Goal: Task Accomplishment & Management: Manage account settings

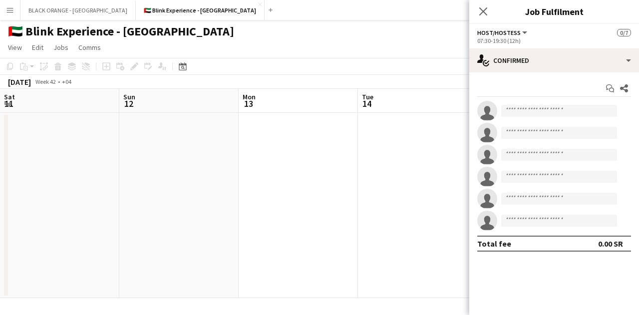
scroll to position [0, 259]
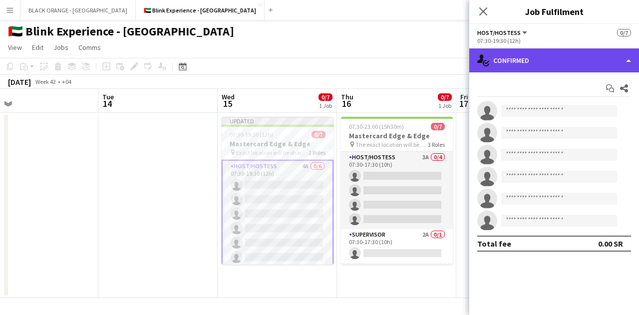
click at [582, 62] on div "single-neutral-actions-check-2 Confirmed" at bounding box center [554, 60] width 170 height 24
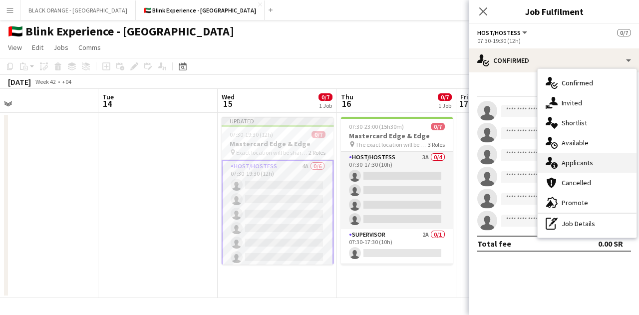
click at [564, 161] on span "Applicants" at bounding box center [576, 162] width 31 height 9
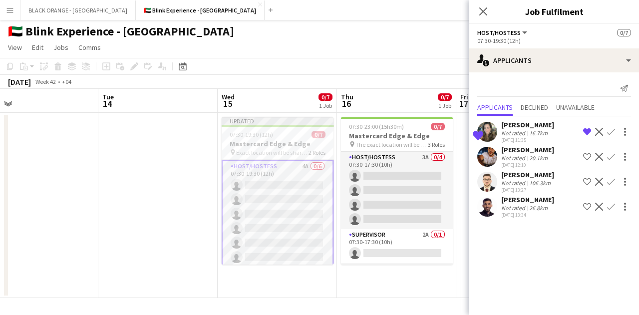
click at [585, 155] on app-icon "Shortlist crew" at bounding box center [587, 157] width 8 height 8
click at [503, 185] on div "Not rated" at bounding box center [514, 182] width 26 height 7
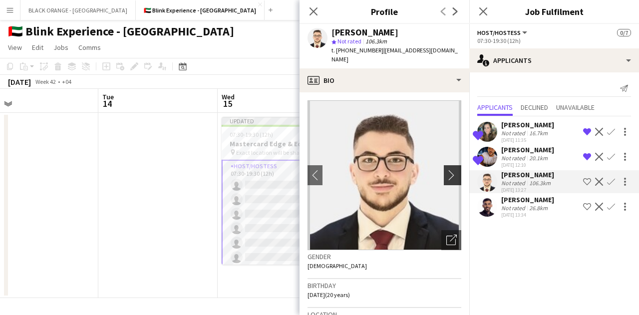
click at [446, 170] on app-icon "chevron-right" at bounding box center [453, 175] width 15 height 10
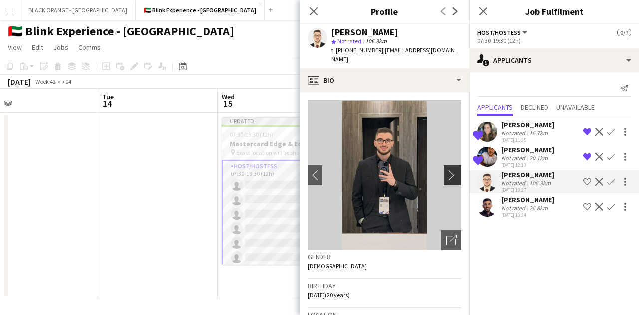
click at [446, 170] on app-icon "chevron-right" at bounding box center [453, 175] width 15 height 10
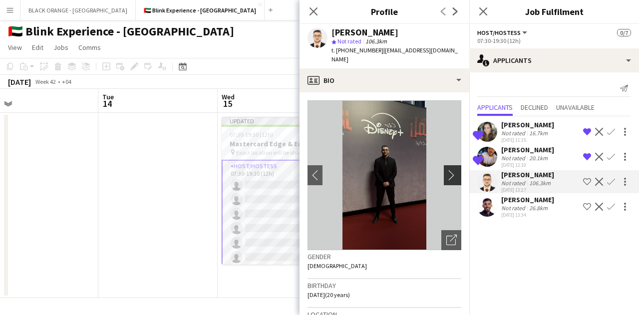
click at [446, 170] on app-icon "chevron-right" at bounding box center [453, 175] width 15 height 10
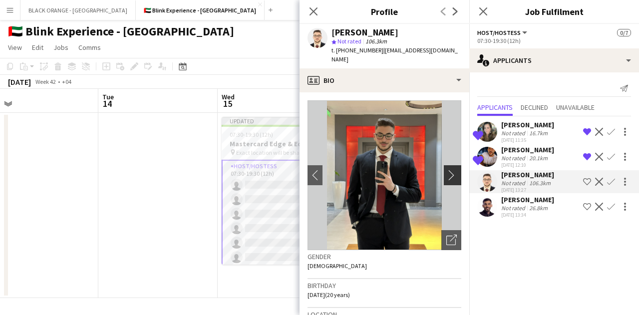
click at [446, 170] on app-icon "chevron-right" at bounding box center [453, 175] width 15 height 10
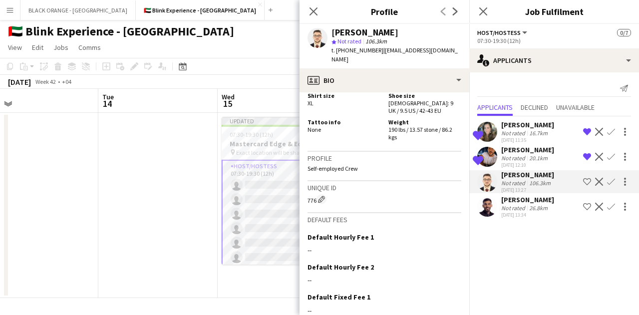
scroll to position [848, 0]
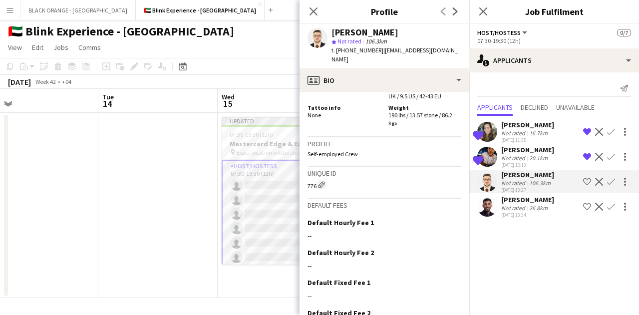
click at [582, 180] on button "Shortlist crew" at bounding box center [587, 182] width 12 height 12
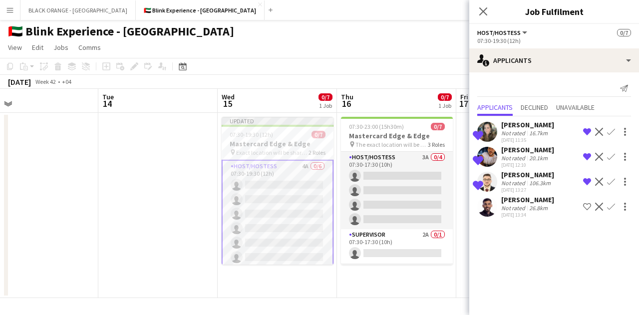
click at [538, 210] on div "26.8km" at bounding box center [538, 207] width 22 height 7
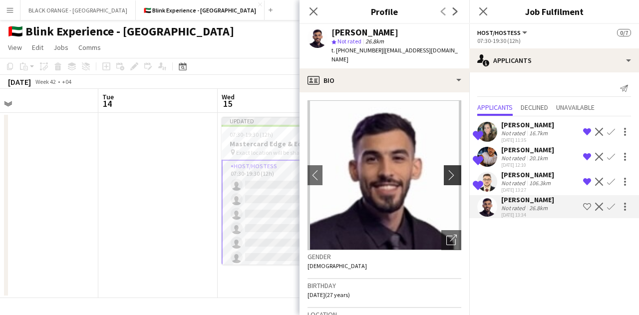
click at [444, 172] on button "chevron-right" at bounding box center [453, 175] width 20 height 20
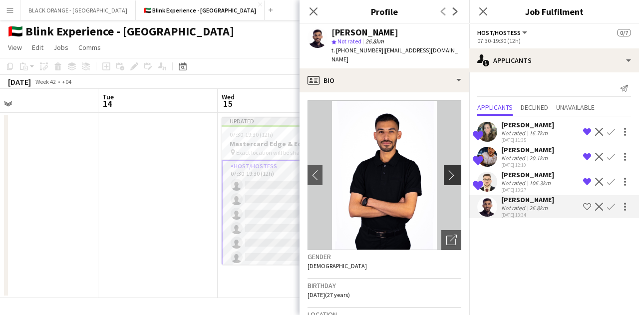
click at [446, 170] on app-icon "chevron-right" at bounding box center [453, 175] width 15 height 10
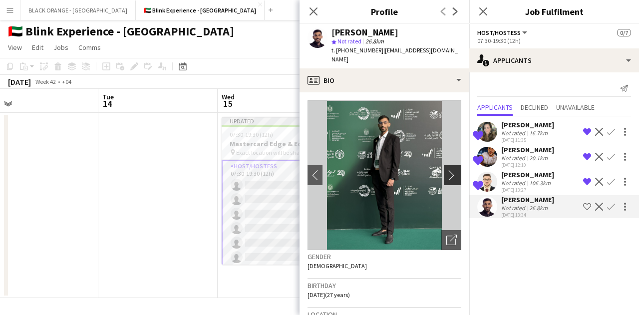
click at [446, 170] on app-icon "chevron-right" at bounding box center [453, 175] width 15 height 10
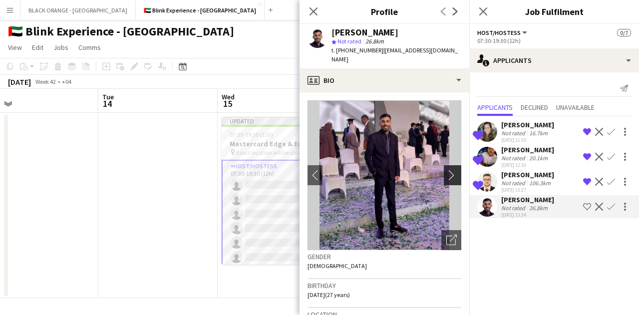
click at [446, 170] on app-icon "chevron-right" at bounding box center [453, 175] width 15 height 10
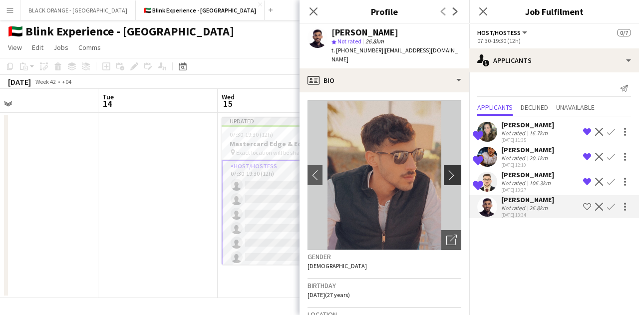
click at [446, 170] on app-icon "chevron-right" at bounding box center [453, 175] width 15 height 10
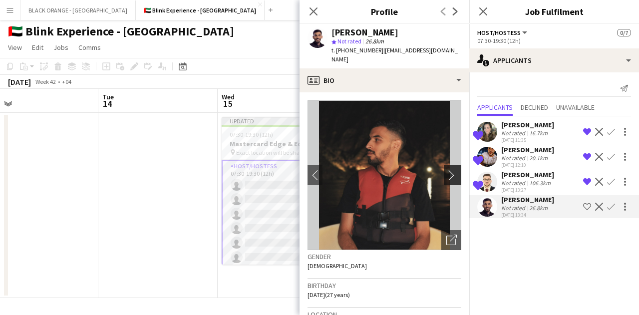
click at [446, 170] on app-icon "chevron-right" at bounding box center [453, 175] width 15 height 10
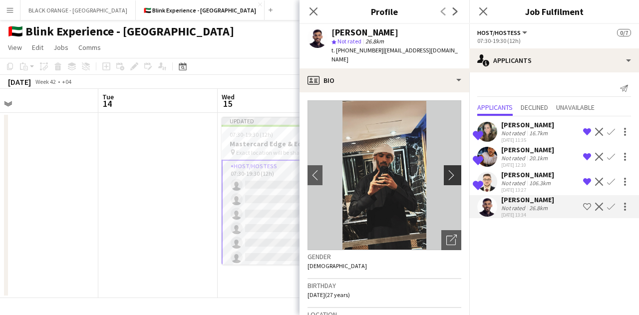
click at [446, 170] on app-icon "chevron-right" at bounding box center [453, 175] width 15 height 10
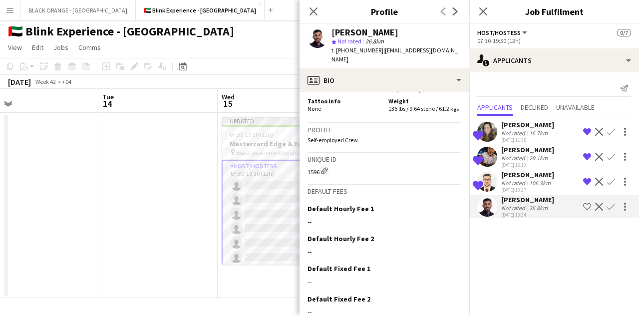
scroll to position [748, 0]
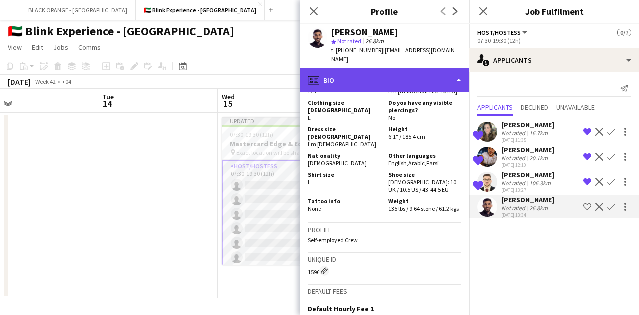
click at [452, 68] on div "profile Bio" at bounding box center [384, 80] width 170 height 24
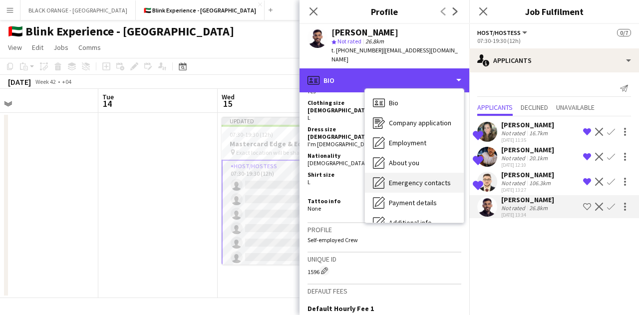
scroll to position [54, 0]
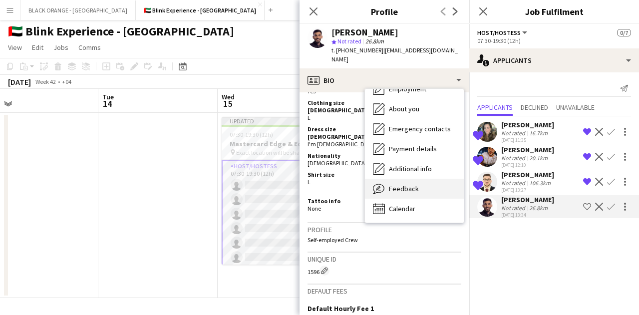
click at [410, 184] on span "Feedback" at bounding box center [404, 188] width 30 height 9
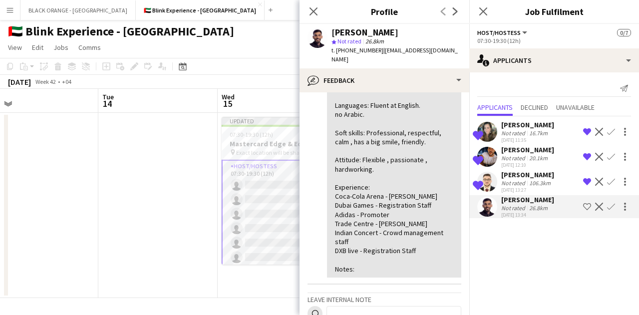
scroll to position [100, 0]
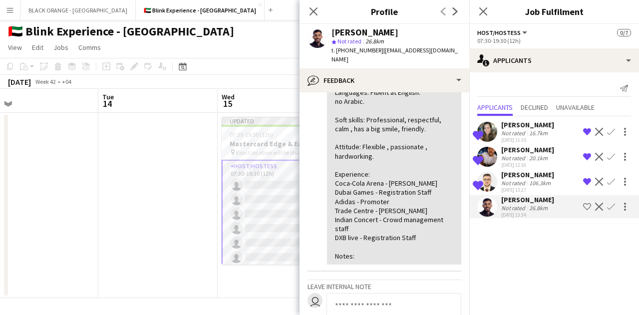
click at [583, 204] on app-icon "Shortlist crew" at bounding box center [587, 207] width 8 height 8
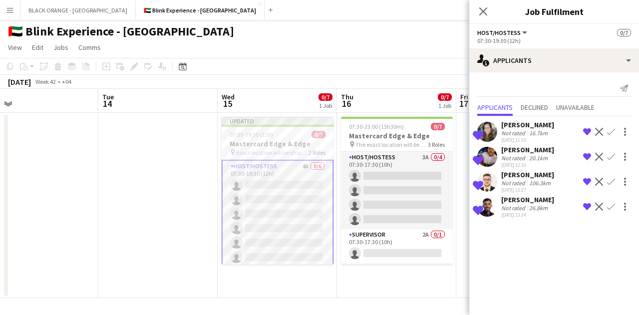
click at [559, 183] on div "Shortlisted Yazan Basheer Not rated 106.3km 06-10-2025 13:27 Remove crew from s…" at bounding box center [554, 181] width 170 height 23
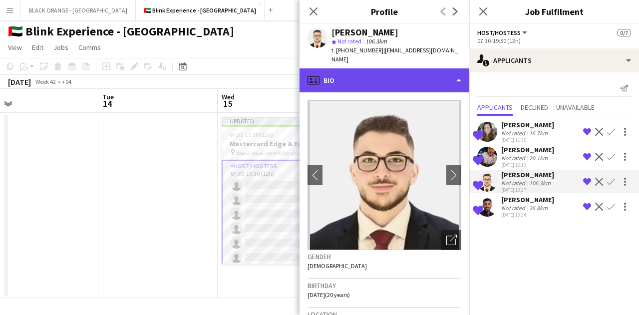
click at [438, 68] on div "profile Bio" at bounding box center [384, 80] width 170 height 24
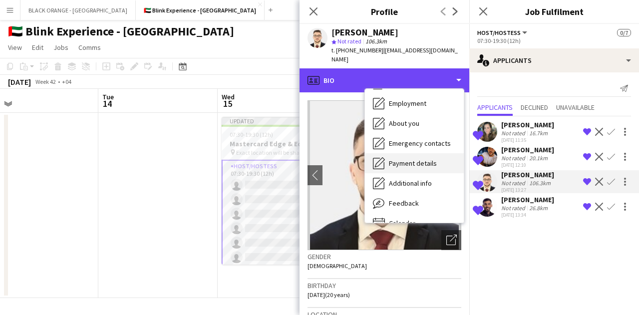
scroll to position [54, 0]
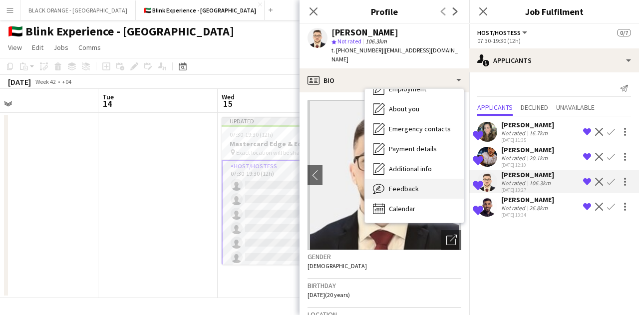
click at [406, 184] on span "Feedback" at bounding box center [404, 188] width 30 height 9
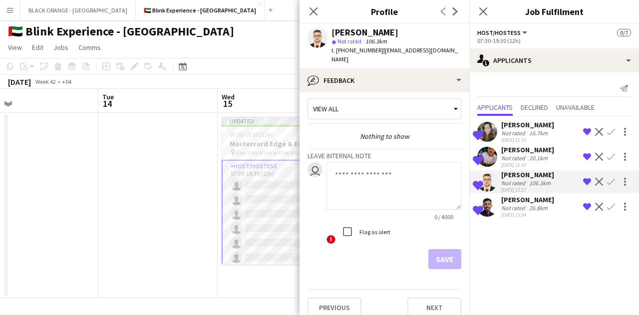
scroll to position [0, 0]
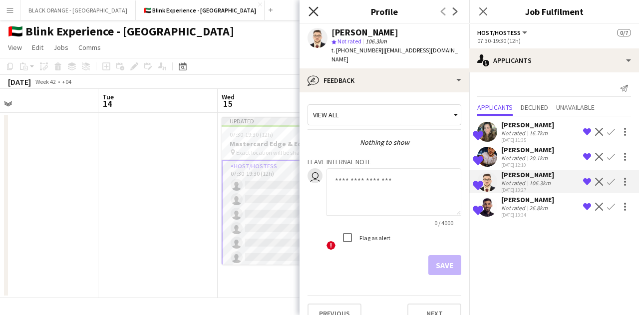
click at [313, 12] on icon at bounding box center [312, 10] width 9 height 9
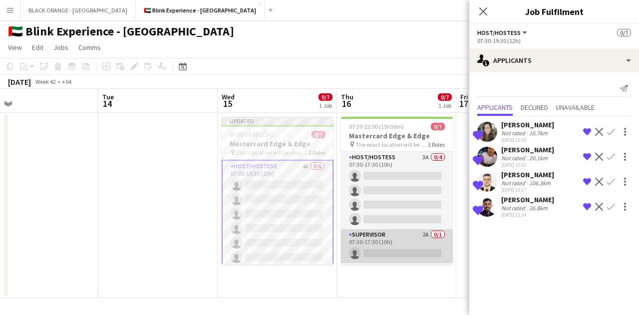
click at [391, 244] on app-card-role "Supervisor 2A 0/1 07:30-17:30 (10h) single-neutral-actions" at bounding box center [397, 246] width 112 height 34
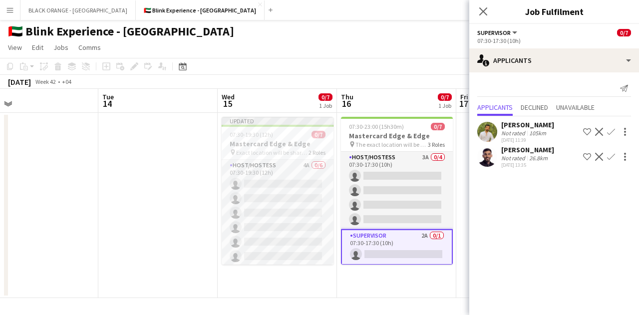
click at [589, 130] on app-icon "Shortlist crew" at bounding box center [587, 132] width 8 height 8
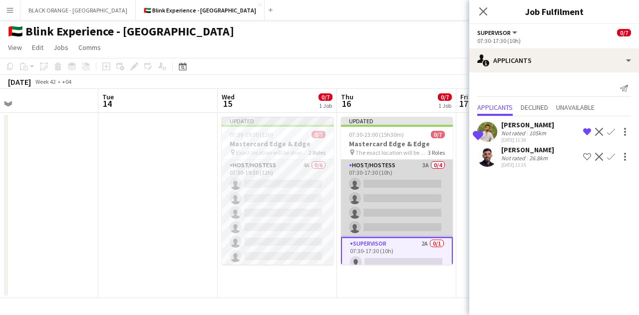
click at [397, 186] on app-card-role "Host/Hostess 3A 0/4 07:30-17:30 (10h) single-neutral-actions single-neutral-act…" at bounding box center [397, 198] width 112 height 77
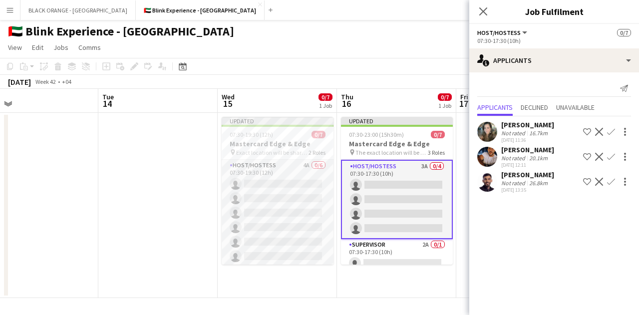
click at [590, 131] on app-icon "Shortlist crew" at bounding box center [587, 132] width 8 height 8
click at [587, 159] on app-icon "Shortlist crew" at bounding box center [587, 157] width 8 height 8
click at [587, 180] on app-icon "Shortlist crew" at bounding box center [587, 182] width 8 height 8
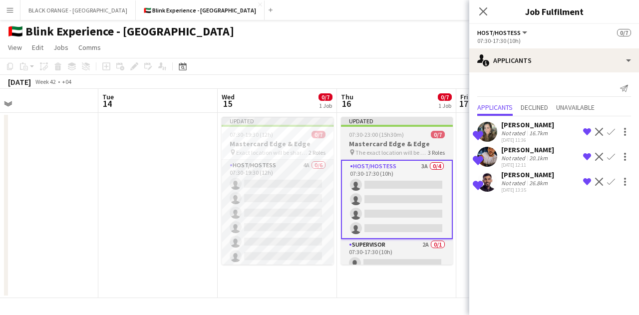
click at [381, 140] on h3 "Mastercard Edge & Edge" at bounding box center [397, 143] width 112 height 9
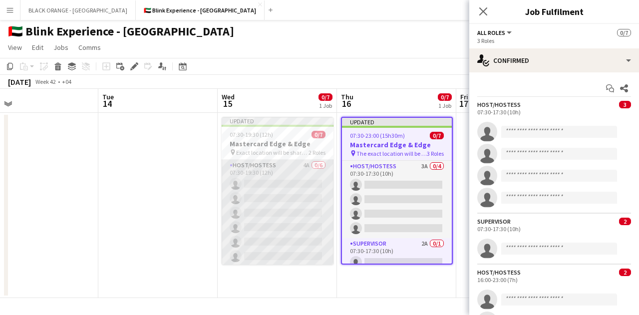
click at [276, 191] on app-card-role "Host/Hostess 4A 0/6 07:30-19:30 (12h) single-neutral-actions single-neutral-act…" at bounding box center [277, 213] width 112 height 106
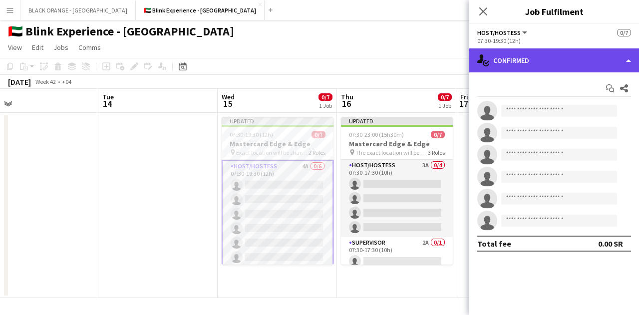
click at [587, 55] on div "single-neutral-actions-check-2 Confirmed" at bounding box center [554, 60] width 170 height 24
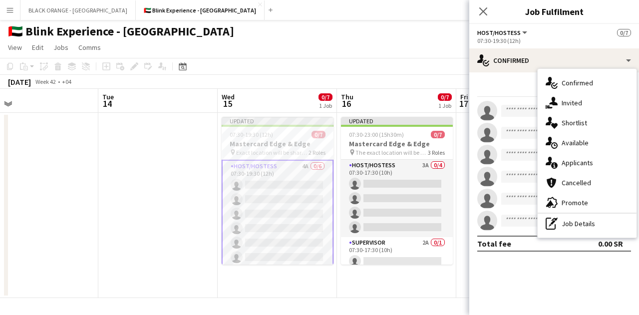
click at [350, 19] on app-navbar "Menu Boards Boards Boards All jobs Status Workforce Workforce My Workforce Recr…" at bounding box center [319, 10] width 639 height 20
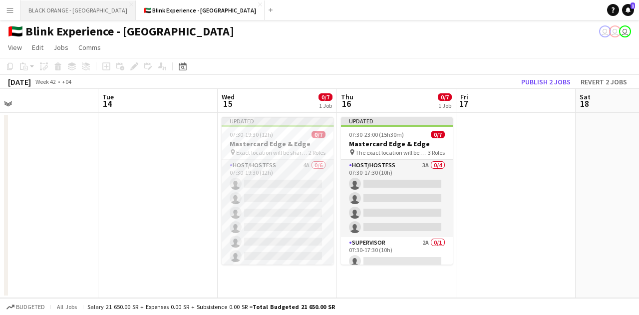
drag, startPoint x: 8, startPoint y: 7, endPoint x: 60, endPoint y: 12, distance: 52.1
click at [8, 7] on app-icon "Menu" at bounding box center [10, 10] width 8 height 8
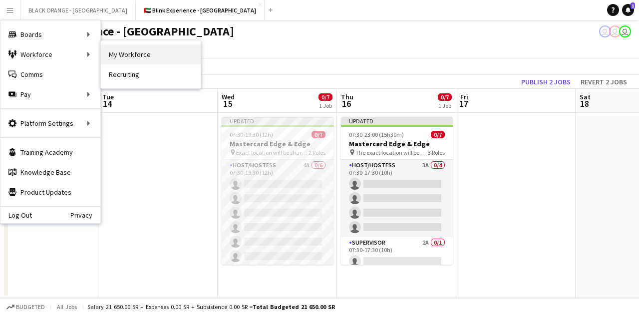
click at [139, 50] on link "My Workforce" at bounding box center [151, 54] width 100 height 20
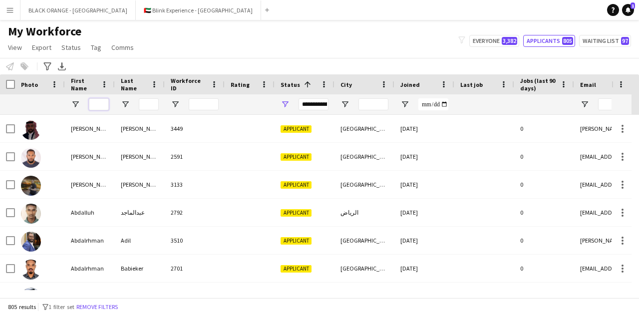
click at [97, 104] on input "First Name Filter Input" at bounding box center [99, 104] width 20 height 12
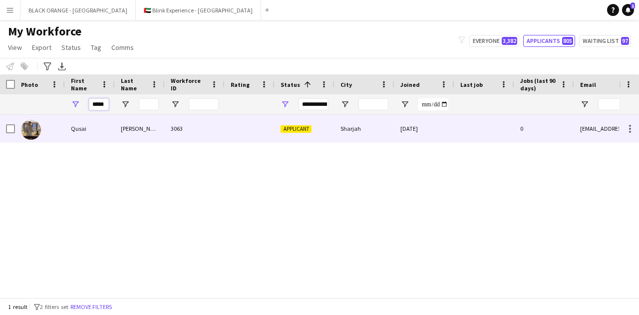
type input "*****"
click at [62, 131] on div at bounding box center [40, 128] width 50 height 27
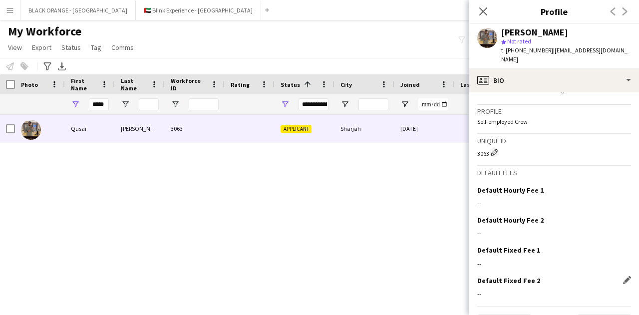
scroll to position [756, 0]
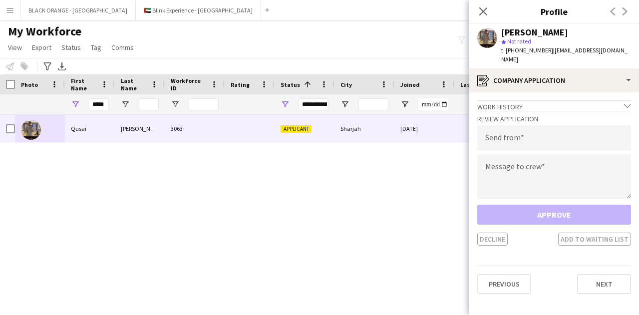
click at [628, 102] on icon "chevron-down" at bounding box center [627, 105] width 7 height 7
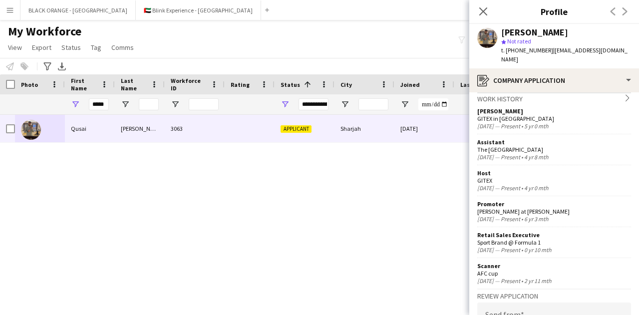
scroll to position [0, 0]
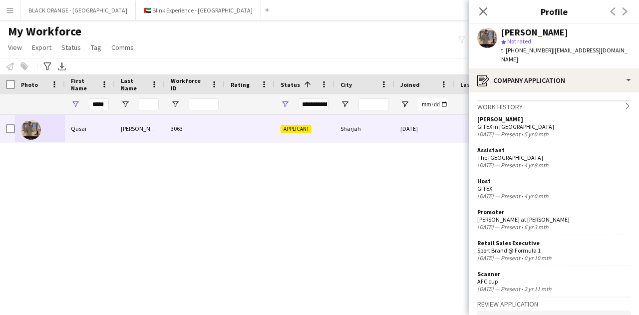
click at [624, 102] on icon "chevron-right" at bounding box center [627, 105] width 7 height 7
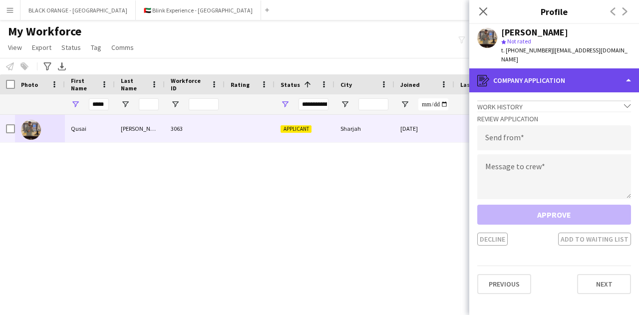
click at [612, 68] on div "register Company application" at bounding box center [554, 80] width 170 height 24
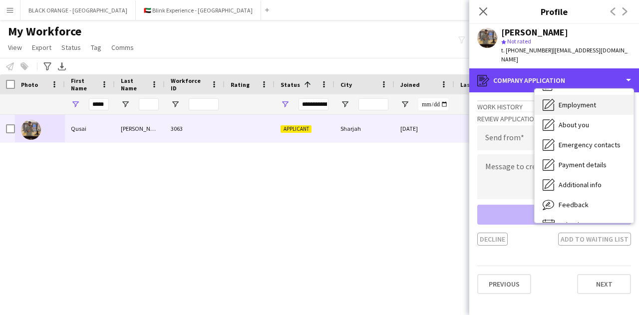
scroll to position [54, 0]
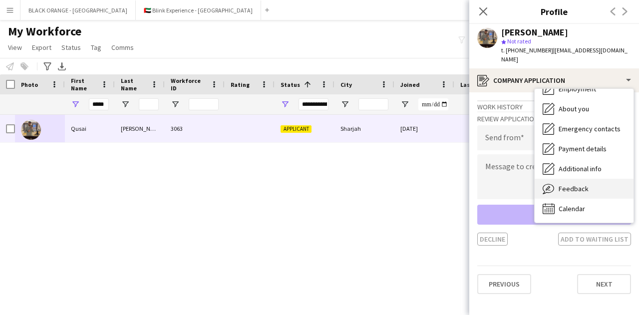
click at [570, 184] on span "Feedback" at bounding box center [573, 188] width 30 height 9
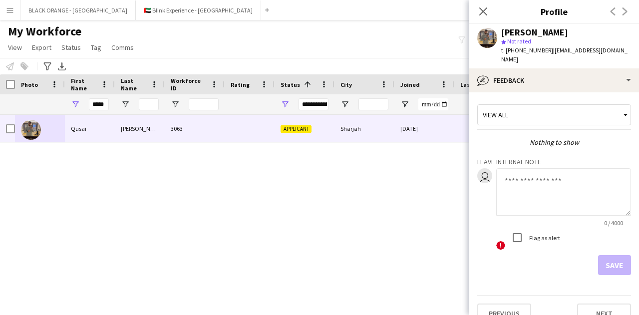
click at [536, 105] on div "View all" at bounding box center [548, 114] width 143 height 19
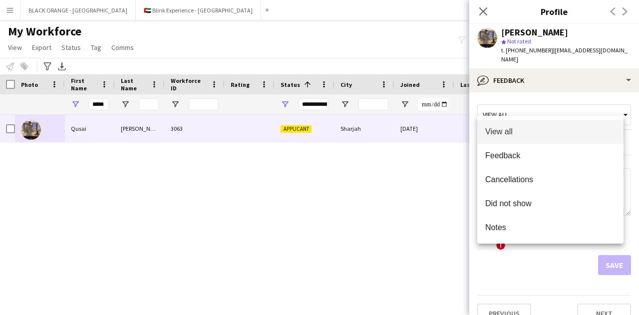
click at [536, 105] on div at bounding box center [319, 157] width 639 height 315
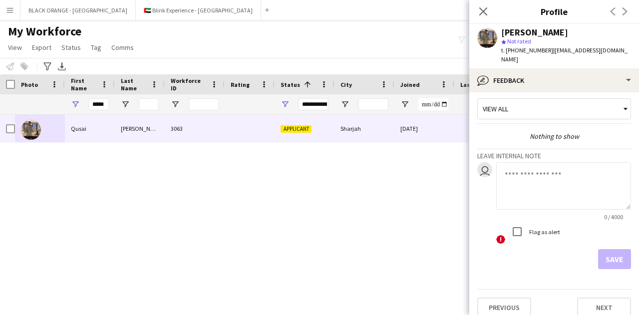
scroll to position [0, 0]
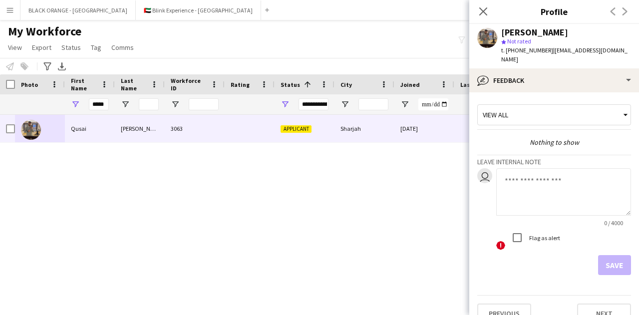
click at [608, 106] on div "View all" at bounding box center [548, 114] width 143 height 19
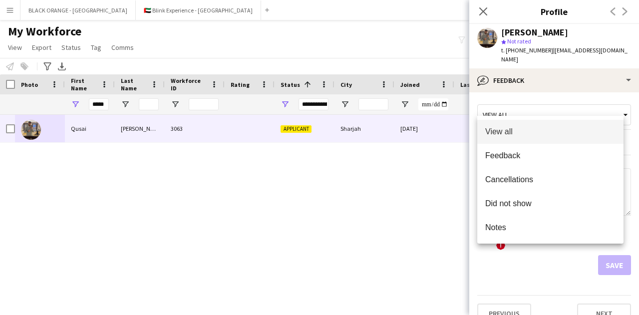
click at [597, 74] on div at bounding box center [319, 157] width 639 height 315
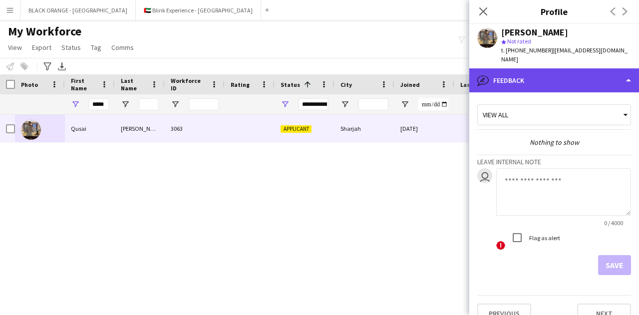
click at [626, 69] on div "bubble-pencil Feedback" at bounding box center [554, 80] width 170 height 24
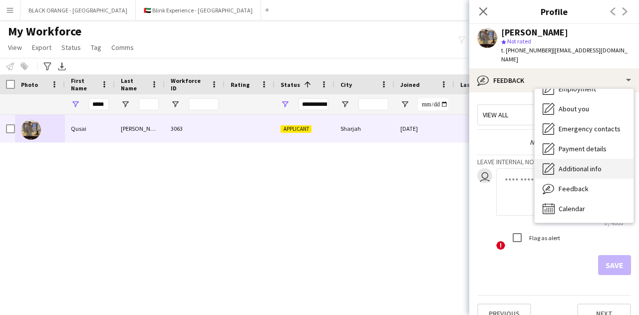
click at [562, 164] on span "Additional info" at bounding box center [579, 168] width 43 height 9
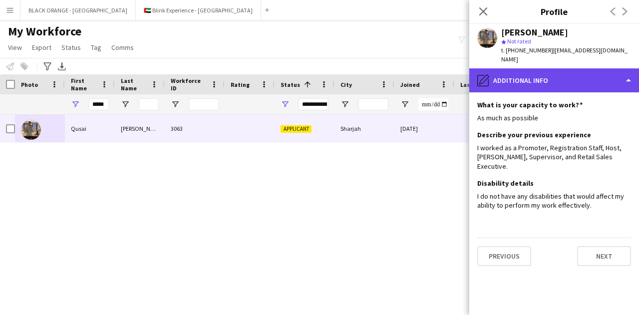
click at [603, 69] on div "pencil4 Additional info" at bounding box center [554, 80] width 170 height 24
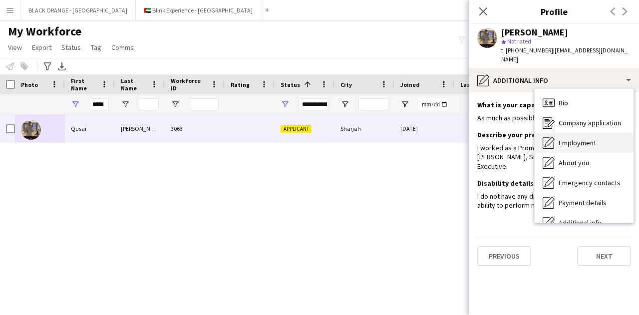
click at [569, 138] on span "Employment" at bounding box center [576, 142] width 37 height 9
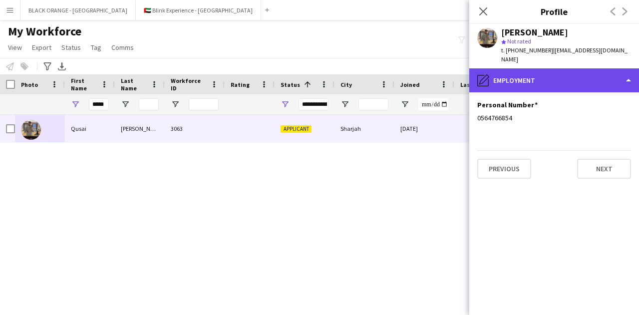
click at [575, 77] on div "pencil4 Employment" at bounding box center [554, 80] width 170 height 24
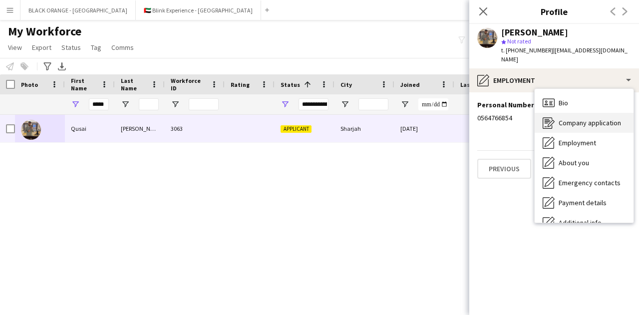
click at [579, 118] on span "Company application" at bounding box center [589, 122] width 62 height 9
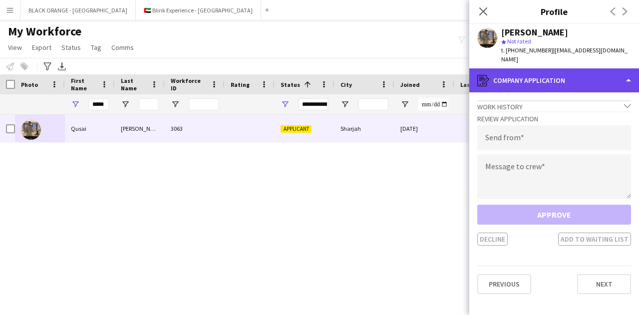
click at [583, 71] on div "register Company application" at bounding box center [554, 80] width 170 height 24
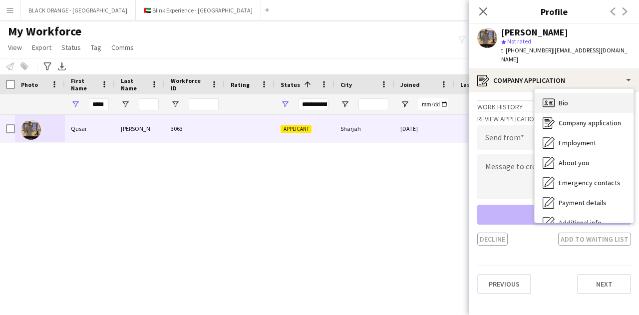
click at [570, 94] on div "Bio Bio" at bounding box center [583, 103] width 99 height 20
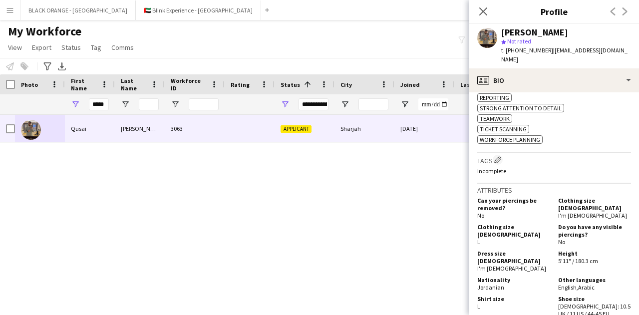
scroll to position [499, 0]
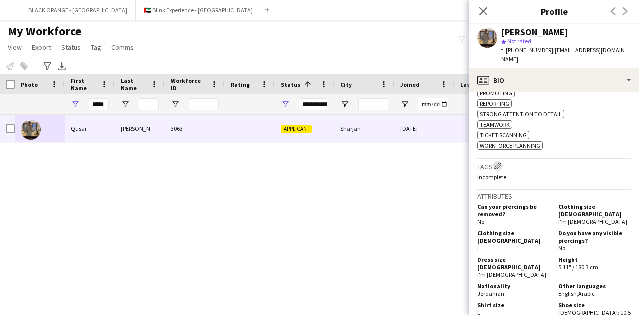
click at [498, 162] on app-icon "Edit crew company tags" at bounding box center [497, 165] width 7 height 7
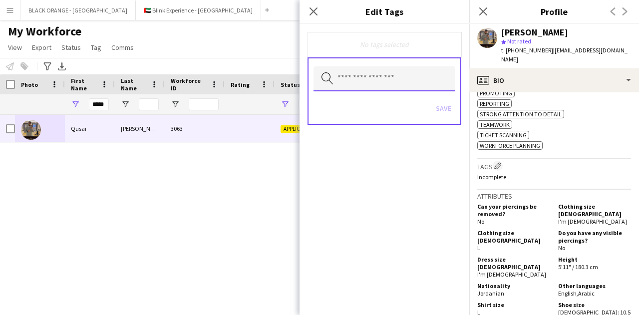
click at [347, 76] on input "text" at bounding box center [384, 78] width 142 height 25
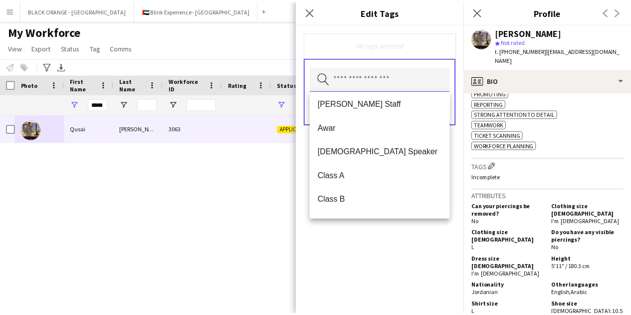
scroll to position [0, 0]
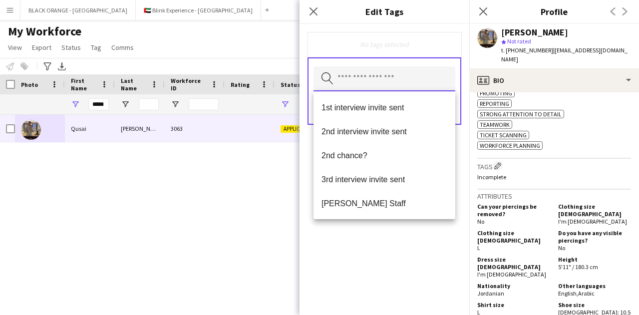
click at [346, 79] on input "text" at bounding box center [384, 78] width 142 height 25
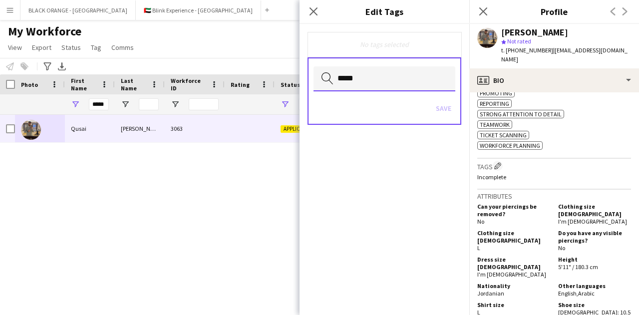
type input "*****"
click at [357, 104] on div "Save" at bounding box center [384, 109] width 142 height 28
drag, startPoint x: 357, startPoint y: 77, endPoint x: 318, endPoint y: 80, distance: 39.5
click at [318, 80] on input "*****" at bounding box center [384, 78] width 142 height 25
click at [347, 162] on div "No tags selected ***** Search by tag name Save" at bounding box center [384, 169] width 170 height 291
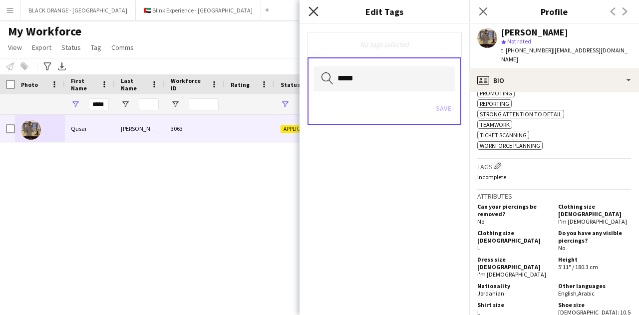
click at [314, 10] on icon at bounding box center [312, 10] width 9 height 9
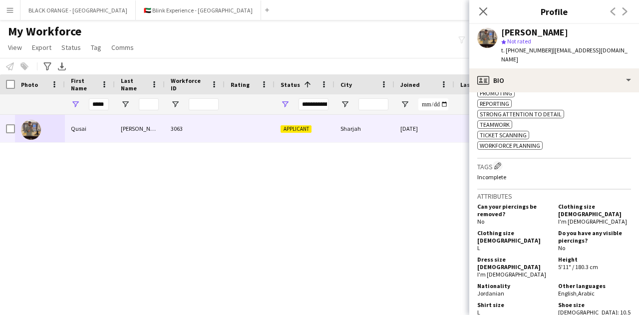
click at [12, 10] on app-icon "Menu" at bounding box center [10, 10] width 8 height 8
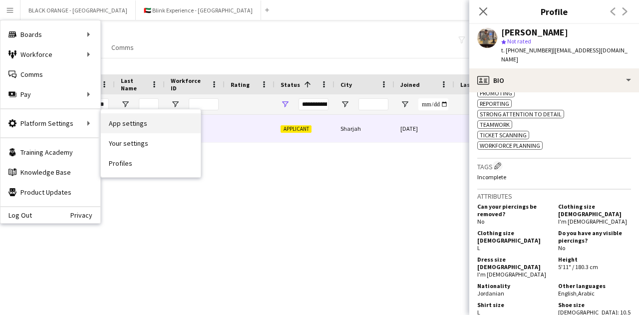
click at [152, 127] on link "App settings" at bounding box center [151, 123] width 100 height 20
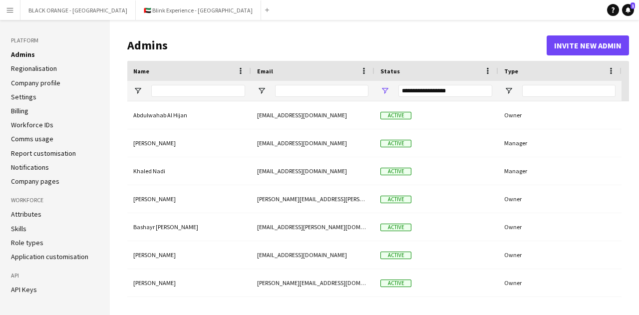
click at [33, 212] on link "Attributes" at bounding box center [26, 214] width 30 height 9
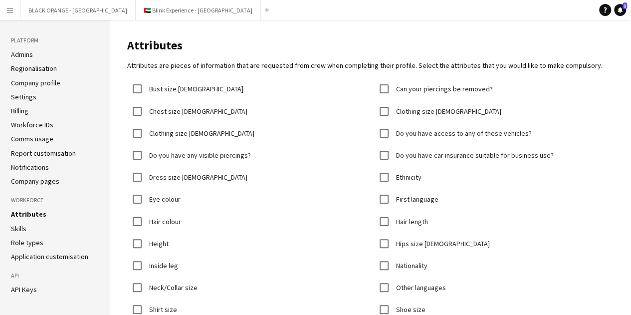
click at [24, 228] on link "Skills" at bounding box center [18, 228] width 15 height 9
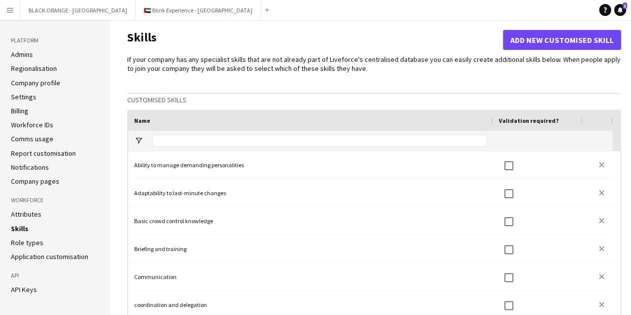
click at [25, 245] on link "Role types" at bounding box center [27, 242] width 32 height 9
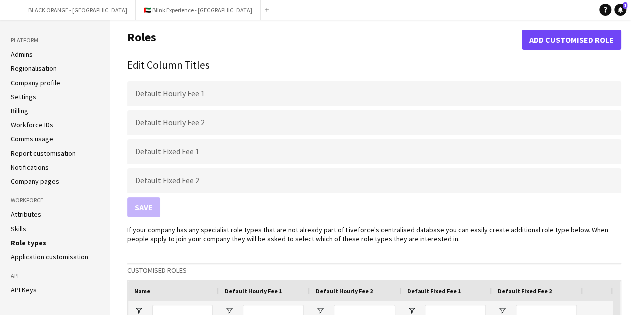
click at [23, 253] on link "Application customisation" at bounding box center [49, 256] width 77 height 9
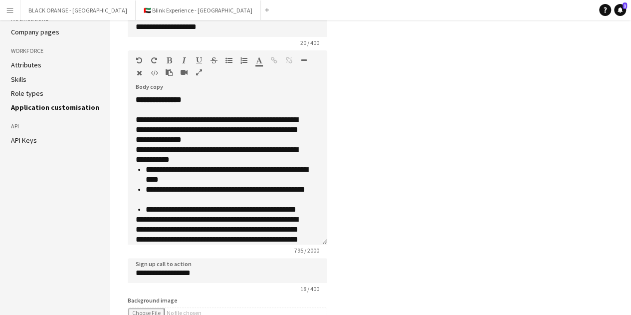
scroll to position [99, 0]
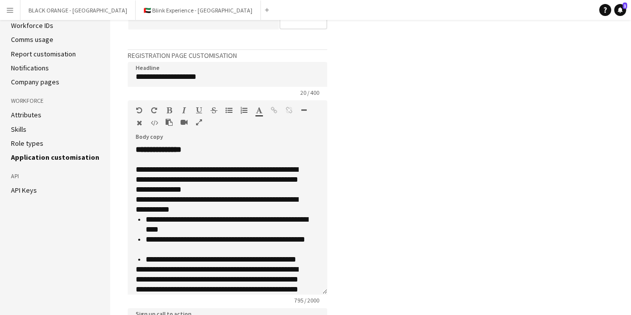
click at [28, 189] on link "API Keys" at bounding box center [24, 190] width 26 height 9
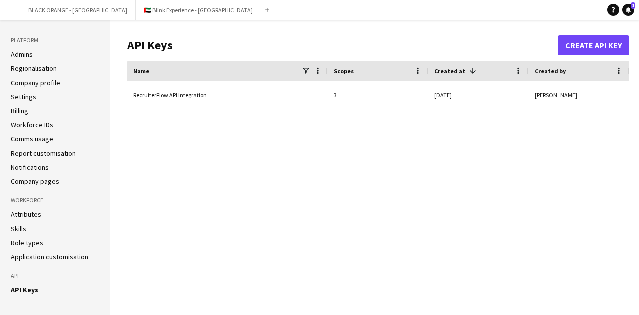
click at [38, 83] on link "Company profile" at bounding box center [35, 82] width 49 height 9
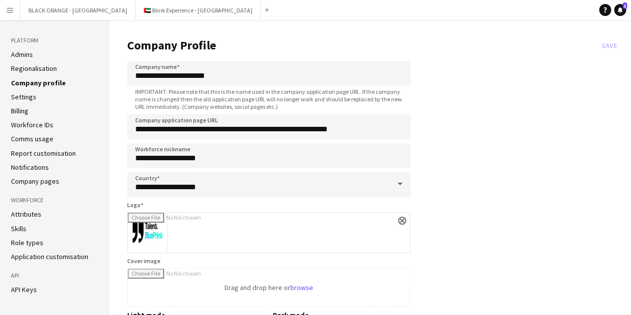
click at [30, 95] on link "Settings" at bounding box center [23, 96] width 25 height 9
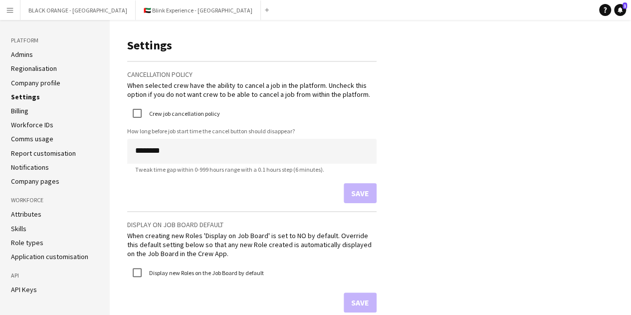
click at [22, 111] on link "Billing" at bounding box center [19, 110] width 17 height 9
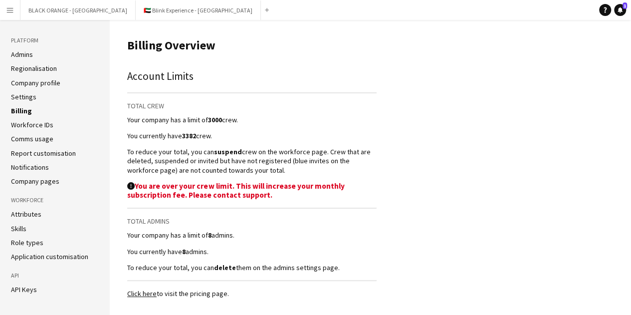
click at [26, 123] on link "Workforce IDs" at bounding box center [32, 124] width 42 height 9
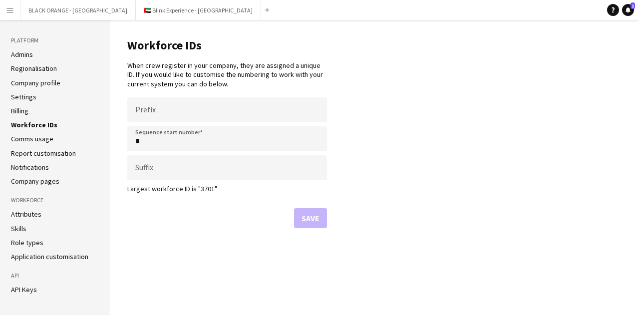
click at [31, 136] on link "Comms usage" at bounding box center [32, 138] width 42 height 9
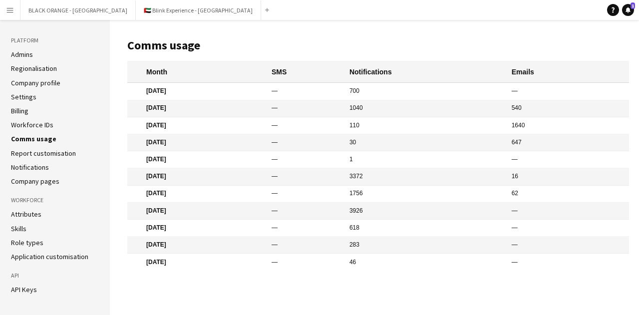
click at [35, 150] on link "Report customisation" at bounding box center [43, 153] width 65 height 9
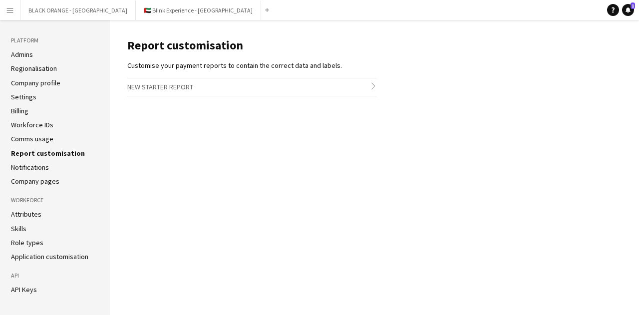
click at [30, 167] on link "Notifications" at bounding box center [30, 167] width 38 height 9
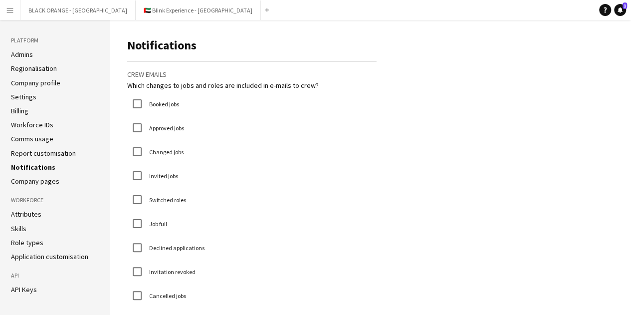
click at [30, 182] on link "Company pages" at bounding box center [35, 181] width 48 height 9
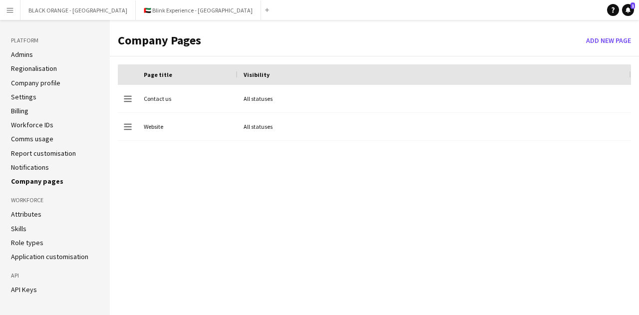
click at [25, 213] on link "Attributes" at bounding box center [26, 214] width 30 height 9
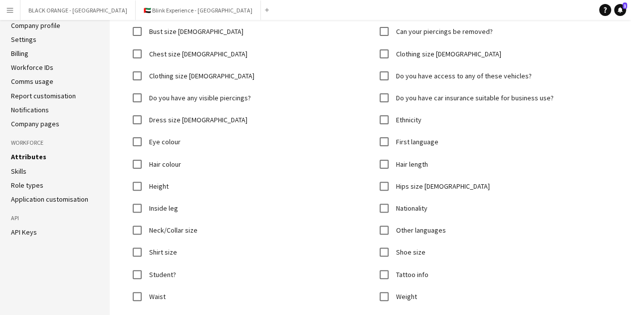
scroll to position [100, 0]
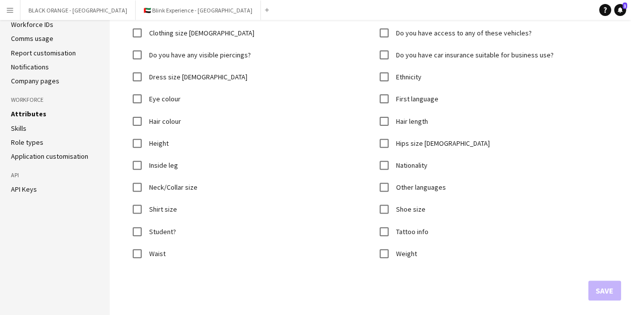
click at [24, 126] on link "Skills" at bounding box center [18, 128] width 15 height 9
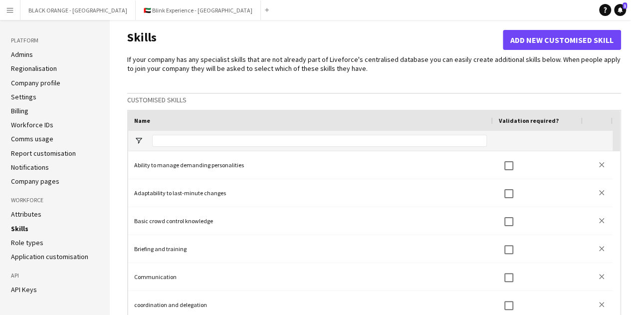
click at [14, 8] on button "Menu" at bounding box center [10, 10] width 20 height 20
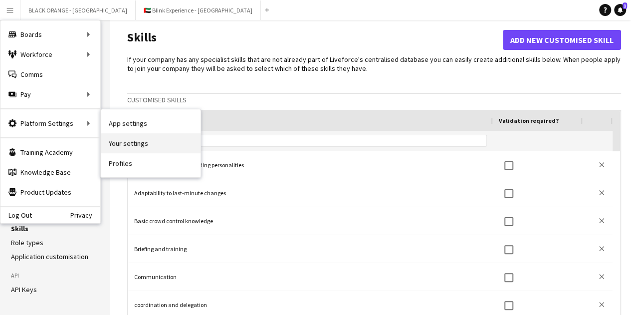
click at [125, 145] on link "Your settings" at bounding box center [151, 143] width 100 height 20
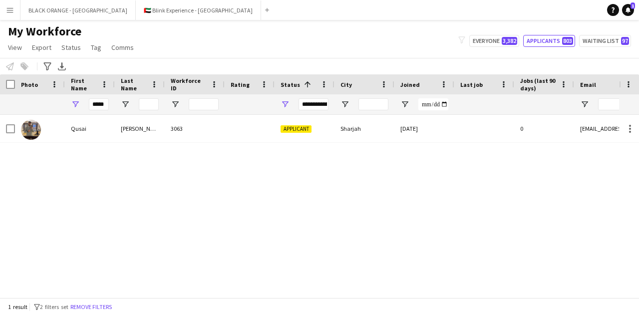
click at [13, 10] on app-icon "Menu" at bounding box center [10, 10] width 8 height 8
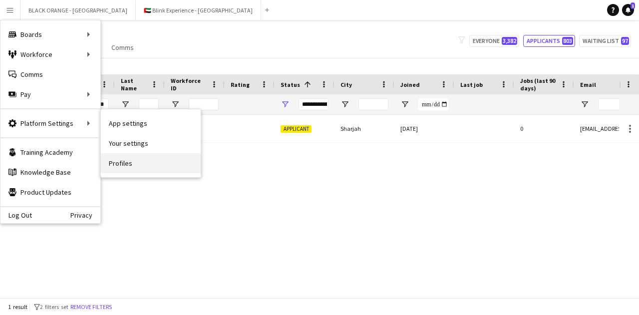
click at [126, 164] on link "Profiles" at bounding box center [151, 163] width 100 height 20
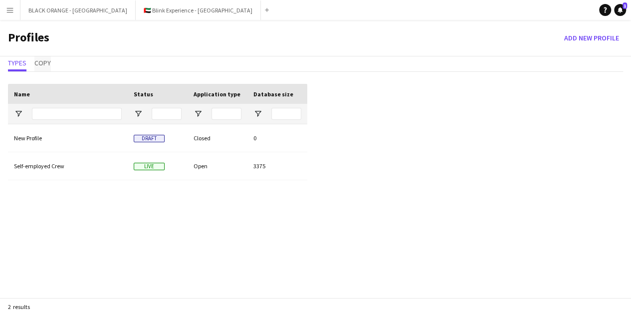
click at [44, 67] on span "Copy" at bounding box center [42, 63] width 16 height 15
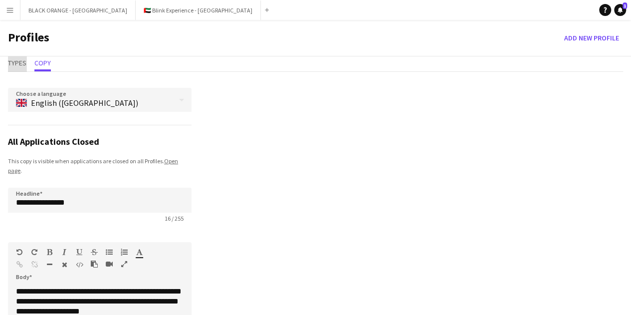
click at [23, 64] on span "Types" at bounding box center [17, 62] width 18 height 7
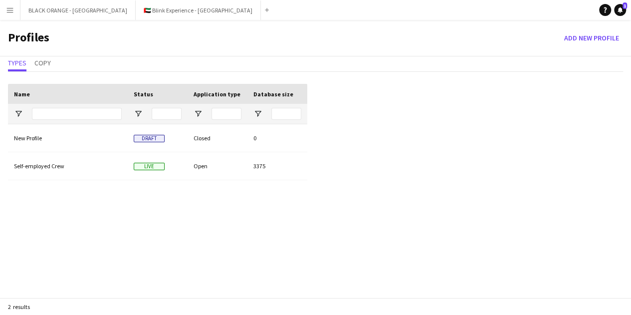
click at [7, 13] on app-icon "Menu" at bounding box center [10, 10] width 8 height 8
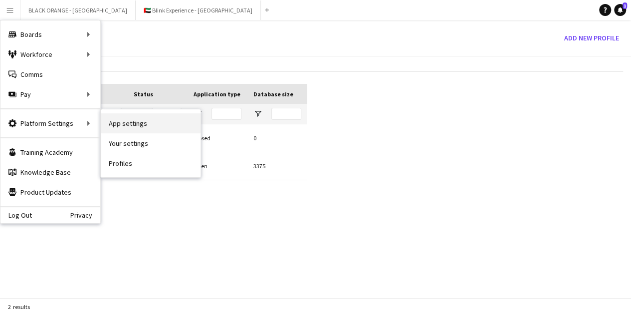
click at [116, 127] on link "App settings" at bounding box center [151, 123] width 100 height 20
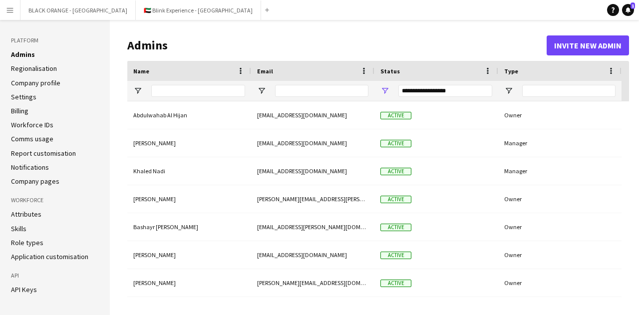
click at [36, 81] on link "Company profile" at bounding box center [35, 82] width 49 height 9
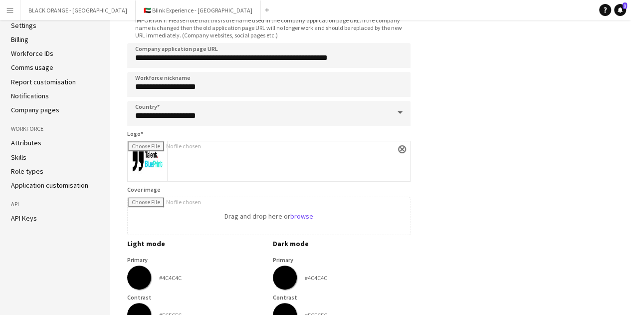
scroll to position [100, 0]
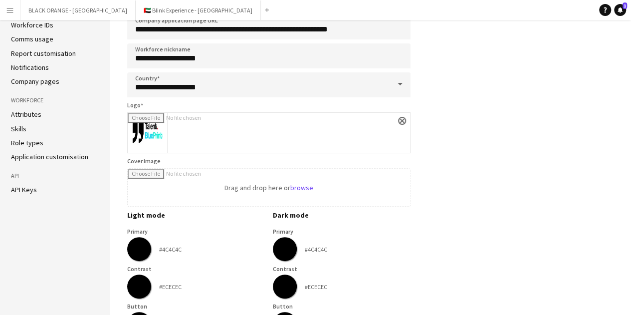
click at [31, 114] on link "Attributes" at bounding box center [26, 114] width 30 height 9
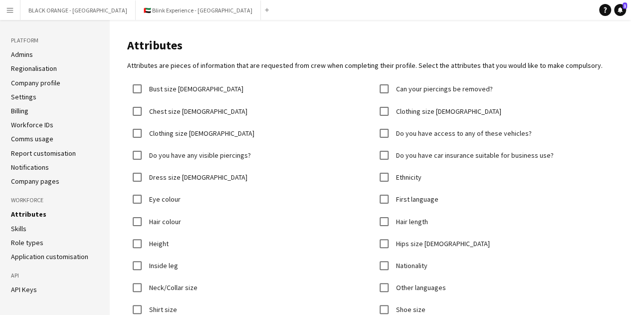
click at [19, 229] on link "Skills" at bounding box center [18, 228] width 15 height 9
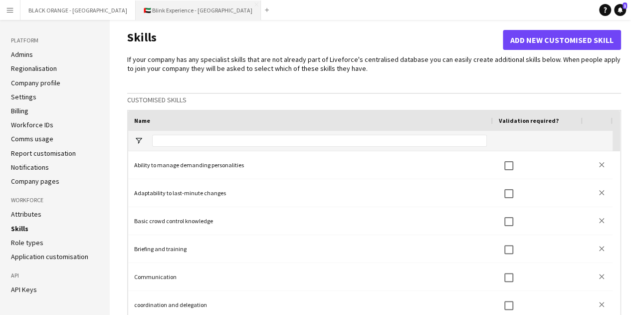
click at [136, 7] on button "🇦🇪 Blink Experience - [GEOGRAPHIC_DATA] Close" at bounding box center [198, 9] width 125 height 19
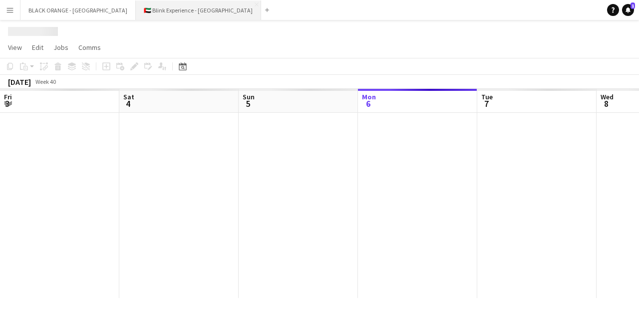
scroll to position [0, 238]
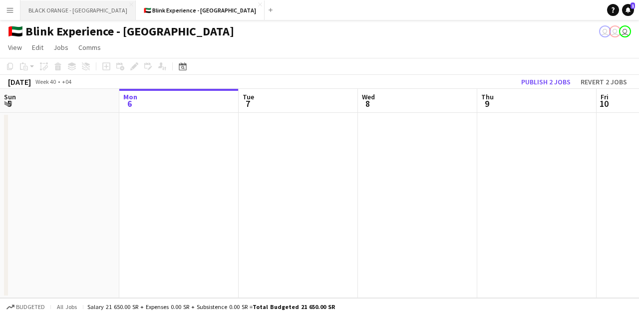
click at [64, 8] on button "BLACK ORANGE - [GEOGRAPHIC_DATA] Close" at bounding box center [77, 9] width 115 height 19
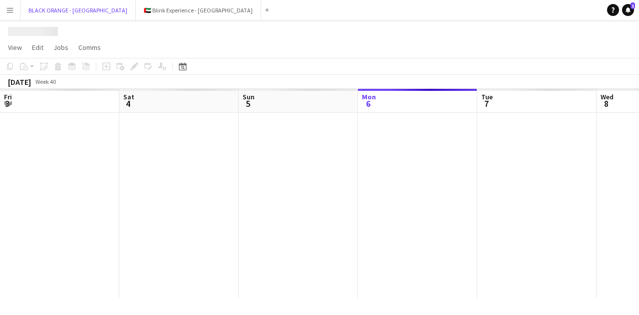
scroll to position [0, 238]
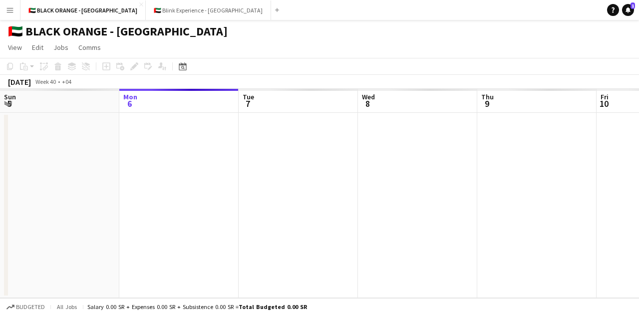
click at [9, 6] on app-icon "Menu" at bounding box center [10, 10] width 8 height 8
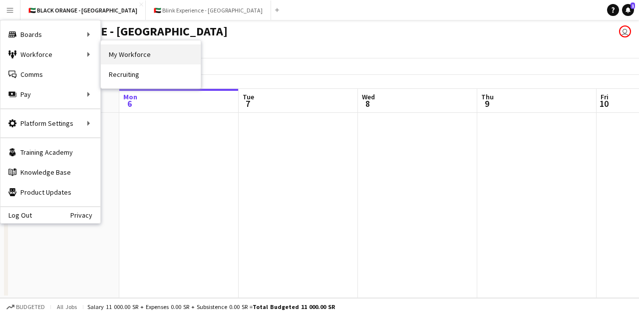
click at [114, 57] on link "My Workforce" at bounding box center [151, 54] width 100 height 20
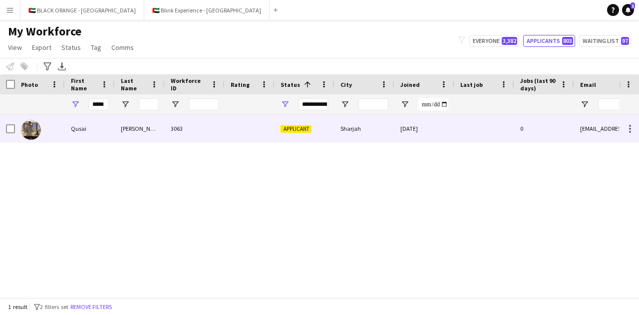
click at [218, 122] on div "3063" at bounding box center [195, 128] width 60 height 27
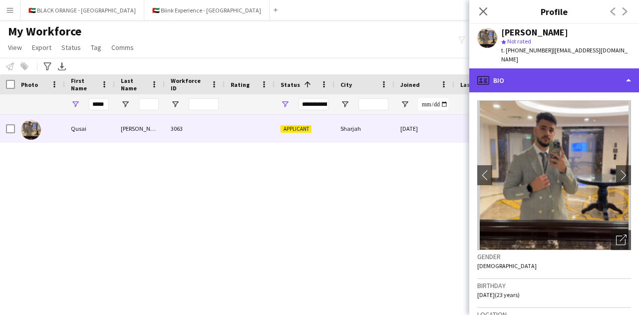
click at [558, 70] on div "profile Bio" at bounding box center [554, 80] width 170 height 24
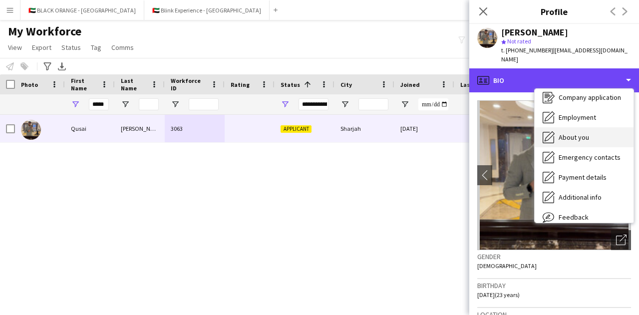
scroll to position [4, 0]
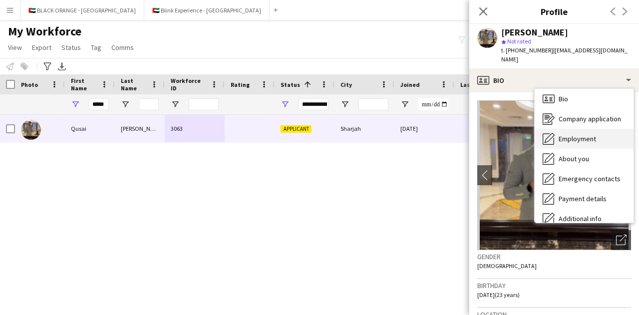
click at [574, 134] on span "Employment" at bounding box center [576, 138] width 37 height 9
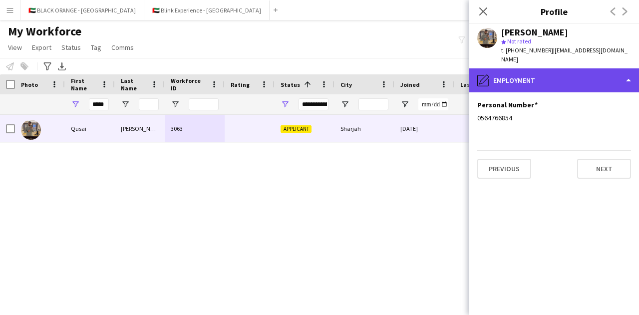
click at [593, 69] on div "pencil4 Employment" at bounding box center [554, 80] width 170 height 24
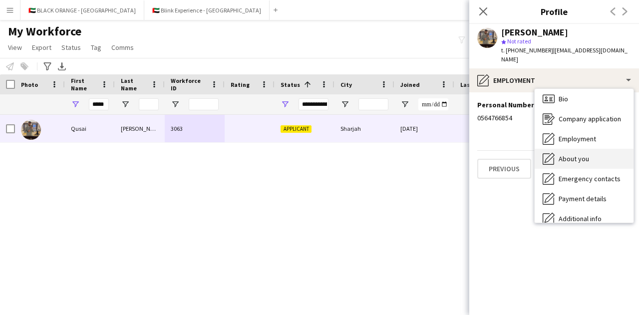
click at [575, 154] on span "About you" at bounding box center [573, 158] width 30 height 9
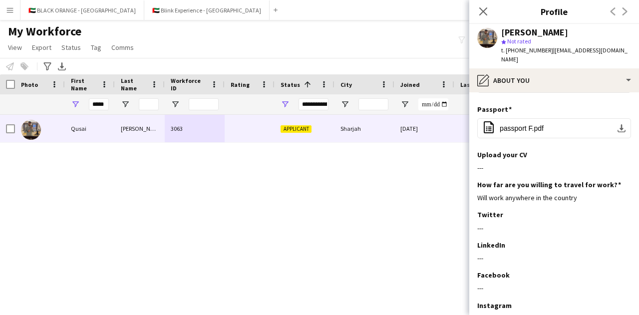
scroll to position [179, 0]
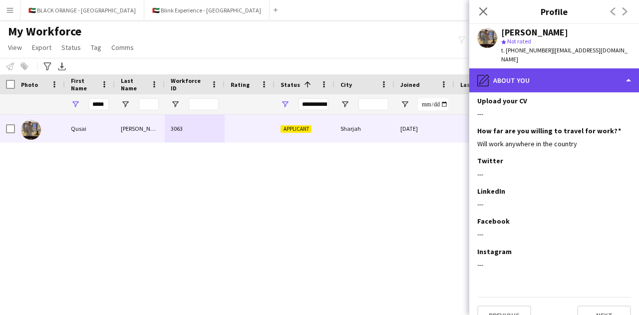
click at [596, 68] on div "pencil4 About you" at bounding box center [554, 80] width 170 height 24
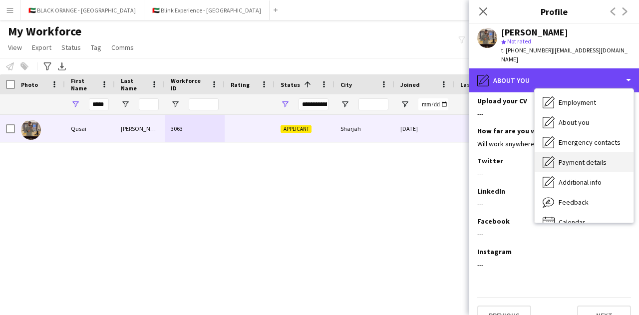
scroll to position [54, 0]
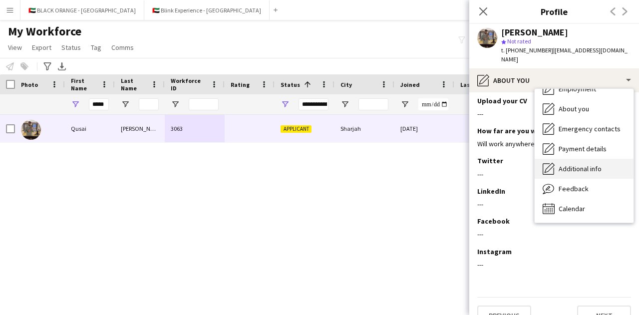
click at [573, 164] on span "Additional info" at bounding box center [579, 168] width 43 height 9
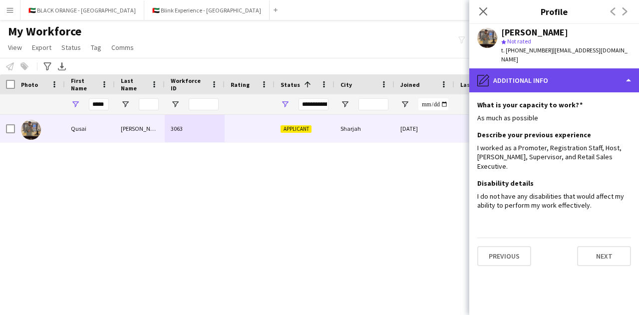
click at [597, 71] on div "pencil4 Additional info" at bounding box center [554, 80] width 170 height 24
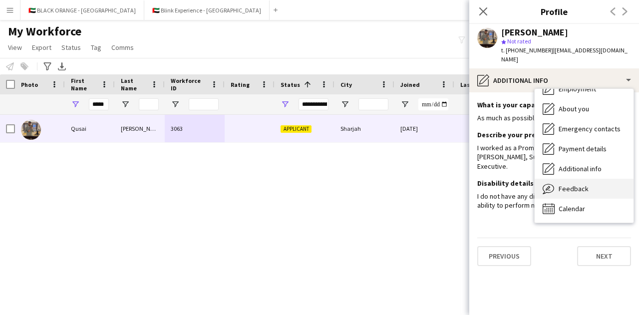
click at [570, 184] on span "Feedback" at bounding box center [573, 188] width 30 height 9
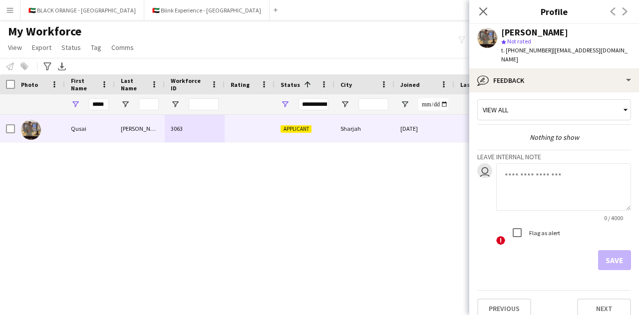
scroll to position [6, 0]
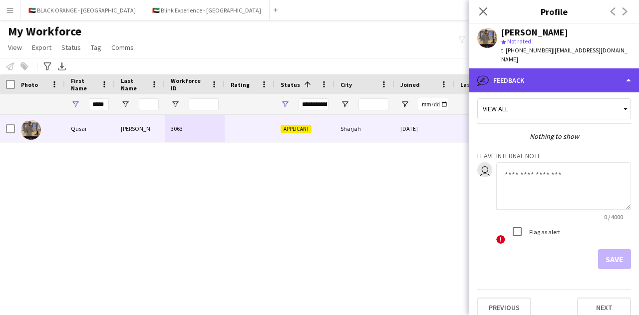
click at [577, 71] on div "bubble-pencil Feedback" at bounding box center [554, 80] width 170 height 24
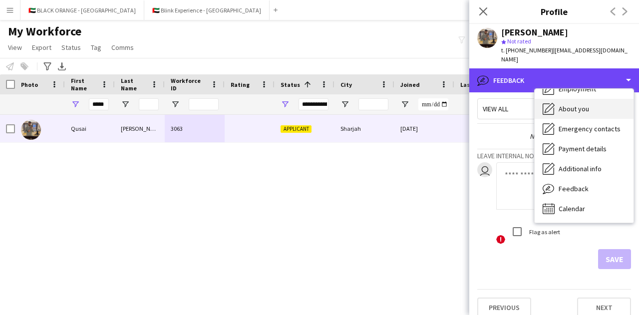
scroll to position [0, 0]
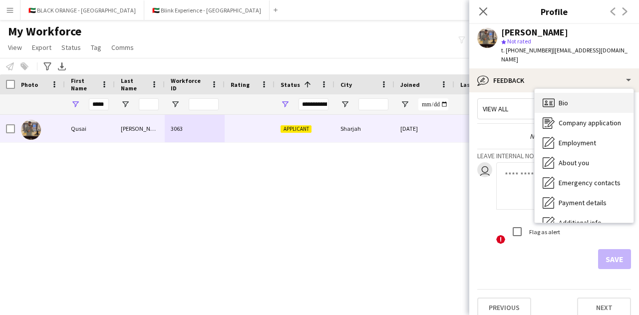
click at [566, 98] on span "Bio" at bounding box center [562, 102] width 9 height 9
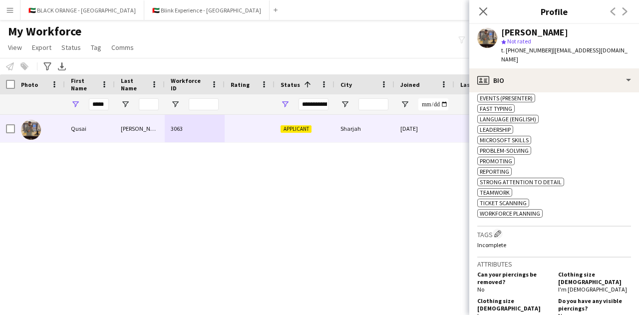
scroll to position [499, 0]
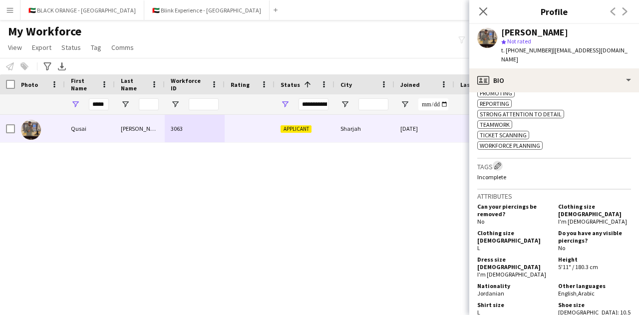
click at [499, 162] on app-icon "Edit crew company tags" at bounding box center [497, 165] width 7 height 7
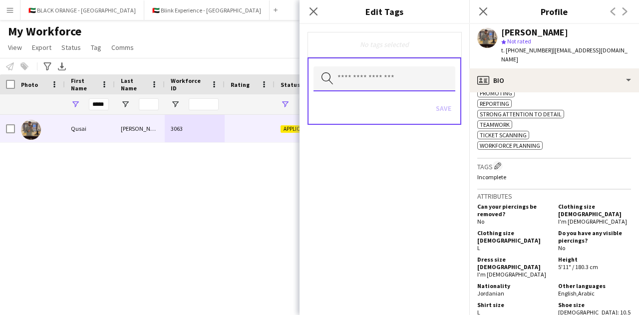
click at [372, 77] on input "text" at bounding box center [384, 78] width 142 height 25
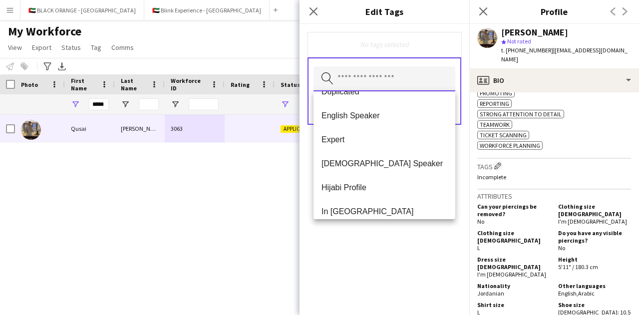
scroll to position [599, 0]
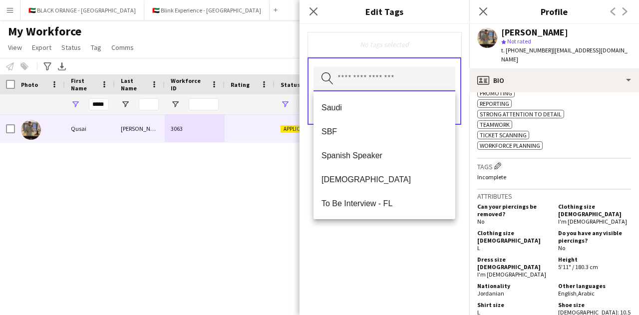
click at [363, 83] on input "text" at bounding box center [384, 78] width 142 height 25
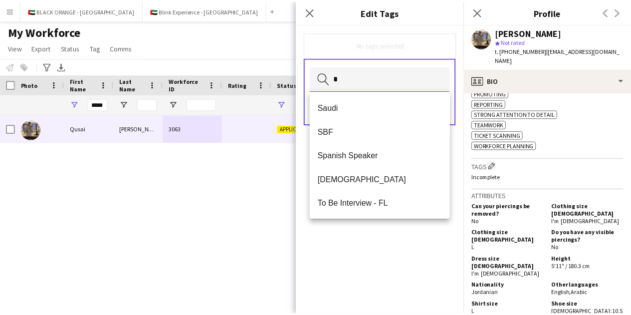
scroll to position [0, 0]
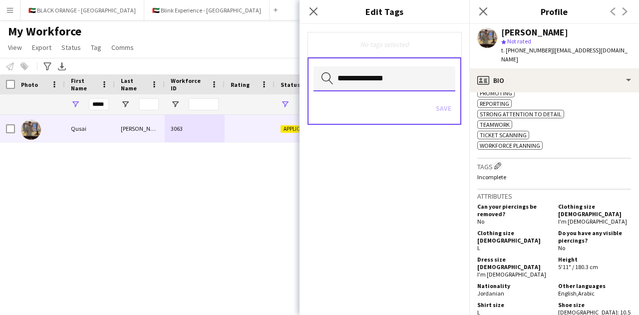
type input "**********"
click at [446, 112] on div "Save" at bounding box center [384, 109] width 142 height 28
click at [327, 79] on icon "Search by tag name" at bounding box center [327, 78] width 12 height 12
drag, startPoint x: 397, startPoint y: 81, endPoint x: 325, endPoint y: 86, distance: 72.0
click at [323, 87] on input "**********" at bounding box center [384, 78] width 142 height 25
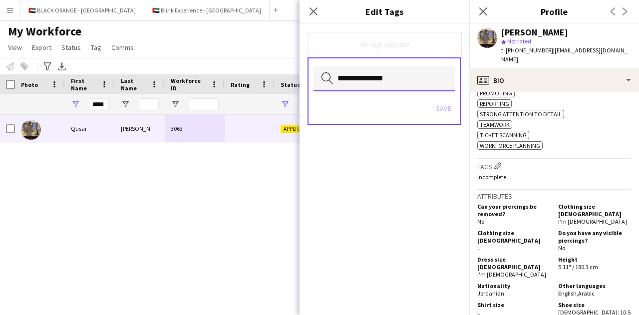
click at [392, 80] on input "**********" at bounding box center [384, 78] width 142 height 25
drag, startPoint x: 392, startPoint y: 77, endPoint x: 336, endPoint y: 78, distance: 55.4
click at [336, 78] on input "**********" at bounding box center [384, 78] width 142 height 25
click at [314, 13] on icon "Close pop-in" at bounding box center [312, 10] width 9 height 9
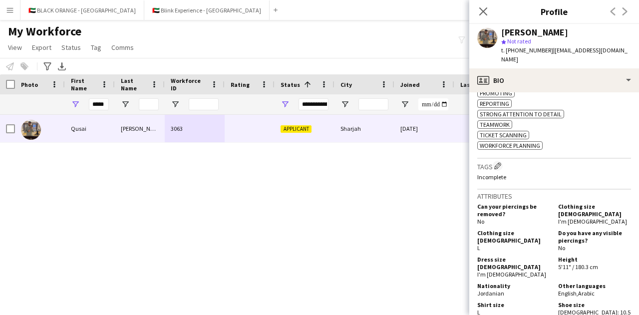
click at [12, 13] on app-icon "Menu" at bounding box center [10, 10] width 8 height 8
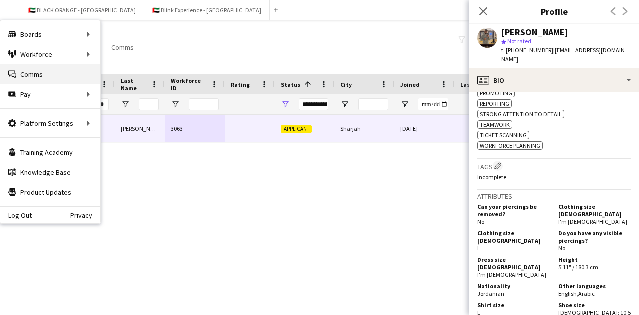
click at [45, 72] on link "Comms Comms" at bounding box center [50, 74] width 100 height 20
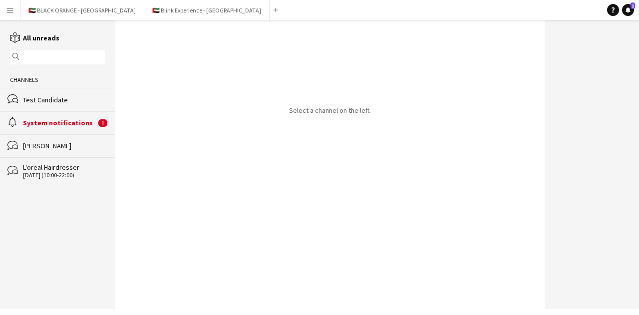
click at [10, 8] on app-icon "Menu" at bounding box center [10, 10] width 8 height 8
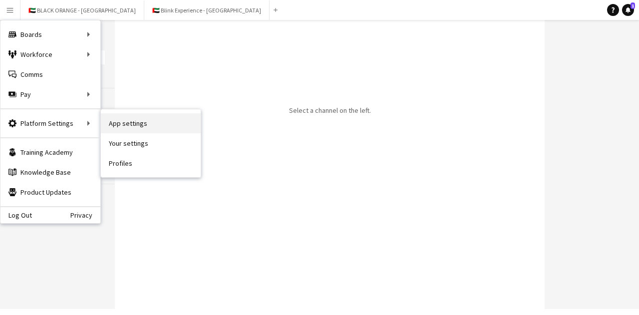
click at [141, 120] on link "App settings" at bounding box center [151, 123] width 100 height 20
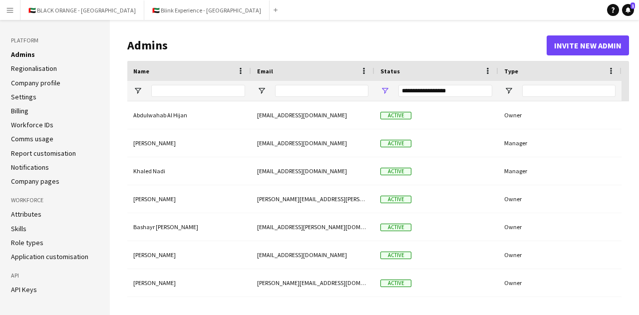
click at [39, 68] on link "Regionalisation" at bounding box center [34, 68] width 46 height 9
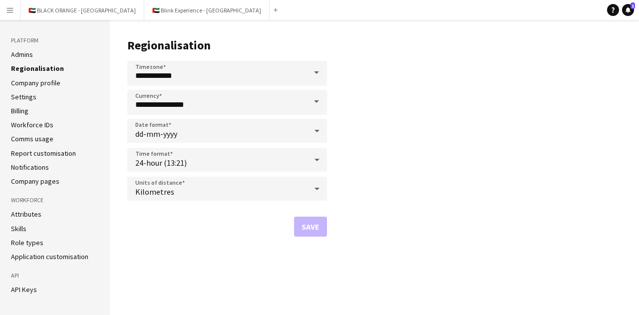
click at [39, 85] on link "Company profile" at bounding box center [35, 82] width 49 height 9
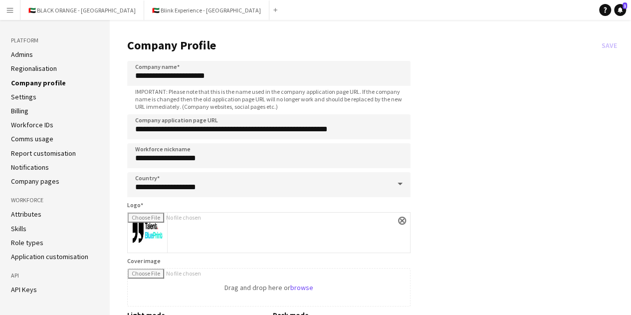
click at [36, 96] on li "Settings" at bounding box center [55, 96] width 88 height 9
click at [28, 96] on link "Settings" at bounding box center [23, 96] width 25 height 9
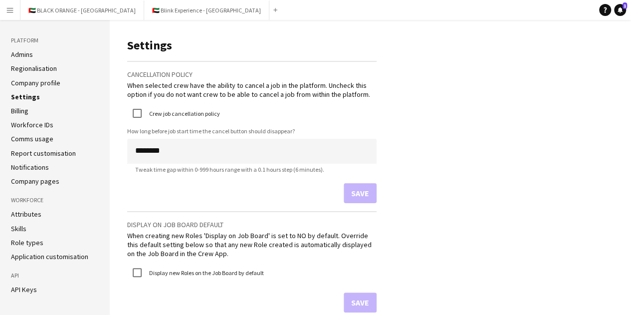
click at [20, 109] on link "Billing" at bounding box center [19, 110] width 17 height 9
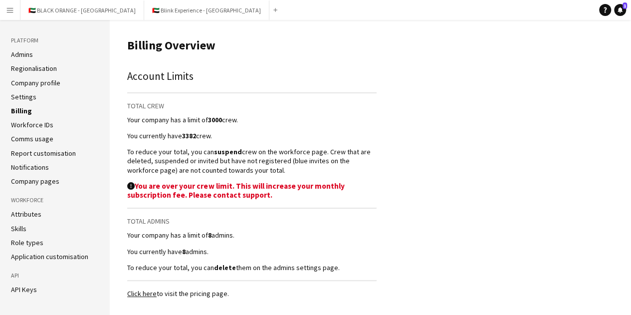
click at [23, 122] on link "Workforce IDs" at bounding box center [32, 124] width 42 height 9
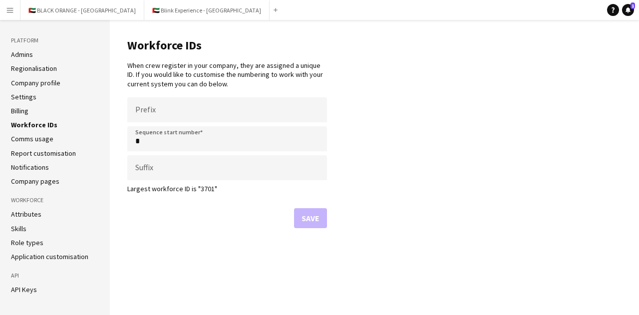
click at [28, 137] on link "Comms usage" at bounding box center [32, 138] width 42 height 9
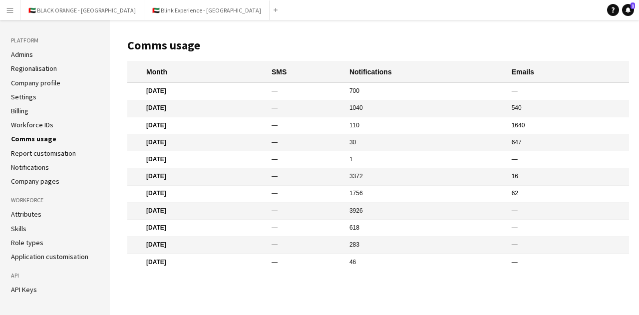
click at [31, 151] on link "Report customisation" at bounding box center [43, 153] width 65 height 9
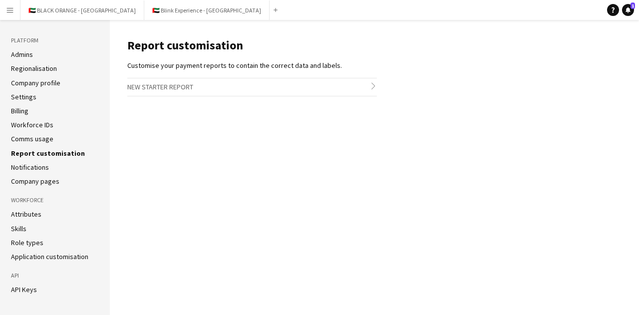
click at [22, 168] on link "Notifications" at bounding box center [30, 167] width 38 height 9
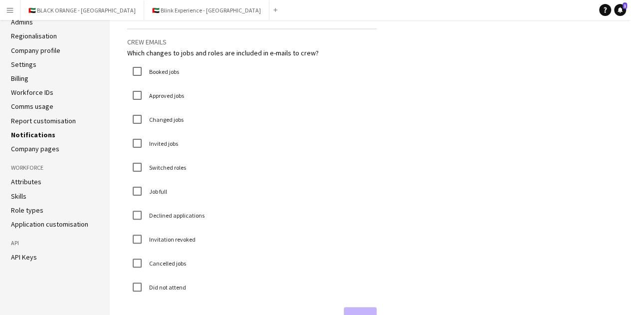
scroll to position [59, 0]
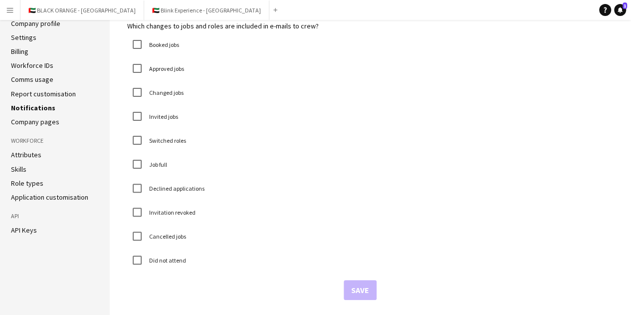
click at [30, 119] on link "Company pages" at bounding box center [35, 121] width 48 height 9
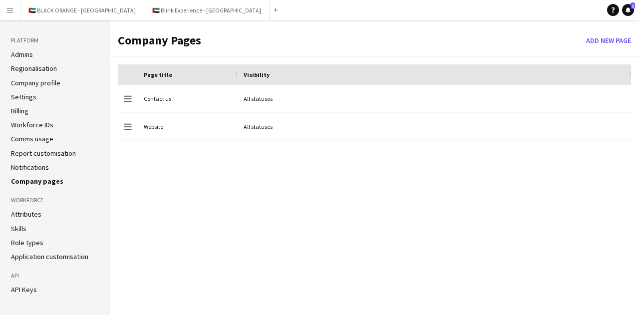
click at [22, 215] on link "Attributes" at bounding box center [26, 214] width 30 height 9
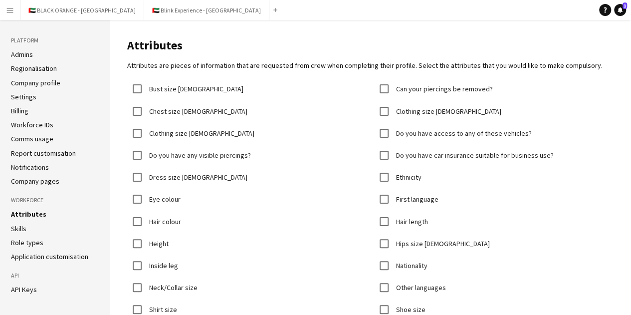
click at [23, 228] on link "Skills" at bounding box center [18, 228] width 15 height 9
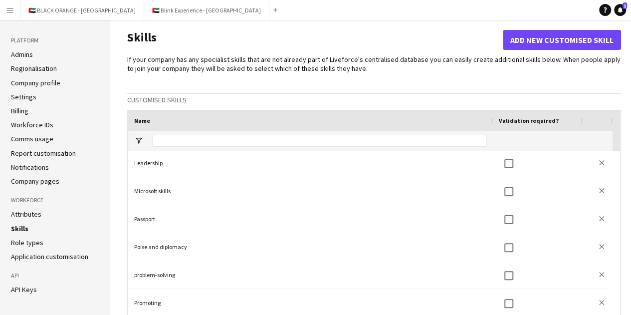
click at [30, 242] on link "Role types" at bounding box center [27, 242] width 32 height 9
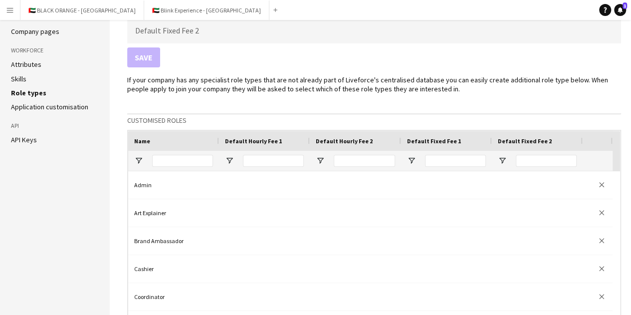
click at [34, 108] on link "Application customisation" at bounding box center [49, 106] width 77 height 9
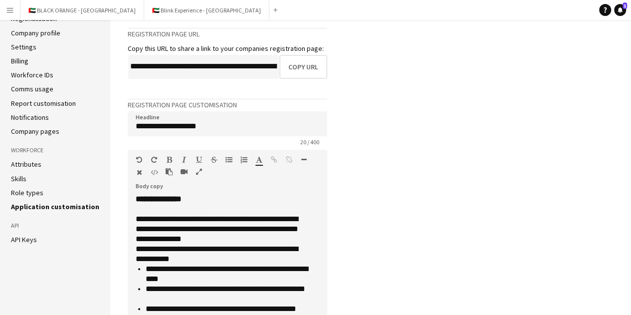
click at [25, 235] on link "API Keys" at bounding box center [24, 239] width 26 height 9
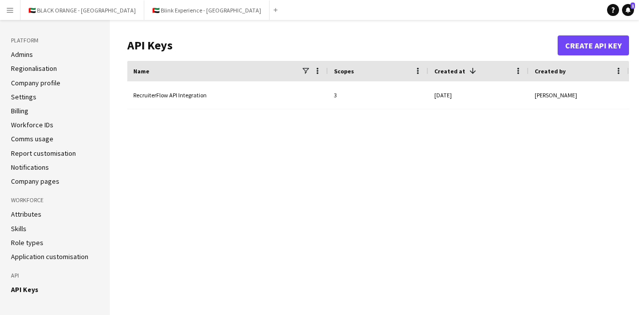
click at [30, 213] on link "Attributes" at bounding box center [26, 214] width 30 height 9
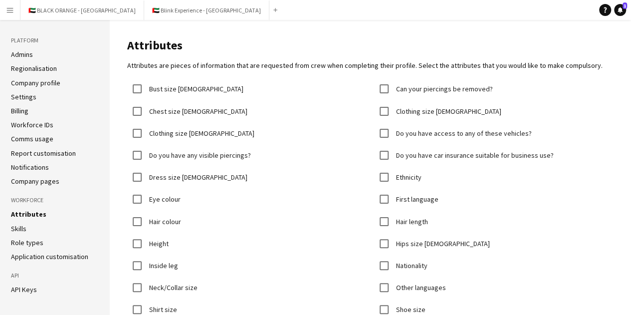
click at [40, 123] on link "Workforce IDs" at bounding box center [32, 124] width 42 height 9
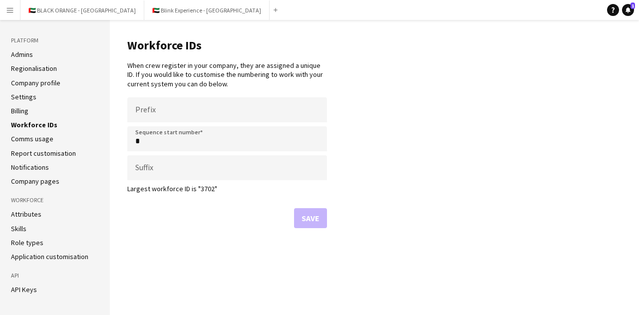
click at [36, 142] on link "Comms usage" at bounding box center [32, 138] width 42 height 9
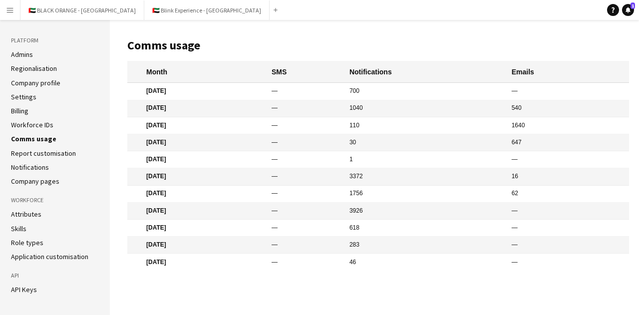
click at [34, 152] on link "Report customisation" at bounding box center [43, 153] width 65 height 9
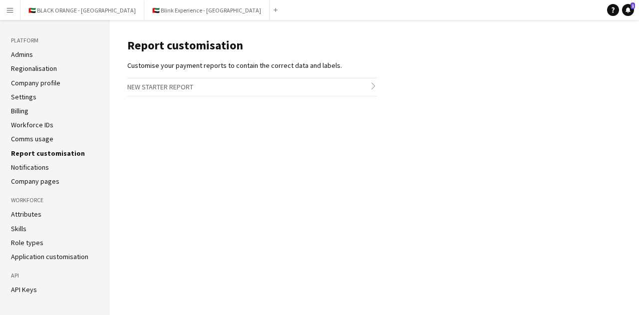
click at [32, 168] on link "Notifications" at bounding box center [30, 167] width 38 height 9
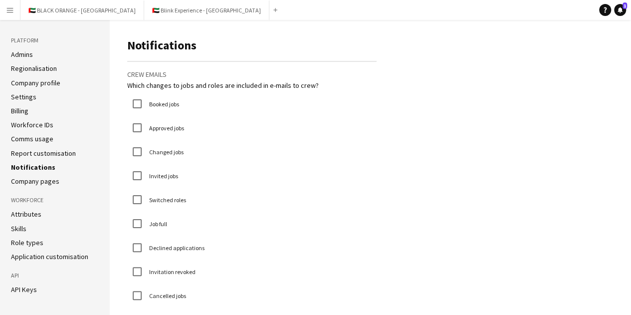
click at [31, 177] on link "Company pages" at bounding box center [35, 181] width 48 height 9
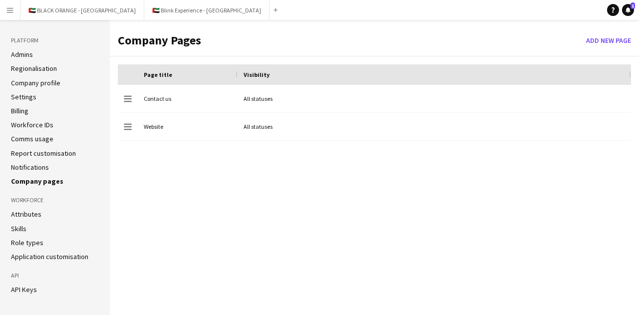
click at [31, 214] on link "Attributes" at bounding box center [26, 214] width 30 height 9
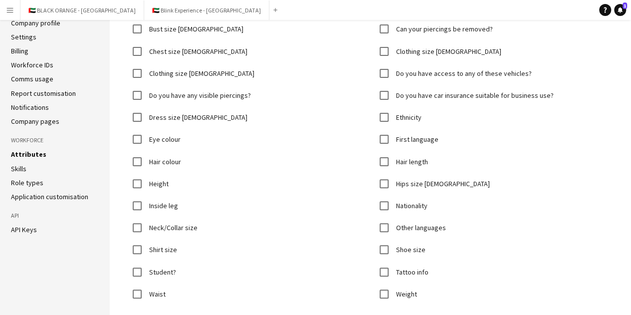
scroll to position [100, 0]
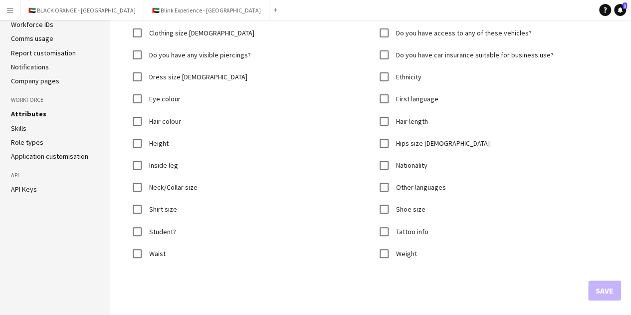
click at [19, 126] on link "Skills" at bounding box center [18, 128] width 15 height 9
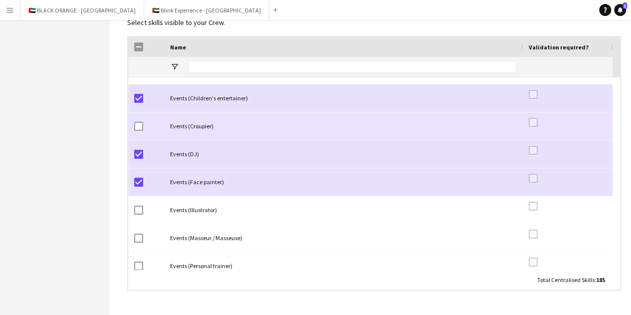
scroll to position [2444, 0]
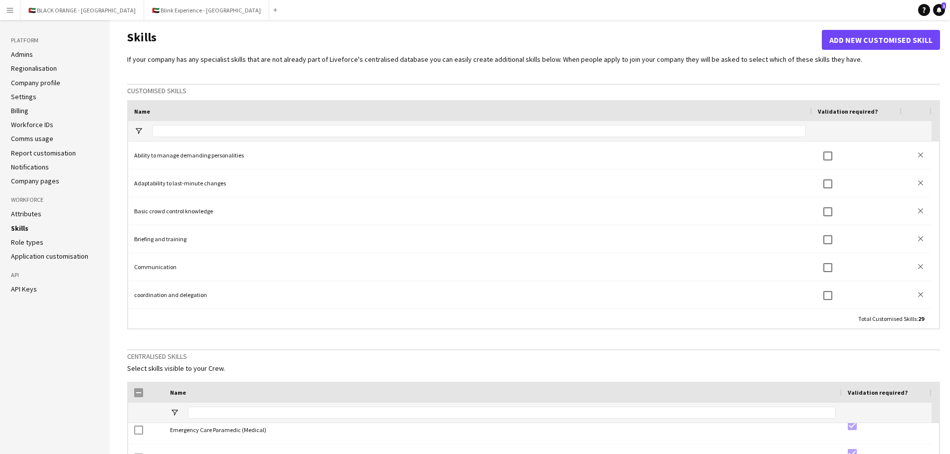
drag, startPoint x: 3, startPoint y: 8, endPoint x: 15, endPoint y: 14, distance: 13.2
click at [3, 8] on button "Menu" at bounding box center [10, 10] width 20 height 20
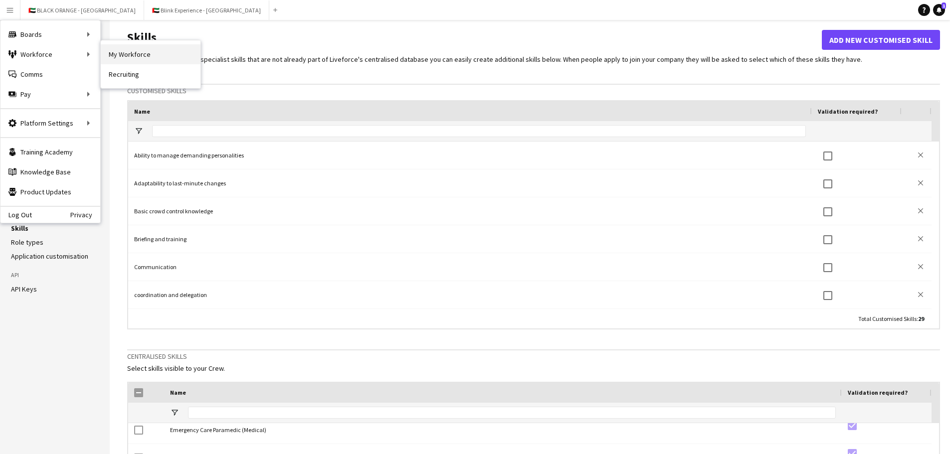
click at [141, 55] on link "My Workforce" at bounding box center [151, 54] width 100 height 20
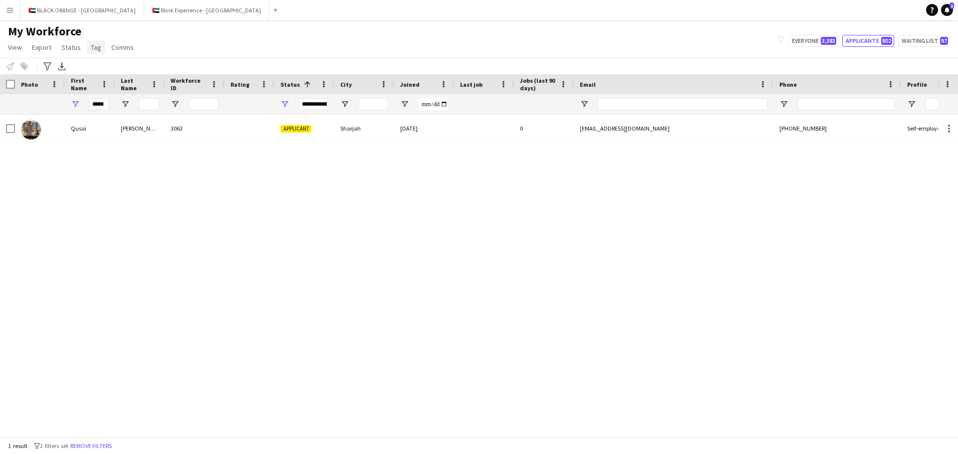
click at [92, 45] on span "Tag" at bounding box center [96, 47] width 10 height 9
click at [109, 70] on span "New tag" at bounding box center [106, 68] width 24 height 9
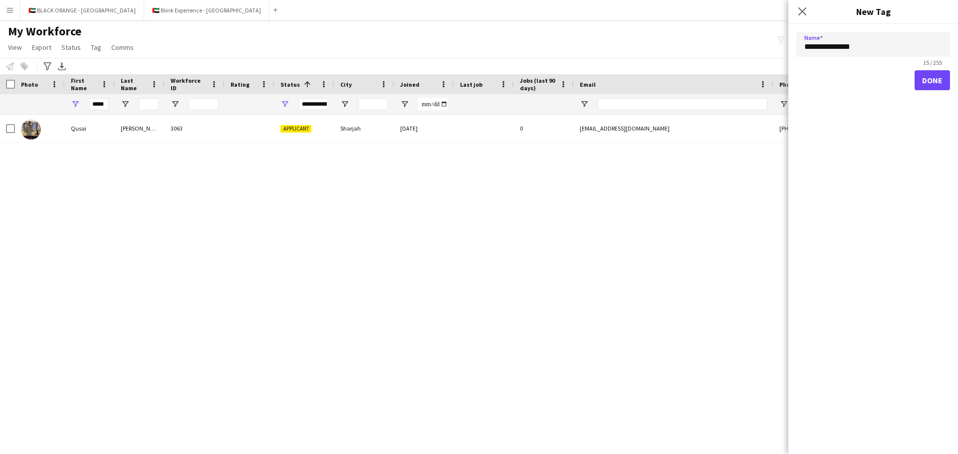
type input "**********"
click at [638, 81] on button "Done" at bounding box center [931, 80] width 35 height 20
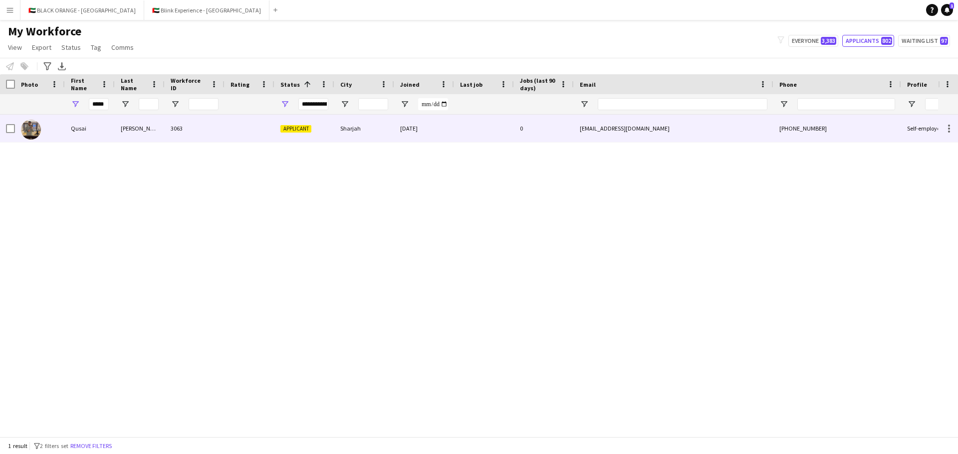
click at [86, 128] on div "Qusai" at bounding box center [90, 128] width 50 height 27
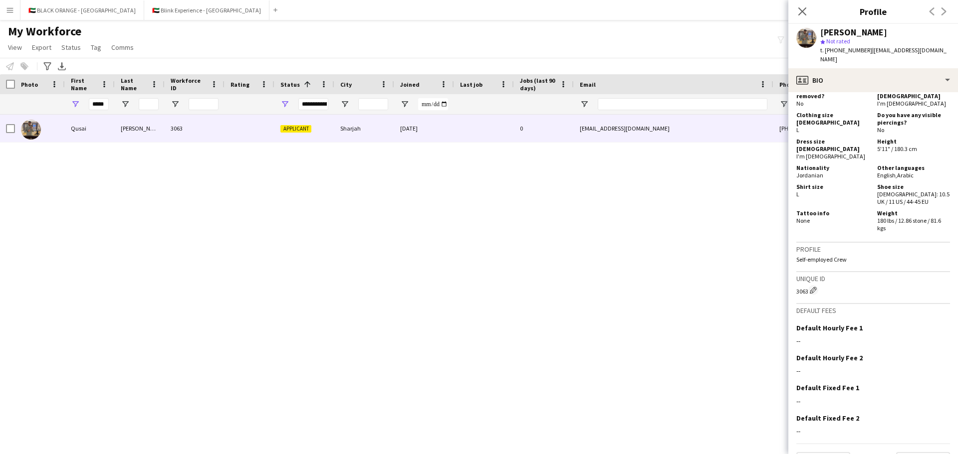
scroll to position [417, 0]
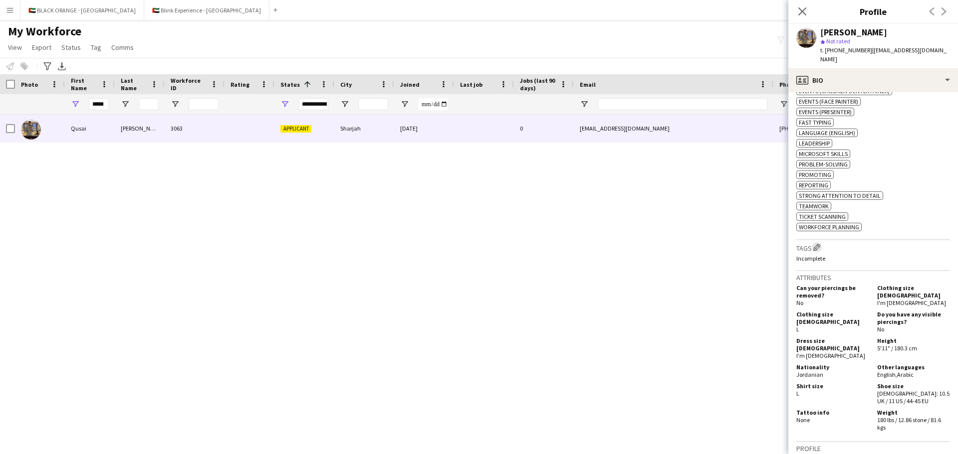
click at [638, 244] on app-icon "Edit crew company tags" at bounding box center [816, 247] width 7 height 7
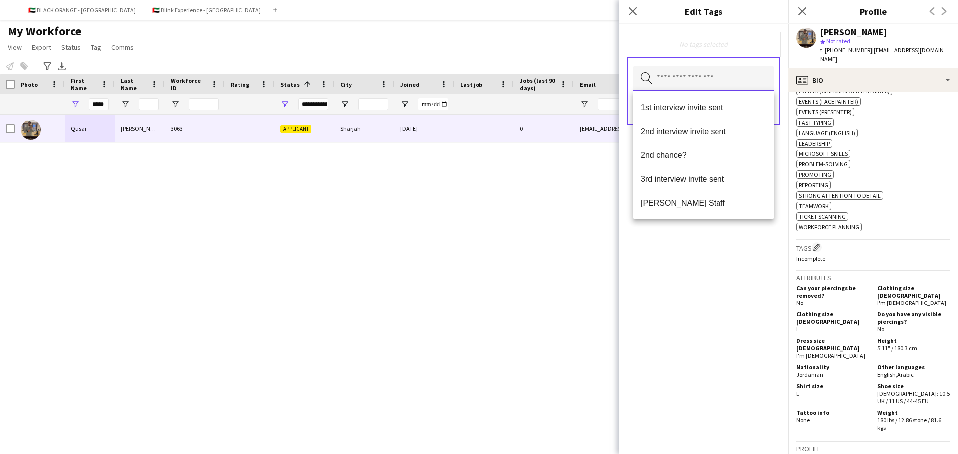
click at [638, 79] on input "text" at bounding box center [704, 78] width 142 height 25
paste input "**********"
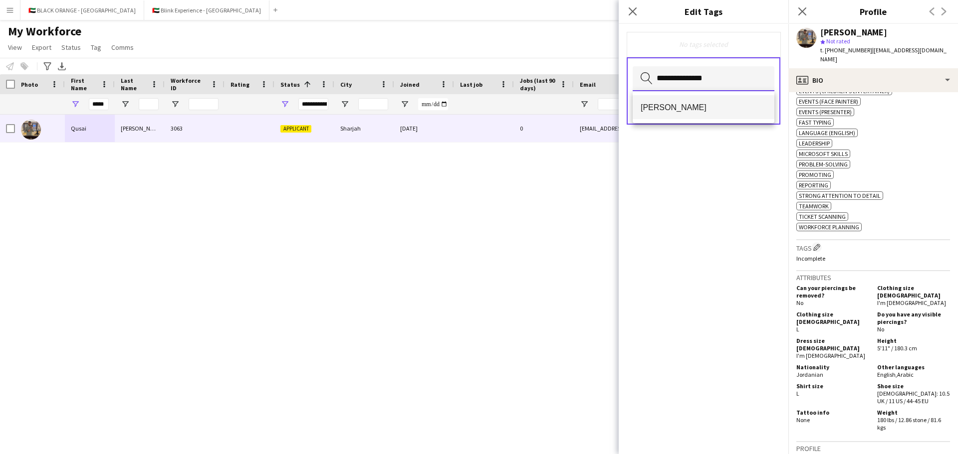
type input "**********"
click at [638, 108] on span "[PERSON_NAME]" at bounding box center [704, 107] width 126 height 9
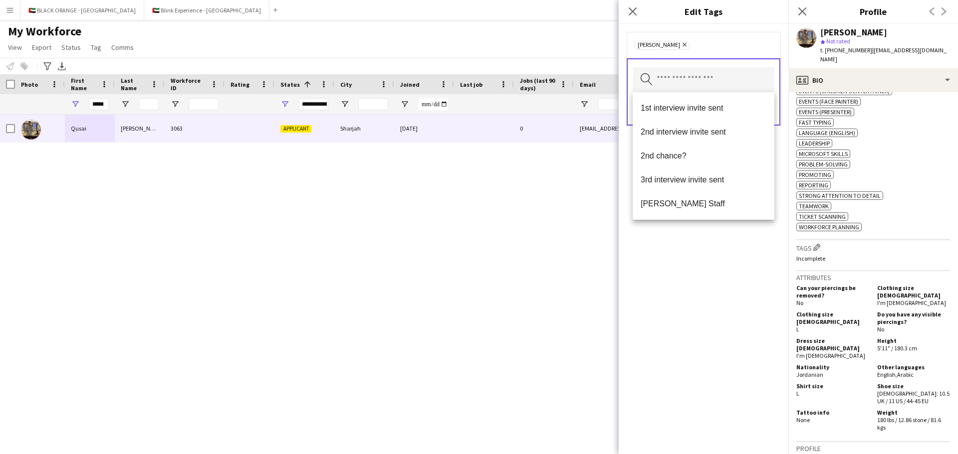
click at [638, 287] on div "[PERSON_NAME] Remove Search by tag name Save" at bounding box center [704, 239] width 170 height 431
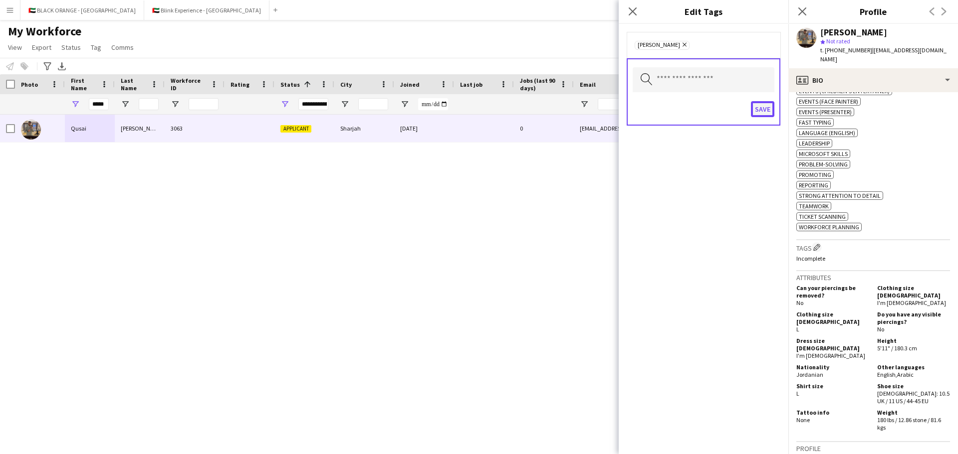
click at [638, 107] on button "Save" at bounding box center [762, 109] width 23 height 16
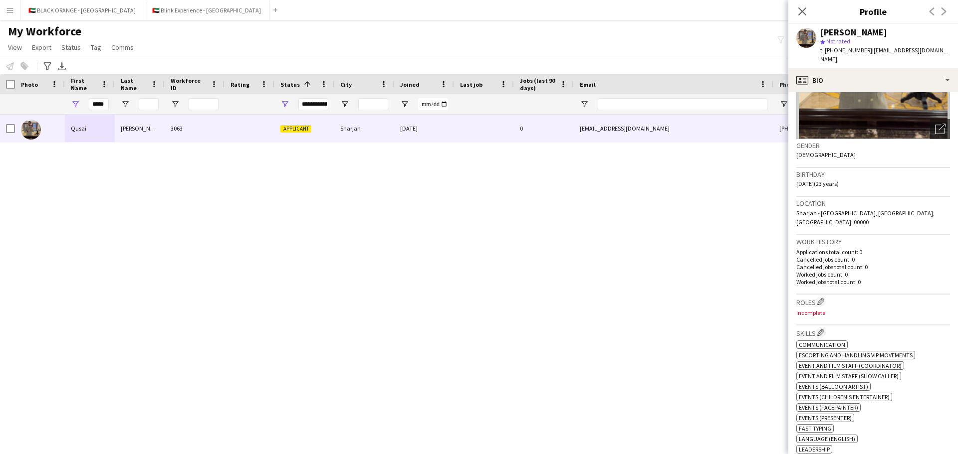
scroll to position [0, 0]
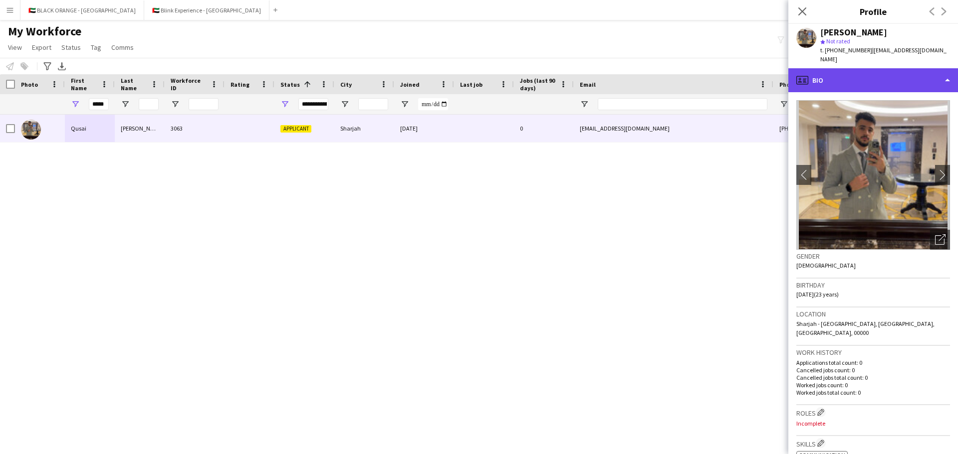
click at [638, 68] on div "profile Bio" at bounding box center [873, 80] width 170 height 24
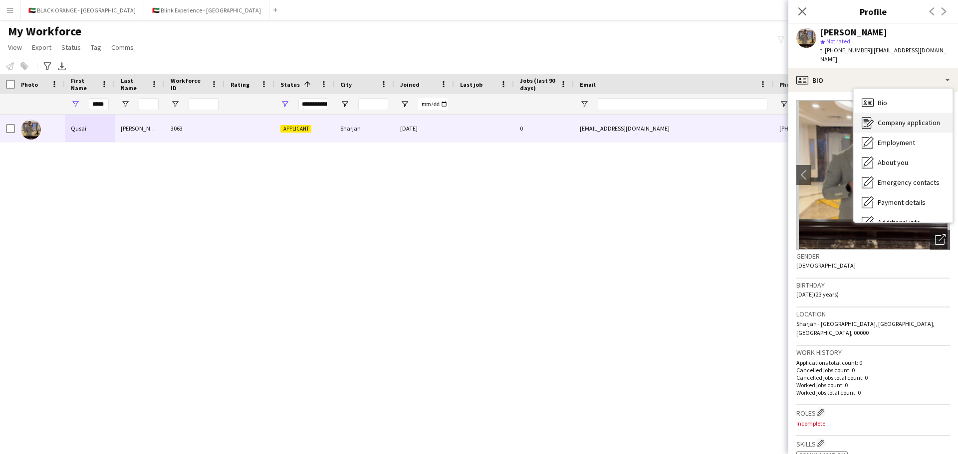
click at [638, 118] on span "Company application" at bounding box center [908, 122] width 62 height 9
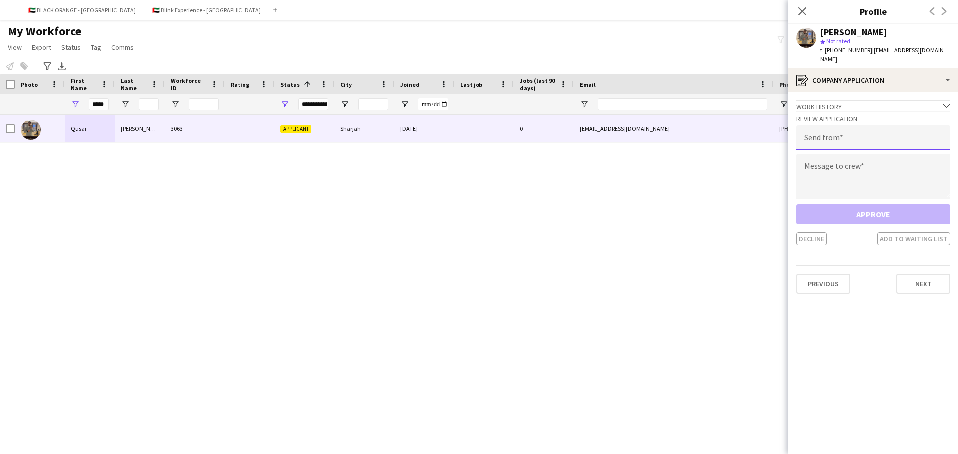
click at [638, 132] on input "email" at bounding box center [873, 137] width 154 height 25
type input "**********"
click at [638, 156] on textarea at bounding box center [873, 176] width 154 height 45
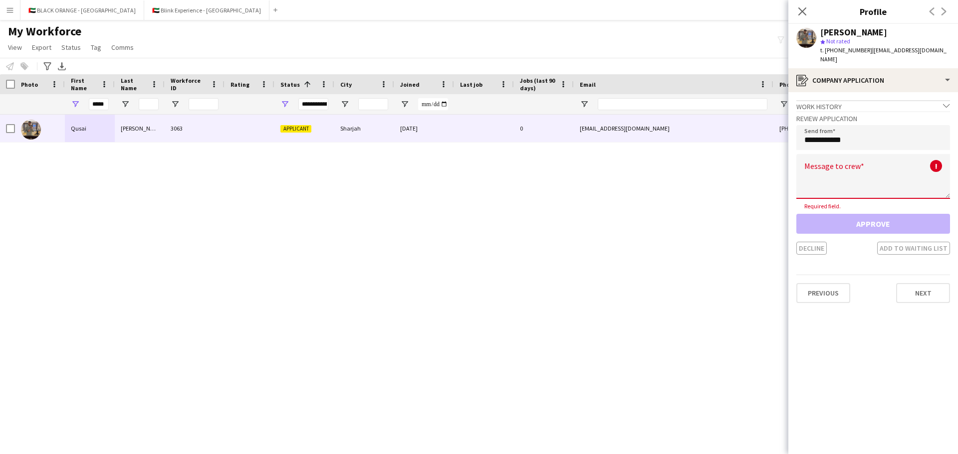
click at [638, 166] on textarea at bounding box center [873, 176] width 154 height 45
paste textarea "**********"
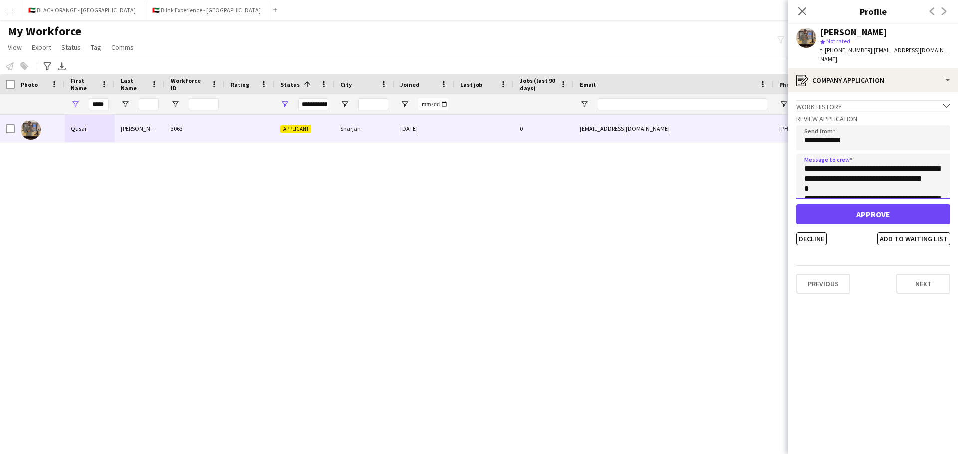
scroll to position [275, 0]
type textarea "**********"
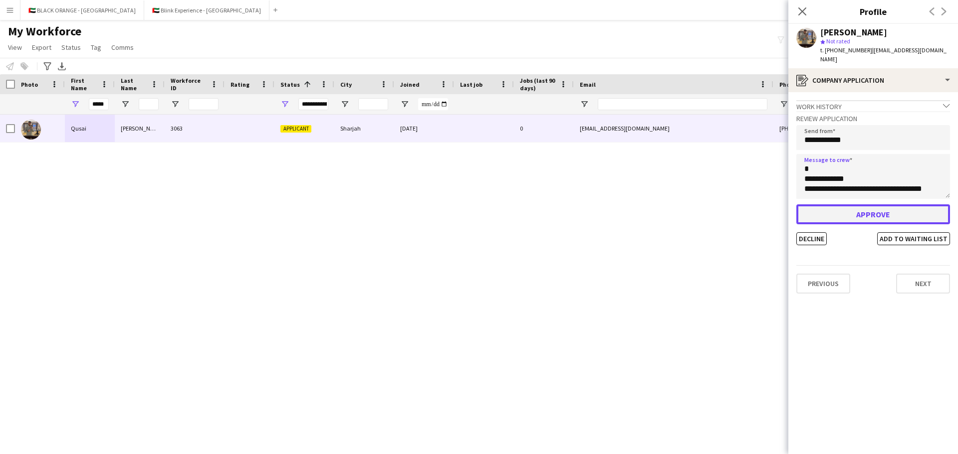
click at [638, 205] on button "Approve" at bounding box center [873, 215] width 154 height 20
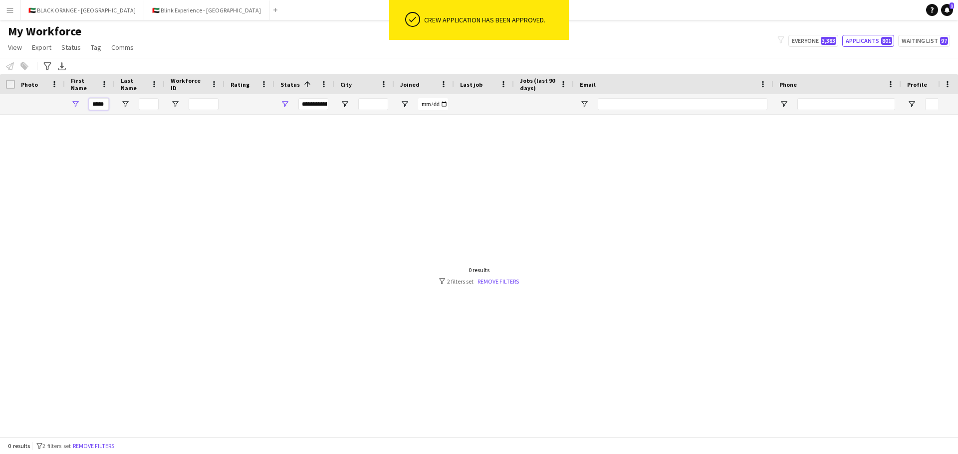
click at [105, 106] on input "*****" at bounding box center [99, 104] width 20 height 12
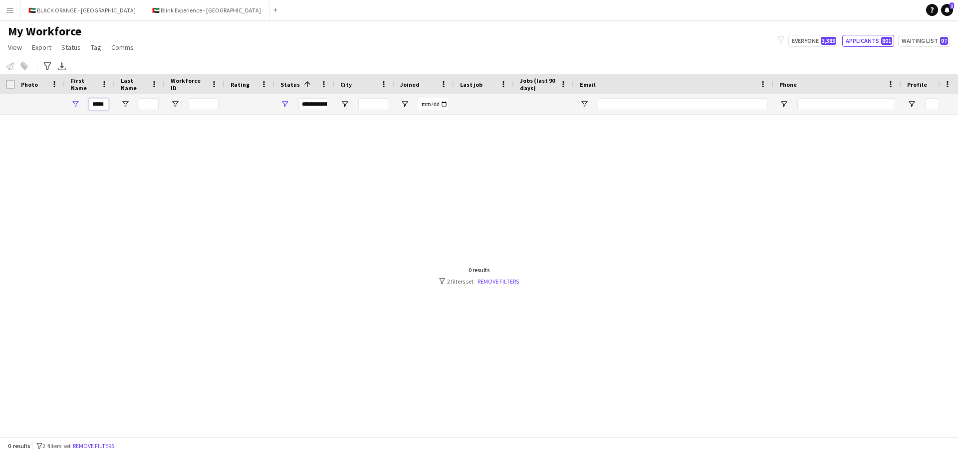
click at [105, 106] on input "*****" at bounding box center [99, 104] width 20 height 12
type input "*"
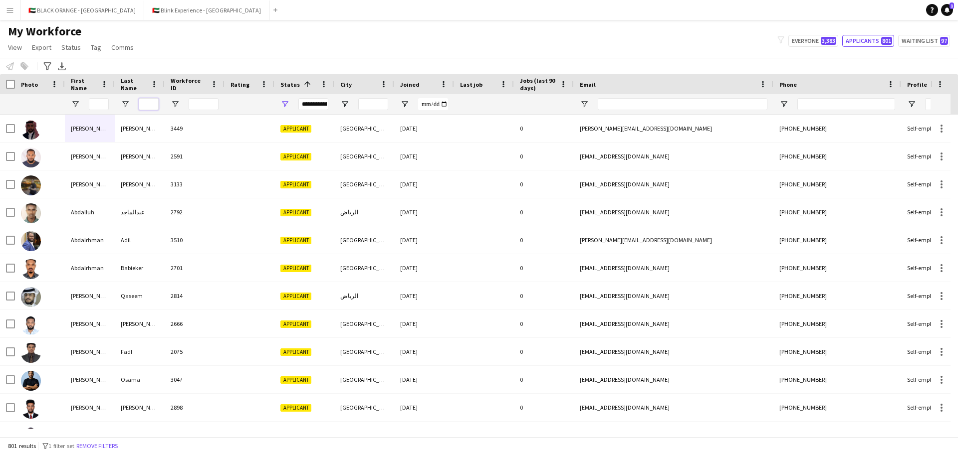
click at [156, 105] on input "Last Name Filter Input" at bounding box center [149, 104] width 20 height 12
click at [149, 109] on input "Last Name Filter Input" at bounding box center [149, 104] width 20 height 12
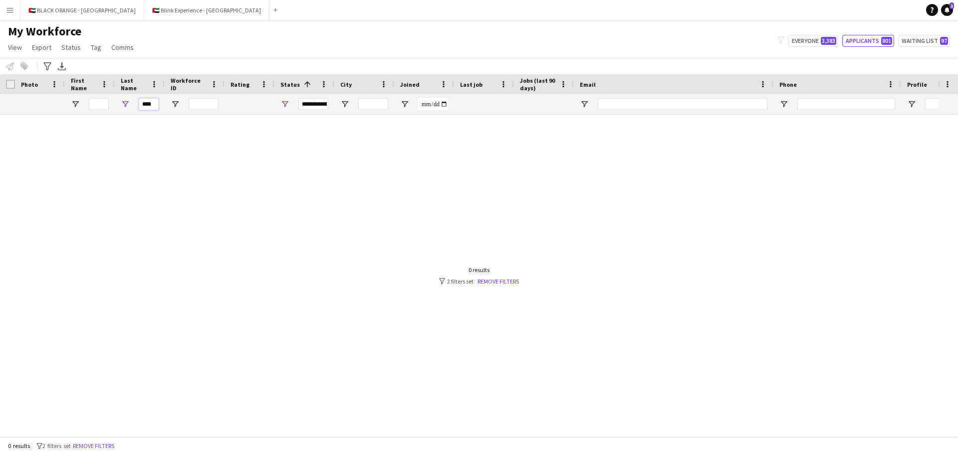
type input "*****"
click at [149, 103] on input "*****" at bounding box center [149, 104] width 20 height 12
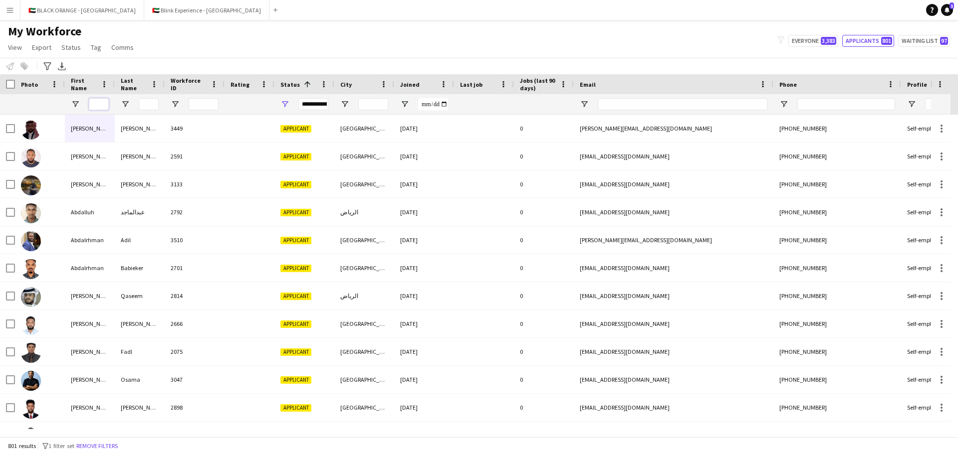
click at [103, 103] on input "First Name Filter Input" at bounding box center [99, 104] width 20 height 12
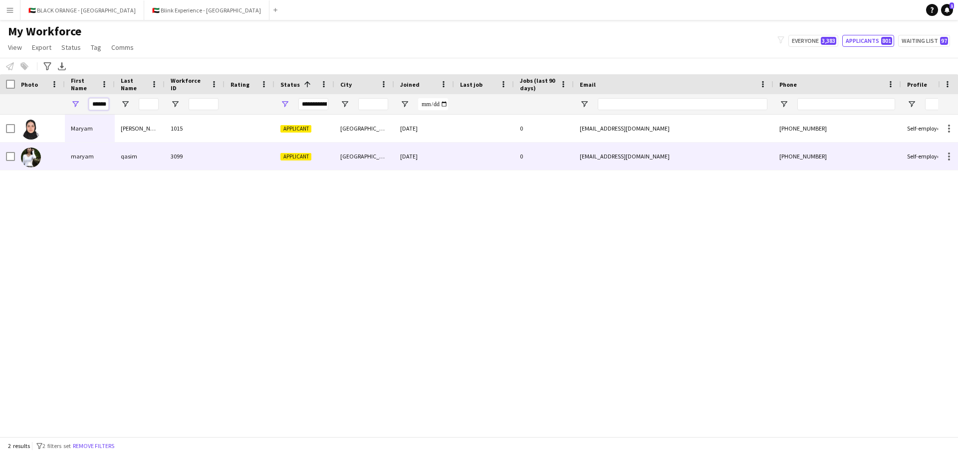
type input "******"
click at [97, 158] on div "maryam" at bounding box center [90, 156] width 50 height 27
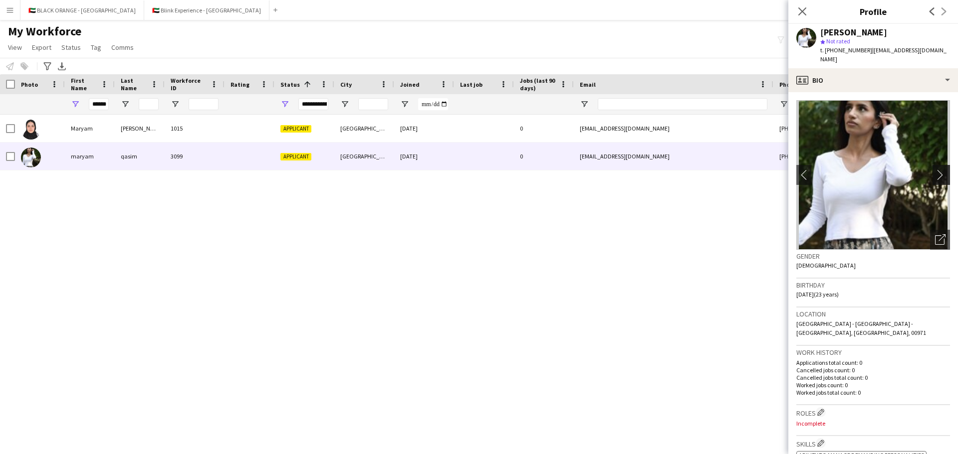
click at [638, 170] on app-icon "chevron-right" at bounding box center [942, 175] width 15 height 10
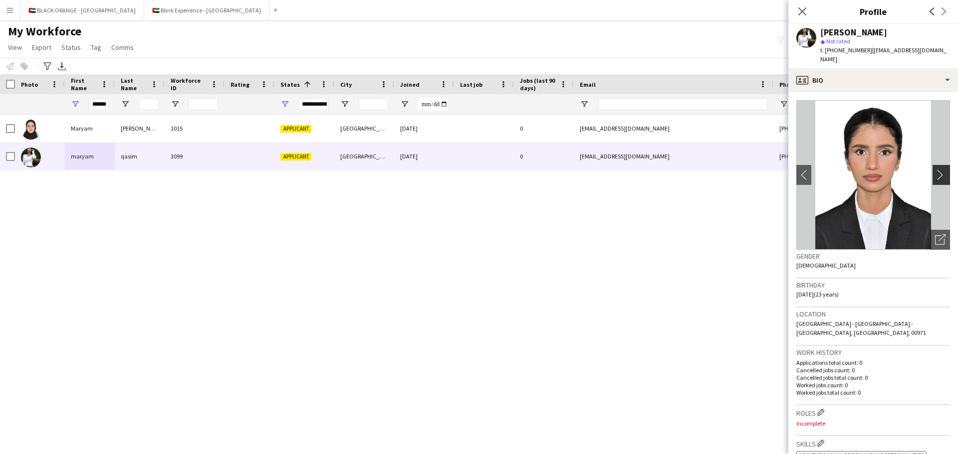
click at [638, 170] on app-icon "chevron-right" at bounding box center [942, 175] width 15 height 10
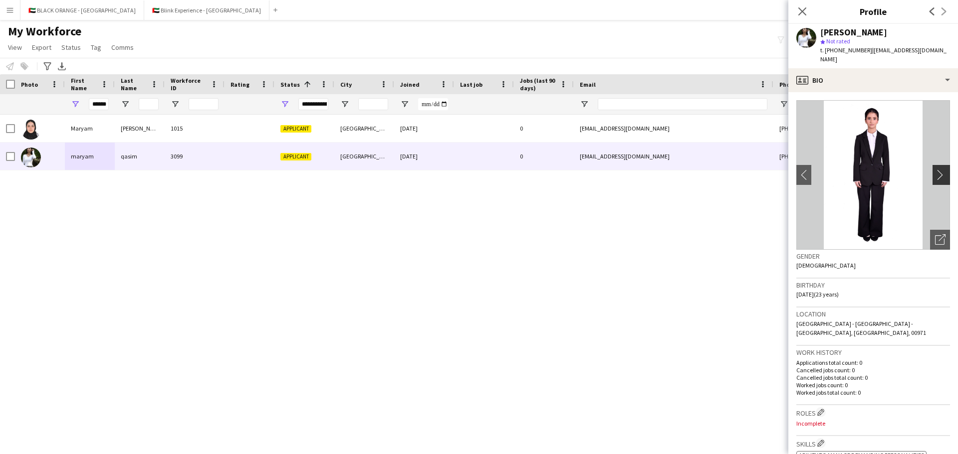
click at [638, 170] on app-icon "chevron-right" at bounding box center [942, 175] width 15 height 10
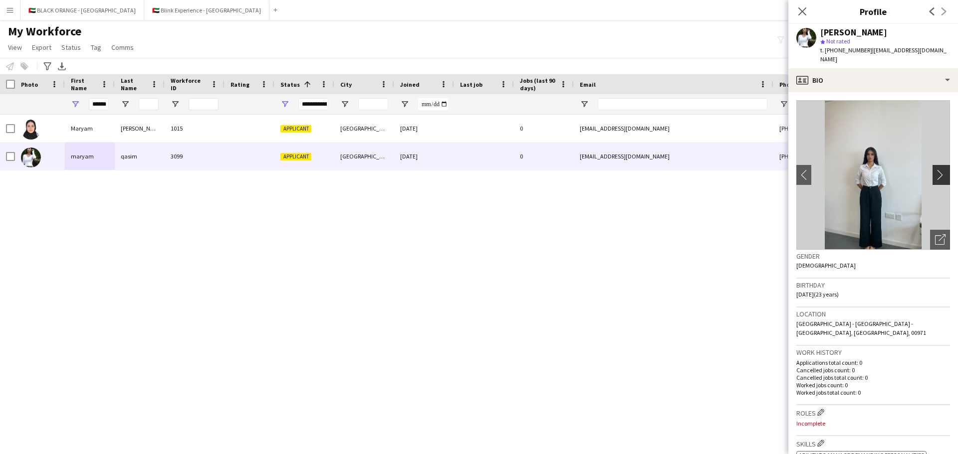
click at [638, 170] on app-icon "chevron-right" at bounding box center [942, 175] width 15 height 10
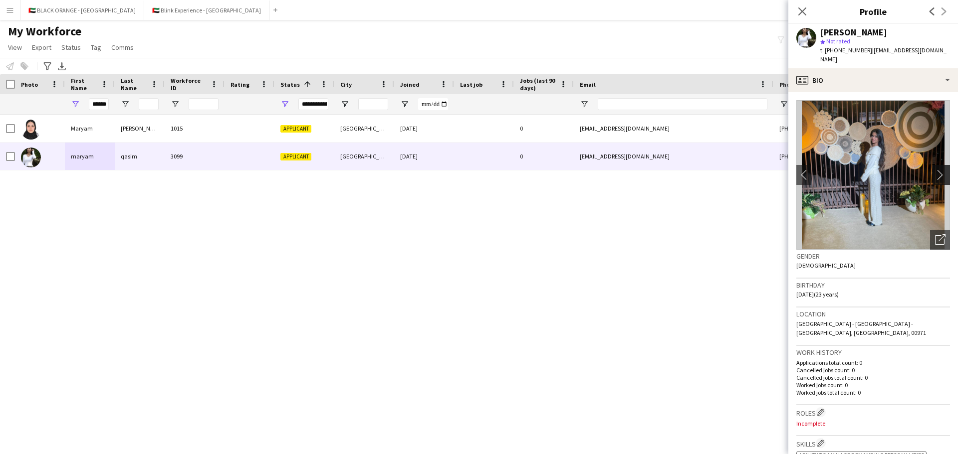
click at [638, 170] on app-icon "chevron-right" at bounding box center [942, 175] width 15 height 10
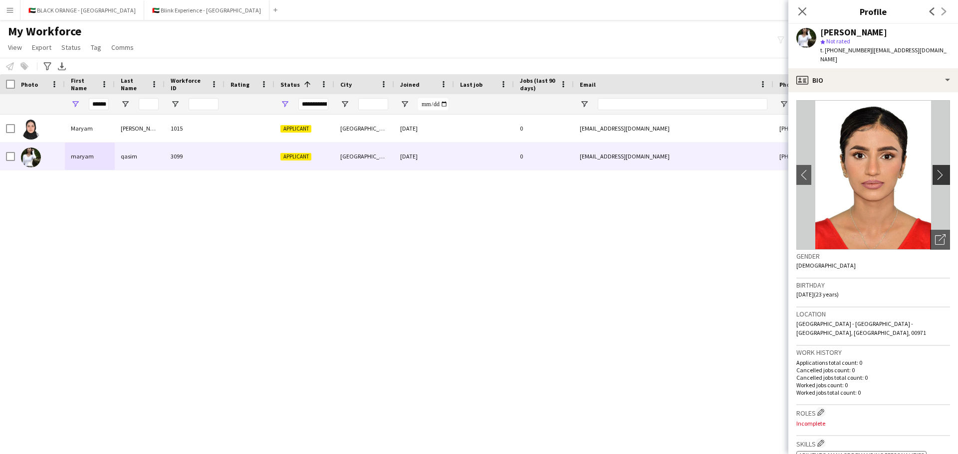
click at [638, 170] on app-icon "chevron-right" at bounding box center [942, 175] width 15 height 10
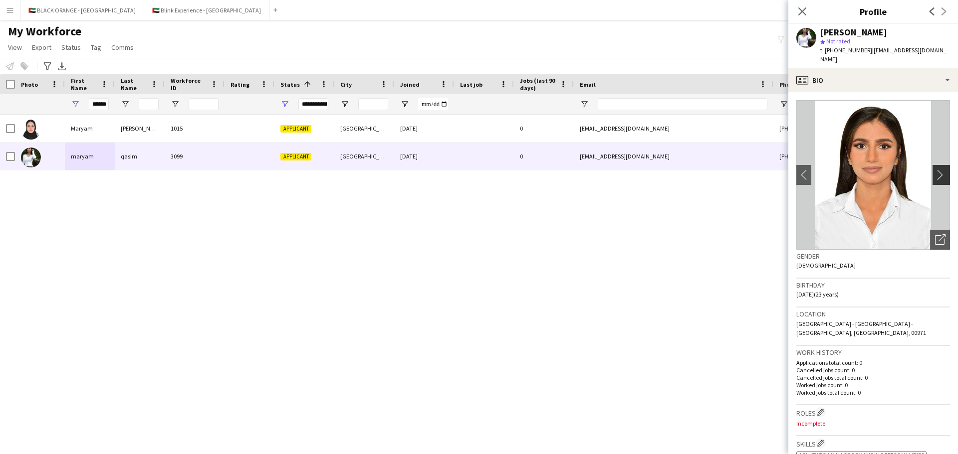
click at [638, 170] on app-icon "chevron-right" at bounding box center [942, 175] width 15 height 10
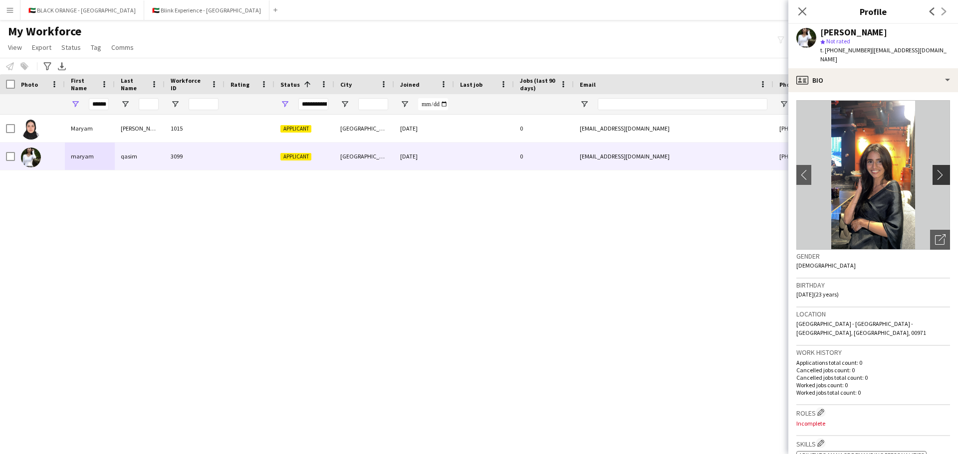
click at [638, 170] on app-icon "chevron-right" at bounding box center [942, 175] width 15 height 10
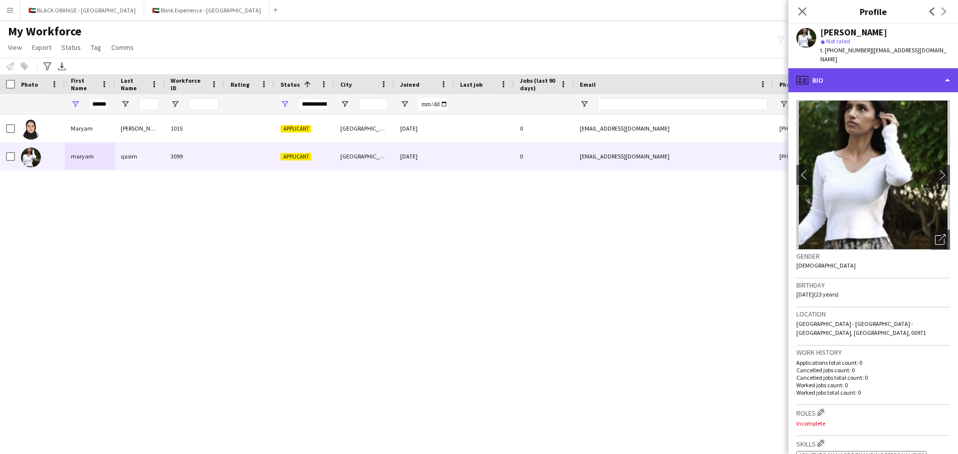
click at [638, 72] on div "profile Bio" at bounding box center [873, 80] width 170 height 24
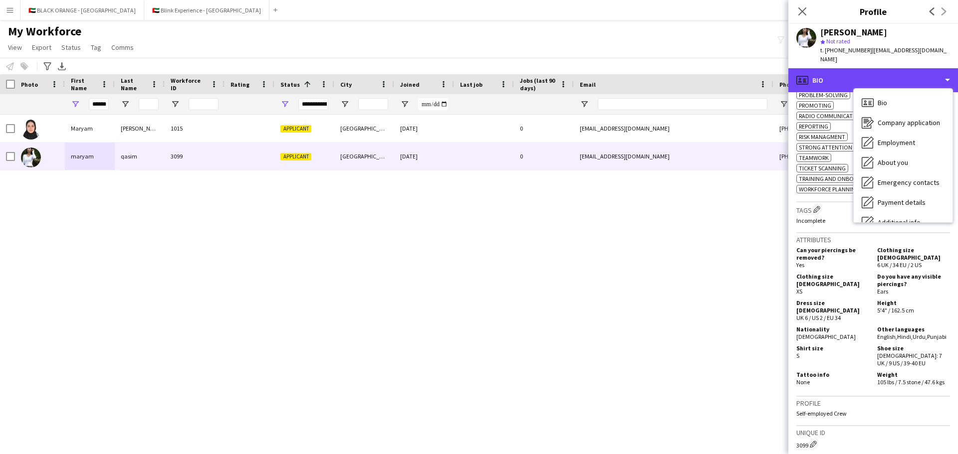
scroll to position [599, 0]
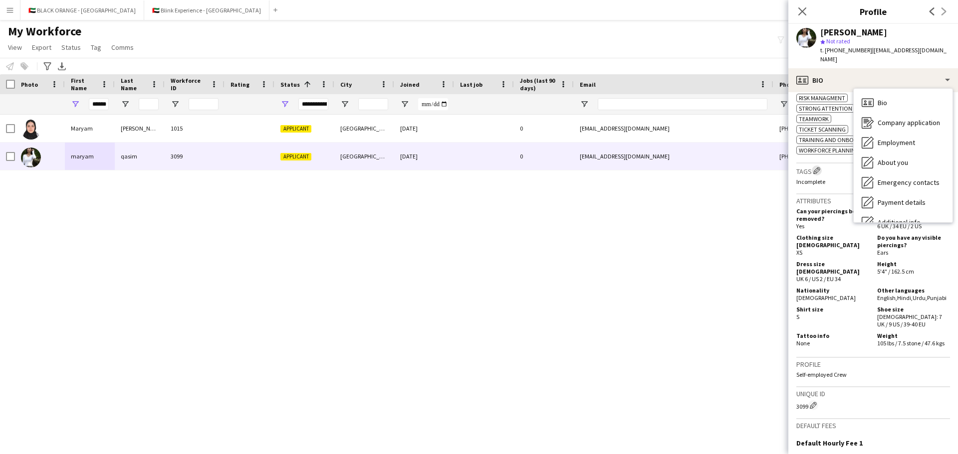
click at [638, 167] on app-icon "Edit crew company tags" at bounding box center [816, 170] width 7 height 7
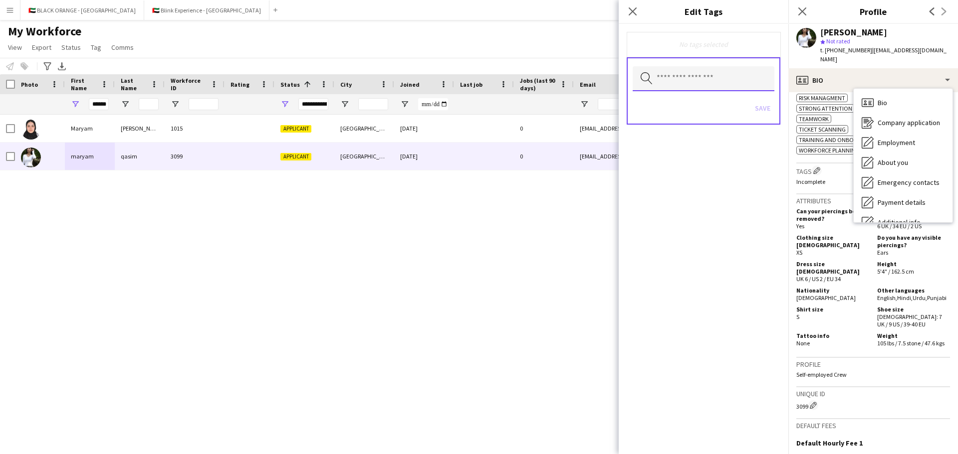
click at [638, 81] on input "text" at bounding box center [704, 78] width 142 height 25
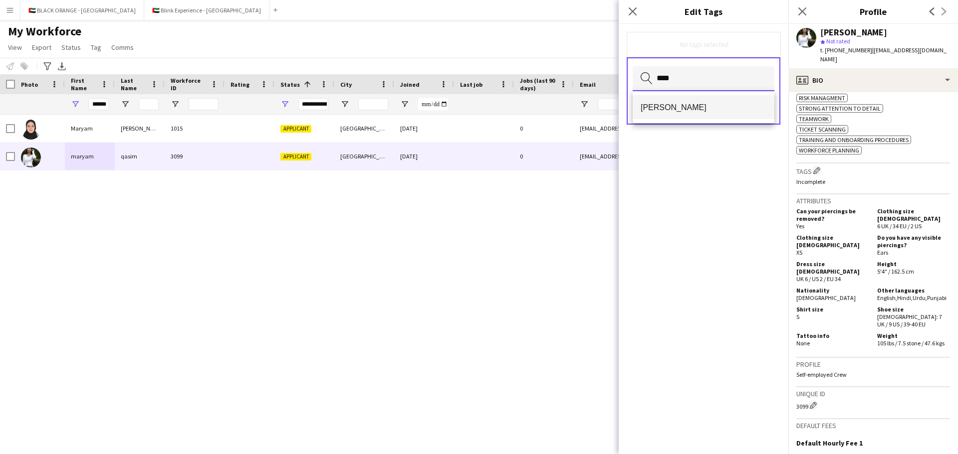
type input "****"
click at [638, 105] on span "[PERSON_NAME]" at bounding box center [704, 107] width 126 height 9
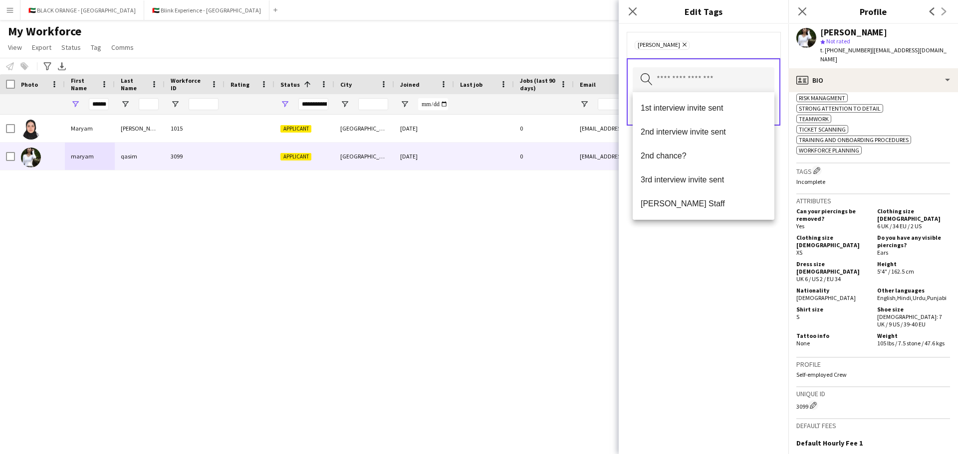
click at [638, 311] on div "[PERSON_NAME] Remove Search by tag name Save" at bounding box center [704, 239] width 170 height 431
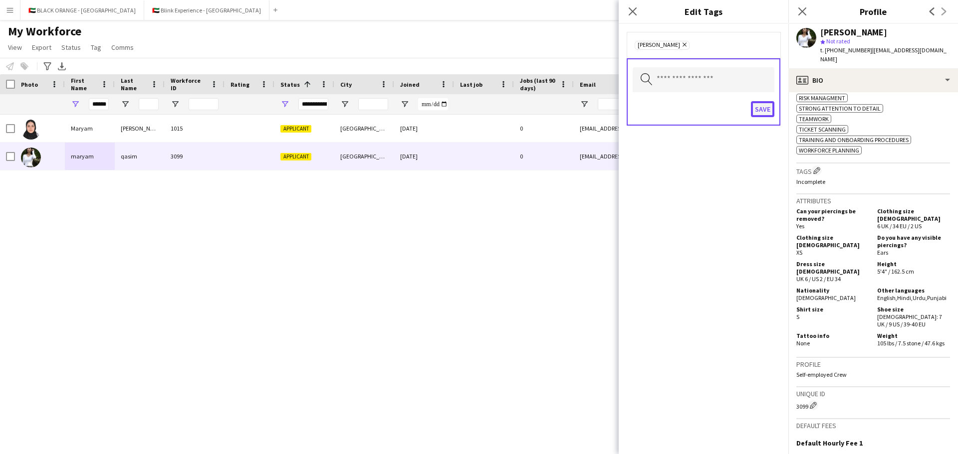
click at [638, 105] on button "Save" at bounding box center [762, 109] width 23 height 16
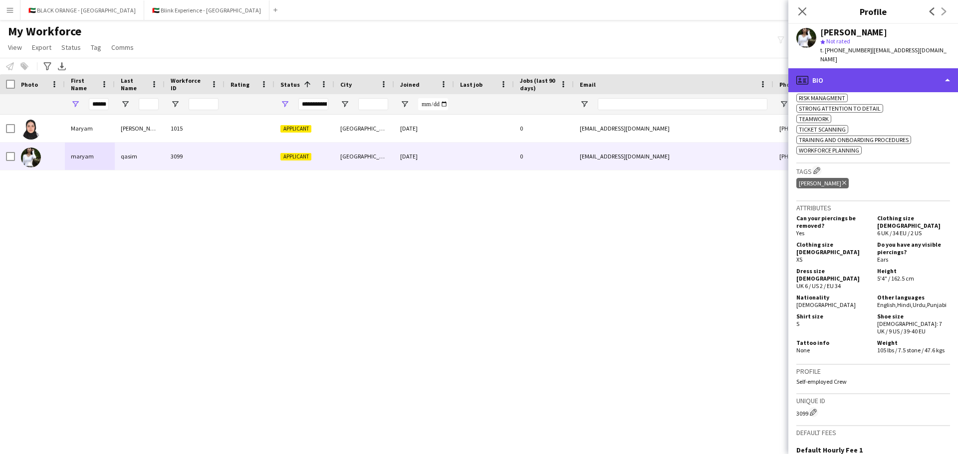
click at [638, 69] on div "profile Bio" at bounding box center [873, 80] width 170 height 24
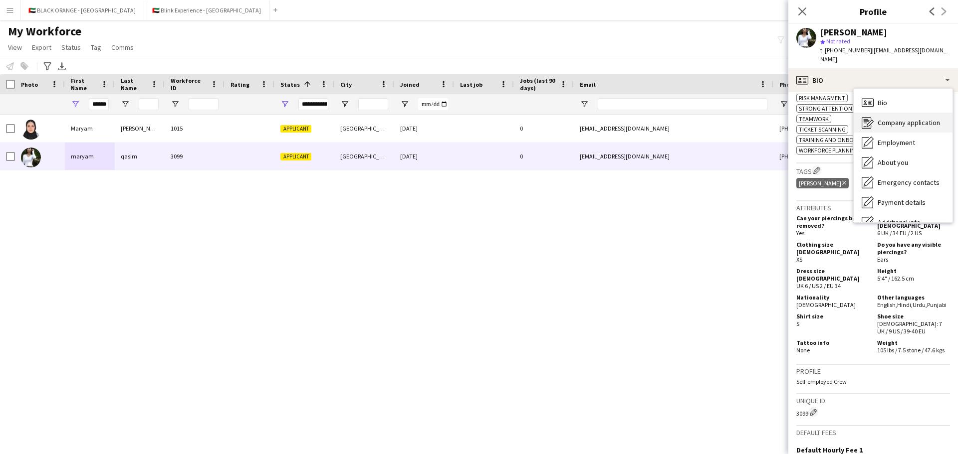
click at [638, 118] on span "Company application" at bounding box center [908, 122] width 62 height 9
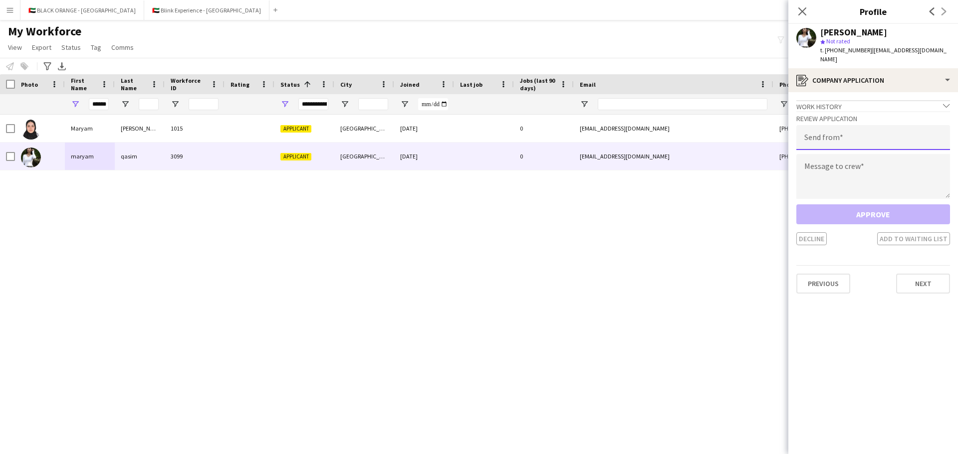
click at [638, 129] on input "email" at bounding box center [873, 137] width 154 height 25
type input "**********"
paste textarea "**********"
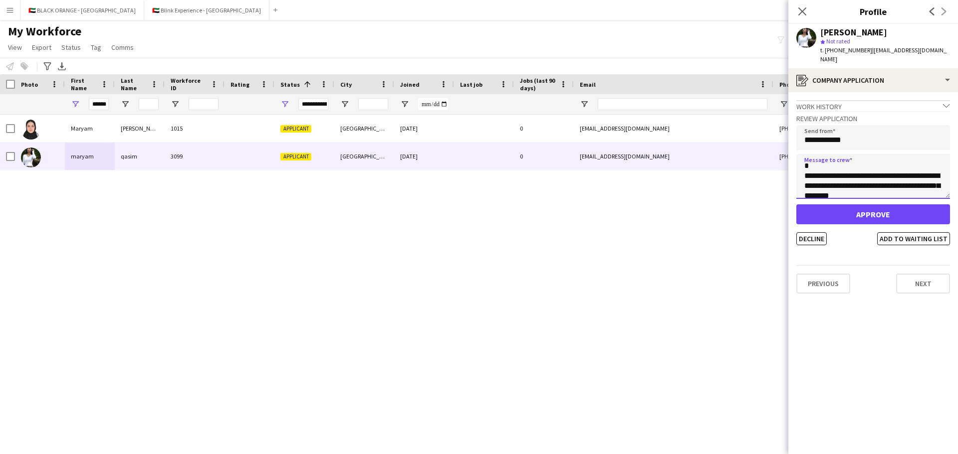
scroll to position [0, 0]
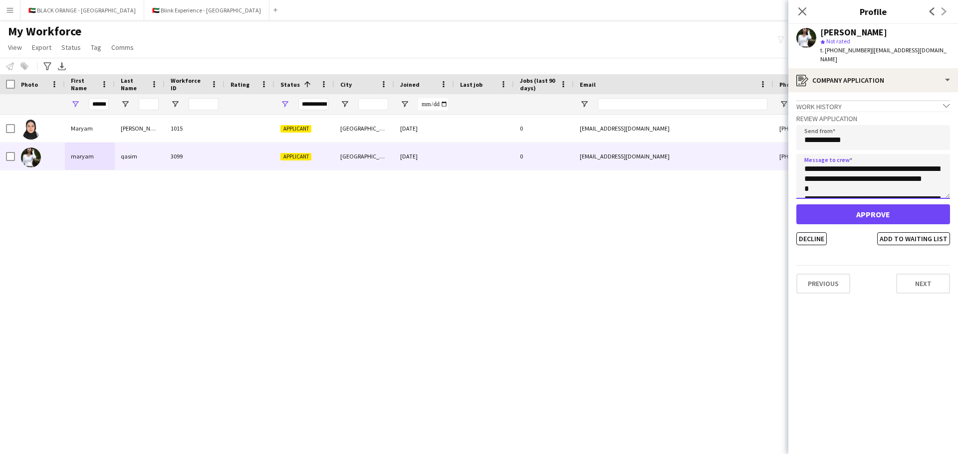
type textarea "**********"
click at [638, 205] on button "Approve" at bounding box center [873, 215] width 154 height 20
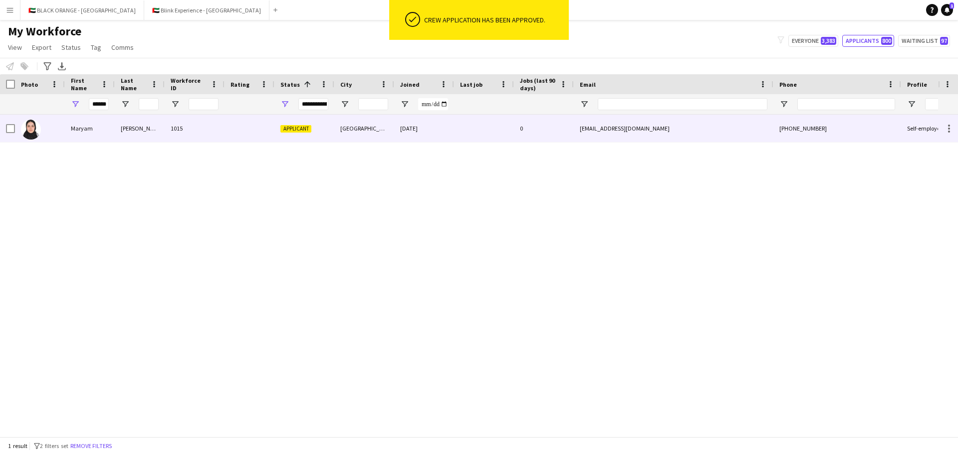
click at [65, 132] on div "Maryam" at bounding box center [90, 128] width 50 height 27
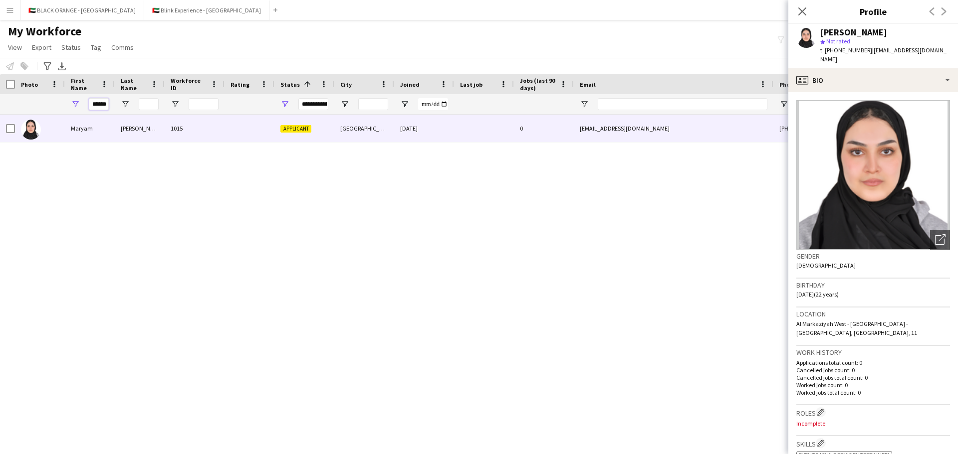
click at [101, 101] on input "******" at bounding box center [99, 104] width 20 height 12
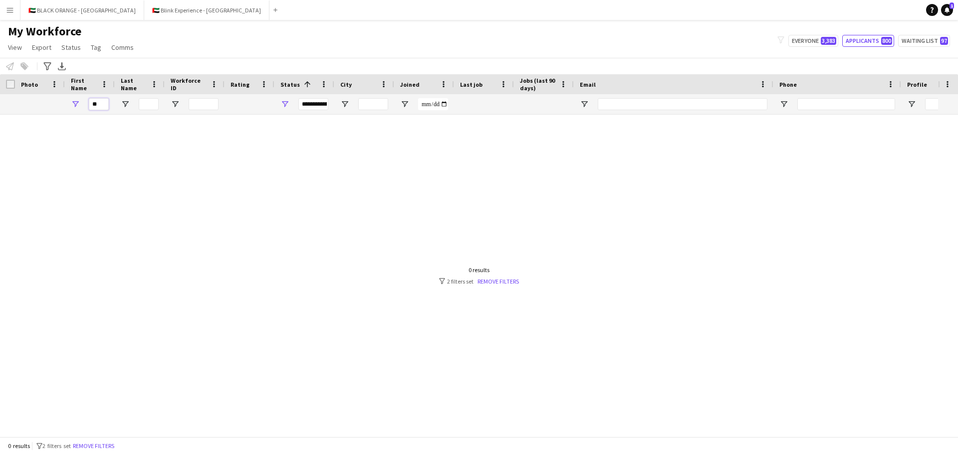
type input "*"
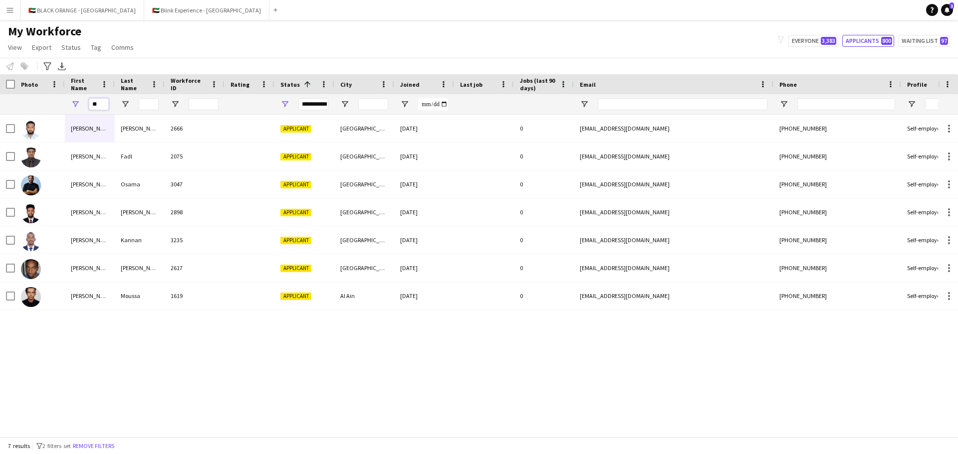
type input "*"
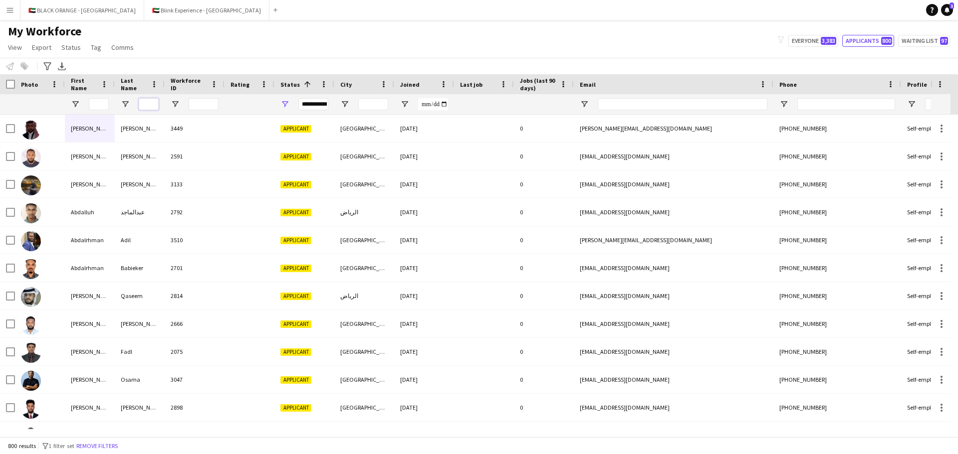
click at [150, 103] on input "Last Name Filter Input" at bounding box center [149, 104] width 20 height 12
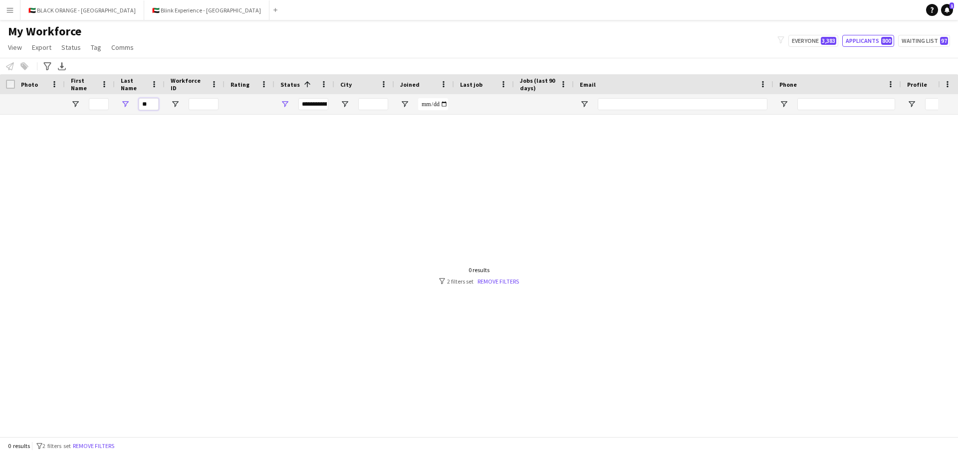
type input "*"
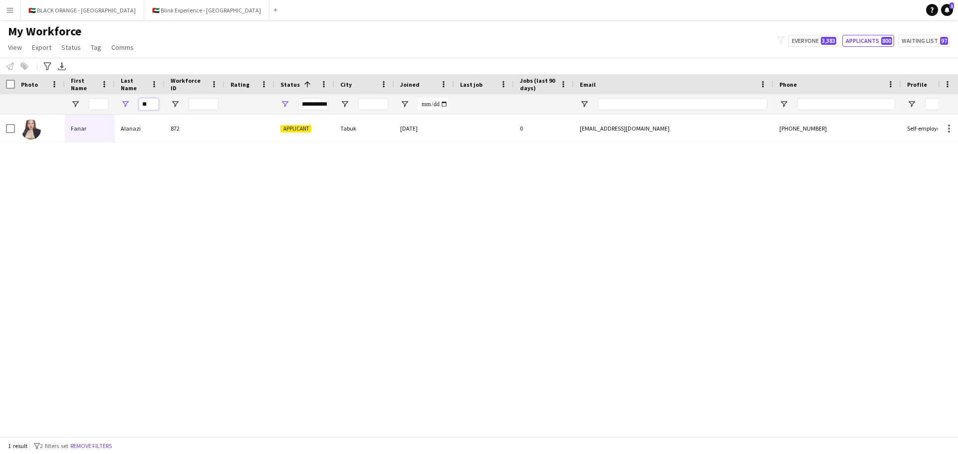
type input "*"
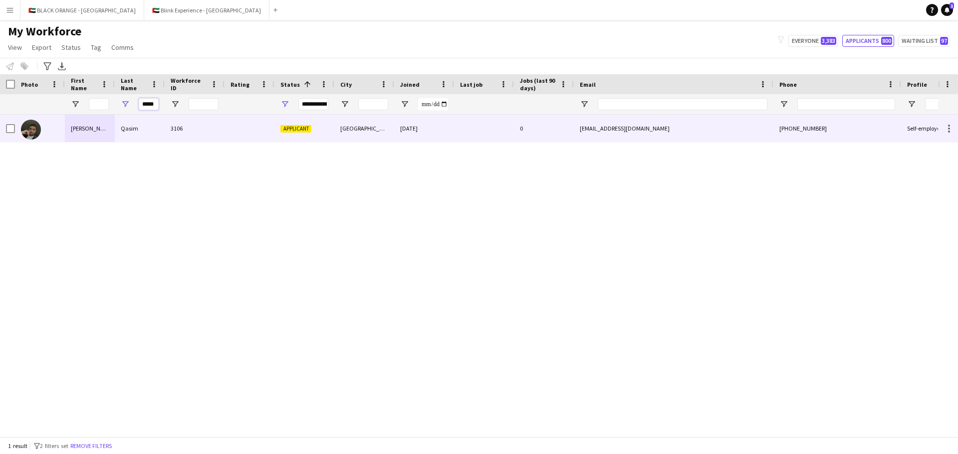
type input "*****"
click at [152, 122] on div "Qasim" at bounding box center [140, 128] width 50 height 27
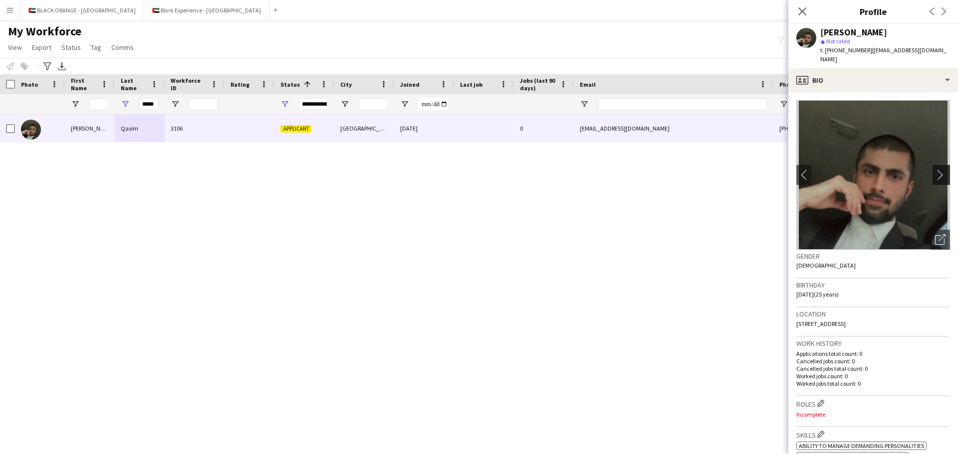
click at [638, 170] on app-icon "chevron-right" at bounding box center [942, 175] width 15 height 10
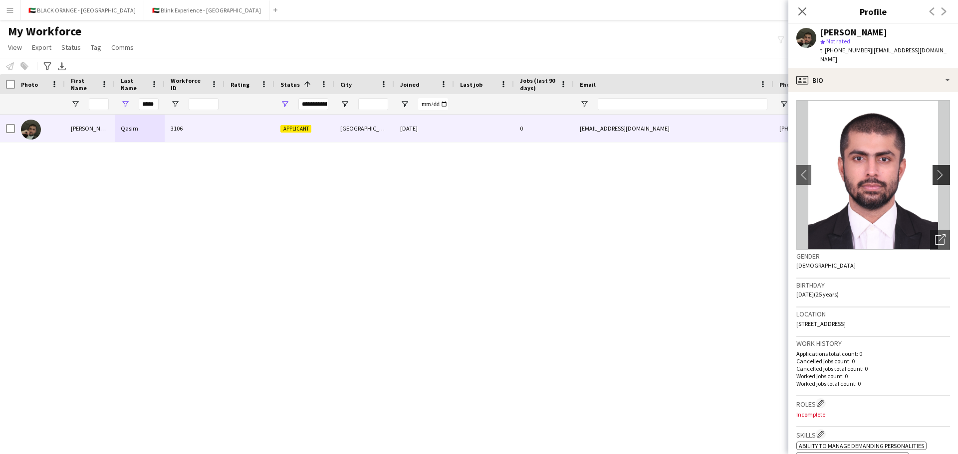
click at [638, 170] on app-icon "chevron-right" at bounding box center [942, 175] width 15 height 10
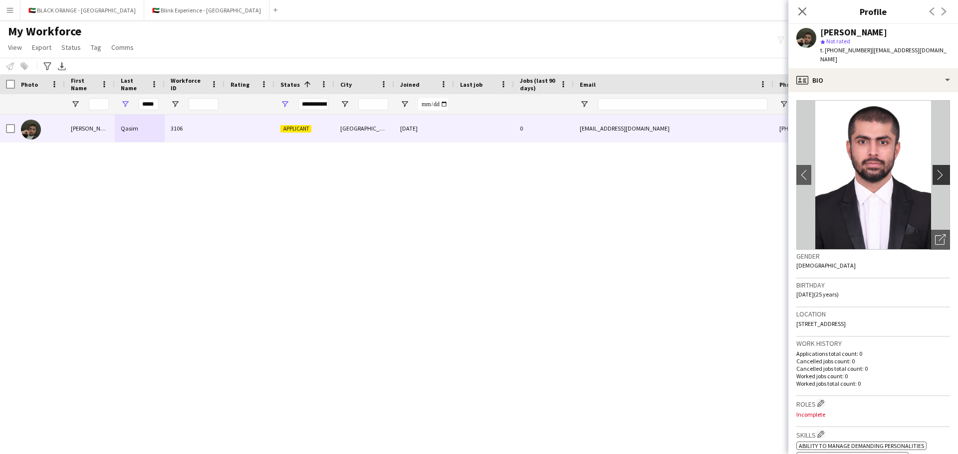
click at [638, 170] on app-icon "chevron-right" at bounding box center [942, 175] width 15 height 10
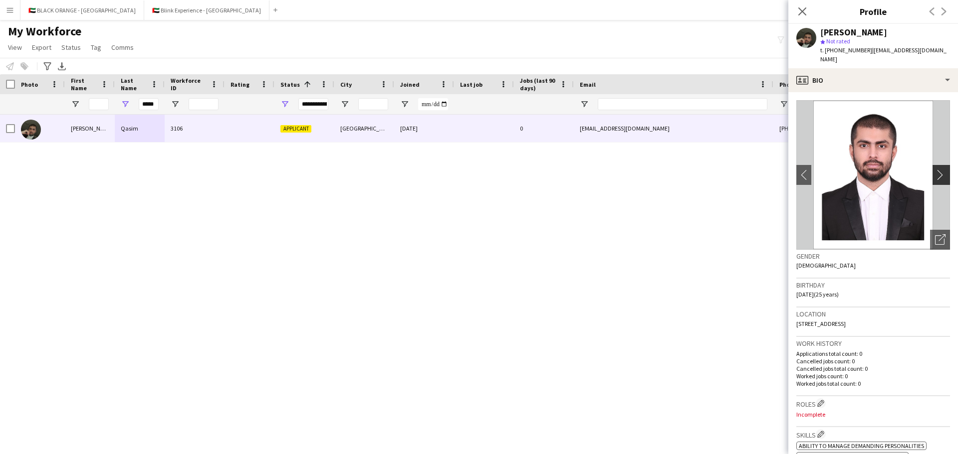
click at [638, 170] on app-icon "chevron-right" at bounding box center [942, 175] width 15 height 10
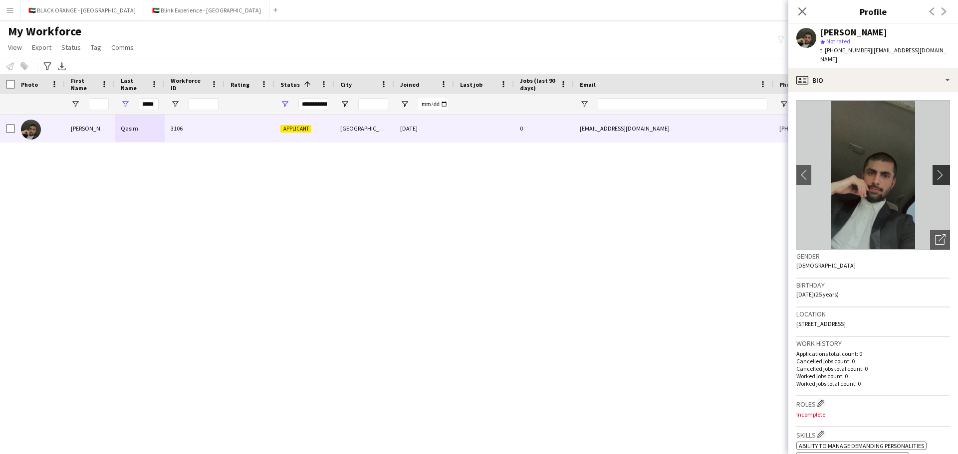
click at [638, 170] on app-icon "chevron-right" at bounding box center [942, 175] width 15 height 10
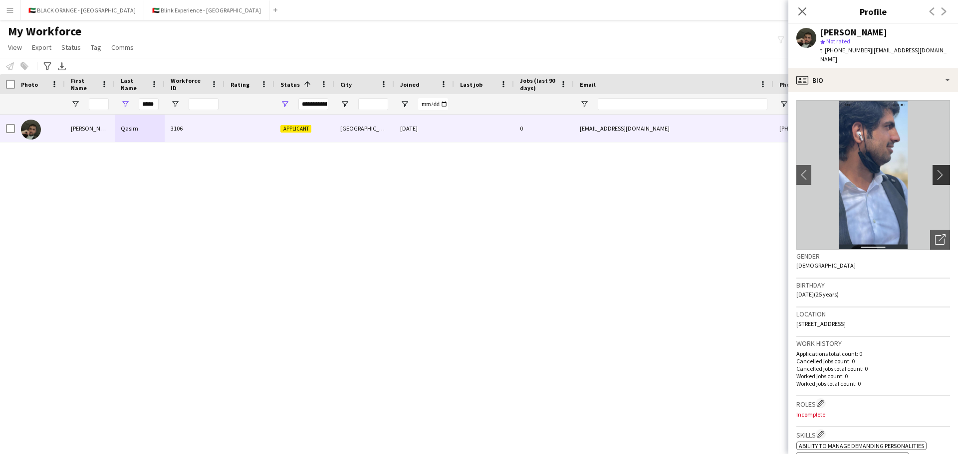
click at [638, 170] on app-icon "chevron-right" at bounding box center [942, 175] width 15 height 10
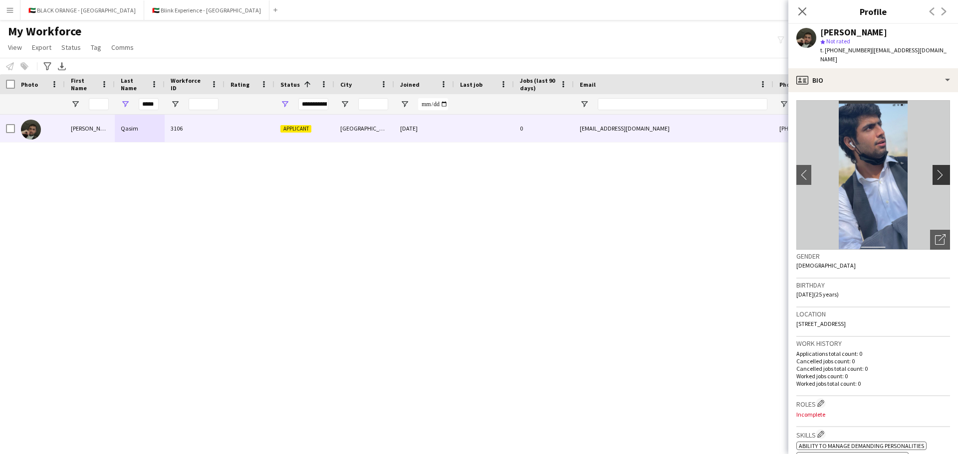
click at [638, 170] on app-icon "chevron-right" at bounding box center [942, 175] width 15 height 10
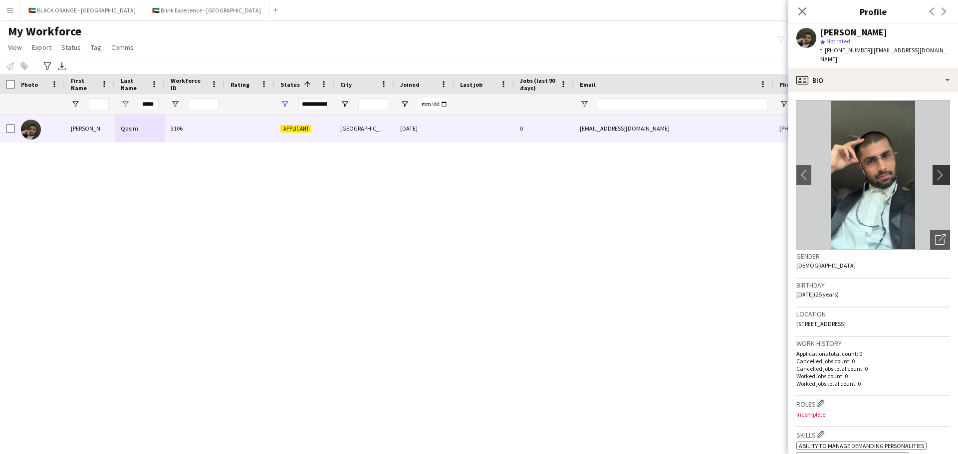
click at [638, 170] on app-icon "chevron-right" at bounding box center [942, 175] width 15 height 10
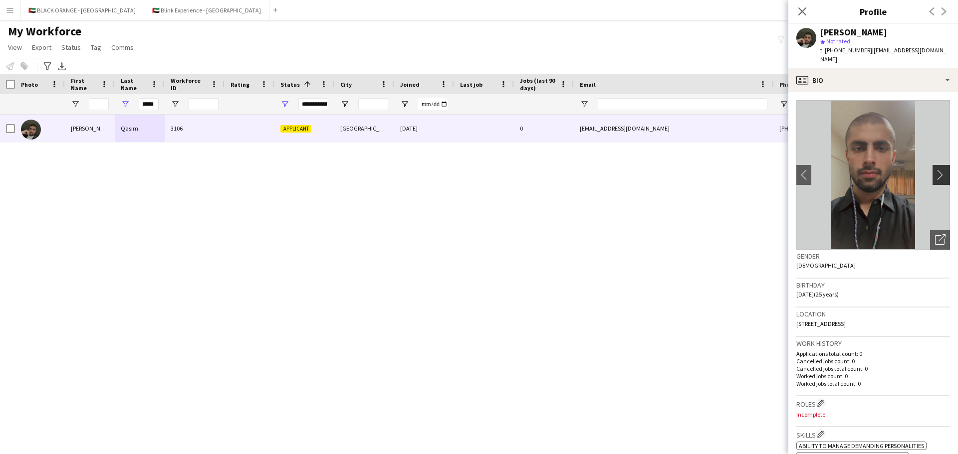
click at [638, 170] on app-icon "chevron-right" at bounding box center [942, 175] width 15 height 10
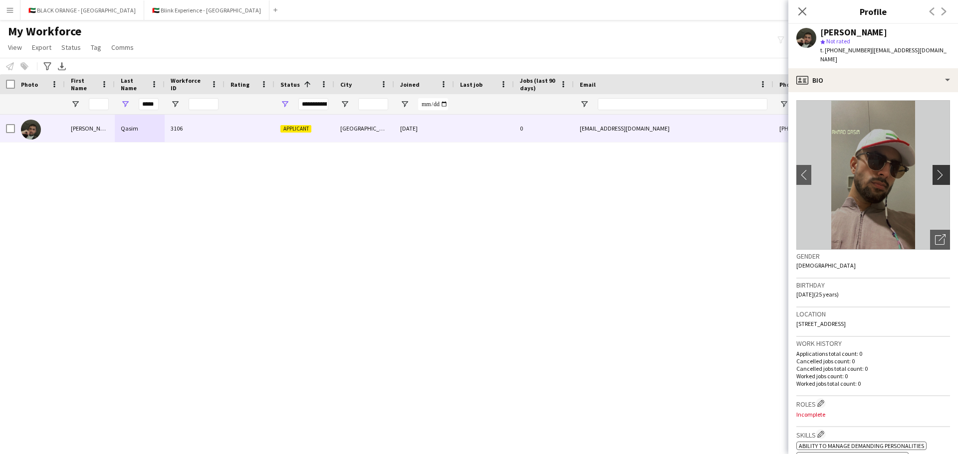
click at [638, 170] on app-icon "chevron-right" at bounding box center [942, 175] width 15 height 10
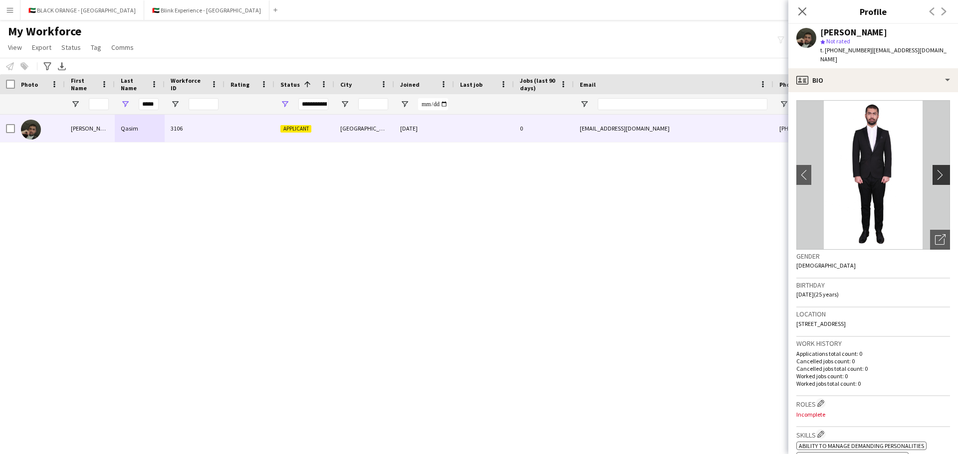
click at [638, 170] on app-icon "chevron-right" at bounding box center [942, 175] width 15 height 10
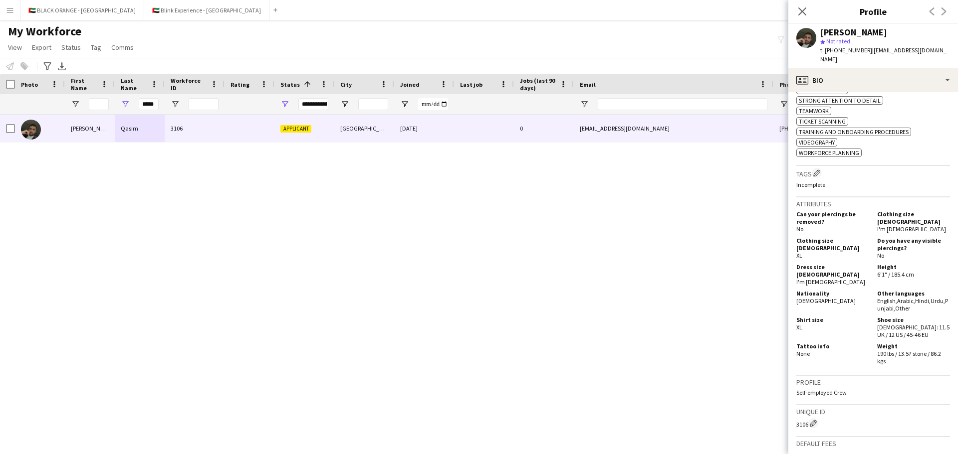
scroll to position [622, 0]
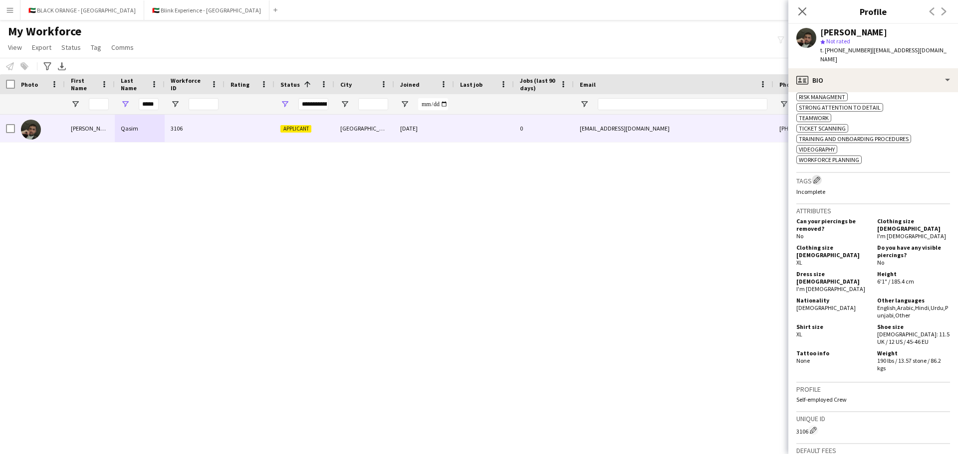
click at [638, 177] on app-icon "Edit crew company tags" at bounding box center [816, 180] width 7 height 7
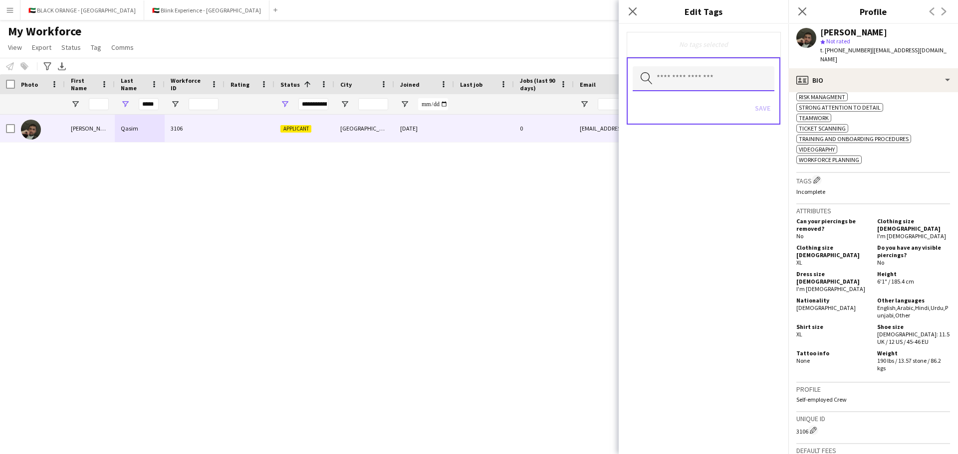
click at [638, 74] on input "text" at bounding box center [704, 78] width 142 height 25
type input "***"
click at [638, 113] on mat-option "[PERSON_NAME]" at bounding box center [704, 107] width 142 height 24
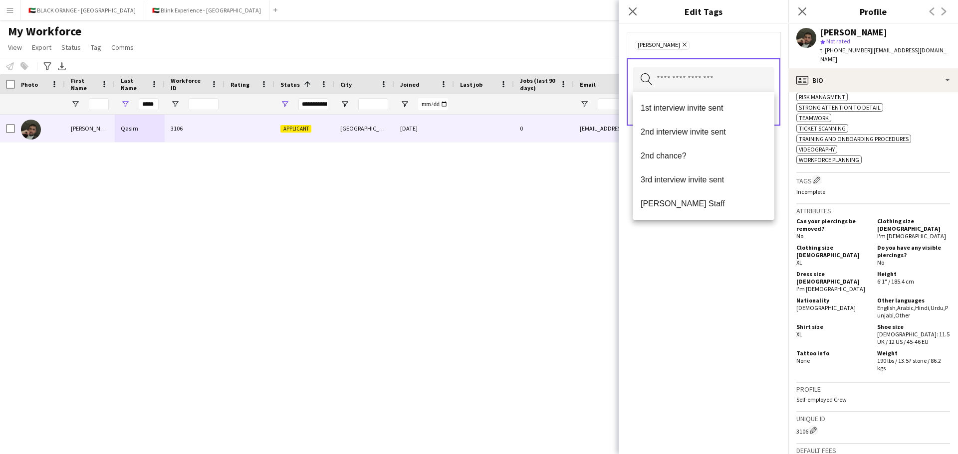
click at [638, 268] on div "[PERSON_NAME] Remove Search by tag name Save" at bounding box center [704, 239] width 170 height 431
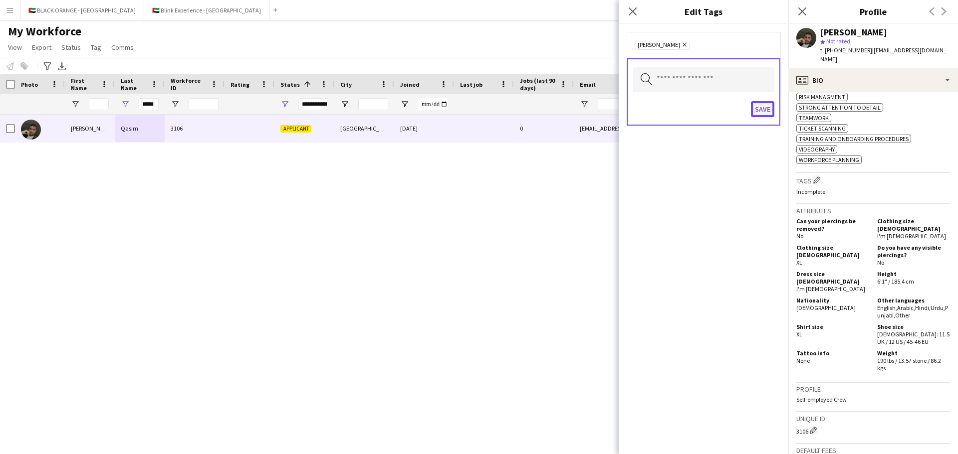
click at [638, 107] on button "Save" at bounding box center [762, 109] width 23 height 16
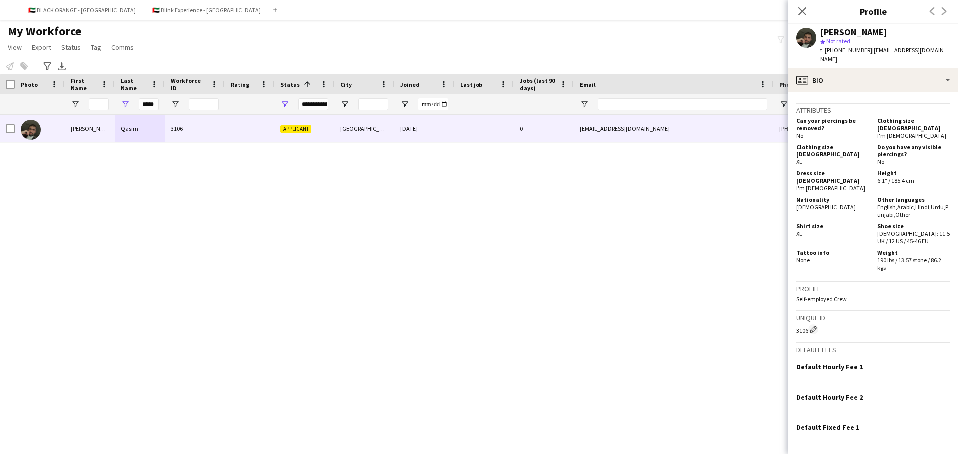
scroll to position [778, 0]
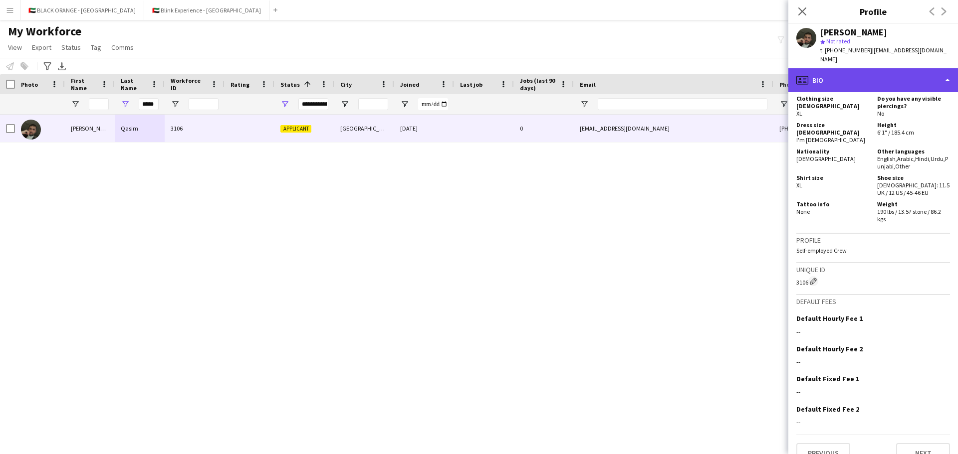
click at [638, 71] on div "profile Bio" at bounding box center [873, 80] width 170 height 24
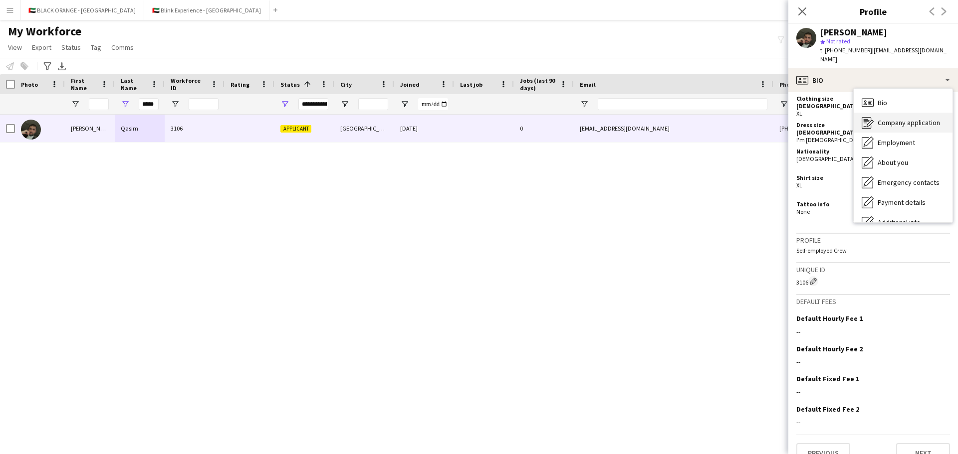
click at [638, 118] on span "Company application" at bounding box center [908, 122] width 62 height 9
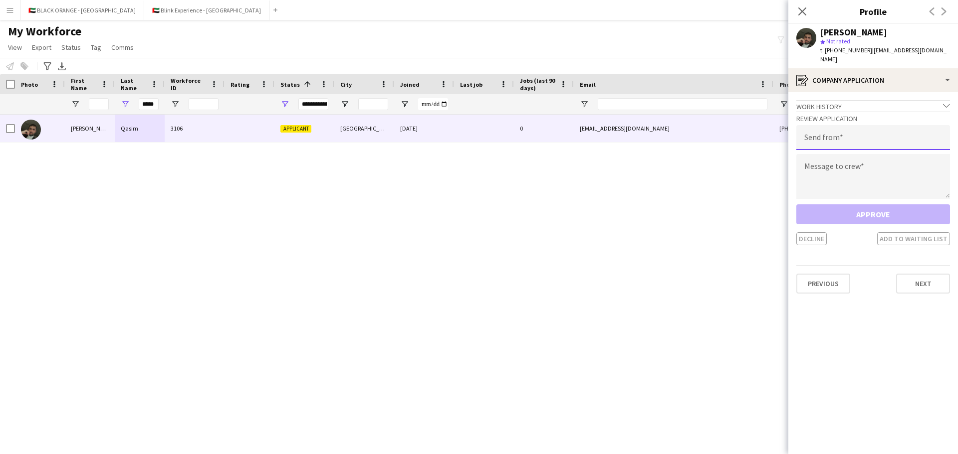
click at [638, 130] on input "email" at bounding box center [873, 137] width 154 height 25
type input "**********"
paste textarea "**********"
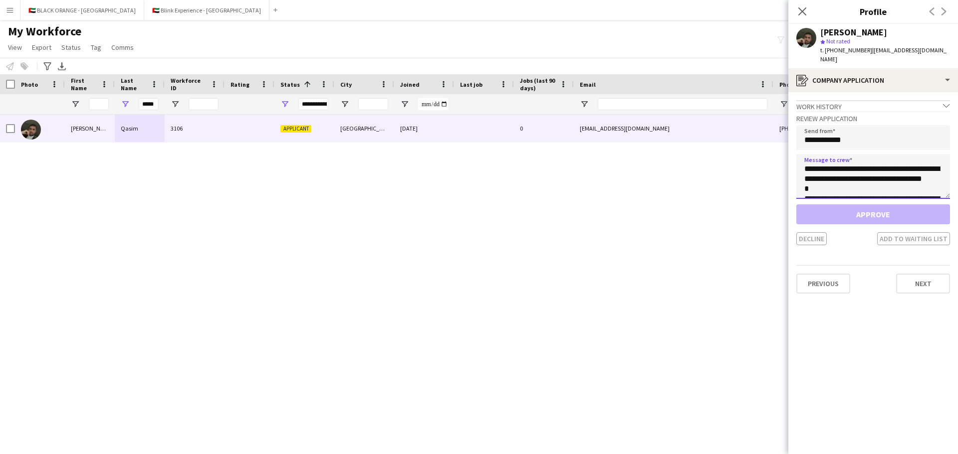
scroll to position [275, 0]
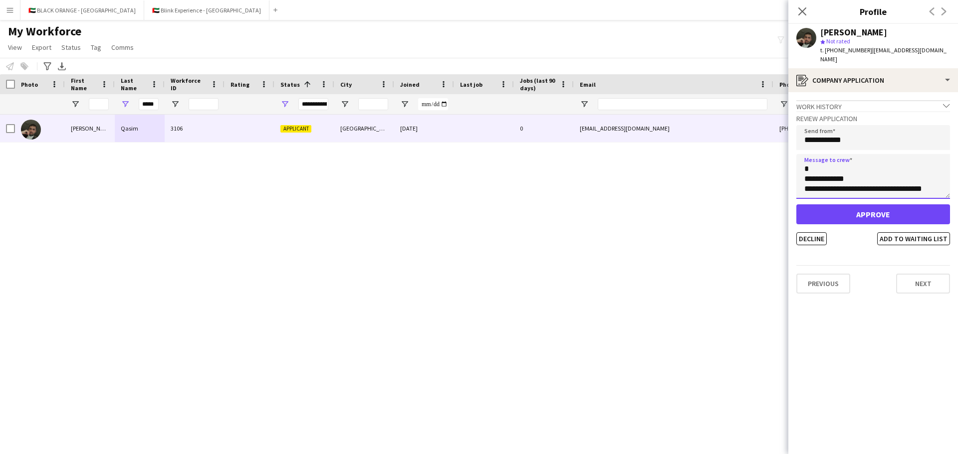
type textarea "**********"
click at [638, 209] on button "Approve" at bounding box center [873, 215] width 154 height 20
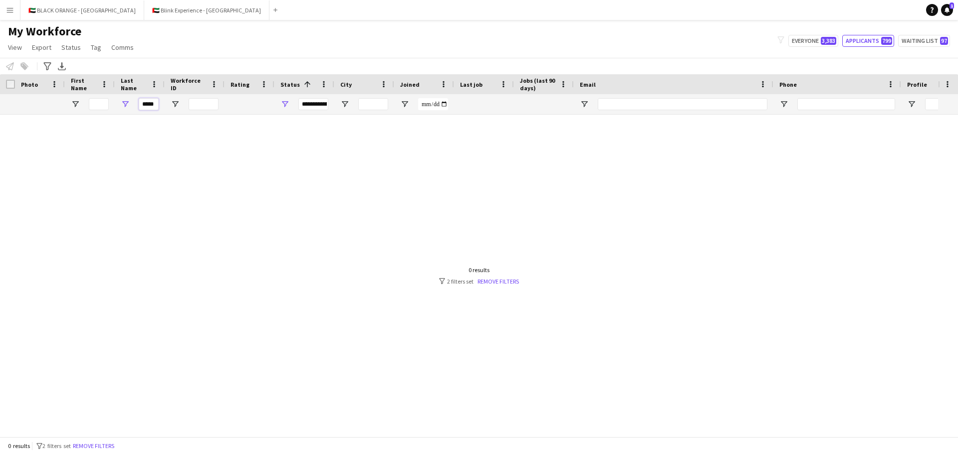
click at [151, 102] on input "*****" at bounding box center [149, 104] width 20 height 12
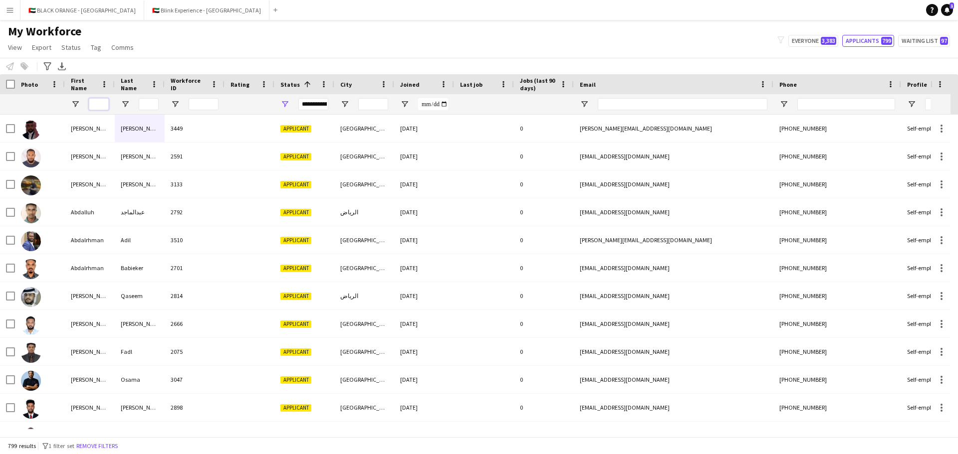
click at [94, 103] on input "First Name Filter Input" at bounding box center [99, 104] width 20 height 12
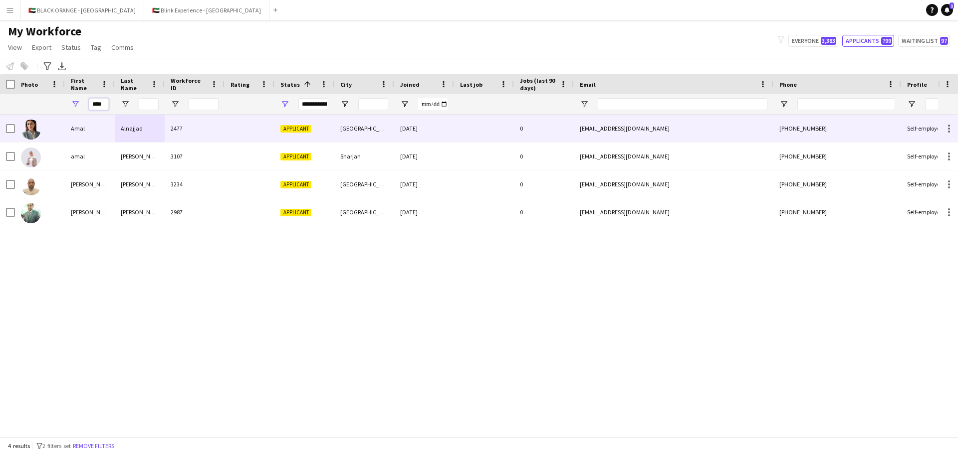
type input "****"
click at [84, 128] on div "Amal" at bounding box center [90, 128] width 50 height 27
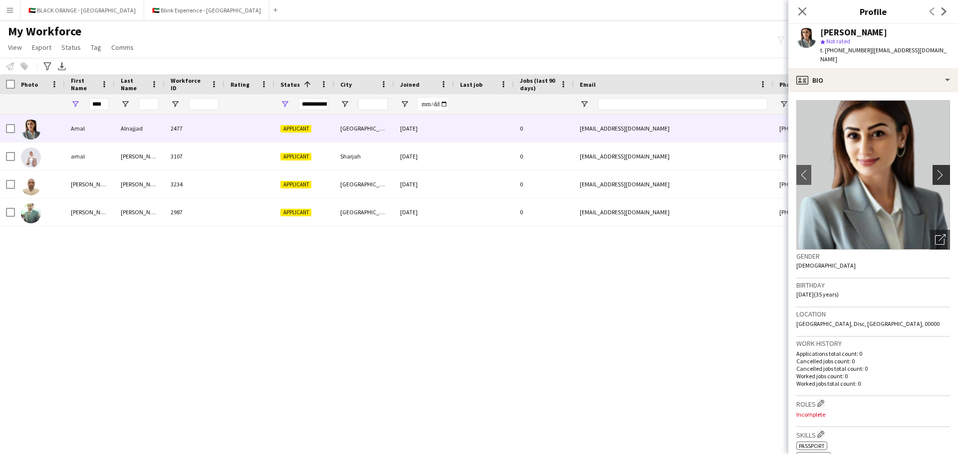
click at [638, 170] on app-icon "chevron-right" at bounding box center [942, 175] width 15 height 10
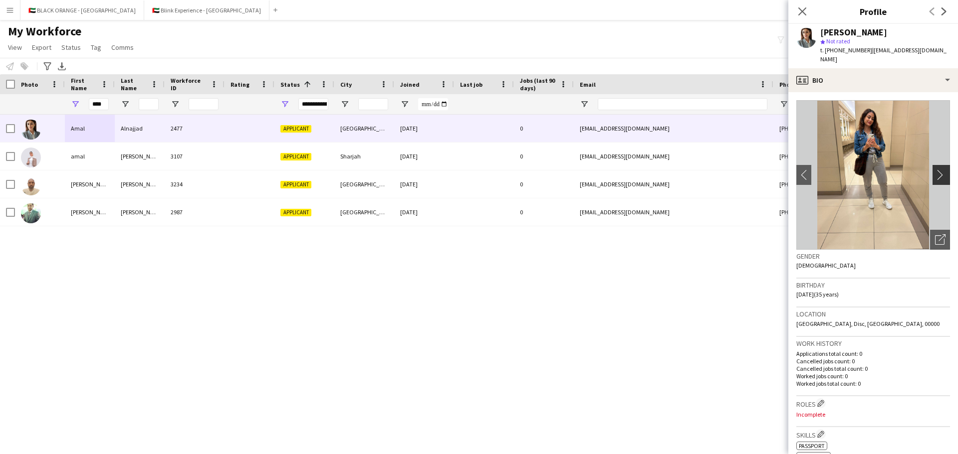
click at [638, 170] on app-icon "chevron-right" at bounding box center [942, 175] width 15 height 10
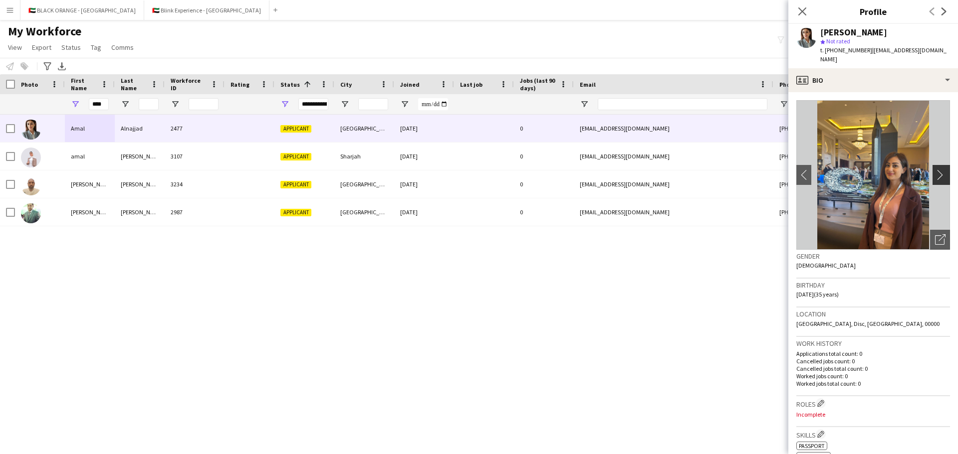
click at [638, 170] on app-icon "chevron-right" at bounding box center [942, 175] width 15 height 10
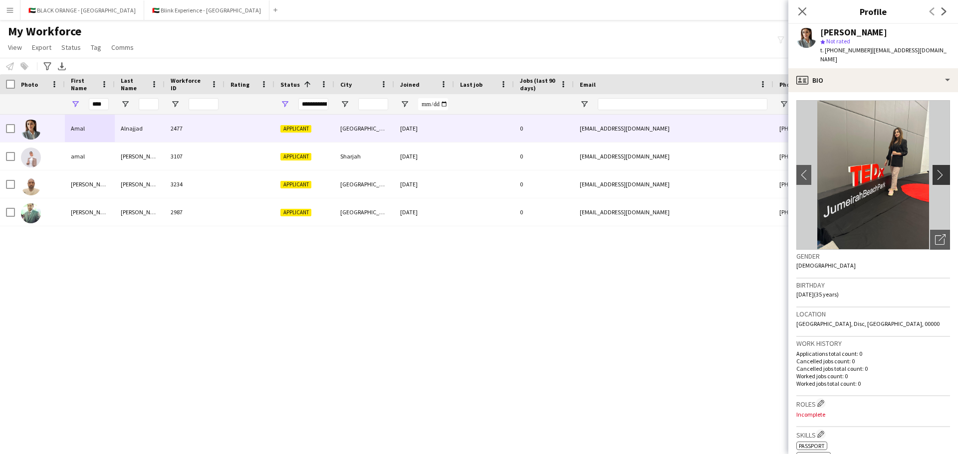
click at [638, 170] on app-icon "chevron-right" at bounding box center [942, 175] width 15 height 10
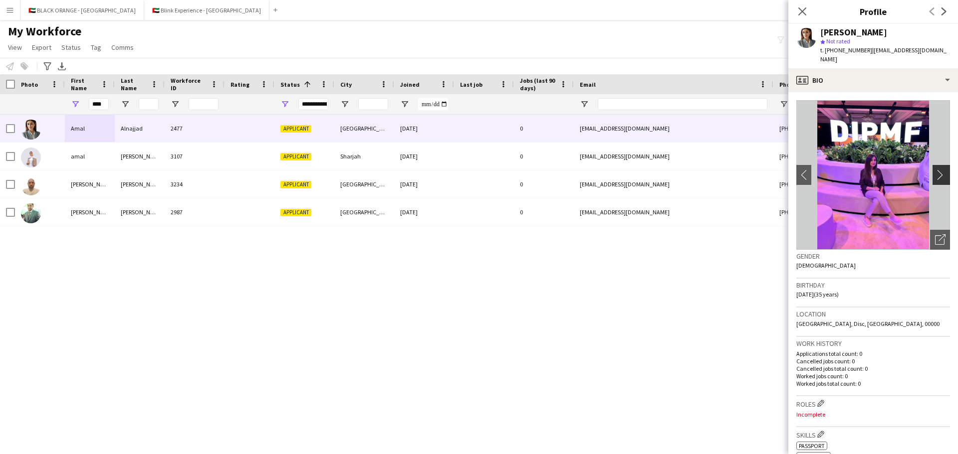
click at [638, 170] on app-icon "chevron-right" at bounding box center [942, 175] width 15 height 10
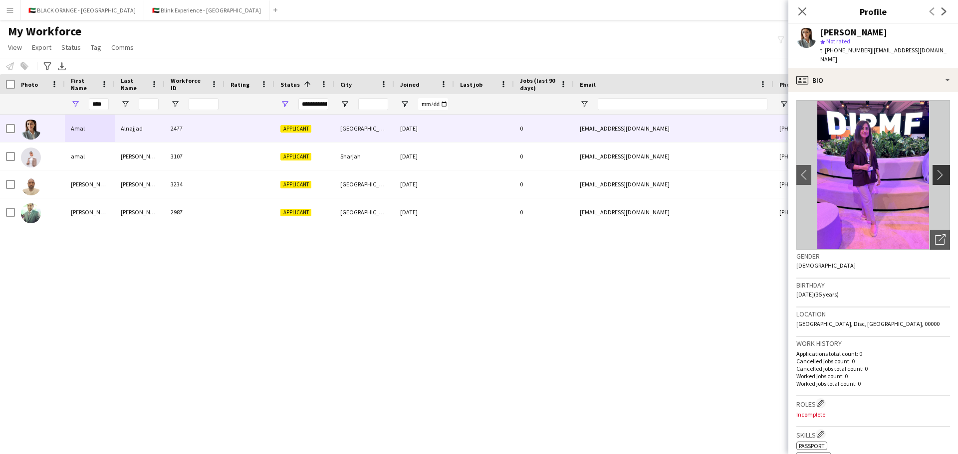
click at [638, 170] on app-icon "chevron-right" at bounding box center [942, 175] width 15 height 10
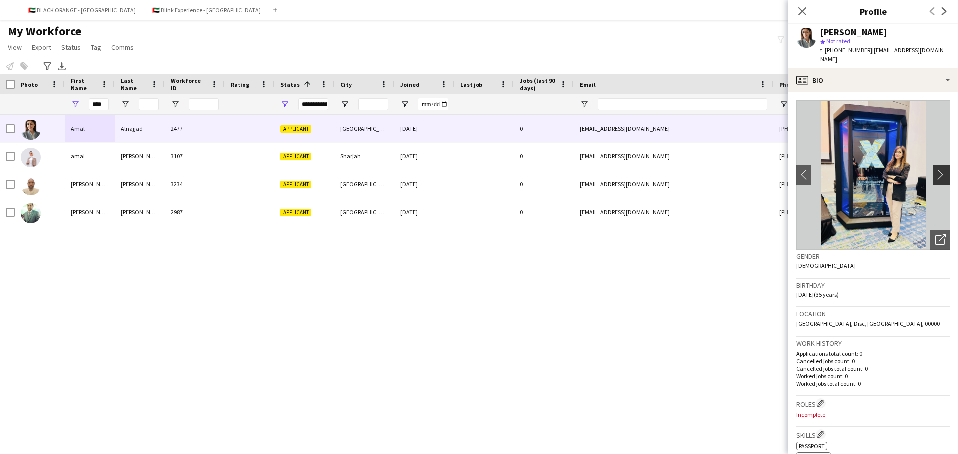
click at [638, 170] on app-icon "chevron-right" at bounding box center [942, 175] width 15 height 10
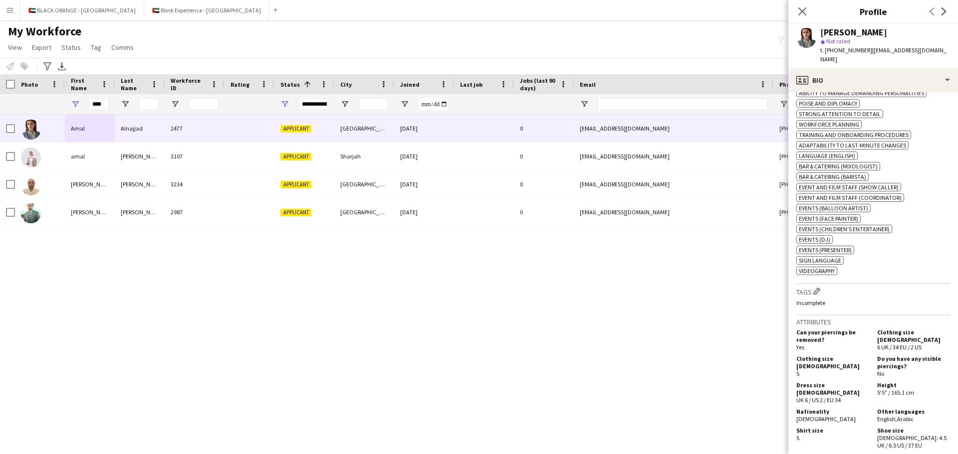
scroll to position [748, 0]
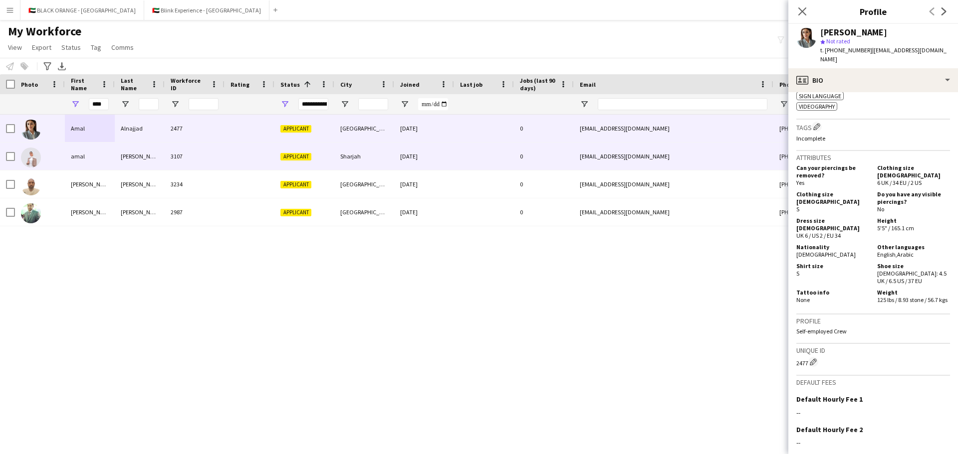
click at [134, 161] on div "[PERSON_NAME]" at bounding box center [140, 156] width 50 height 27
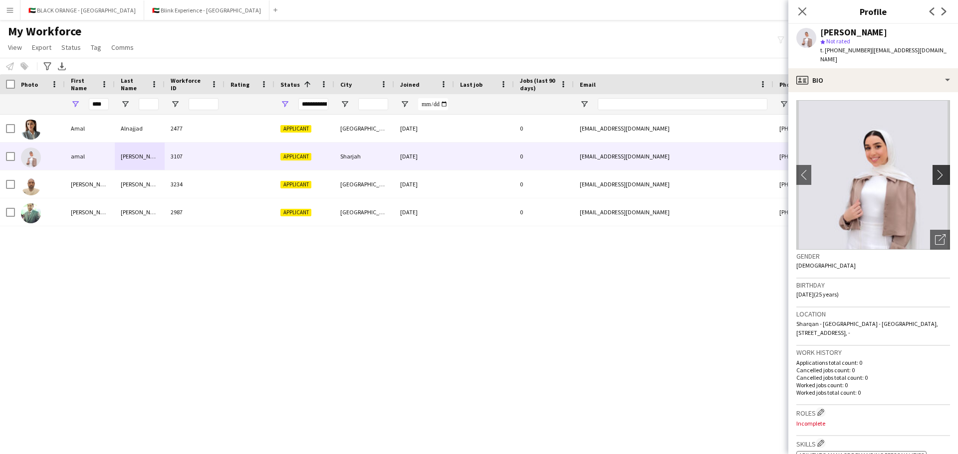
click at [638, 170] on app-icon "chevron-right" at bounding box center [942, 175] width 15 height 10
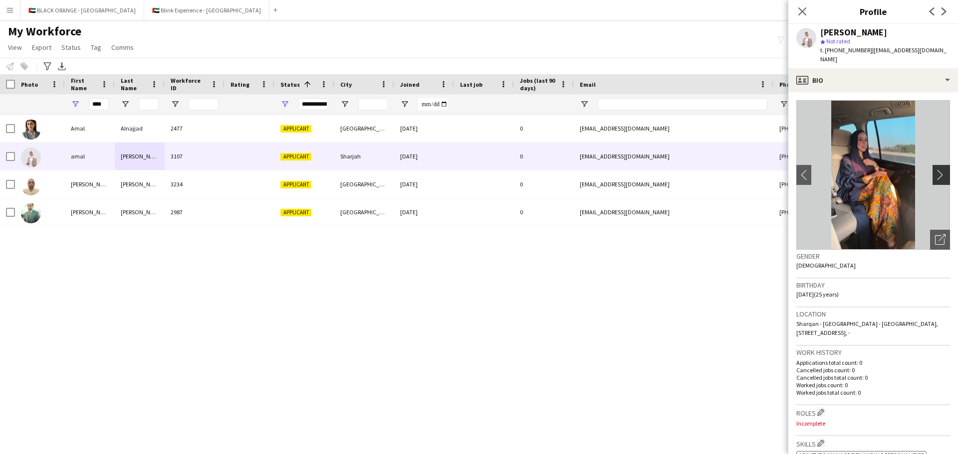
click at [638, 170] on app-icon "chevron-right" at bounding box center [942, 175] width 15 height 10
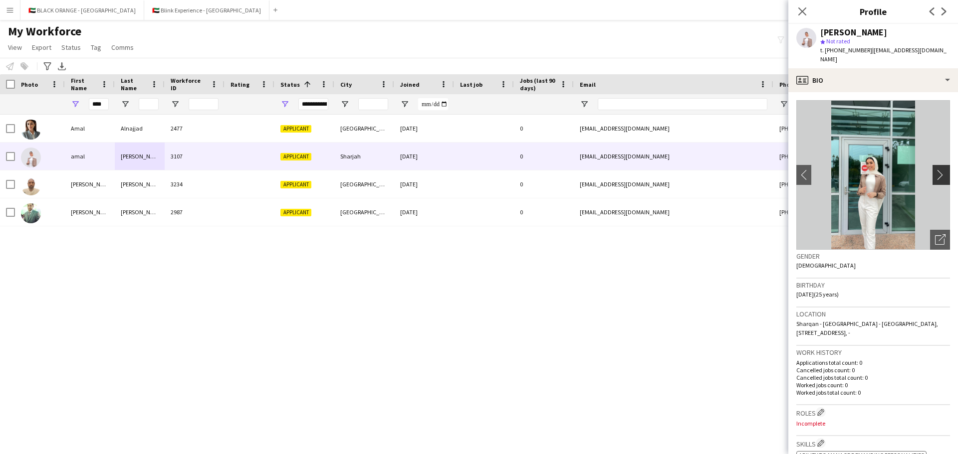
click at [638, 170] on app-icon "chevron-right" at bounding box center [942, 175] width 15 height 10
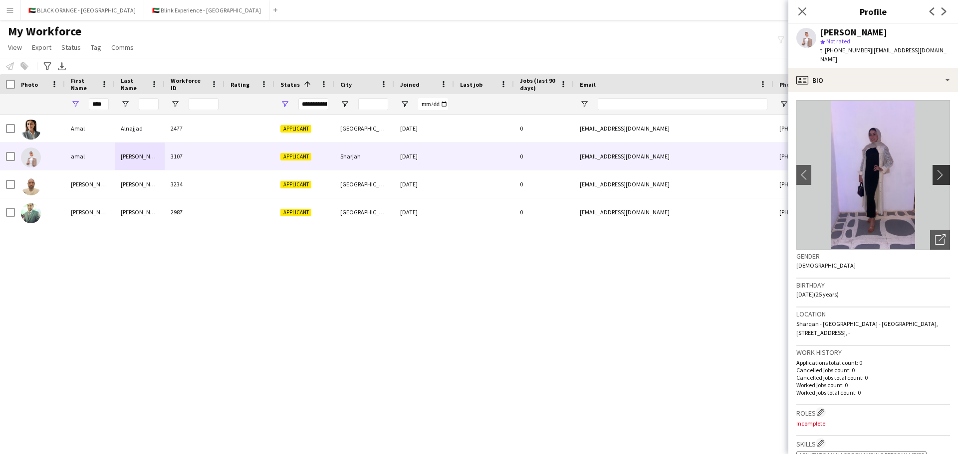
click at [638, 170] on app-icon "chevron-right" at bounding box center [942, 175] width 15 height 10
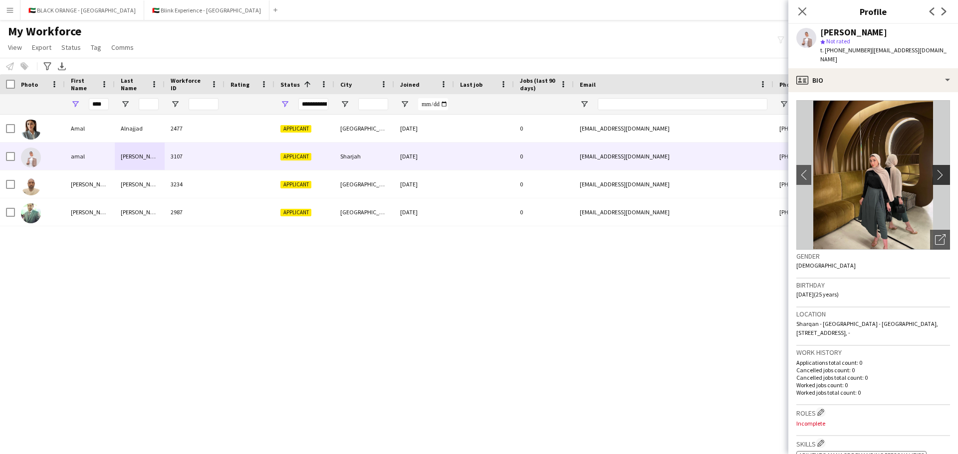
click at [638, 170] on app-icon "chevron-right" at bounding box center [942, 175] width 15 height 10
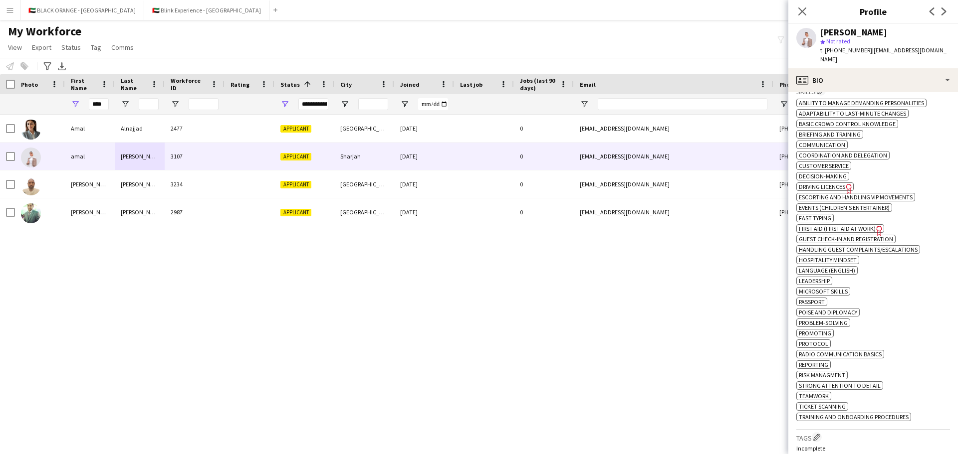
scroll to position [0, 0]
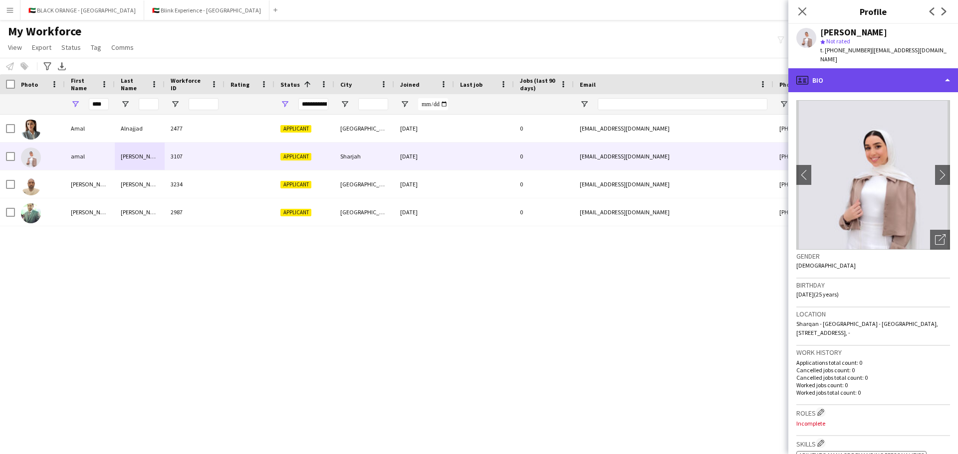
click at [638, 70] on div "profile Bio" at bounding box center [873, 80] width 170 height 24
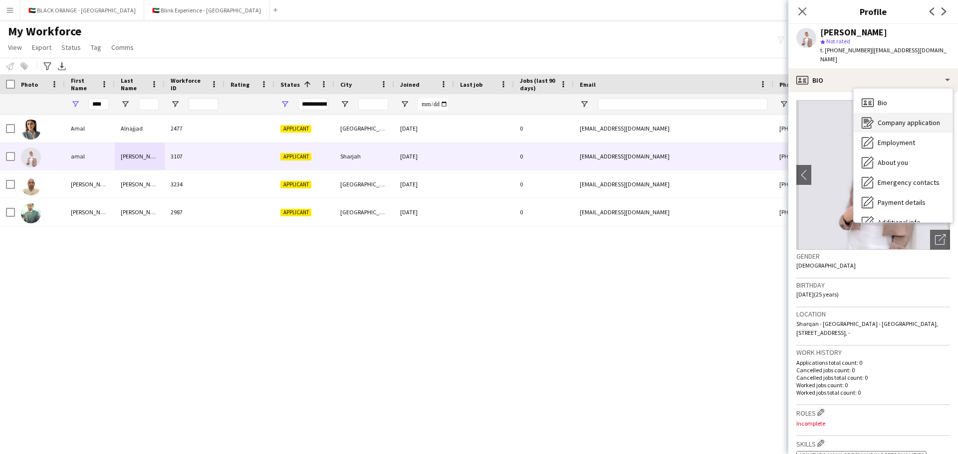
click at [638, 118] on span "Company application" at bounding box center [908, 122] width 62 height 9
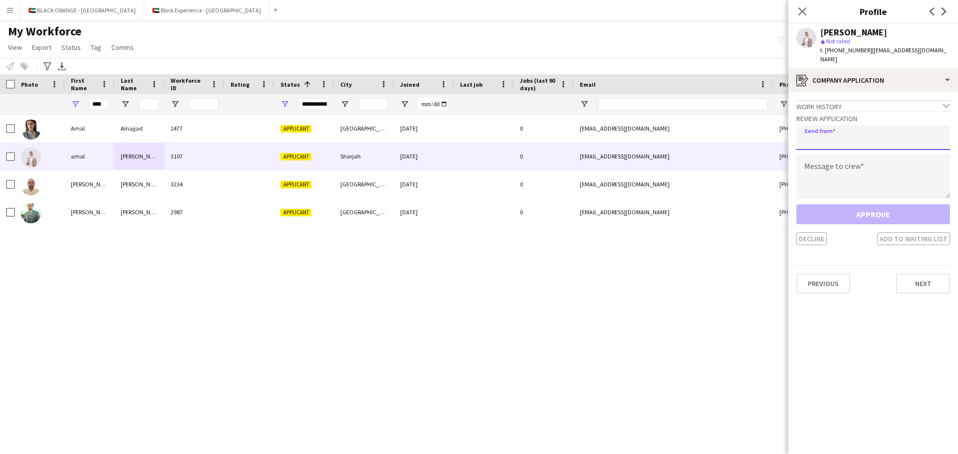
click at [638, 132] on input "email" at bounding box center [873, 137] width 154 height 25
type input "**********"
click at [638, 155] on textarea at bounding box center [873, 176] width 154 height 45
paste textarea "**********"
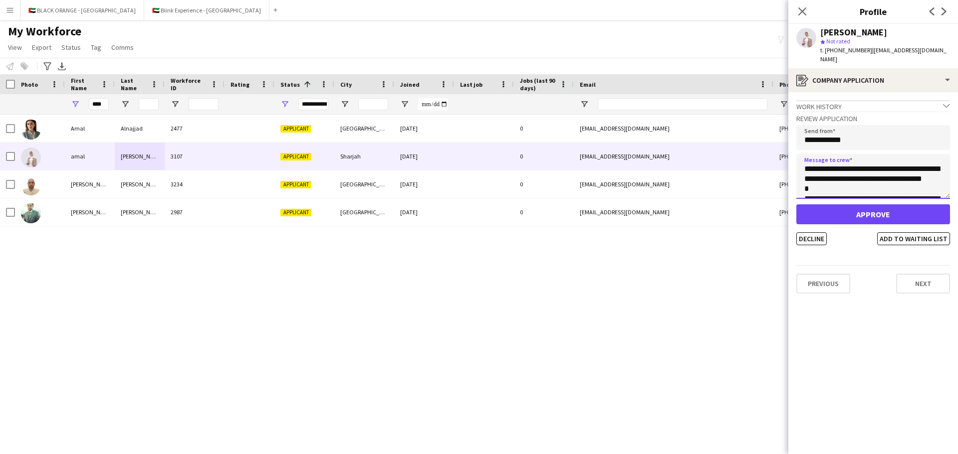
scroll to position [275, 0]
type textarea "**********"
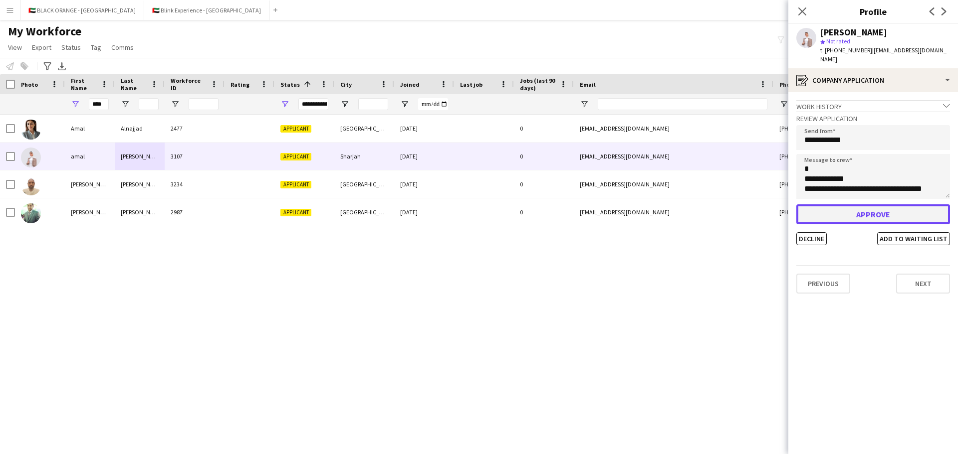
click at [638, 211] on button "Approve" at bounding box center [873, 215] width 154 height 20
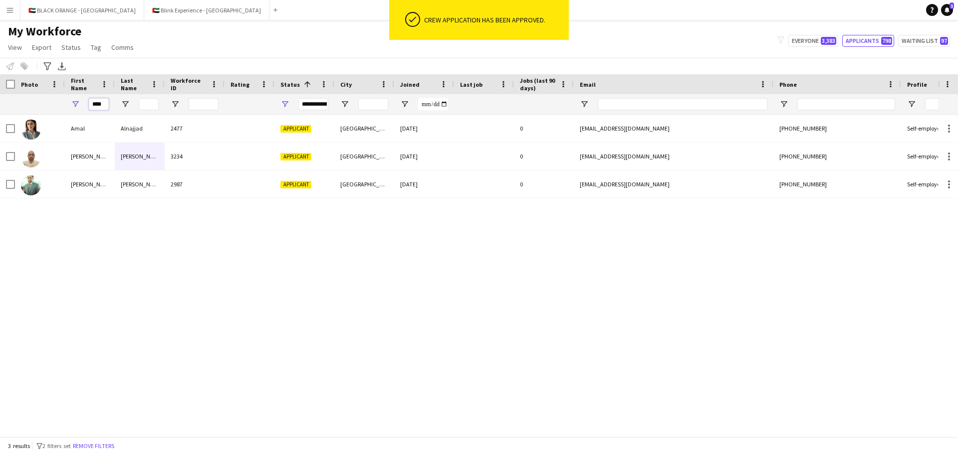
click at [103, 105] on input "****" at bounding box center [99, 104] width 20 height 12
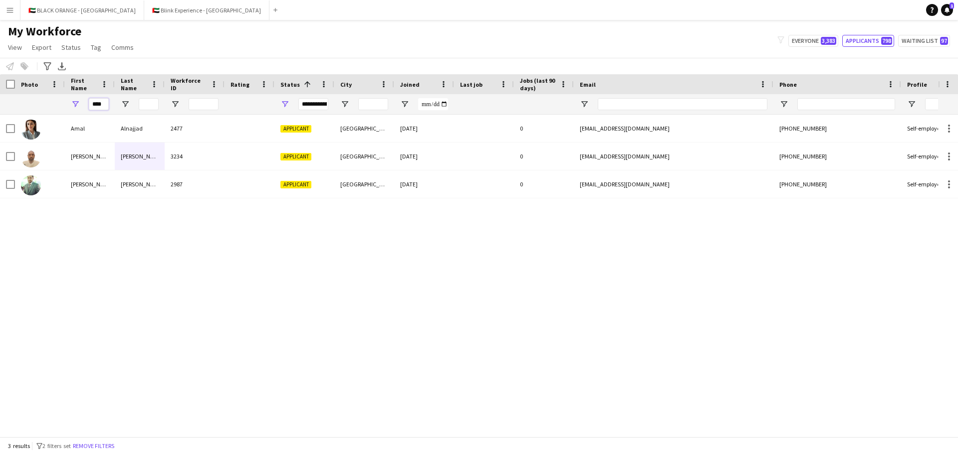
click at [103, 105] on input "****" at bounding box center [99, 104] width 20 height 12
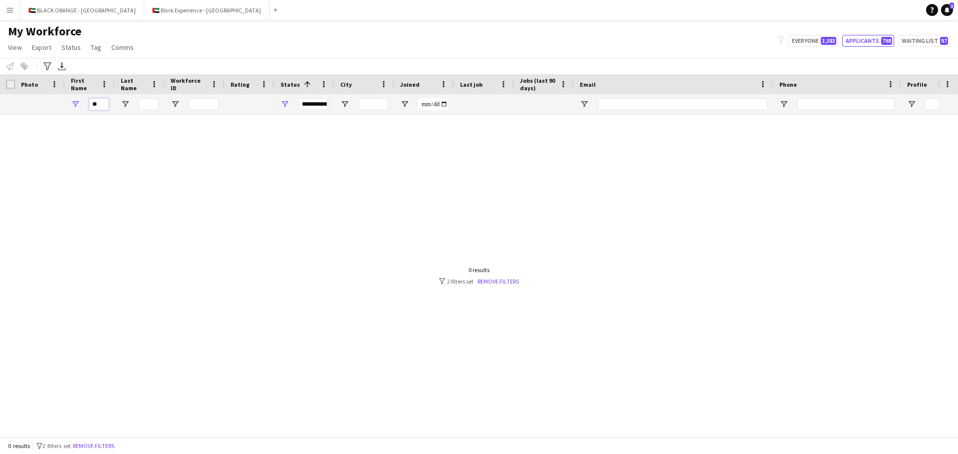
type input "*"
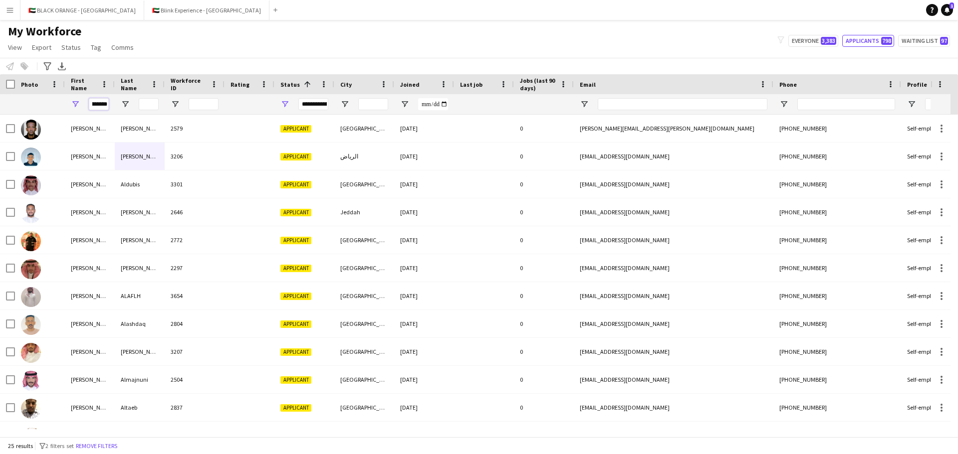
scroll to position [0, 7]
type input "********"
click at [151, 100] on input "Last Name Filter Input" at bounding box center [149, 104] width 20 height 12
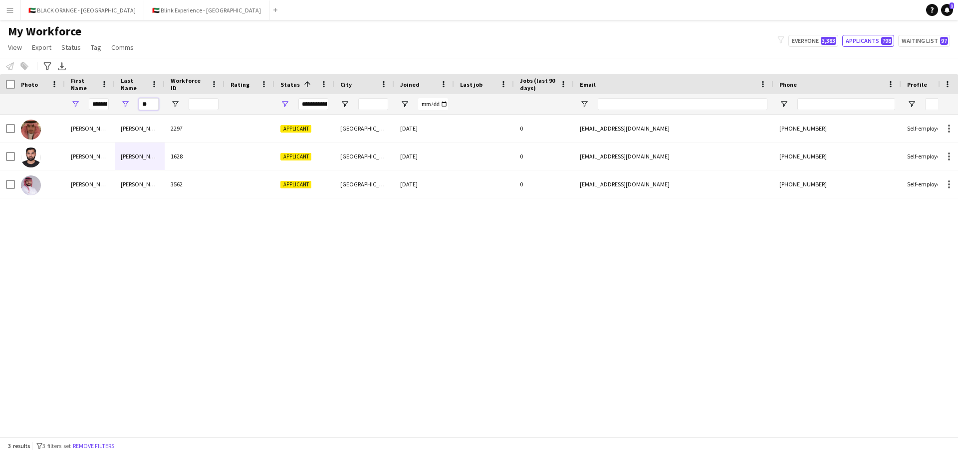
type input "*"
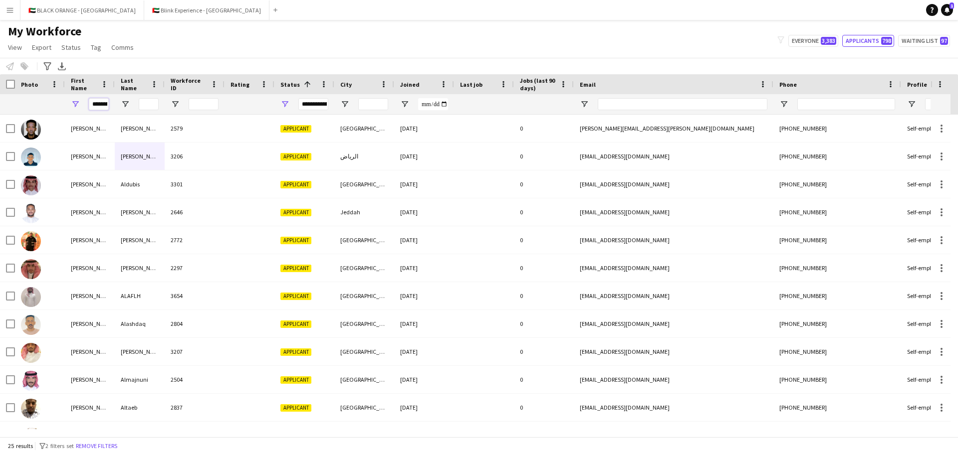
click at [96, 103] on input "********" at bounding box center [99, 104] width 20 height 12
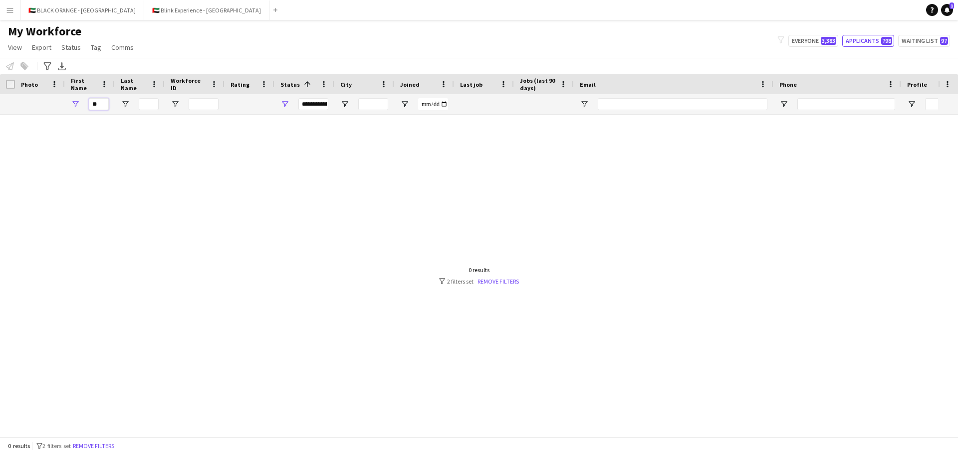
type input "*"
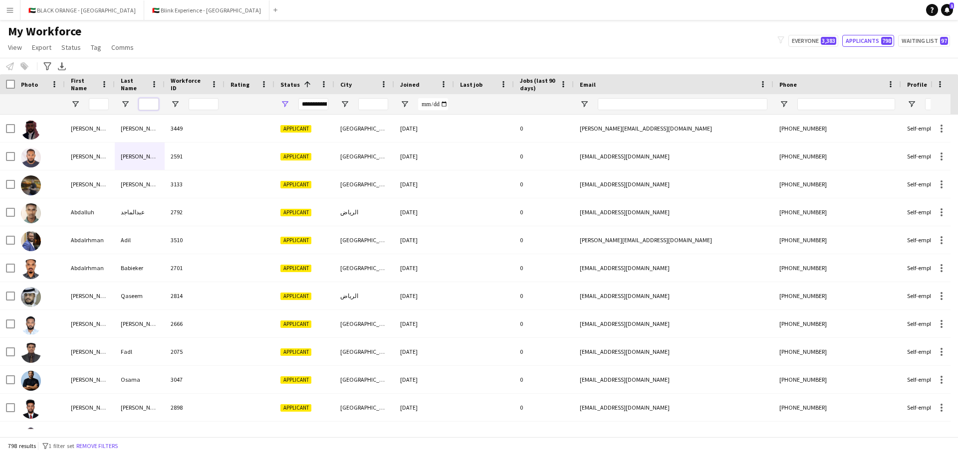
click at [143, 105] on input "Last Name Filter Input" at bounding box center [149, 104] width 20 height 12
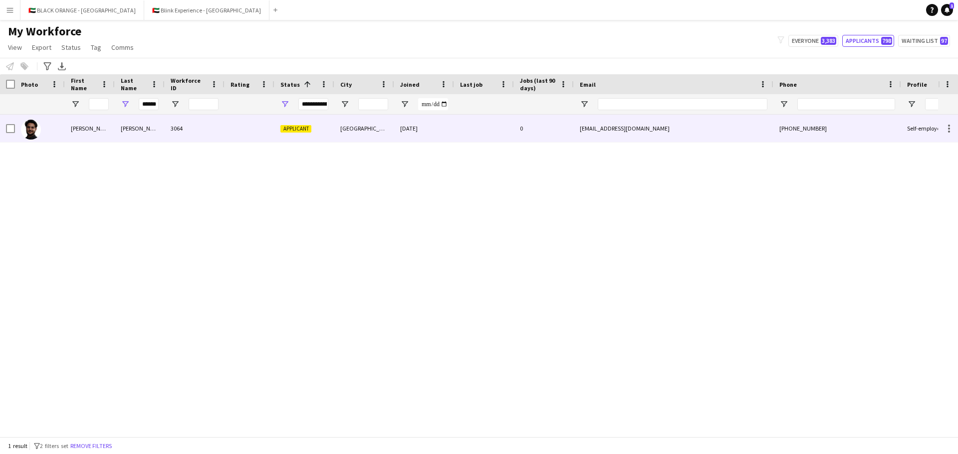
click at [111, 134] on div "[PERSON_NAME]" at bounding box center [90, 128] width 50 height 27
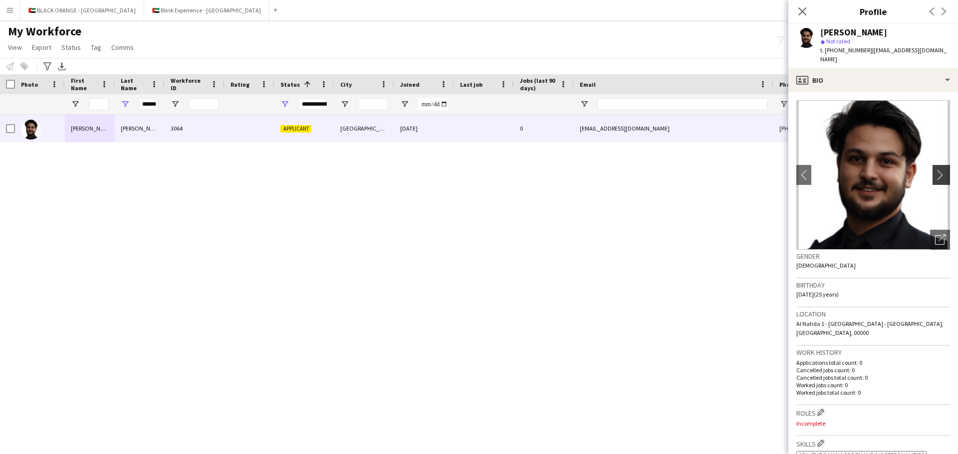
click at [638, 175] on app-icon "chevron-right" at bounding box center [942, 175] width 15 height 10
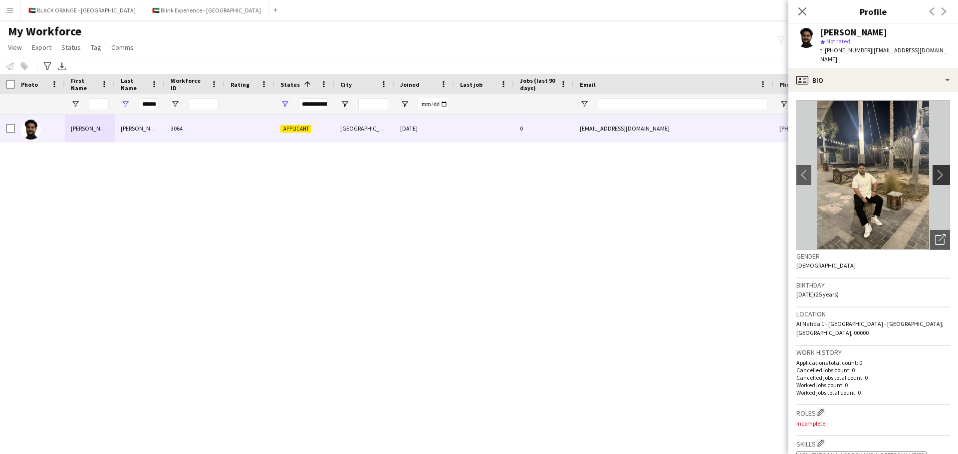
click at [638, 176] on app-icon "chevron-right" at bounding box center [942, 175] width 15 height 10
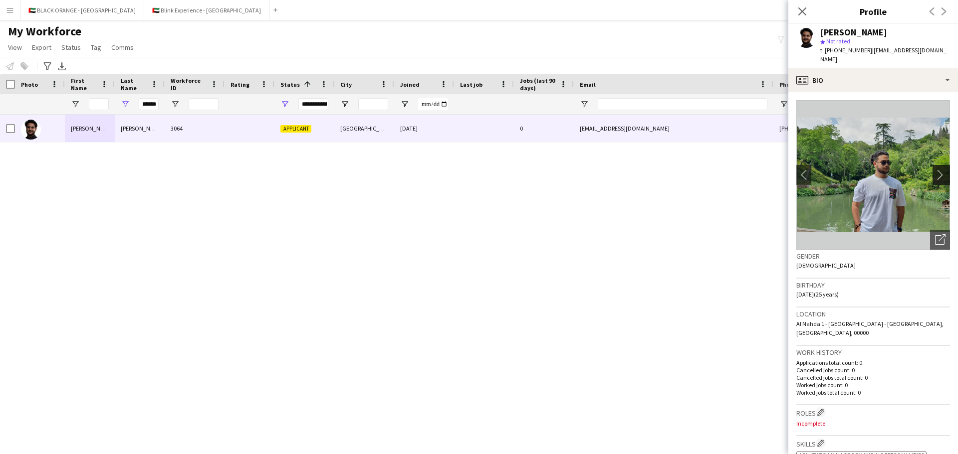
click at [638, 176] on app-icon "chevron-right" at bounding box center [942, 175] width 15 height 10
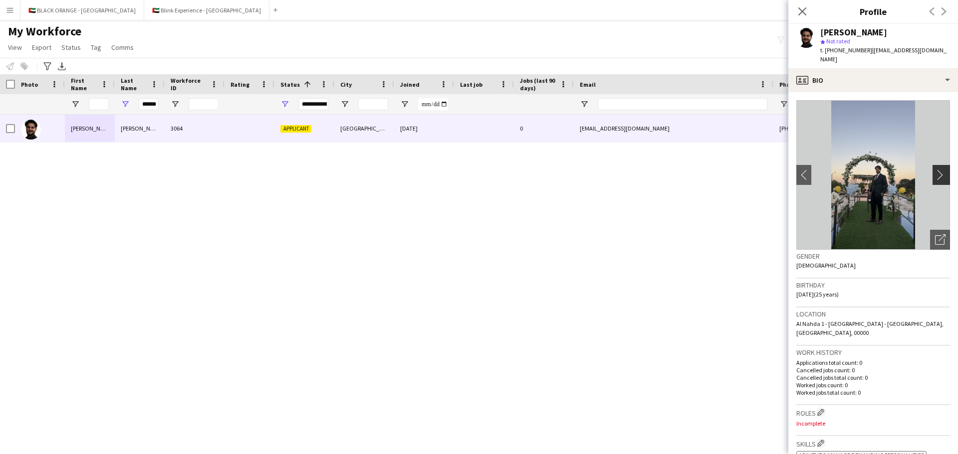
click at [638, 176] on app-icon "chevron-right" at bounding box center [942, 175] width 15 height 10
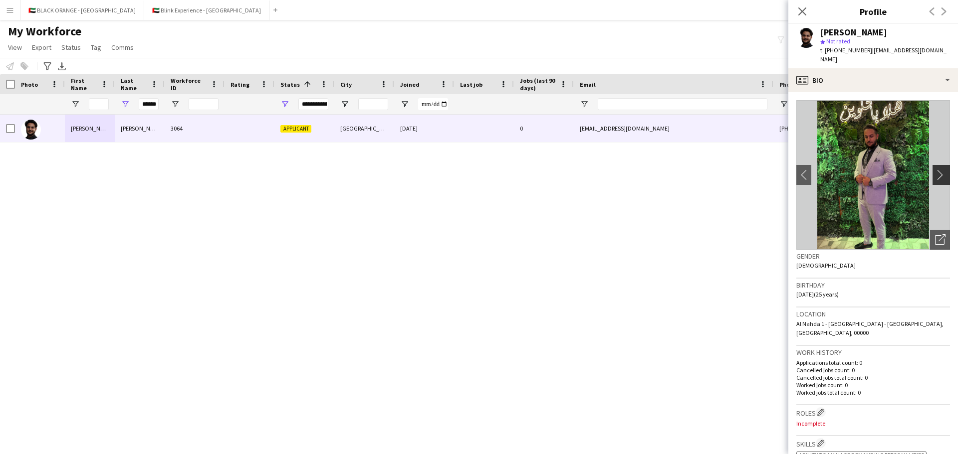
click at [638, 176] on app-icon "chevron-right" at bounding box center [942, 175] width 15 height 10
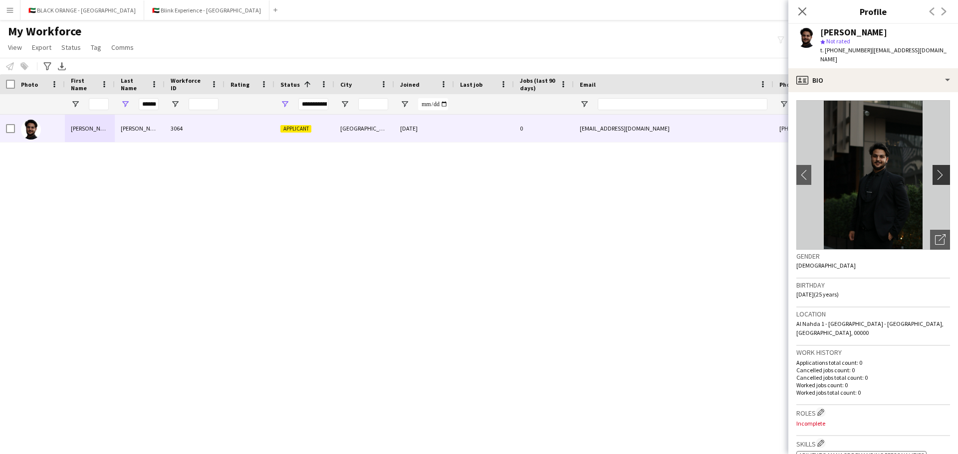
click at [638, 176] on app-icon "chevron-right" at bounding box center [942, 175] width 15 height 10
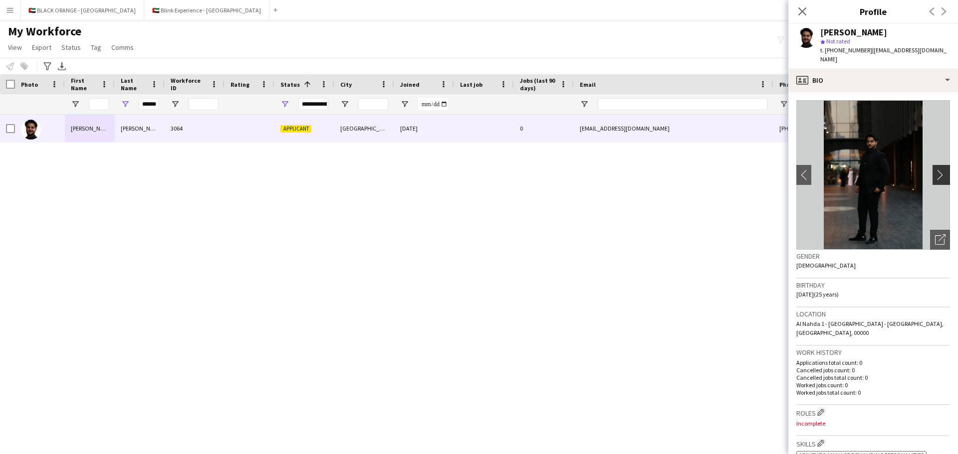
click at [638, 176] on app-icon "chevron-right" at bounding box center [942, 175] width 15 height 10
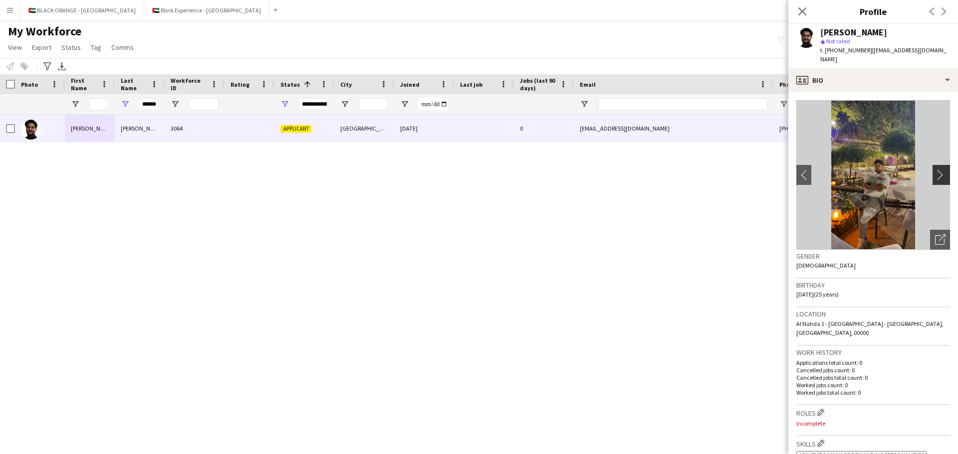
click at [638, 176] on app-icon "chevron-right" at bounding box center [942, 175] width 15 height 10
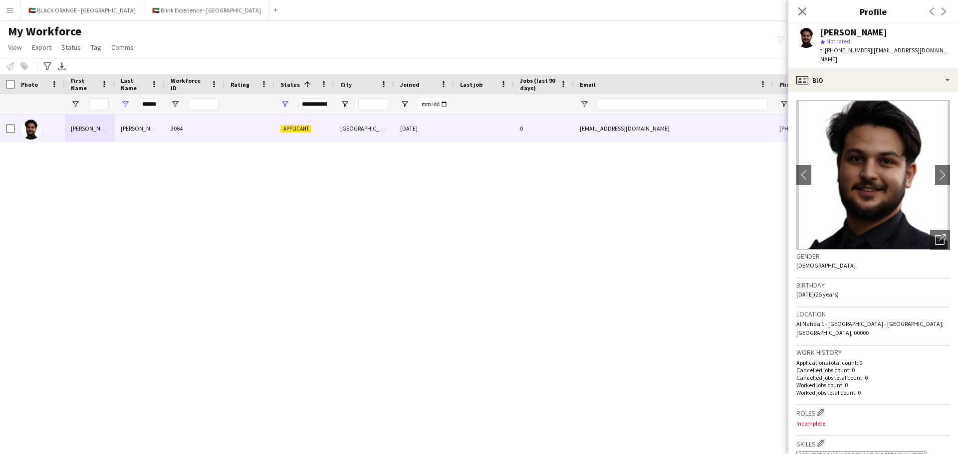
click at [638, 214] on div "[PERSON_NAME] 3064 Applicant [GEOGRAPHIC_DATA] [DATE] 0 [EMAIL_ADDRESS][DOMAIN_…" at bounding box center [469, 272] width 938 height 315
click at [149, 103] on input "******" at bounding box center [149, 104] width 20 height 12
type input "****"
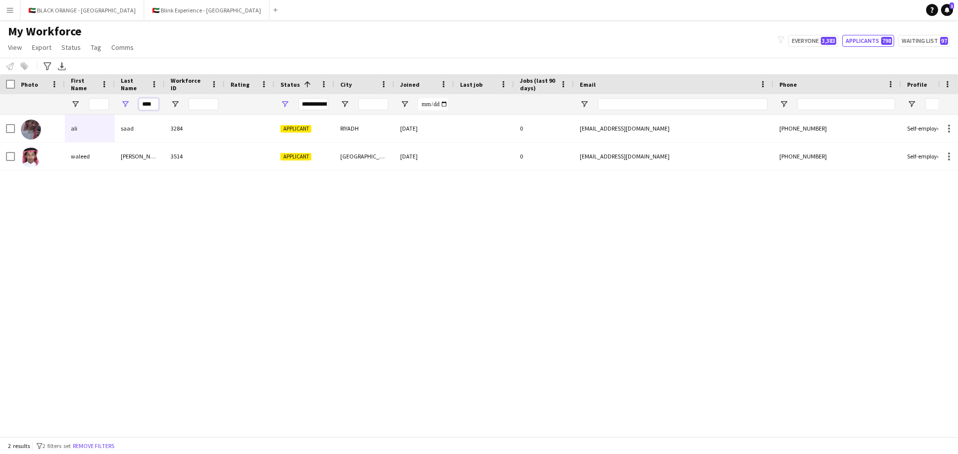
drag, startPoint x: 154, startPoint y: 103, endPoint x: 134, endPoint y: 104, distance: 20.0
click at [134, 104] on div "****" at bounding box center [140, 104] width 50 height 20
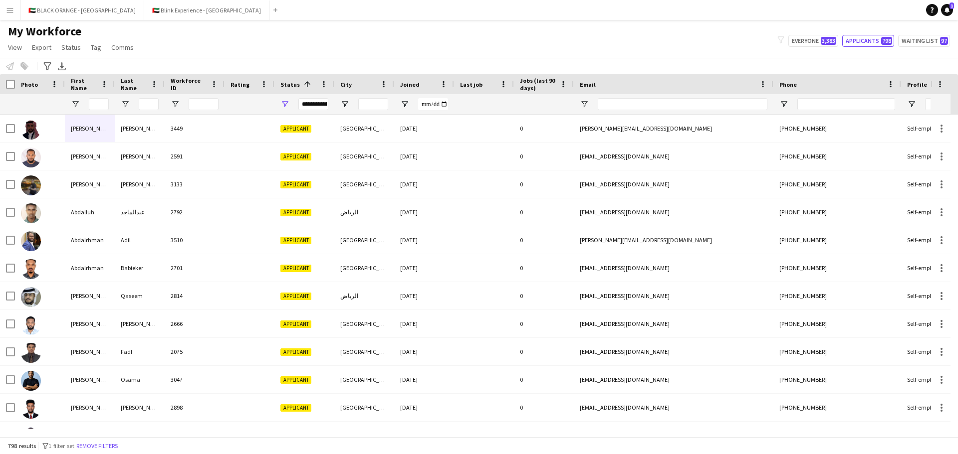
click at [111, 106] on div at bounding box center [90, 104] width 50 height 20
click at [99, 101] on input "First Name Filter Input" at bounding box center [99, 104] width 20 height 12
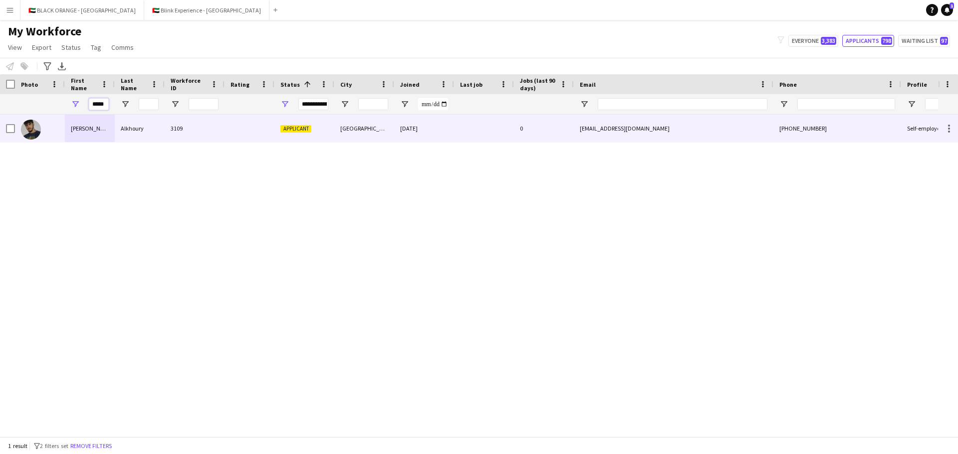
type input "*****"
click at [61, 132] on div at bounding box center [40, 128] width 50 height 27
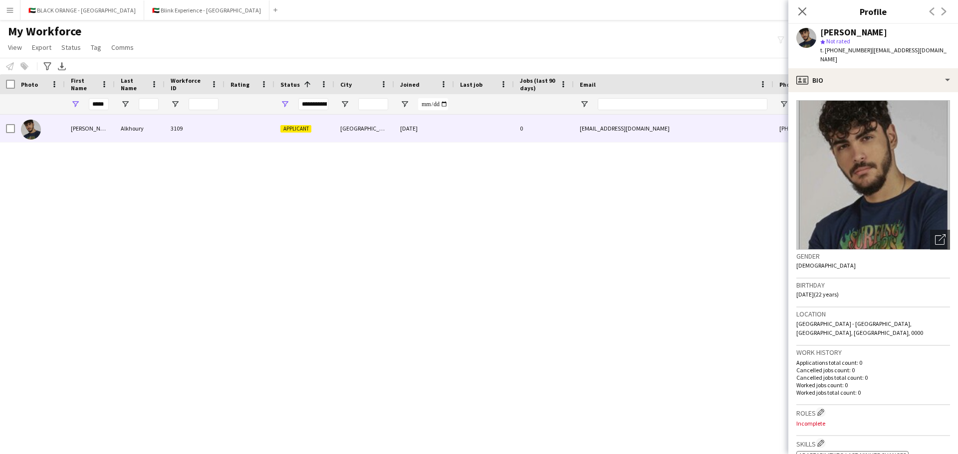
click at [638, 171] on img at bounding box center [873, 175] width 154 height 150
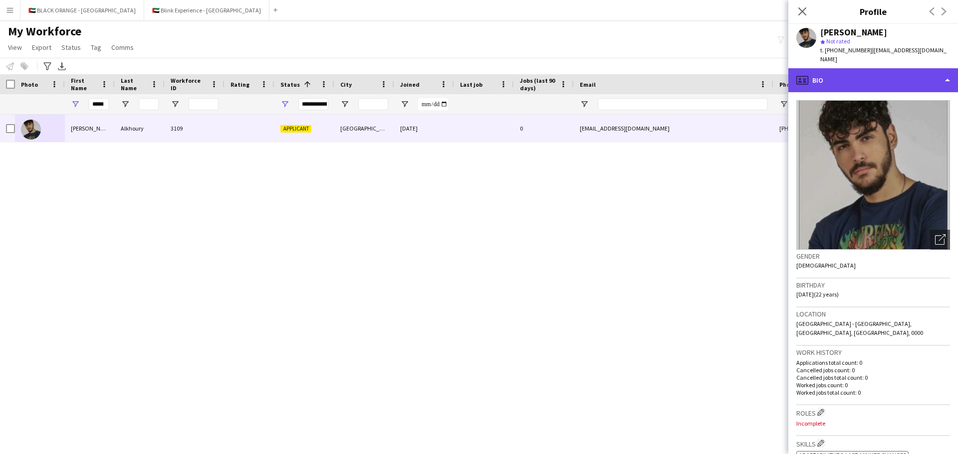
click at [638, 68] on div "profile Bio" at bounding box center [873, 80] width 170 height 24
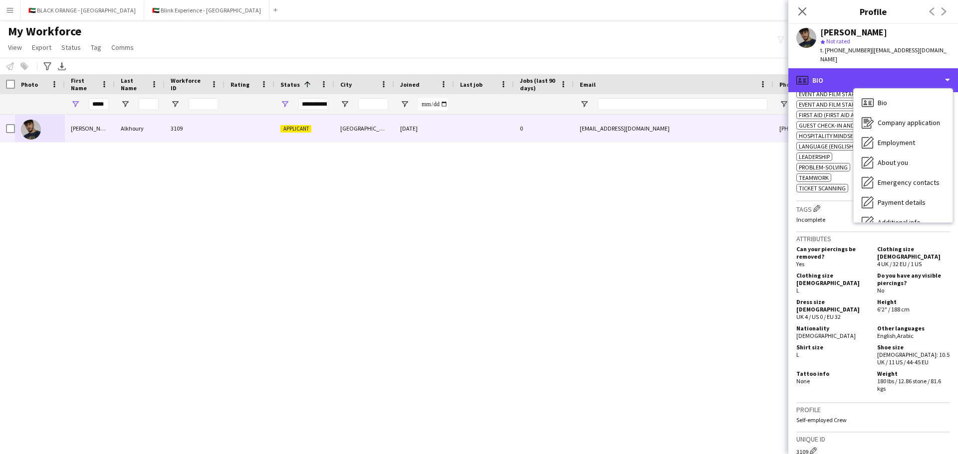
scroll to position [449, 0]
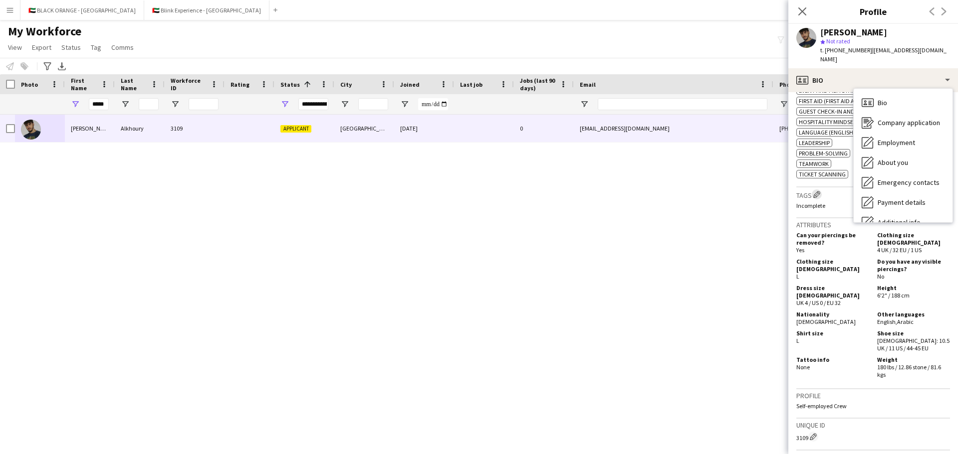
click at [638, 191] on app-icon "Edit crew company tags" at bounding box center [816, 194] width 7 height 7
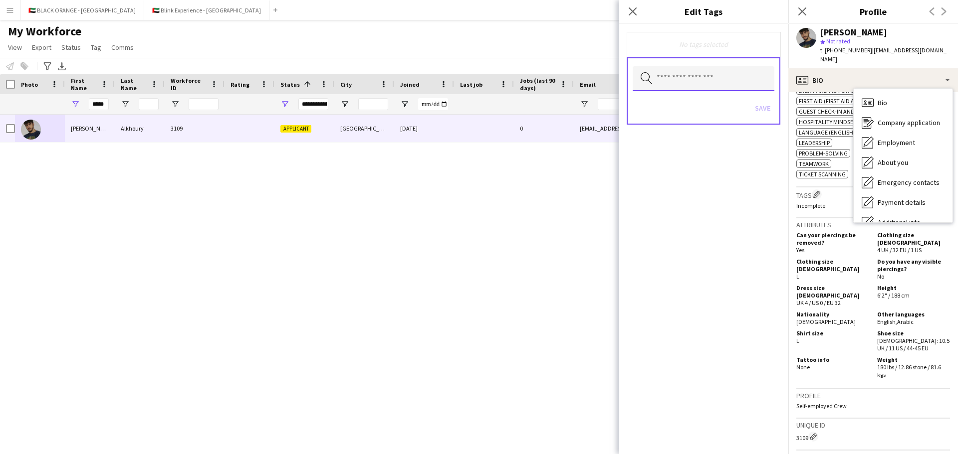
click at [638, 82] on input "text" at bounding box center [704, 78] width 142 height 25
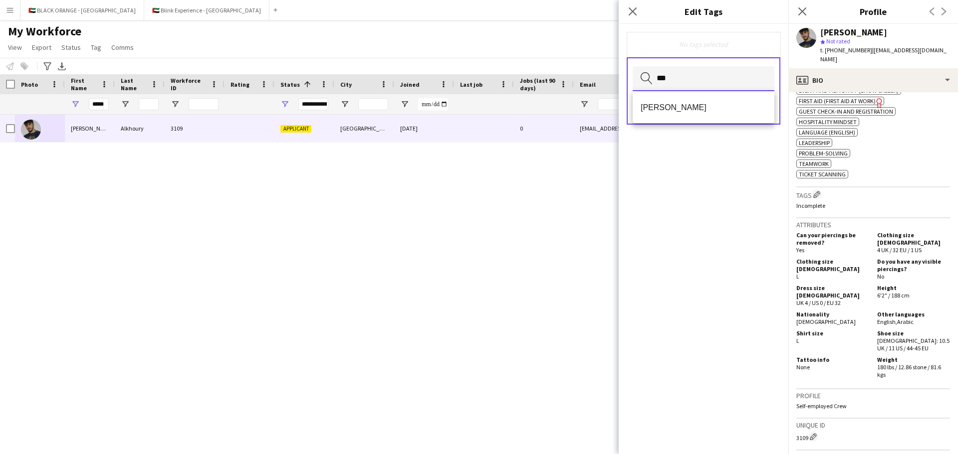
type input "***"
click at [638, 106] on span "[PERSON_NAME]" at bounding box center [704, 107] width 126 height 9
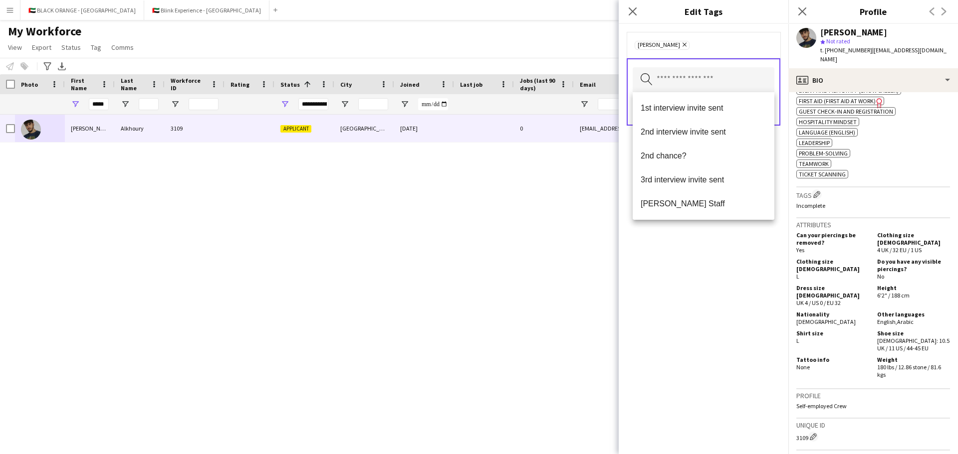
click at [638, 270] on div "[PERSON_NAME] Remove Search by tag name Save" at bounding box center [704, 239] width 170 height 431
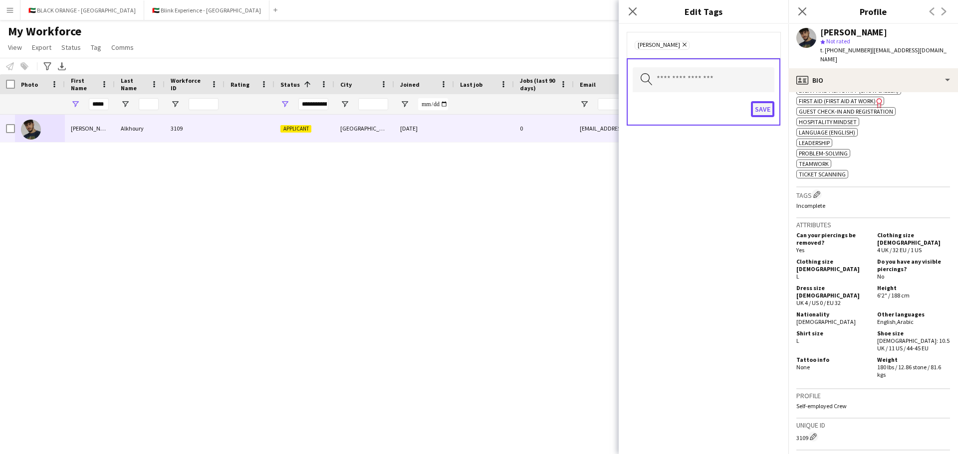
click at [638, 103] on button "Save" at bounding box center [762, 109] width 23 height 16
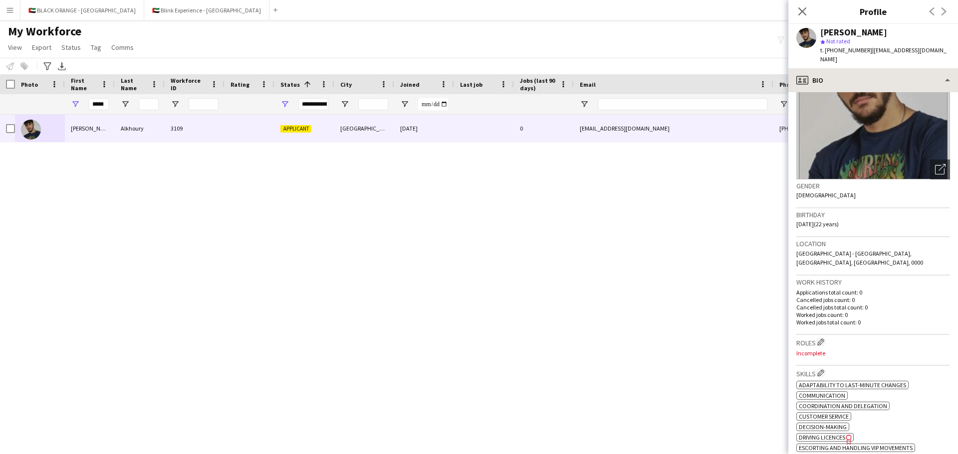
scroll to position [0, 0]
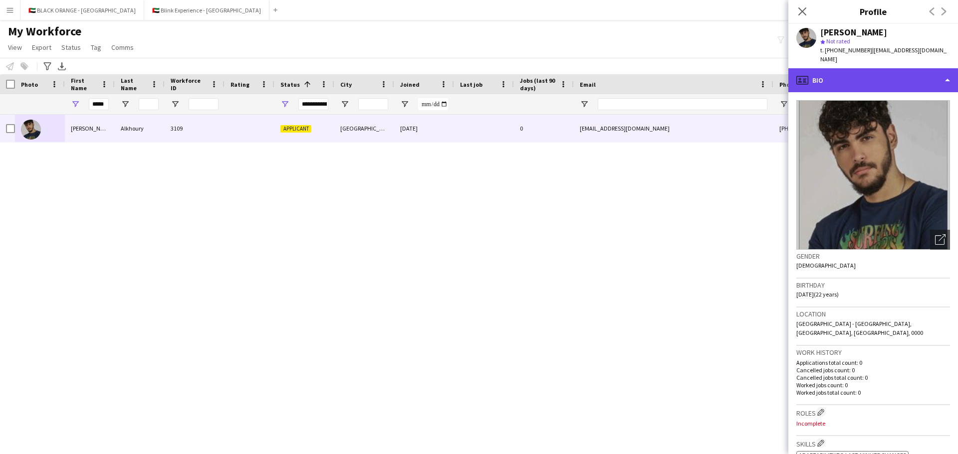
click at [638, 76] on div "profile Bio" at bounding box center [873, 80] width 170 height 24
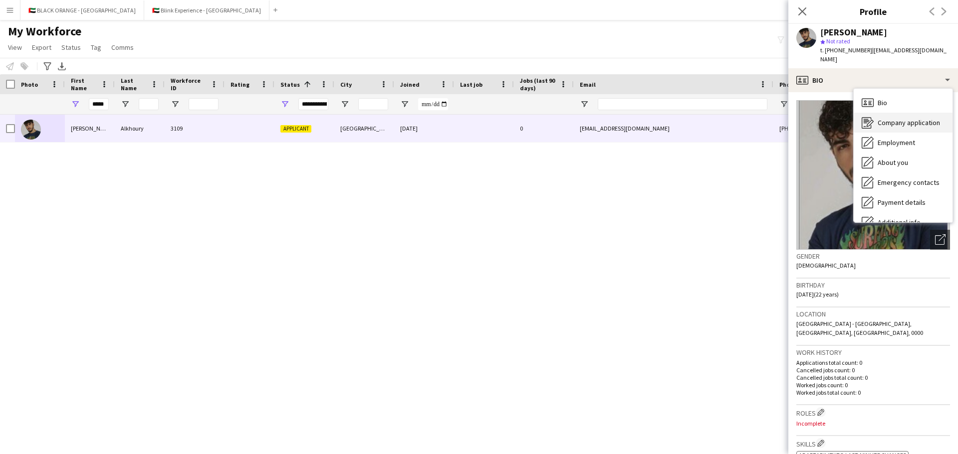
click at [638, 118] on span "Company application" at bounding box center [908, 122] width 62 height 9
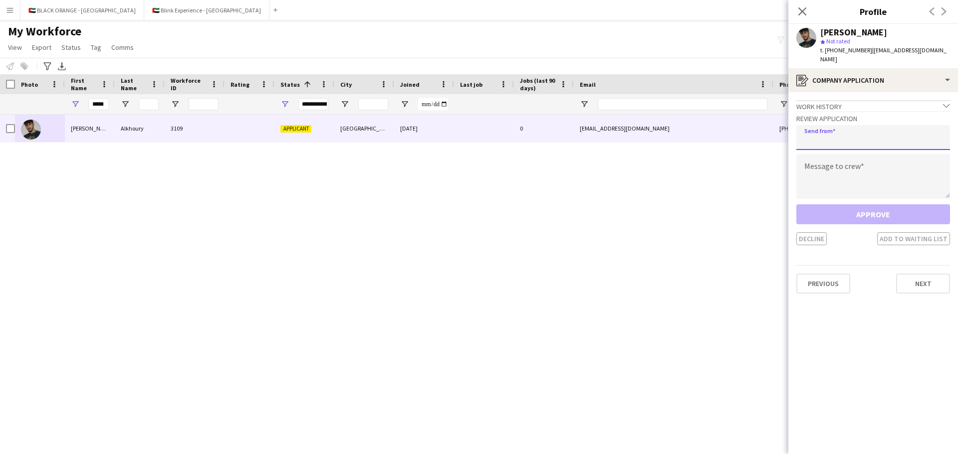
click at [638, 128] on input "email" at bounding box center [873, 137] width 154 height 25
type input "**********"
paste textarea "**********"
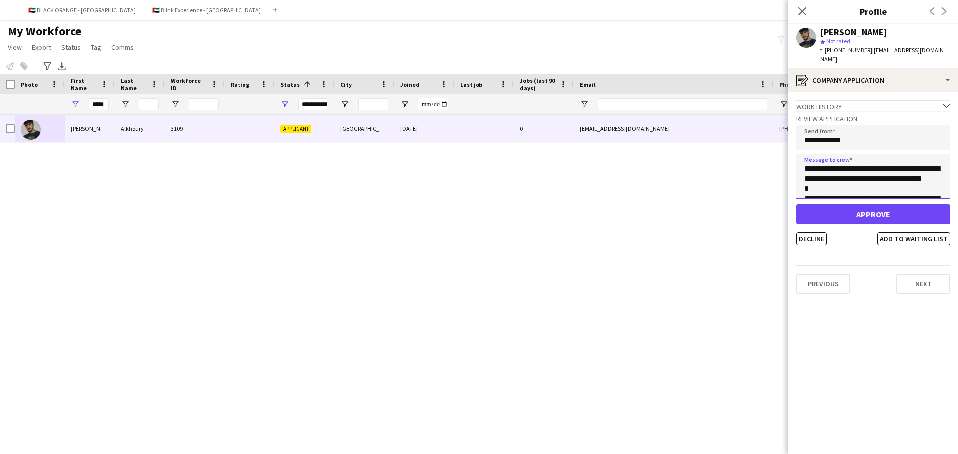
scroll to position [275, 0]
type textarea "**********"
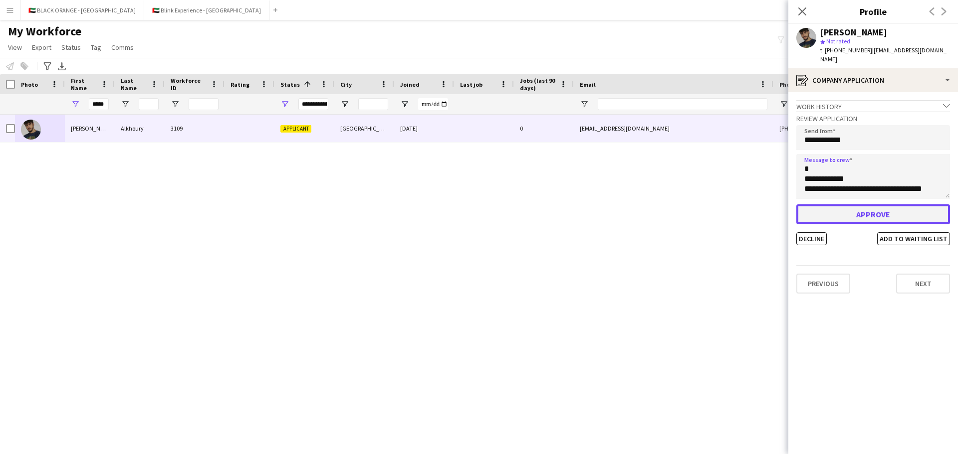
click at [638, 205] on button "Approve" at bounding box center [873, 215] width 154 height 20
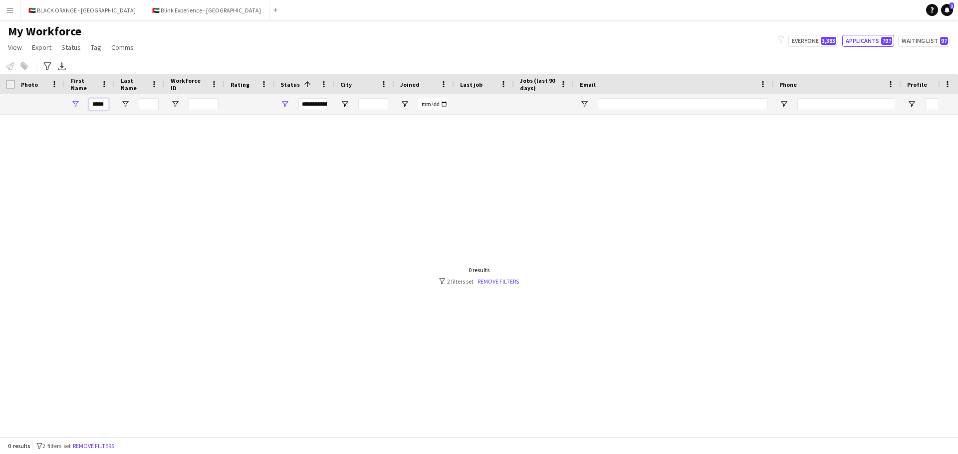
click at [95, 103] on input "*****" at bounding box center [99, 104] width 20 height 12
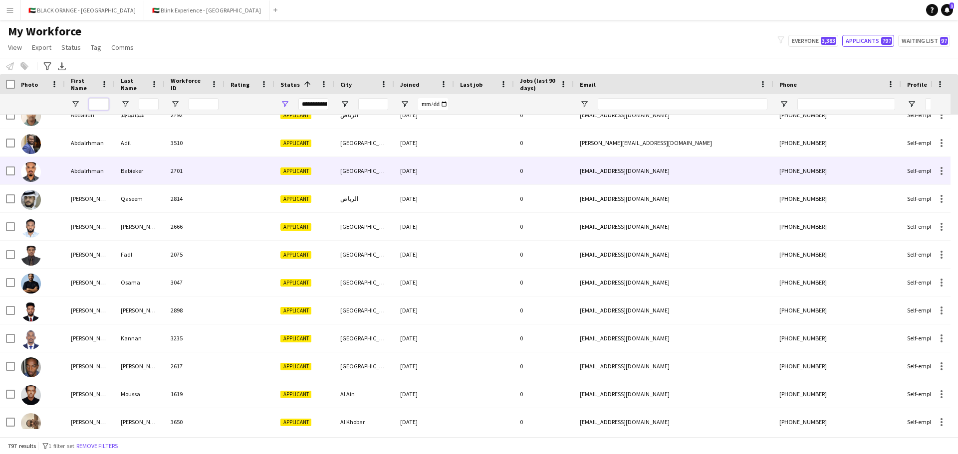
scroll to position [100, 0]
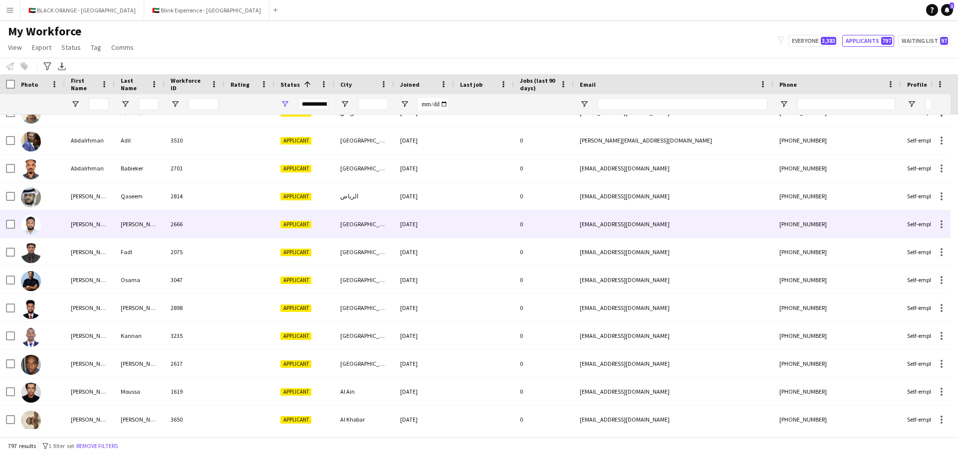
click at [189, 219] on div "2666" at bounding box center [195, 224] width 60 height 27
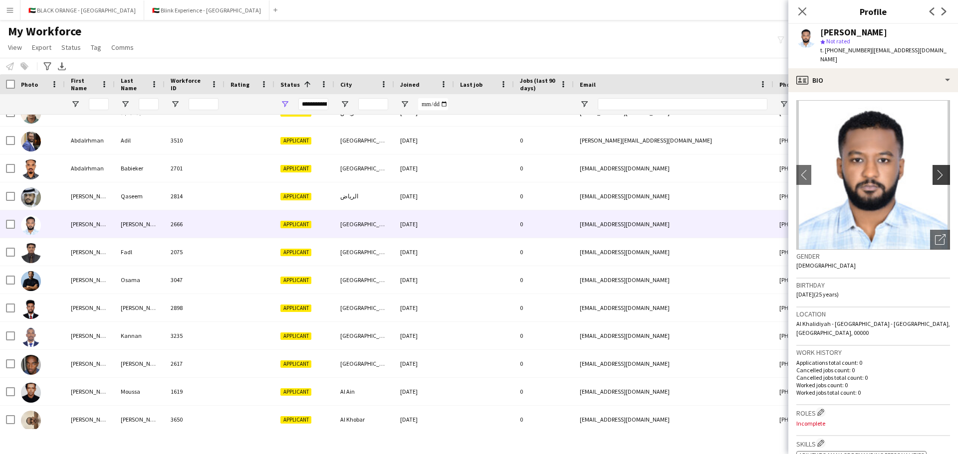
click at [638, 170] on app-icon "chevron-right" at bounding box center [942, 175] width 15 height 10
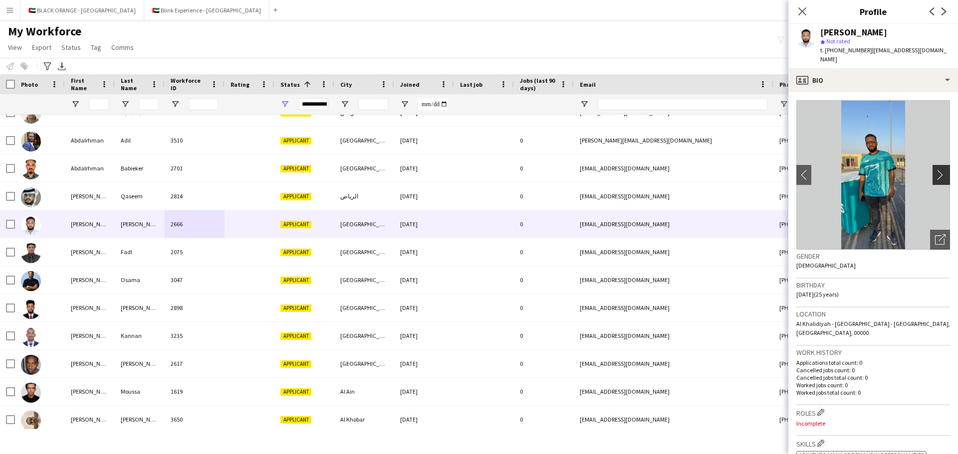
click at [638, 170] on app-icon "chevron-right" at bounding box center [942, 175] width 15 height 10
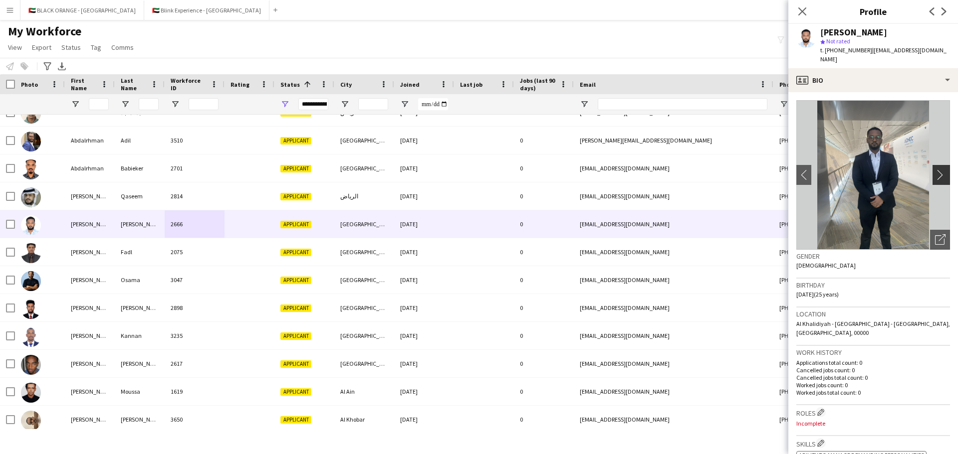
click at [638, 170] on app-icon "chevron-right" at bounding box center [942, 175] width 15 height 10
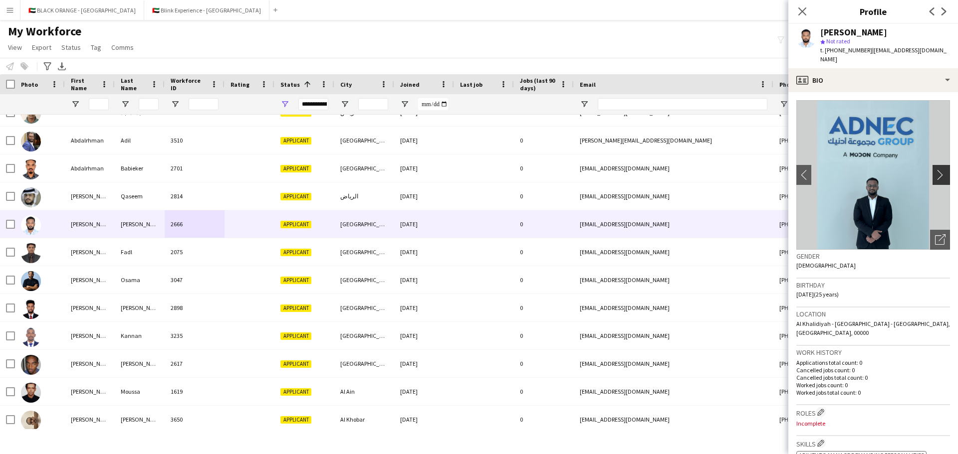
click at [638, 170] on app-icon "chevron-right" at bounding box center [942, 175] width 15 height 10
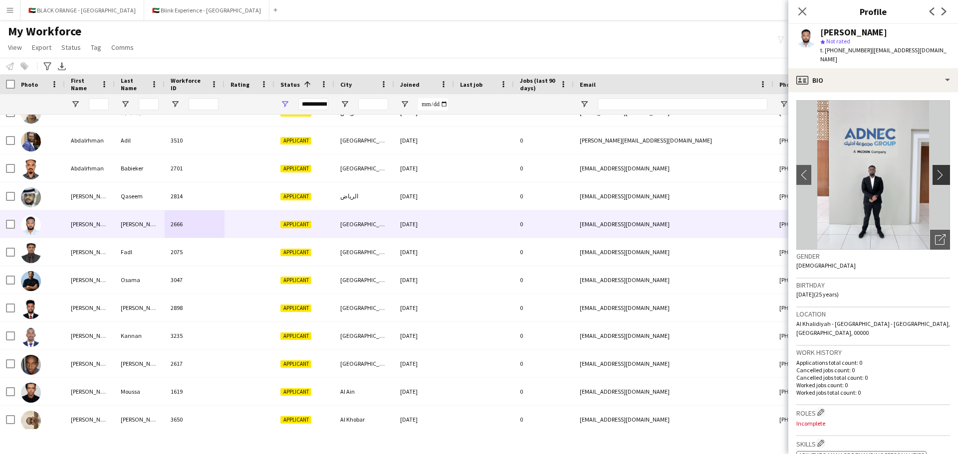
click at [638, 170] on app-icon "chevron-right" at bounding box center [942, 175] width 15 height 10
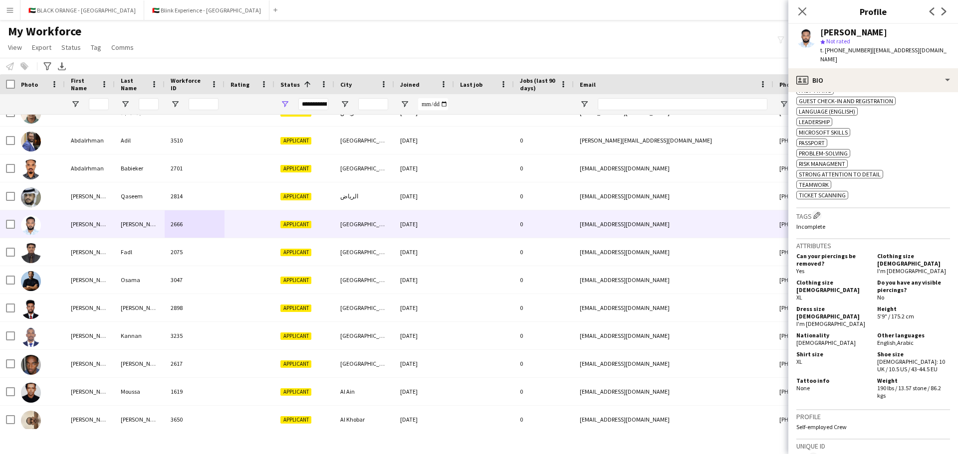
scroll to position [626, 0]
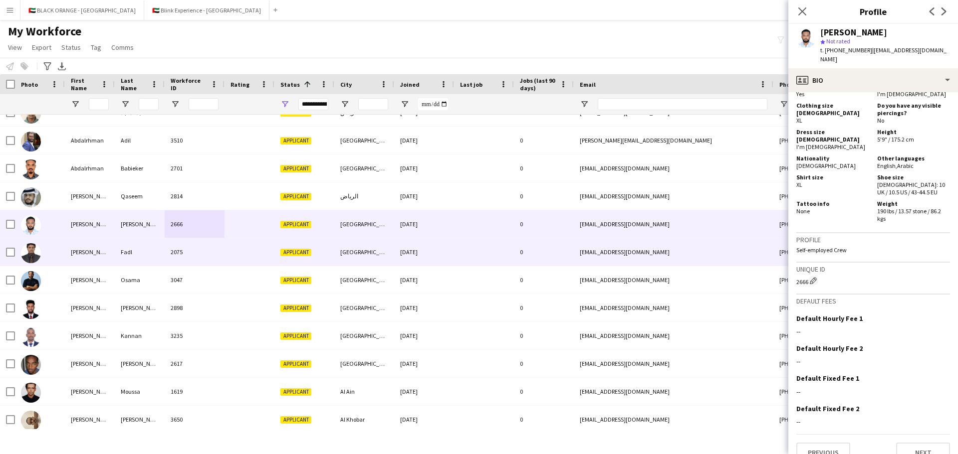
click at [66, 254] on div "[PERSON_NAME]" at bounding box center [90, 251] width 50 height 27
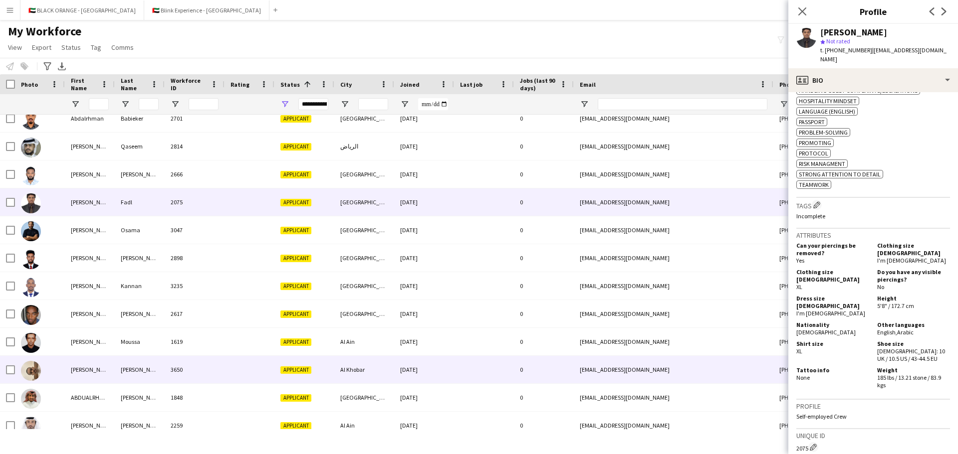
scroll to position [200, 0]
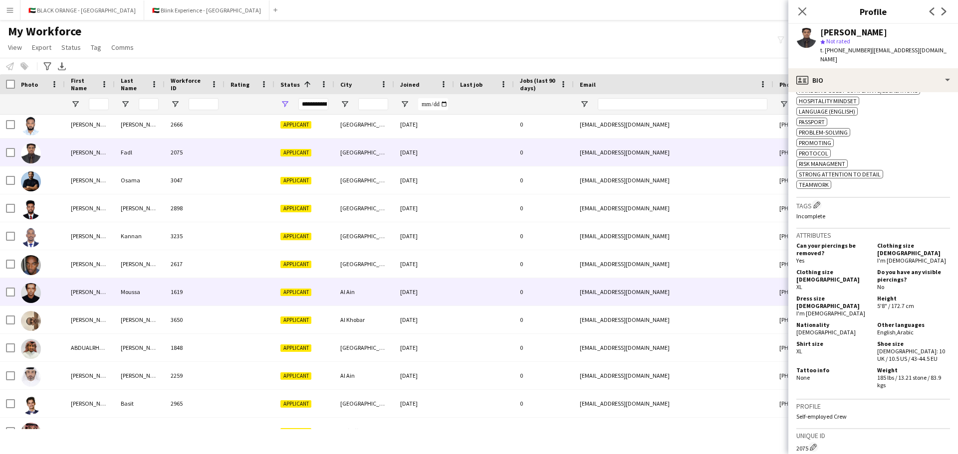
click at [118, 298] on div "Moussa" at bounding box center [140, 291] width 50 height 27
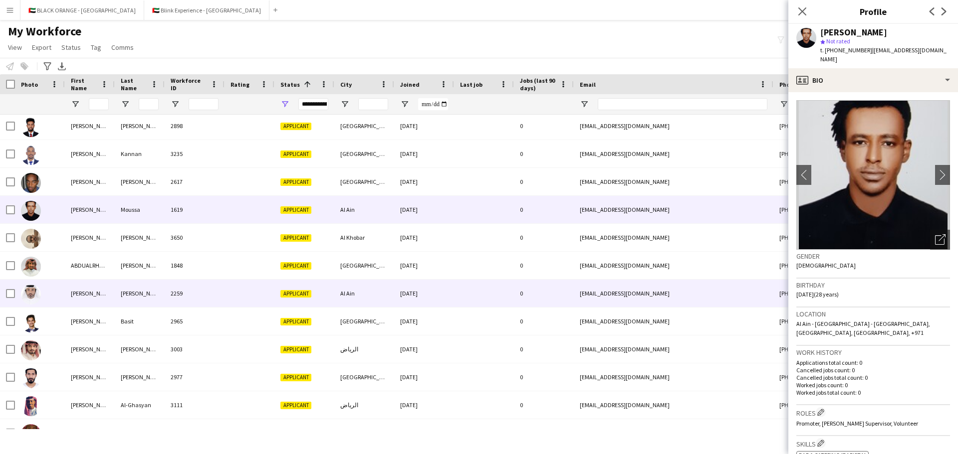
scroll to position [349, 0]
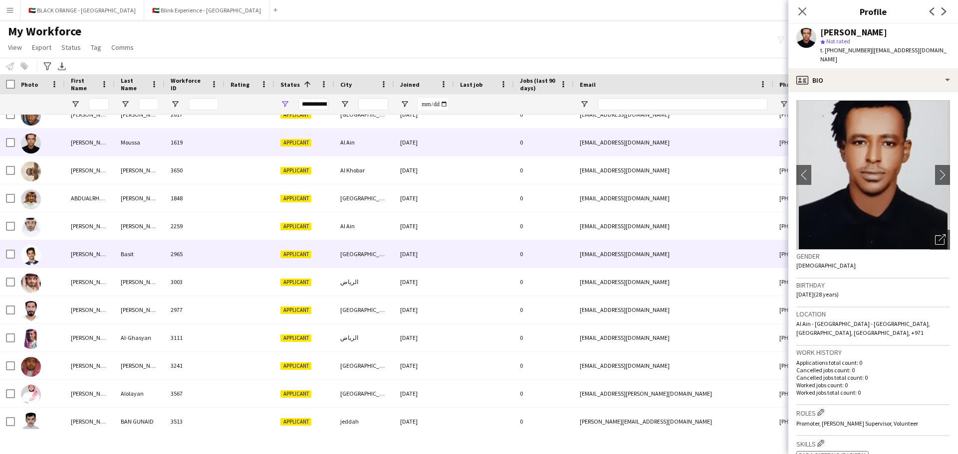
click at [179, 248] on div "2965" at bounding box center [195, 253] width 60 height 27
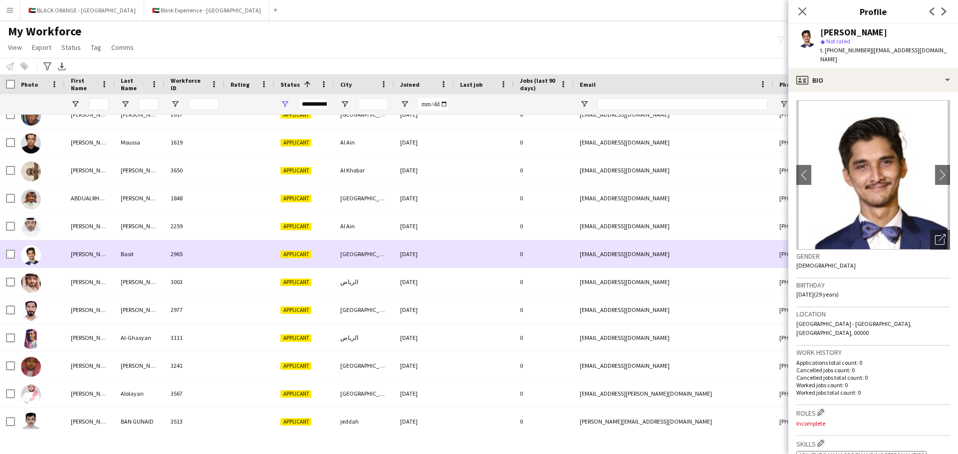
scroll to position [399, 0]
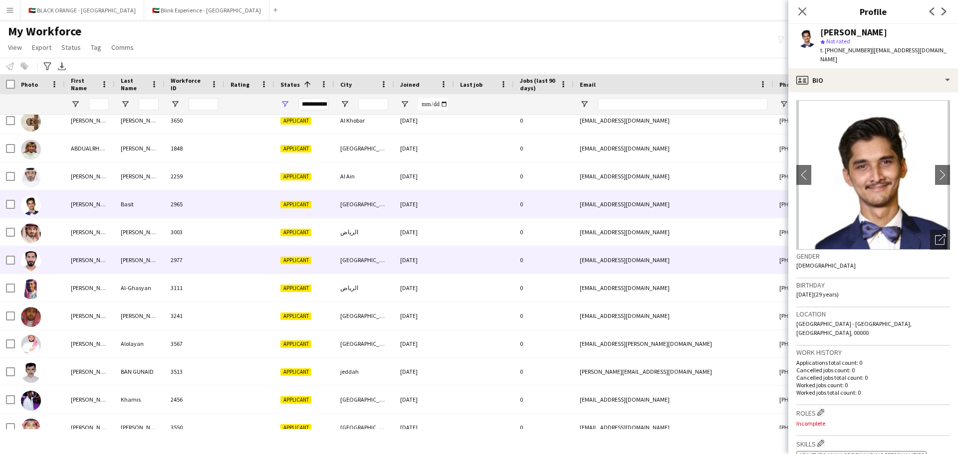
click at [159, 253] on div "[PERSON_NAME]" at bounding box center [140, 259] width 50 height 27
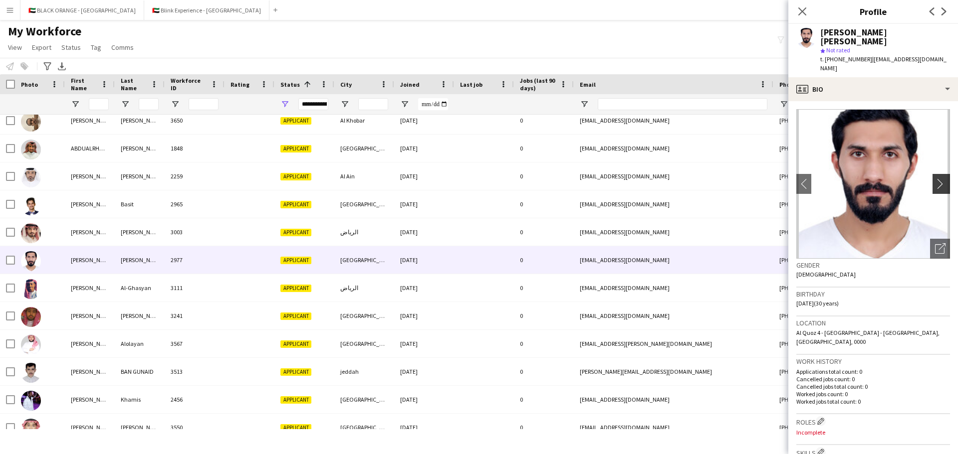
click at [638, 179] on app-icon "chevron-right" at bounding box center [942, 184] width 15 height 10
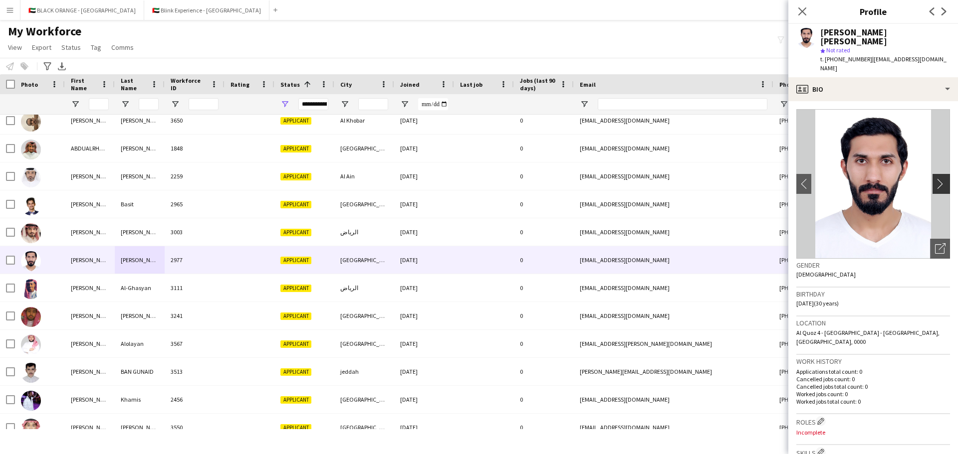
click at [638, 179] on app-icon "chevron-right" at bounding box center [942, 184] width 15 height 10
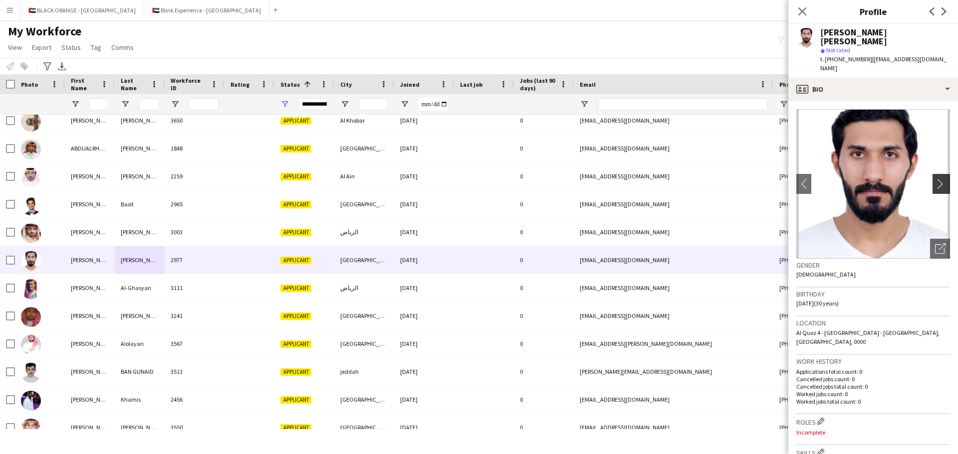
click at [638, 179] on app-icon "chevron-right" at bounding box center [942, 184] width 15 height 10
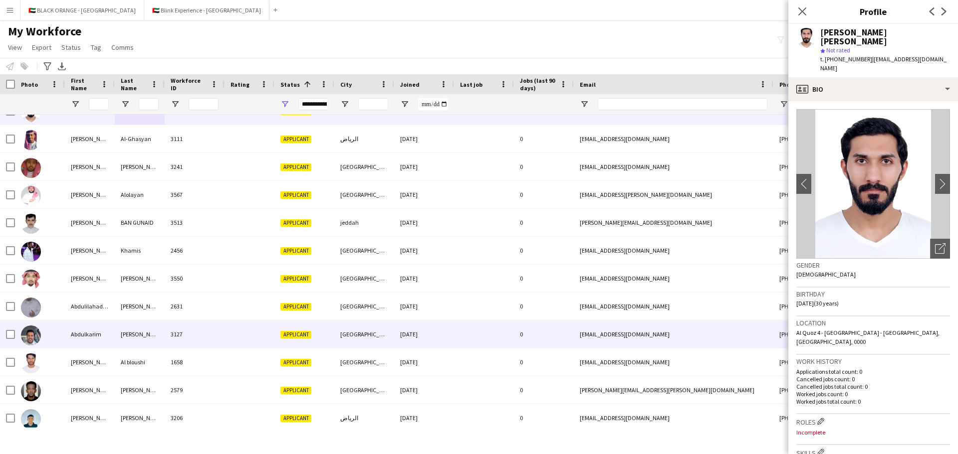
scroll to position [549, 0]
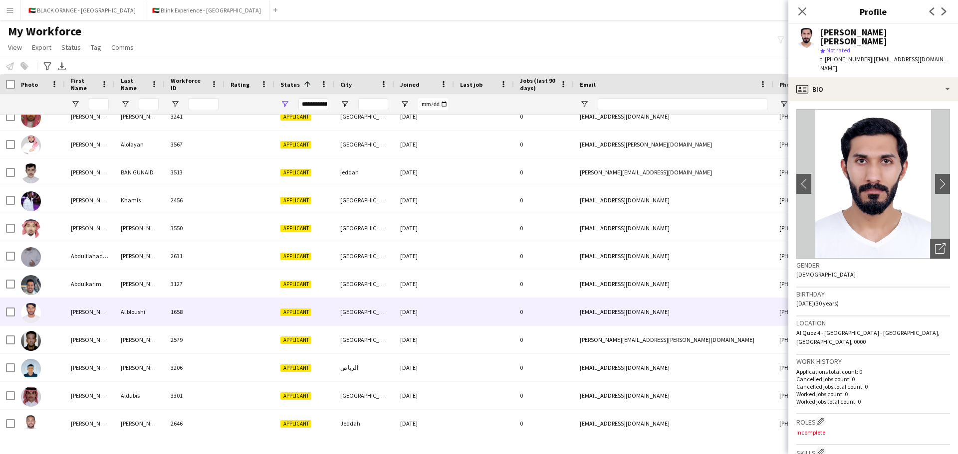
click at [143, 314] on div "Al bloushi" at bounding box center [140, 311] width 50 height 27
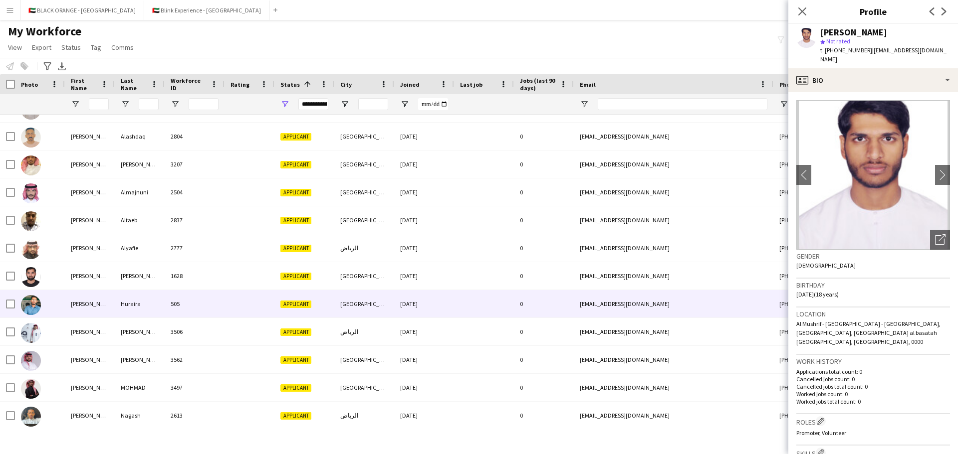
click at [149, 303] on div "Huraira" at bounding box center [140, 303] width 50 height 27
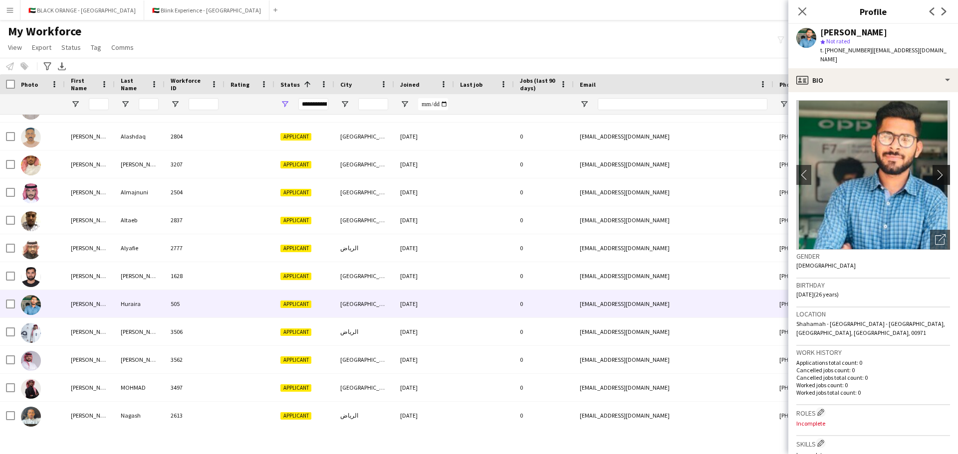
click at [638, 170] on app-icon "chevron-right" at bounding box center [942, 175] width 15 height 10
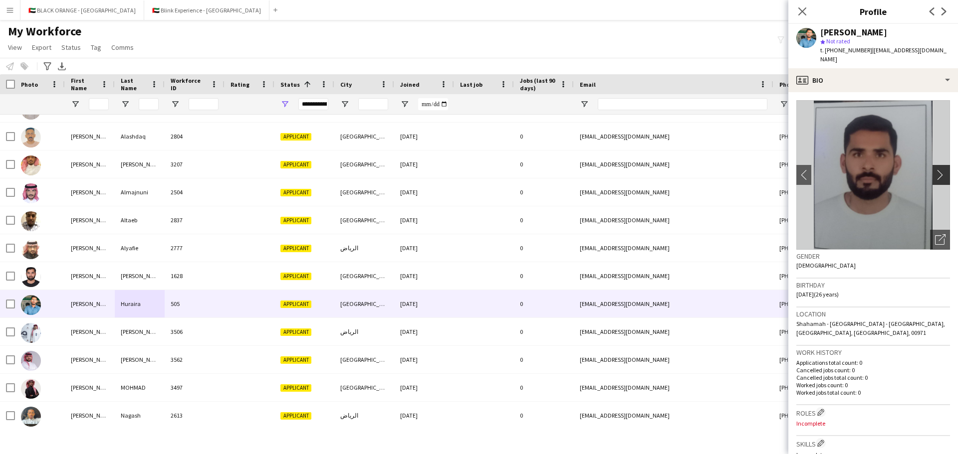
click at [638, 170] on app-icon "chevron-right" at bounding box center [942, 175] width 15 height 10
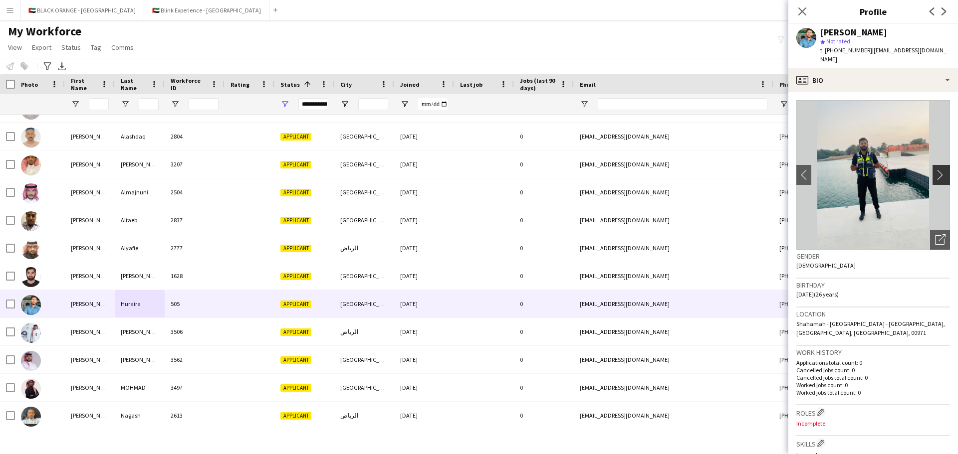
click at [638, 170] on app-icon "chevron-right" at bounding box center [942, 175] width 15 height 10
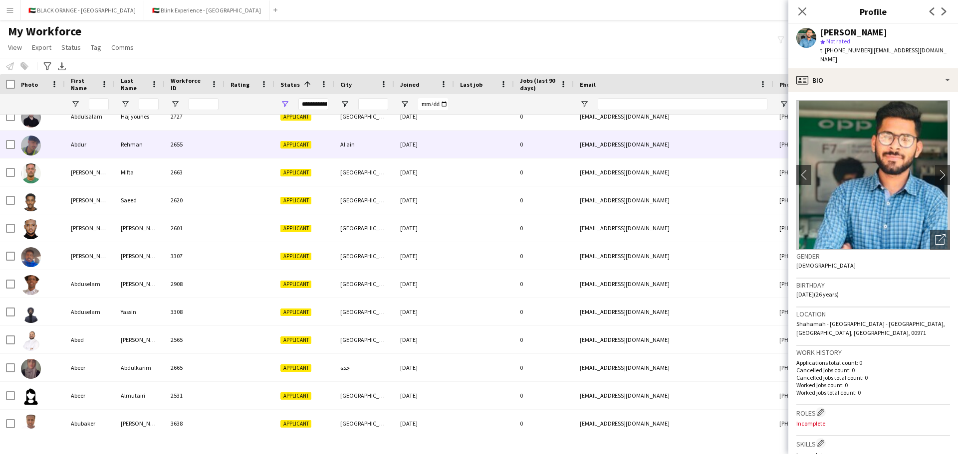
click at [97, 138] on div "Abdur" at bounding box center [90, 144] width 50 height 27
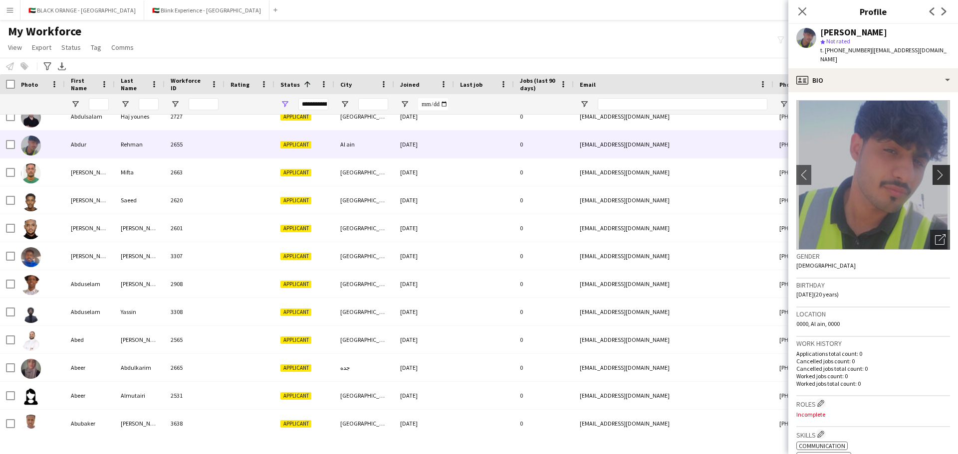
click at [638, 170] on app-icon "chevron-right" at bounding box center [942, 175] width 15 height 10
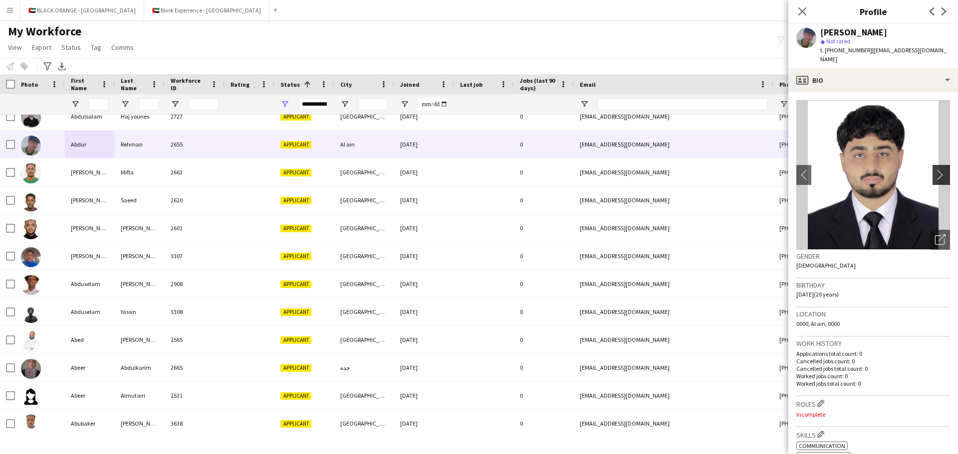
click at [638, 170] on app-icon "chevron-right" at bounding box center [942, 175] width 15 height 10
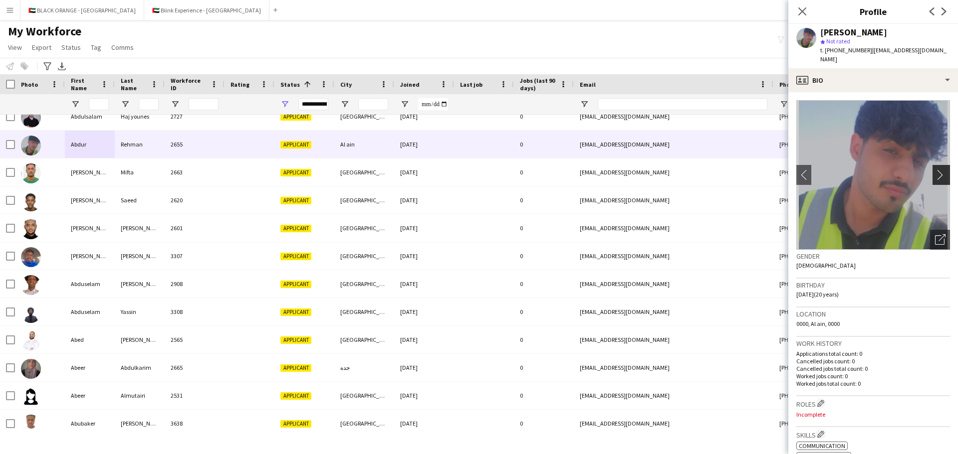
click at [638, 170] on app-icon "chevron-right" at bounding box center [942, 175] width 15 height 10
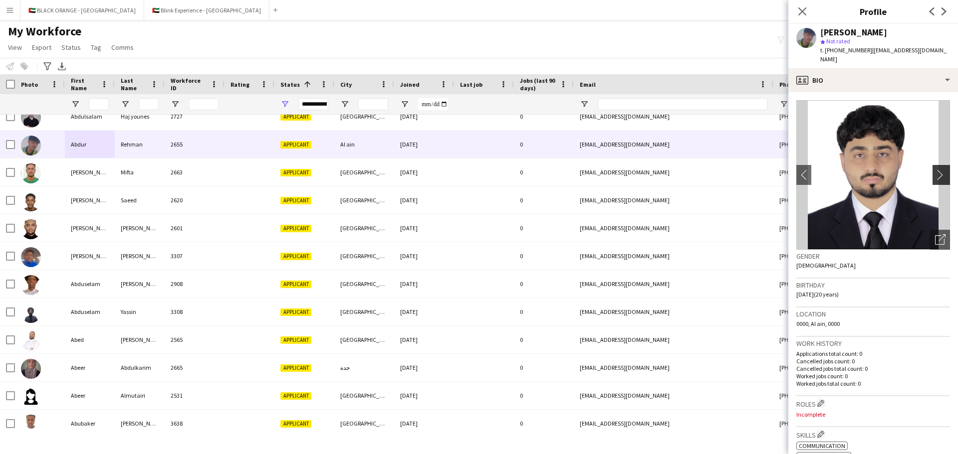
click at [638, 170] on app-icon "chevron-right" at bounding box center [942, 175] width 15 height 10
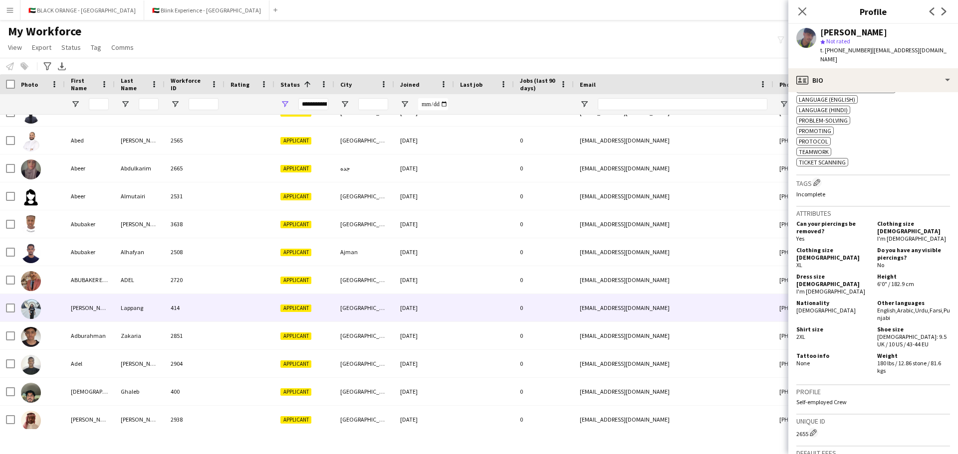
click at [96, 307] on div "[PERSON_NAME]" at bounding box center [90, 307] width 50 height 27
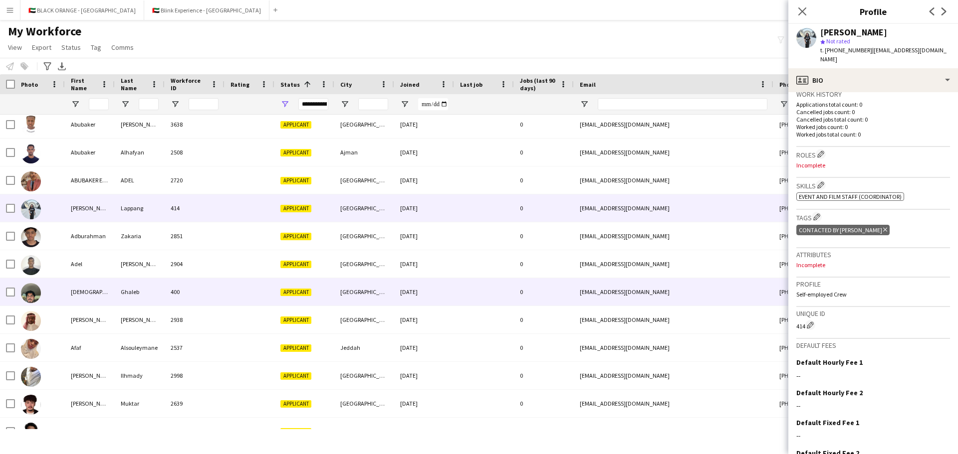
click at [75, 290] on div "[DEMOGRAPHIC_DATA]" at bounding box center [90, 291] width 50 height 27
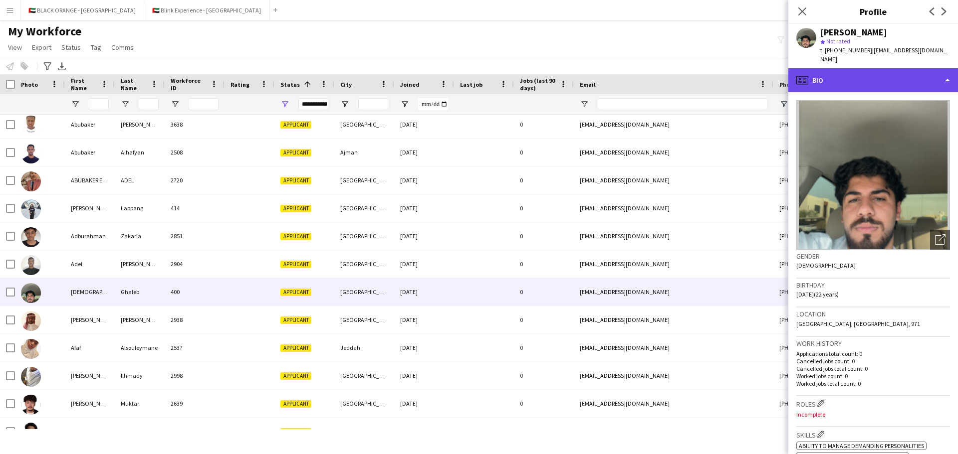
click at [638, 74] on div "profile Bio" at bounding box center [873, 80] width 170 height 24
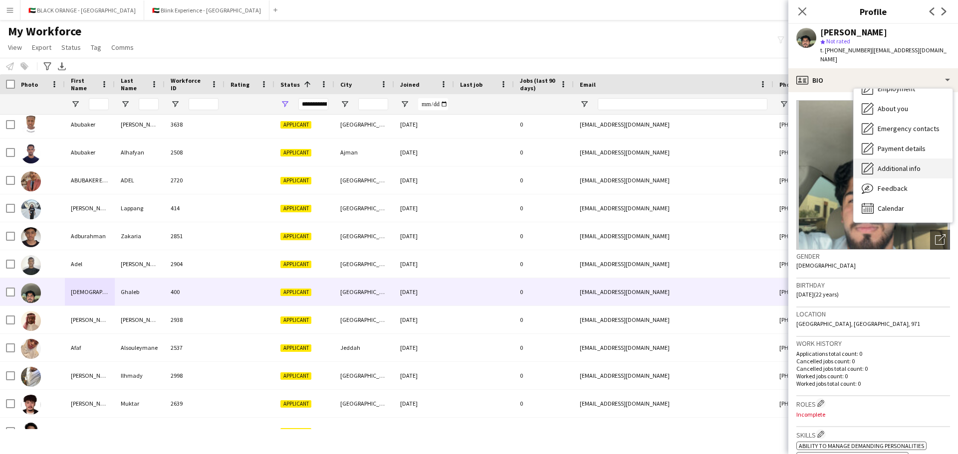
click at [638, 164] on span "Additional info" at bounding box center [898, 168] width 43 height 9
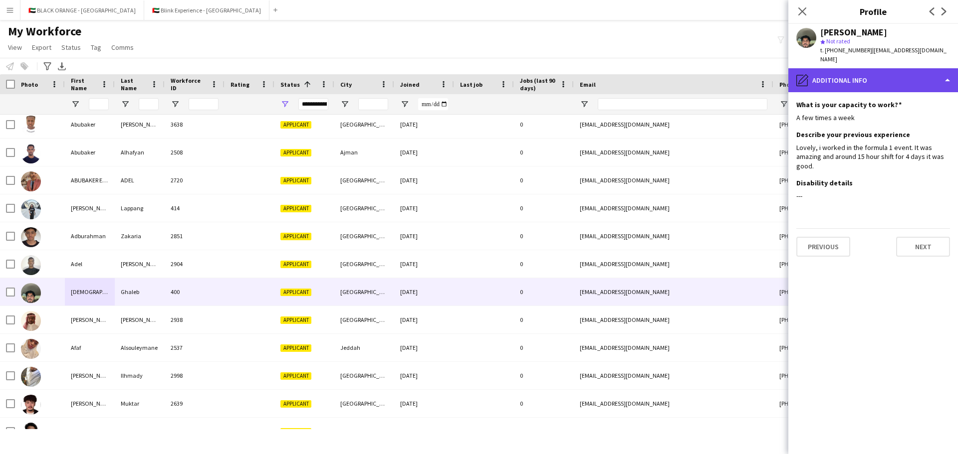
click at [638, 72] on div "pencil4 Additional info" at bounding box center [873, 80] width 170 height 24
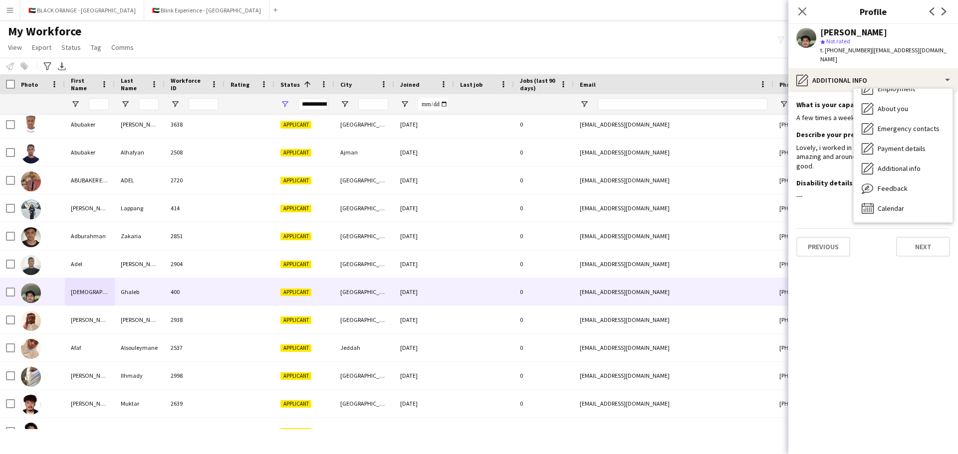
click at [638, 250] on app-section-data-types "What is your capacity to work? Edit this field A few times a week Describe your…" at bounding box center [873, 273] width 170 height 362
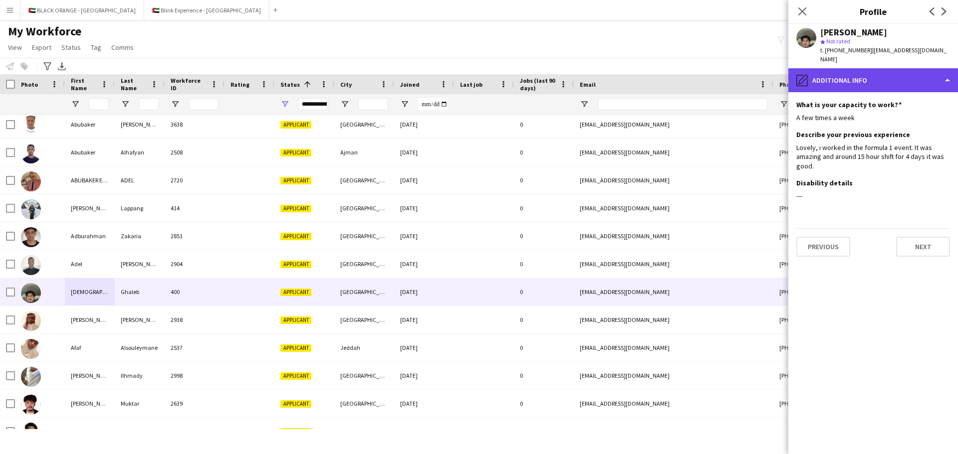
click at [638, 71] on div "pencil4 Additional info" at bounding box center [873, 80] width 170 height 24
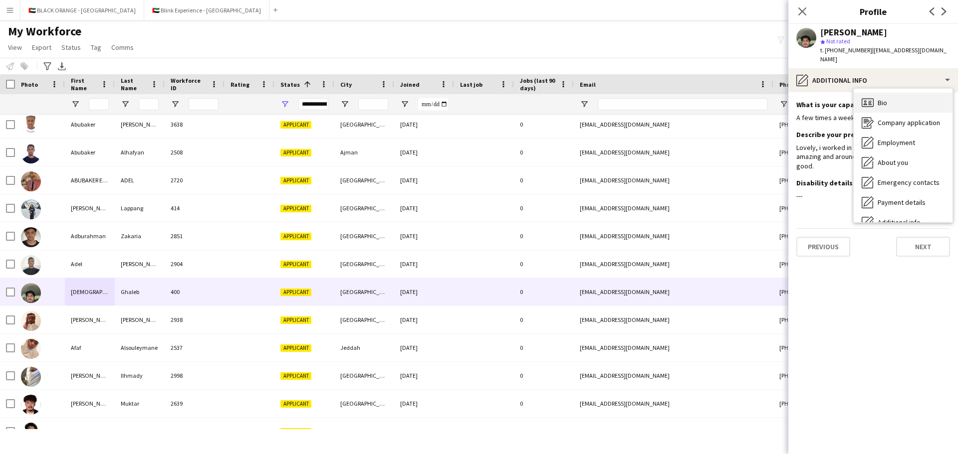
click at [638, 93] on div "Bio Bio" at bounding box center [903, 103] width 99 height 20
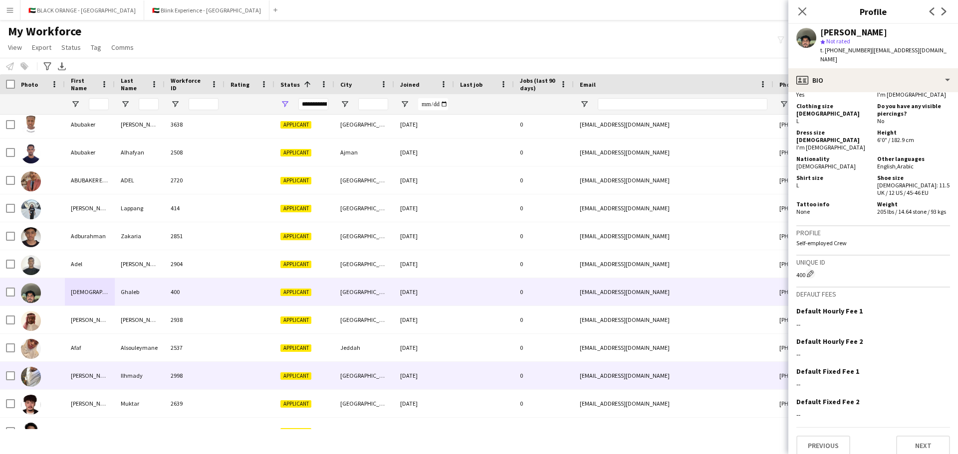
scroll to position [2444, 0]
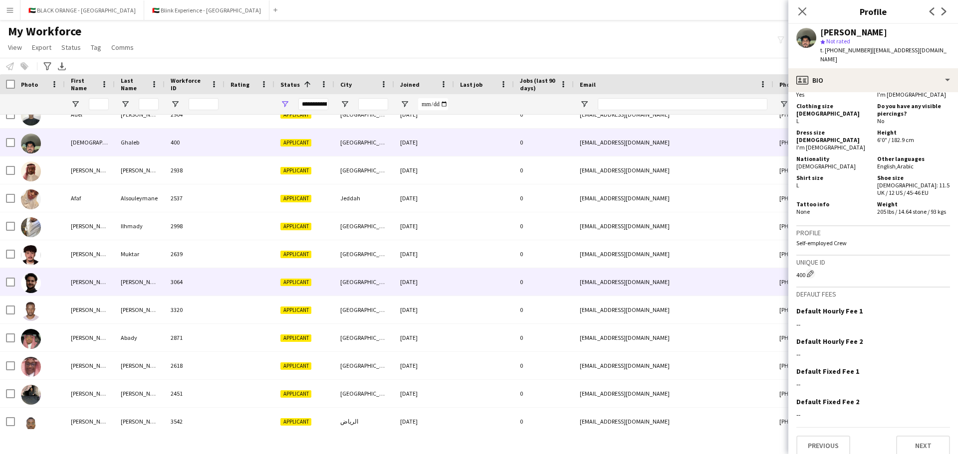
click at [101, 284] on div "[PERSON_NAME]" at bounding box center [90, 281] width 50 height 27
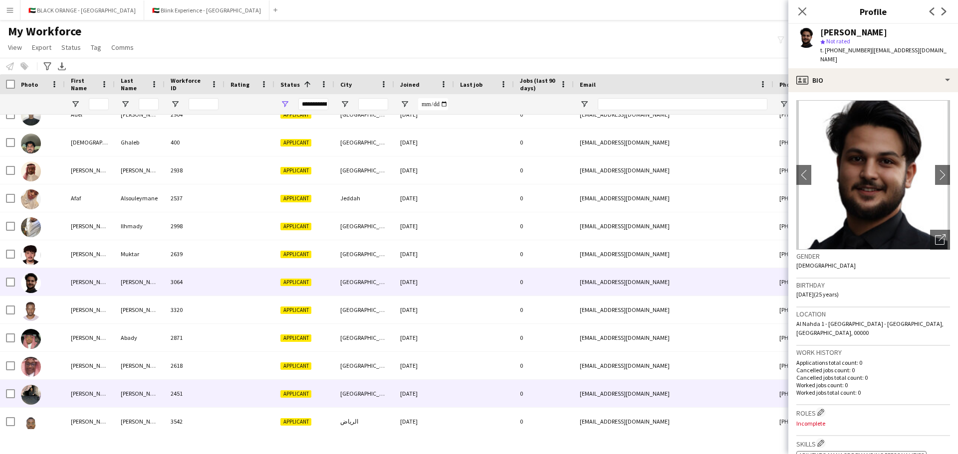
click at [107, 314] on div "[PERSON_NAME]" at bounding box center [90, 393] width 50 height 27
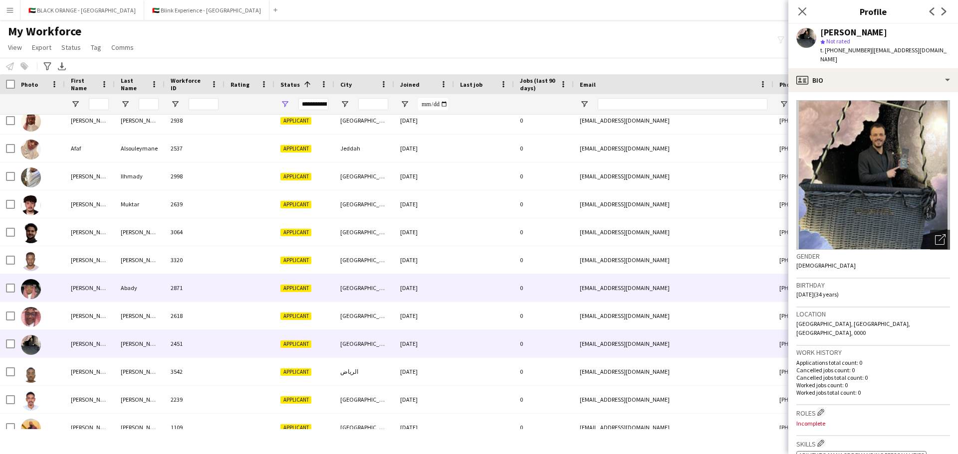
scroll to position [2564, 0]
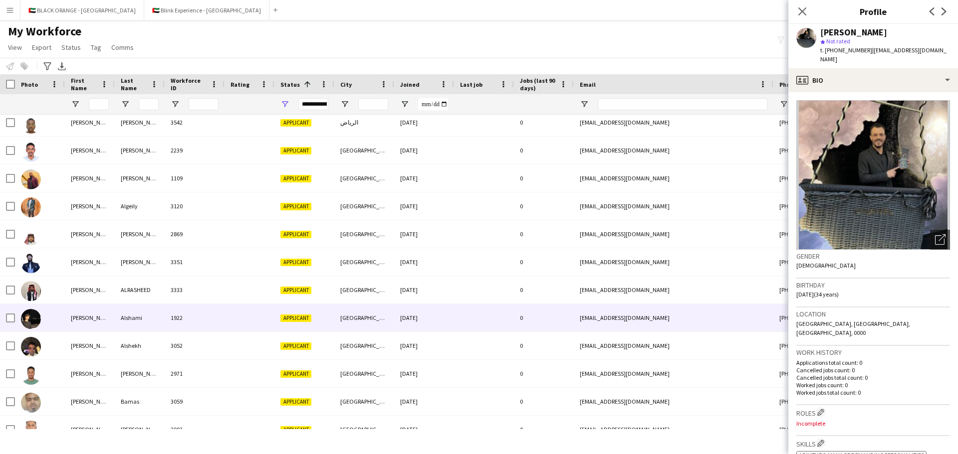
click at [144, 314] on div "Alshami" at bounding box center [140, 317] width 50 height 27
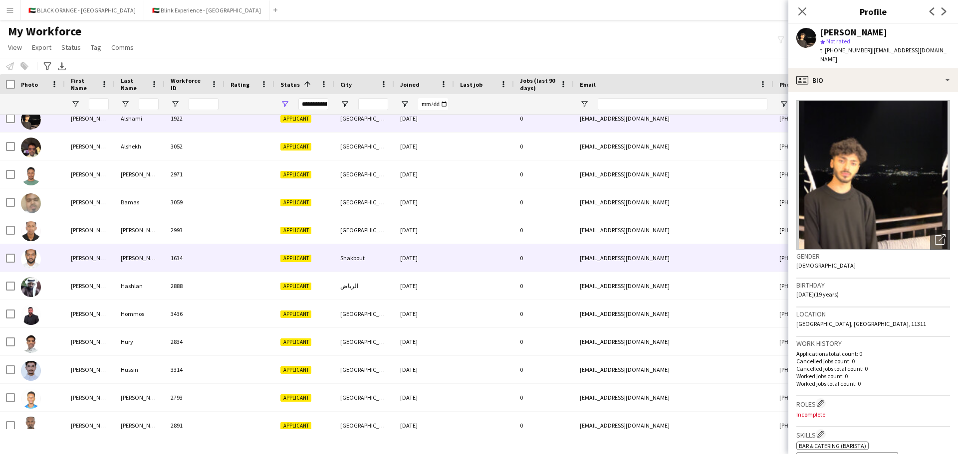
click at [162, 257] on div "[PERSON_NAME]" at bounding box center [140, 257] width 50 height 27
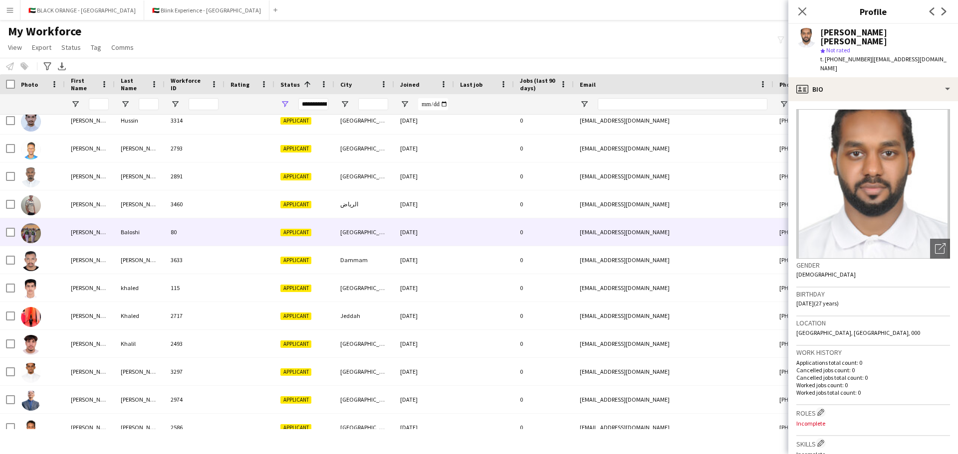
click at [122, 233] on div "Baloshi" at bounding box center [140, 232] width 50 height 27
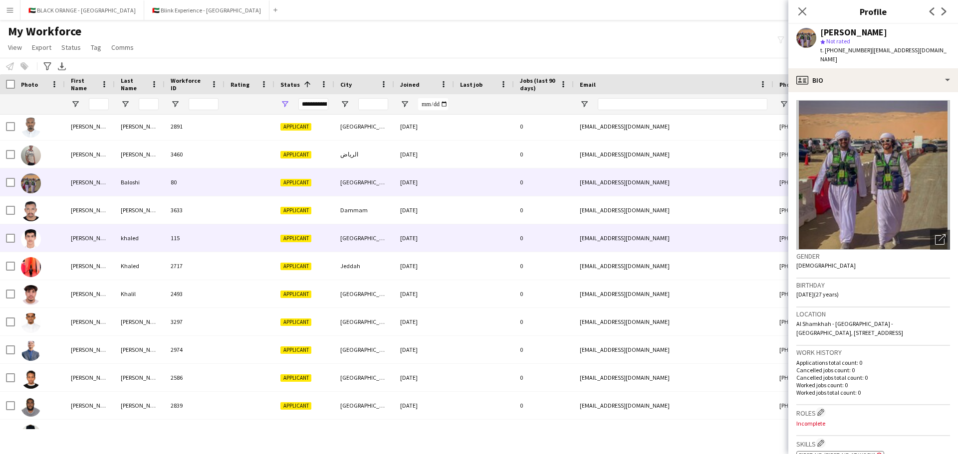
click at [122, 233] on div "khaled" at bounding box center [140, 237] width 50 height 27
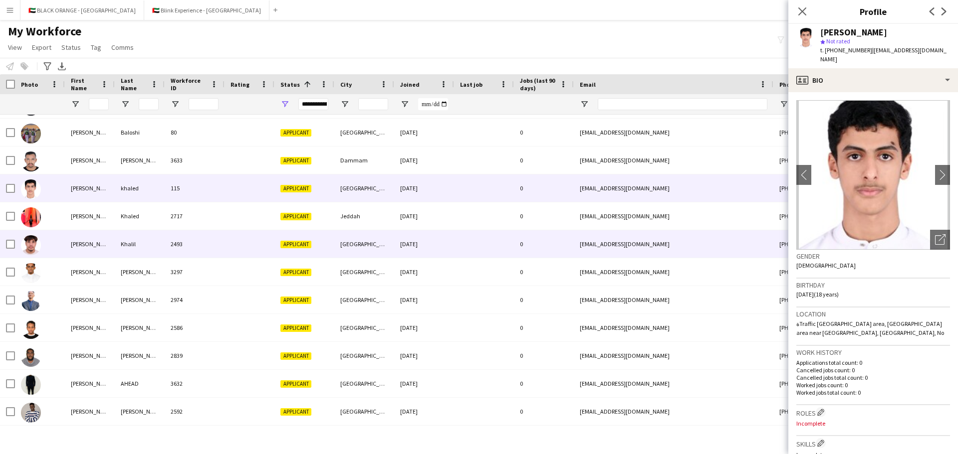
click at [137, 243] on div "Khalil" at bounding box center [140, 243] width 50 height 27
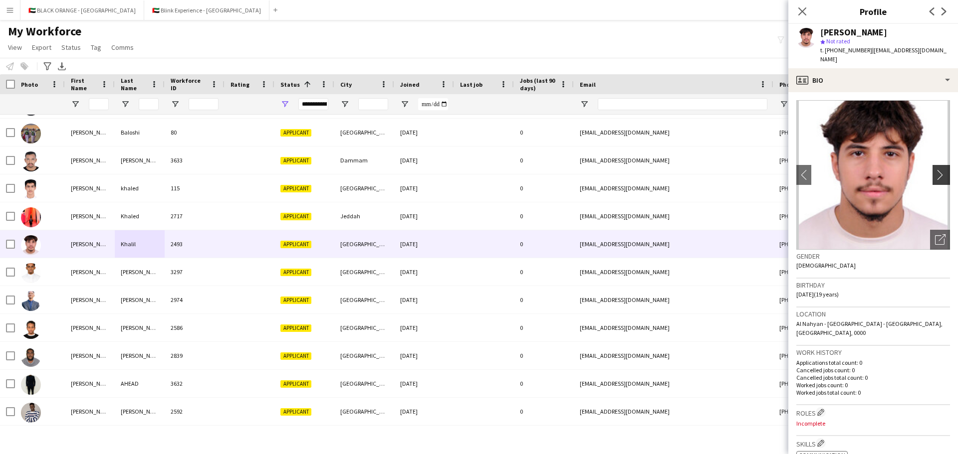
click at [638, 176] on app-icon "chevron-right" at bounding box center [942, 175] width 15 height 10
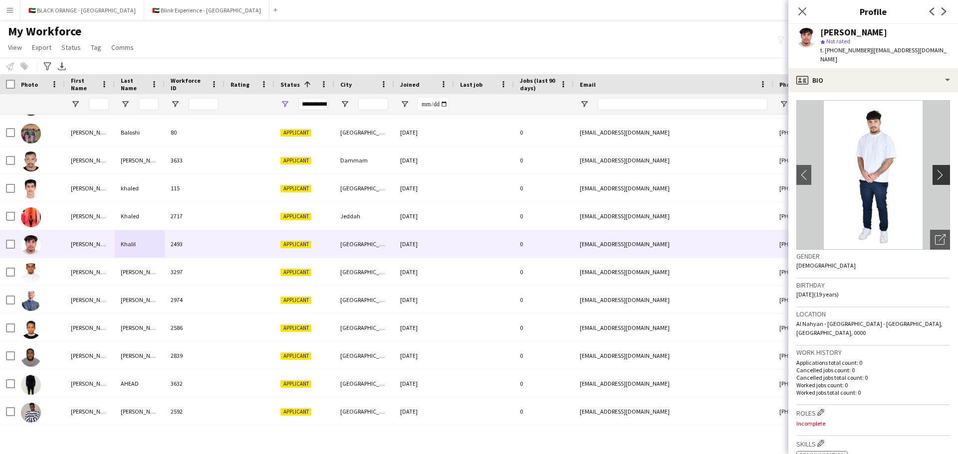
click at [638, 176] on app-icon "chevron-right" at bounding box center [942, 175] width 15 height 10
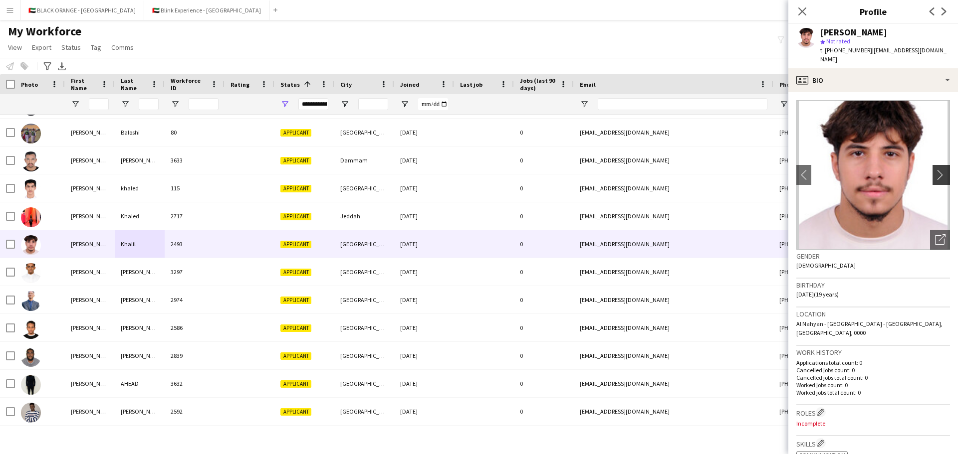
click at [638, 176] on app-icon "chevron-right" at bounding box center [942, 175] width 15 height 10
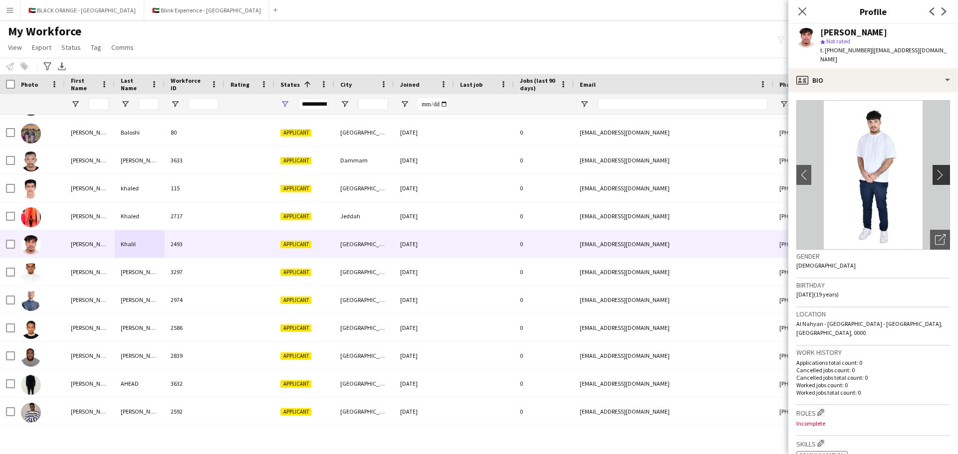
click at [638, 176] on app-icon "chevron-right" at bounding box center [942, 175] width 15 height 10
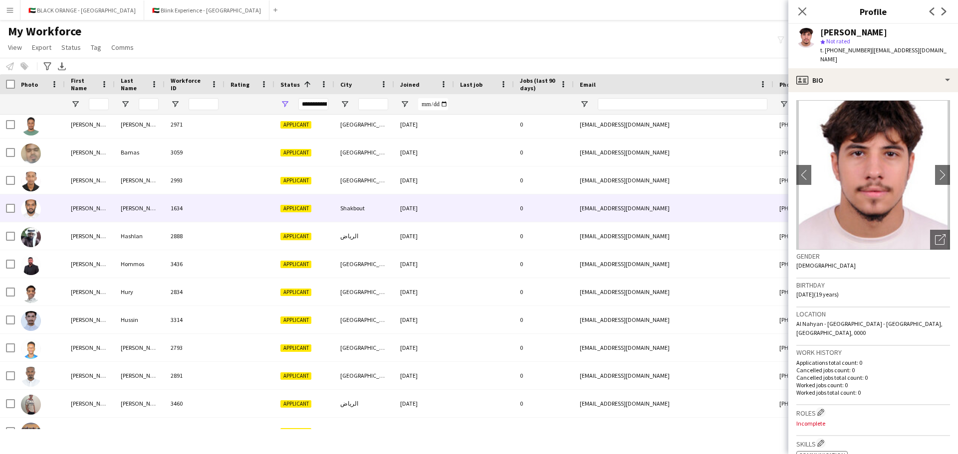
click at [92, 202] on div "[PERSON_NAME]" at bounding box center [90, 208] width 50 height 27
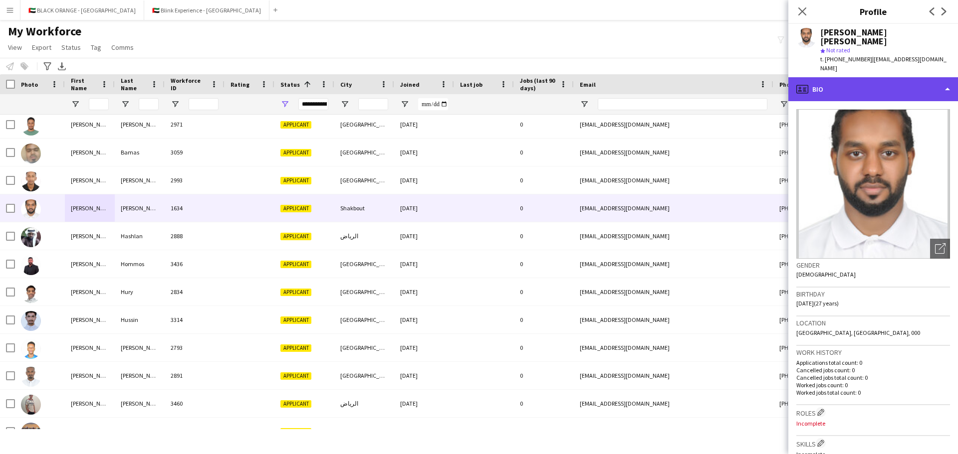
click at [638, 77] on div "profile Bio" at bounding box center [873, 89] width 170 height 24
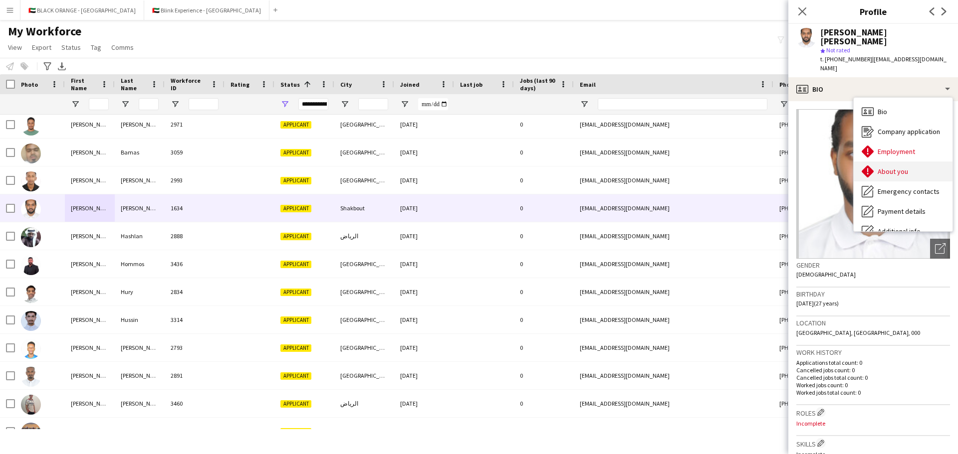
click at [638, 167] on span "About you" at bounding box center [892, 171] width 30 height 9
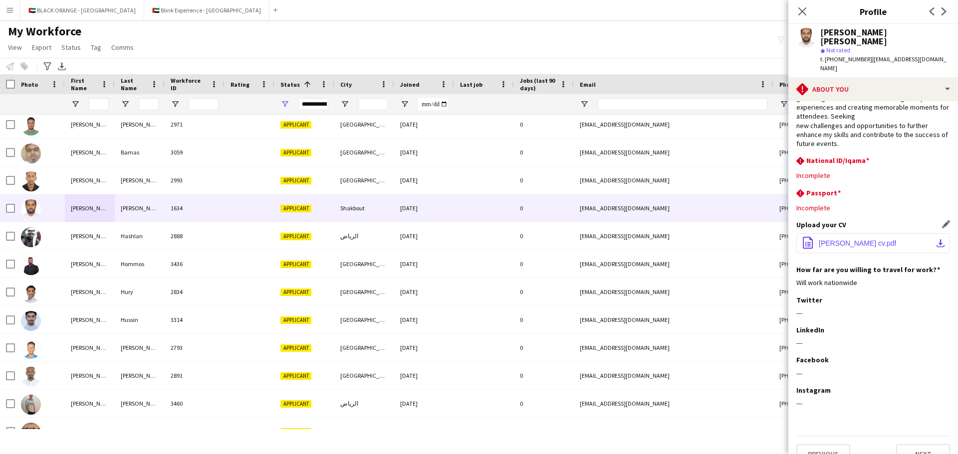
click at [638, 239] on span "[PERSON_NAME] cv.pdf" at bounding box center [857, 243] width 77 height 8
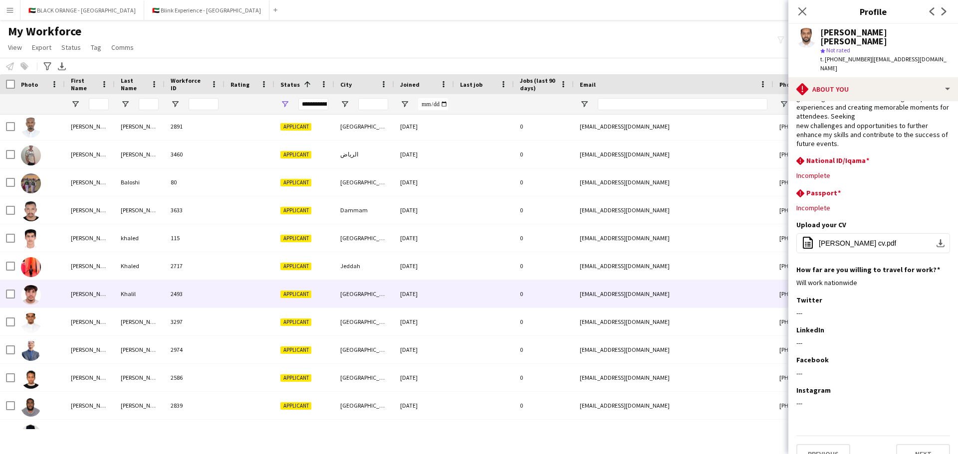
click at [128, 293] on div "Khalil" at bounding box center [140, 293] width 50 height 27
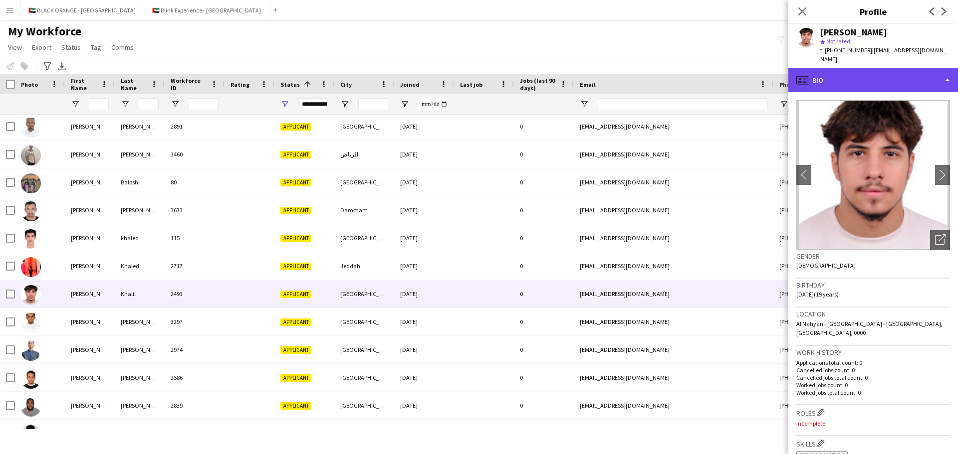
click at [638, 78] on div "profile Bio" at bounding box center [873, 80] width 170 height 24
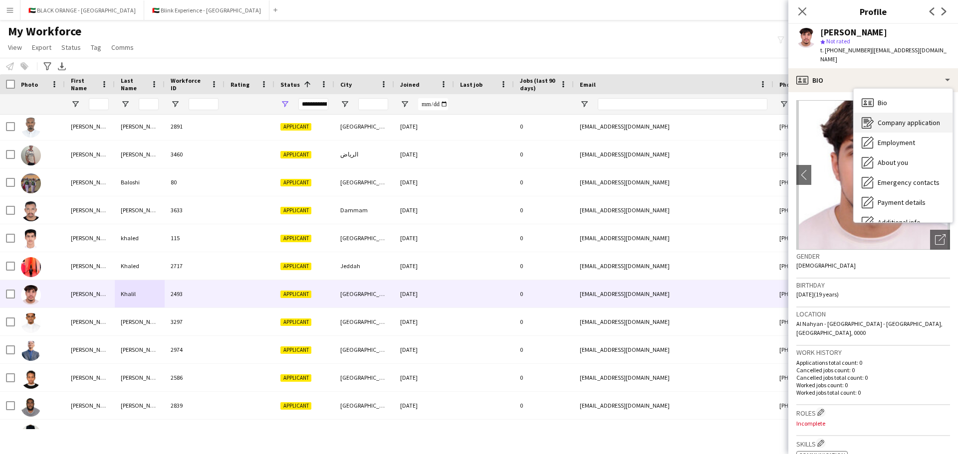
click at [638, 126] on span "Company application" at bounding box center [908, 122] width 62 height 9
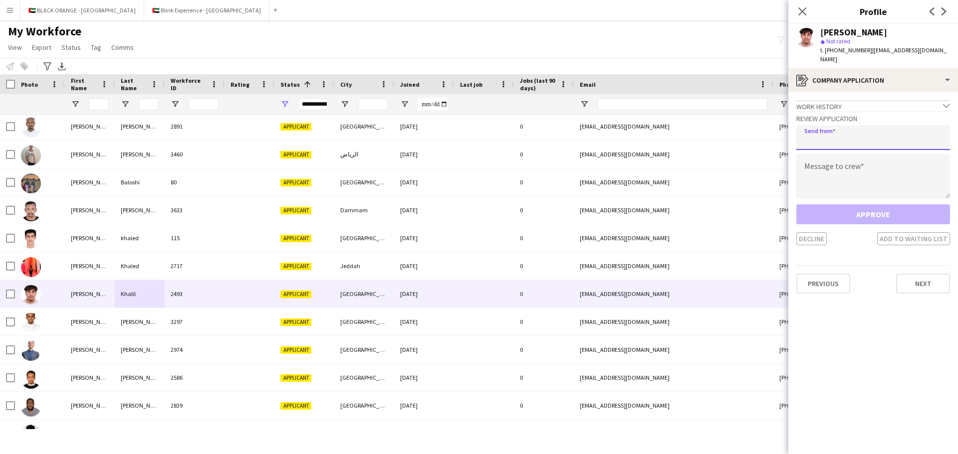
click at [638, 129] on input "email" at bounding box center [873, 137] width 154 height 25
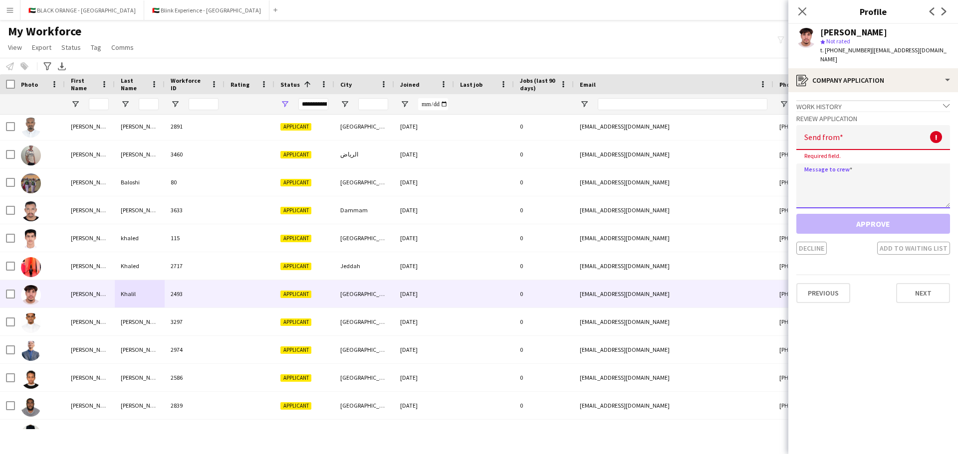
click at [638, 167] on textarea at bounding box center [873, 186] width 154 height 45
paste textarea "**********"
type textarea "**********"
click at [638, 144] on input "email" at bounding box center [873, 137] width 154 height 25
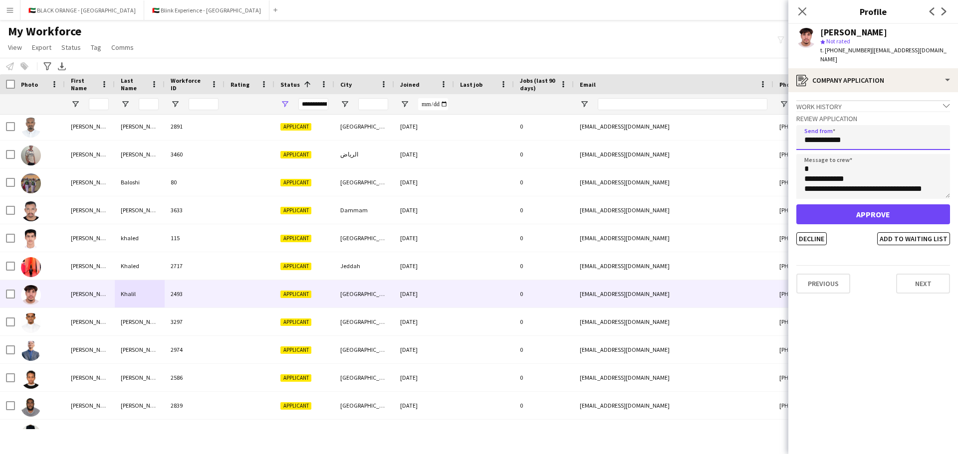
type input "**********"
click at [638, 212] on button "Approve" at bounding box center [873, 215] width 154 height 20
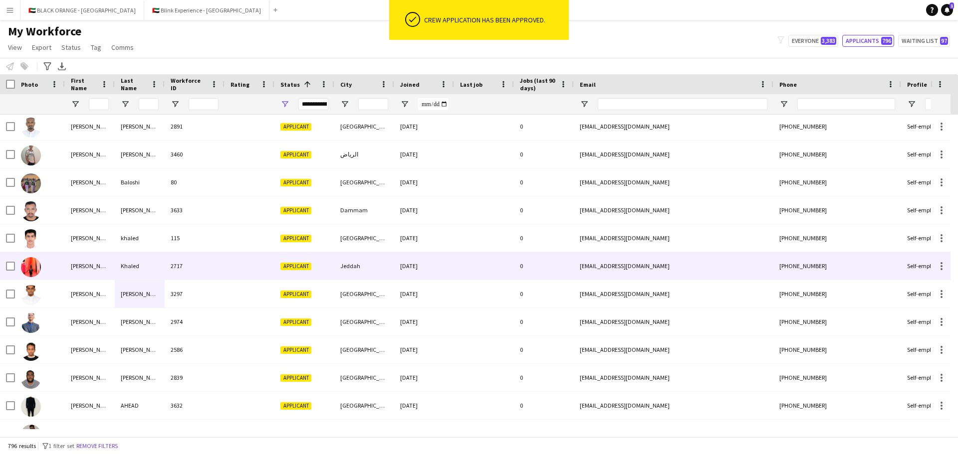
click at [94, 260] on div "[PERSON_NAME]" at bounding box center [90, 265] width 50 height 27
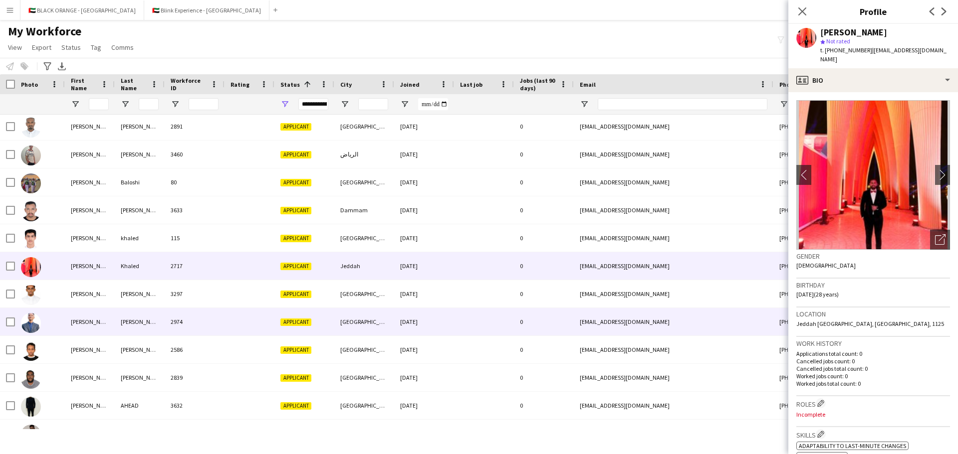
scroll to position [3276, 0]
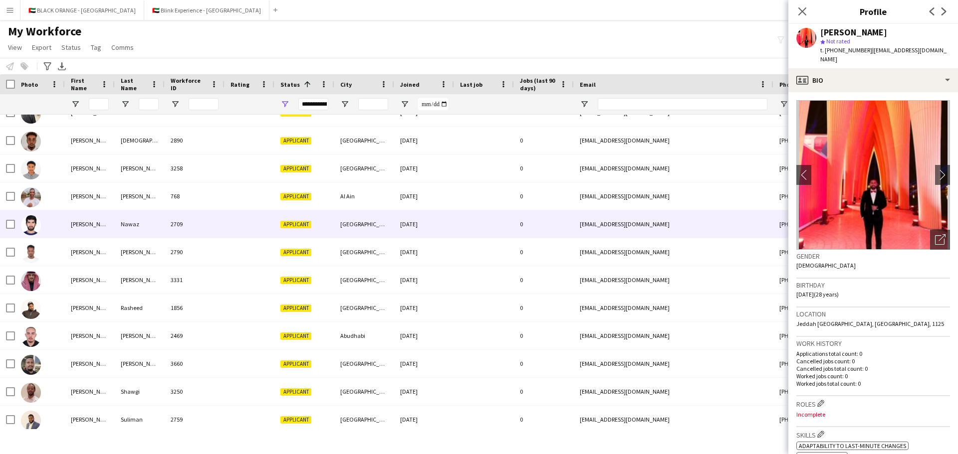
click at [90, 230] on div "[PERSON_NAME]" at bounding box center [90, 224] width 50 height 27
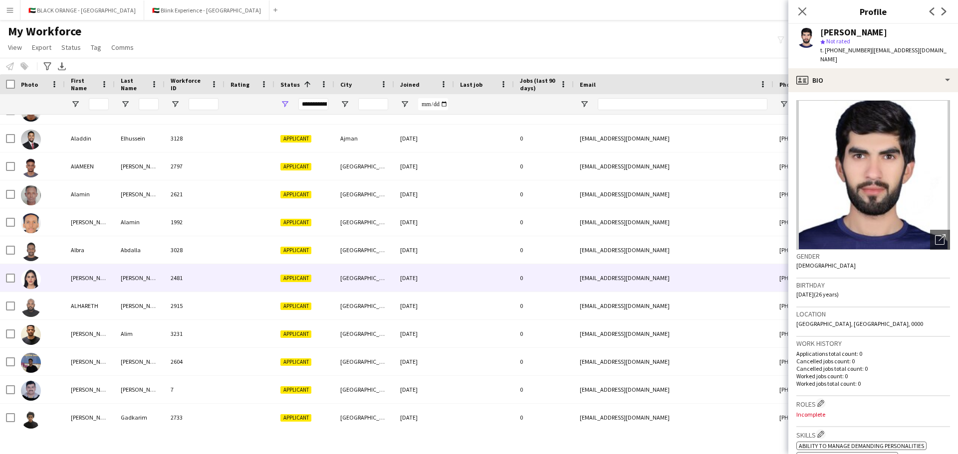
click at [130, 283] on div "[PERSON_NAME]" at bounding box center [140, 277] width 50 height 27
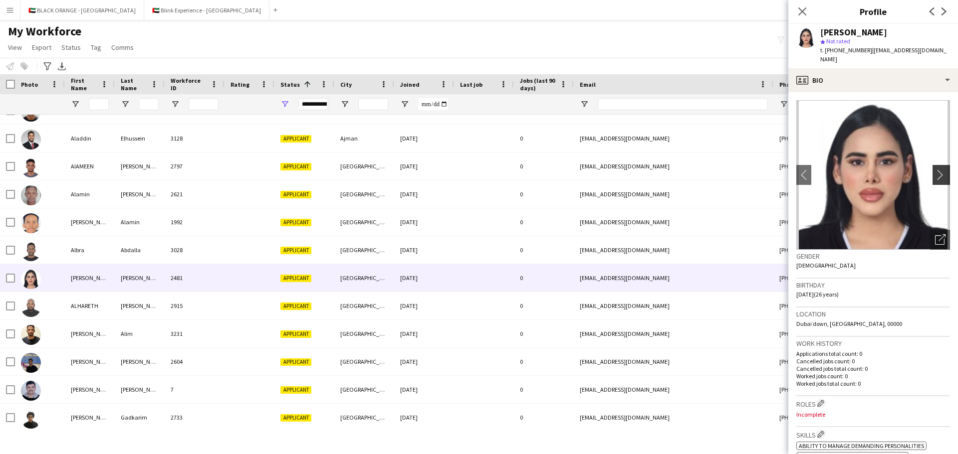
click at [638, 170] on app-icon "chevron-right" at bounding box center [942, 175] width 15 height 10
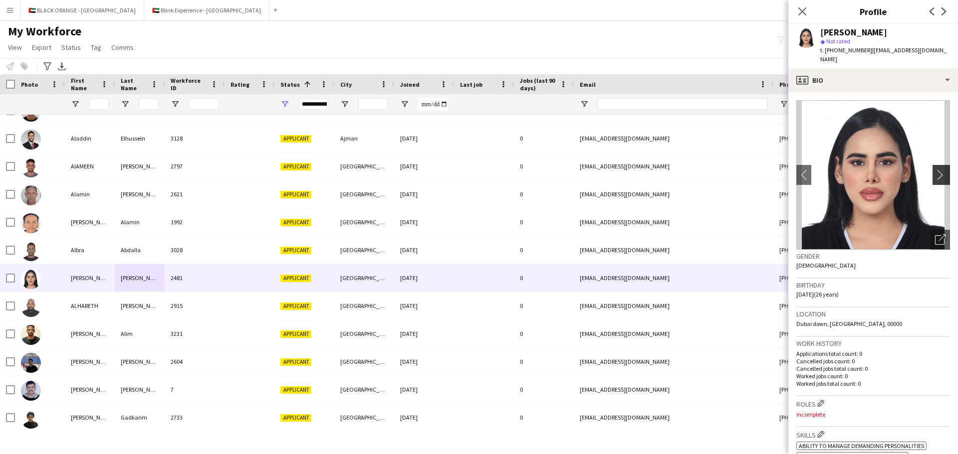
click at [638, 170] on app-icon "chevron-right" at bounding box center [942, 175] width 15 height 10
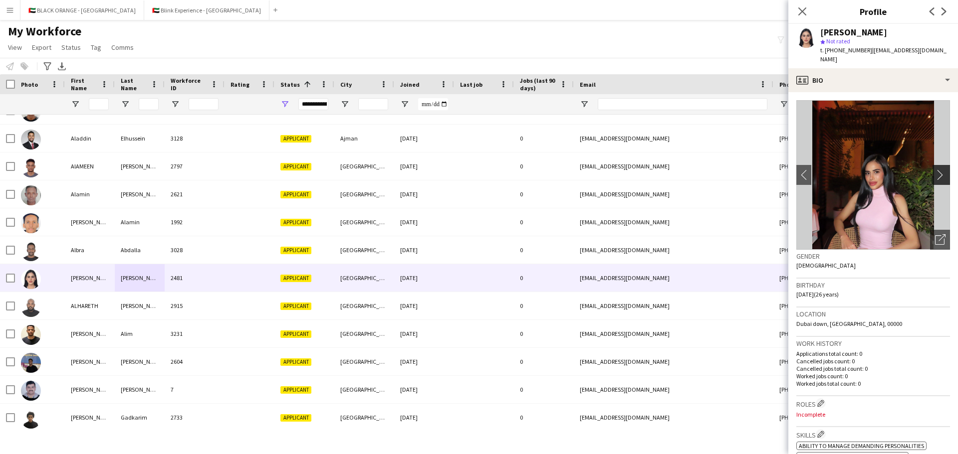
click at [638, 170] on app-icon "chevron-right" at bounding box center [942, 175] width 15 height 10
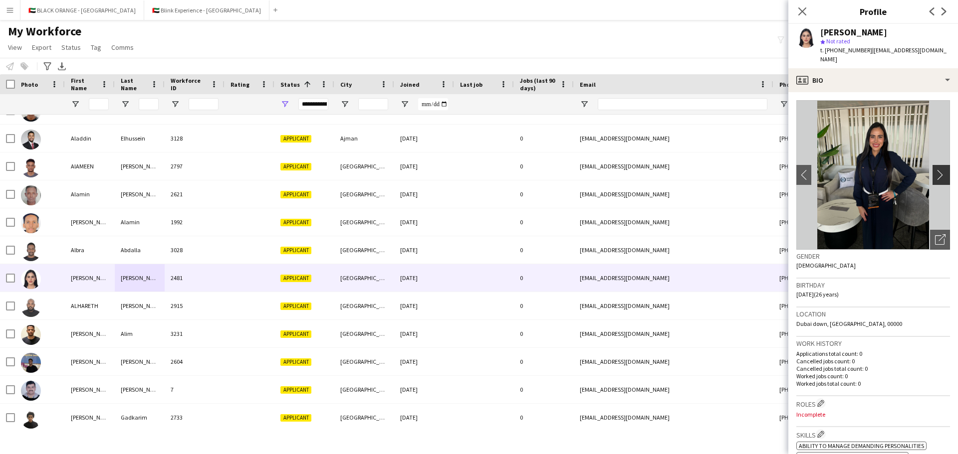
click at [638, 170] on app-icon "chevron-right" at bounding box center [942, 175] width 15 height 10
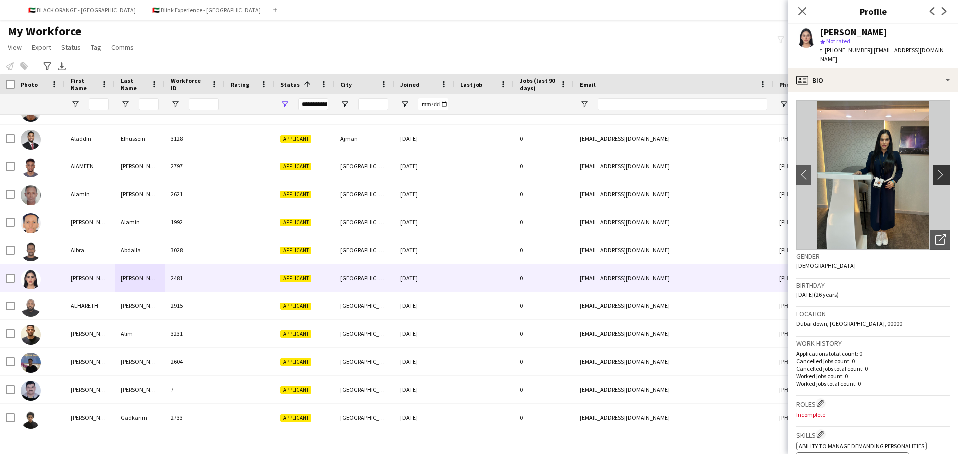
click at [638, 170] on app-icon "chevron-right" at bounding box center [942, 175] width 15 height 10
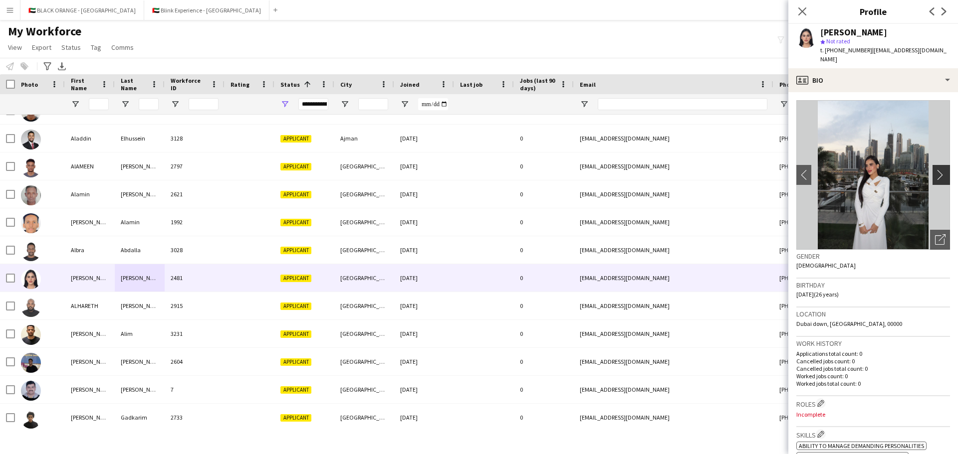
click at [638, 170] on app-icon "chevron-right" at bounding box center [942, 175] width 15 height 10
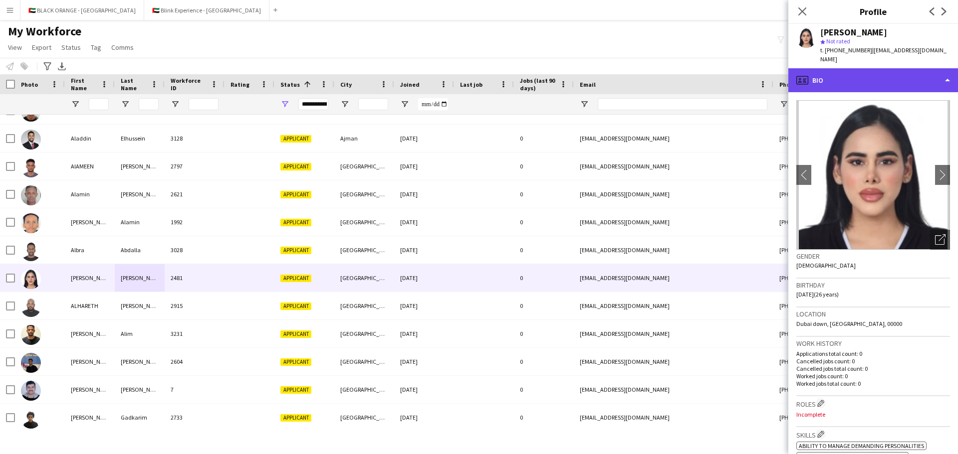
click at [638, 75] on div "profile Bio" at bounding box center [873, 80] width 170 height 24
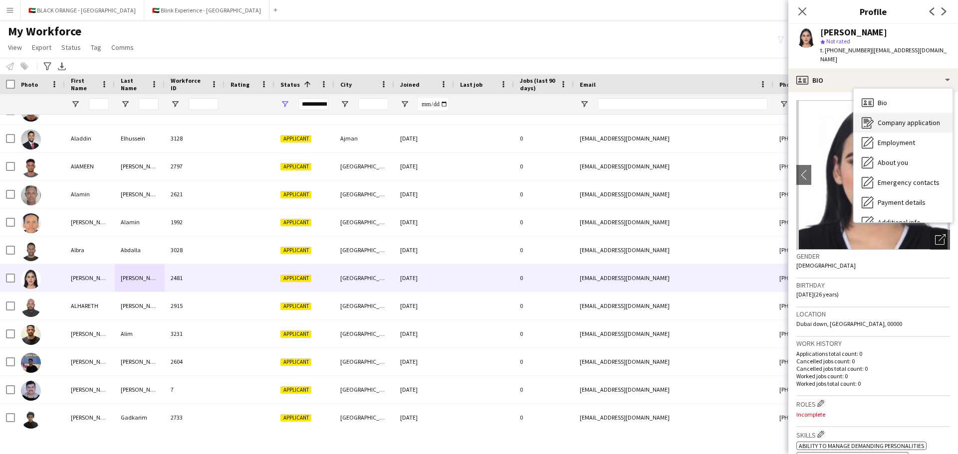
click at [638, 118] on span "Company application" at bounding box center [908, 122] width 62 height 9
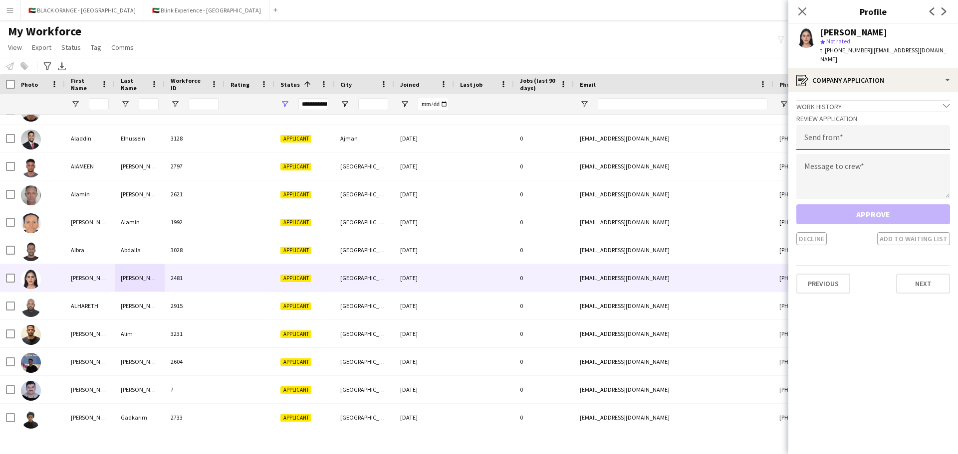
click at [638, 133] on input "email" at bounding box center [873, 137] width 154 height 25
type input "**********"
click at [638, 162] on textarea at bounding box center [873, 176] width 154 height 45
paste textarea "**********"
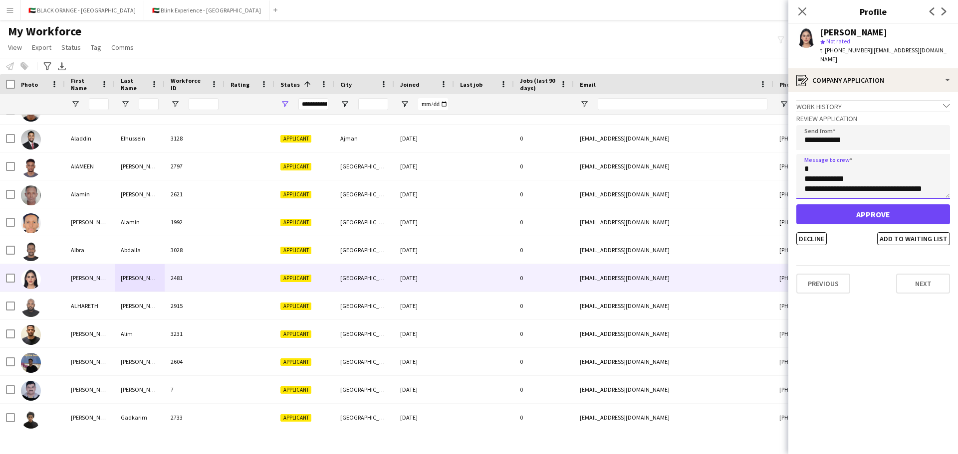
type textarea "**********"
click at [638, 210] on button "Approve" at bounding box center [873, 215] width 154 height 20
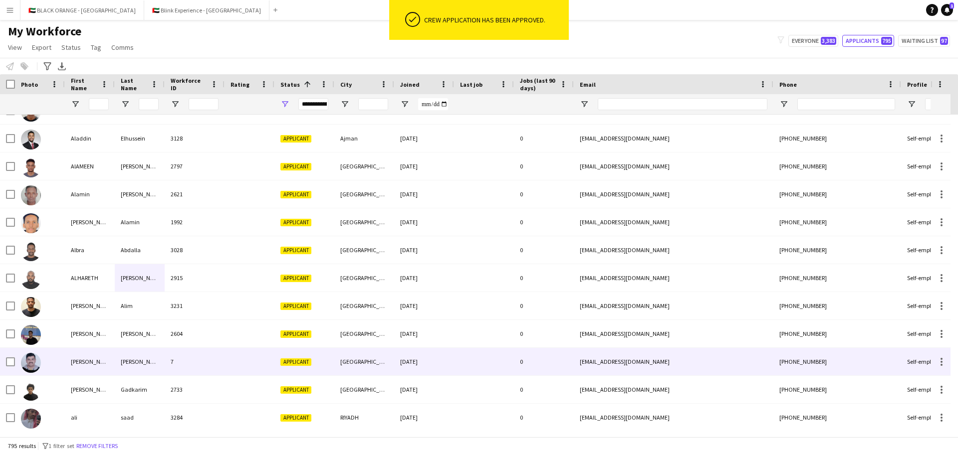
click at [80, 314] on div "[PERSON_NAME]" at bounding box center [90, 361] width 50 height 27
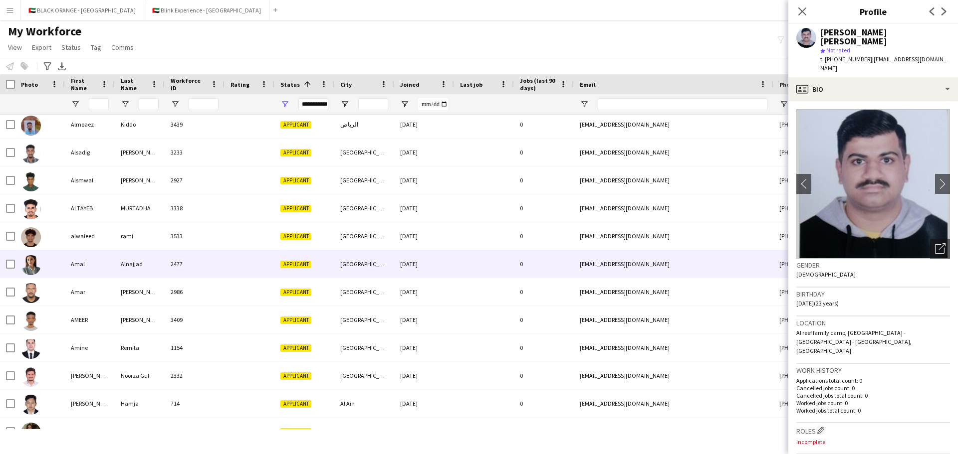
click at [99, 270] on div "Amal" at bounding box center [90, 263] width 50 height 27
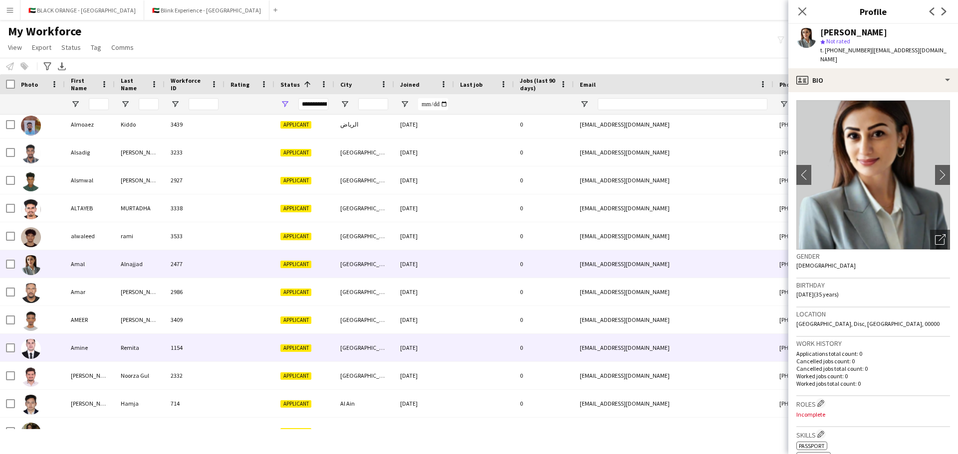
click at [63, 314] on div at bounding box center [40, 347] width 50 height 27
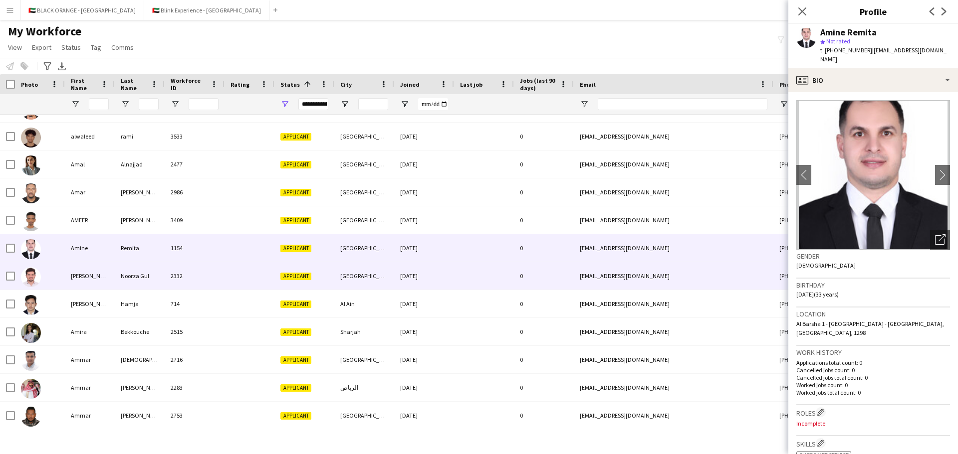
click at [81, 274] on div "[PERSON_NAME]" at bounding box center [90, 275] width 50 height 27
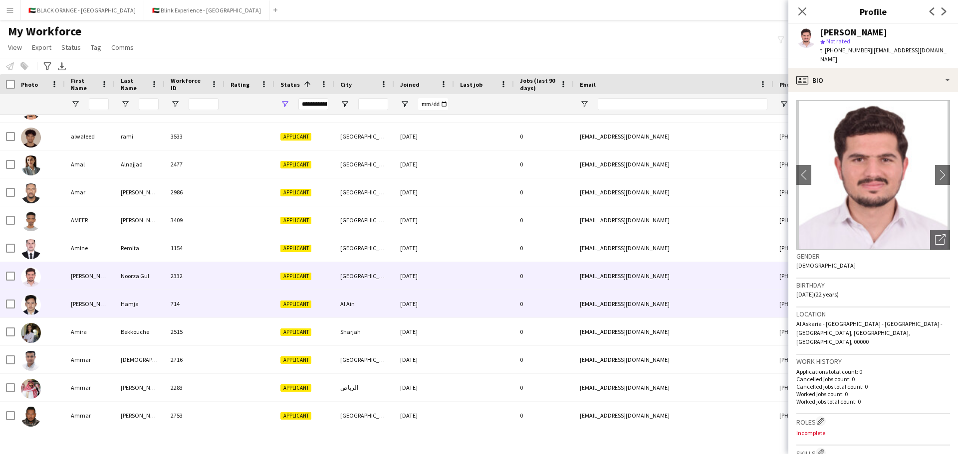
click at [79, 304] on div "[PERSON_NAME]" at bounding box center [90, 303] width 50 height 27
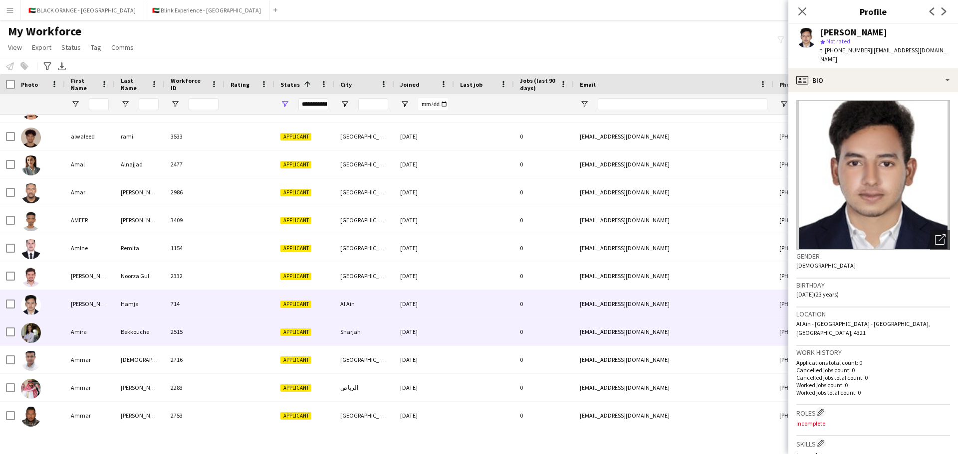
click at [76, 314] on div "Amira" at bounding box center [90, 331] width 50 height 27
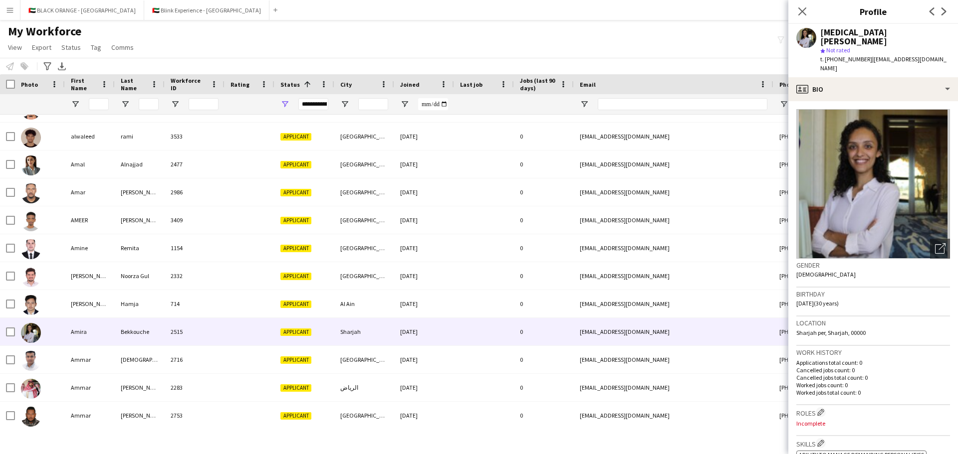
click at [638, 162] on img at bounding box center [873, 184] width 154 height 150
click at [638, 172] on img at bounding box center [873, 184] width 154 height 150
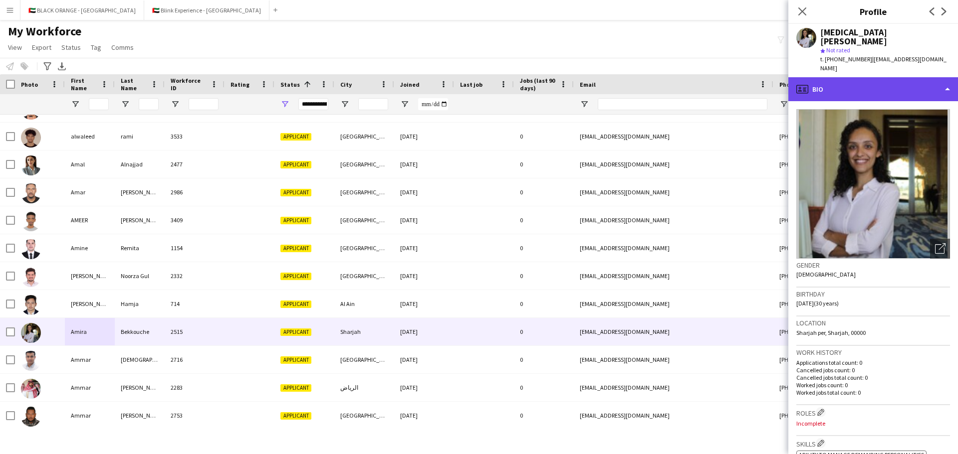
click at [638, 77] on div "profile Bio" at bounding box center [873, 89] width 170 height 24
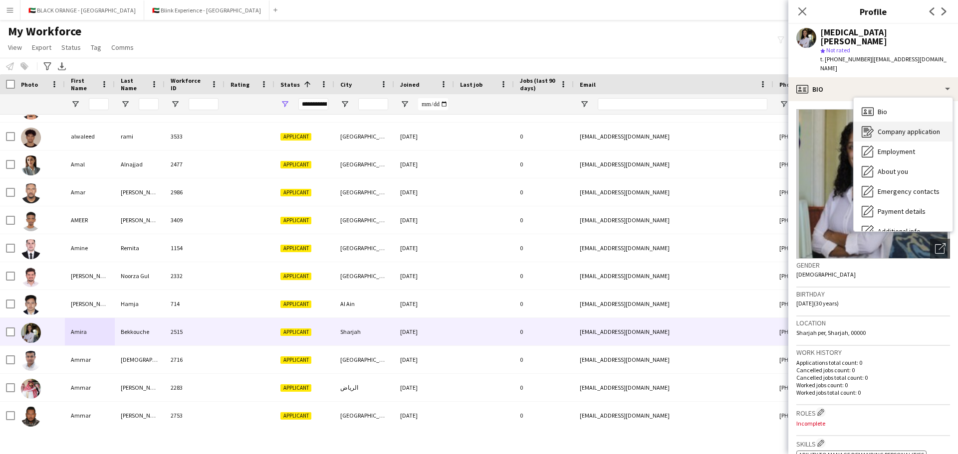
click at [638, 127] on span "Company application" at bounding box center [908, 131] width 62 height 9
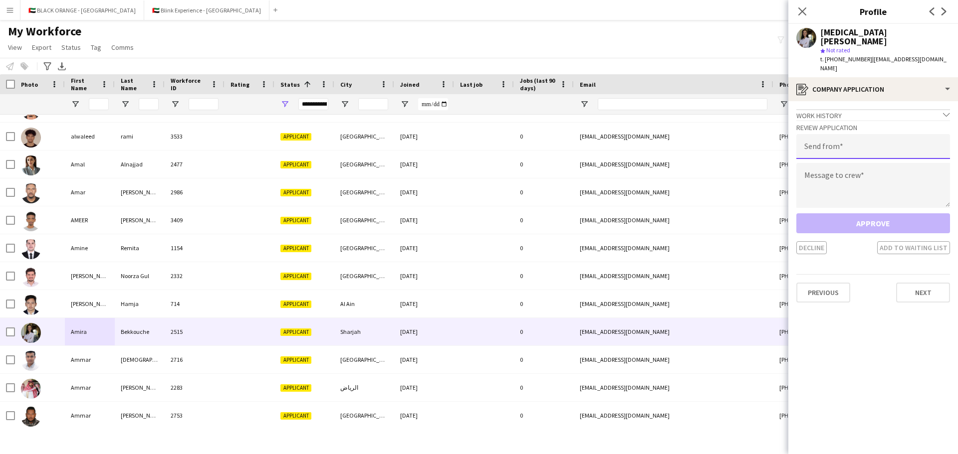
click at [638, 134] on input "email" at bounding box center [873, 146] width 154 height 25
type input "**********"
paste textarea "**********"
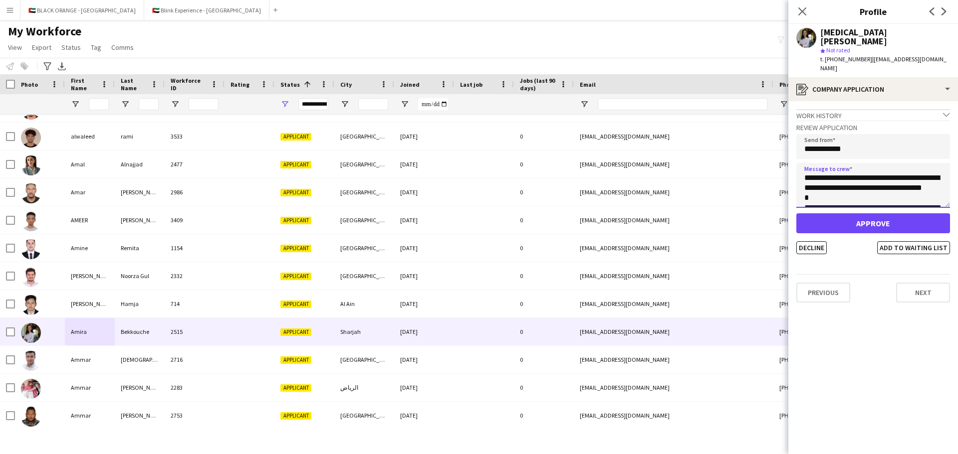
scroll to position [275, 0]
type textarea "**********"
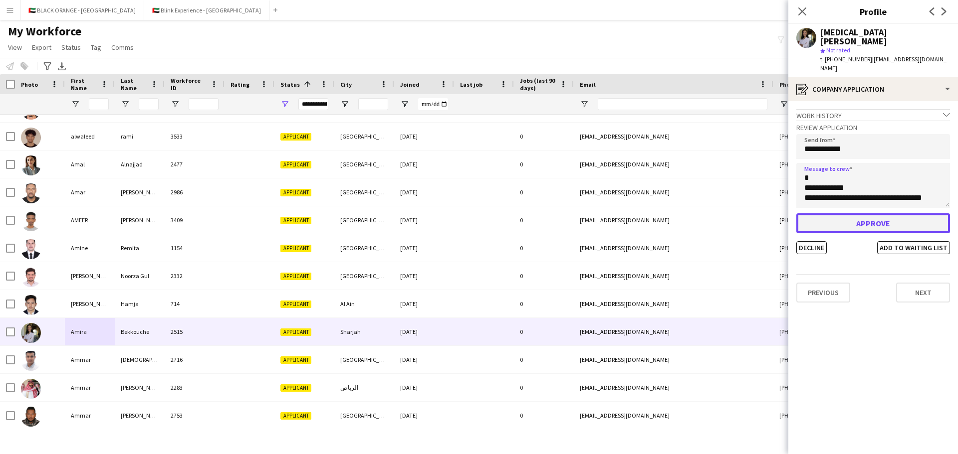
click at [638, 214] on button "Approve" at bounding box center [873, 224] width 154 height 20
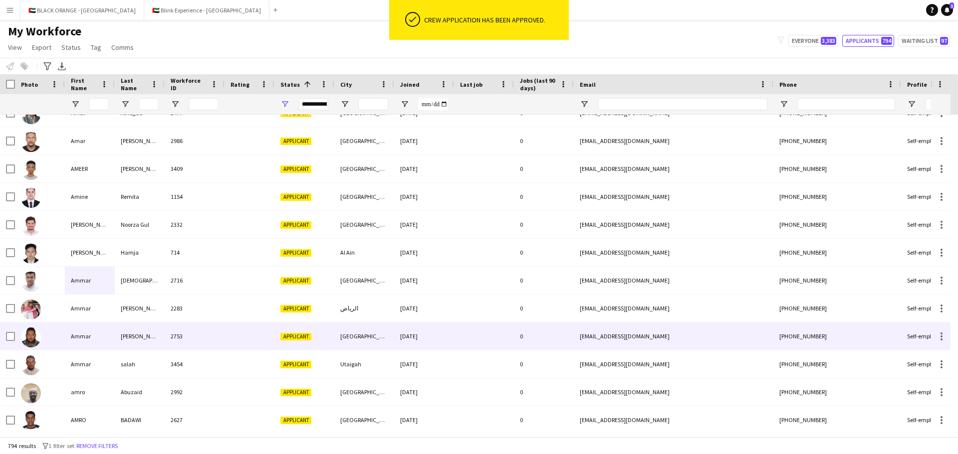
scroll to position [4590, 0]
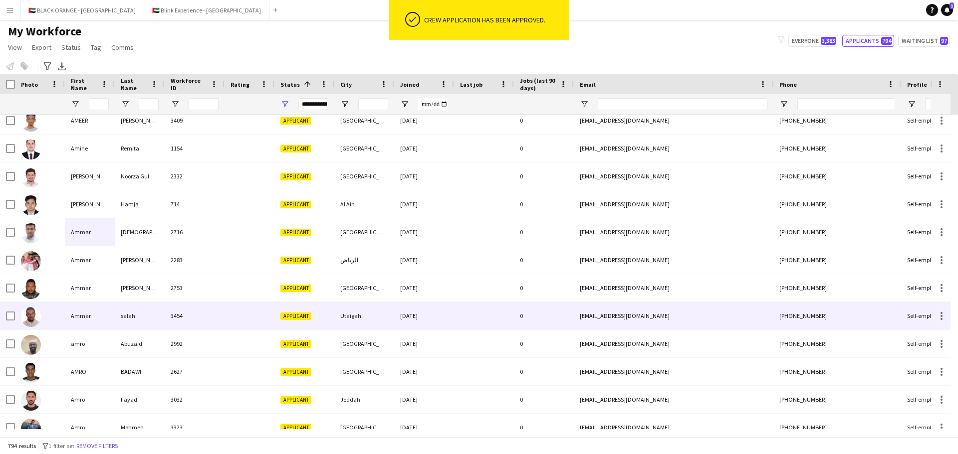
click at [70, 314] on div "Ammar" at bounding box center [90, 315] width 50 height 27
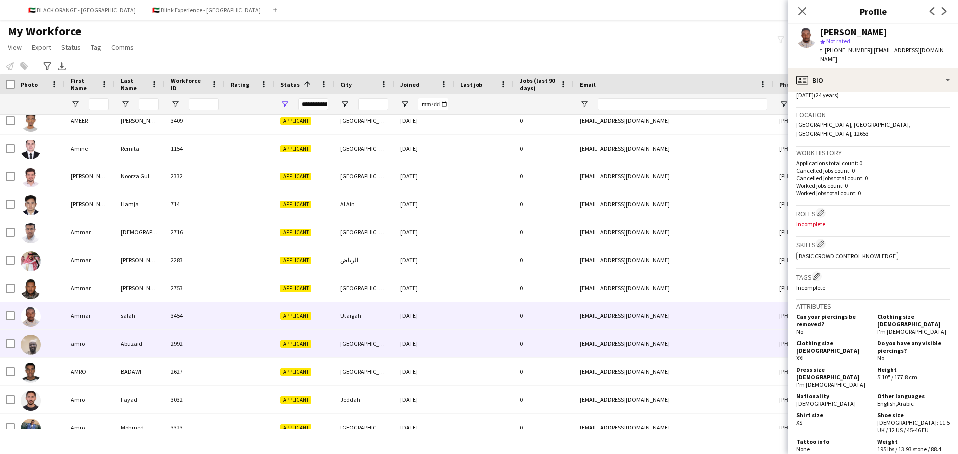
click at [51, 314] on div at bounding box center [40, 343] width 50 height 27
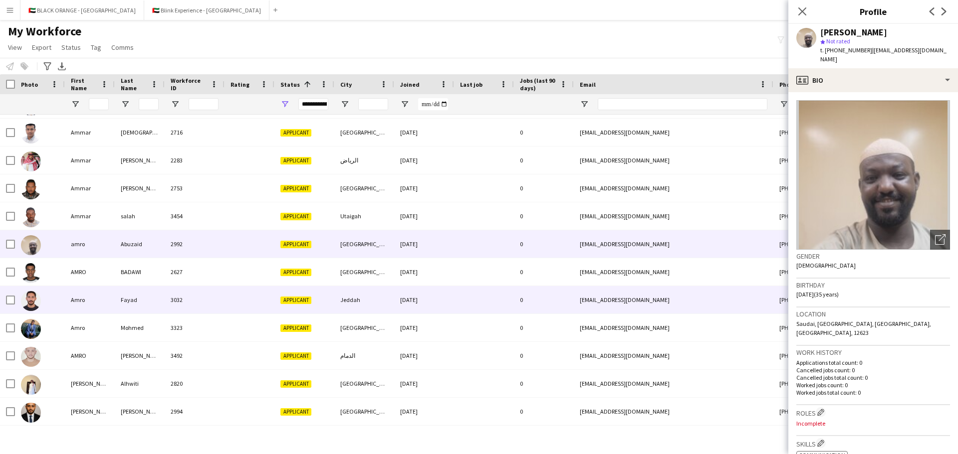
click at [51, 294] on div at bounding box center [40, 299] width 50 height 27
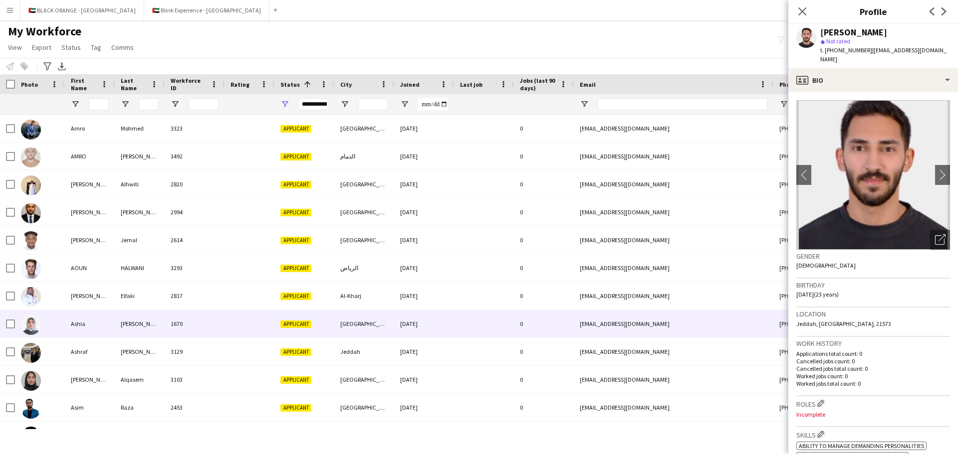
click at [73, 314] on div "Ashia" at bounding box center [90, 323] width 50 height 27
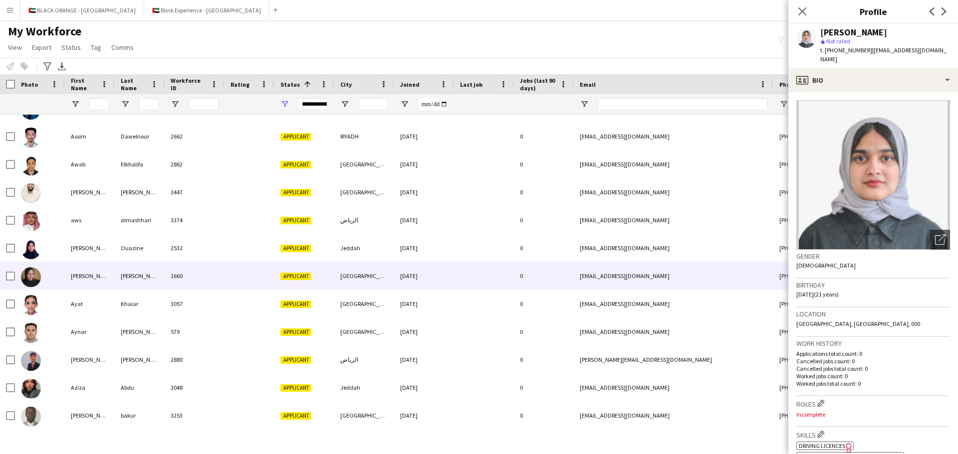
click at [73, 275] on div "[PERSON_NAME]" at bounding box center [90, 275] width 50 height 27
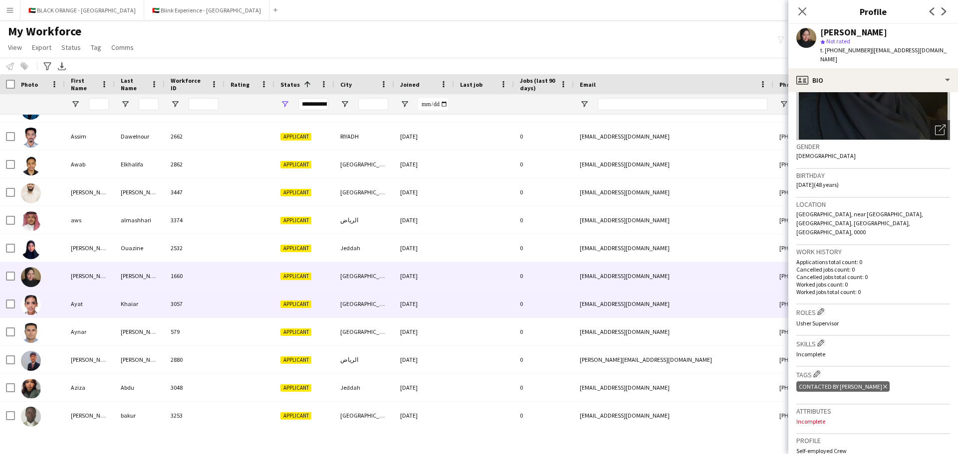
click at [53, 301] on div at bounding box center [40, 303] width 50 height 27
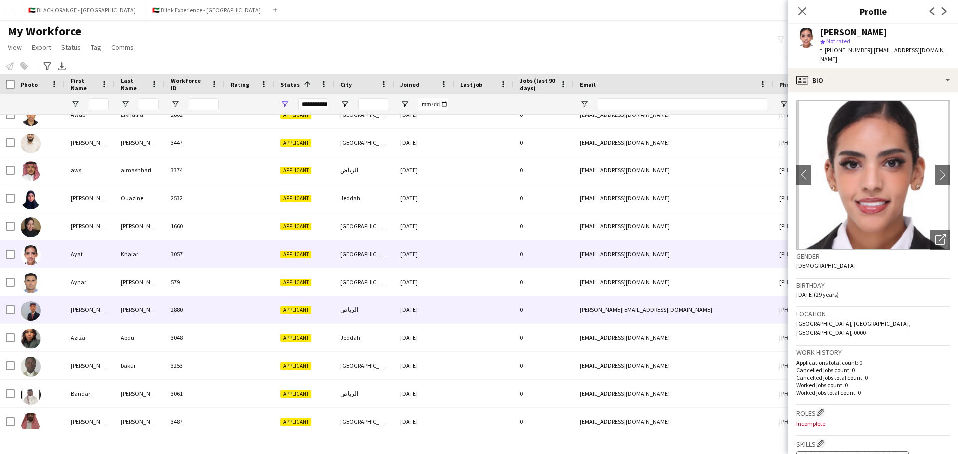
click at [127, 314] on div "[PERSON_NAME]" at bounding box center [140, 309] width 50 height 27
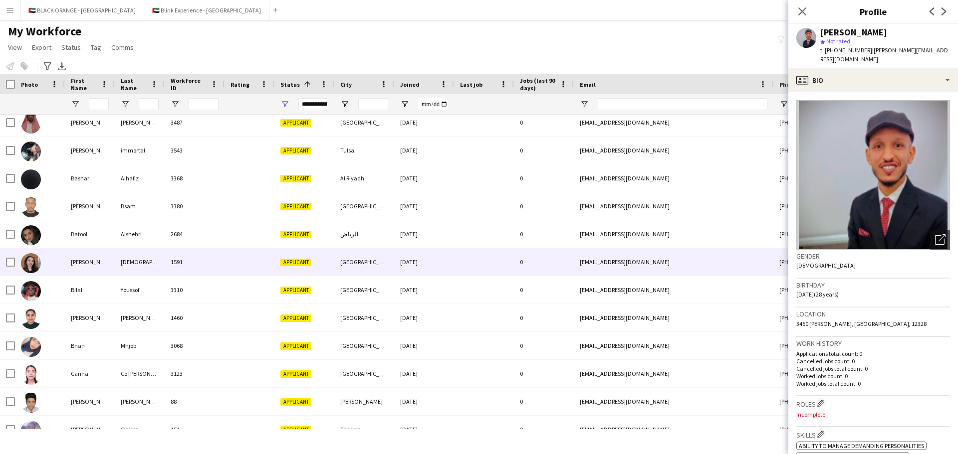
click at [64, 265] on div at bounding box center [40, 261] width 50 height 27
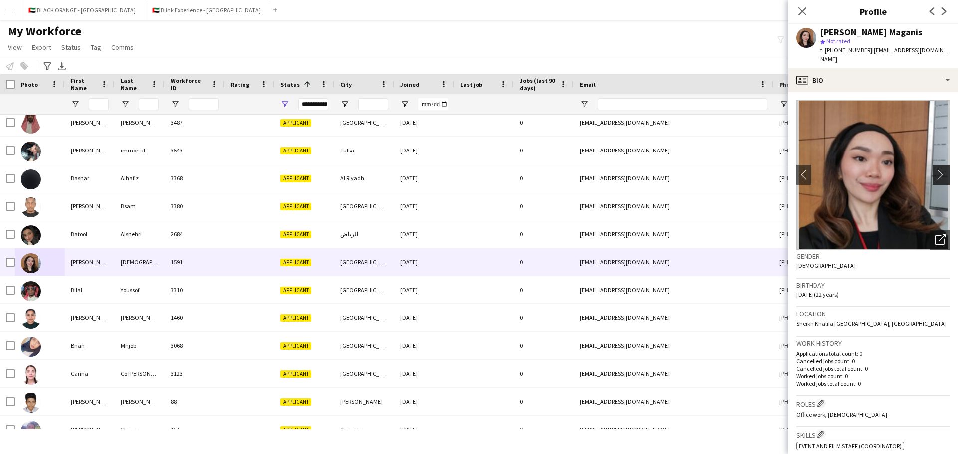
click at [638, 170] on app-icon "chevron-right" at bounding box center [942, 175] width 15 height 10
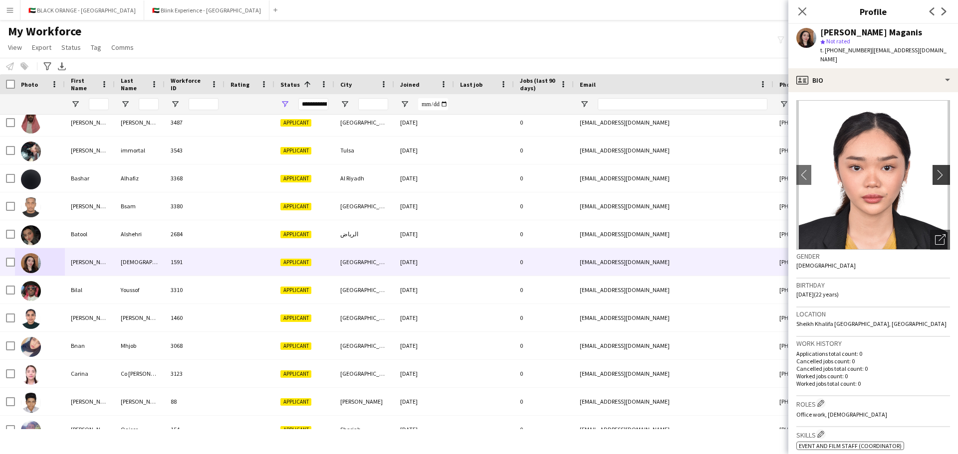
click at [638, 170] on app-icon "chevron-right" at bounding box center [942, 175] width 15 height 10
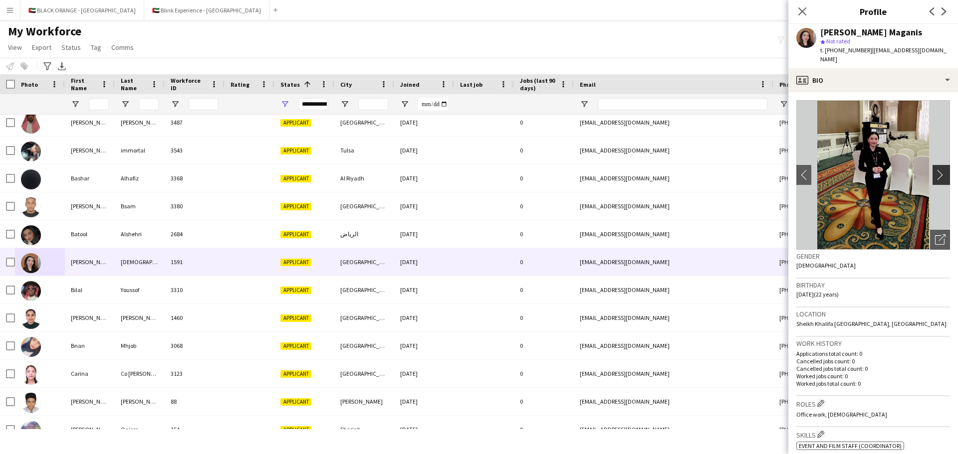
click at [638, 170] on app-icon "chevron-right" at bounding box center [942, 175] width 15 height 10
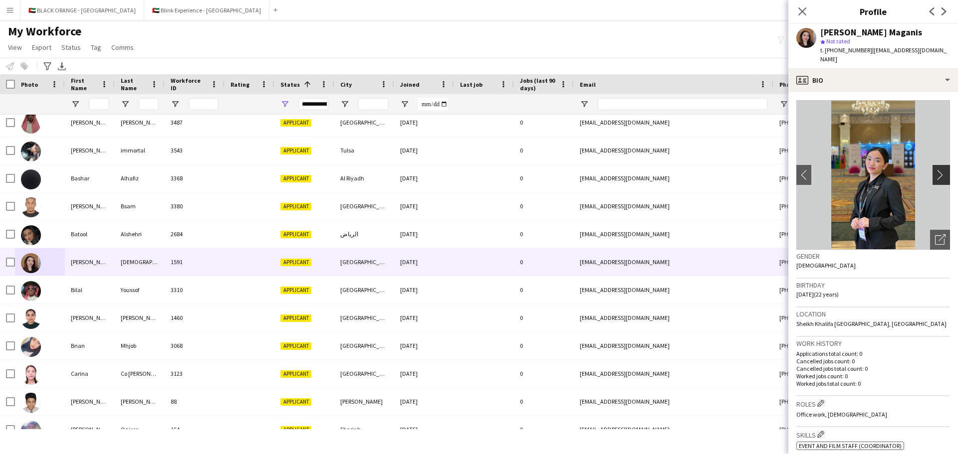
click at [638, 170] on app-icon "chevron-right" at bounding box center [942, 175] width 15 height 10
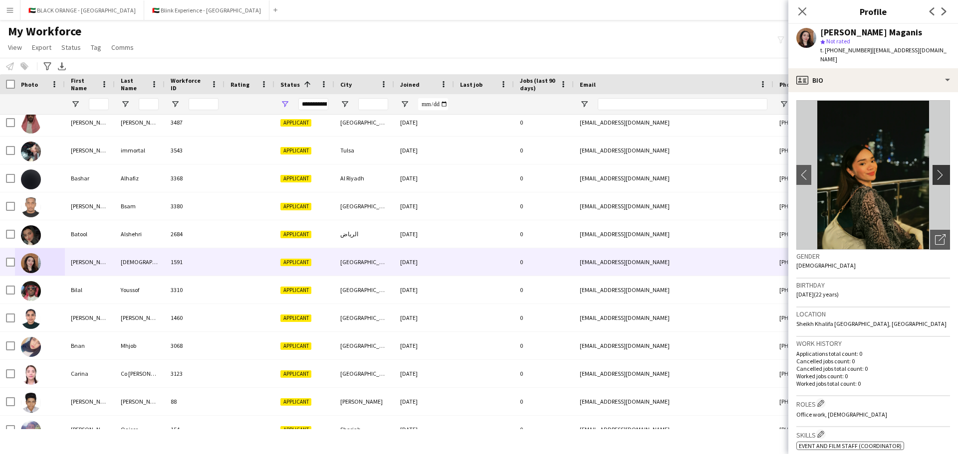
click at [638, 170] on app-icon "chevron-right" at bounding box center [942, 175] width 15 height 10
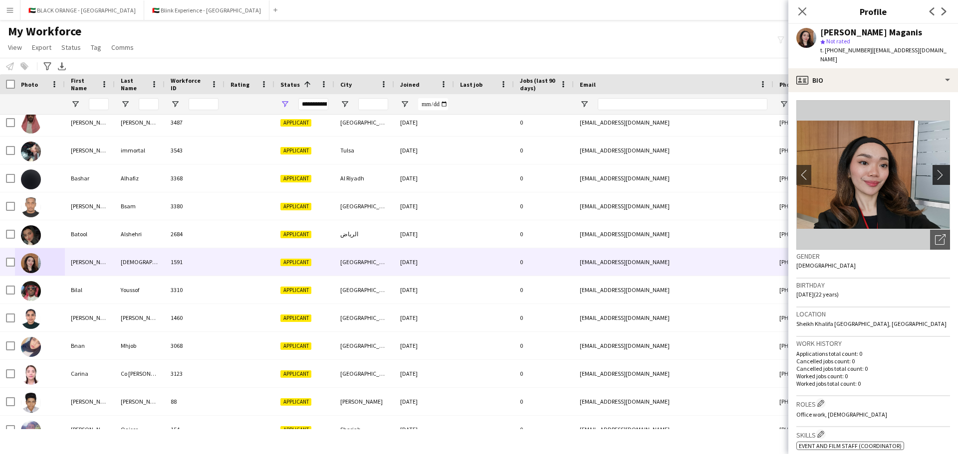
click at [638, 170] on app-icon "chevron-right" at bounding box center [942, 175] width 15 height 10
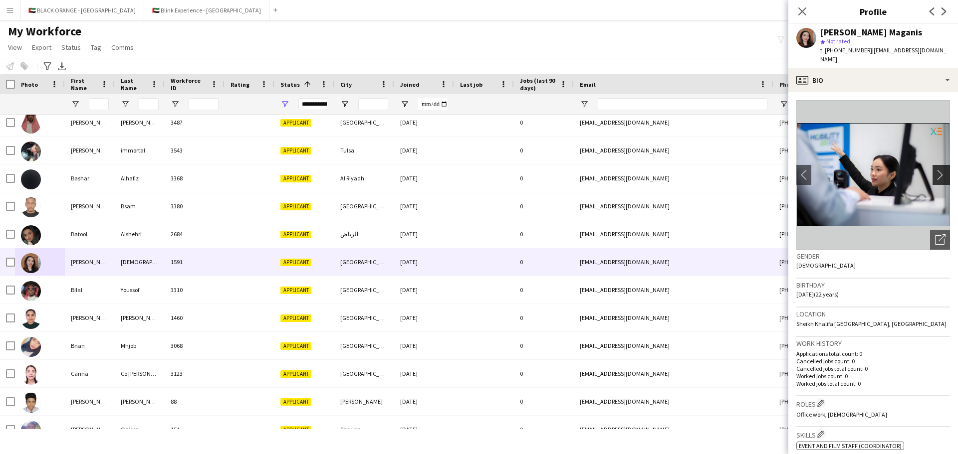
click at [638, 170] on app-icon "chevron-right" at bounding box center [942, 175] width 15 height 10
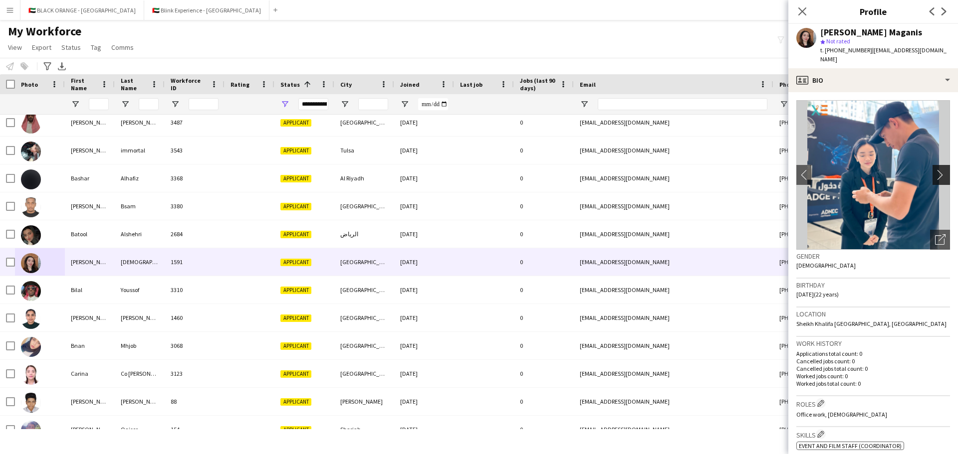
click at [638, 170] on app-icon "chevron-right" at bounding box center [942, 175] width 15 height 10
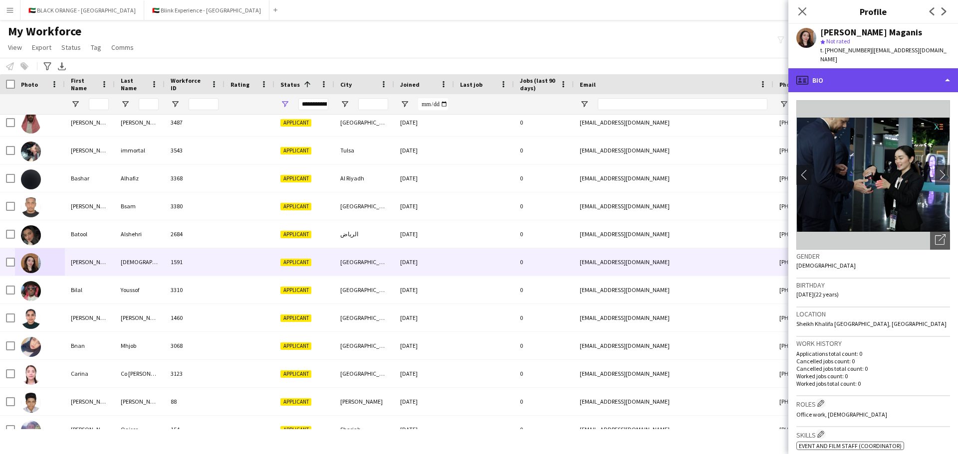
click at [638, 73] on div "profile Bio" at bounding box center [873, 80] width 170 height 24
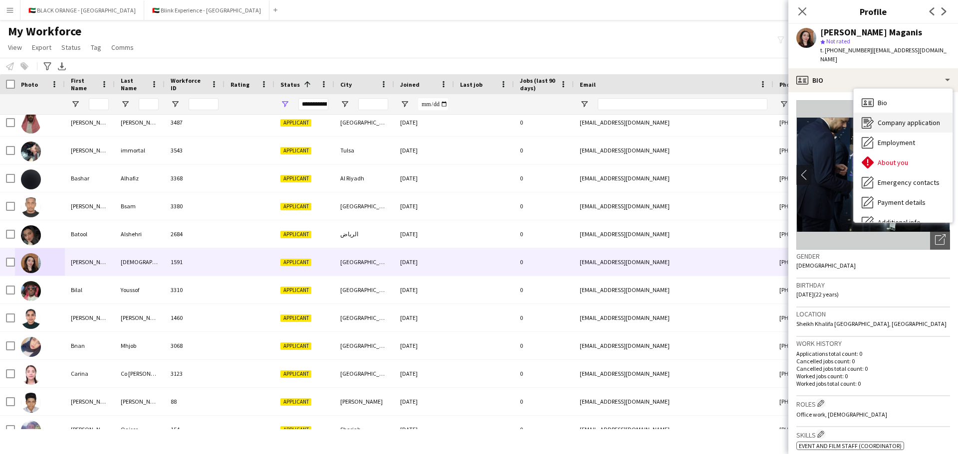
click at [638, 118] on span "Company application" at bounding box center [908, 122] width 62 height 9
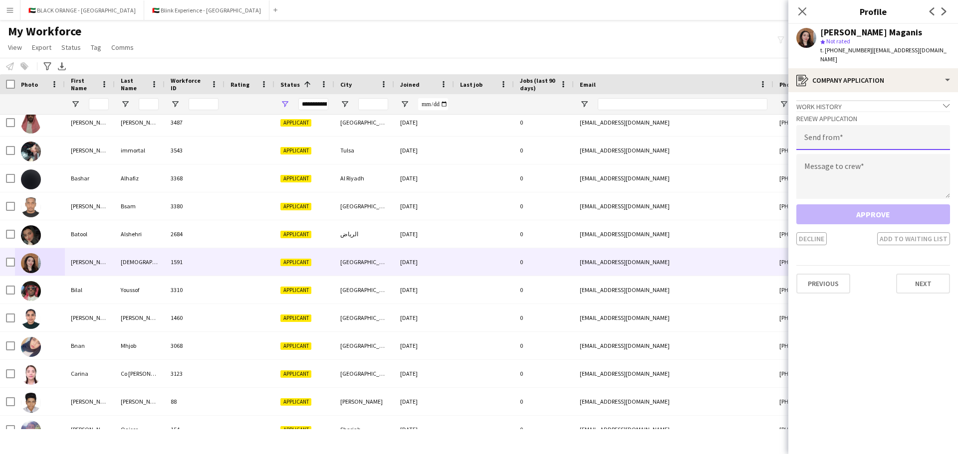
click at [638, 132] on input "email" at bounding box center [873, 137] width 154 height 25
type input "**********"
paste textarea "**********"
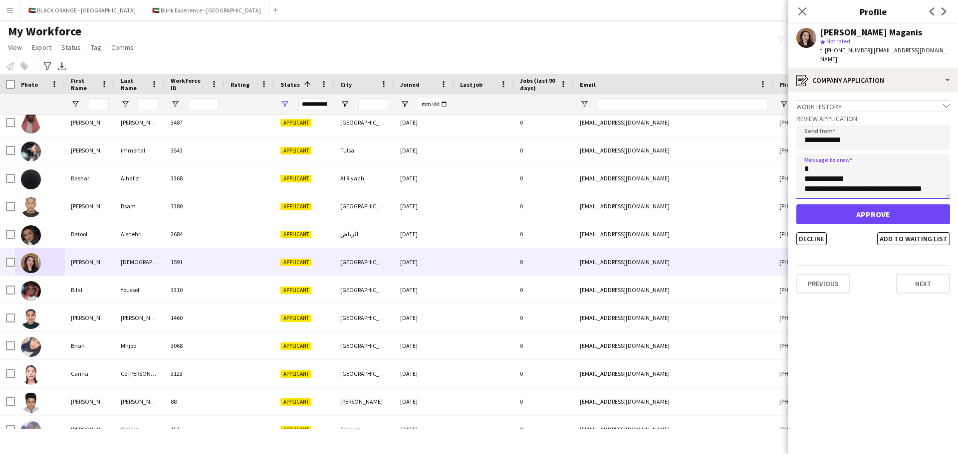
type textarea "**********"
click at [638, 209] on button "Approve" at bounding box center [873, 215] width 154 height 20
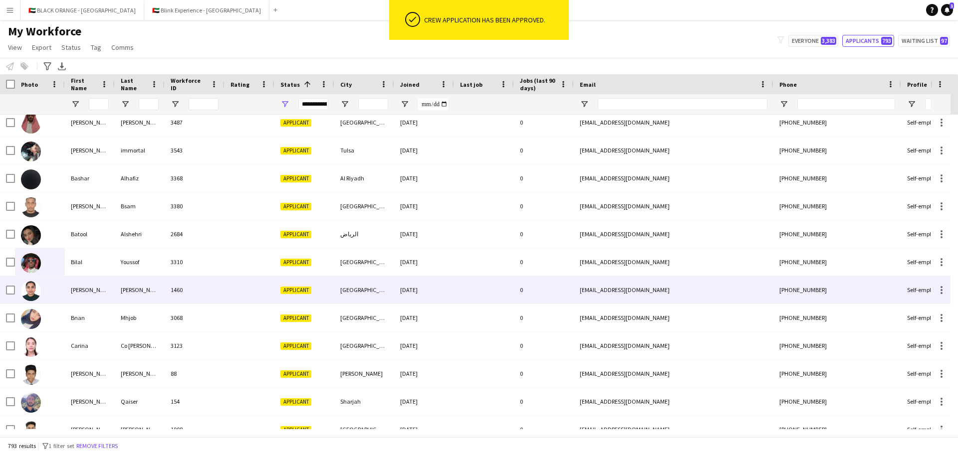
click at [80, 294] on div "[PERSON_NAME]" at bounding box center [90, 289] width 50 height 27
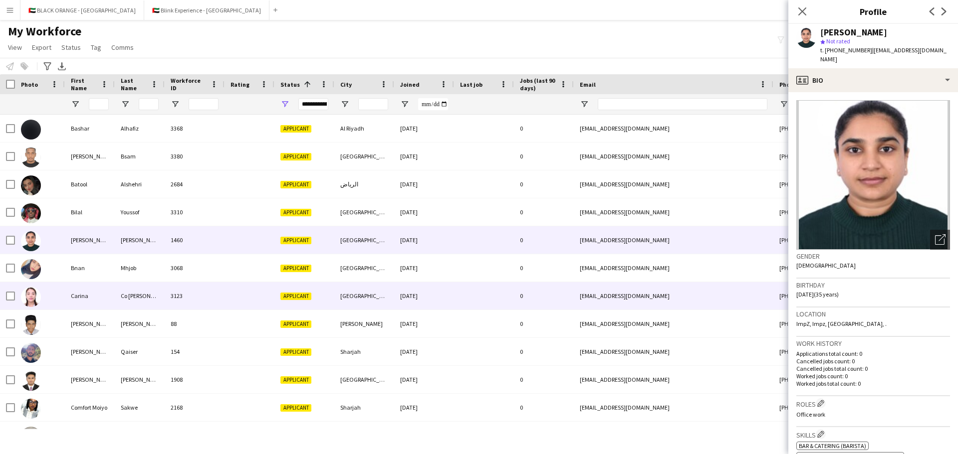
click at [94, 291] on div "Carina" at bounding box center [90, 295] width 50 height 27
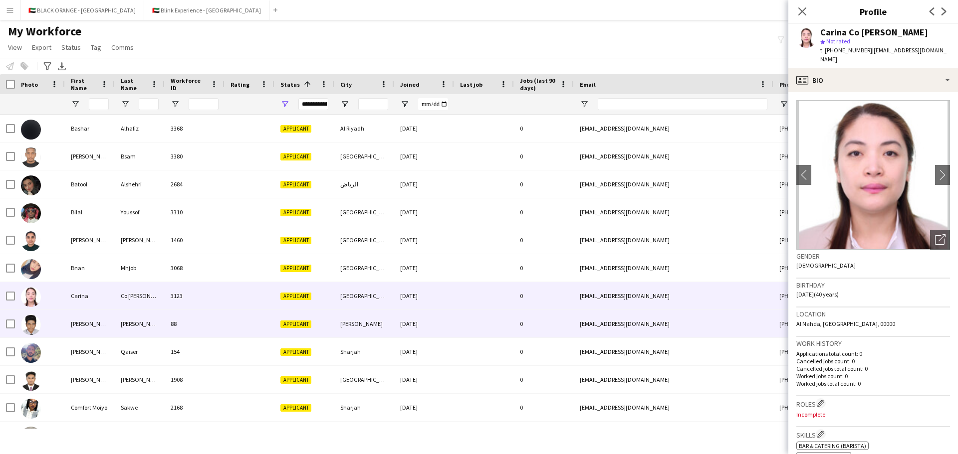
click at [93, 314] on div "[PERSON_NAME]" at bounding box center [90, 323] width 50 height 27
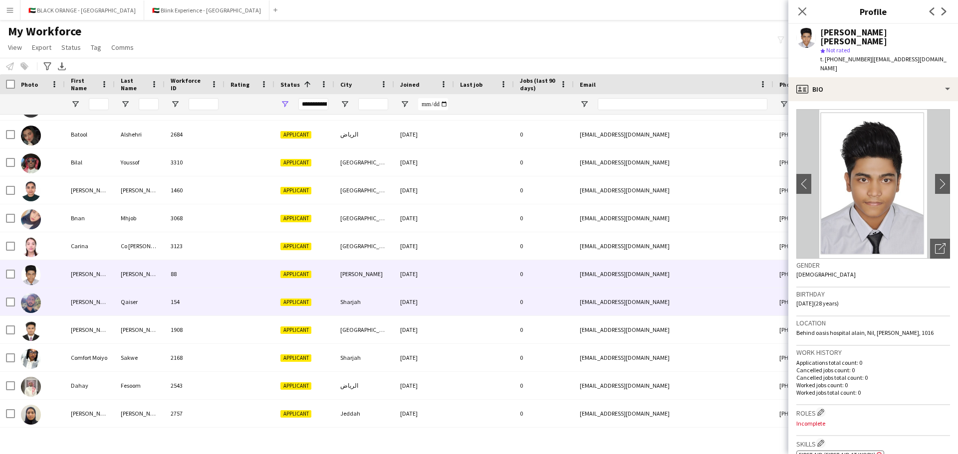
click at [95, 307] on div "[PERSON_NAME]" at bounding box center [90, 301] width 50 height 27
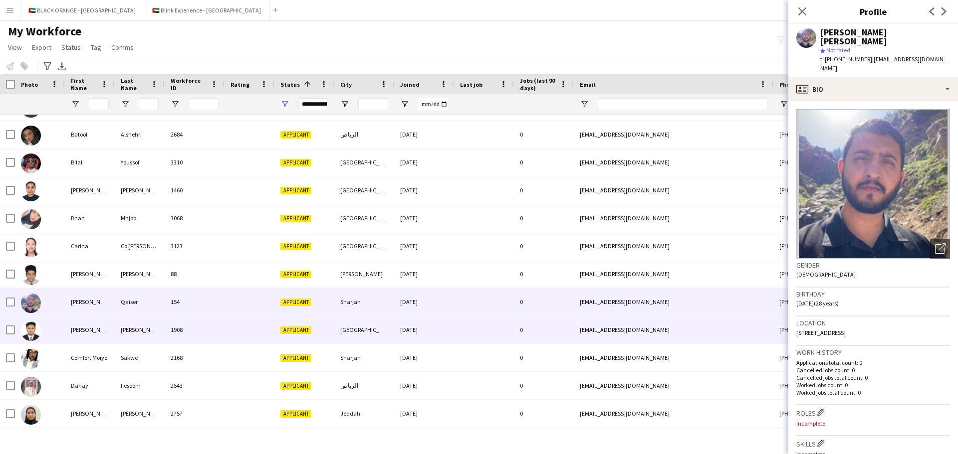
click at [96, 314] on div "[PERSON_NAME]" at bounding box center [90, 329] width 50 height 27
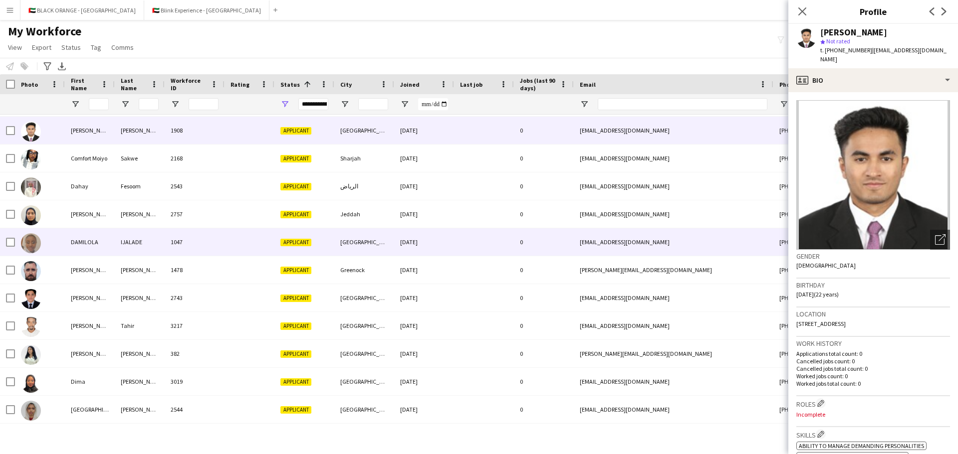
click at [70, 242] on div "DAMILOLA" at bounding box center [90, 241] width 50 height 27
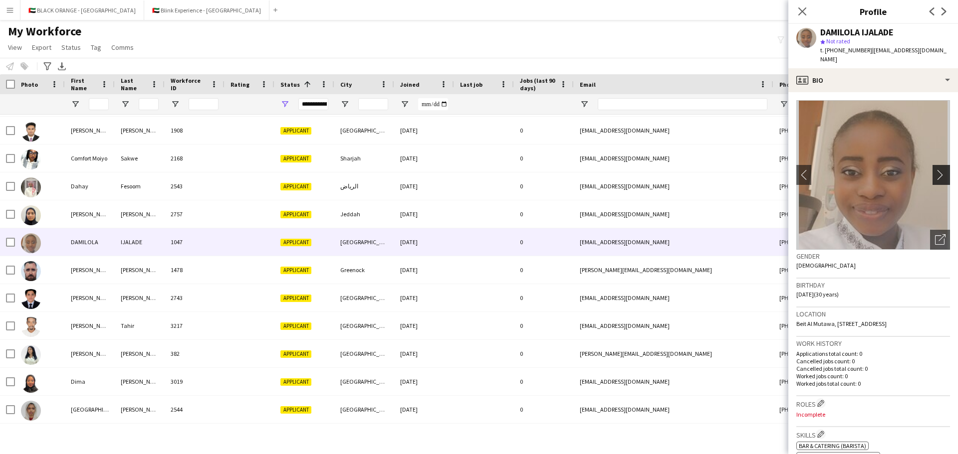
click at [638, 170] on app-icon "chevron-right" at bounding box center [942, 175] width 15 height 10
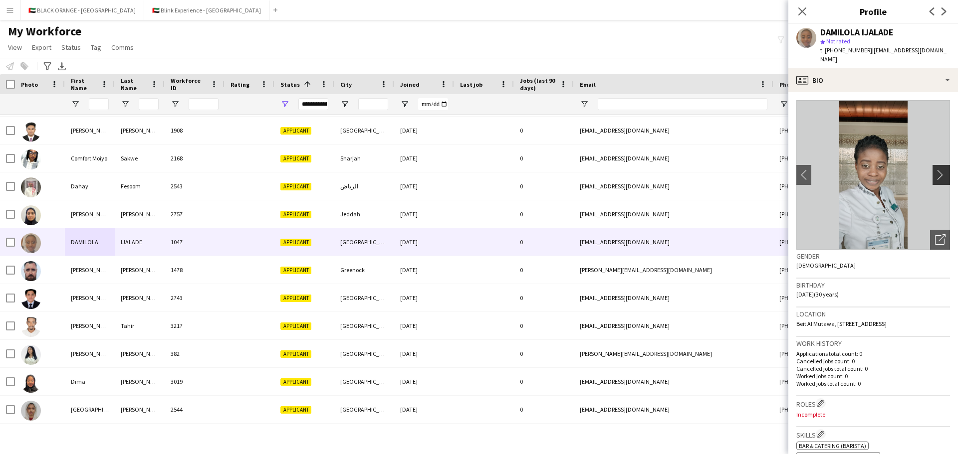
click at [638, 170] on app-icon "chevron-right" at bounding box center [942, 175] width 15 height 10
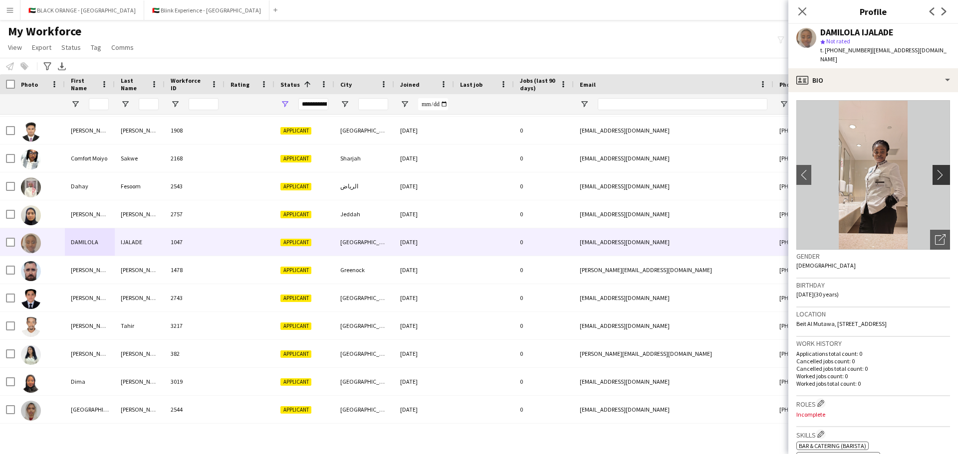
click at [638, 170] on app-icon "chevron-right" at bounding box center [942, 175] width 15 height 10
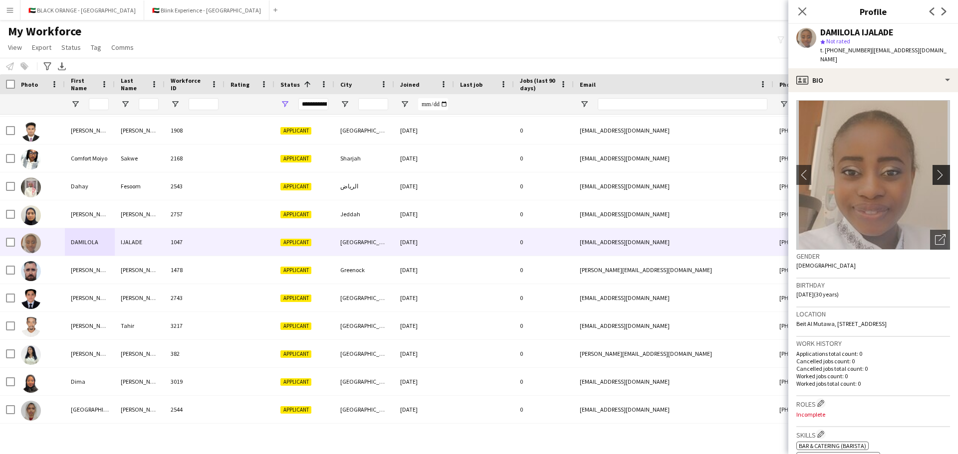
click at [638, 170] on app-icon "chevron-right" at bounding box center [942, 175] width 15 height 10
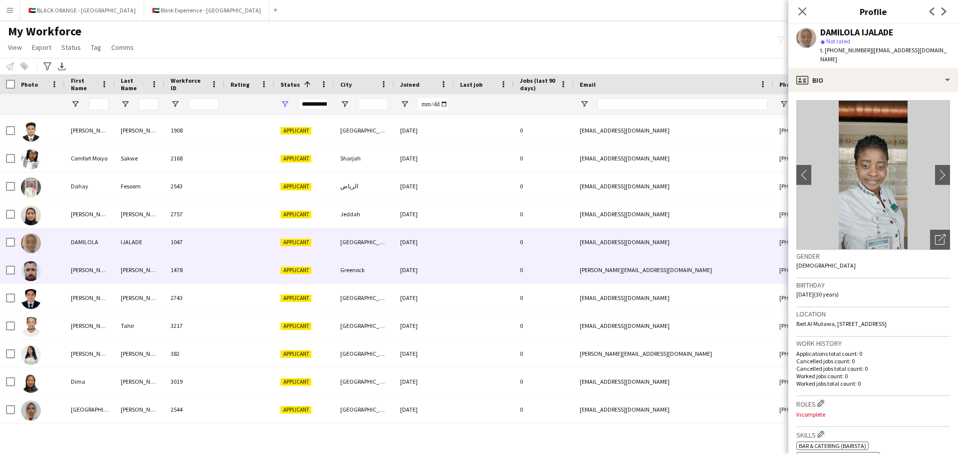
click at [66, 269] on div "[PERSON_NAME]" at bounding box center [90, 269] width 50 height 27
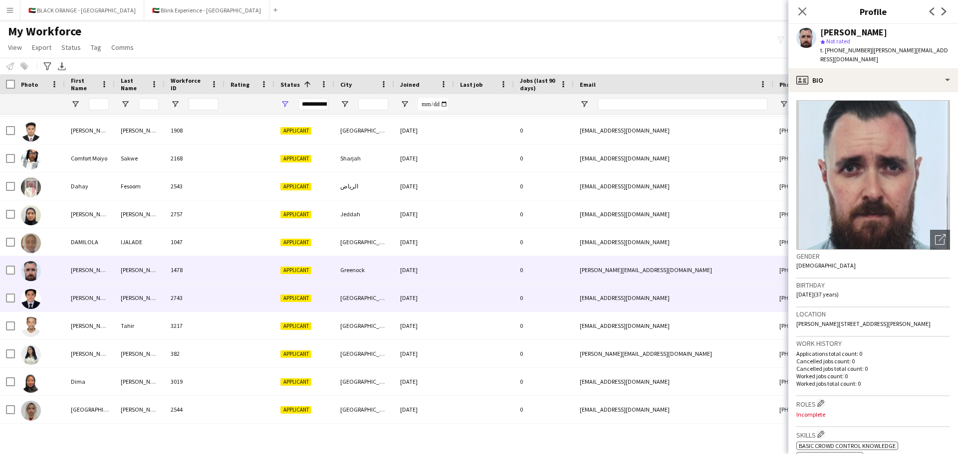
click at [68, 296] on div "[PERSON_NAME]" at bounding box center [90, 297] width 50 height 27
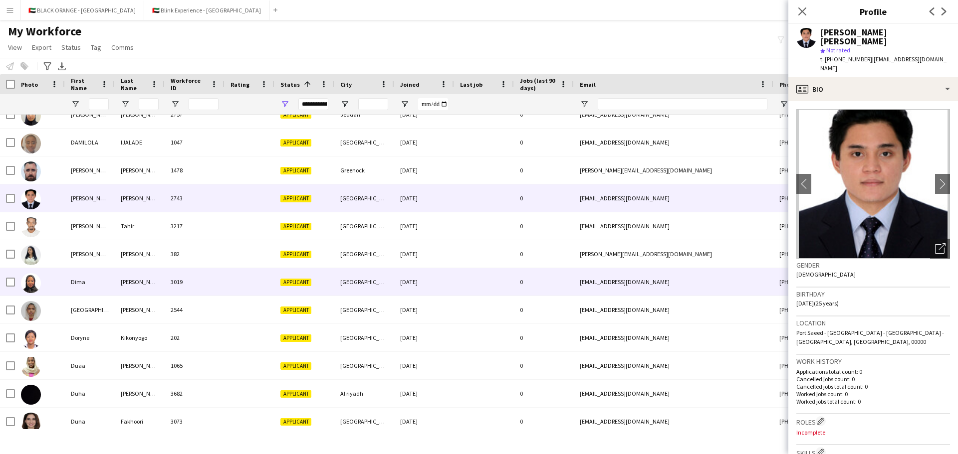
click at [70, 287] on div "Dima" at bounding box center [90, 281] width 50 height 27
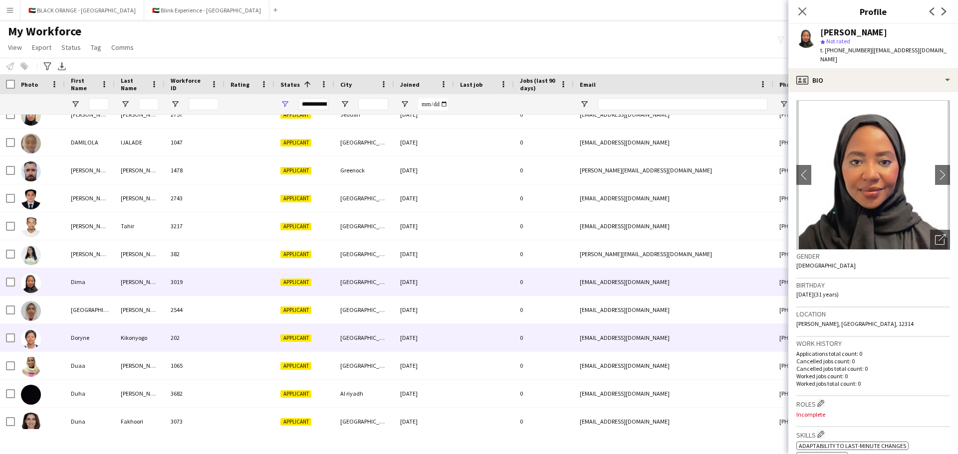
click at [69, 314] on div "Doryne" at bounding box center [90, 337] width 50 height 27
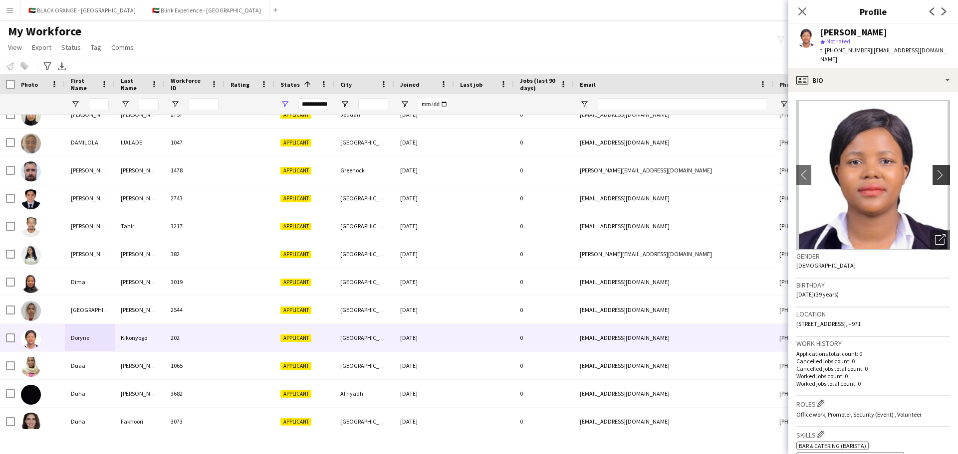
click at [638, 170] on app-icon "chevron-right" at bounding box center [942, 175] width 15 height 10
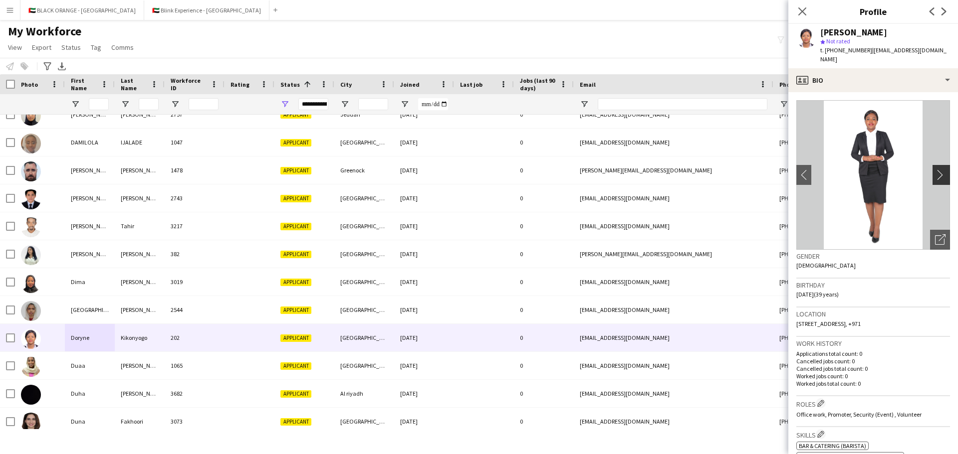
click at [638, 170] on app-icon "chevron-right" at bounding box center [942, 175] width 15 height 10
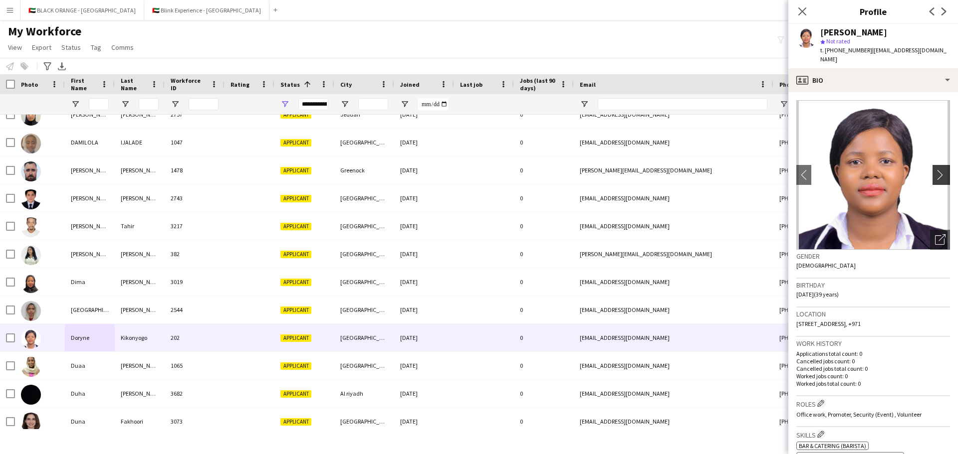
click at [638, 170] on app-icon "chevron-right" at bounding box center [942, 175] width 15 height 10
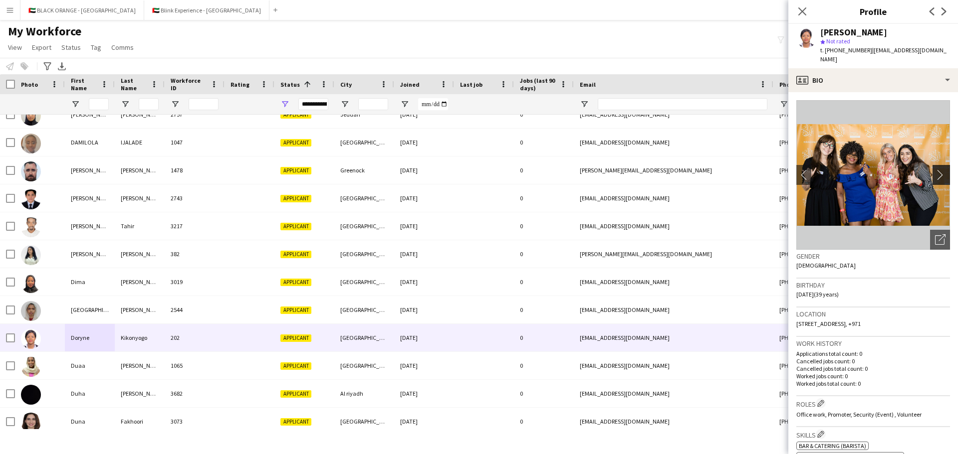
click at [638, 170] on app-icon "chevron-right" at bounding box center [942, 175] width 15 height 10
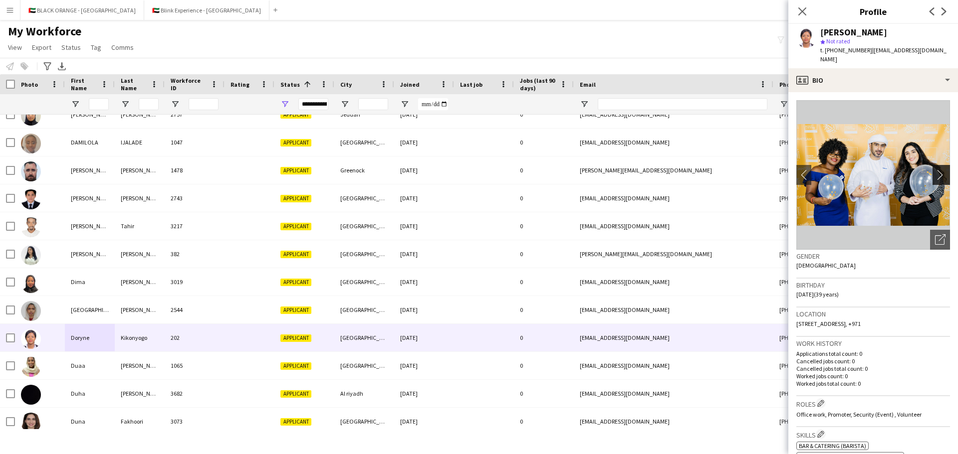
click at [638, 170] on app-icon "chevron-right" at bounding box center [942, 175] width 15 height 10
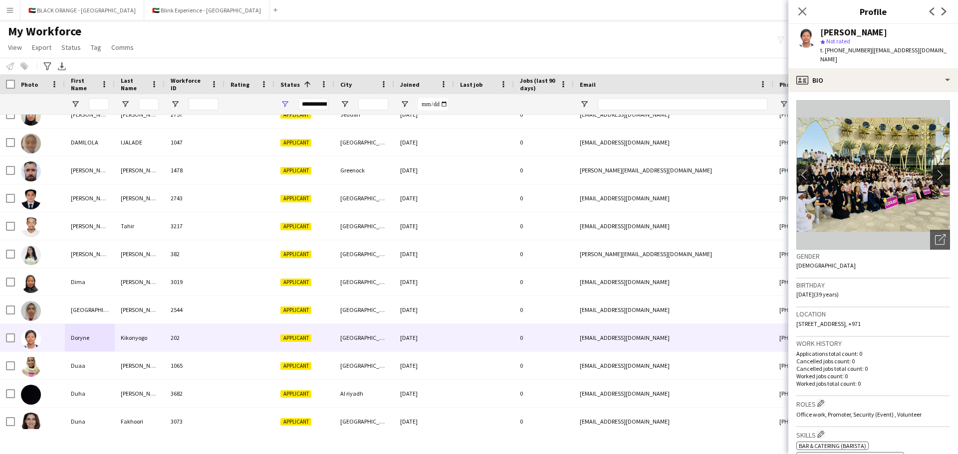
click at [638, 170] on app-icon "chevron-right" at bounding box center [942, 175] width 15 height 10
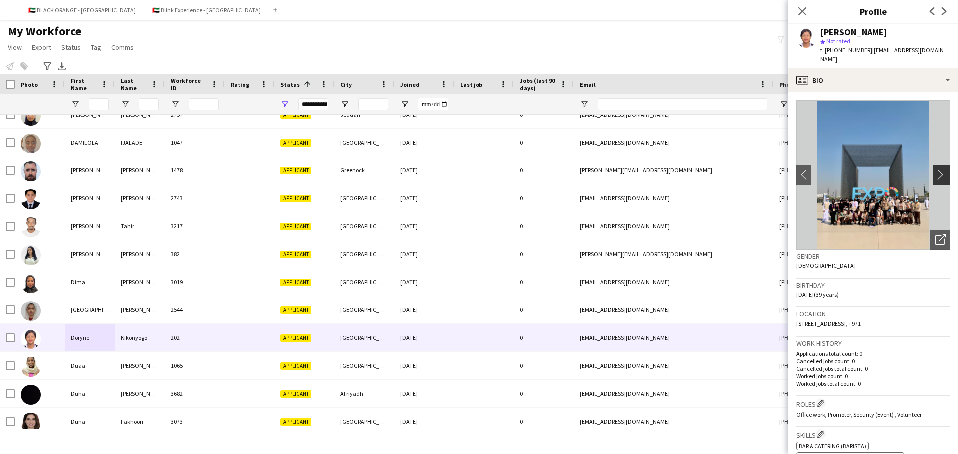
click at [638, 170] on app-icon "chevron-right" at bounding box center [942, 175] width 15 height 10
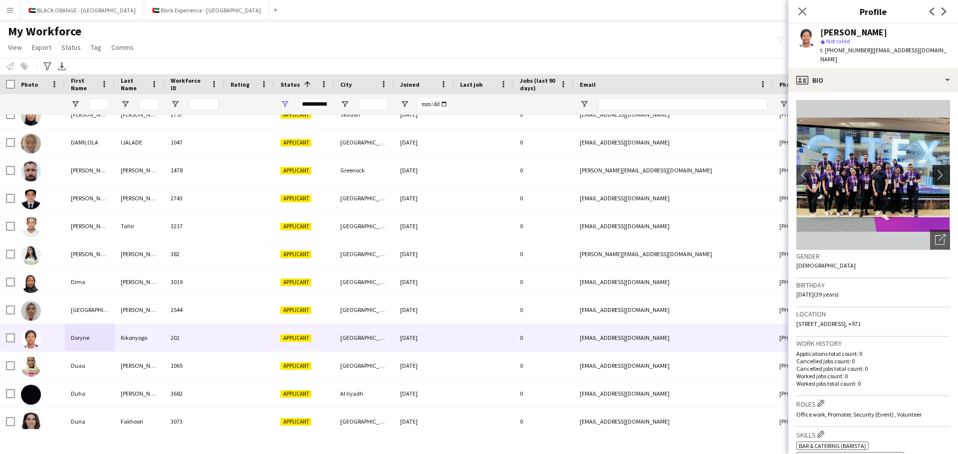
click at [638, 170] on app-icon "chevron-right" at bounding box center [942, 175] width 15 height 10
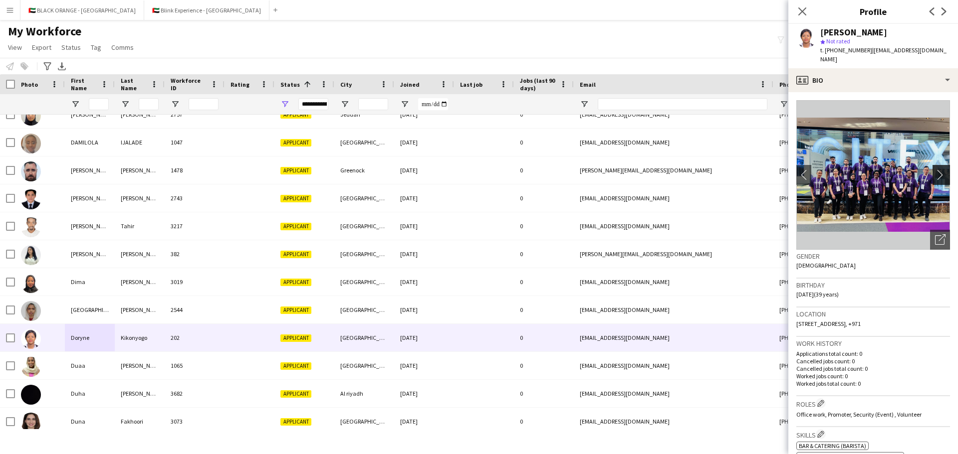
click at [638, 170] on app-icon "chevron-right" at bounding box center [942, 175] width 15 height 10
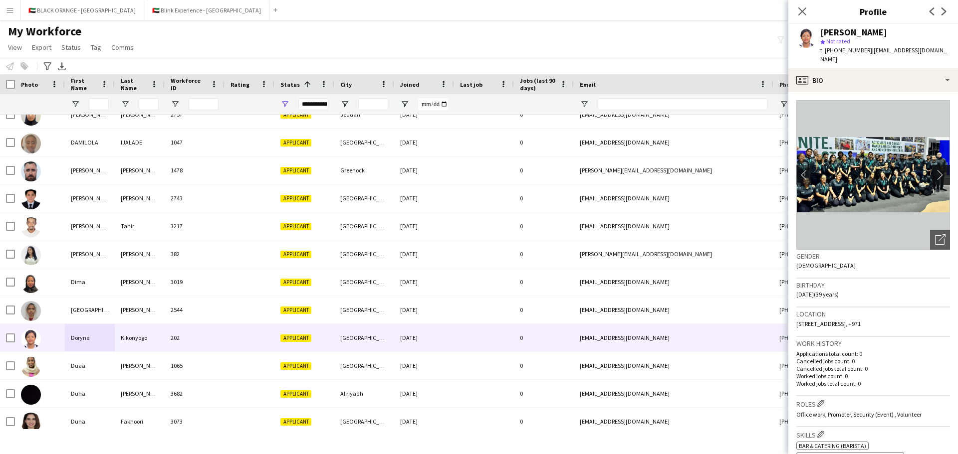
click at [638, 170] on app-icon "chevron-right" at bounding box center [942, 175] width 15 height 10
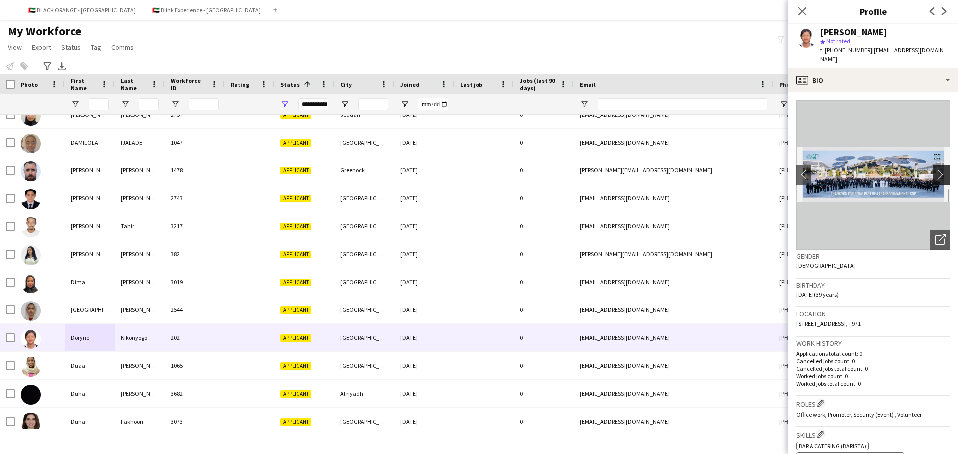
click at [638, 170] on app-icon "chevron-right" at bounding box center [942, 175] width 15 height 10
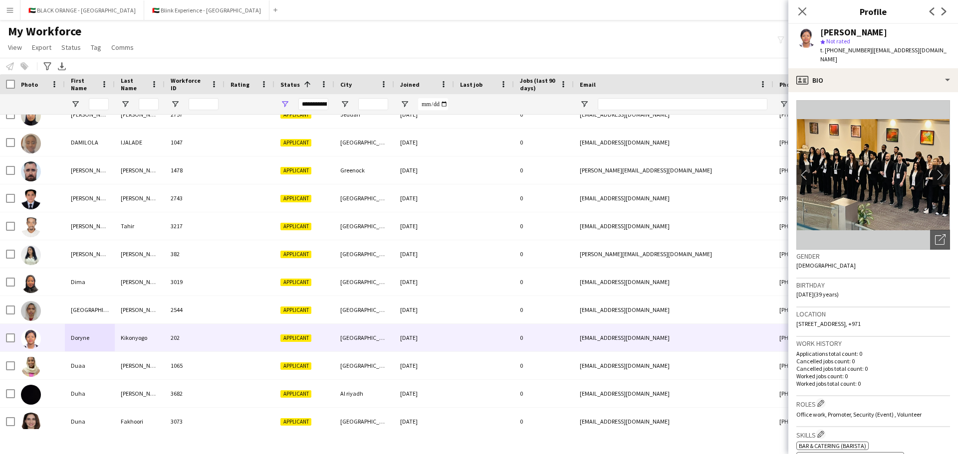
click at [638, 170] on app-icon "chevron-right" at bounding box center [942, 175] width 15 height 10
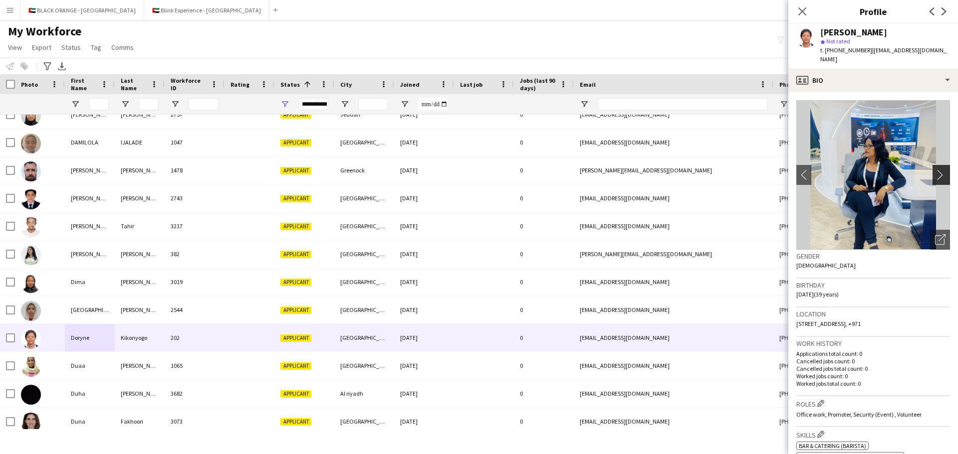
click at [638, 170] on app-icon "chevron-right" at bounding box center [942, 175] width 15 height 10
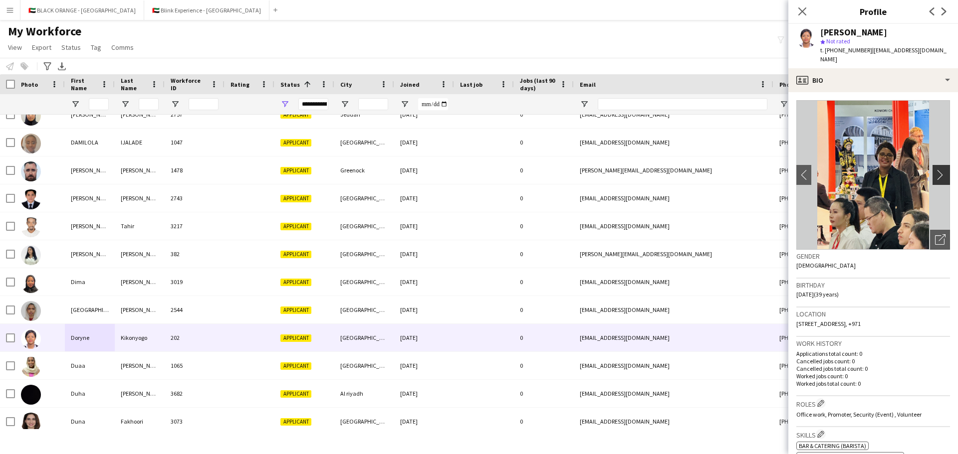
click at [638, 170] on app-icon "chevron-right" at bounding box center [942, 175] width 15 height 10
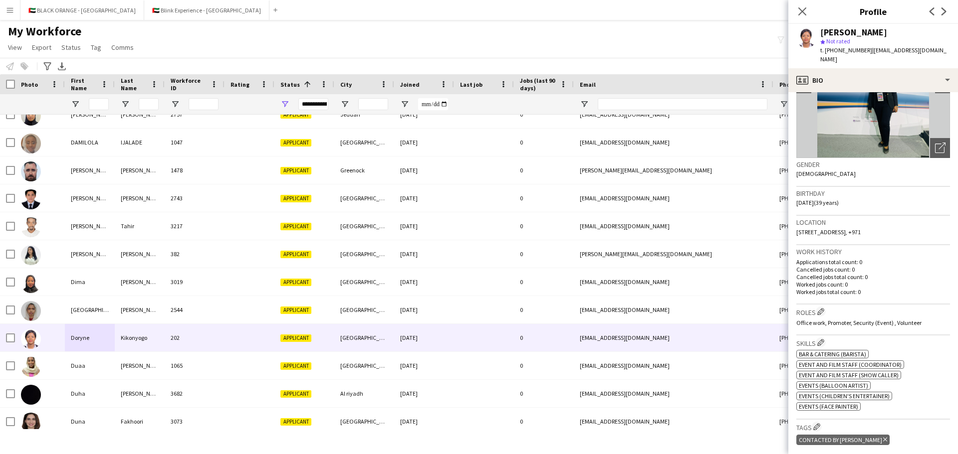
scroll to position [0, 0]
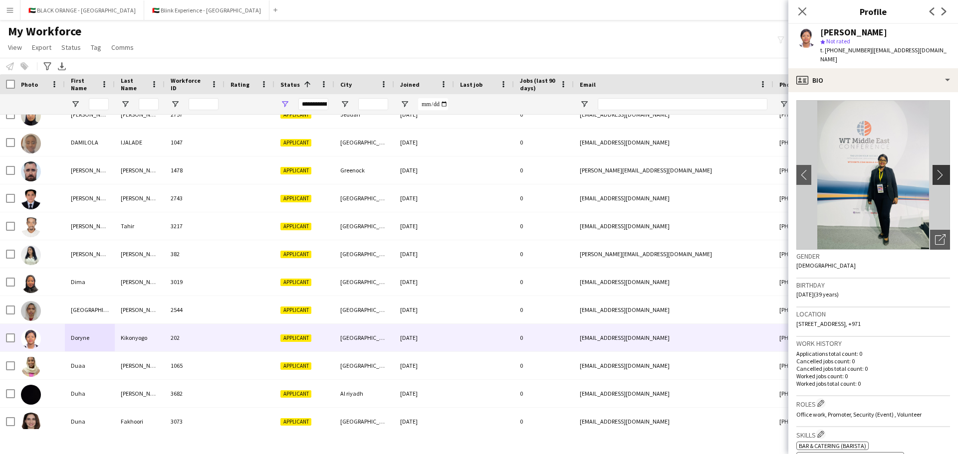
click at [638, 170] on app-icon "chevron-right" at bounding box center [942, 175] width 15 height 10
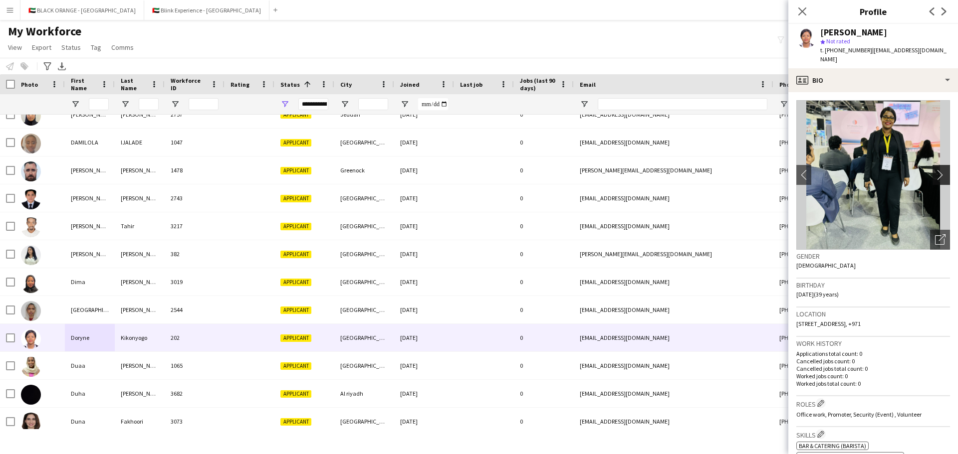
click at [638, 170] on app-icon "chevron-right" at bounding box center [942, 175] width 15 height 10
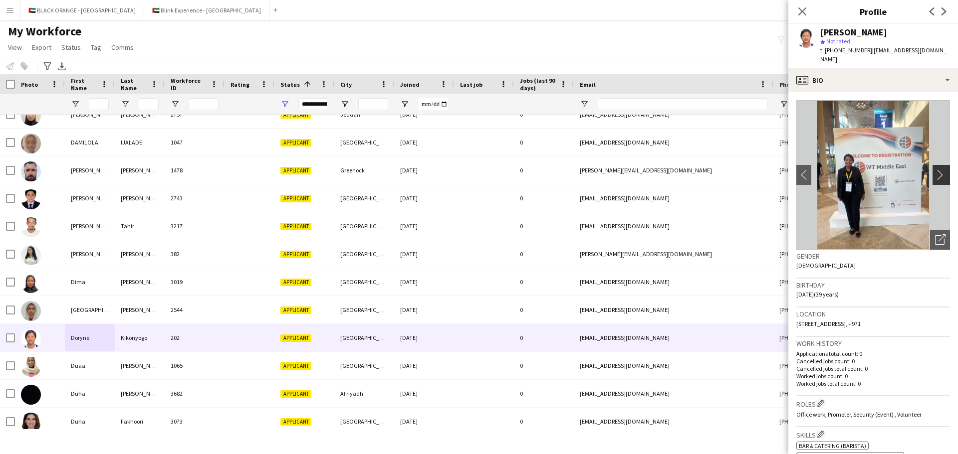
click at [638, 170] on app-icon "chevron-right" at bounding box center [942, 175] width 15 height 10
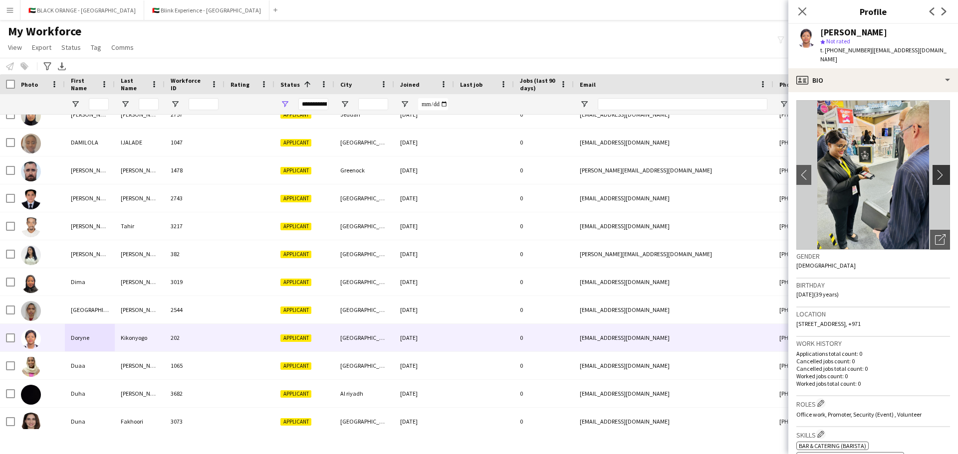
click at [638, 170] on app-icon "chevron-right" at bounding box center [942, 175] width 15 height 10
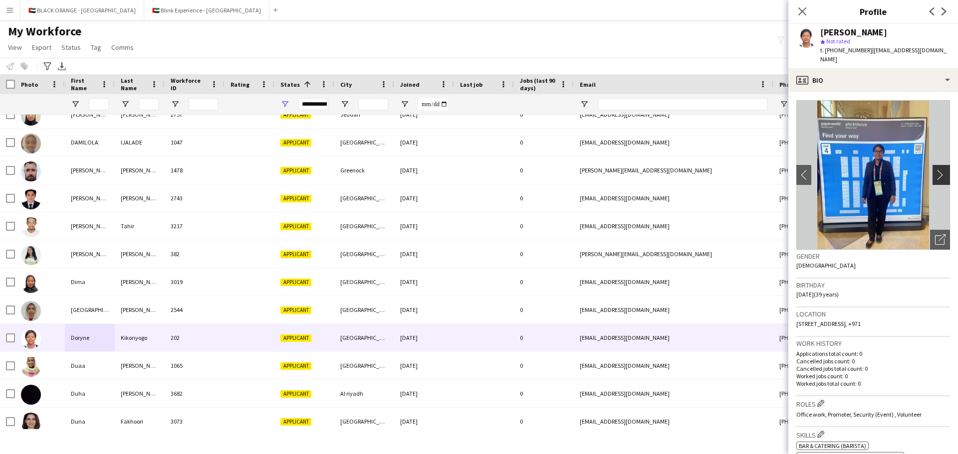
click at [638, 170] on app-icon "chevron-right" at bounding box center [942, 175] width 15 height 10
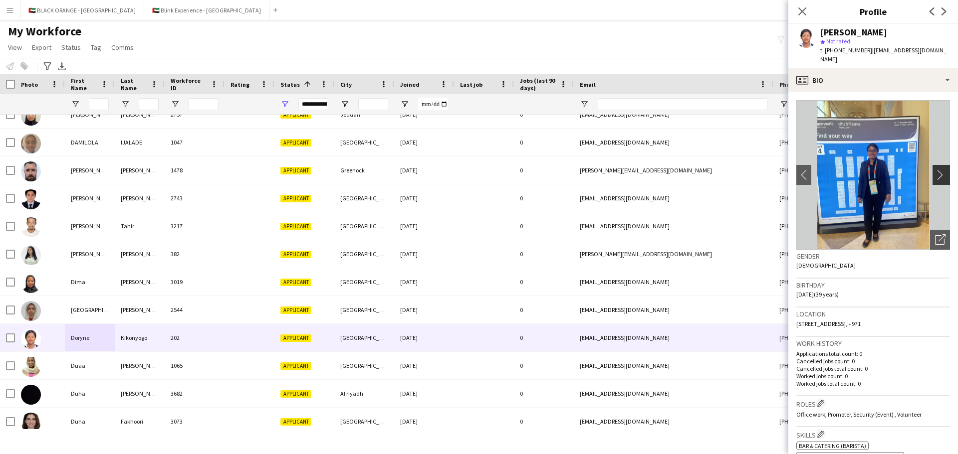
click at [638, 170] on app-icon "chevron-right" at bounding box center [942, 175] width 15 height 10
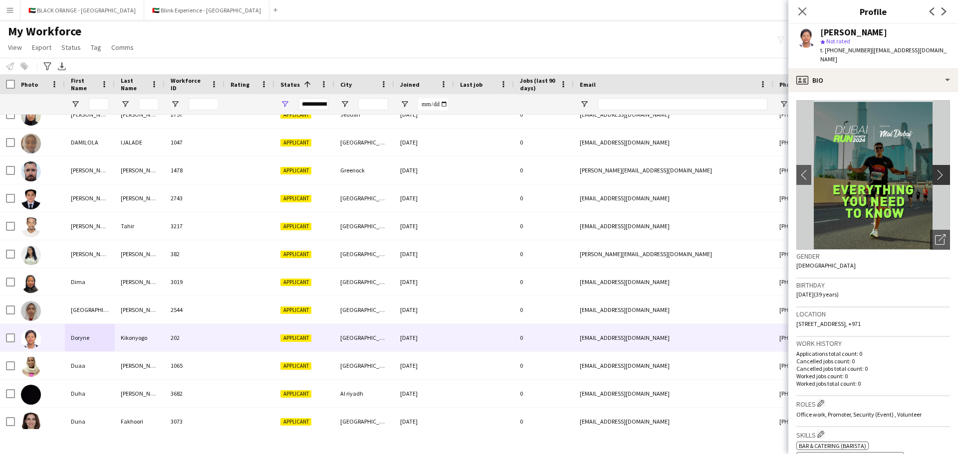
click at [638, 170] on app-icon "chevron-right" at bounding box center [942, 175] width 15 height 10
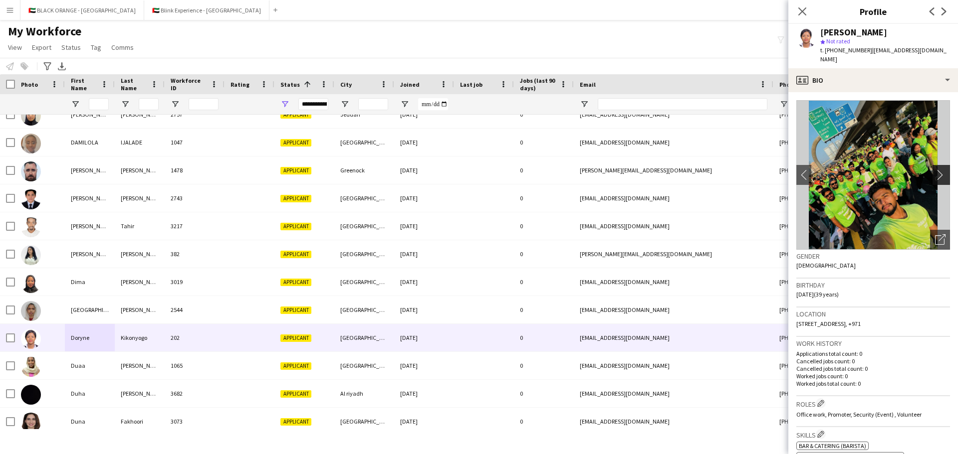
click at [638, 170] on app-icon "chevron-right" at bounding box center [942, 175] width 15 height 10
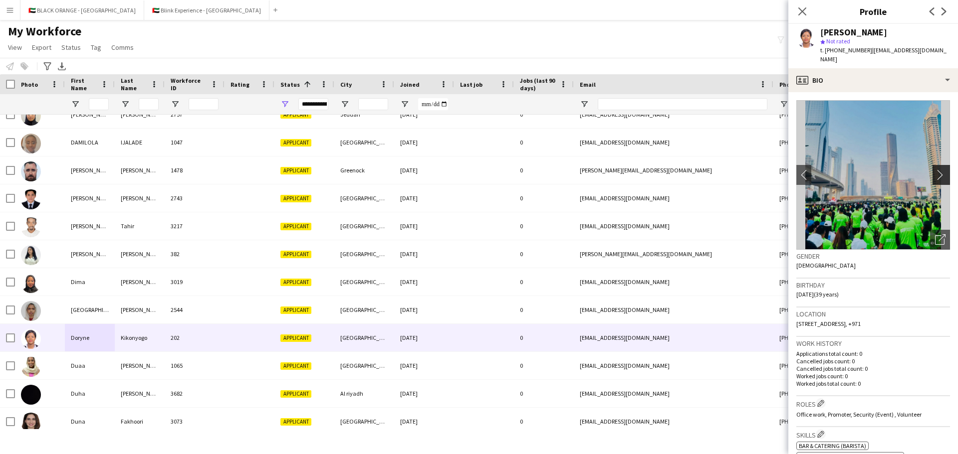
click at [638, 170] on app-icon "chevron-right" at bounding box center [942, 175] width 15 height 10
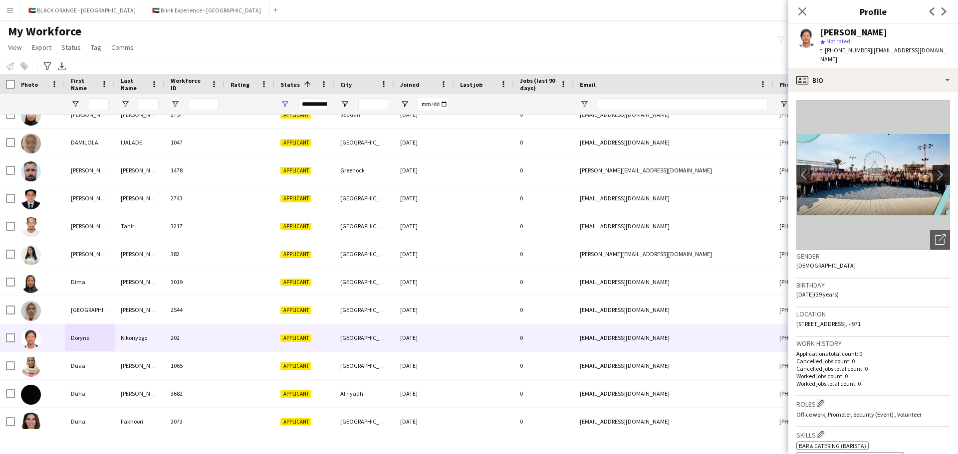
click at [638, 170] on app-icon "chevron-right" at bounding box center [942, 175] width 15 height 10
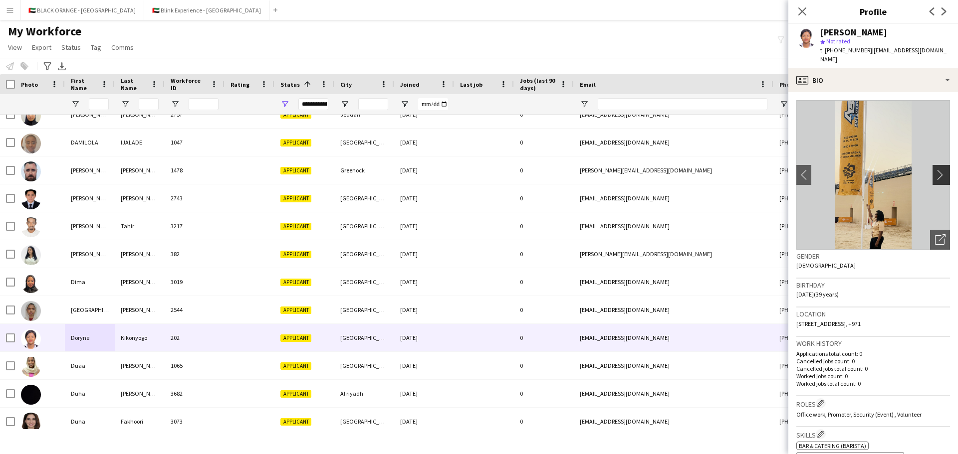
click at [638, 170] on app-icon "chevron-right" at bounding box center [942, 175] width 15 height 10
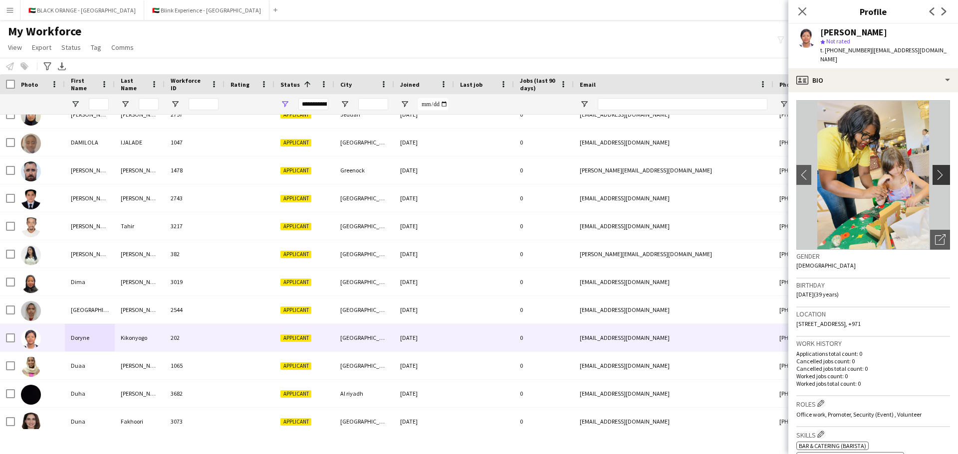
click at [638, 170] on app-icon "chevron-right" at bounding box center [942, 175] width 15 height 10
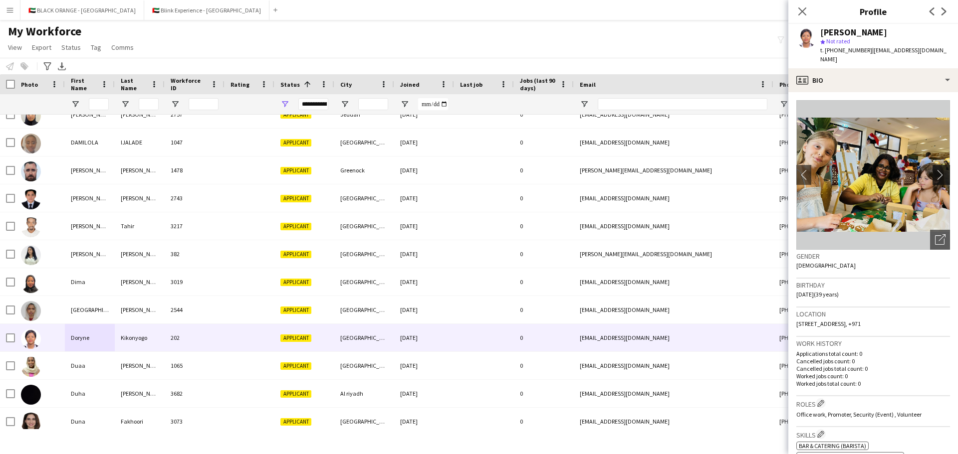
click at [638, 170] on app-icon "chevron-right" at bounding box center [942, 175] width 15 height 10
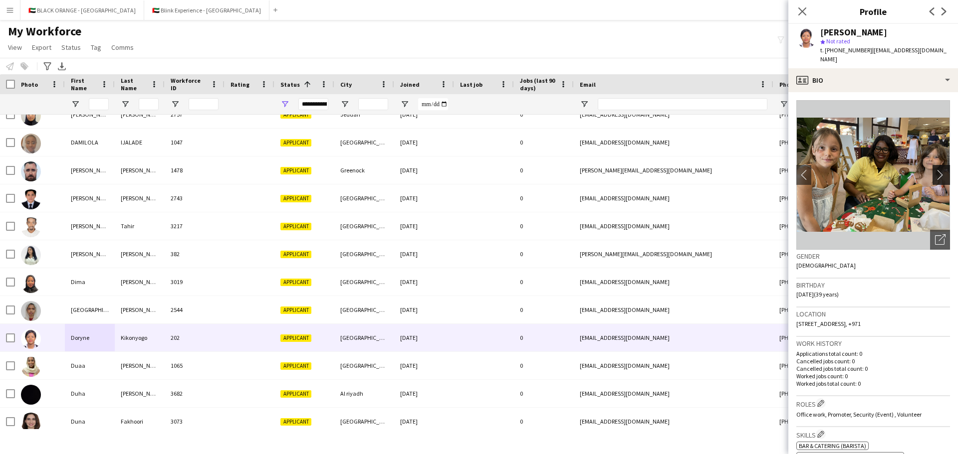
click at [638, 170] on app-icon "chevron-right" at bounding box center [942, 175] width 15 height 10
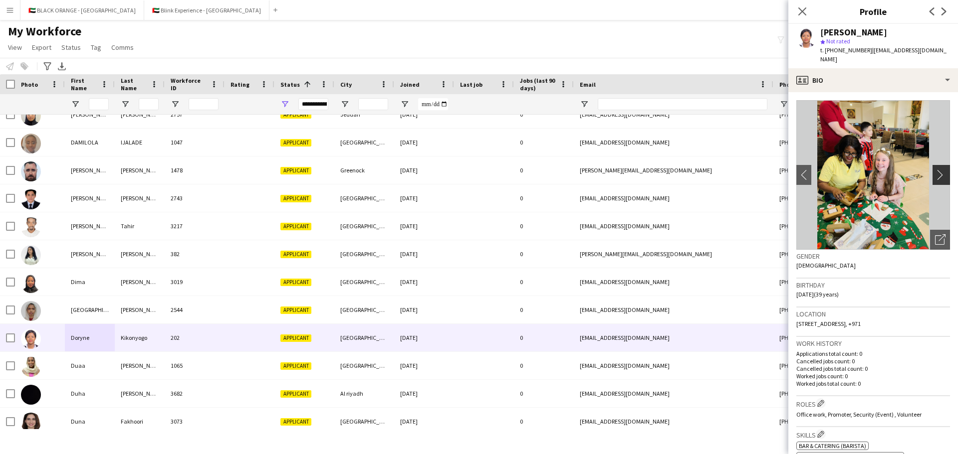
click at [638, 170] on app-icon "chevron-right" at bounding box center [942, 175] width 15 height 10
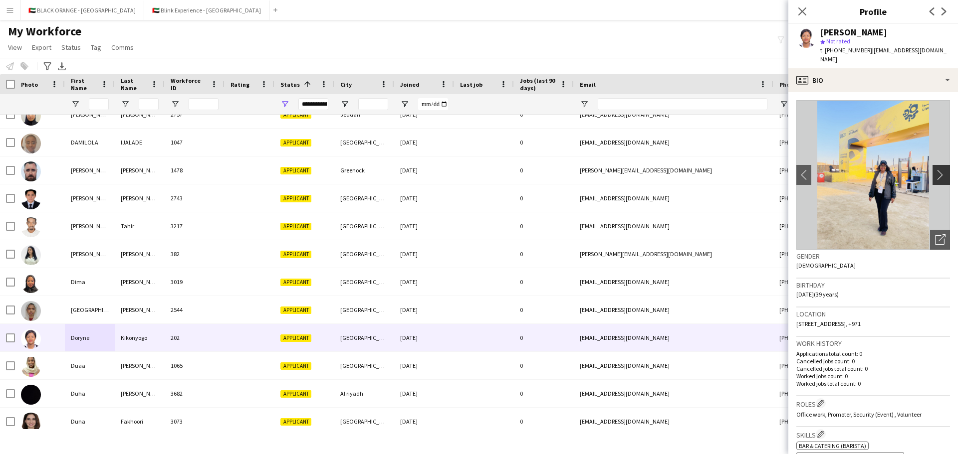
click at [638, 170] on app-icon "chevron-right" at bounding box center [942, 175] width 15 height 10
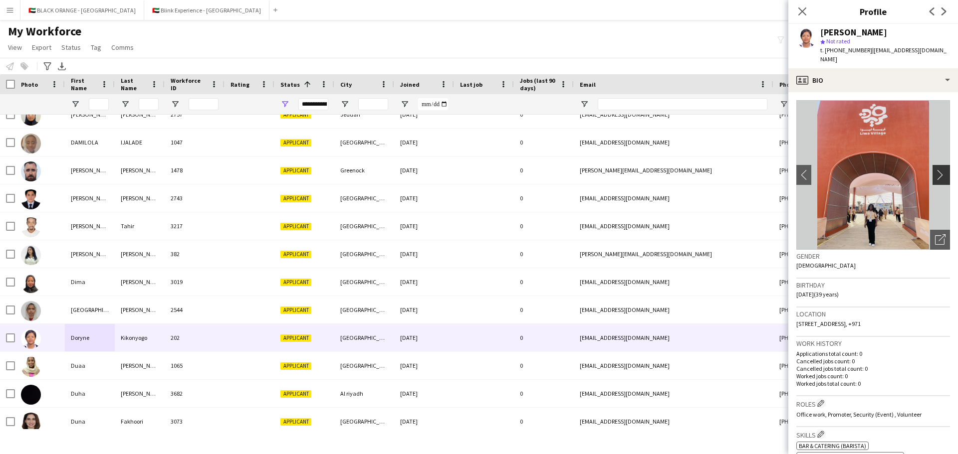
click at [638, 170] on app-icon "chevron-right" at bounding box center [942, 175] width 15 height 10
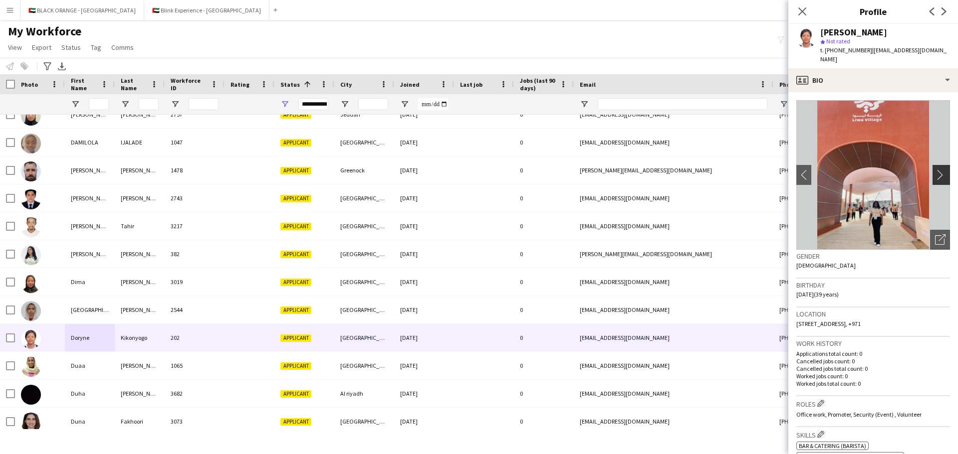
click at [638, 170] on app-icon "chevron-right" at bounding box center [942, 175] width 15 height 10
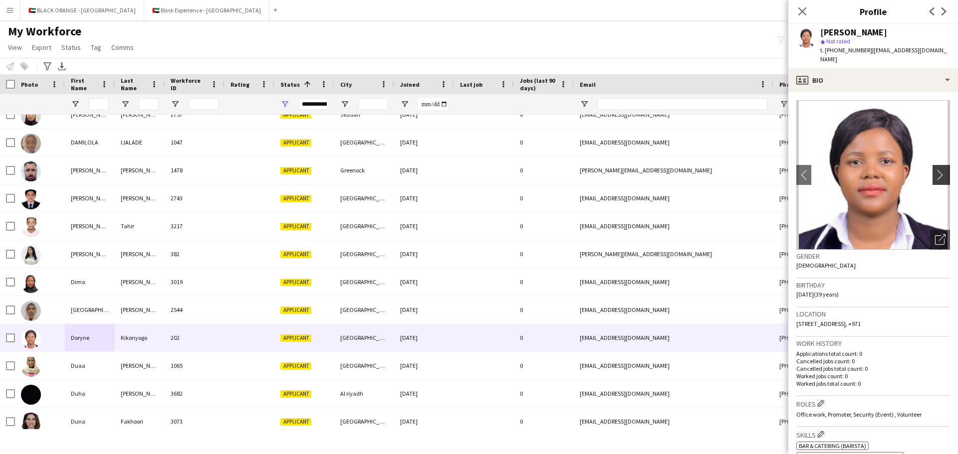
click at [638, 170] on app-icon "chevron-right" at bounding box center [942, 175] width 15 height 10
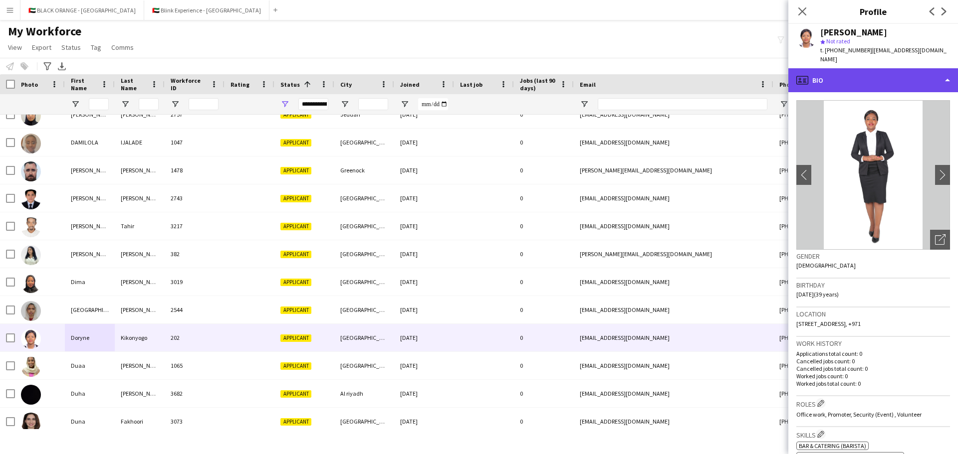
click at [638, 74] on div "profile Bio" at bounding box center [873, 80] width 170 height 24
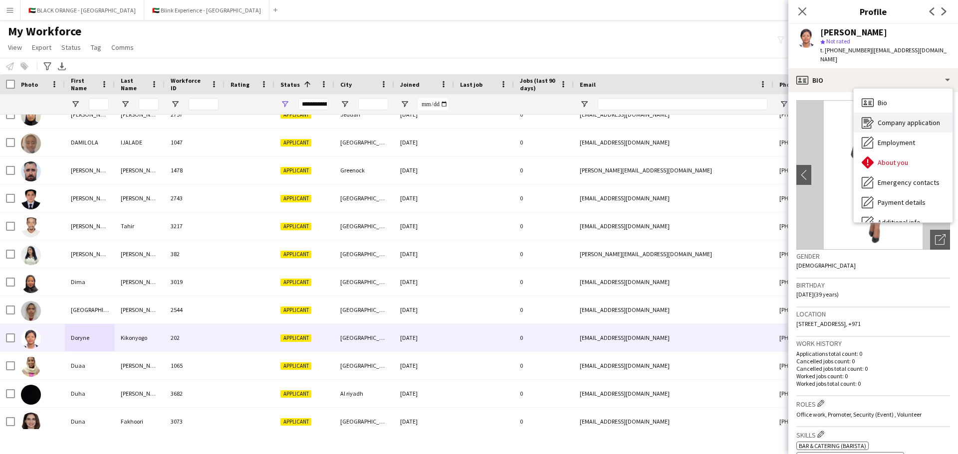
click at [638, 118] on span "Company application" at bounding box center [908, 122] width 62 height 9
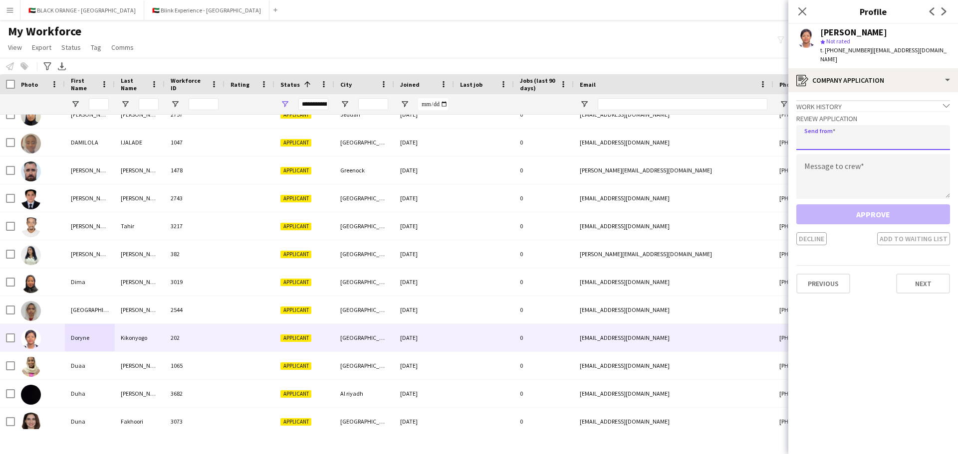
click at [638, 128] on input "email" at bounding box center [873, 137] width 154 height 25
type input "**********"
paste textarea "**********"
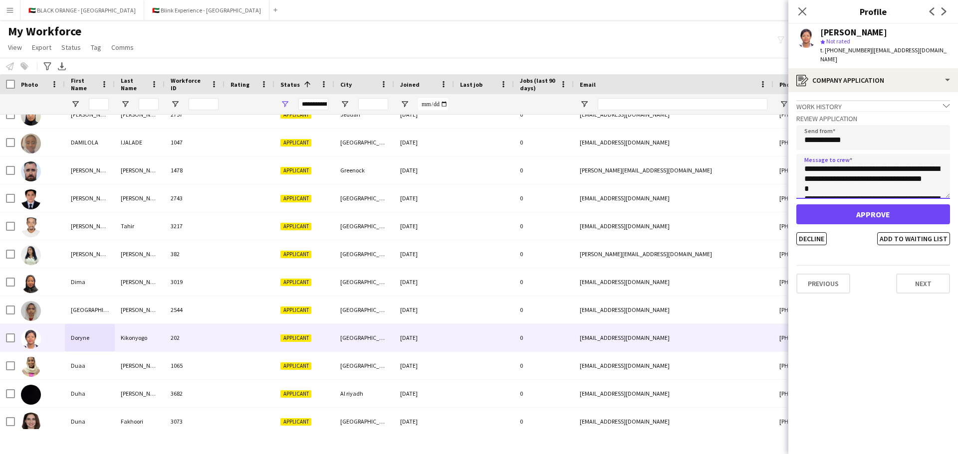
scroll to position [275, 0]
type textarea "**********"
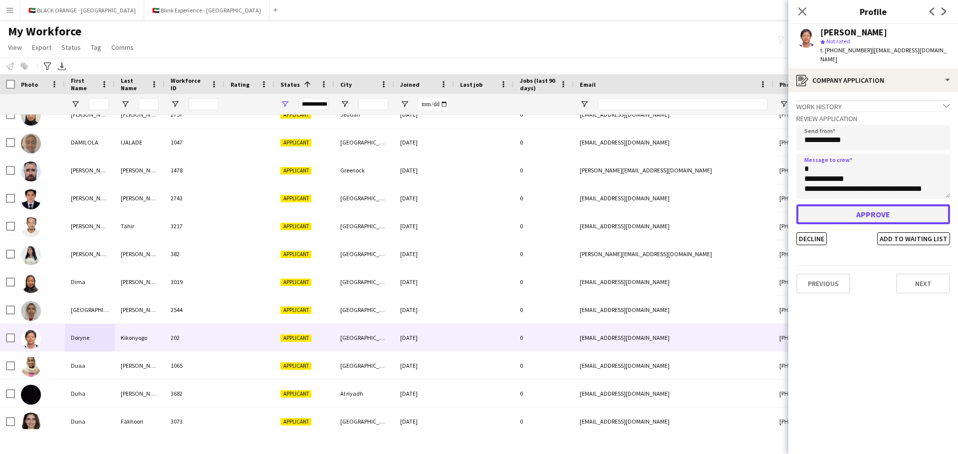
click at [638, 210] on button "Approve" at bounding box center [873, 215] width 154 height 20
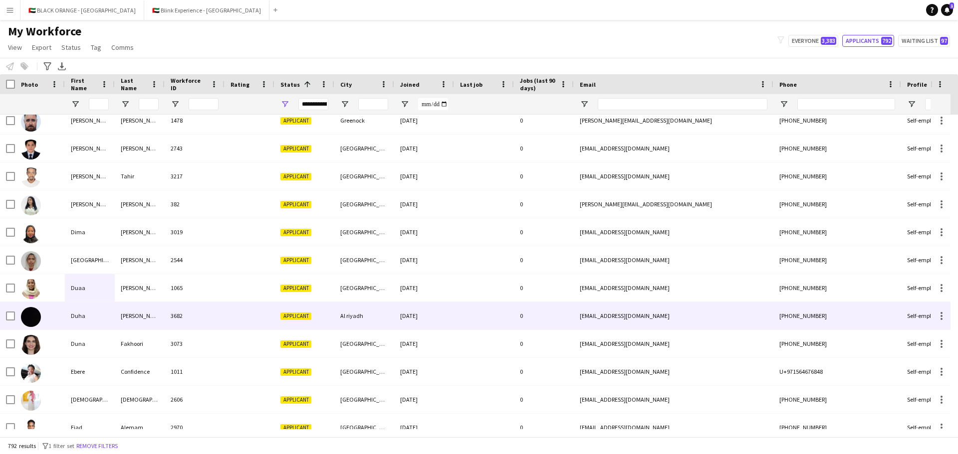
scroll to position [6036, 0]
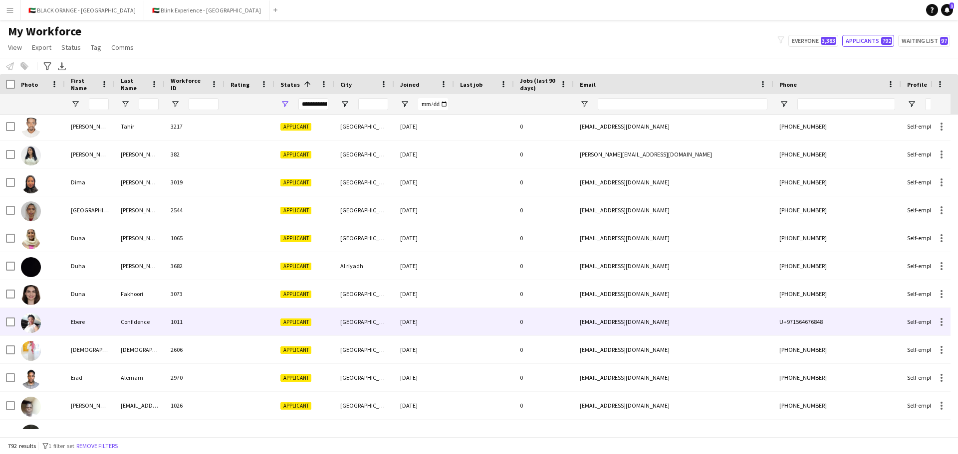
click at [101, 314] on div "Ebere" at bounding box center [90, 321] width 50 height 27
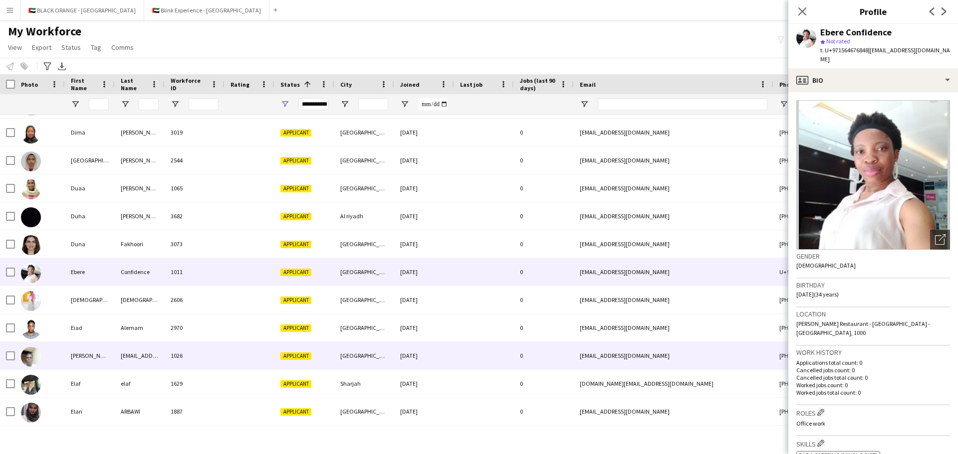
scroll to position [6136, 0]
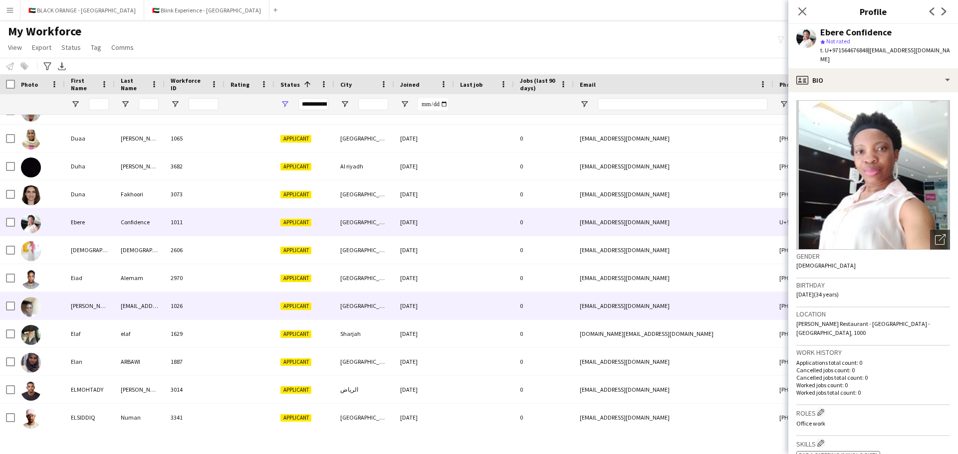
click at [101, 312] on div "[PERSON_NAME] [PERSON_NAME]" at bounding box center [90, 305] width 50 height 27
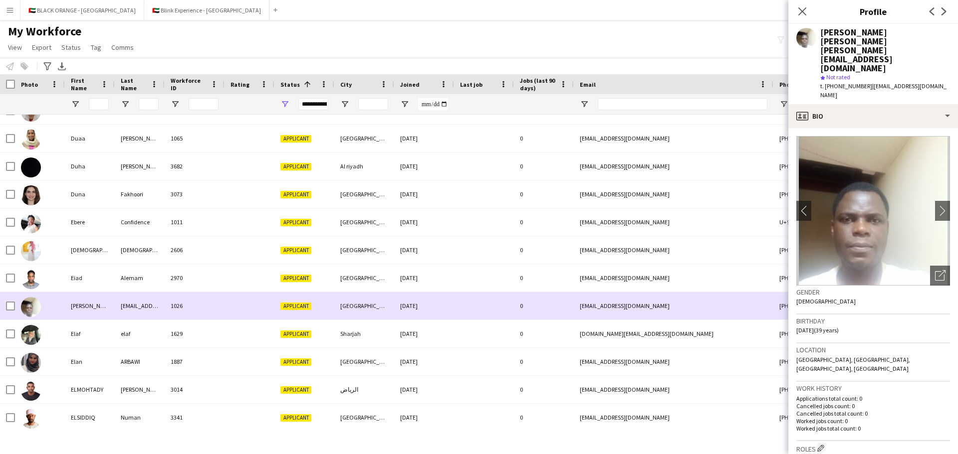
scroll to position [6186, 0]
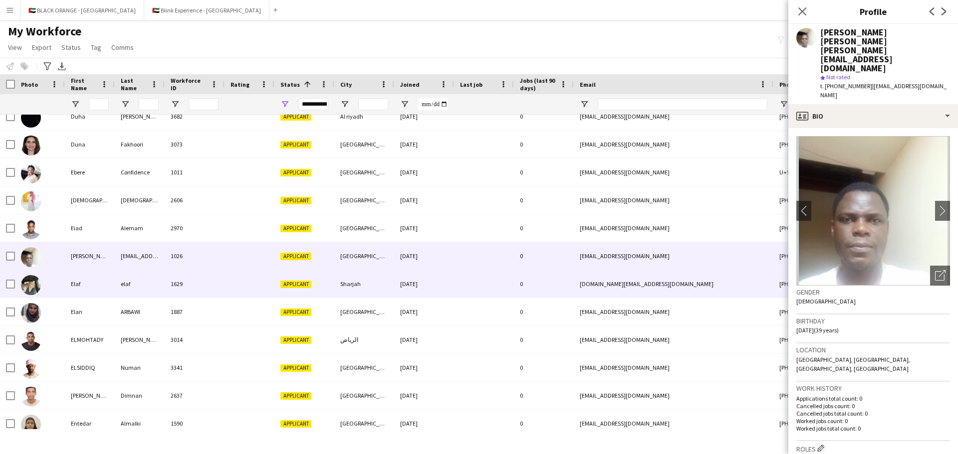
click at [109, 287] on div "Elaf" at bounding box center [90, 283] width 50 height 27
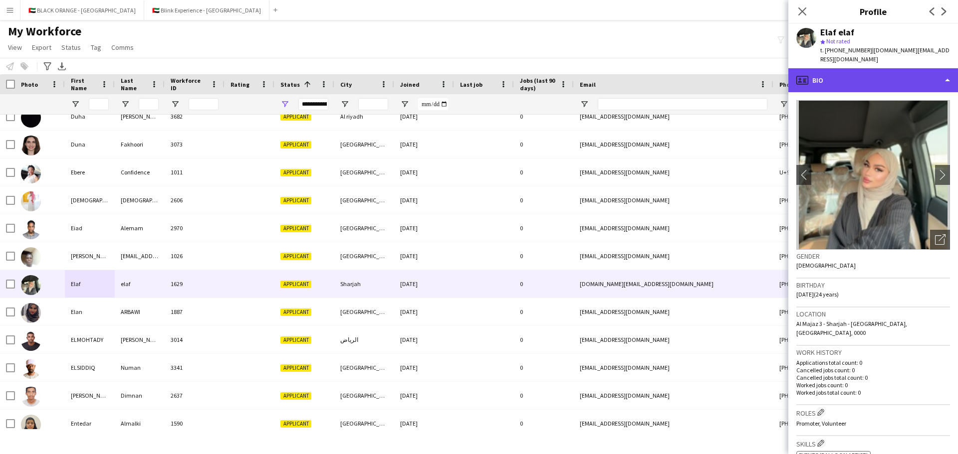
click at [638, 72] on div "profile Bio" at bounding box center [873, 80] width 170 height 24
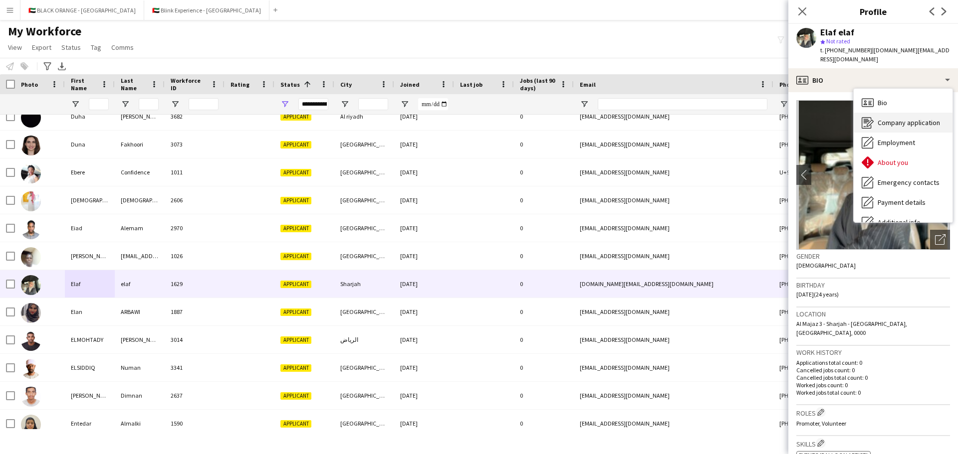
click at [638, 118] on span "Company application" at bounding box center [908, 122] width 62 height 9
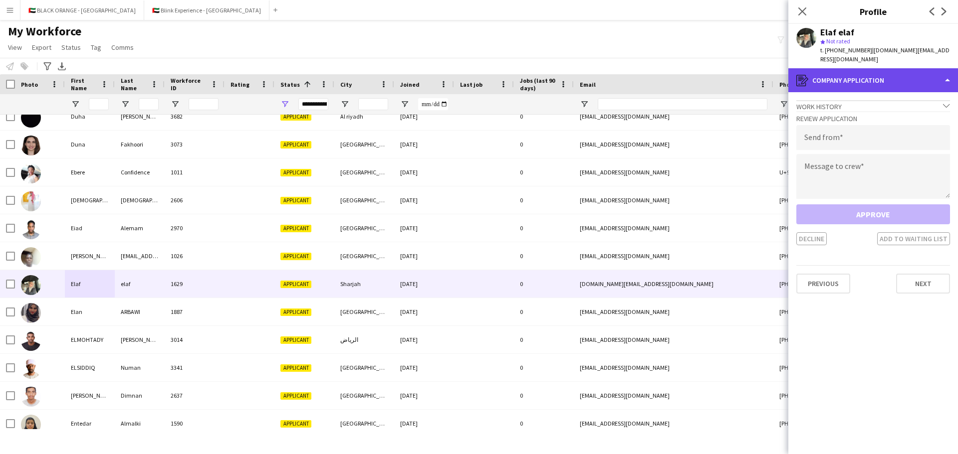
click at [638, 73] on div "register Company application" at bounding box center [873, 80] width 170 height 24
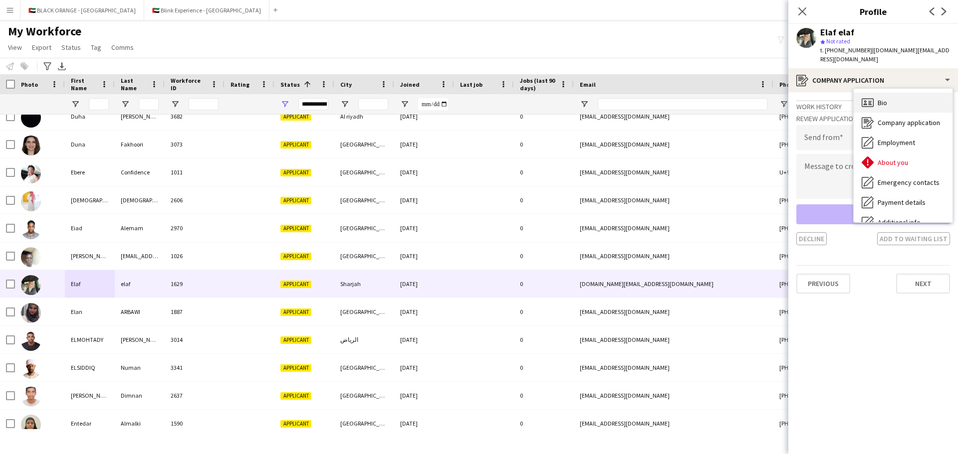
click at [638, 93] on div "Bio Bio" at bounding box center [903, 103] width 99 height 20
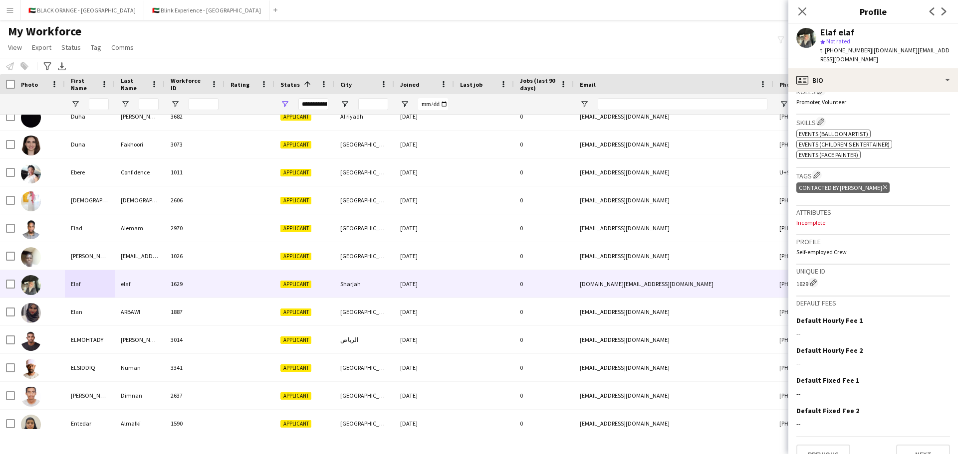
scroll to position [0, 0]
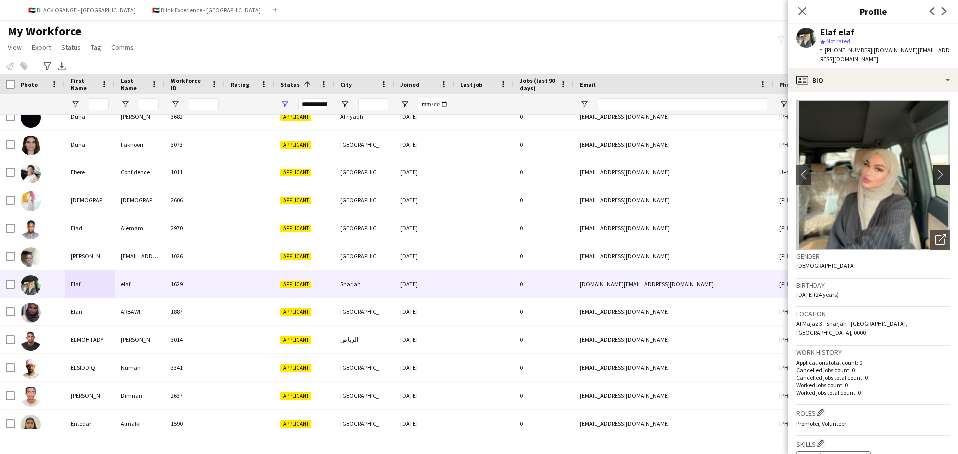
click at [638, 170] on app-icon "chevron-right" at bounding box center [942, 175] width 15 height 10
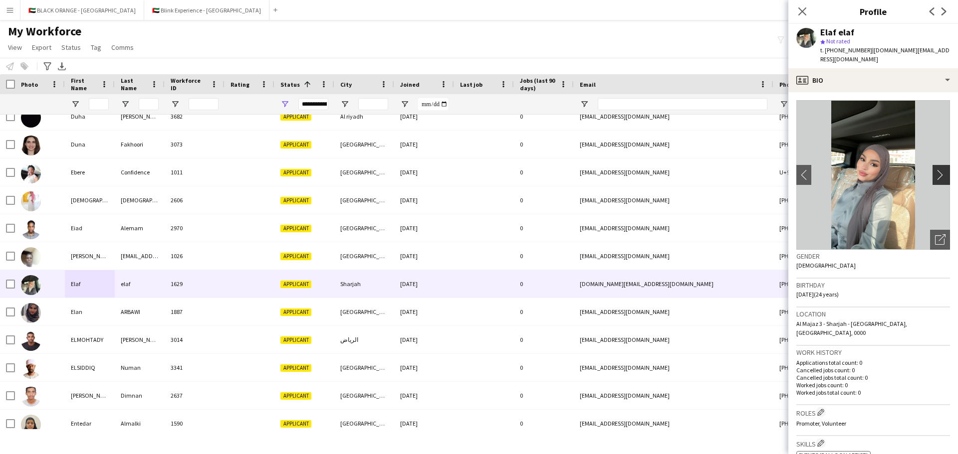
click at [638, 170] on app-icon "chevron-right" at bounding box center [942, 175] width 15 height 10
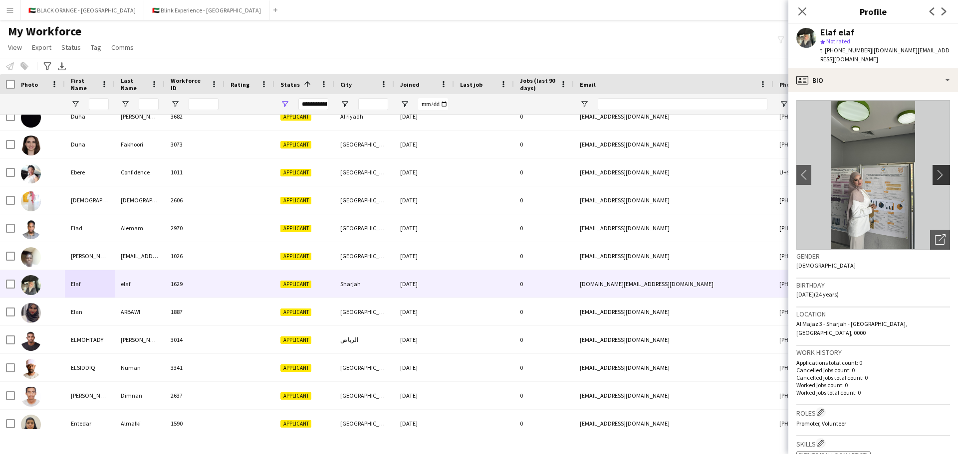
click at [638, 170] on app-icon "chevron-right" at bounding box center [942, 175] width 15 height 10
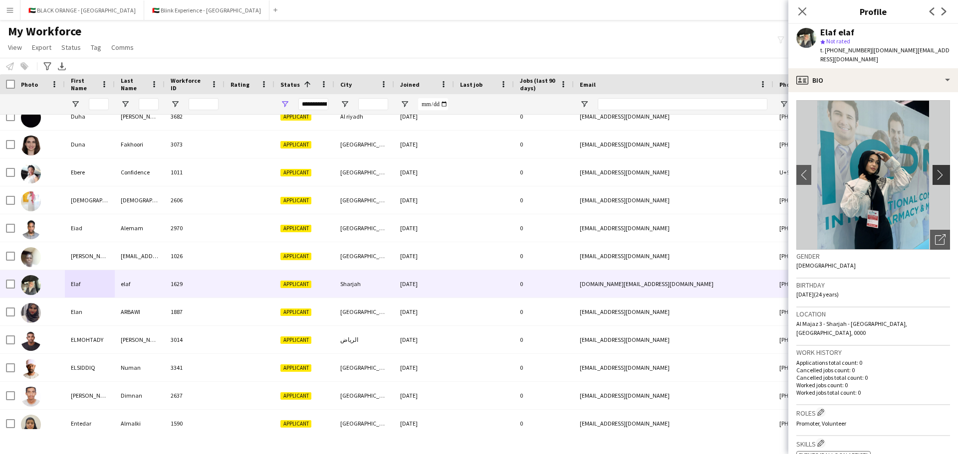
click at [638, 170] on app-icon "chevron-right" at bounding box center [942, 175] width 15 height 10
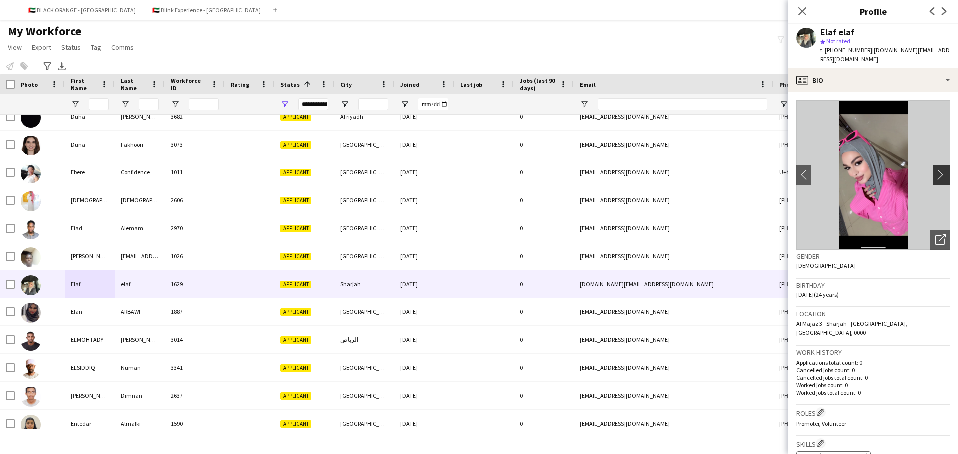
click at [638, 170] on app-icon "chevron-right" at bounding box center [942, 175] width 15 height 10
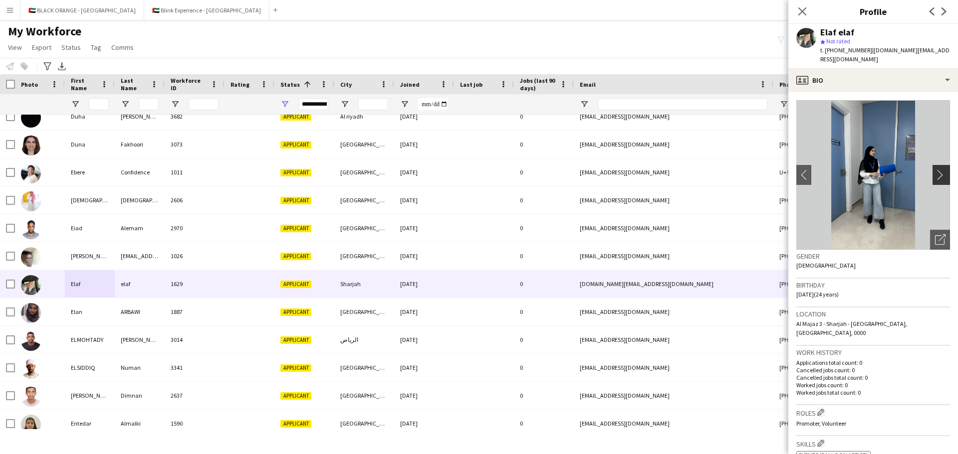
click at [638, 170] on app-icon "chevron-right" at bounding box center [942, 175] width 15 height 10
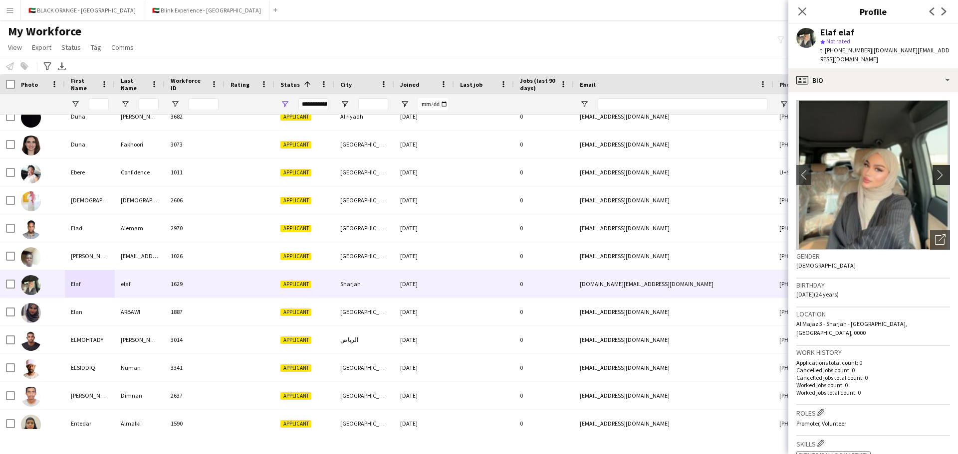
click at [638, 170] on app-icon "chevron-right" at bounding box center [942, 175] width 15 height 10
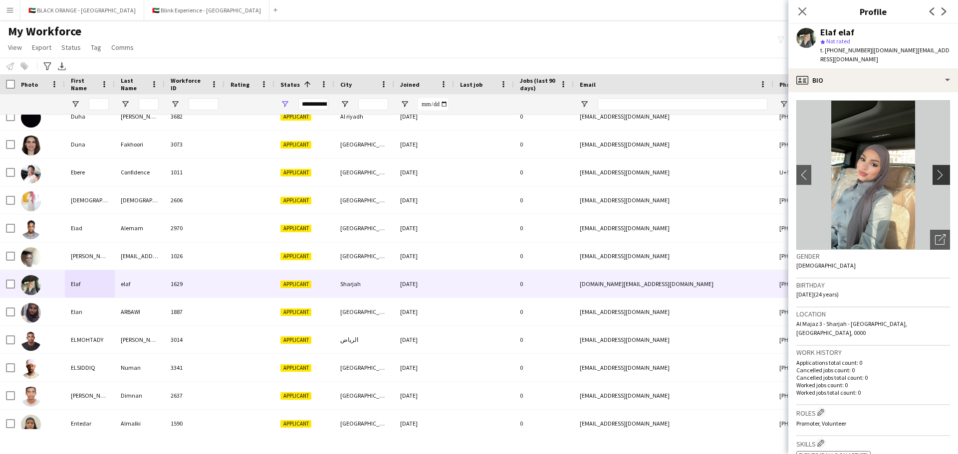
click at [638, 170] on app-icon "chevron-right" at bounding box center [942, 175] width 15 height 10
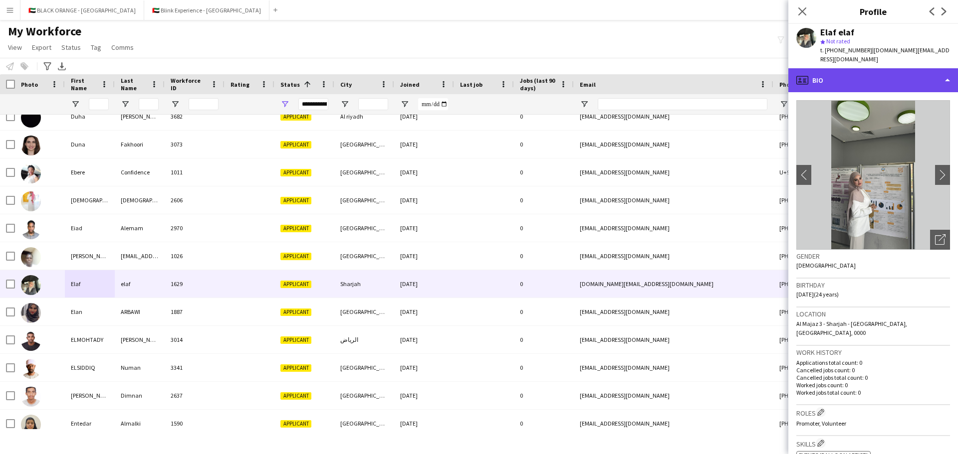
click at [638, 72] on div "profile Bio" at bounding box center [873, 80] width 170 height 24
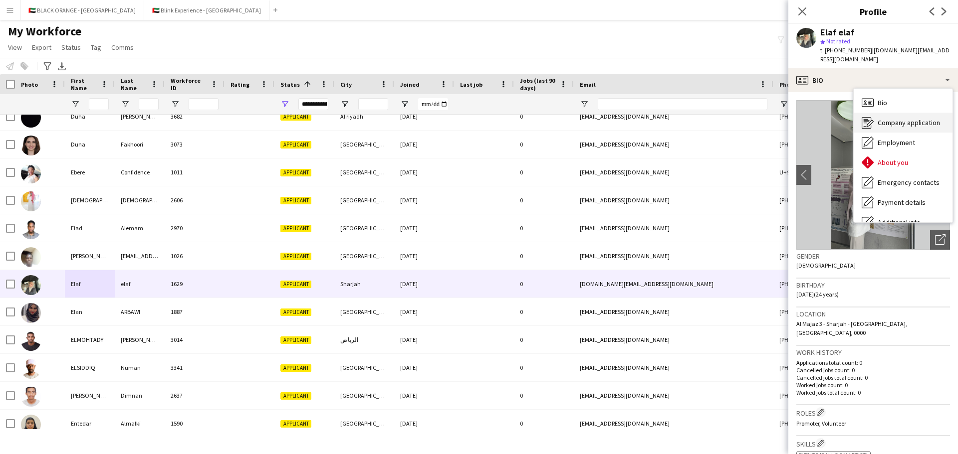
click at [638, 118] on span "Company application" at bounding box center [908, 122] width 62 height 9
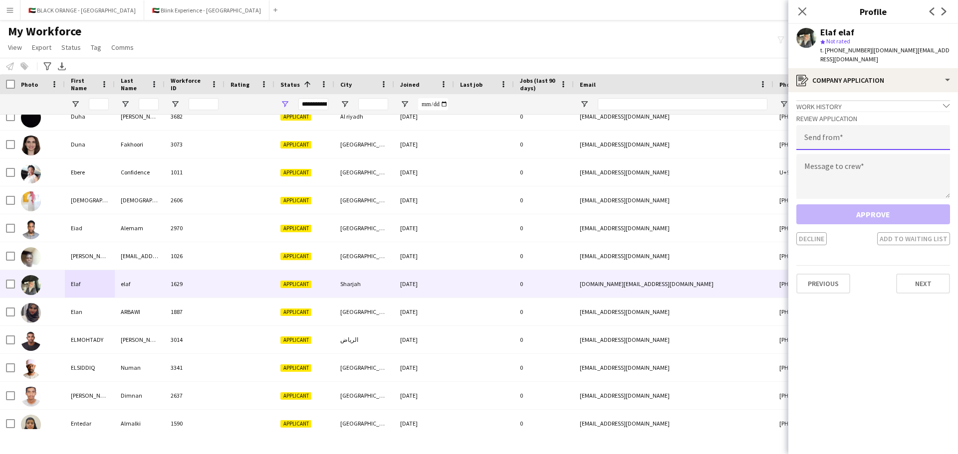
click at [638, 129] on input "email" at bounding box center [873, 137] width 154 height 25
type input "**********"
click at [638, 154] on textarea at bounding box center [873, 176] width 154 height 45
paste textarea "**********"
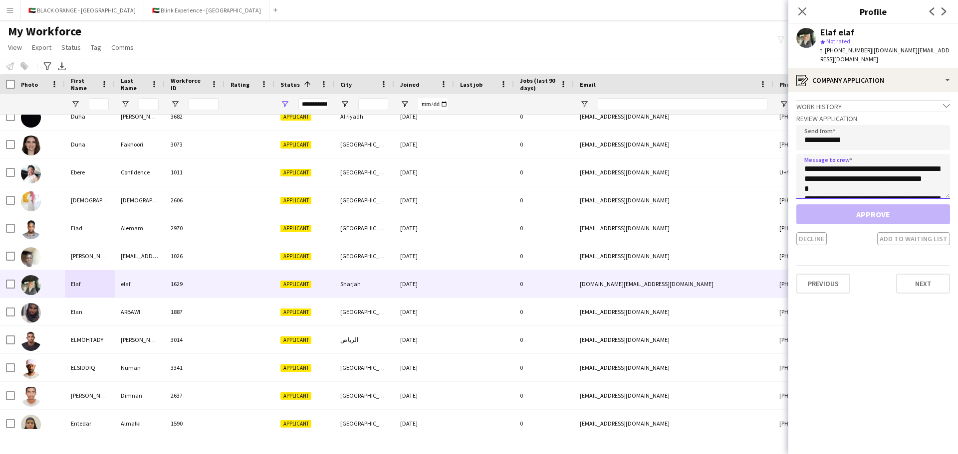
scroll to position [275, 0]
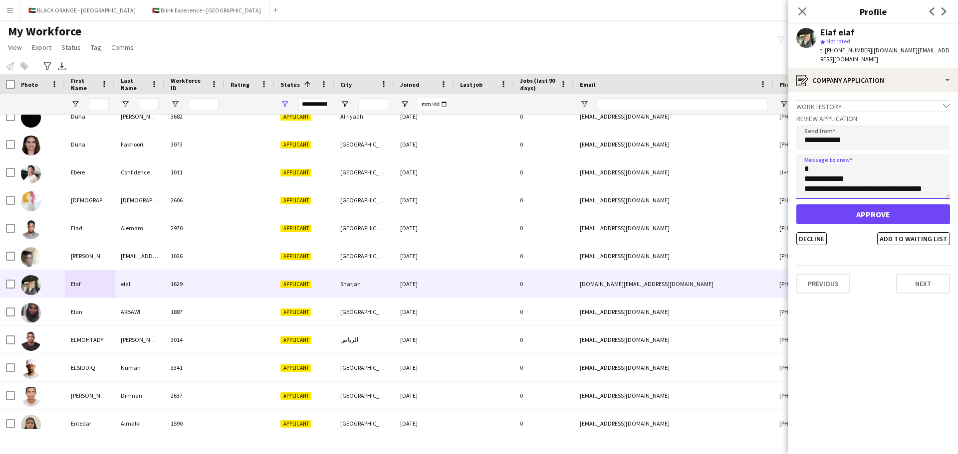
type textarea "**********"
click at [638, 205] on button "Approve" at bounding box center [873, 215] width 154 height 20
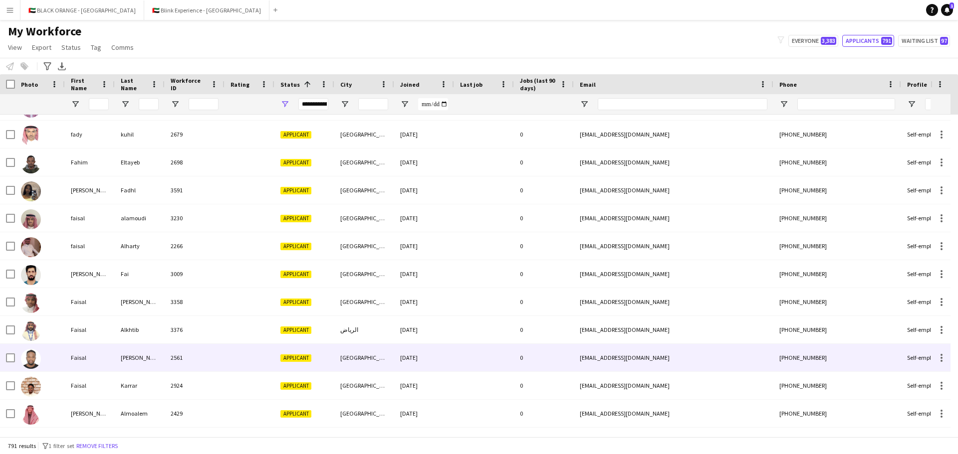
scroll to position [6601, 0]
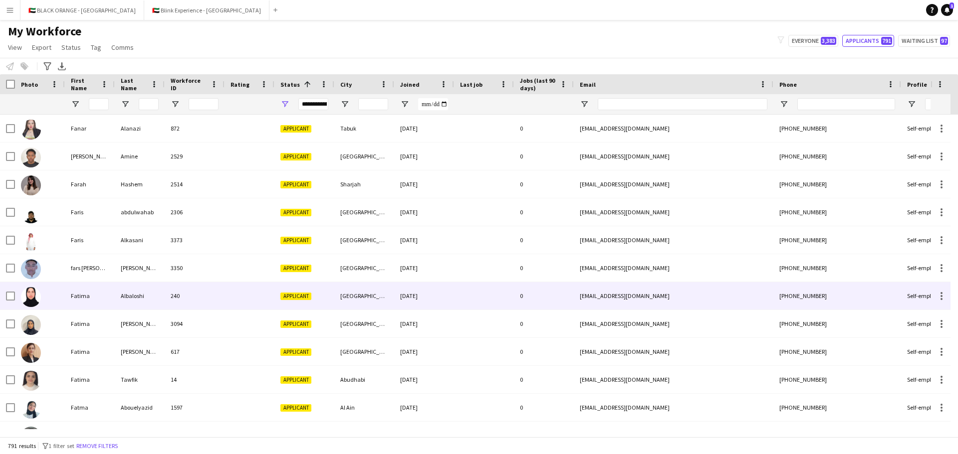
click at [92, 297] on div "Fatima" at bounding box center [90, 295] width 50 height 27
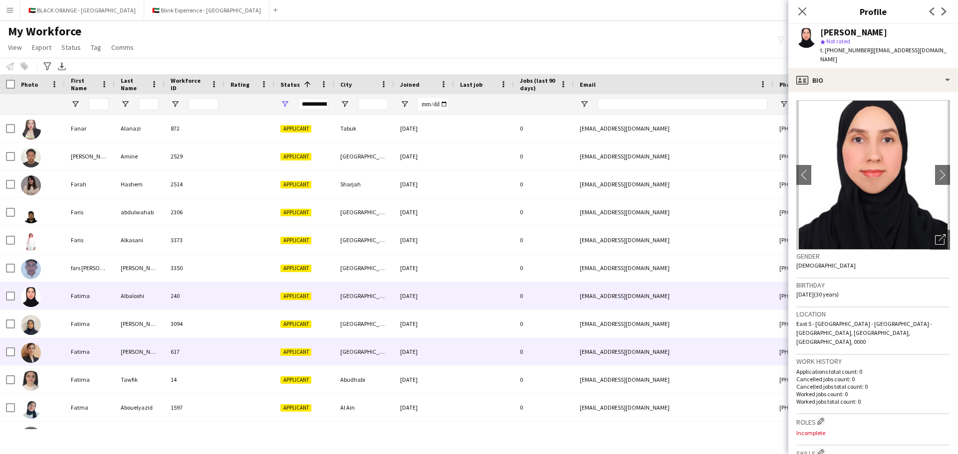
click at [92, 314] on div "Fatima" at bounding box center [90, 351] width 50 height 27
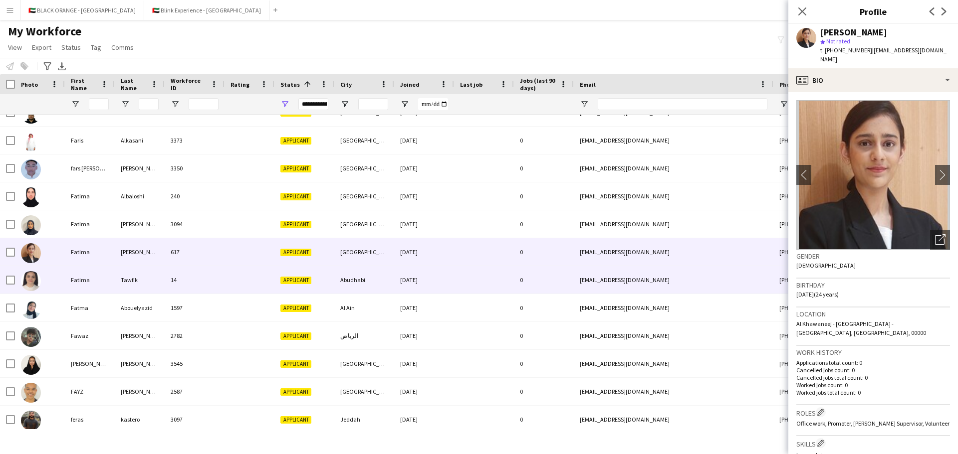
click at [91, 284] on div "Fatima" at bounding box center [90, 279] width 50 height 27
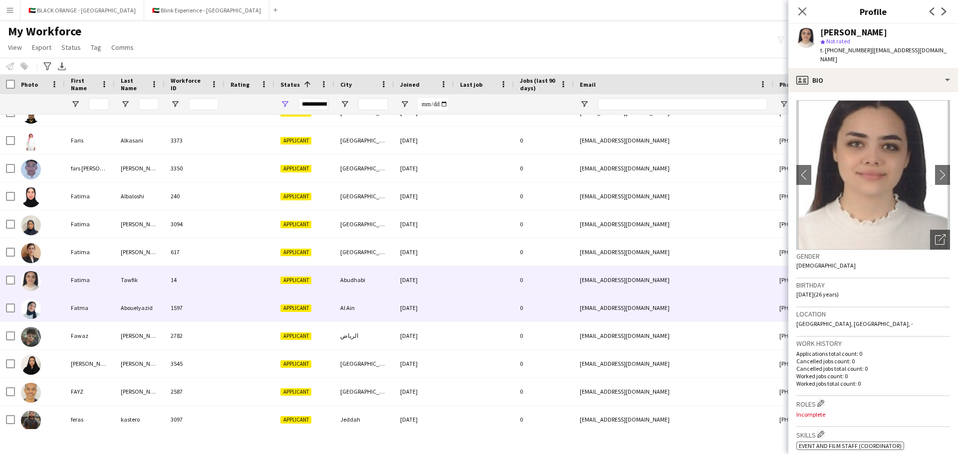
click at [66, 307] on div "Fatma" at bounding box center [90, 307] width 50 height 27
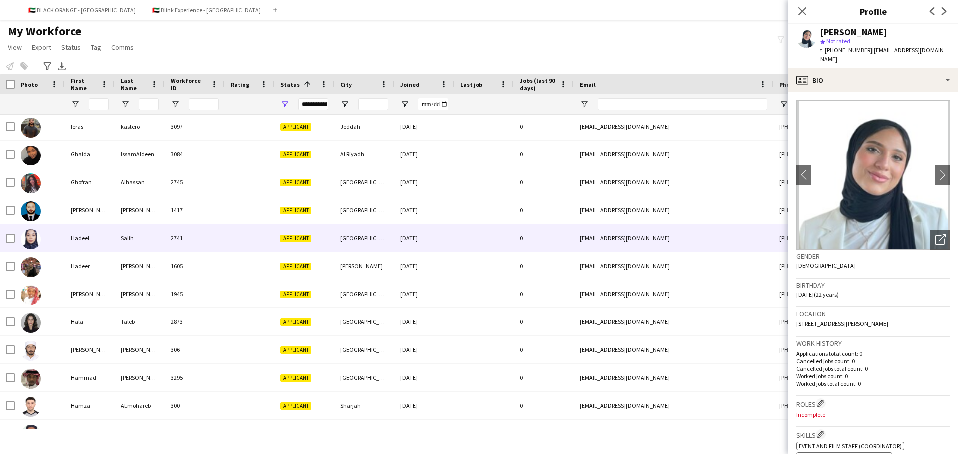
scroll to position [7383, 0]
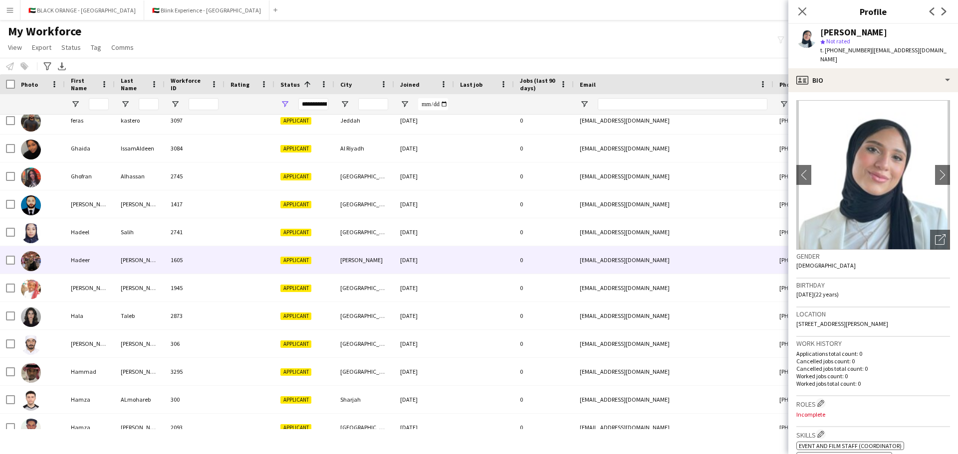
click at [119, 255] on div "[PERSON_NAME]" at bounding box center [140, 259] width 50 height 27
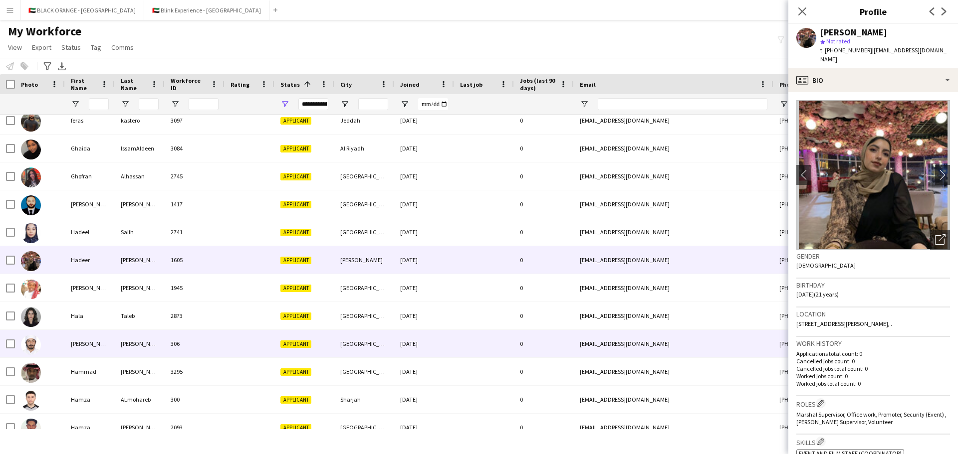
click at [117, 314] on div "[PERSON_NAME]" at bounding box center [140, 343] width 50 height 27
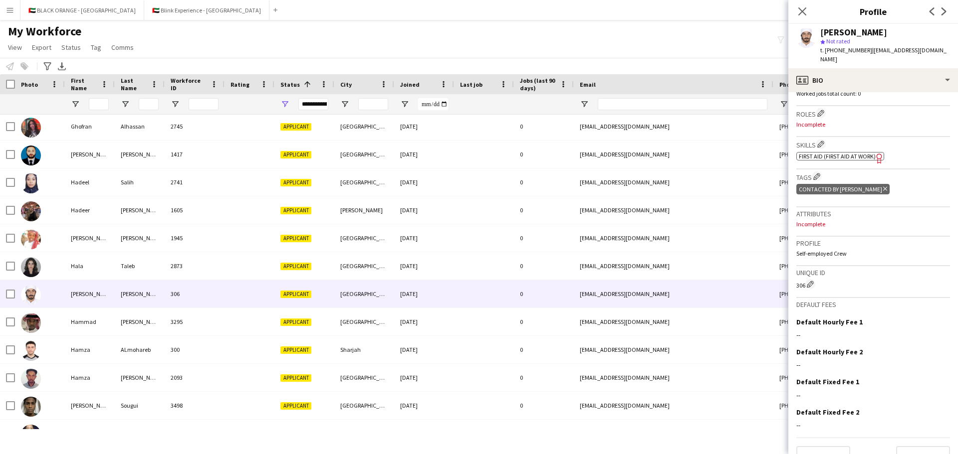
scroll to position [301, 0]
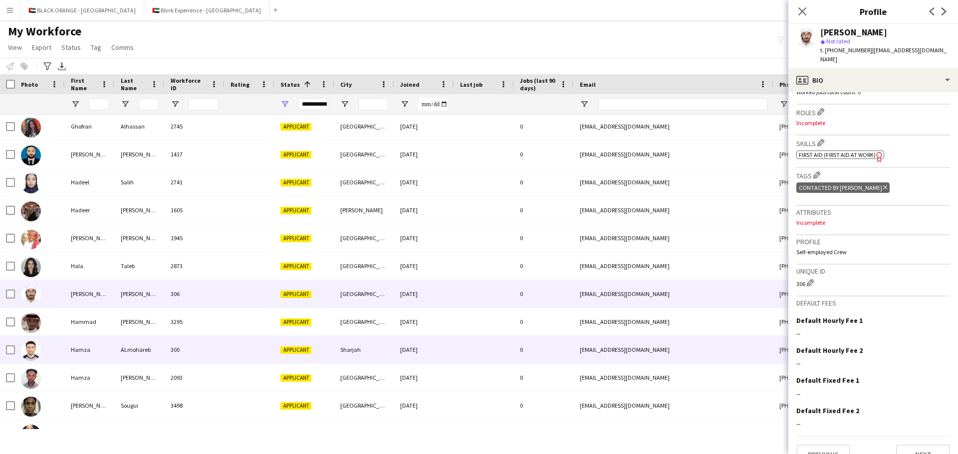
click at [66, 314] on div "Hamza" at bounding box center [90, 349] width 50 height 27
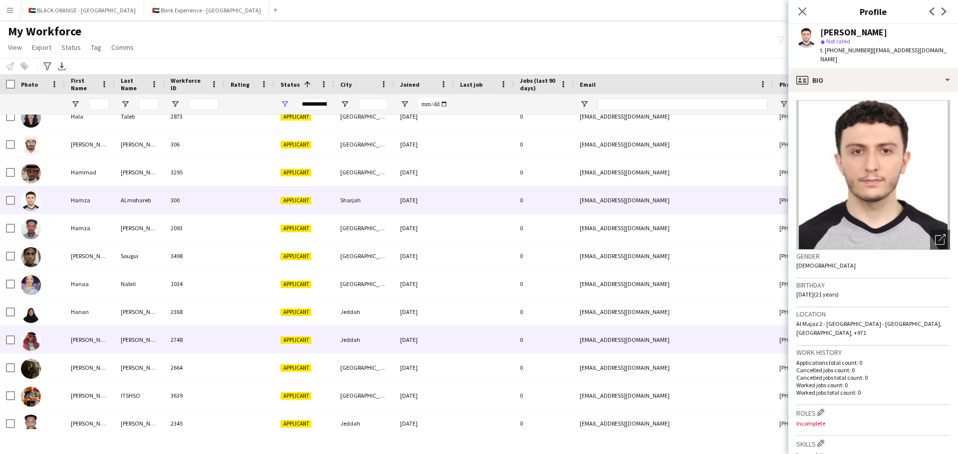
scroll to position [7633, 0]
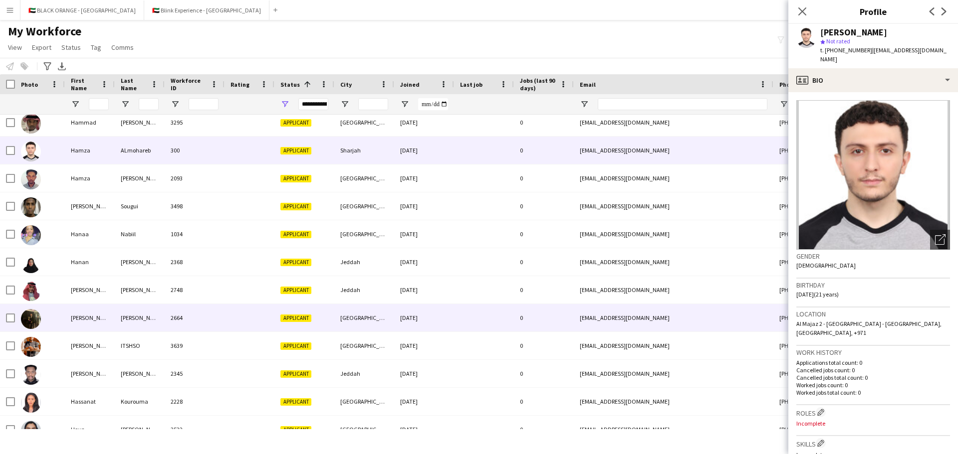
click at [68, 314] on div "[PERSON_NAME]" at bounding box center [90, 317] width 50 height 27
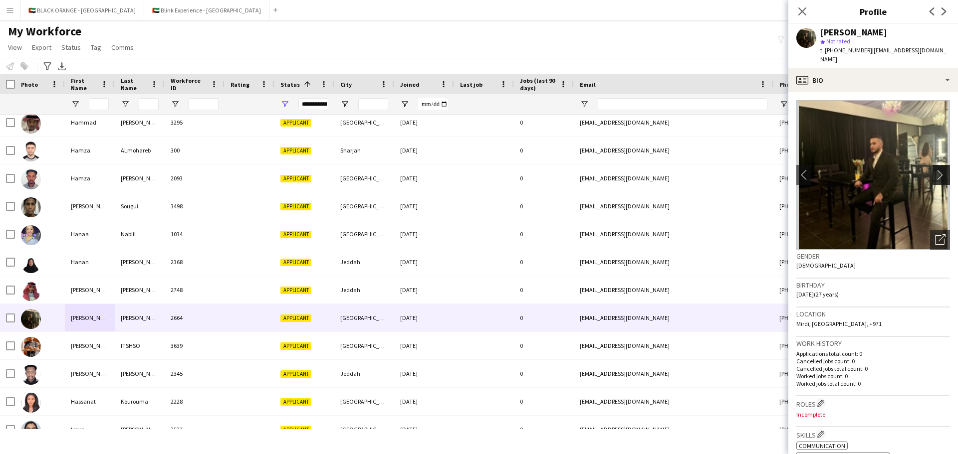
click at [638, 170] on app-icon "chevron-right" at bounding box center [942, 175] width 15 height 10
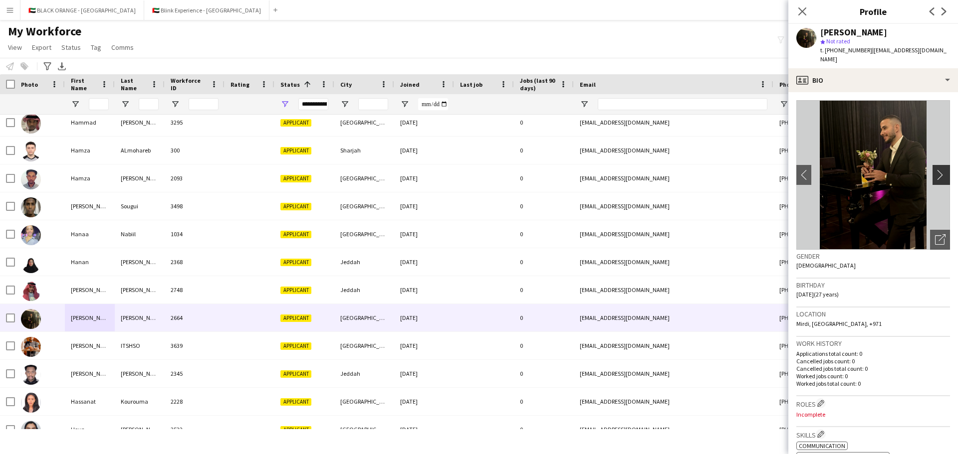
click at [638, 170] on app-icon "chevron-right" at bounding box center [942, 175] width 15 height 10
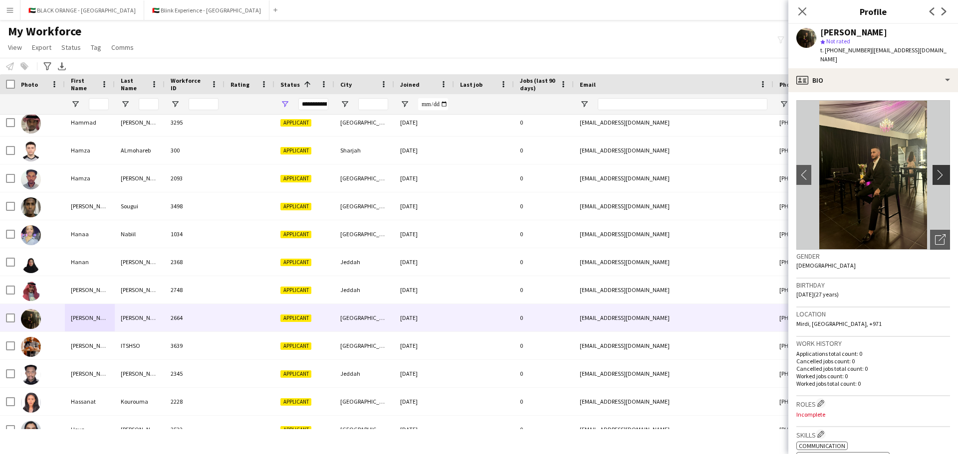
click at [638, 170] on app-icon "chevron-right" at bounding box center [942, 175] width 15 height 10
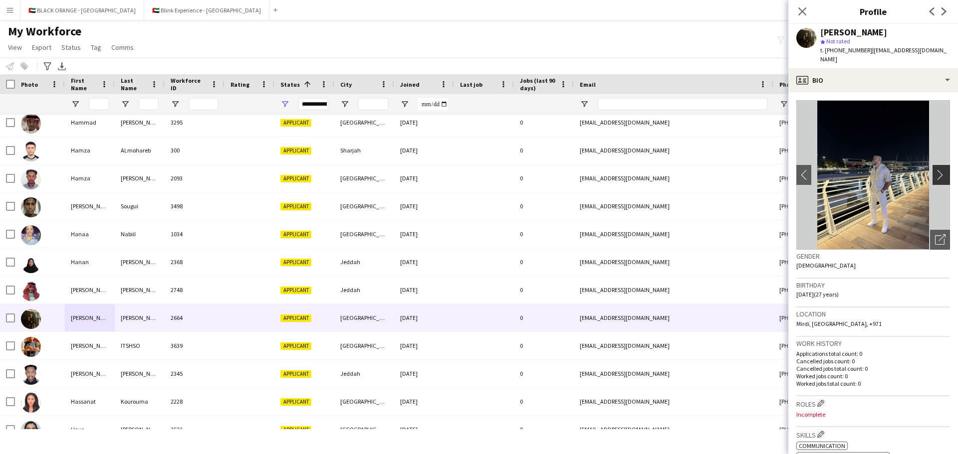
click at [638, 170] on app-icon "chevron-right" at bounding box center [942, 175] width 15 height 10
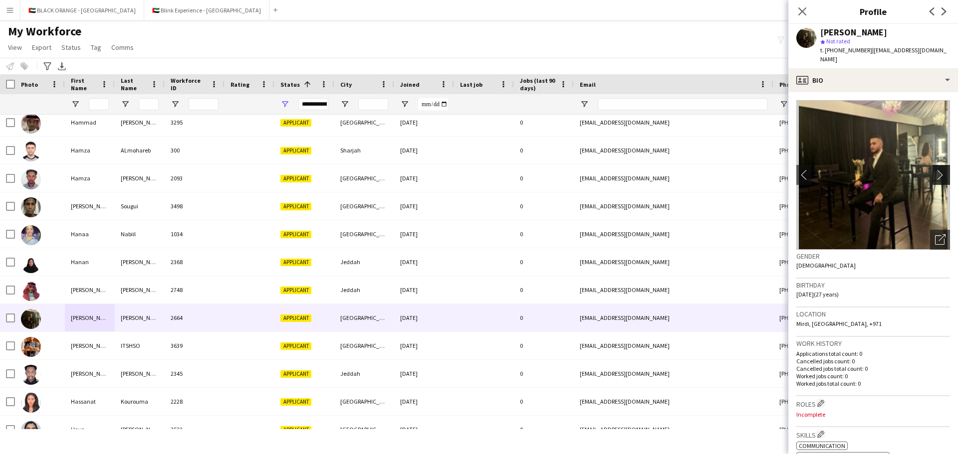
click at [638, 170] on app-icon "chevron-right" at bounding box center [942, 175] width 15 height 10
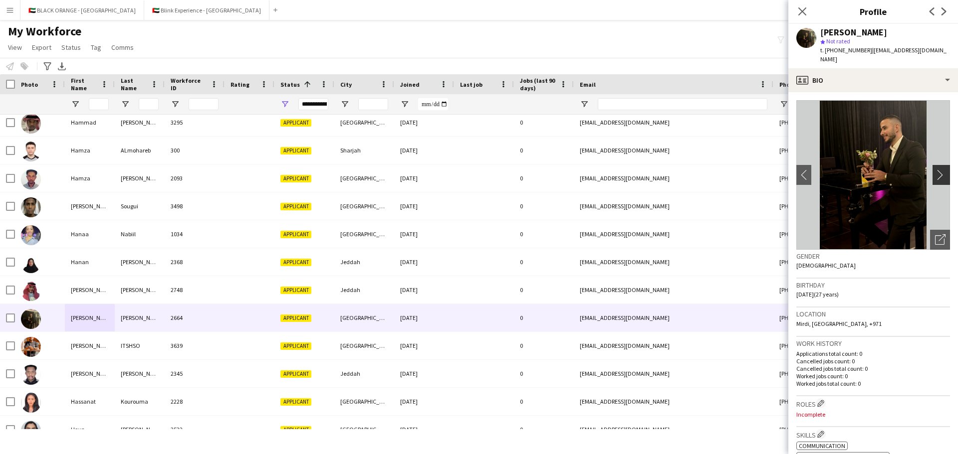
click at [638, 170] on app-icon "chevron-right" at bounding box center [942, 175] width 15 height 10
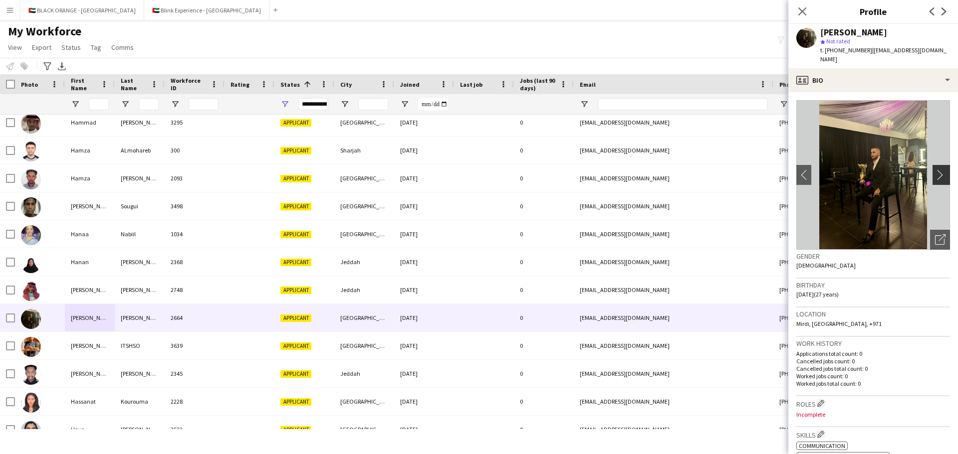
click at [638, 170] on app-icon "chevron-right" at bounding box center [942, 175] width 15 height 10
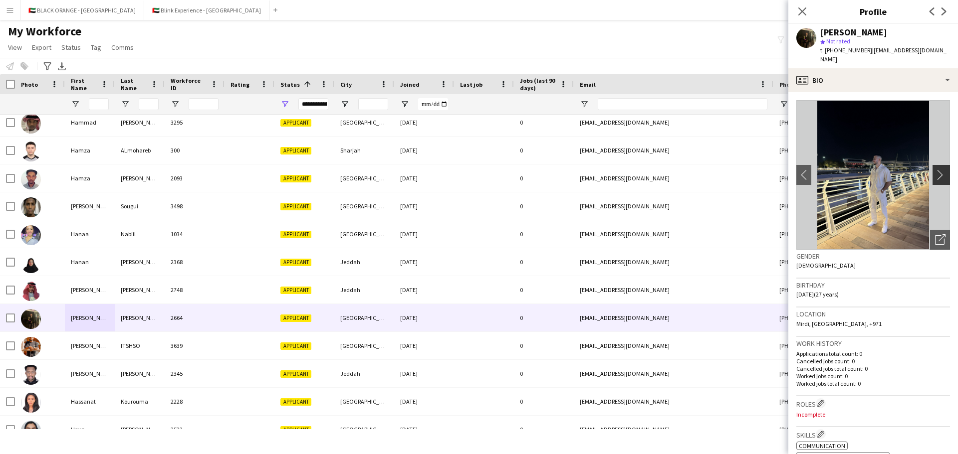
click at [638, 170] on app-icon "chevron-right" at bounding box center [942, 175] width 15 height 10
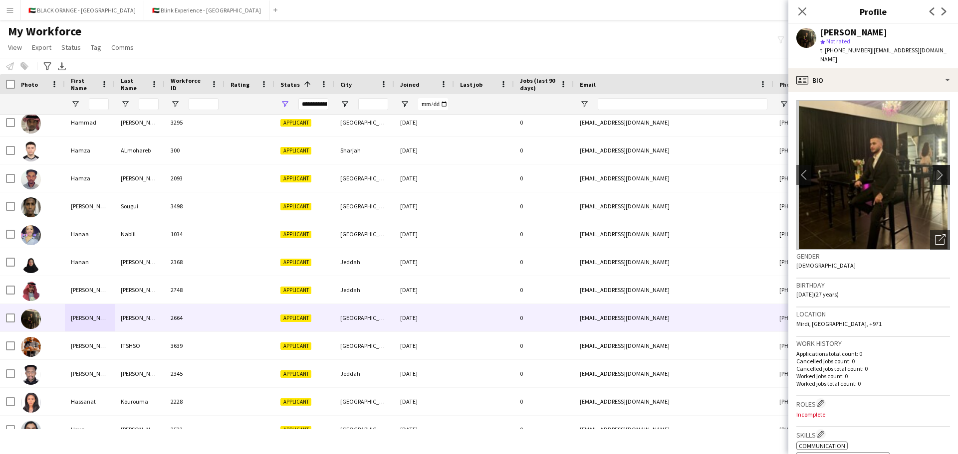
click at [638, 170] on app-icon "chevron-right" at bounding box center [942, 175] width 15 height 10
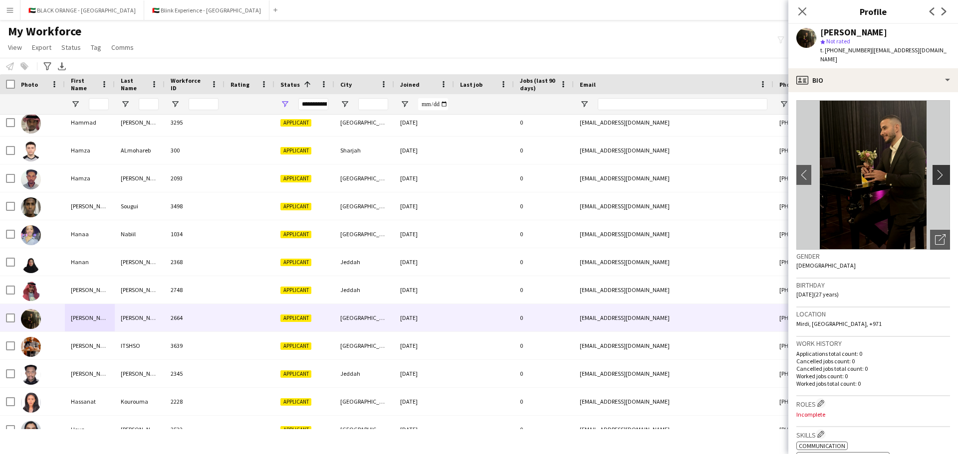
click at [638, 170] on app-icon "chevron-right" at bounding box center [942, 175] width 15 height 10
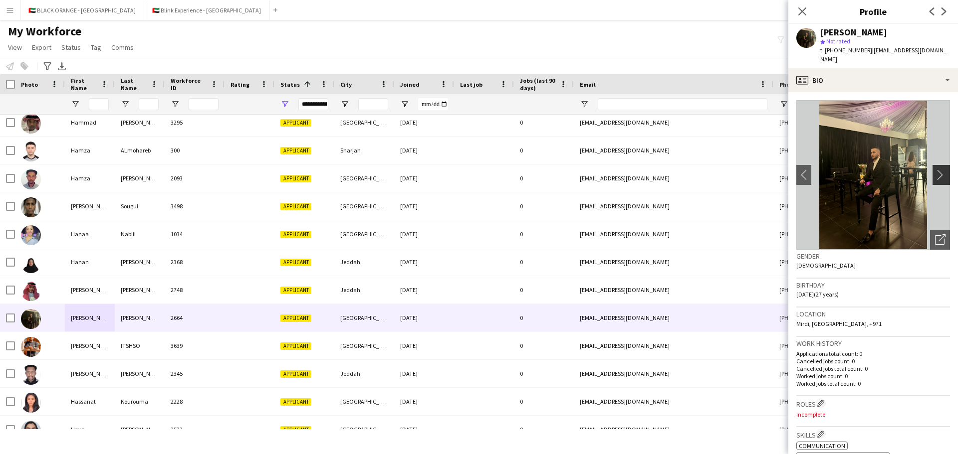
click at [638, 170] on app-icon "chevron-right" at bounding box center [942, 175] width 15 height 10
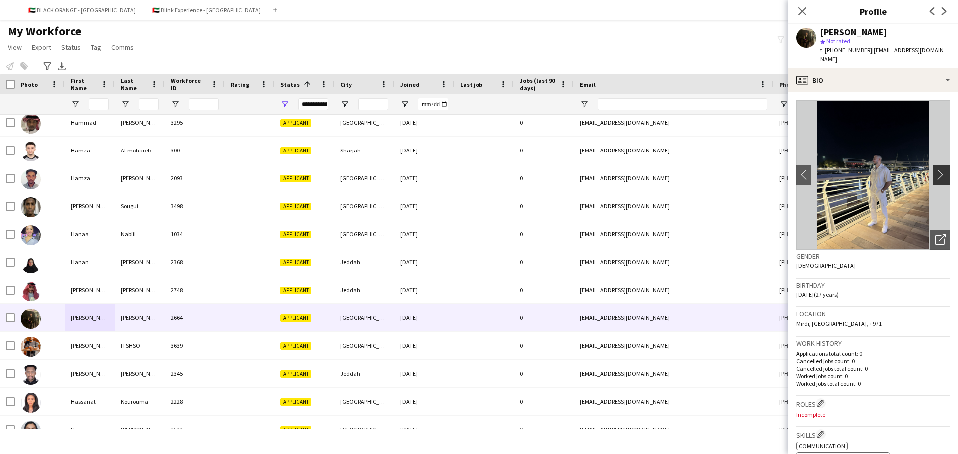
click at [638, 170] on app-icon "chevron-right" at bounding box center [942, 175] width 15 height 10
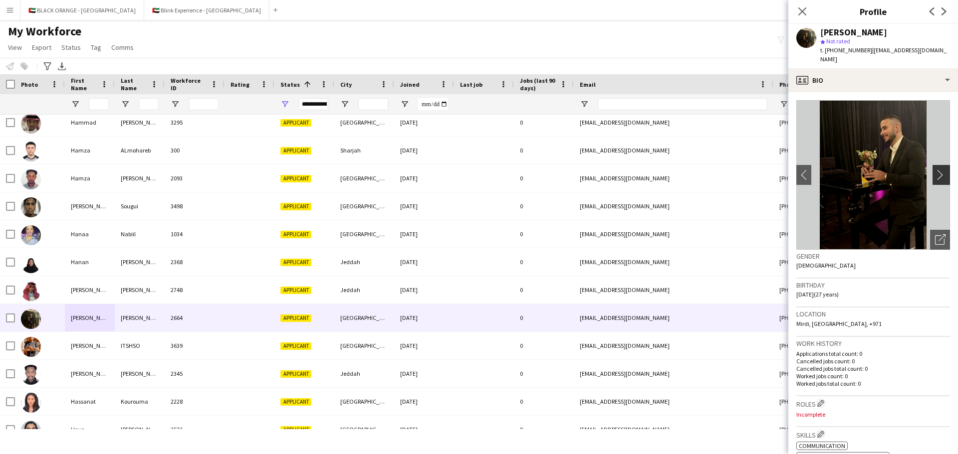
click at [638, 170] on app-icon "chevron-right" at bounding box center [942, 175] width 15 height 10
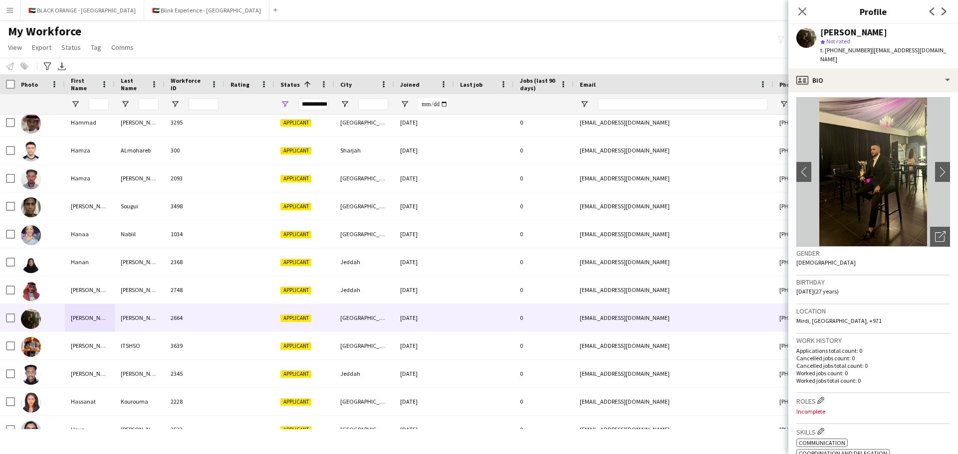
scroll to position [0, 0]
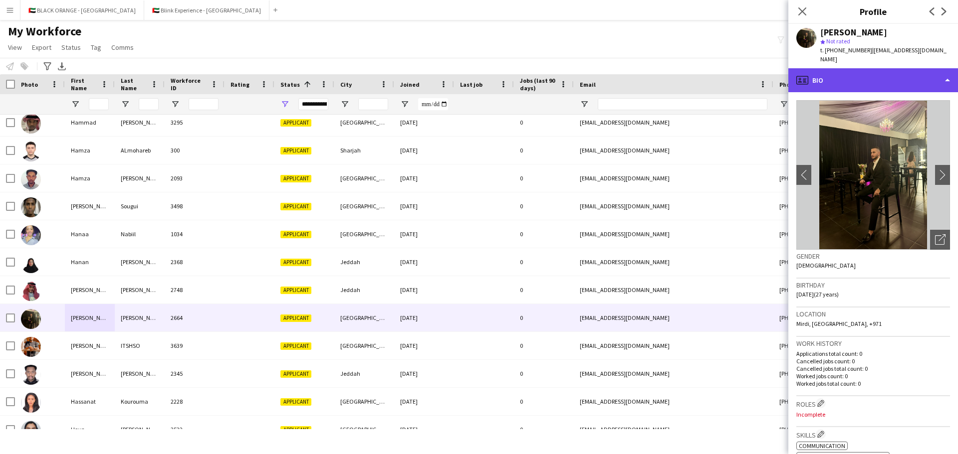
click at [638, 76] on div "profile Bio" at bounding box center [873, 80] width 170 height 24
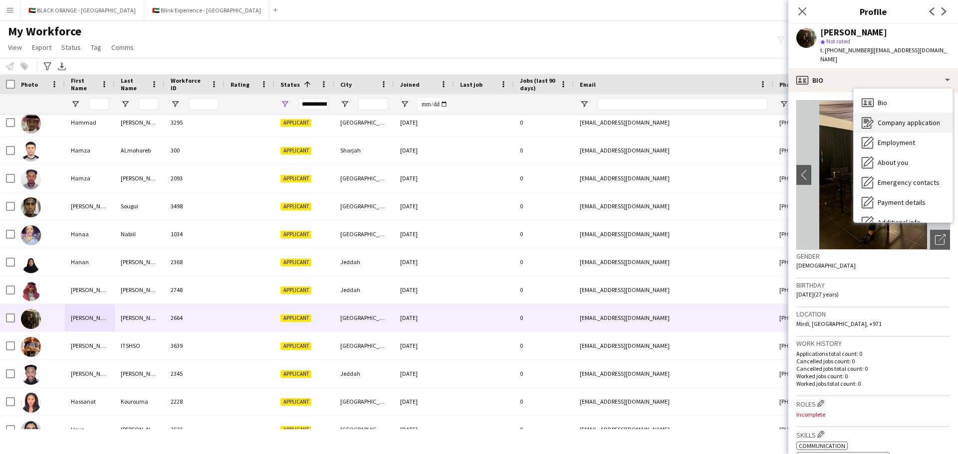
click at [638, 118] on span "Company application" at bounding box center [908, 122] width 62 height 9
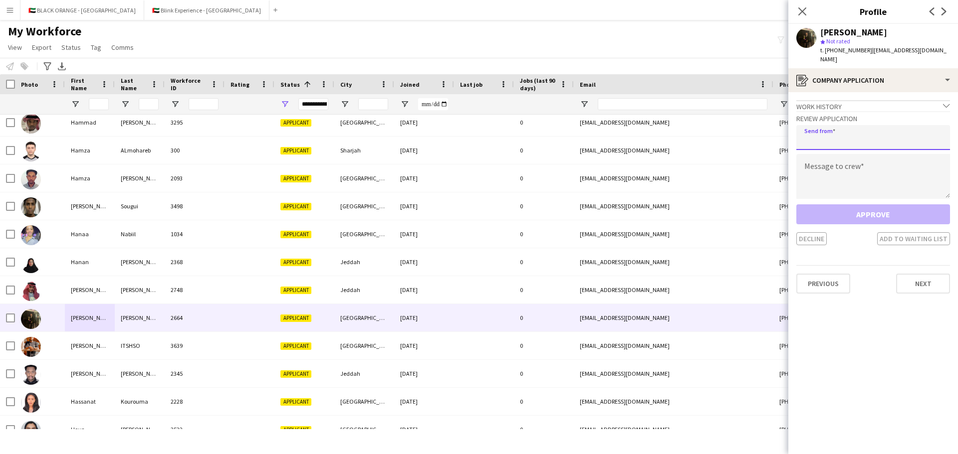
click at [638, 135] on input "email" at bounding box center [873, 137] width 154 height 25
type input "**********"
click at [638, 159] on textarea at bounding box center [873, 176] width 154 height 45
paste textarea "**********"
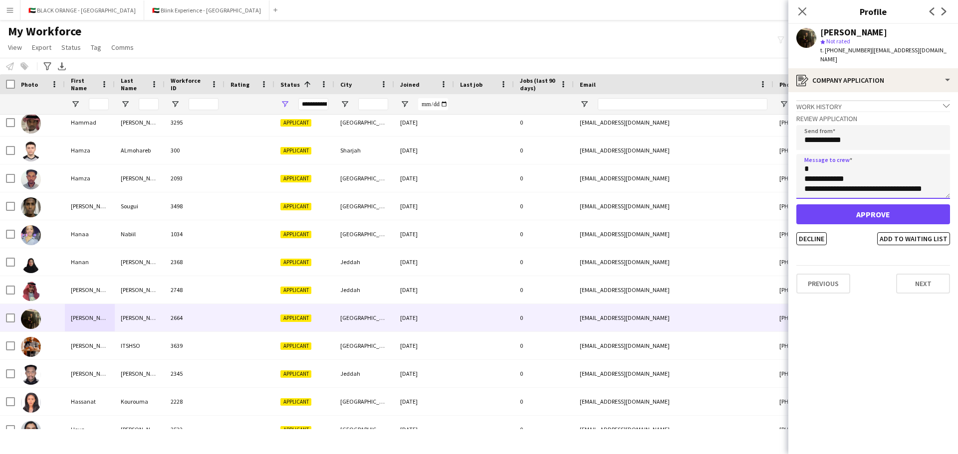
type textarea "**********"
click at [638, 205] on button "Approve" at bounding box center [873, 215] width 154 height 20
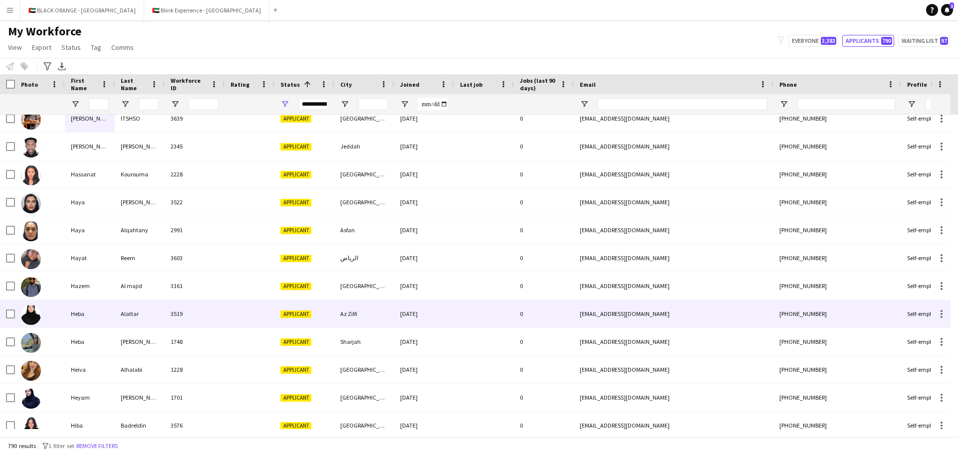
click at [72, 308] on div "Heba" at bounding box center [90, 313] width 50 height 27
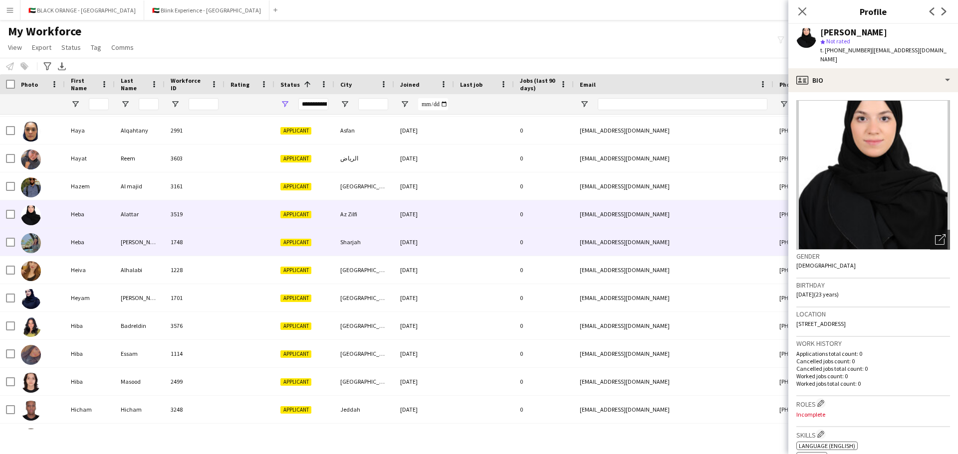
click at [91, 247] on div "Heba" at bounding box center [90, 241] width 50 height 27
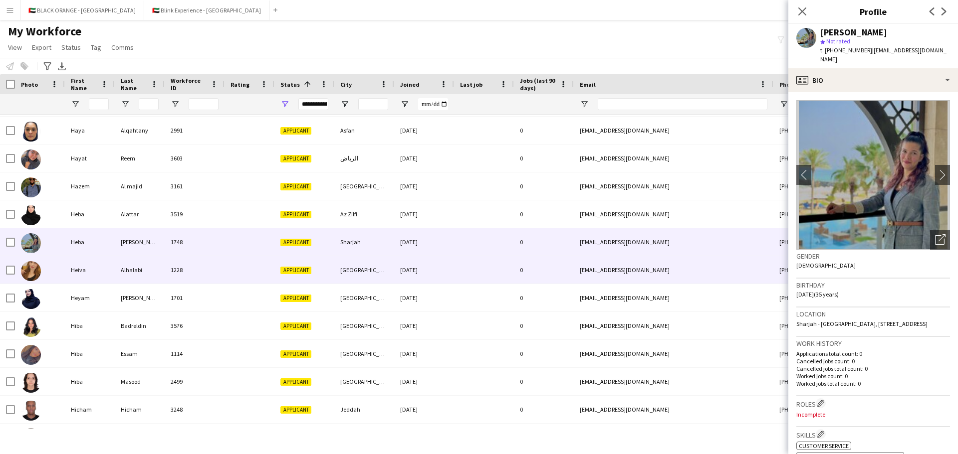
click at [92, 268] on div "Heiva" at bounding box center [90, 269] width 50 height 27
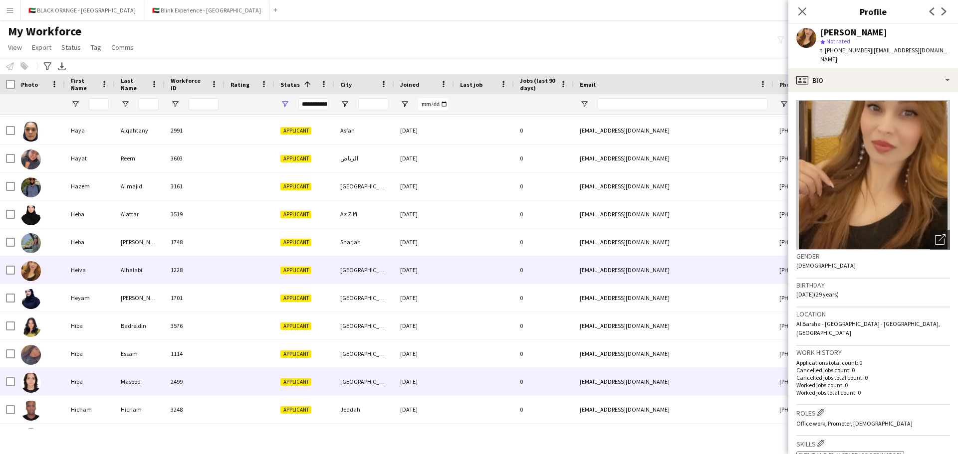
click at [83, 314] on div "Hiba" at bounding box center [90, 381] width 50 height 27
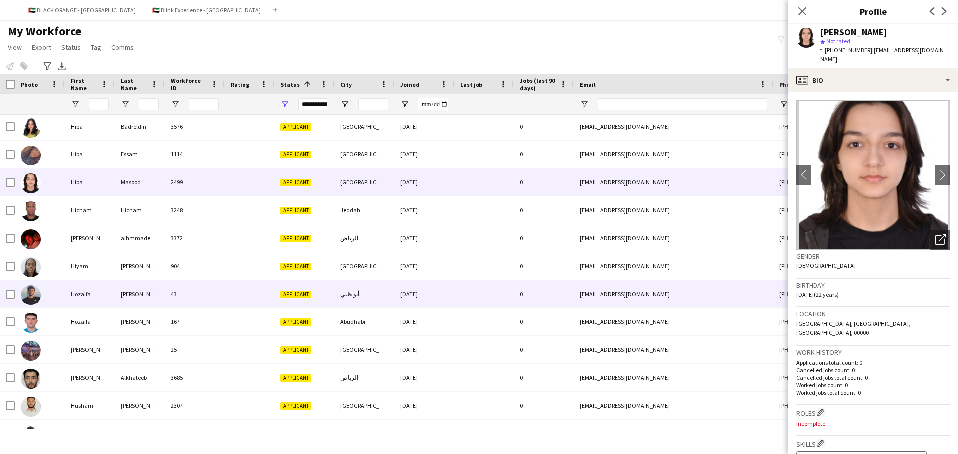
click at [137, 298] on div "[PERSON_NAME]" at bounding box center [140, 293] width 50 height 27
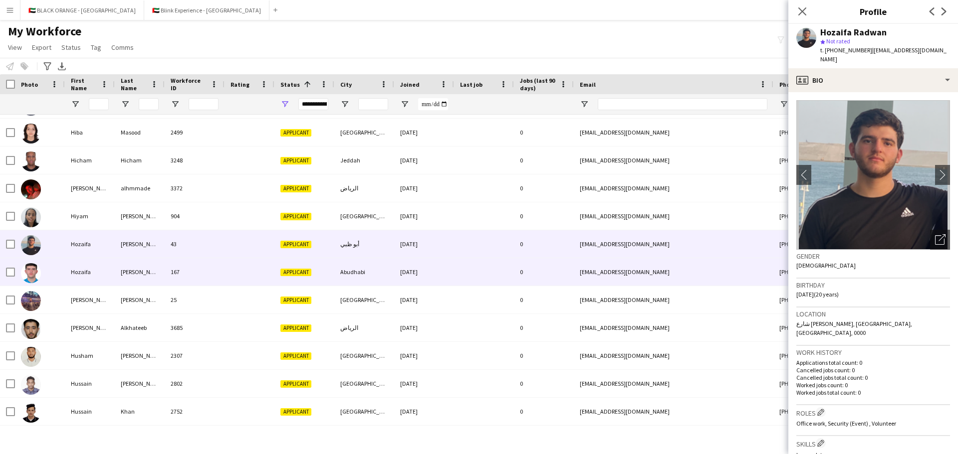
click at [133, 278] on div "[PERSON_NAME]" at bounding box center [140, 271] width 50 height 27
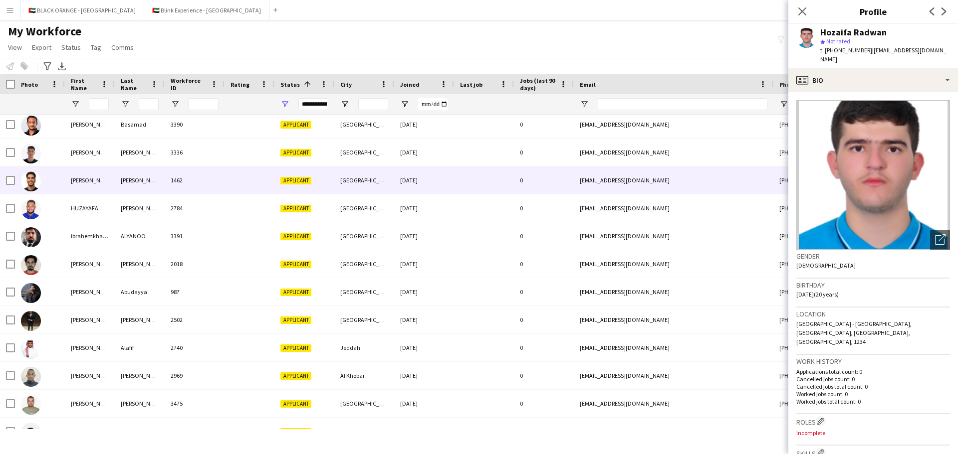
click at [123, 176] on div "[PERSON_NAME]" at bounding box center [140, 180] width 50 height 27
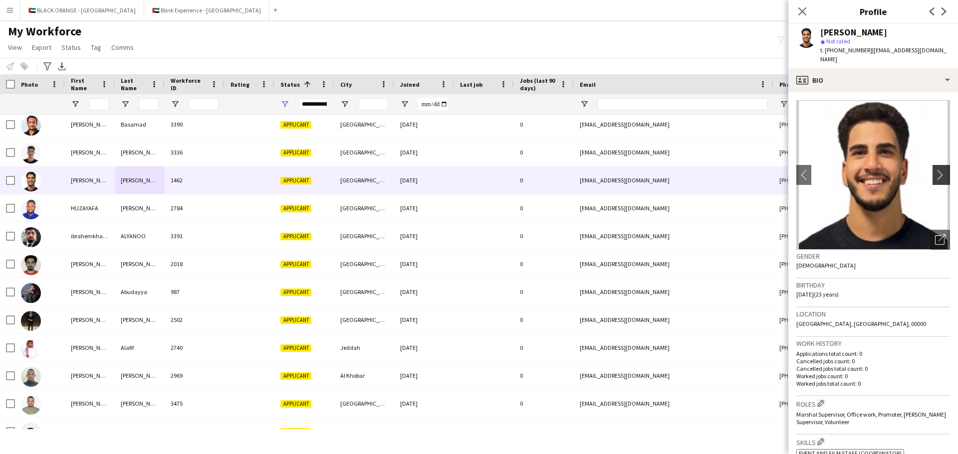
click at [638, 170] on app-icon "chevron-right" at bounding box center [942, 175] width 15 height 10
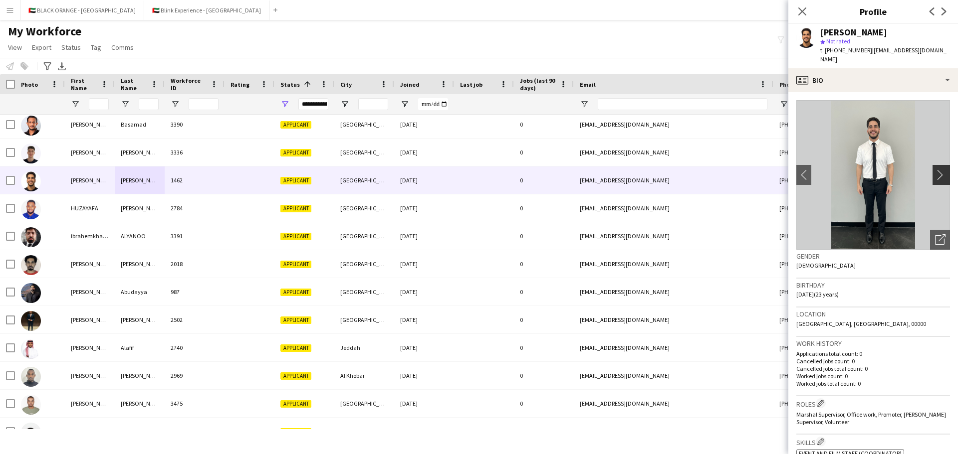
click at [638, 170] on app-icon "chevron-right" at bounding box center [942, 175] width 15 height 10
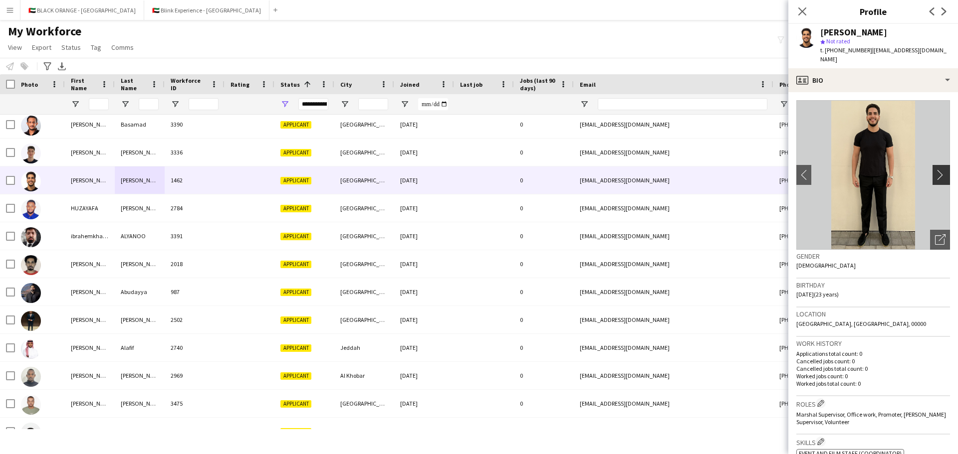
click at [638, 170] on app-icon "chevron-right" at bounding box center [942, 175] width 15 height 10
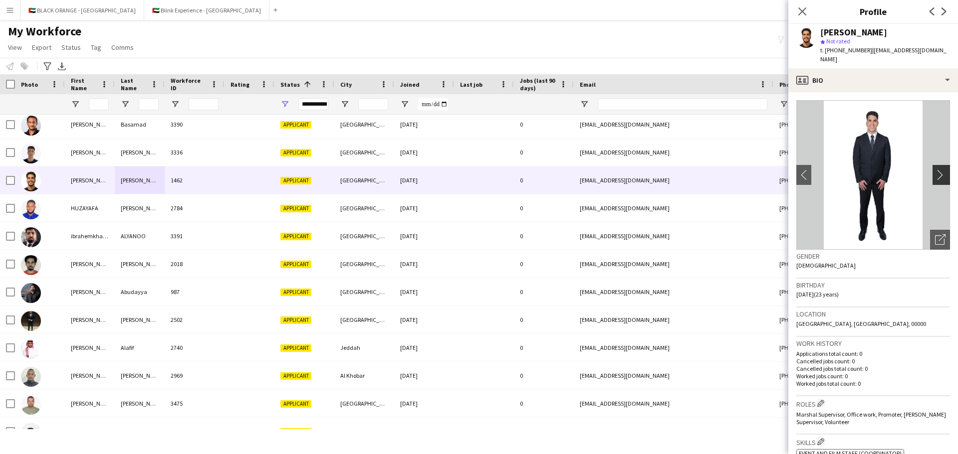
click at [638, 170] on app-icon "chevron-right" at bounding box center [942, 175] width 15 height 10
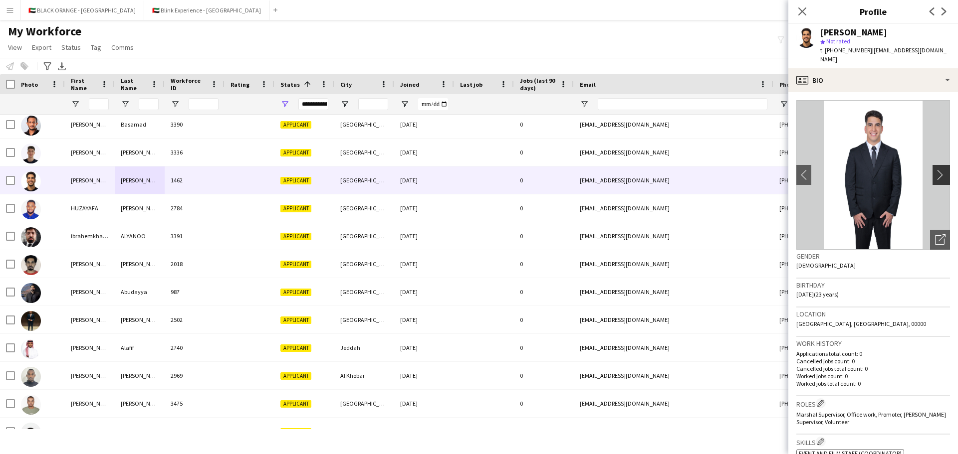
click at [638, 170] on app-icon "chevron-right" at bounding box center [942, 175] width 15 height 10
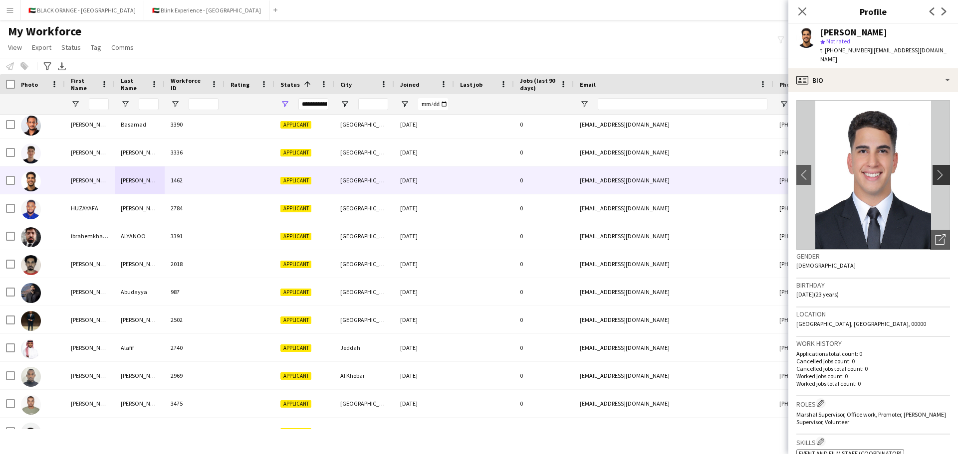
click at [638, 170] on app-icon "chevron-right" at bounding box center [942, 175] width 15 height 10
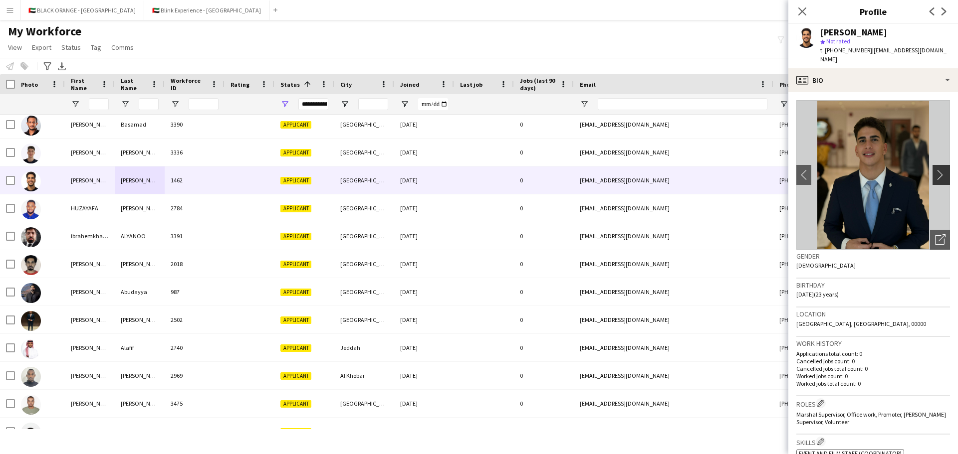
click at [638, 170] on app-icon "chevron-right" at bounding box center [942, 175] width 15 height 10
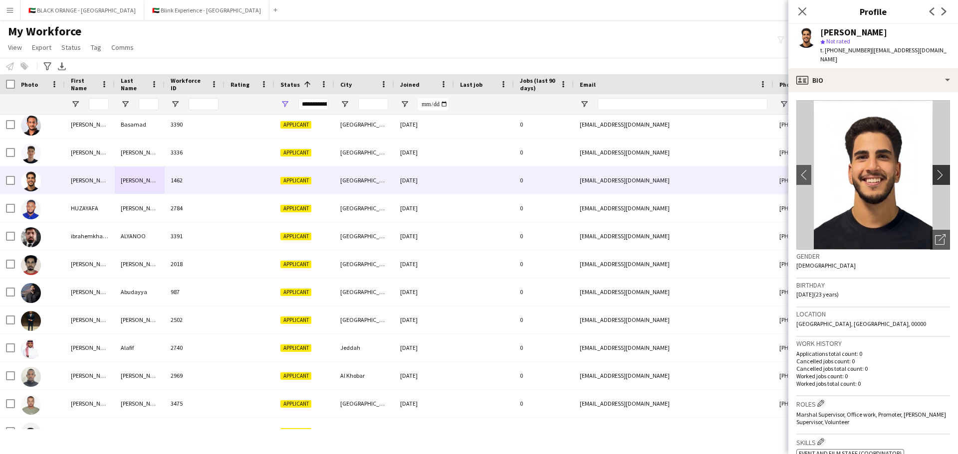
click at [638, 170] on app-icon "chevron-right" at bounding box center [942, 175] width 15 height 10
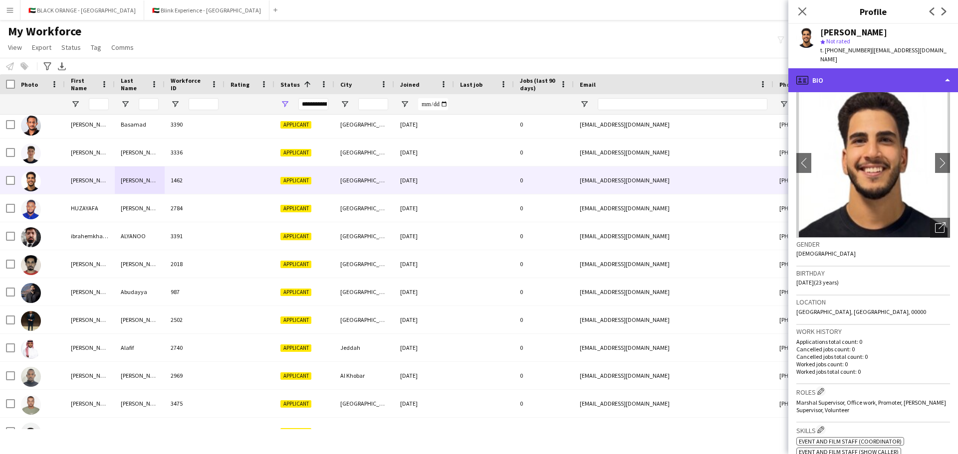
click at [638, 69] on div "profile Bio" at bounding box center [873, 80] width 170 height 24
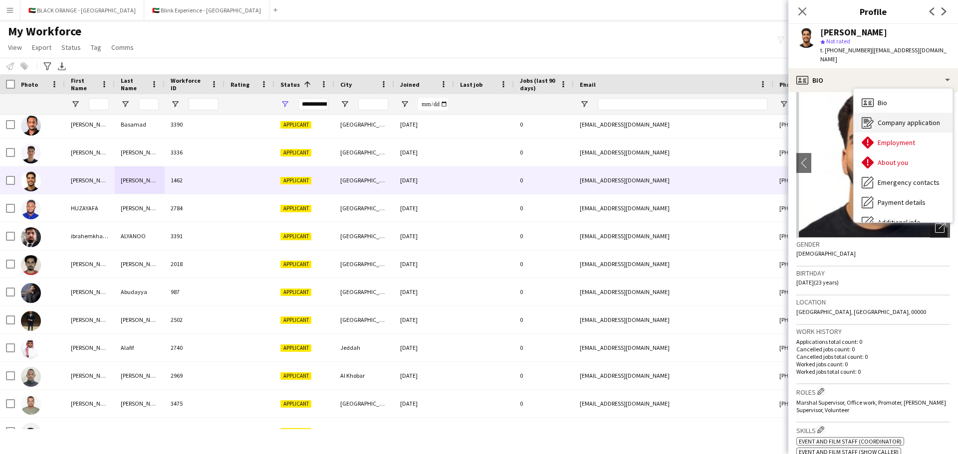
click at [638, 118] on span "Company application" at bounding box center [908, 122] width 62 height 9
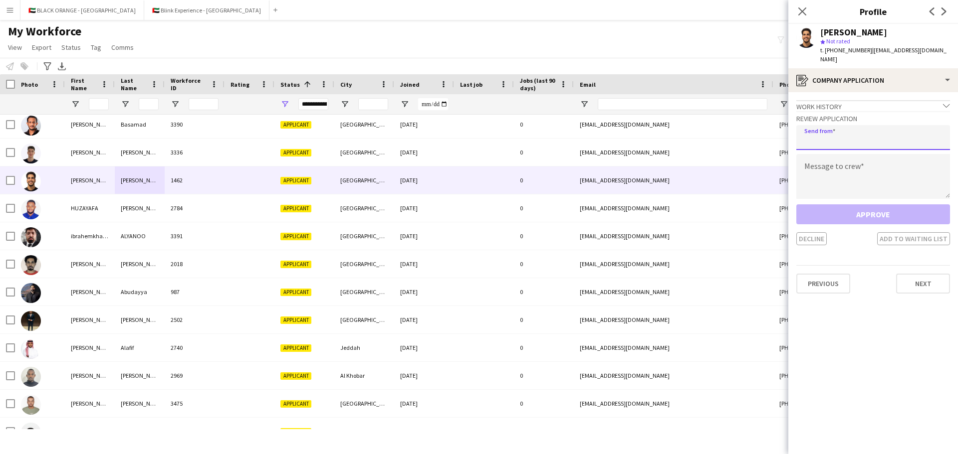
click at [638, 129] on input "email" at bounding box center [873, 137] width 154 height 25
type input "**********"
click at [638, 155] on textarea at bounding box center [873, 176] width 154 height 45
paste textarea "**********"
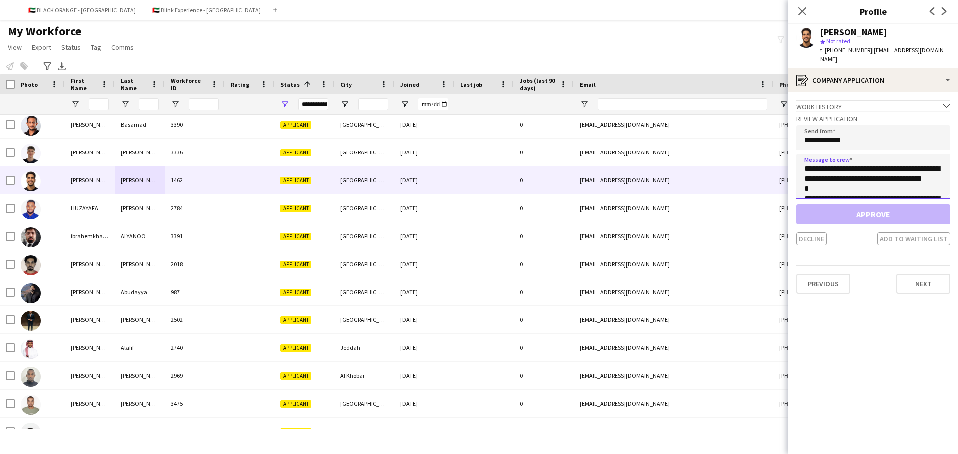
scroll to position [275, 0]
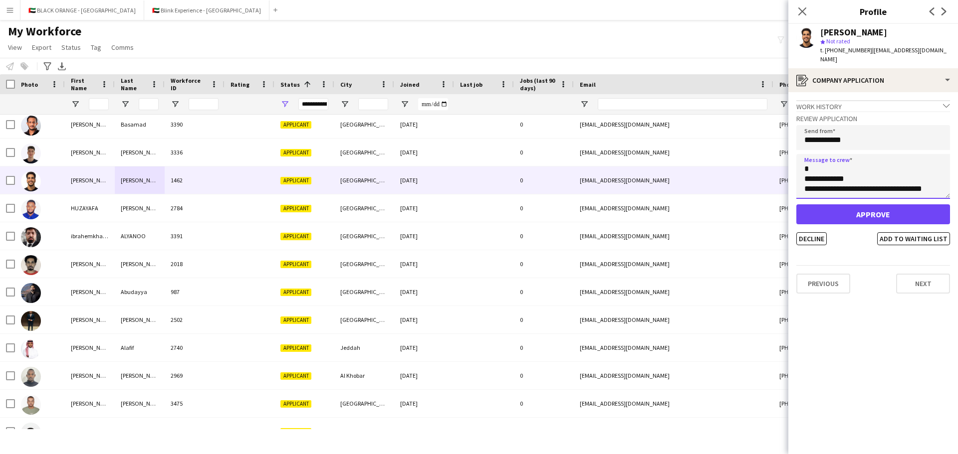
type textarea "**********"
click at [638, 205] on button "Approve" at bounding box center [873, 215] width 154 height 20
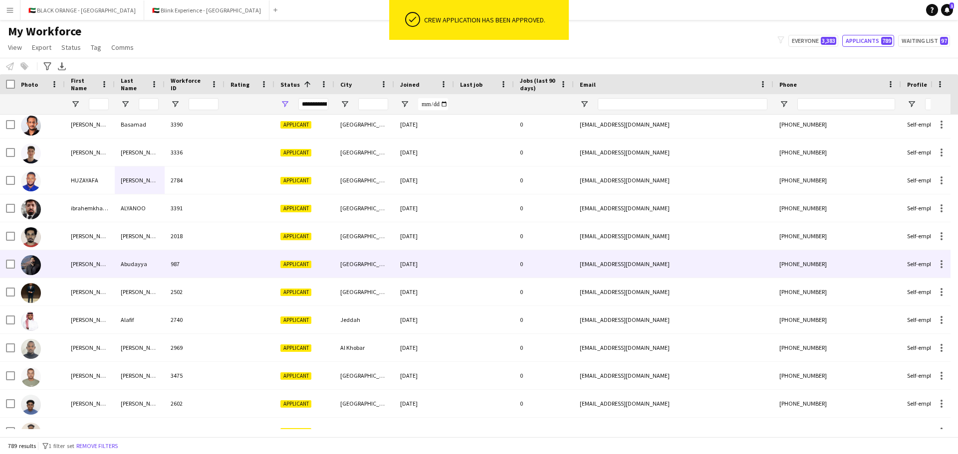
click at [128, 265] on div "Abudayya" at bounding box center [140, 263] width 50 height 27
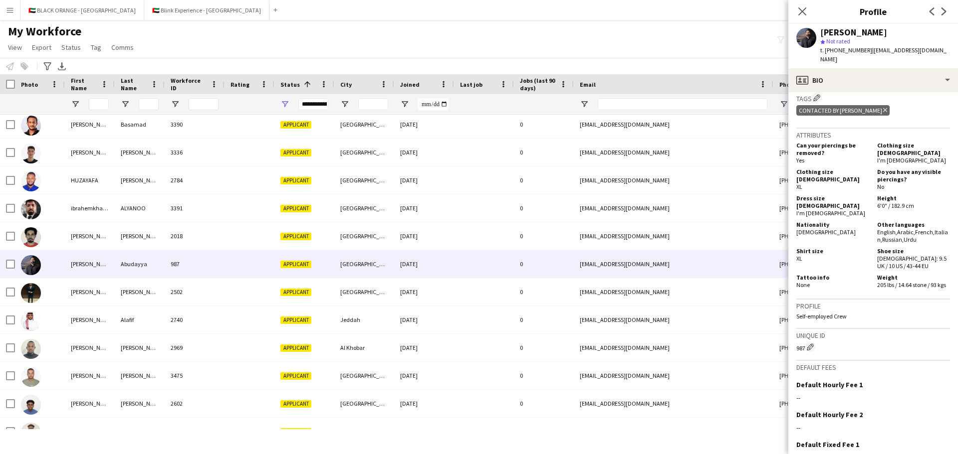
scroll to position [0, 0]
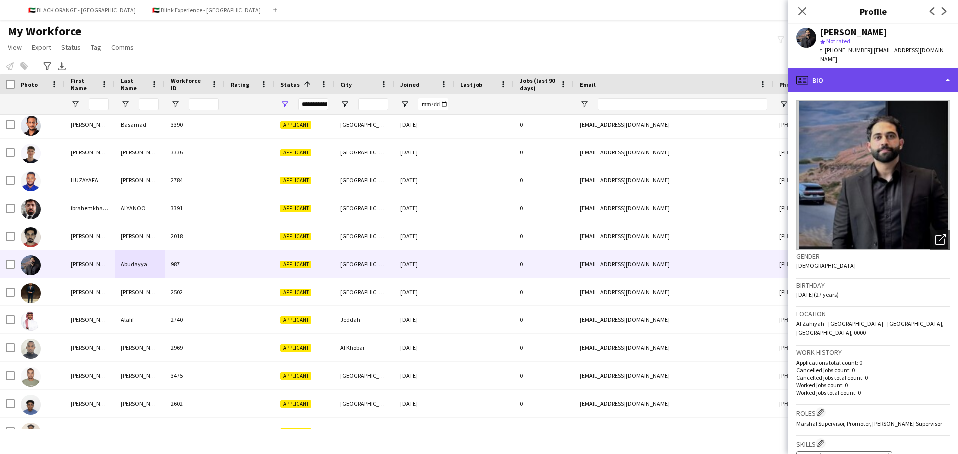
click at [638, 72] on div "profile Bio" at bounding box center [873, 80] width 170 height 24
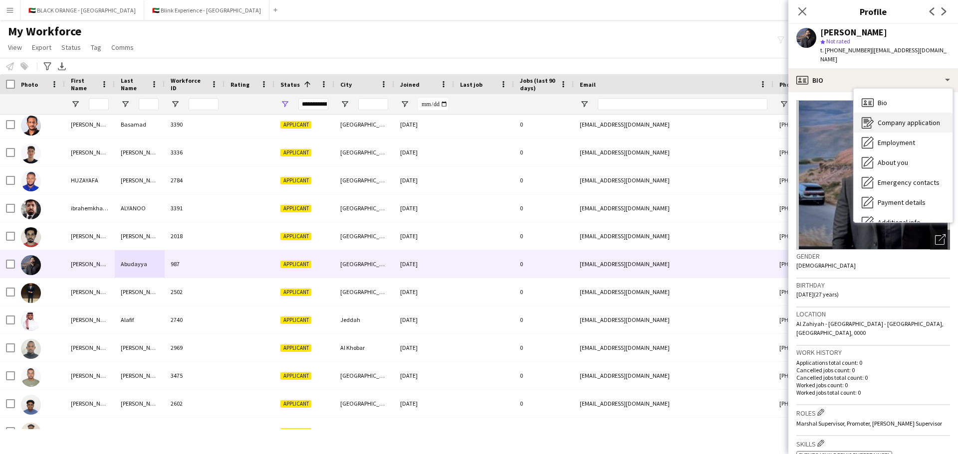
click at [638, 118] on span "Company application" at bounding box center [908, 122] width 62 height 9
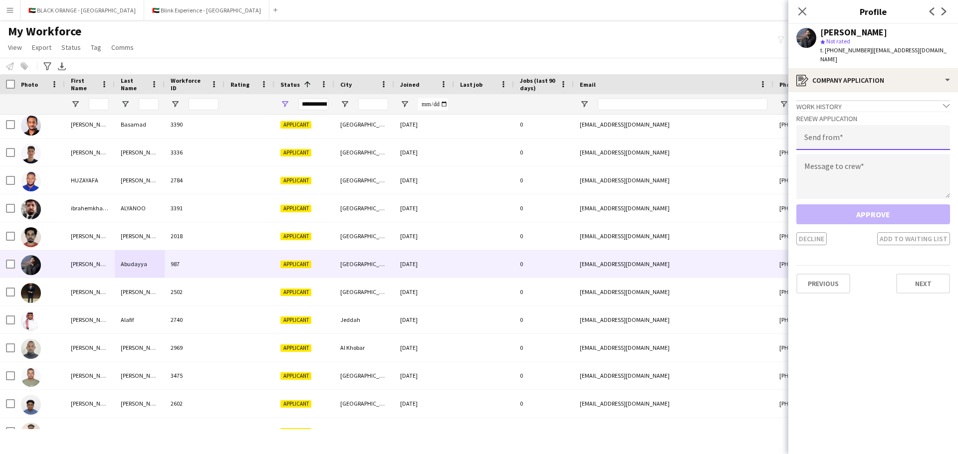
click at [638, 132] on input "email" at bounding box center [873, 137] width 154 height 25
type input "**********"
click at [638, 158] on textarea at bounding box center [873, 176] width 154 height 45
paste textarea "**********"
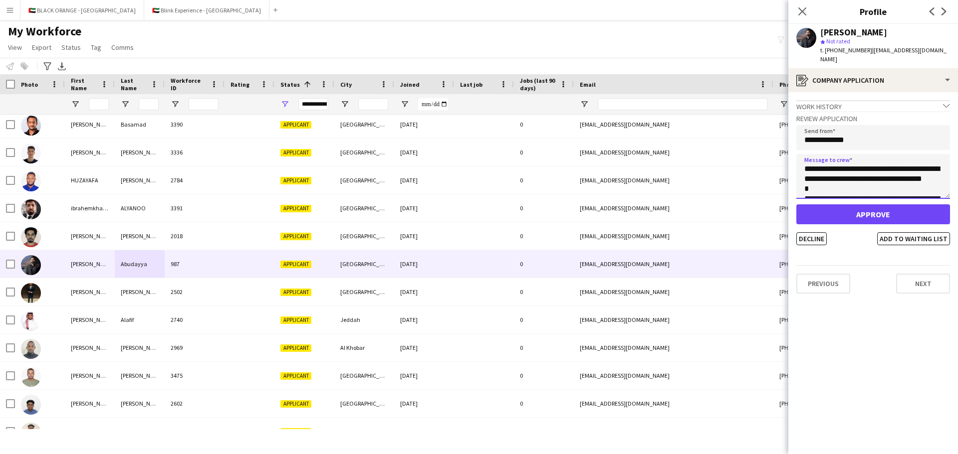
scroll to position [275, 0]
type textarea "**********"
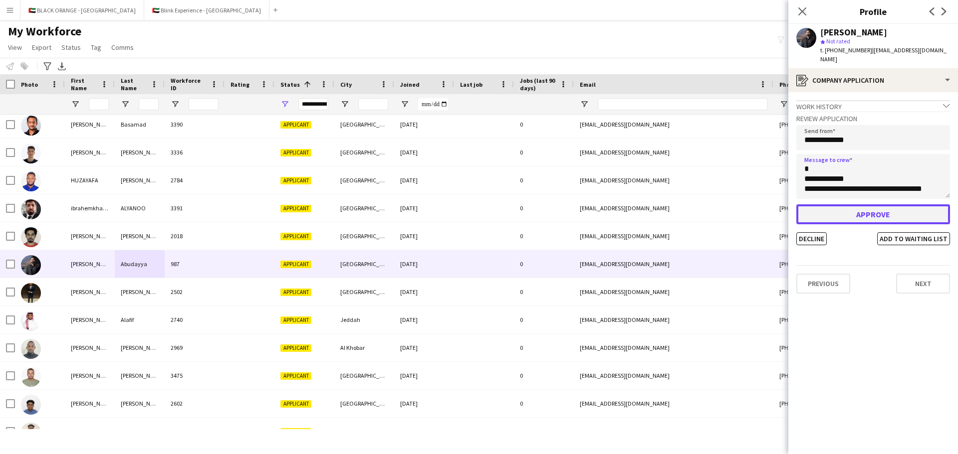
click at [638, 205] on button "Approve" at bounding box center [873, 215] width 154 height 20
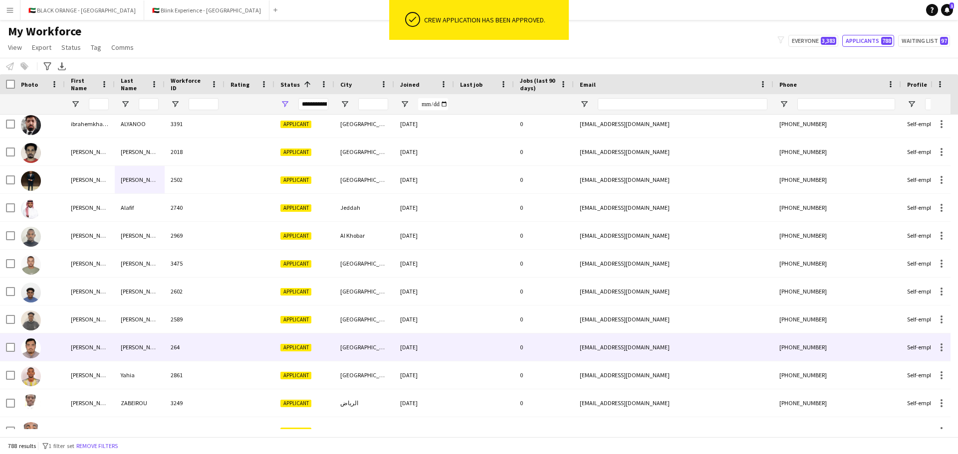
scroll to position [8680, 0]
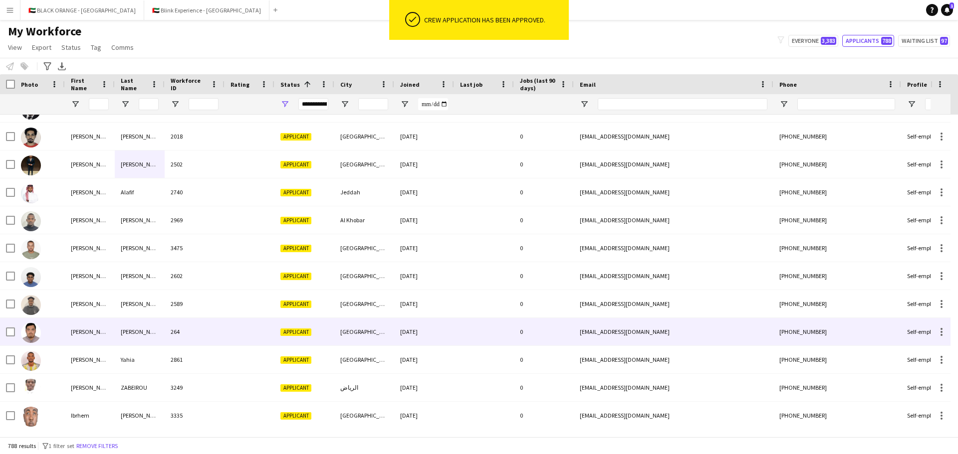
click at [117, 314] on div "[PERSON_NAME]" at bounding box center [140, 331] width 50 height 27
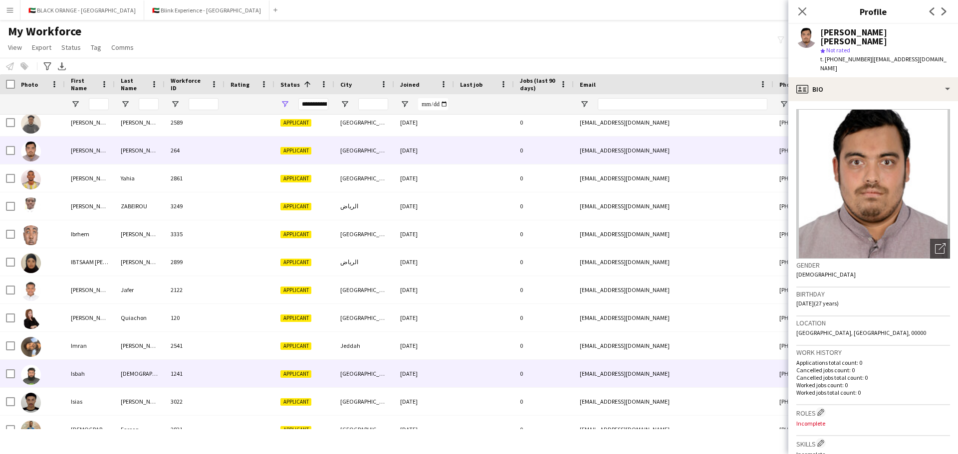
scroll to position [8880, 0]
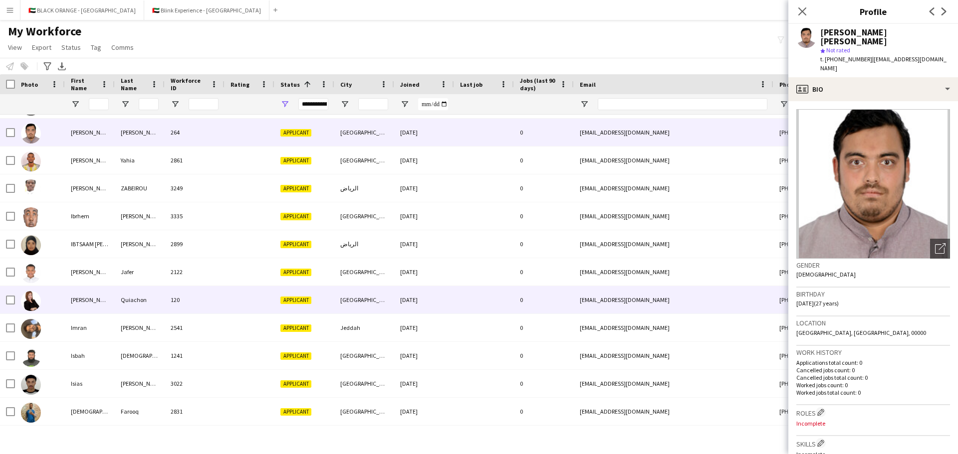
click at [132, 301] on div "Quiachon" at bounding box center [140, 299] width 50 height 27
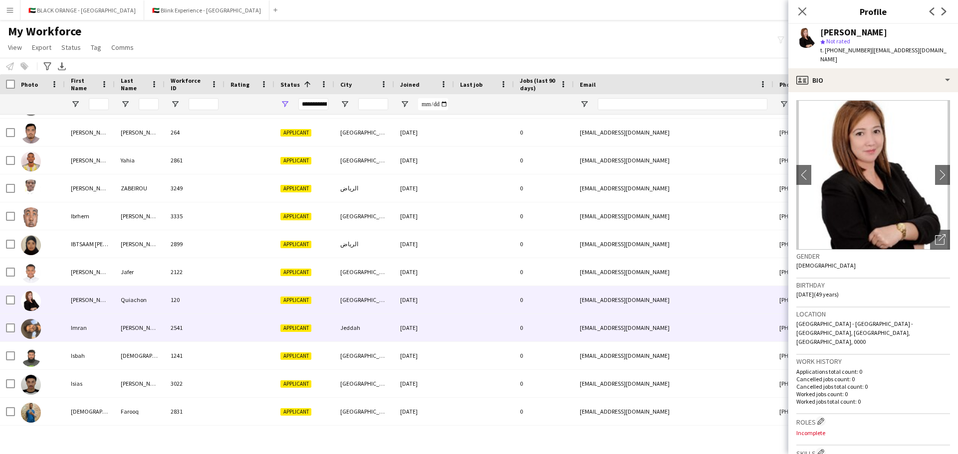
click at [102, 314] on div "Imran" at bounding box center [90, 327] width 50 height 27
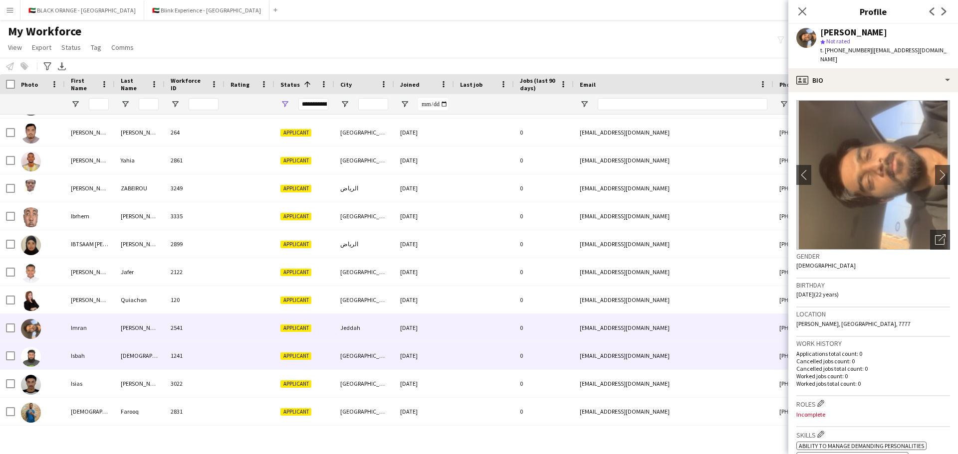
click at [92, 314] on div "Isbah" at bounding box center [90, 355] width 50 height 27
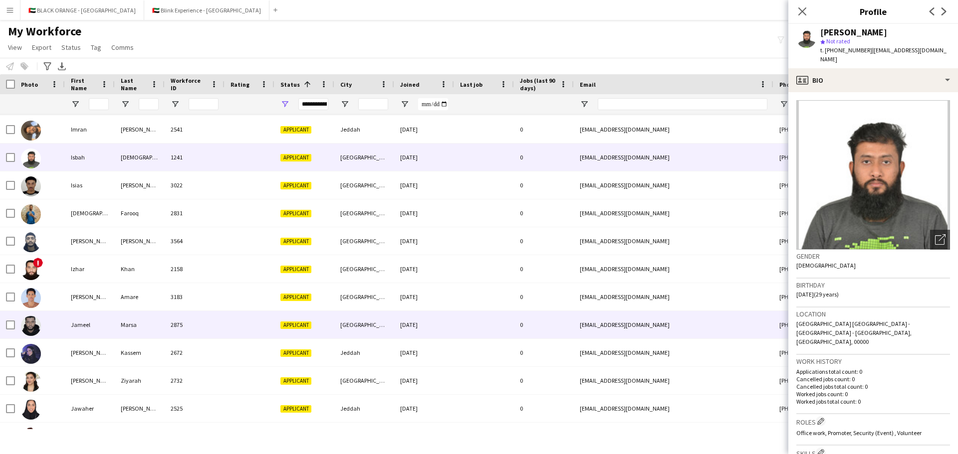
scroll to position [9079, 0]
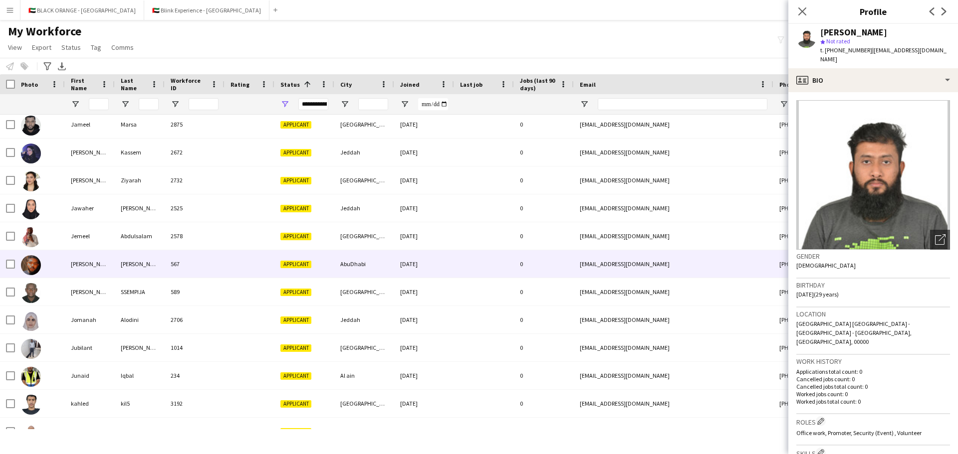
click at [125, 260] on div "[PERSON_NAME]" at bounding box center [140, 263] width 50 height 27
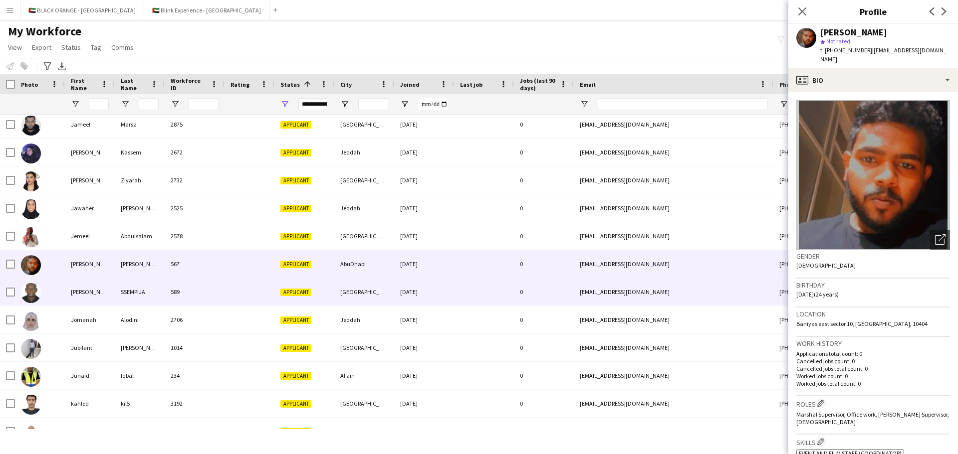
click at [128, 294] on div "SSEMPIJA" at bounding box center [140, 291] width 50 height 27
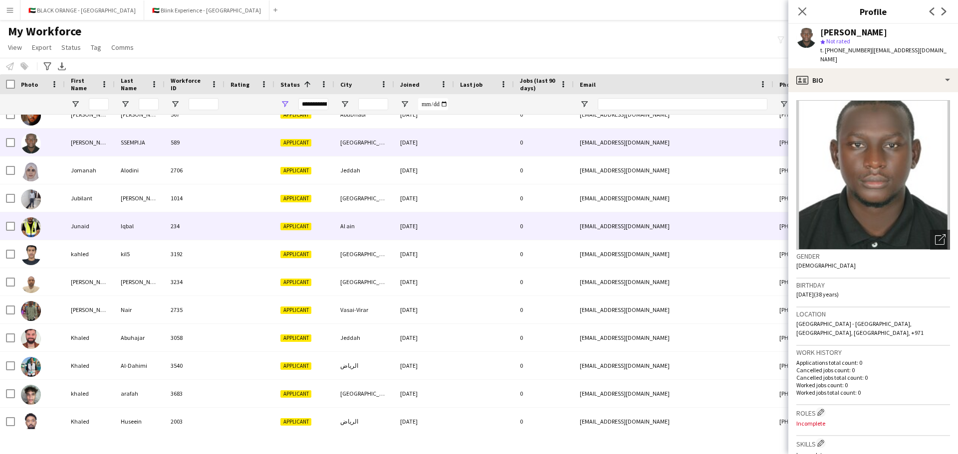
click at [103, 230] on div "Junaid" at bounding box center [90, 226] width 50 height 27
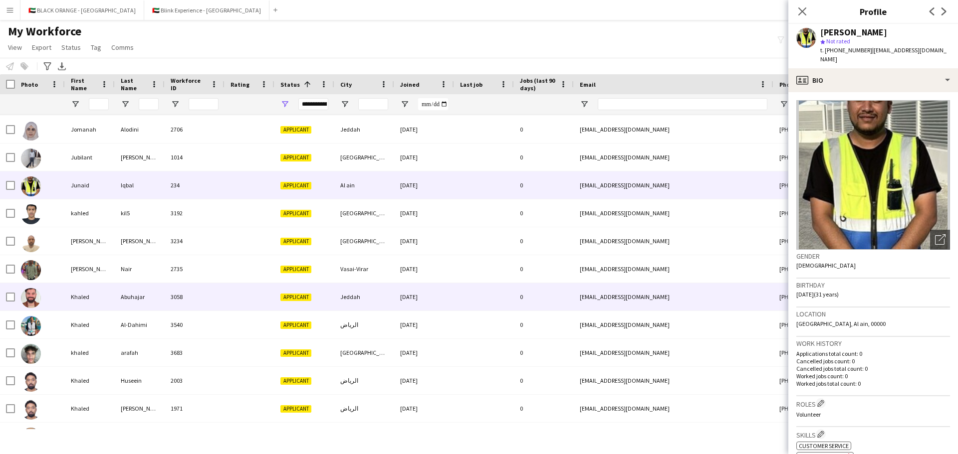
scroll to position [9526, 0]
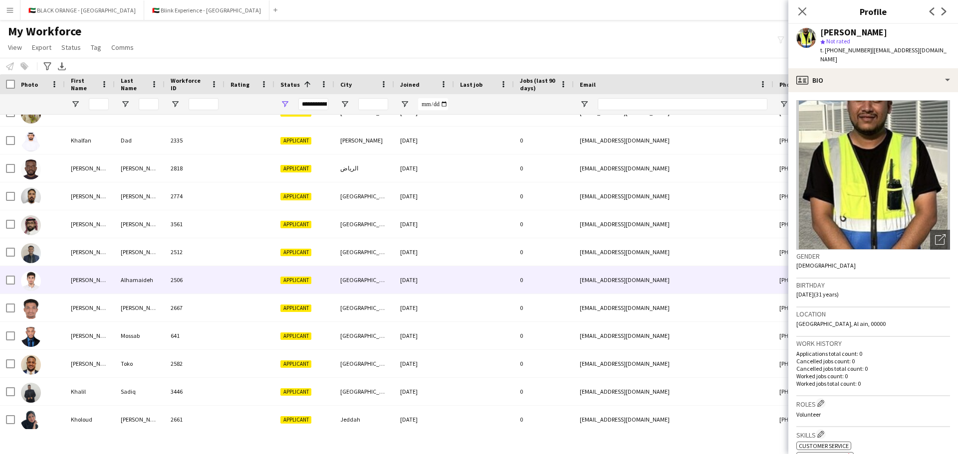
click at [94, 276] on div "[PERSON_NAME]" at bounding box center [90, 279] width 50 height 27
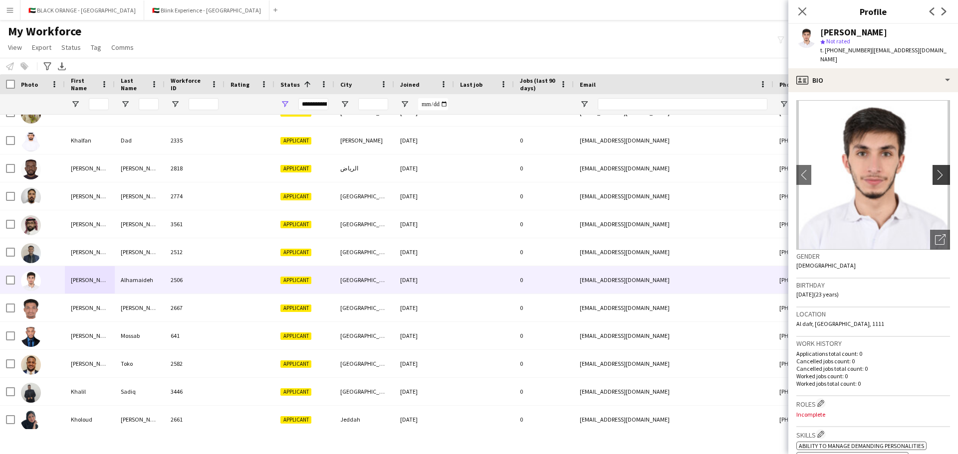
click at [638, 170] on app-icon "chevron-right" at bounding box center [942, 175] width 15 height 10
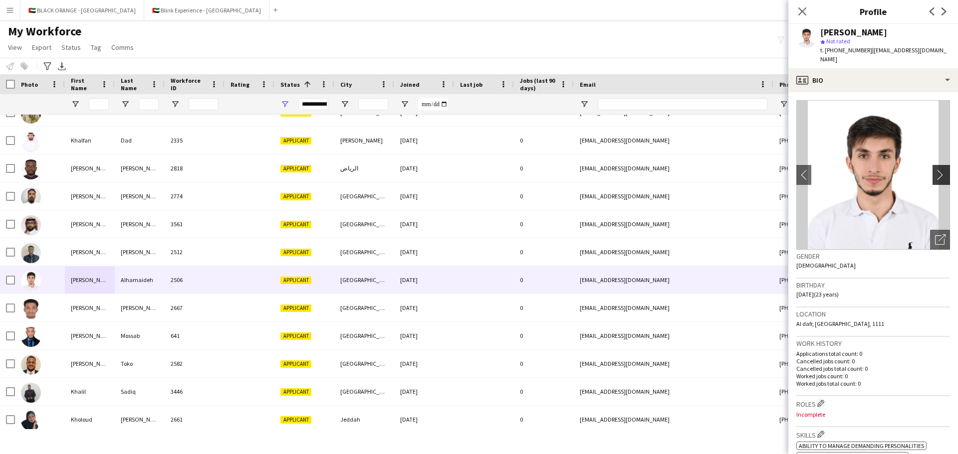
click at [638, 170] on app-icon "chevron-right" at bounding box center [942, 175] width 15 height 10
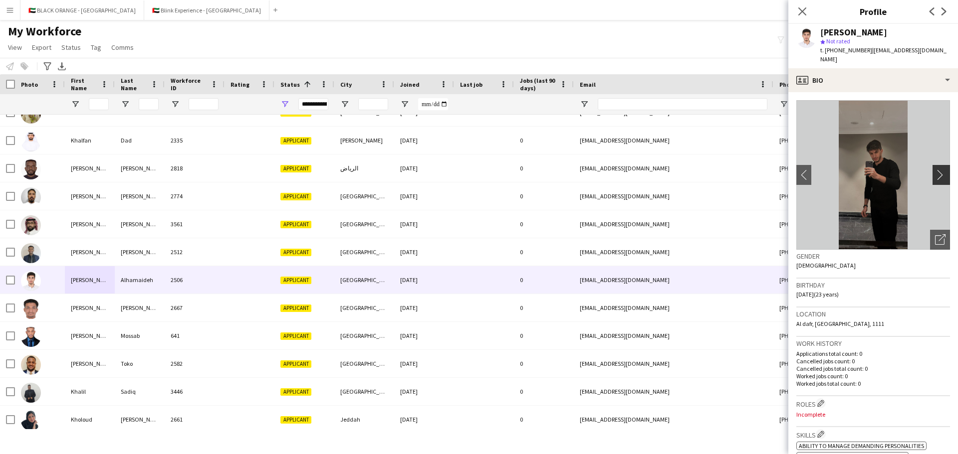
click at [638, 170] on app-icon "chevron-right" at bounding box center [942, 175] width 15 height 10
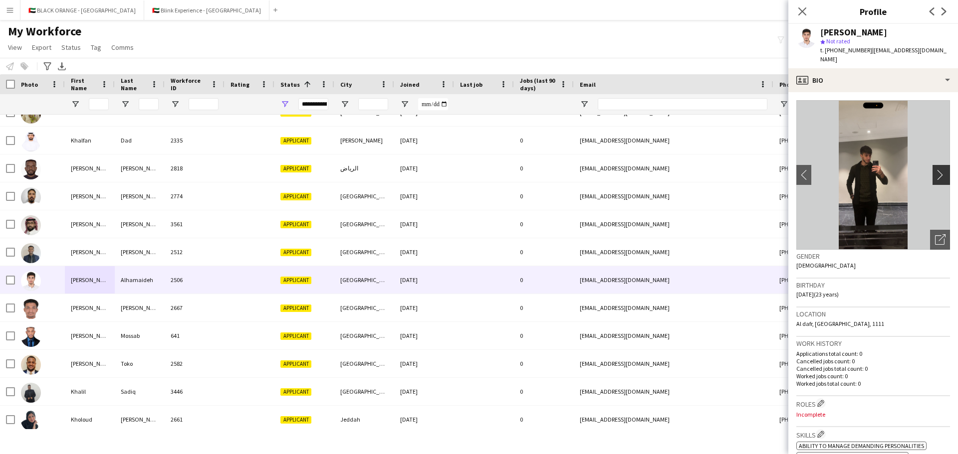
click at [638, 170] on app-icon "chevron-right" at bounding box center [942, 175] width 15 height 10
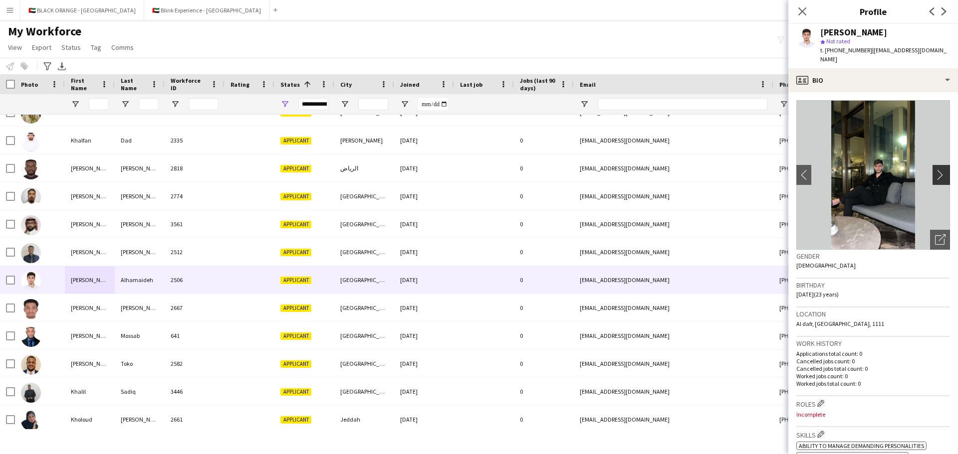
click at [638, 170] on app-icon "chevron-right" at bounding box center [942, 175] width 15 height 10
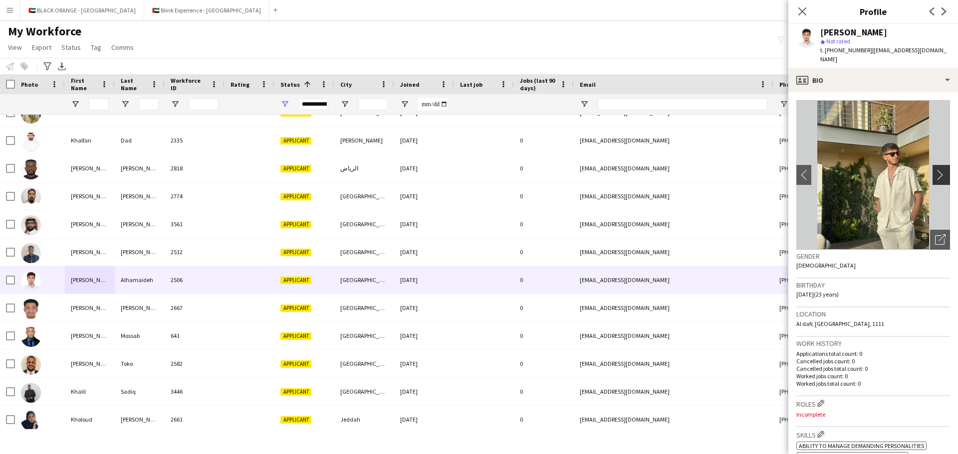
click at [638, 170] on app-icon "chevron-right" at bounding box center [942, 175] width 15 height 10
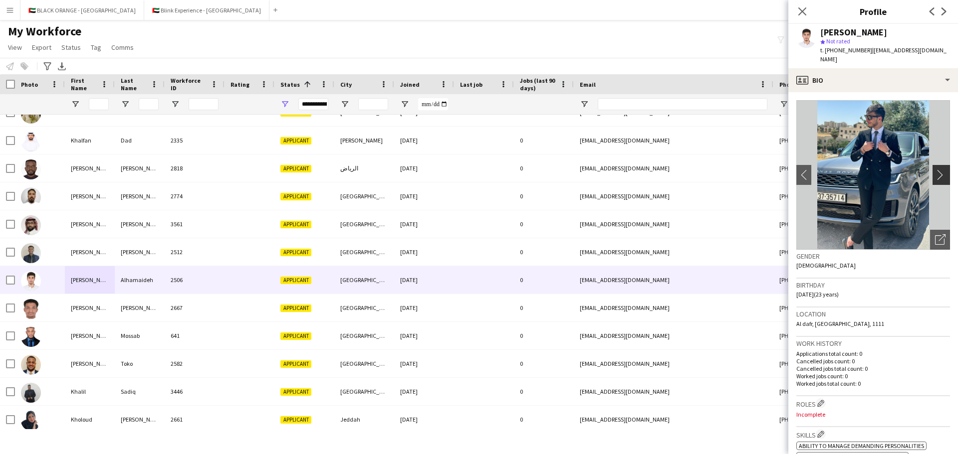
click at [638, 170] on app-icon "chevron-right" at bounding box center [942, 175] width 15 height 10
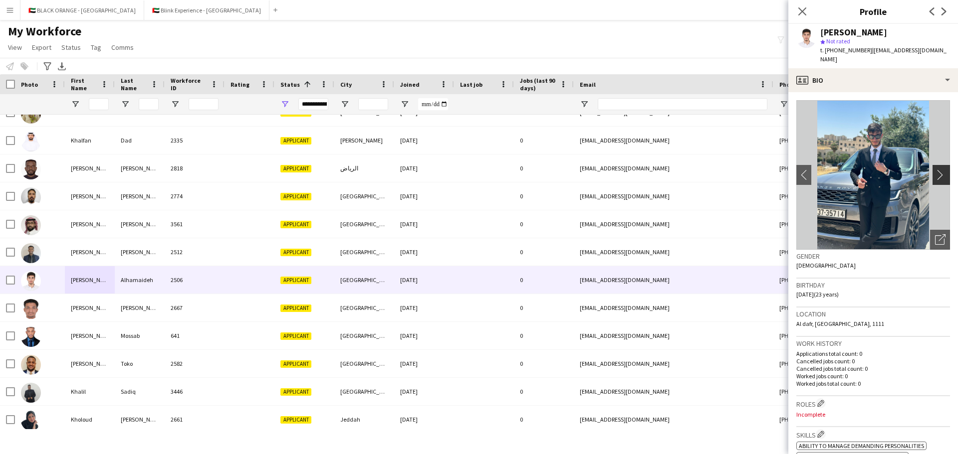
click at [638, 170] on app-icon "chevron-right" at bounding box center [942, 175] width 15 height 10
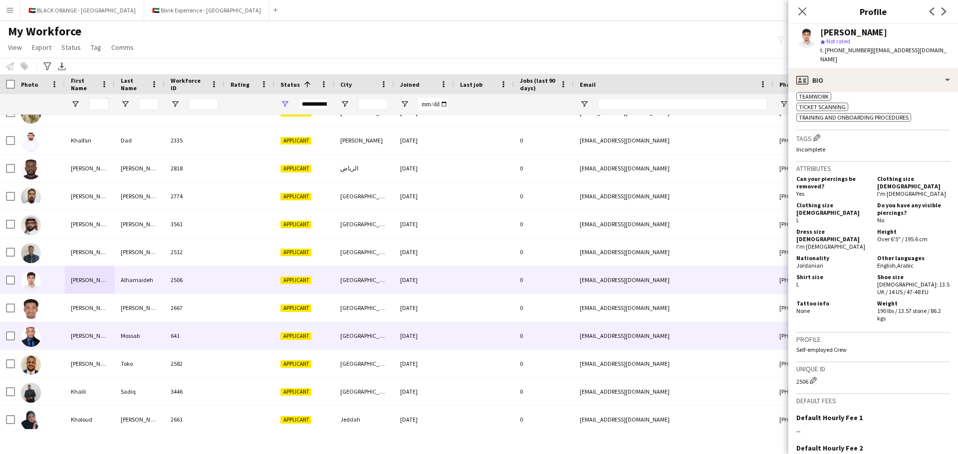
click at [91, 314] on div "[PERSON_NAME]" at bounding box center [90, 335] width 50 height 27
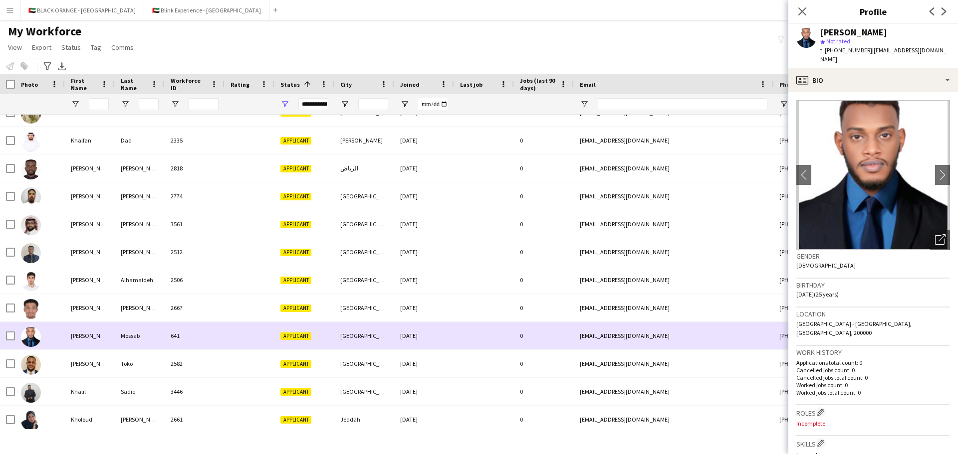
scroll to position [9913, 0]
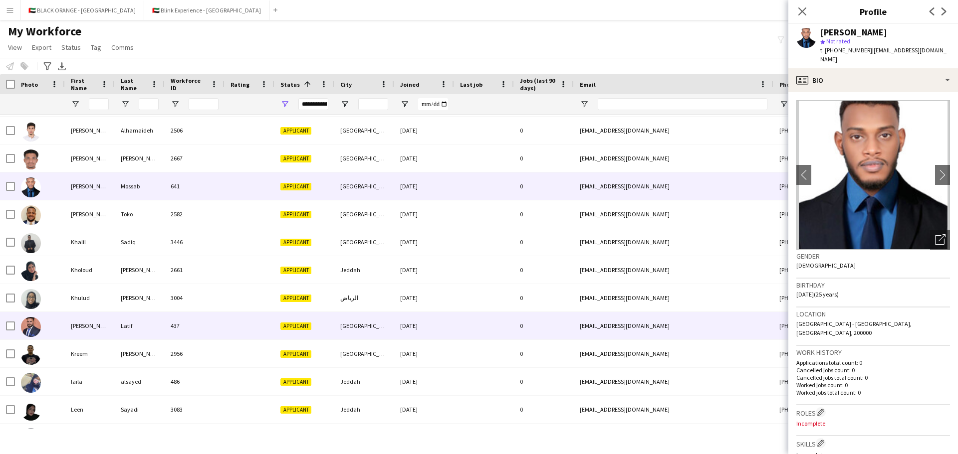
click at [80, 314] on div "[PERSON_NAME]" at bounding box center [90, 325] width 50 height 27
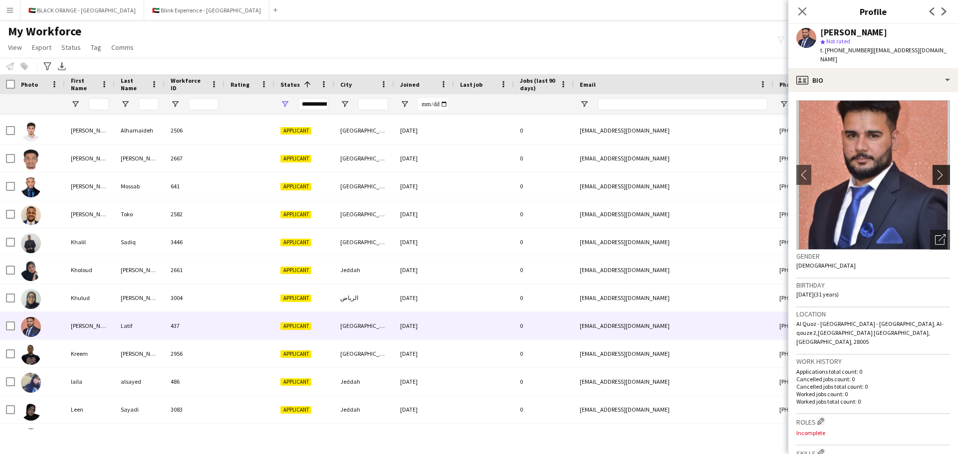
click at [638, 170] on app-icon "chevron-right" at bounding box center [942, 175] width 15 height 10
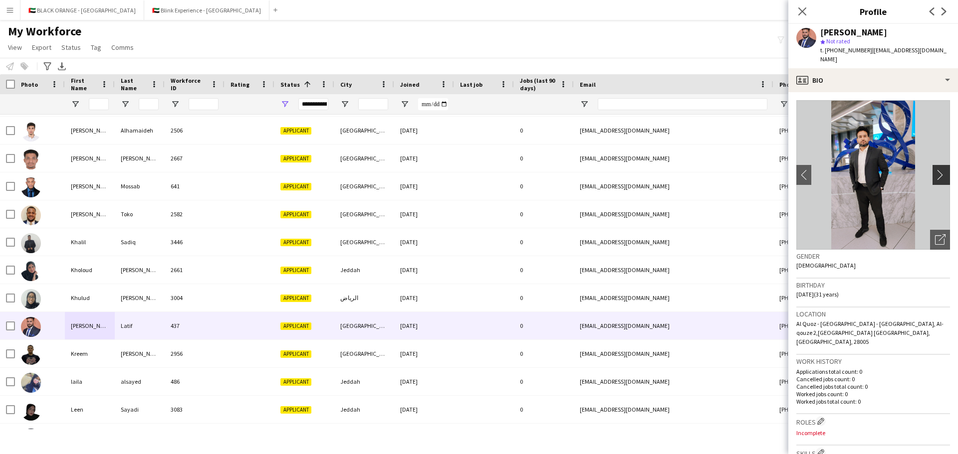
click at [638, 170] on app-icon "chevron-right" at bounding box center [942, 175] width 15 height 10
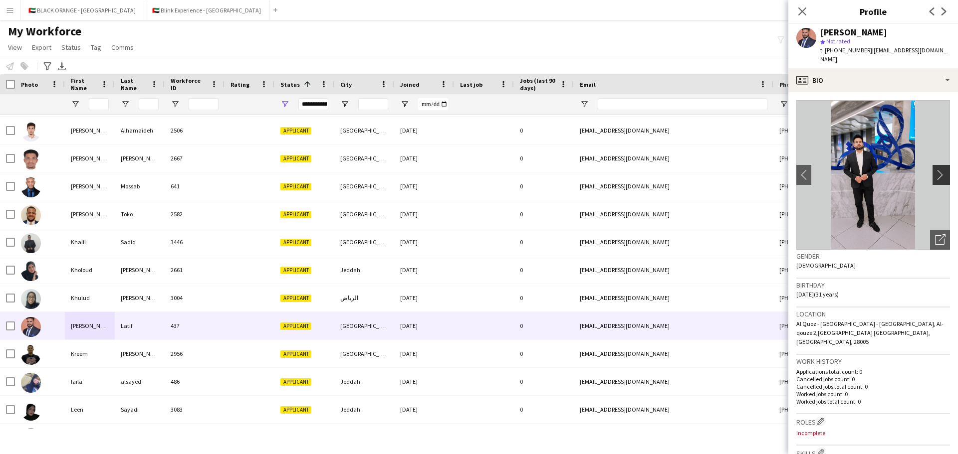
click at [638, 170] on app-icon "chevron-right" at bounding box center [942, 175] width 15 height 10
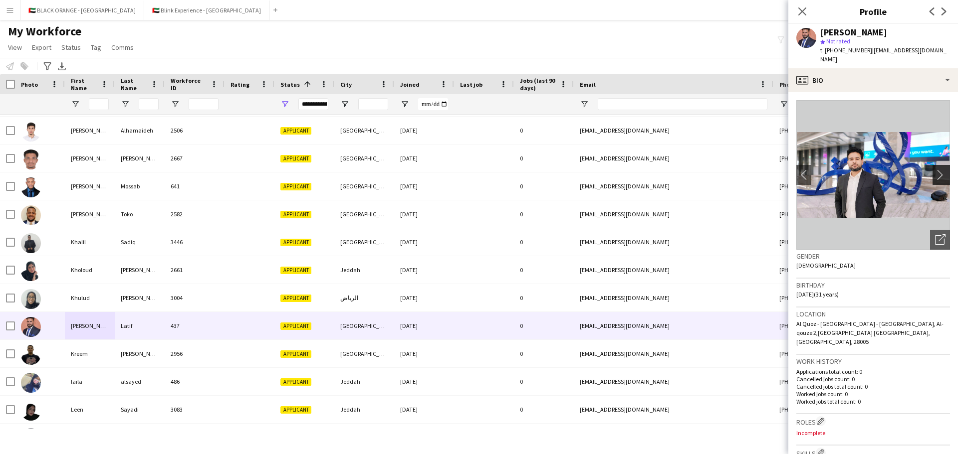
click at [638, 170] on app-icon "chevron-right" at bounding box center [942, 175] width 15 height 10
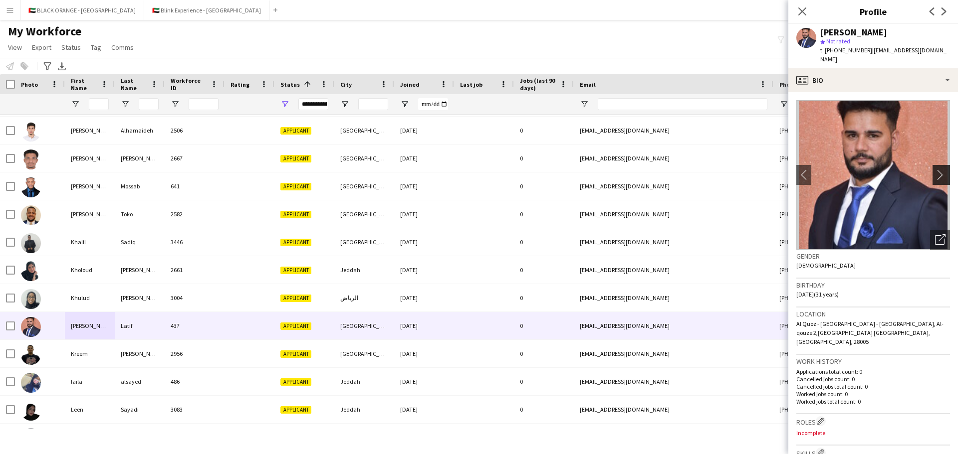
click at [638, 170] on app-icon "chevron-right" at bounding box center [942, 175] width 15 height 10
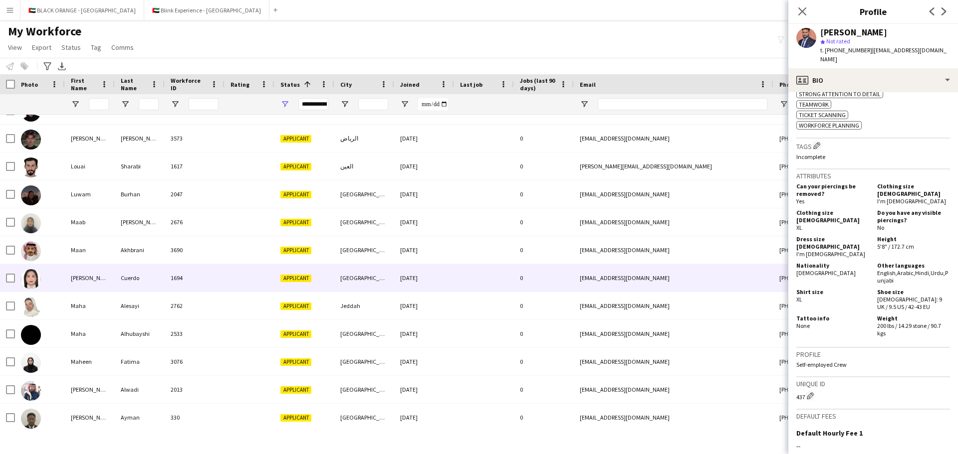
click at [71, 273] on div "[PERSON_NAME]" at bounding box center [90, 277] width 50 height 27
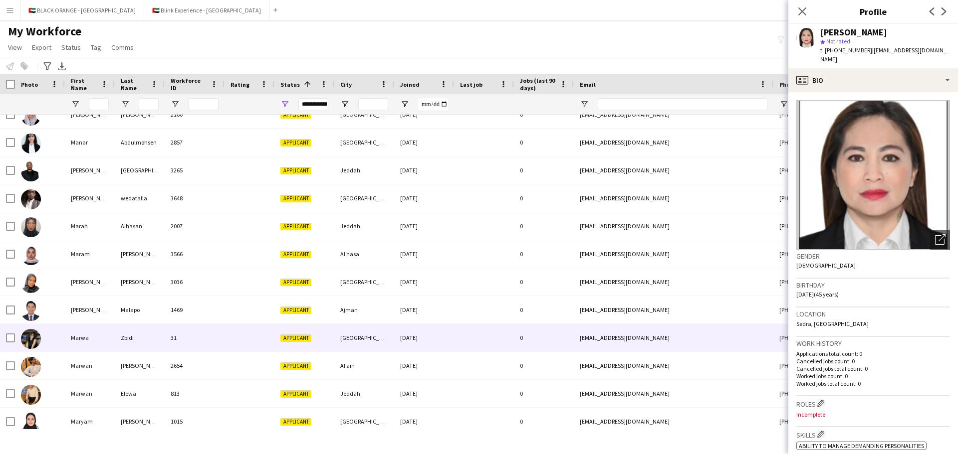
click at [84, 314] on div "Marwa" at bounding box center [90, 337] width 50 height 27
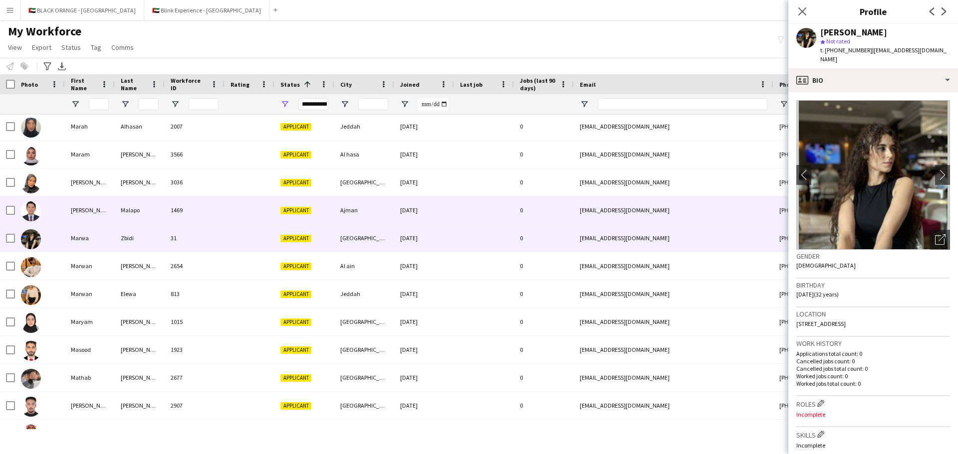
click at [101, 205] on div "[PERSON_NAME][DEMOGRAPHIC_DATA]" at bounding box center [90, 210] width 50 height 27
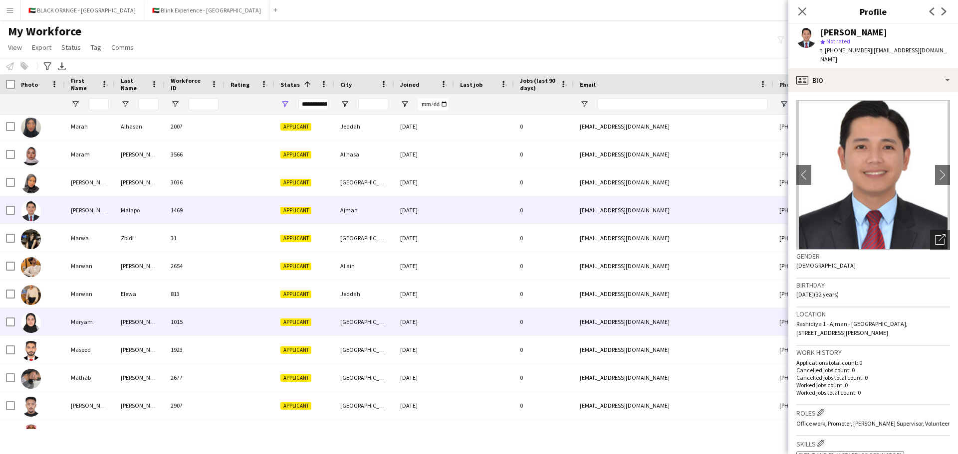
click at [97, 314] on div "Maryam" at bounding box center [90, 321] width 50 height 27
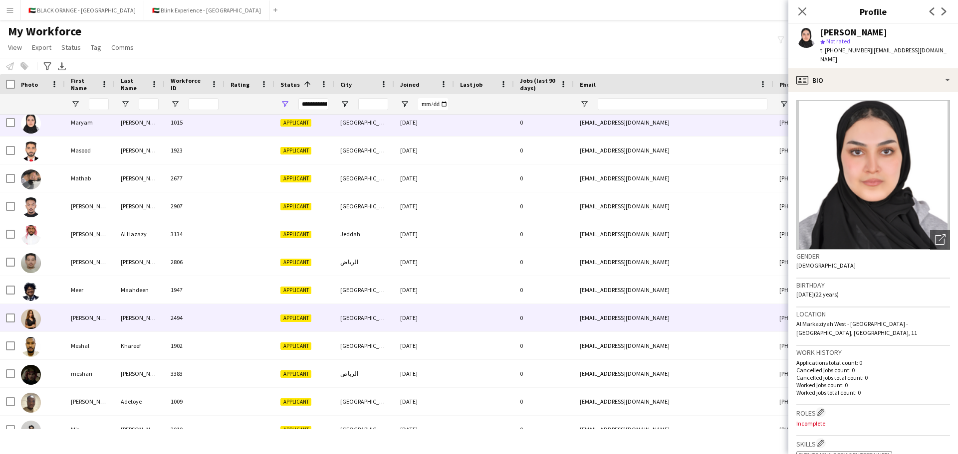
click at [97, 312] on div "[PERSON_NAME]" at bounding box center [90, 317] width 50 height 27
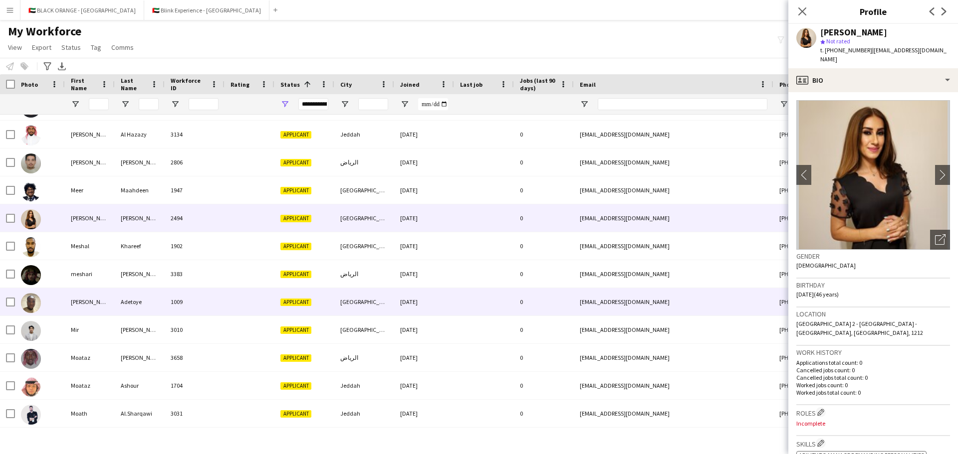
click at [97, 312] on div "[PERSON_NAME]" at bounding box center [90, 301] width 50 height 27
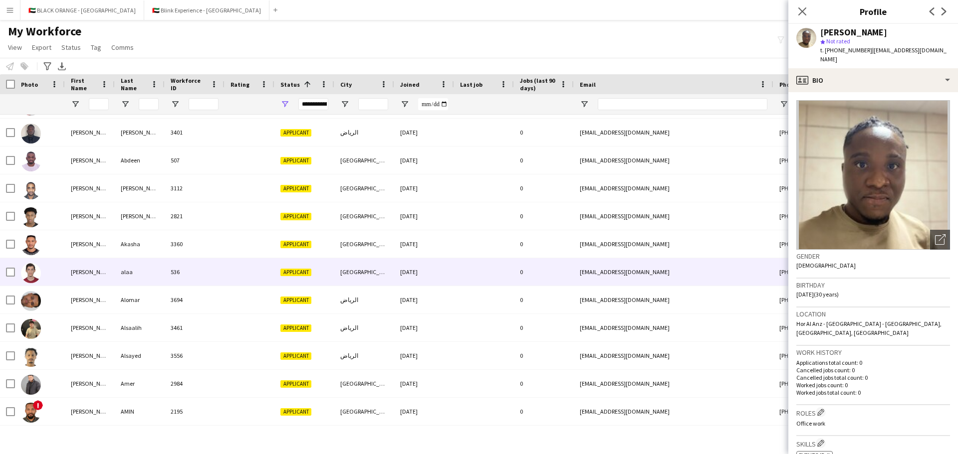
click at [99, 270] on div "[PERSON_NAME]" at bounding box center [90, 271] width 50 height 27
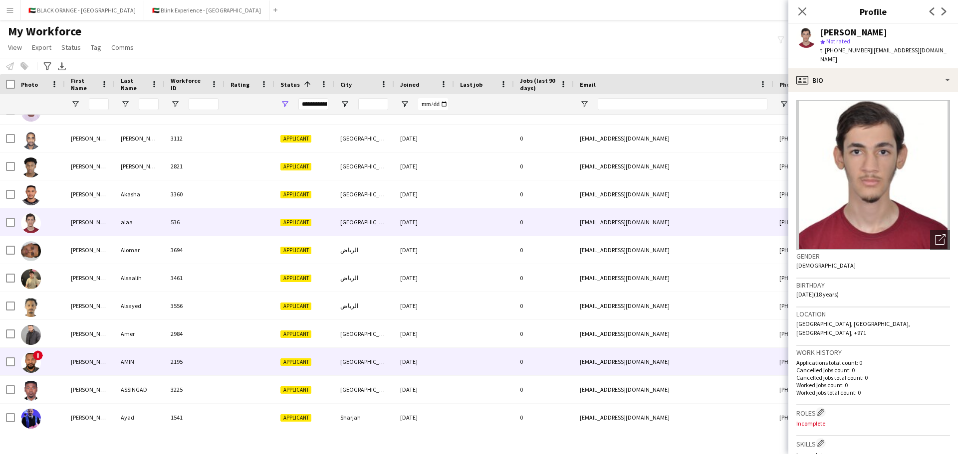
click at [91, 314] on div "[PERSON_NAME]" at bounding box center [90, 361] width 50 height 27
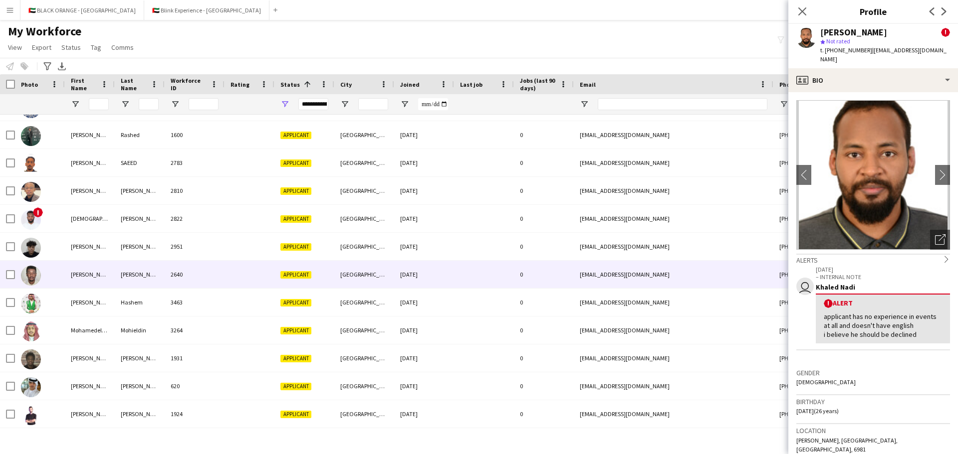
scroll to position [12372, 0]
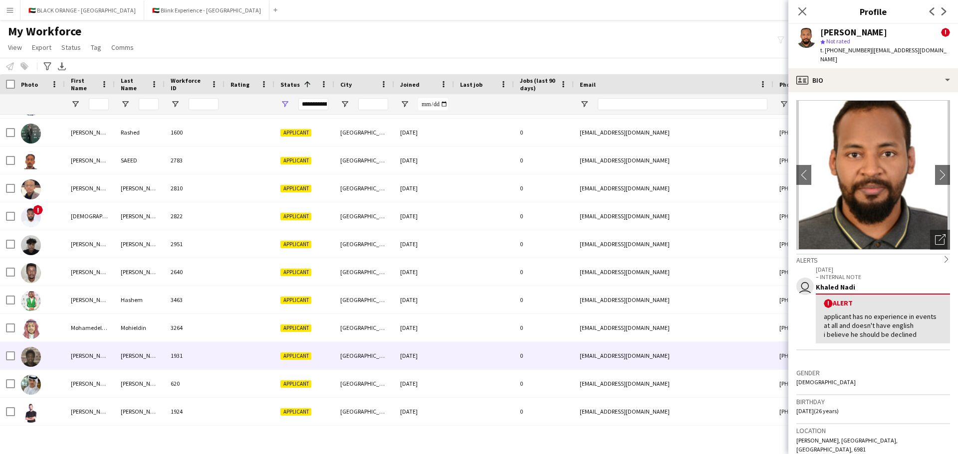
click at [60, 356] on div at bounding box center [40, 355] width 50 height 27
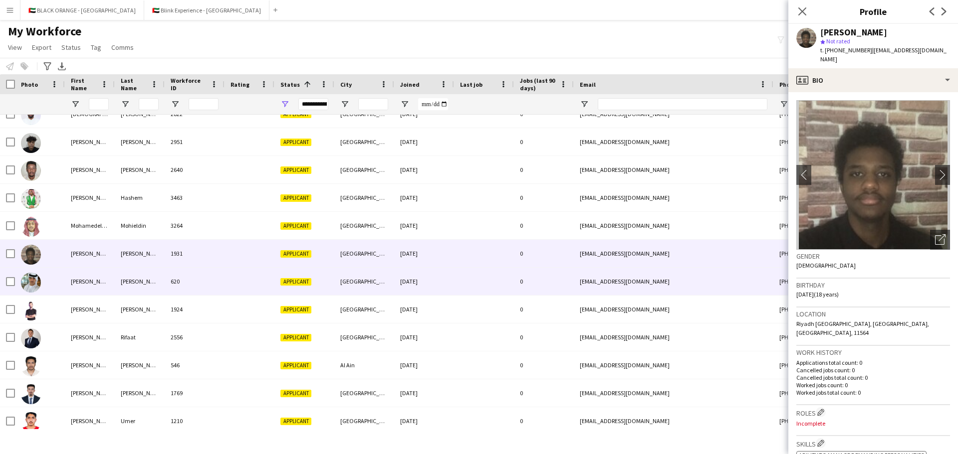
scroll to position [12521, 0]
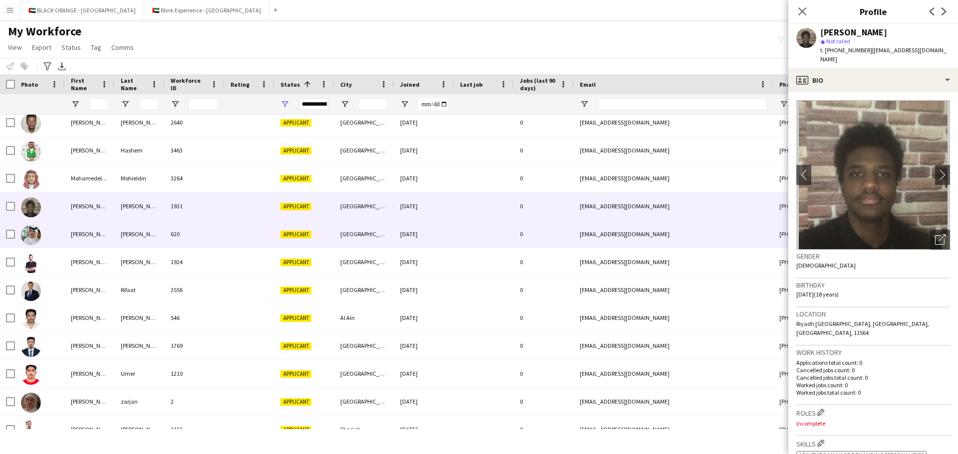
click at [83, 236] on div "[PERSON_NAME]" at bounding box center [90, 233] width 50 height 27
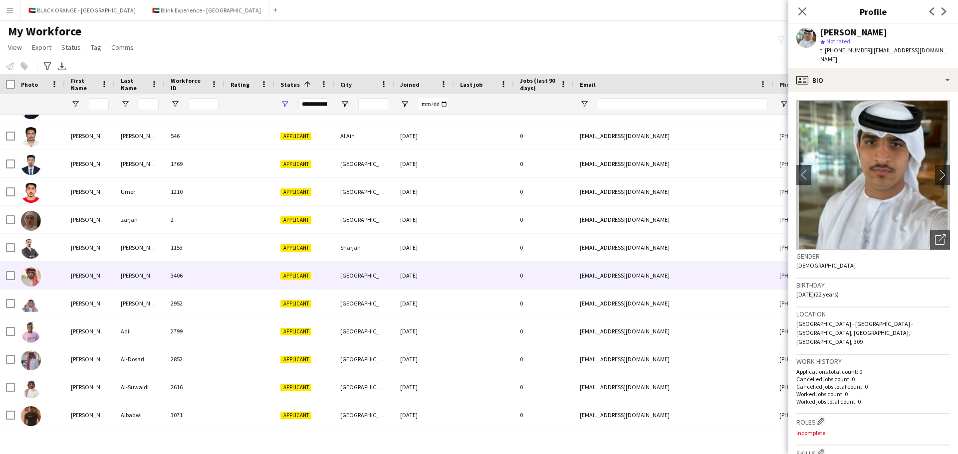
scroll to position [12721, 0]
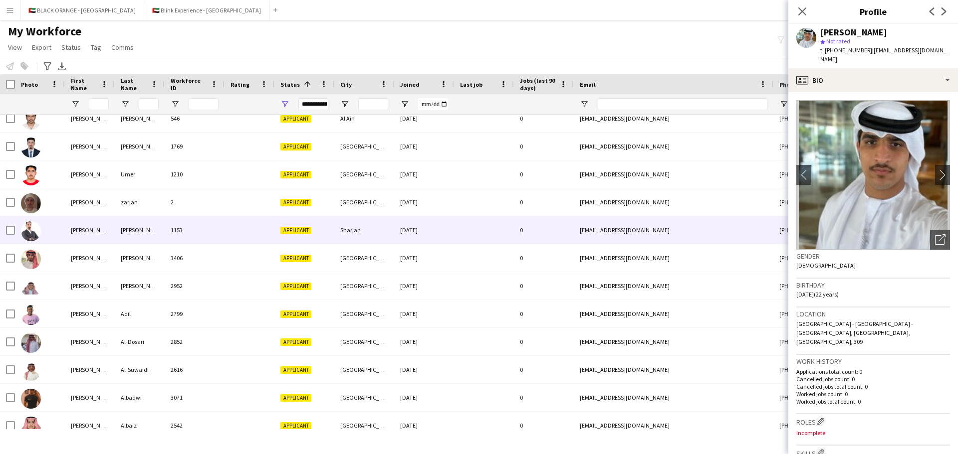
click at [85, 230] on div "[PERSON_NAME]" at bounding box center [90, 230] width 50 height 27
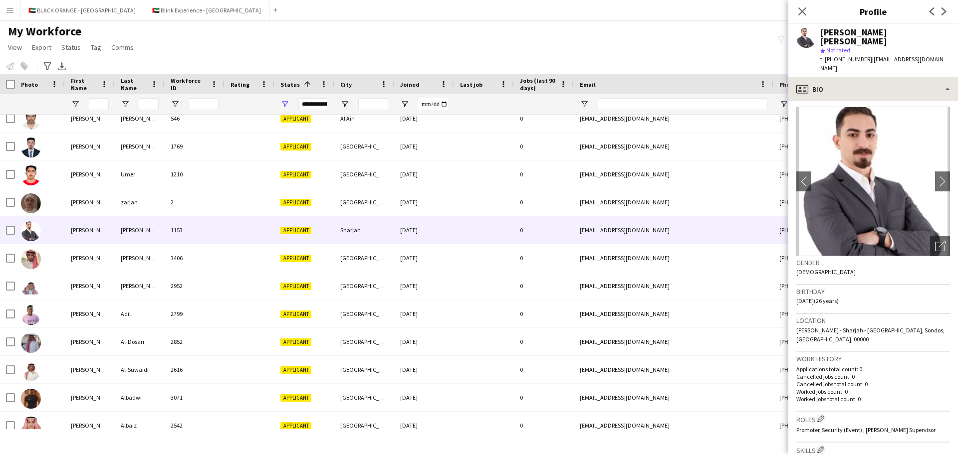
scroll to position [0, 0]
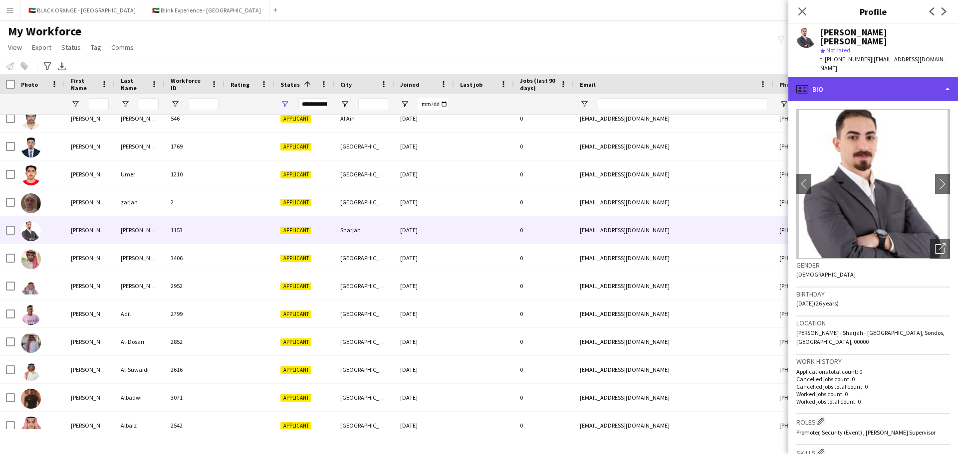
click at [860, 77] on div "profile Bio" at bounding box center [873, 89] width 170 height 24
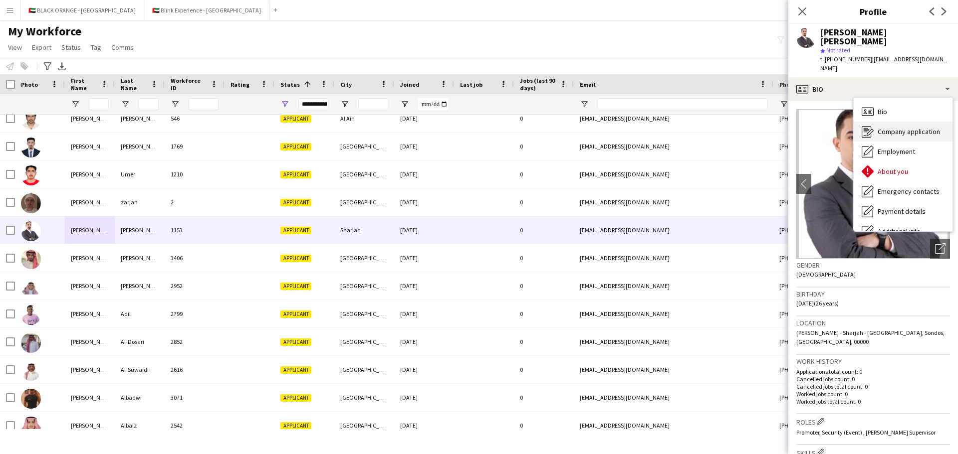
click at [883, 127] on span "Company application" at bounding box center [908, 131] width 62 height 9
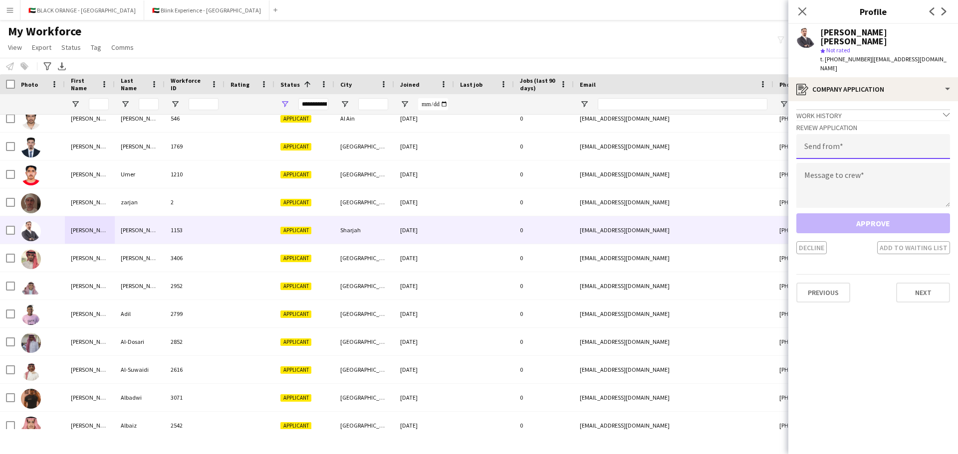
click at [833, 134] on input "email" at bounding box center [873, 146] width 154 height 25
type input "**********"
click at [829, 163] on textarea at bounding box center [873, 185] width 154 height 45
paste textarea "**********"
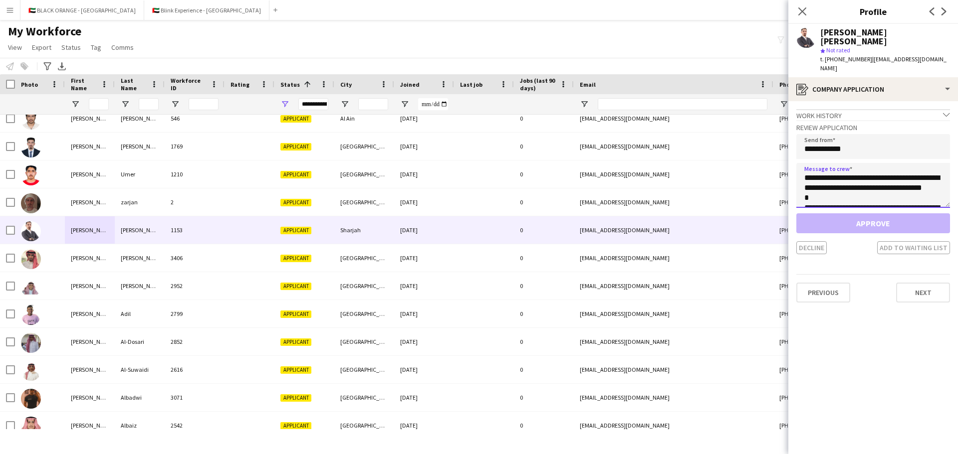
scroll to position [275, 0]
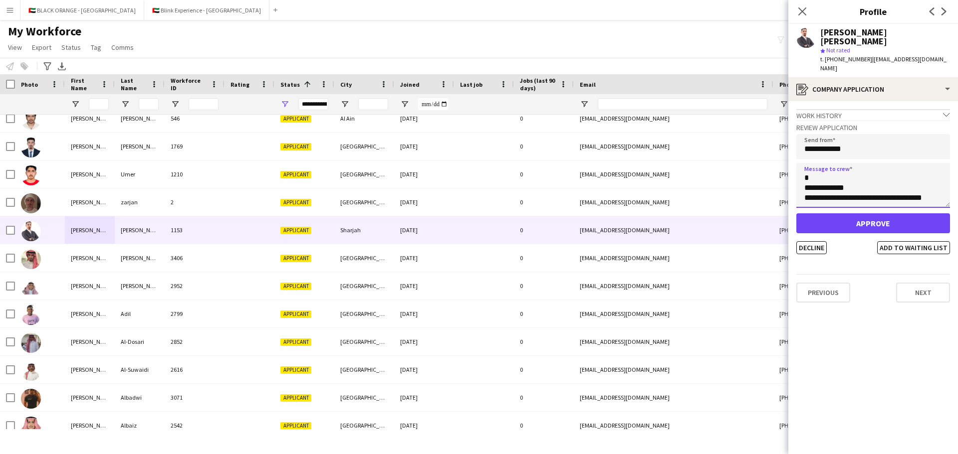
type textarea "**********"
click at [848, 214] on button "Approve" at bounding box center [873, 224] width 154 height 20
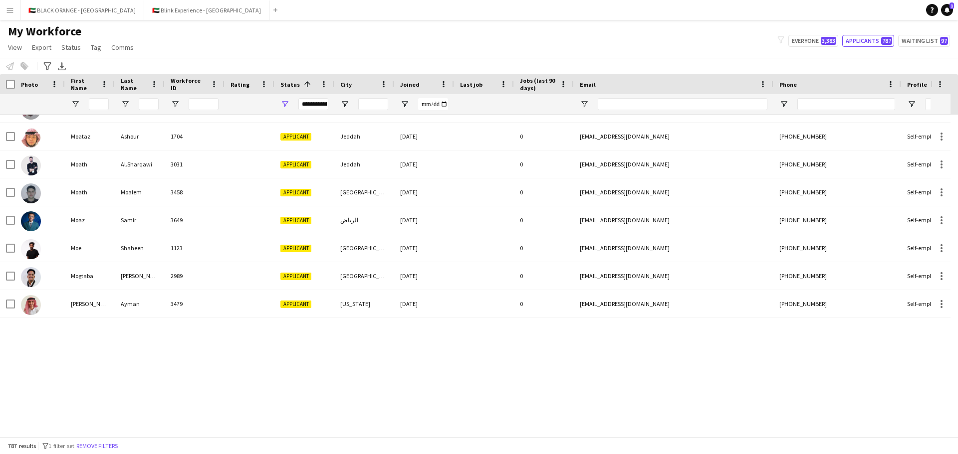
scroll to position [0, 0]
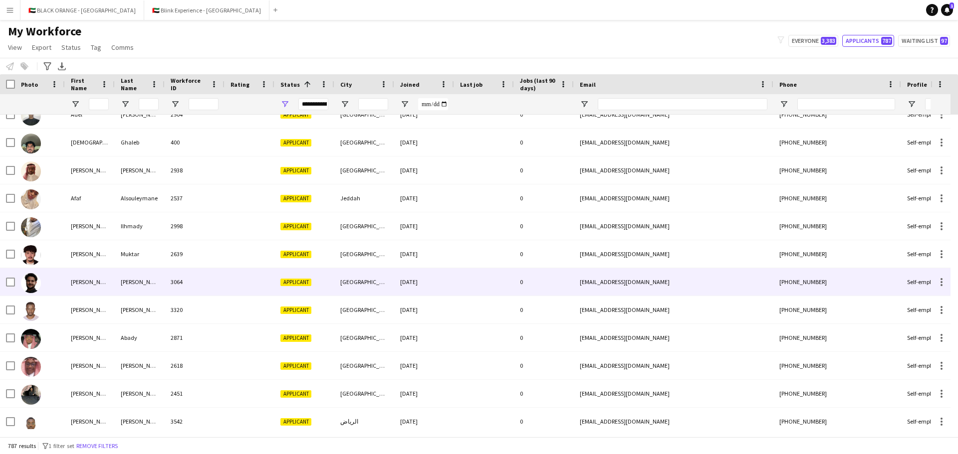
click at [93, 276] on div "[PERSON_NAME]" at bounding box center [90, 281] width 50 height 27
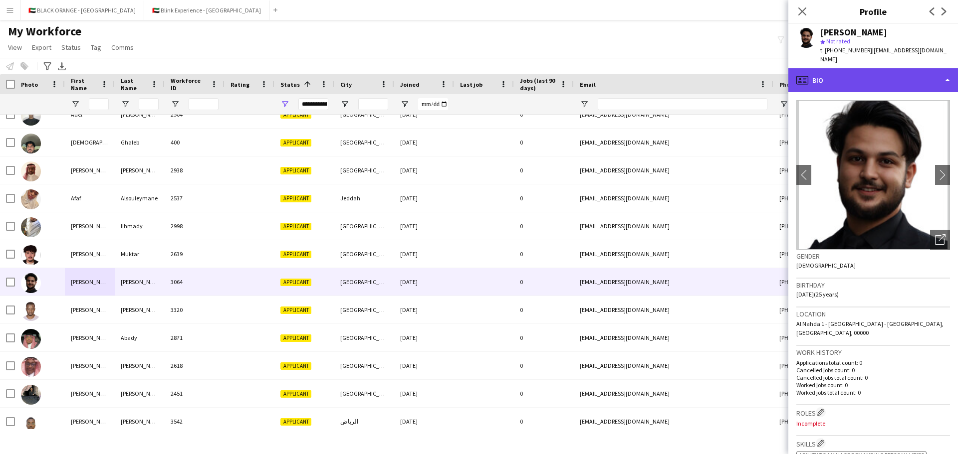
click at [889, 78] on div "profile Bio" at bounding box center [873, 80] width 170 height 24
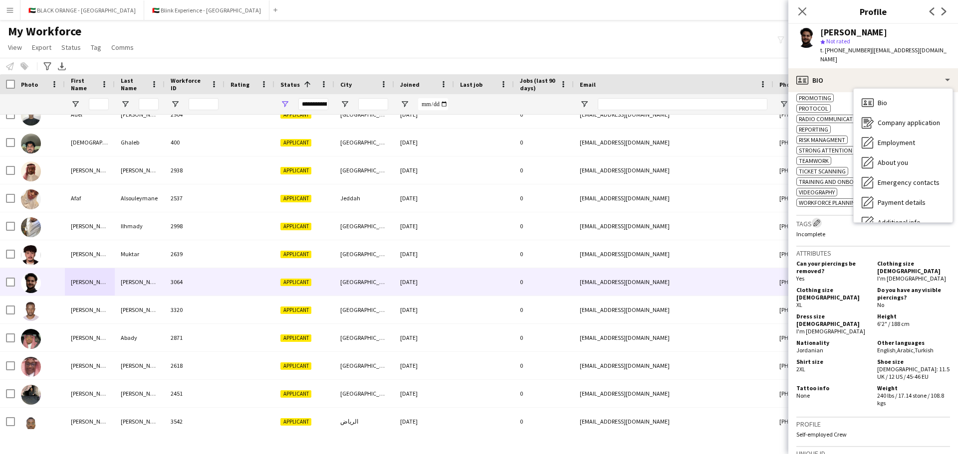
click at [817, 219] on app-icon "Edit crew company tags" at bounding box center [816, 222] width 7 height 7
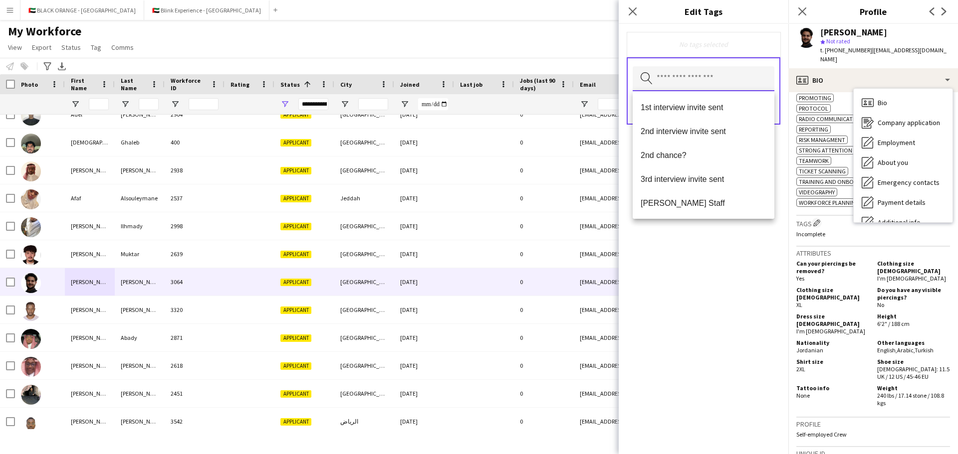
click at [676, 73] on input "text" at bounding box center [704, 78] width 142 height 25
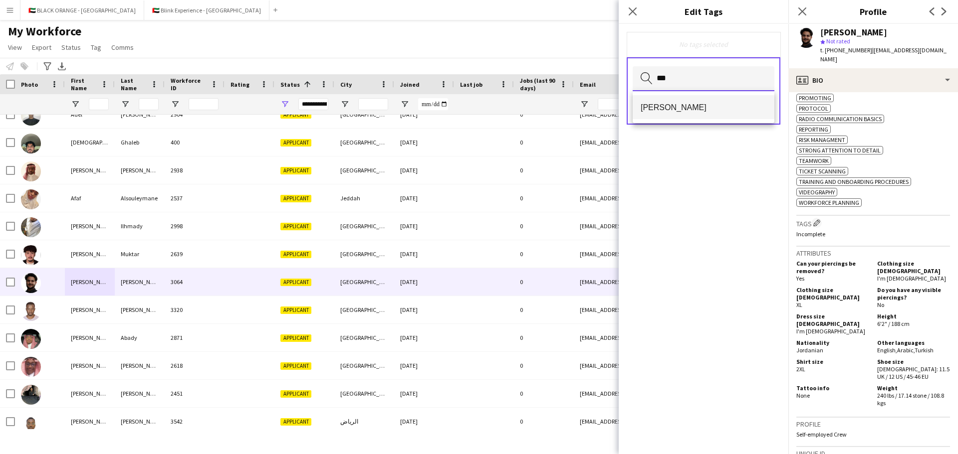
type input "***"
click at [680, 101] on mat-option "[PERSON_NAME]" at bounding box center [704, 107] width 142 height 24
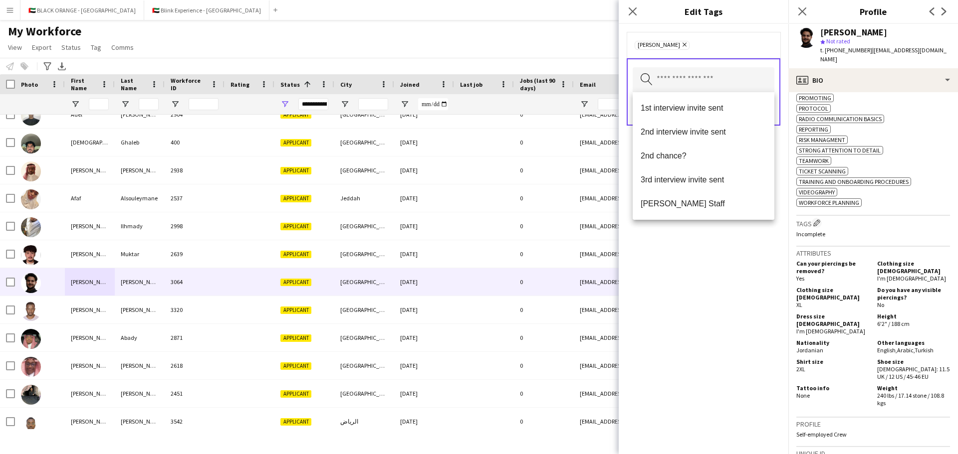
click at [755, 276] on div "[PERSON_NAME] Remove Search by tag name Save" at bounding box center [704, 239] width 170 height 431
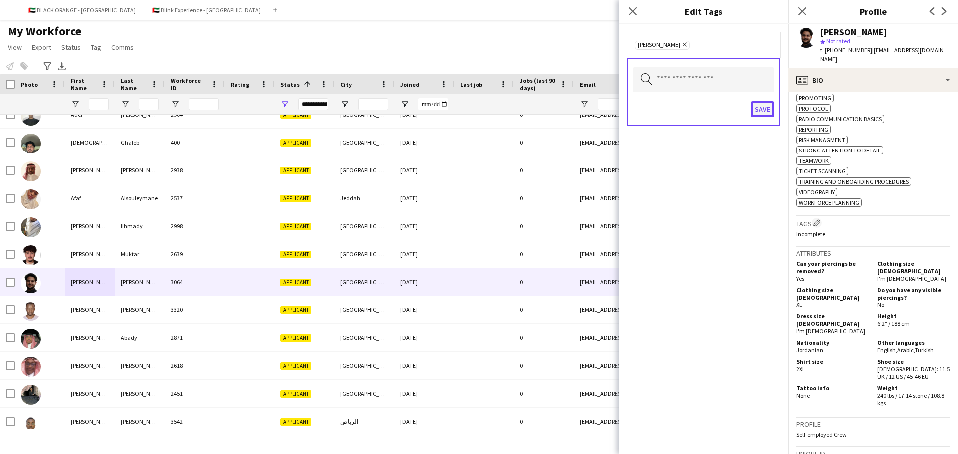
click at [768, 111] on button "Save" at bounding box center [762, 109] width 23 height 16
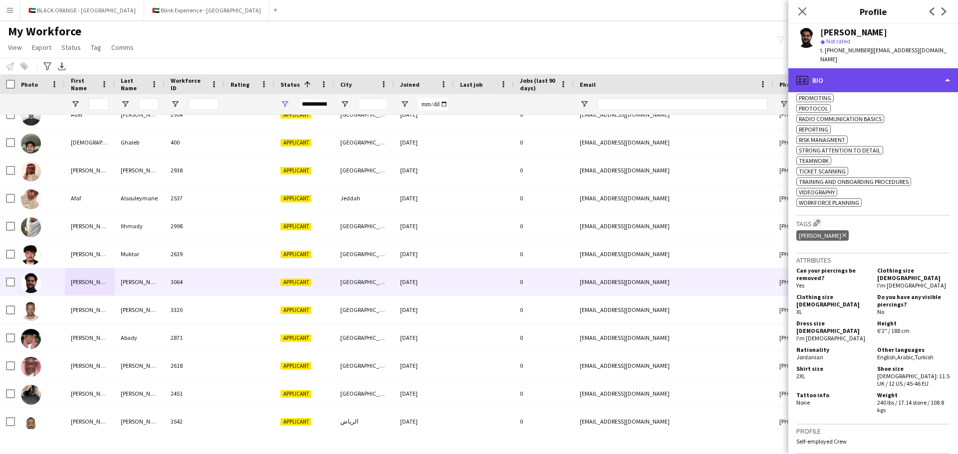
click at [891, 80] on div "profile Bio" at bounding box center [873, 80] width 170 height 24
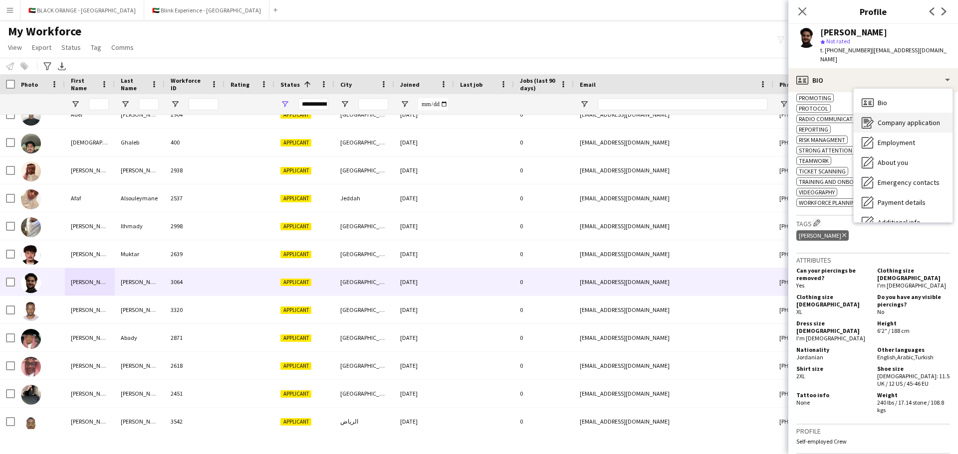
click at [888, 122] on span "Company application" at bounding box center [908, 122] width 62 height 9
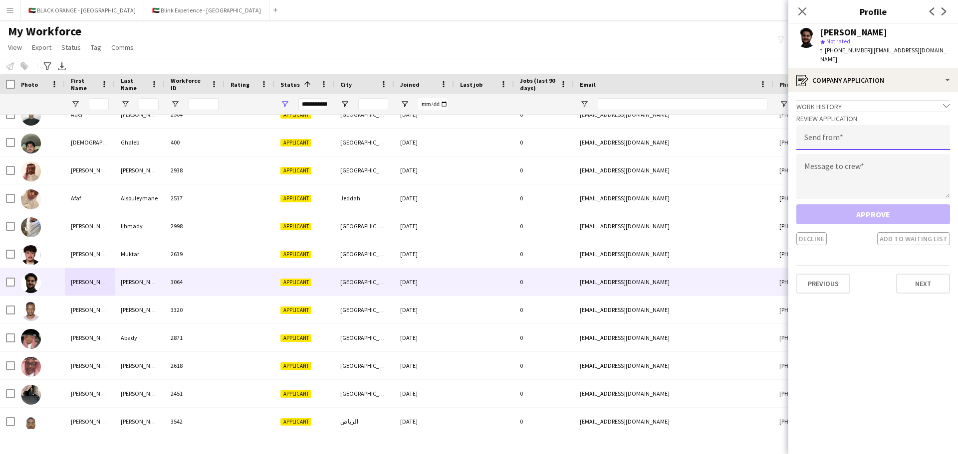
click at [840, 134] on input "email" at bounding box center [873, 137] width 154 height 25
type input "**********"
paste textarea "**********"
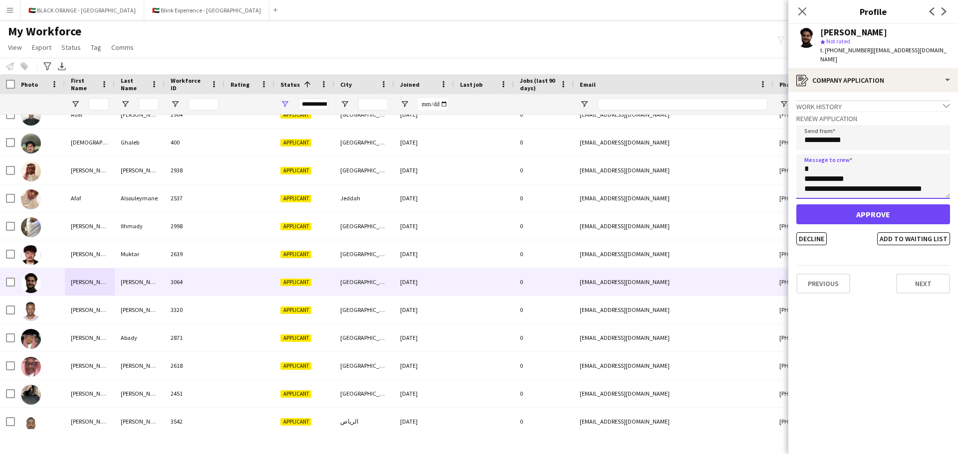
type textarea "**********"
click at [863, 214] on button "Approve" at bounding box center [873, 215] width 154 height 20
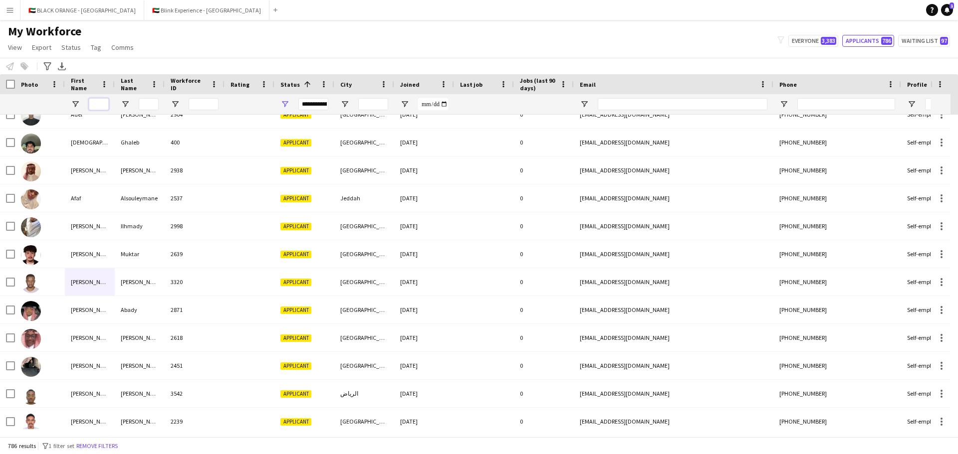
click at [96, 102] on input "First Name Filter Input" at bounding box center [99, 104] width 20 height 12
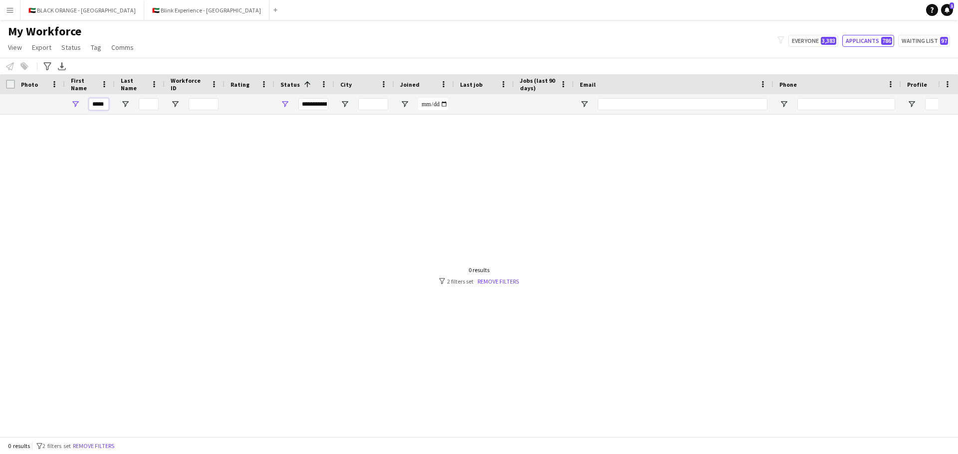
drag, startPoint x: 107, startPoint y: 102, endPoint x: 85, endPoint y: 103, distance: 22.0
click at [85, 103] on div "*****" at bounding box center [90, 104] width 50 height 20
type input "*****"
click at [814, 40] on button "Everyone 3,383" at bounding box center [813, 41] width 50 height 12
type input "**********"
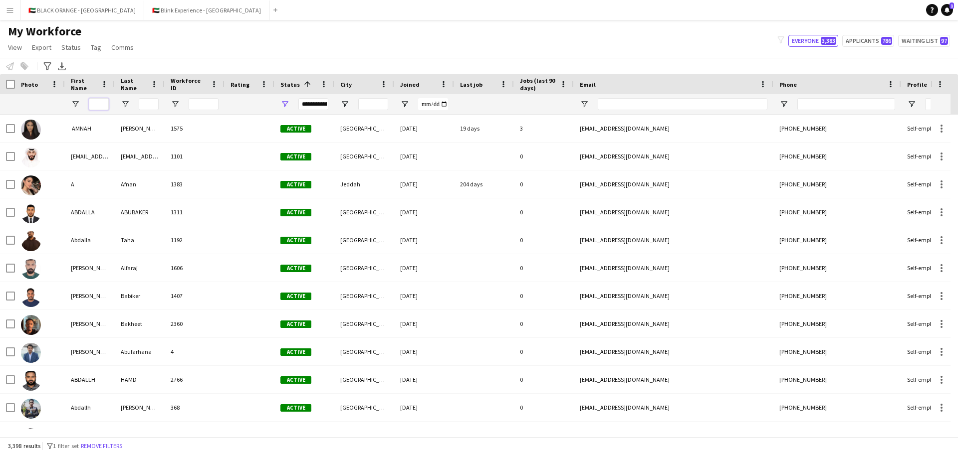
drag, startPoint x: 94, startPoint y: 101, endPoint x: 103, endPoint y: 102, distance: 8.5
click at [94, 101] on input "First Name Filter Input" at bounding box center [99, 104] width 20 height 12
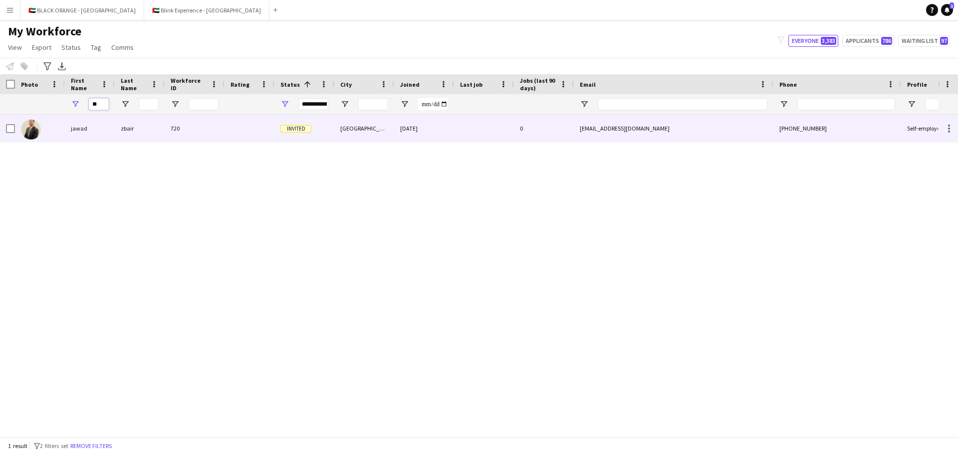
type input "*"
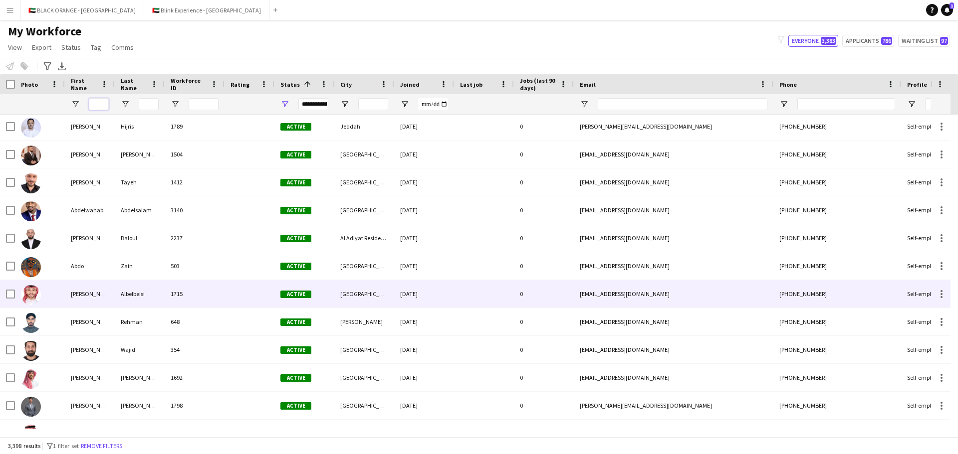
scroll to position [848, 0]
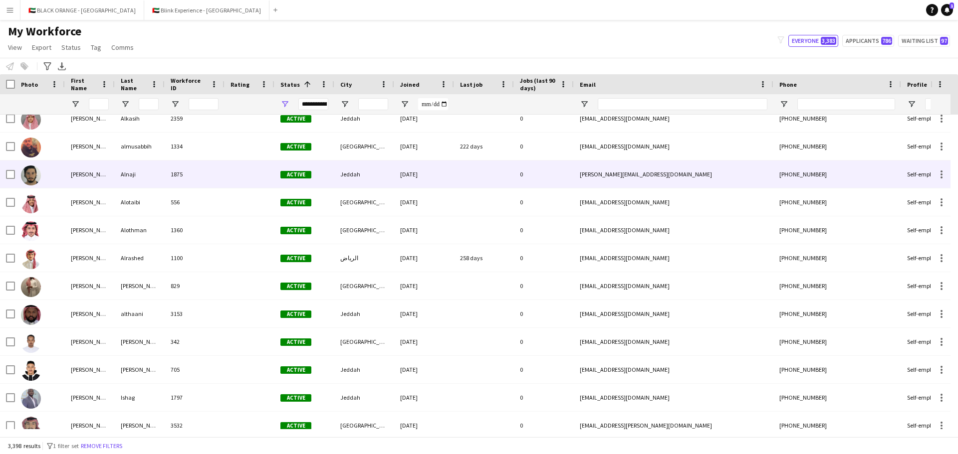
click at [95, 179] on div "[PERSON_NAME]" at bounding box center [90, 174] width 50 height 27
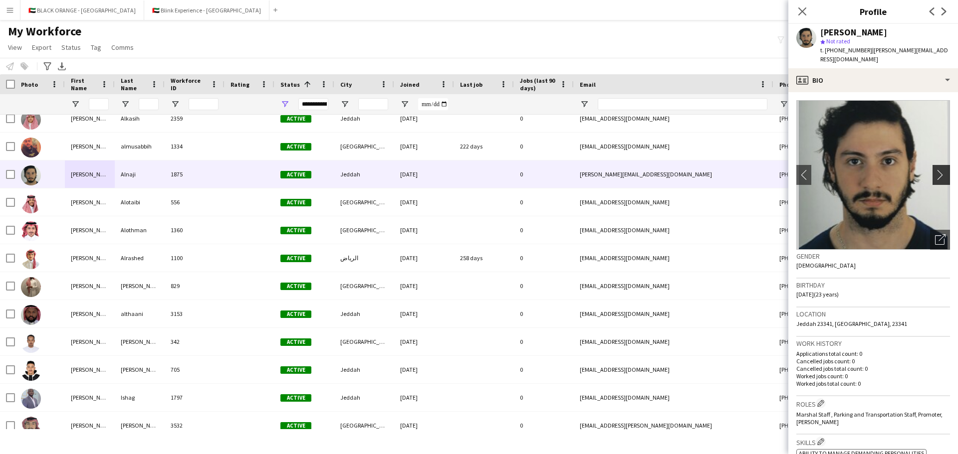
click at [935, 171] on app-icon "chevron-right" at bounding box center [942, 175] width 15 height 10
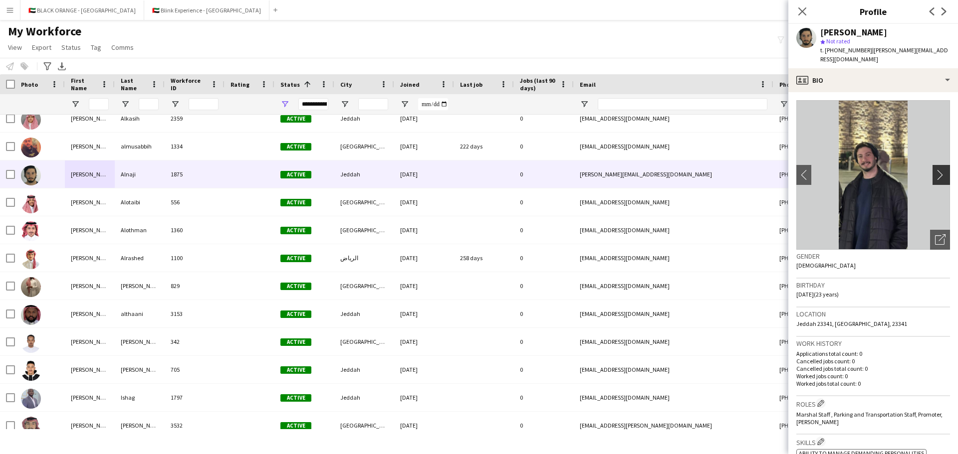
click at [935, 176] on app-icon "chevron-right" at bounding box center [942, 175] width 15 height 10
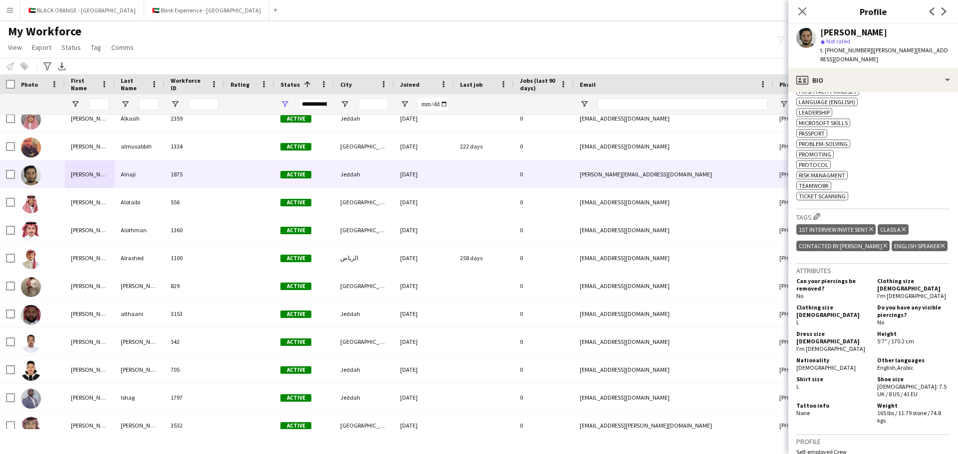
scroll to position [549, 0]
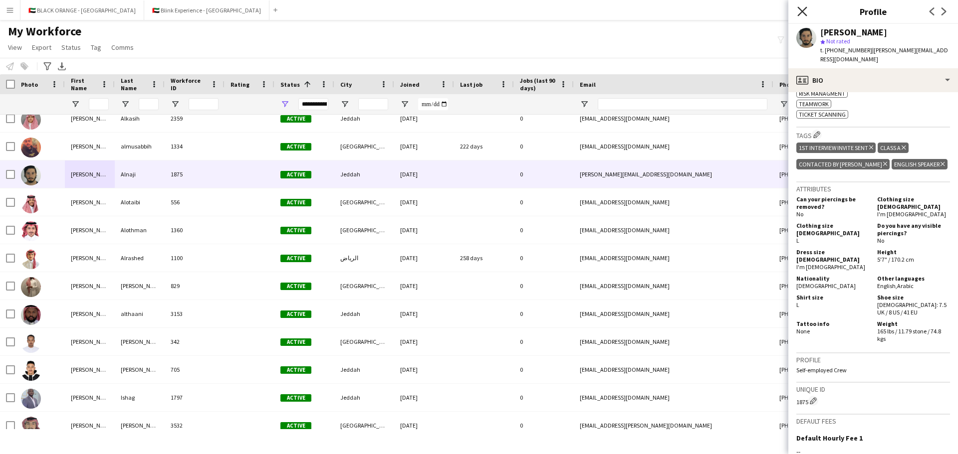
click at [805, 8] on icon at bounding box center [801, 10] width 9 height 9
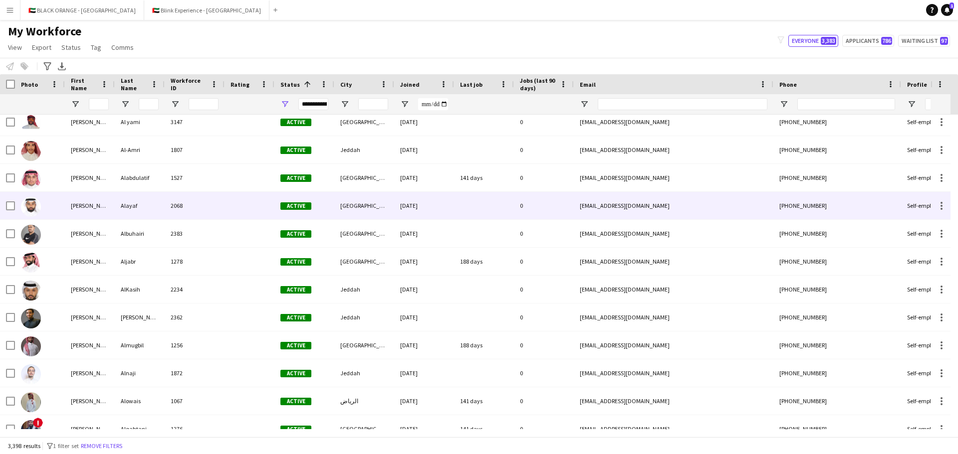
scroll to position [1495, 0]
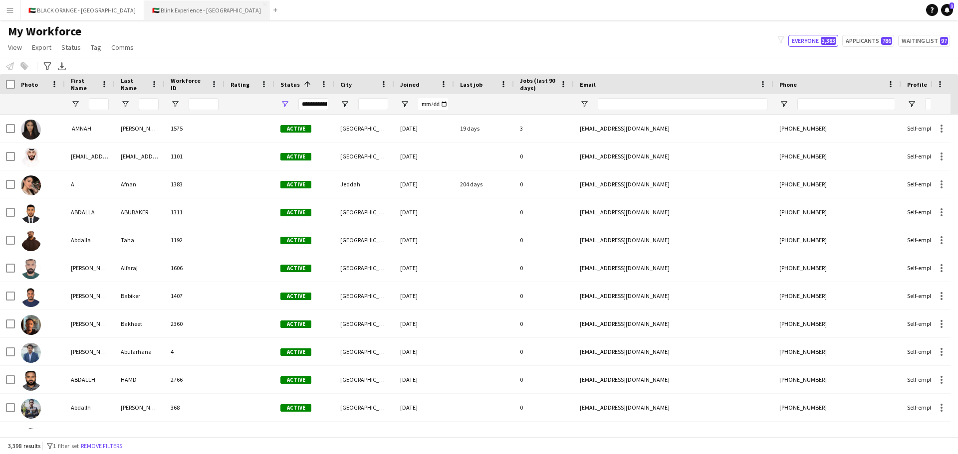
click at [144, 15] on button "🇦🇪 Blink Experience - [GEOGRAPHIC_DATA] Close" at bounding box center [206, 9] width 125 height 19
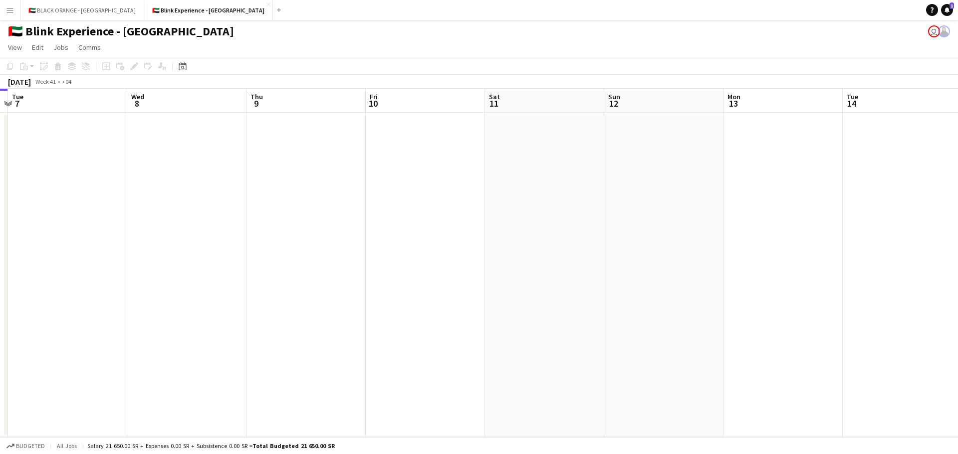
drag, startPoint x: 238, startPoint y: 196, endPoint x: 0, endPoint y: 219, distance: 239.6
click at [0, 219] on app-calendar-viewport "Sat 4 Sun 5 Mon 6 Tue 7 Wed 8 Thu 9 Fri 10 Sat 11 Sun 12 Mon 13 Tue 14 Wed 15 0…" at bounding box center [479, 263] width 958 height 349
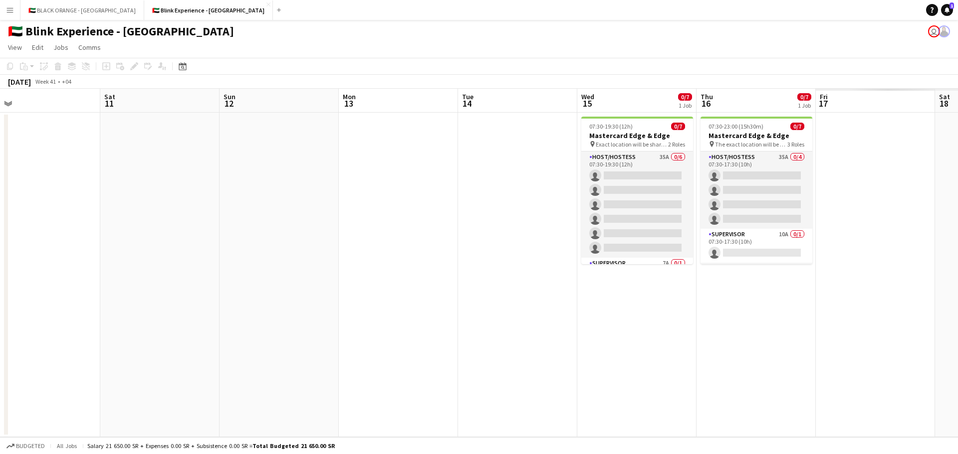
drag, startPoint x: 629, startPoint y: 248, endPoint x: 160, endPoint y: 245, distance: 469.4
click at [111, 244] on app-calendar-viewport "Tue 7 Wed 8 Thu 9 Fri 10 Sat 11 Sun 12 Mon 13 Tue 14 Wed 15 0/7 1 Job Thu 16 0/…" at bounding box center [479, 263] width 958 height 349
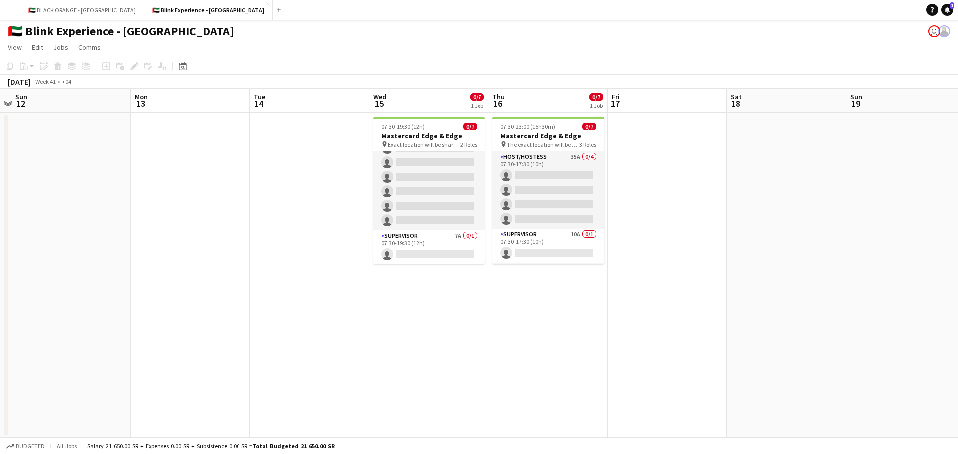
drag, startPoint x: 424, startPoint y: 296, endPoint x: 349, endPoint y: 296, distance: 74.8
click at [349, 296] on app-calendar-viewport "Thu 9 Fri 10 Sat 11 Sun 12 Mon 13 Tue 14 Wed 15 0/7 1 Job Thu 16 0/7 1 Job Fri …" at bounding box center [479, 263] width 958 height 349
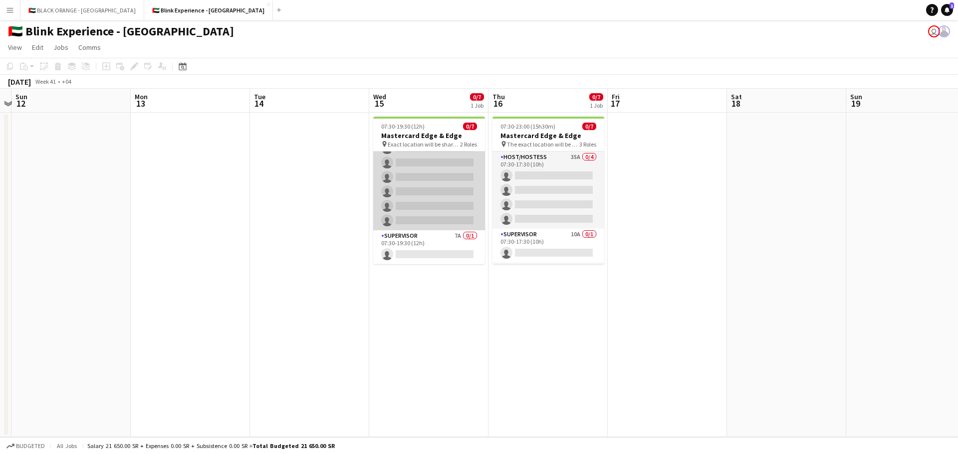
click at [431, 178] on app-card-role "Host/Hostess 35A 0/6 07:30-19:30 (12h) single-neutral-actions single-neutral-ac…" at bounding box center [429, 177] width 112 height 106
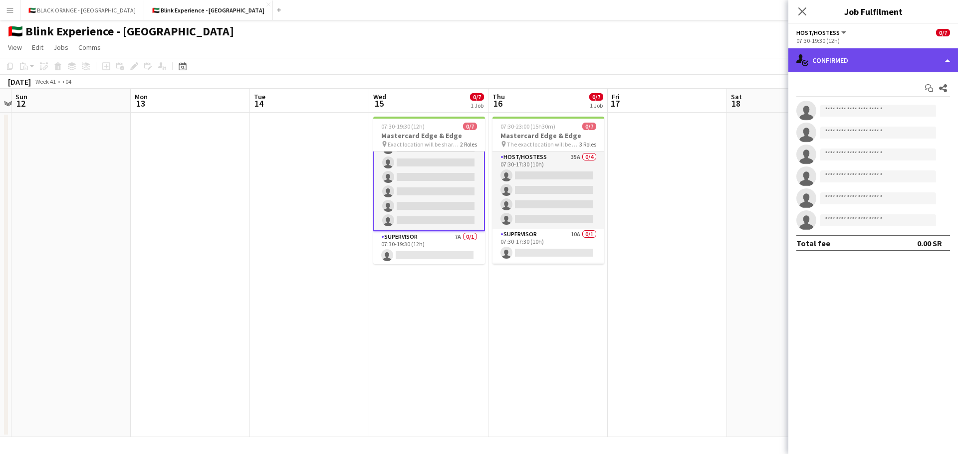
click at [891, 60] on div "single-neutral-actions-check-2 Confirmed" at bounding box center [873, 60] width 170 height 24
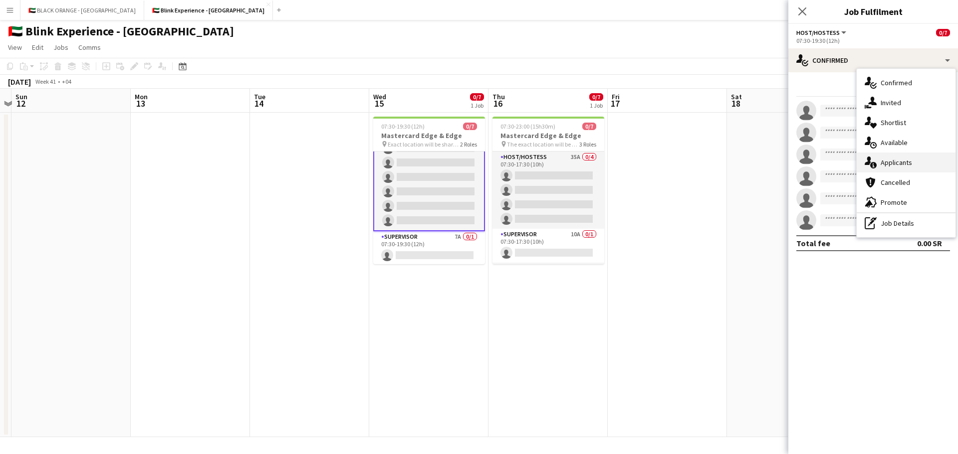
click at [898, 160] on span "Applicants" at bounding box center [895, 162] width 31 height 9
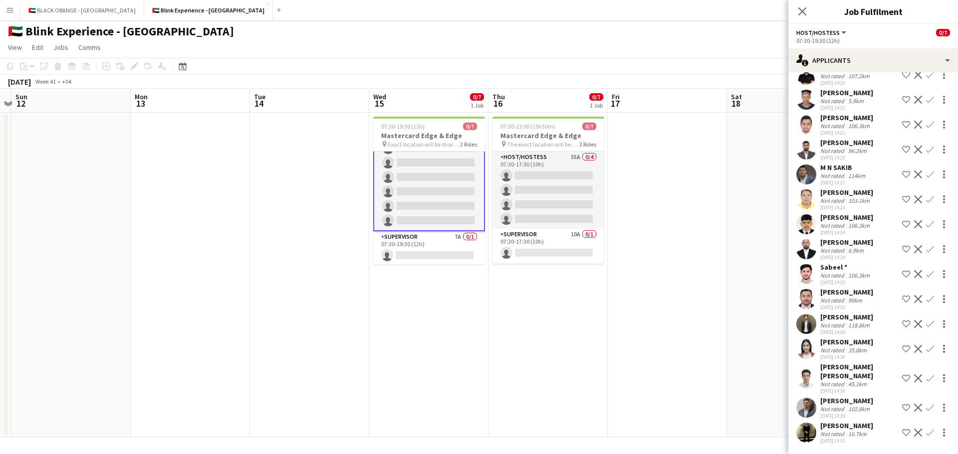
click at [803, 354] on app-user-avatar at bounding box center [806, 349] width 20 height 20
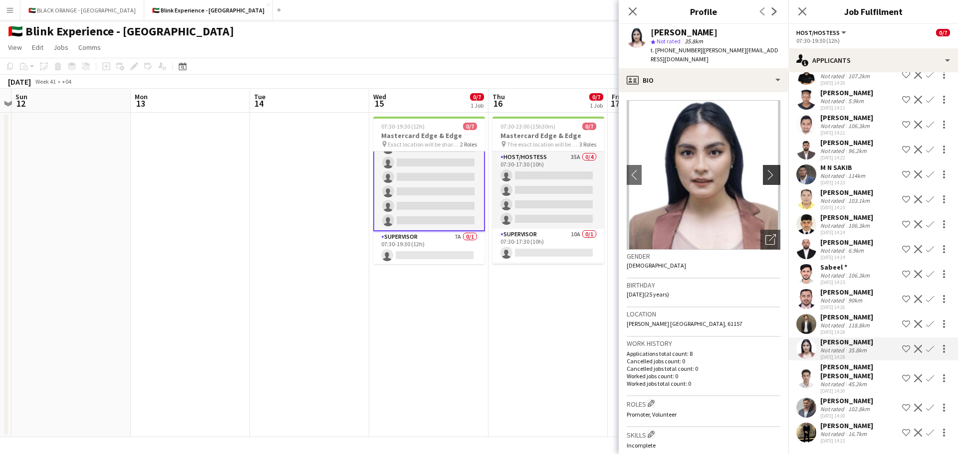
click at [765, 170] on app-icon "chevron-right" at bounding box center [772, 175] width 15 height 10
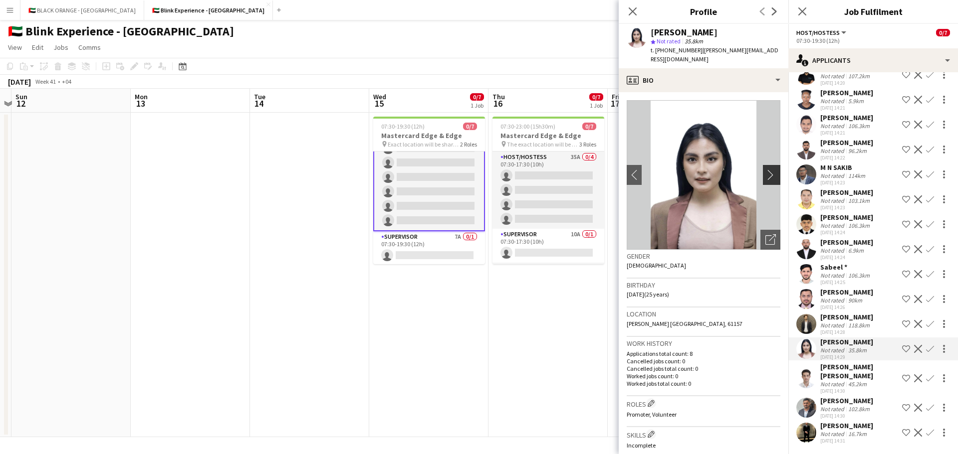
click at [765, 172] on app-icon "chevron-right" at bounding box center [772, 175] width 15 height 10
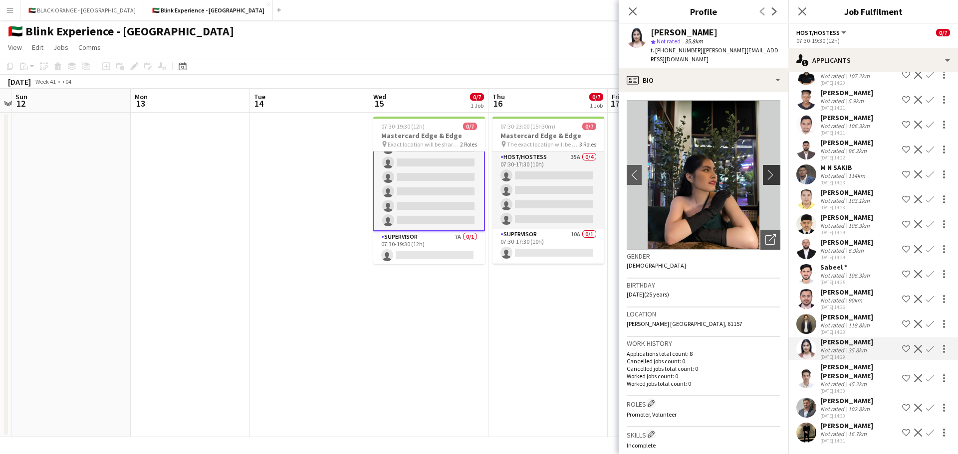
click at [765, 172] on app-icon "chevron-right" at bounding box center [772, 175] width 15 height 10
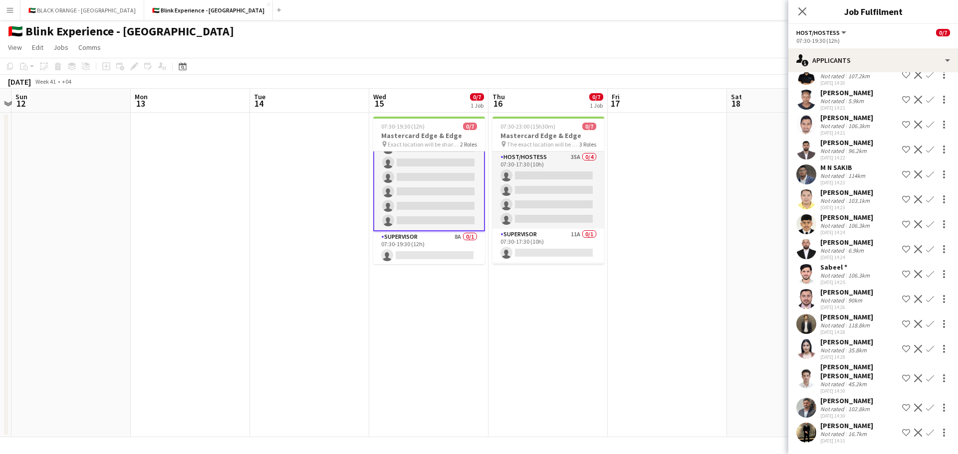
drag, startPoint x: 859, startPoint y: 253, endPoint x: 864, endPoint y: 255, distance: 5.2
click at [858, 247] on div "Abderrahim Baloul" at bounding box center [846, 242] width 53 height 9
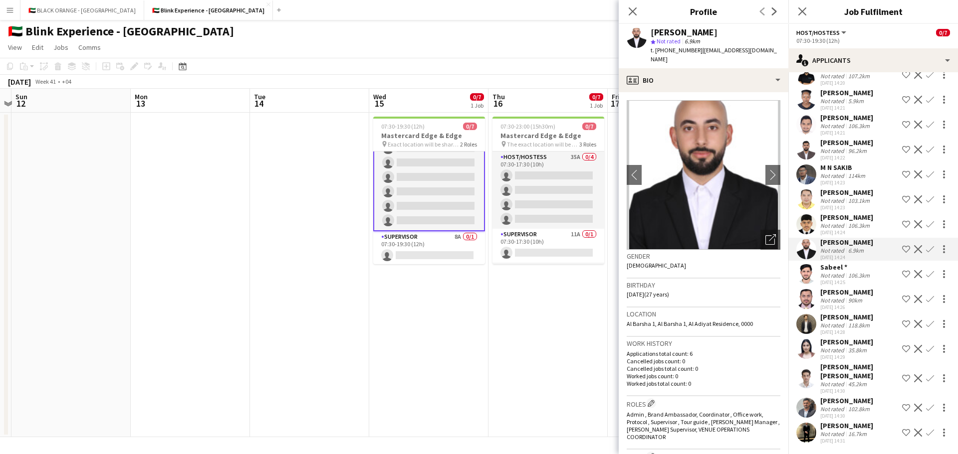
click at [902, 253] on app-icon "Shortlist crew" at bounding box center [906, 249] width 8 height 8
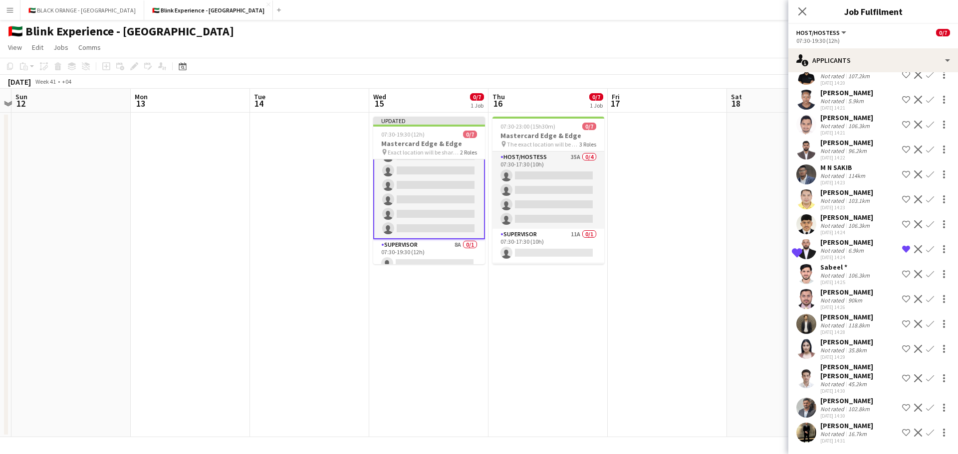
click at [848, 425] on div "Mounir Ouguergouz" at bounding box center [846, 426] width 53 height 9
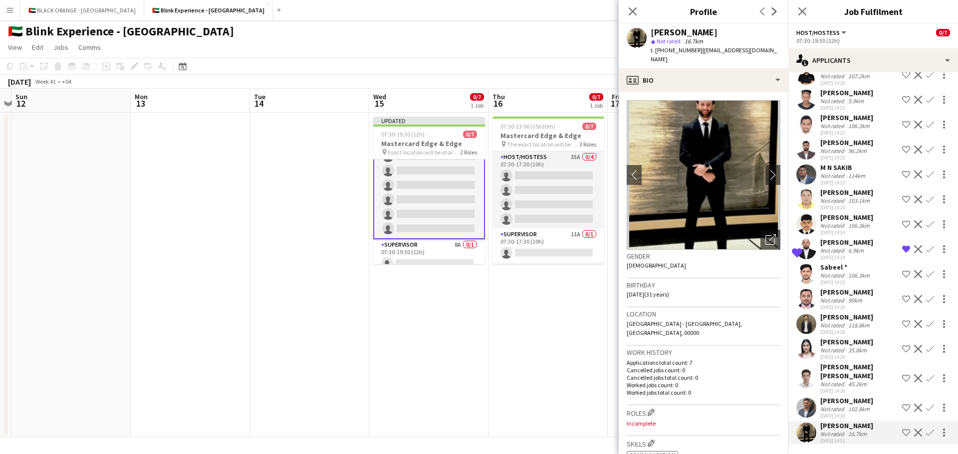
click at [848, 404] on div "Abdullah Sher" at bounding box center [846, 401] width 53 height 9
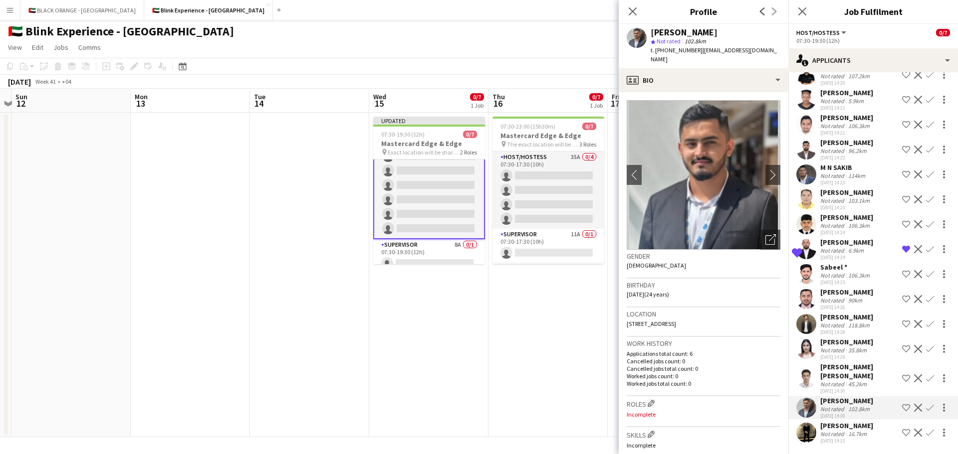
click at [847, 373] on div "Haider Ali ihsanullah" at bounding box center [859, 372] width 78 height 18
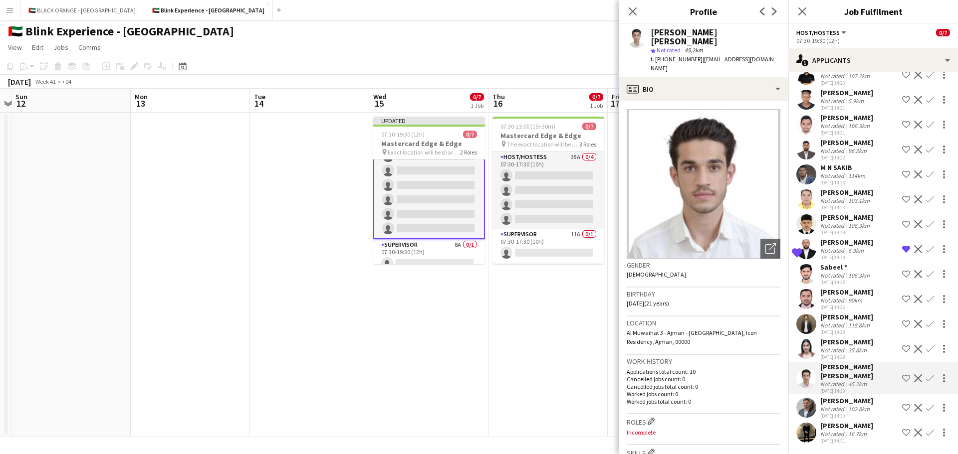
click at [845, 347] on div "Patricia Tolentino" at bounding box center [846, 342] width 53 height 9
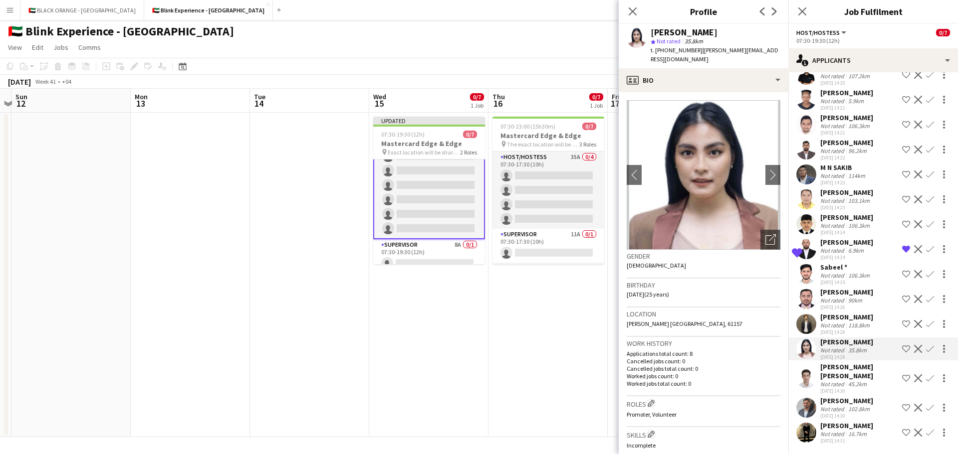
click at [846, 388] on div "45.2km" at bounding box center [857, 384] width 22 height 7
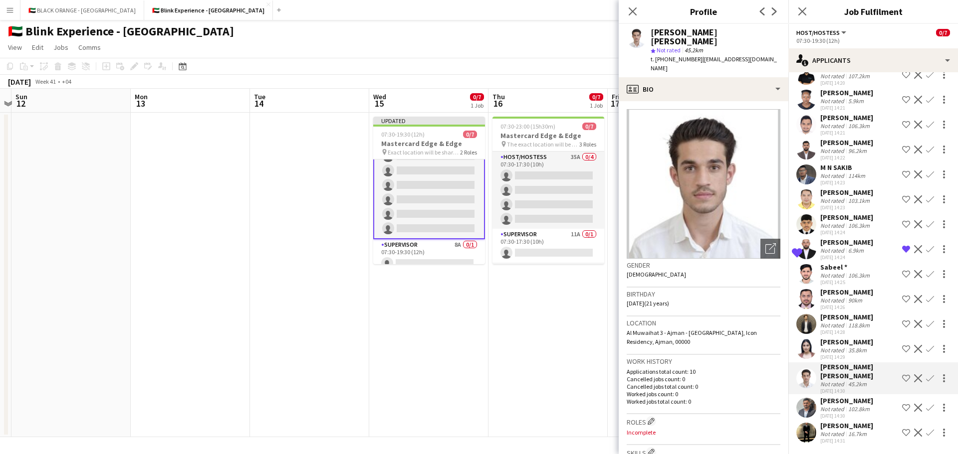
click at [845, 347] on div "Patricia Tolentino" at bounding box center [846, 342] width 53 height 9
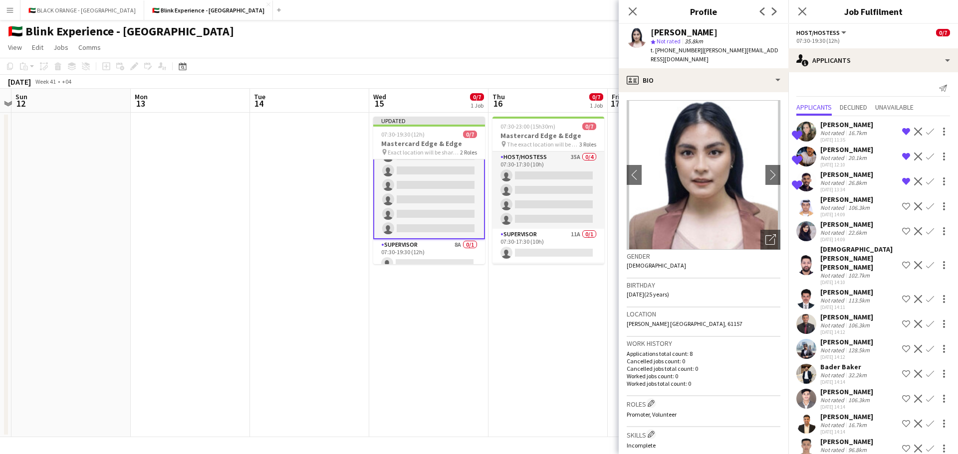
click at [837, 230] on div "Not rated" at bounding box center [833, 232] width 26 height 7
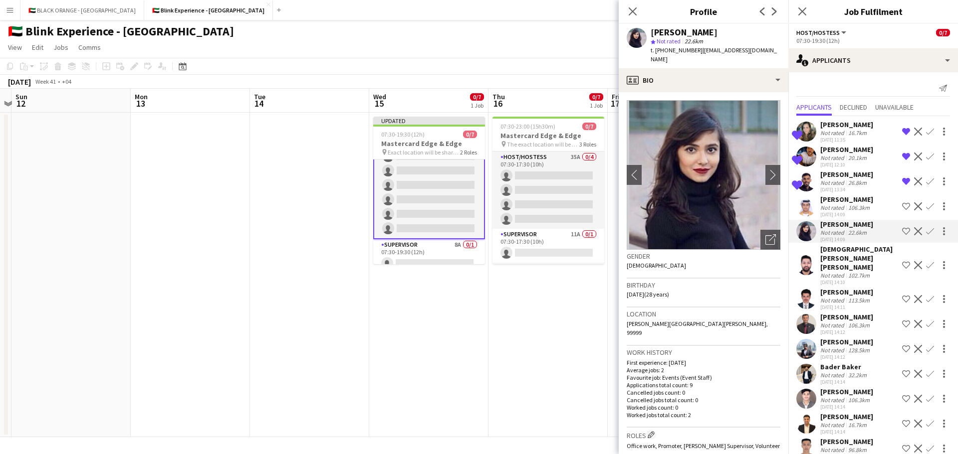
scroll to position [50, 0]
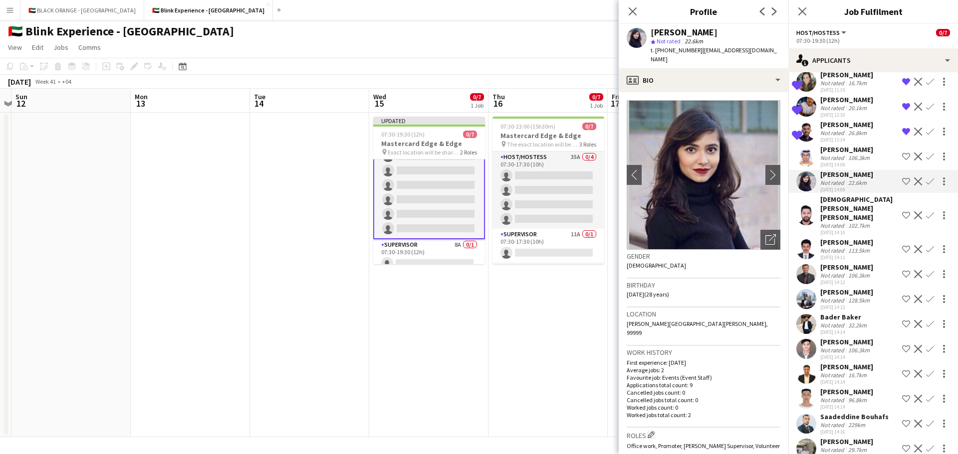
click at [902, 182] on app-icon "Shortlist crew" at bounding box center [906, 182] width 8 height 8
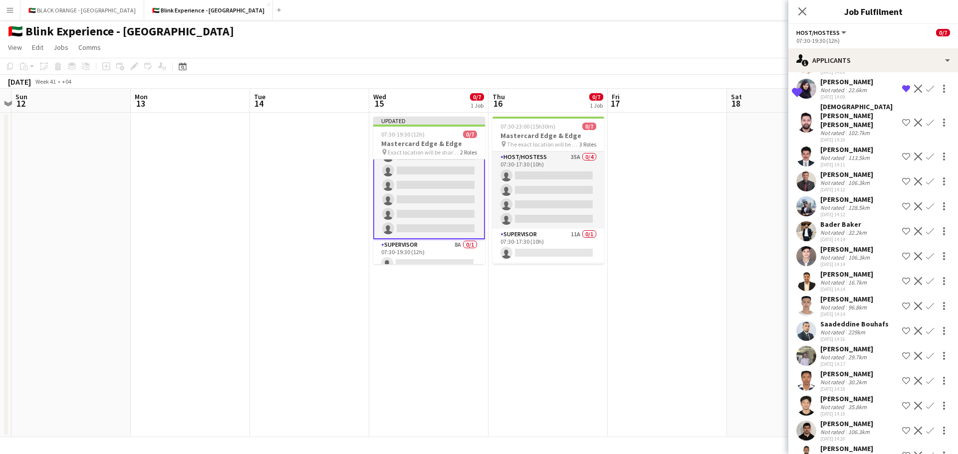
scroll to position [150, 0]
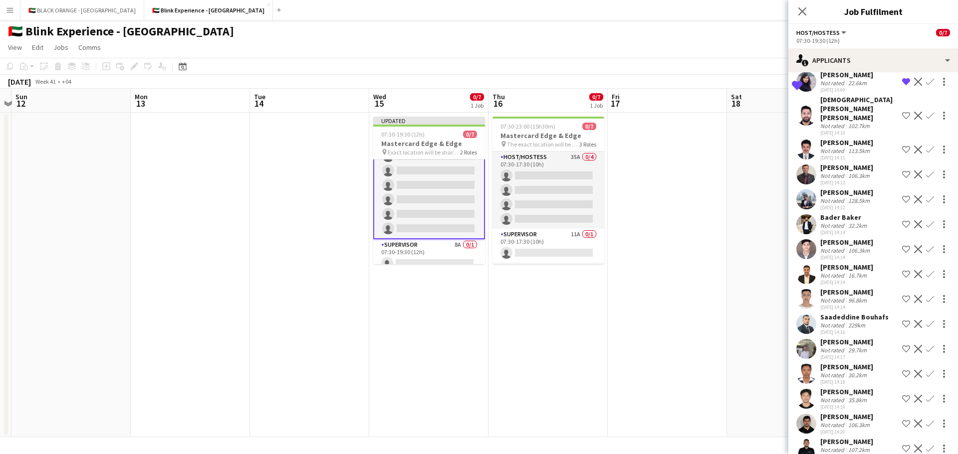
click at [848, 175] on div "106.3km" at bounding box center [858, 175] width 25 height 7
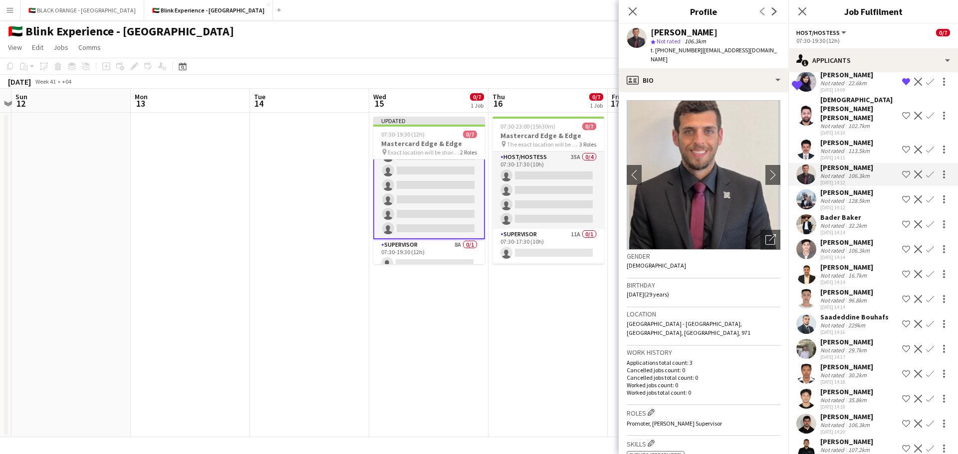
click at [839, 215] on div "Bader Baker" at bounding box center [844, 217] width 48 height 9
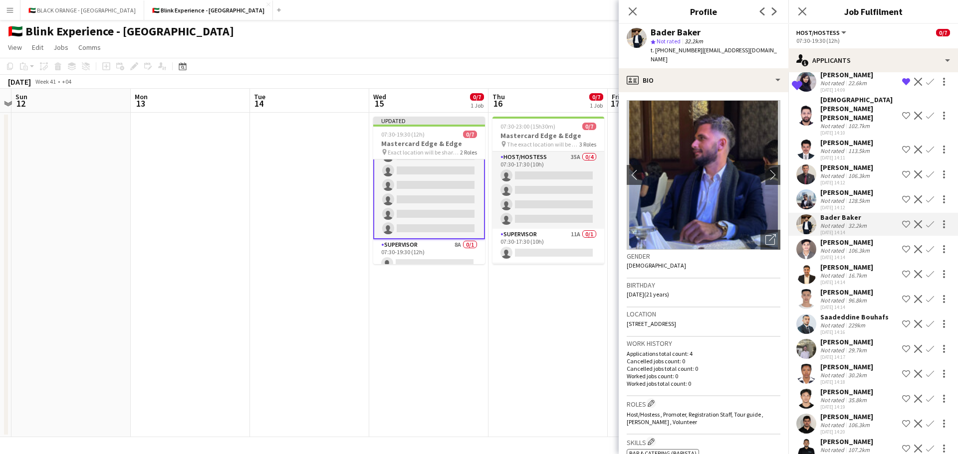
click at [841, 200] on div "Not rated" at bounding box center [833, 200] width 26 height 7
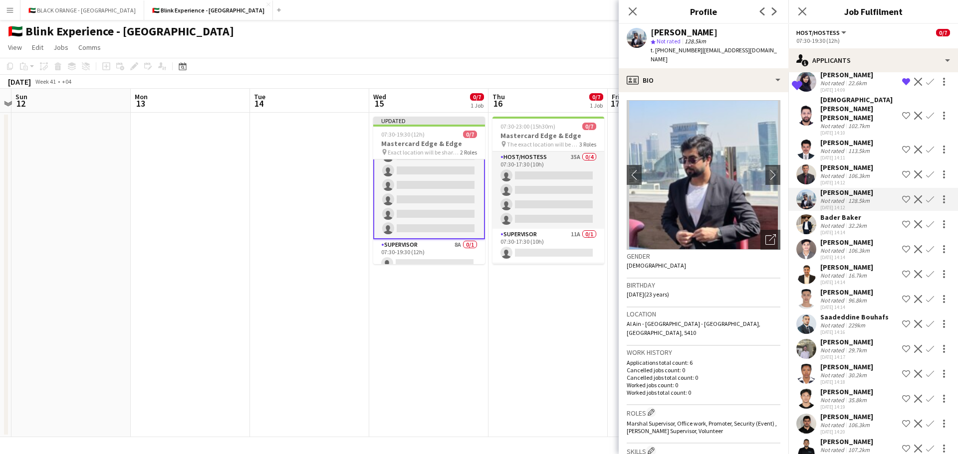
click at [839, 272] on div "Abdullah Aburjeilah" at bounding box center [846, 267] width 53 height 9
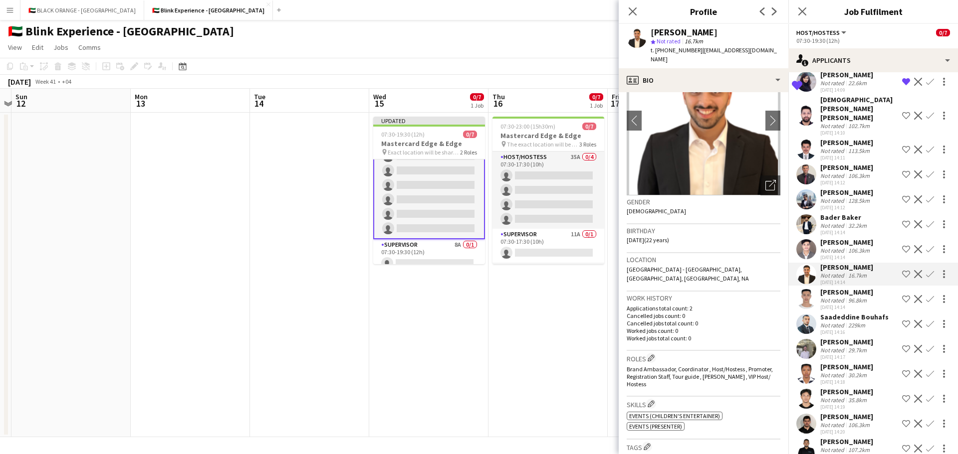
scroll to position [0, 0]
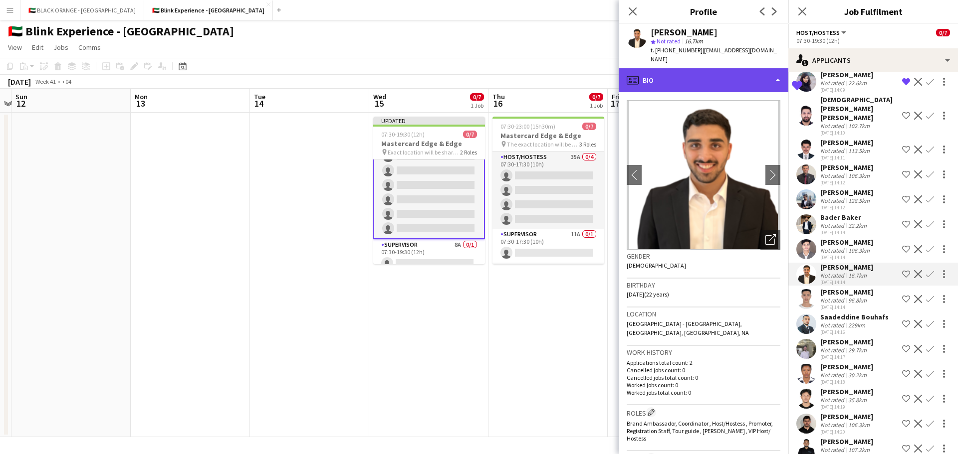
click at [733, 71] on div "profile Bio" at bounding box center [704, 80] width 170 height 24
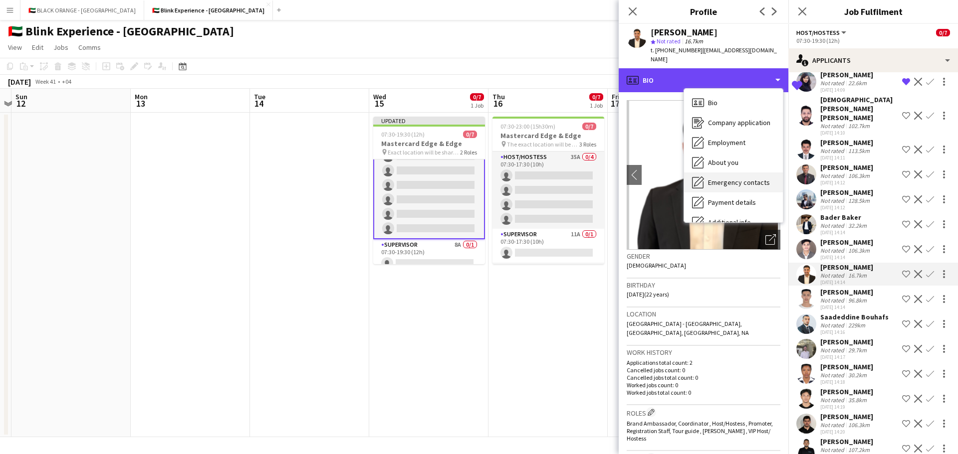
scroll to position [54, 0]
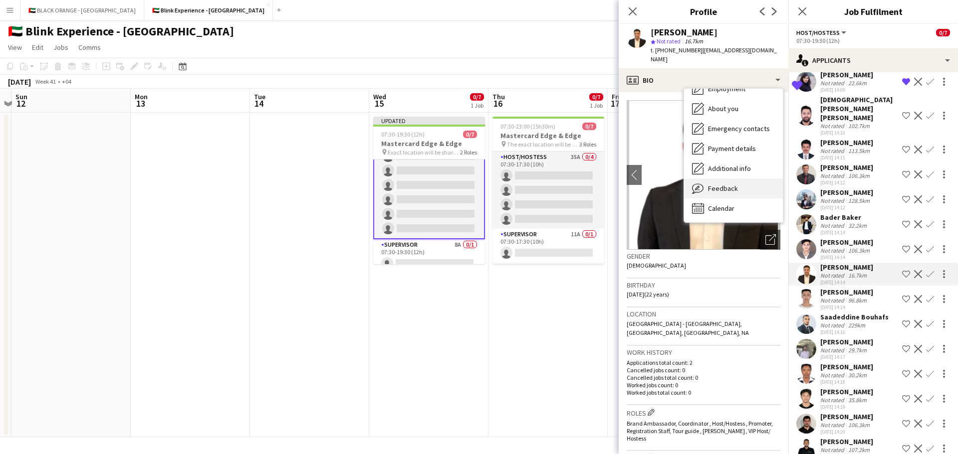
click at [725, 184] on span "Feedback" at bounding box center [723, 188] width 30 height 9
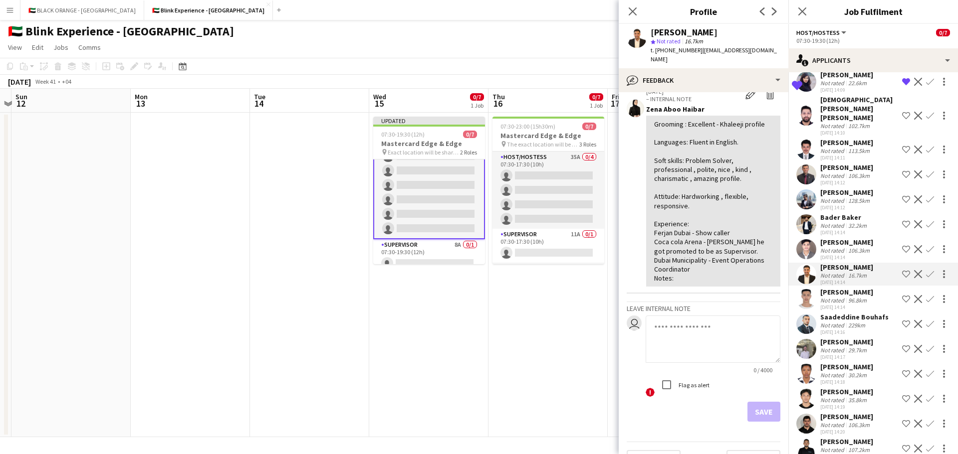
scroll to position [65, 0]
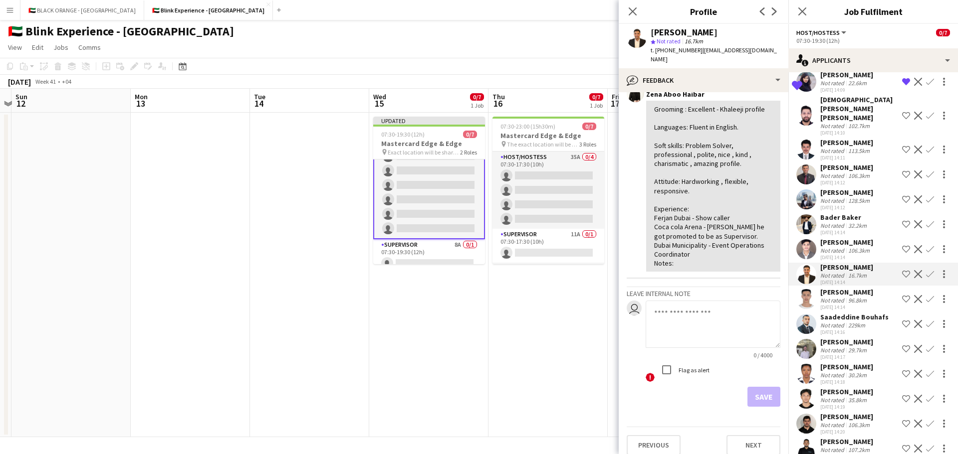
click at [902, 278] on app-icon "Shortlist crew" at bounding box center [906, 274] width 8 height 8
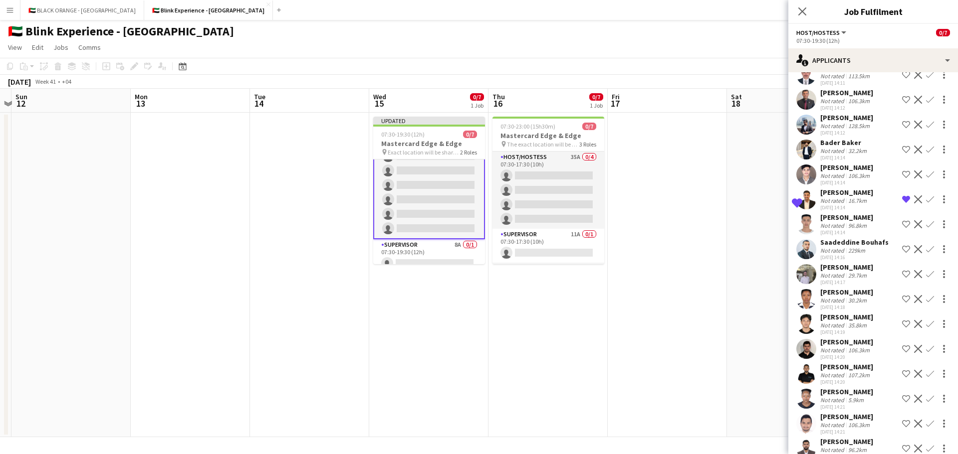
scroll to position [249, 0]
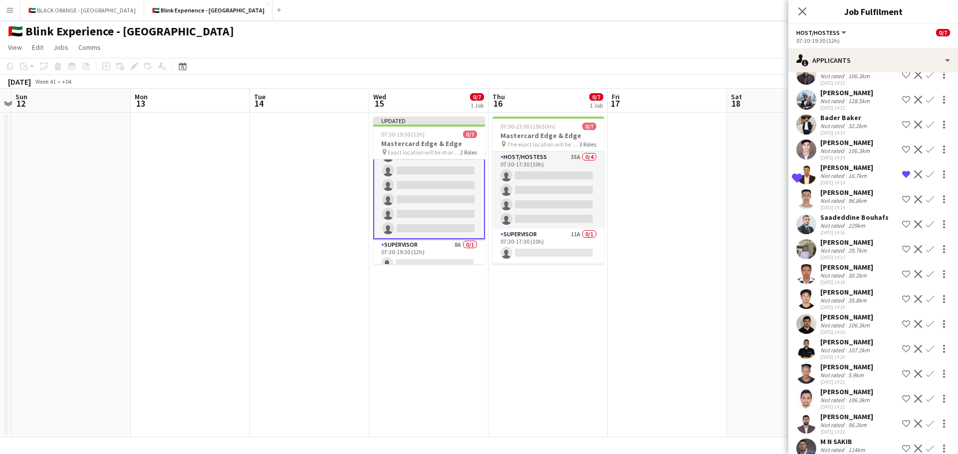
click at [840, 222] on div "Saadeddine Bouhafs" at bounding box center [854, 217] width 68 height 9
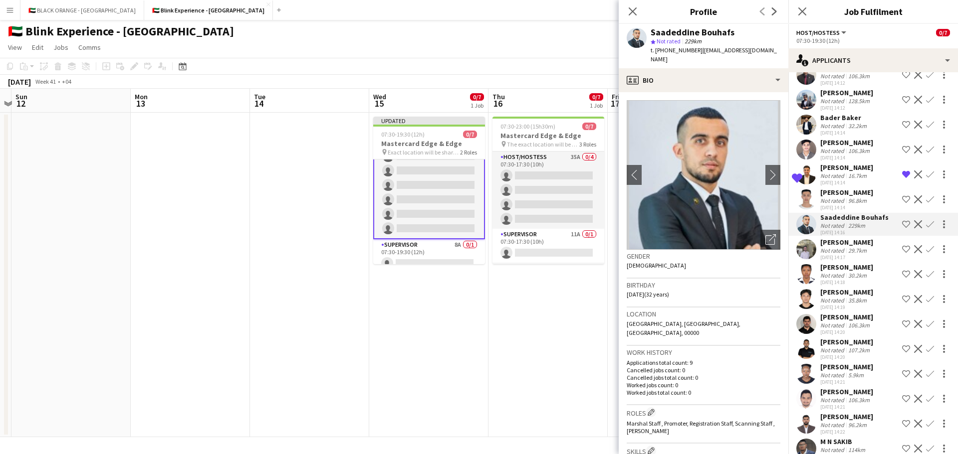
click at [834, 279] on div "Not rated" at bounding box center [833, 275] width 26 height 7
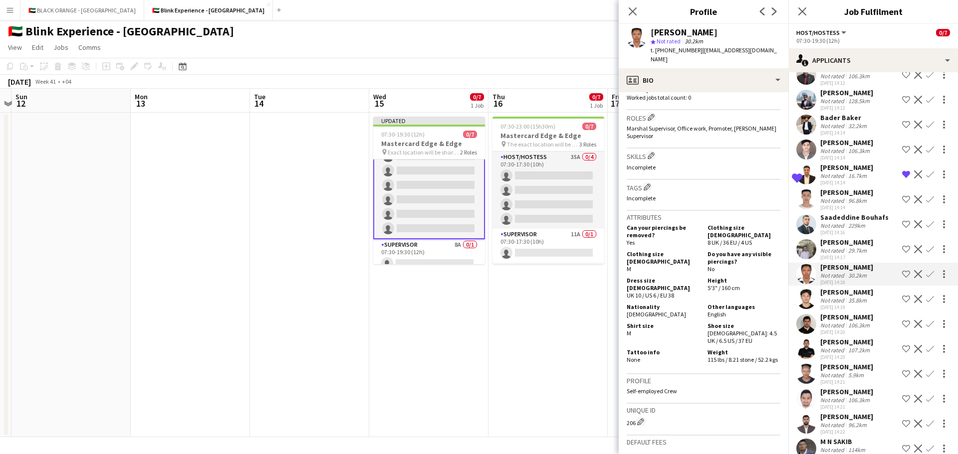
scroll to position [0, 0]
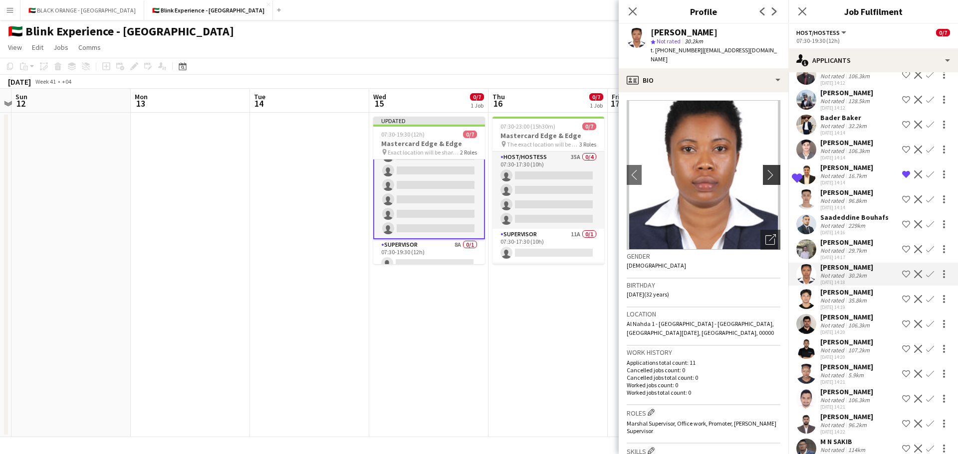
click at [763, 165] on button "chevron-right" at bounding box center [773, 175] width 20 height 20
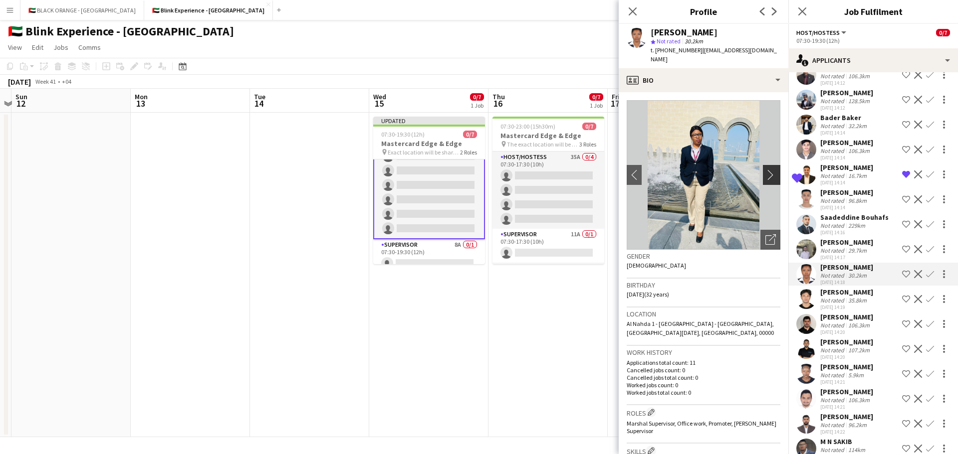
click at [765, 170] on app-icon "chevron-right" at bounding box center [772, 175] width 15 height 10
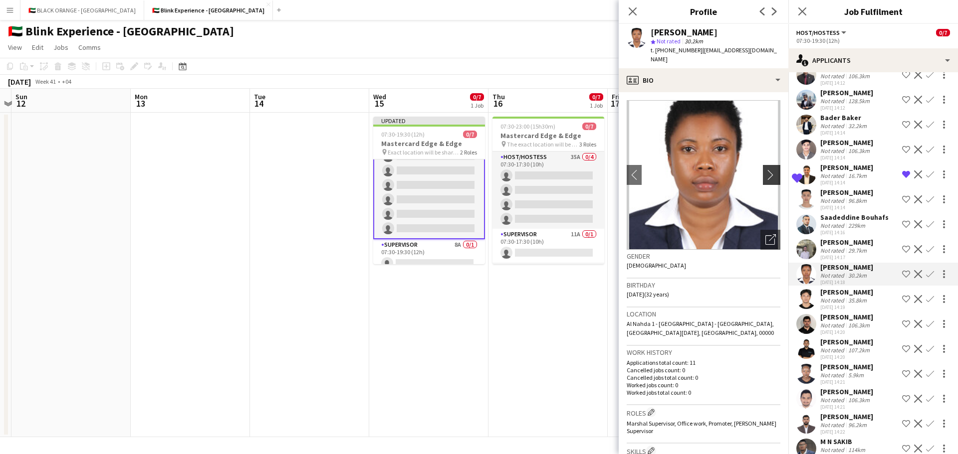
click at [765, 170] on app-icon "chevron-right" at bounding box center [772, 175] width 15 height 10
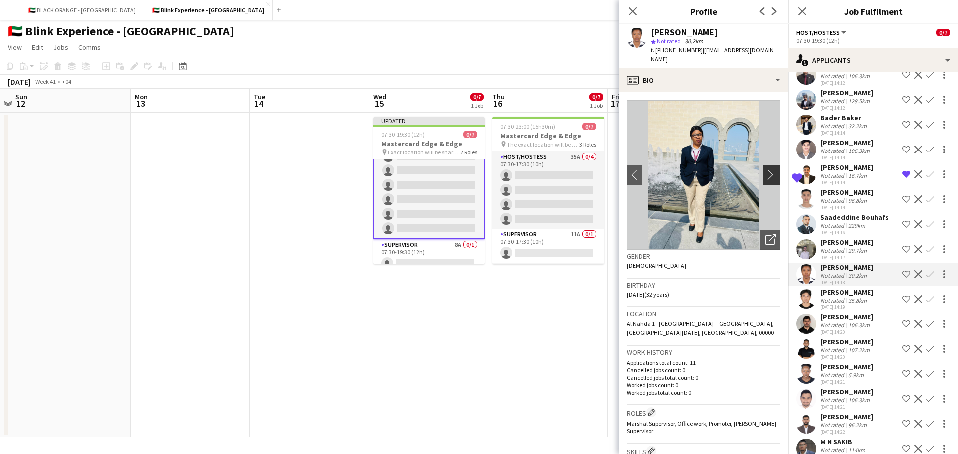
click at [765, 170] on app-icon "chevron-right" at bounding box center [772, 175] width 15 height 10
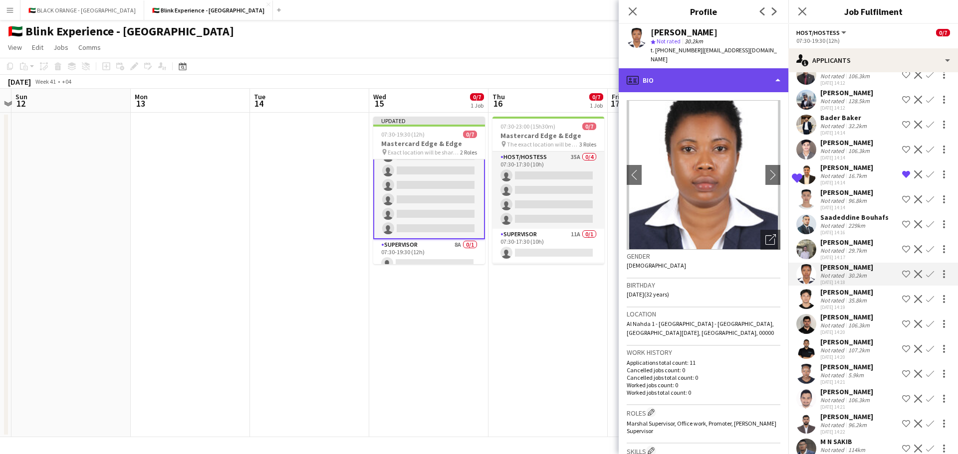
click at [726, 69] on div "profile Bio" at bounding box center [704, 80] width 170 height 24
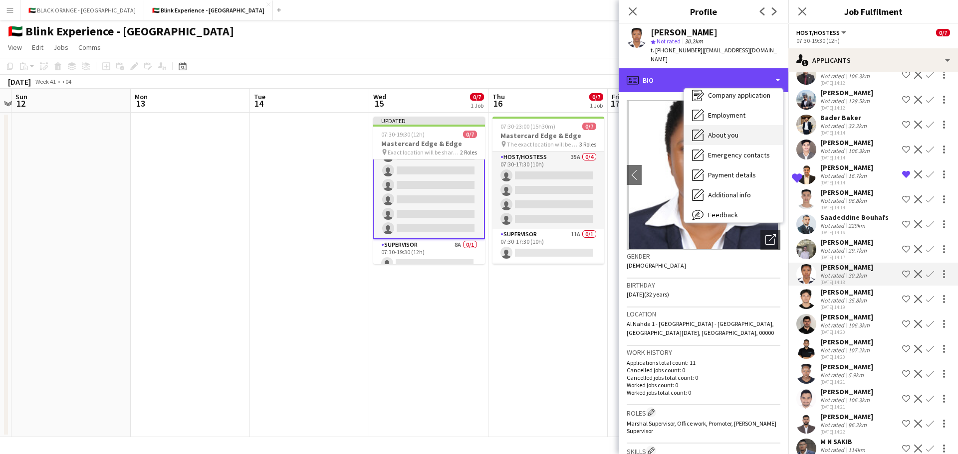
scroll to position [54, 0]
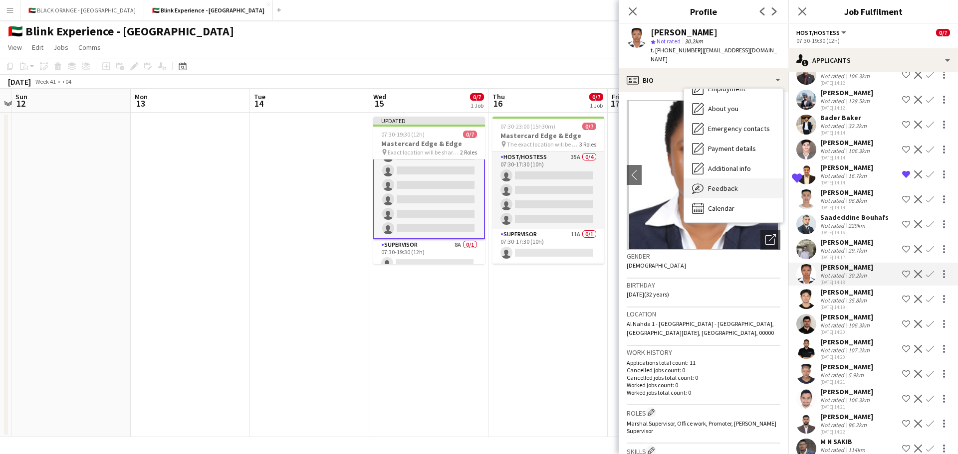
click at [716, 184] on span "Feedback" at bounding box center [723, 188] width 30 height 9
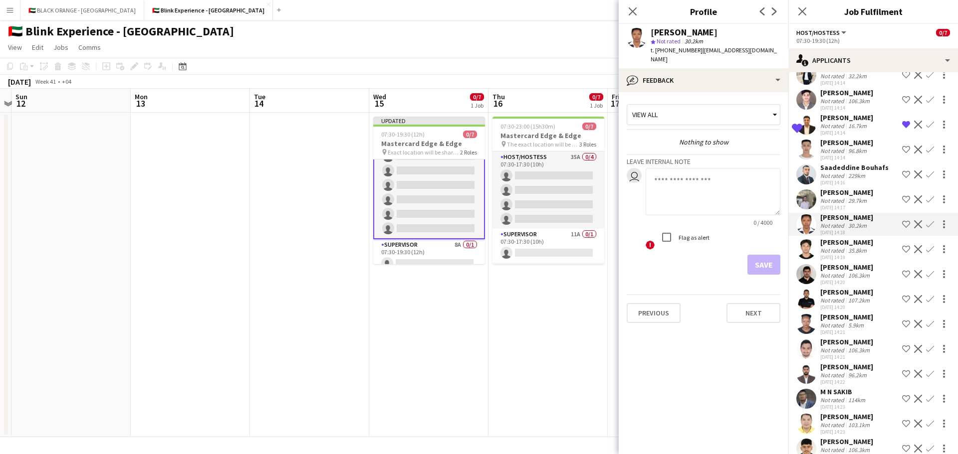
scroll to position [349, 0]
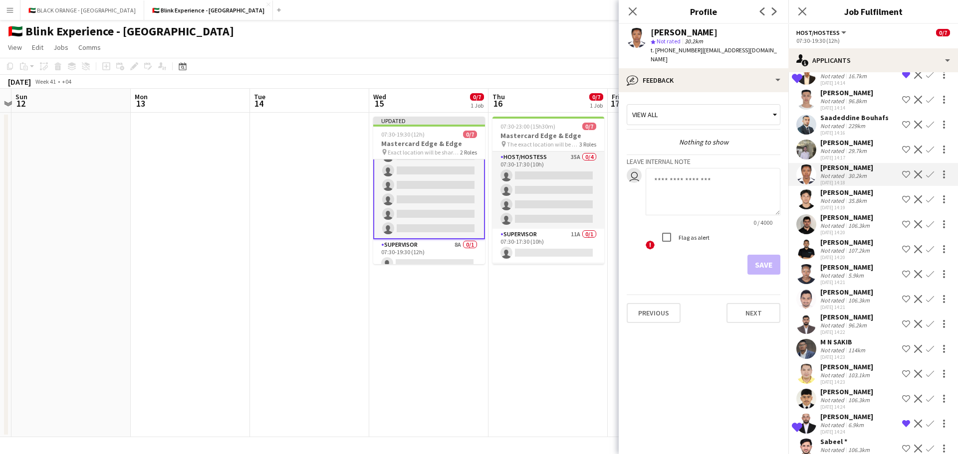
click at [865, 205] on div "35.8km" at bounding box center [857, 200] width 22 height 7
click at [852, 229] on div "106.3km" at bounding box center [858, 225] width 25 height 7
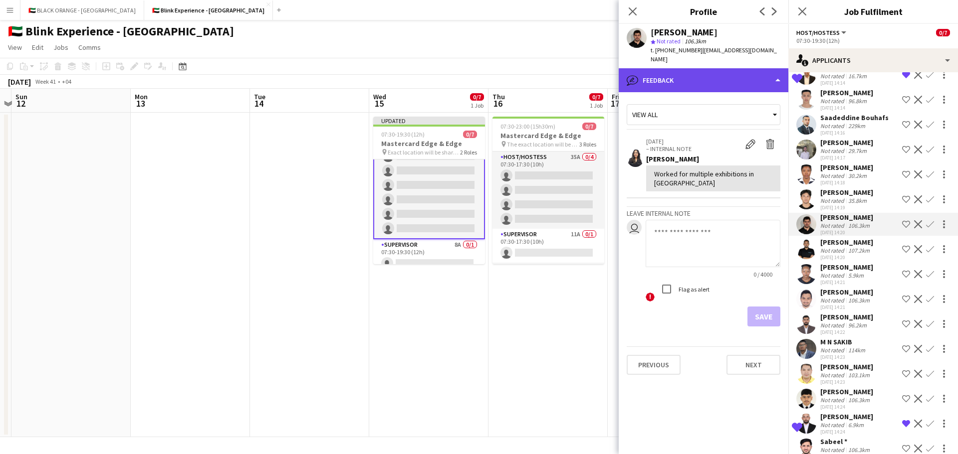
click at [691, 80] on div "bubble-pencil Feedback" at bounding box center [704, 80] width 170 height 24
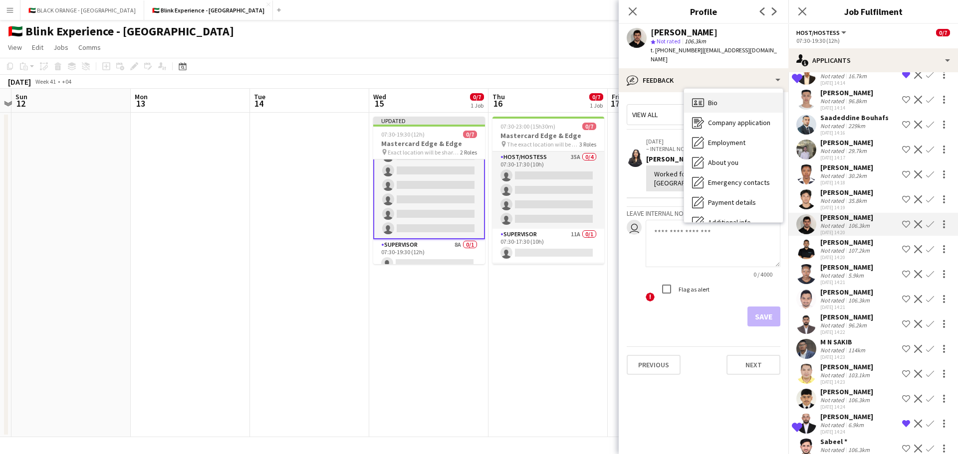
click at [709, 98] on span "Bio" at bounding box center [712, 102] width 9 height 9
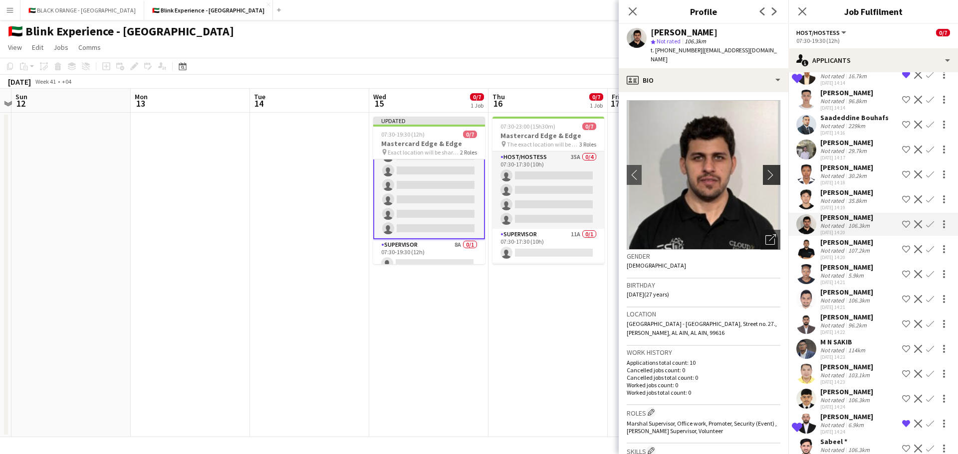
click at [765, 170] on app-icon "chevron-right" at bounding box center [772, 175] width 15 height 10
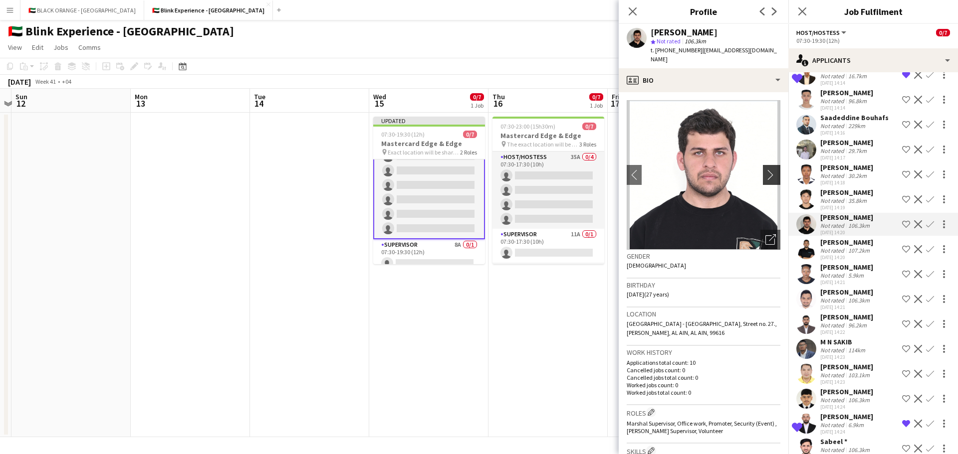
click at [765, 170] on app-icon "chevron-right" at bounding box center [772, 175] width 15 height 10
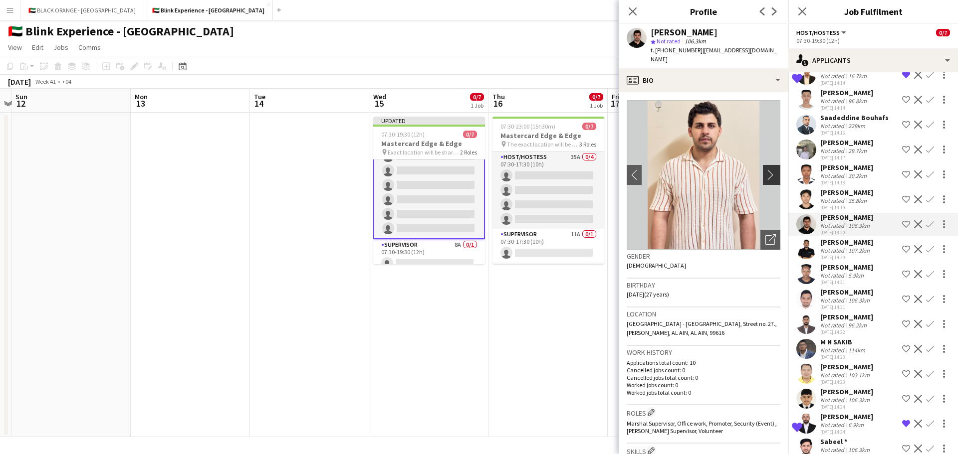
click at [765, 170] on app-icon "chevron-right" at bounding box center [772, 175] width 15 height 10
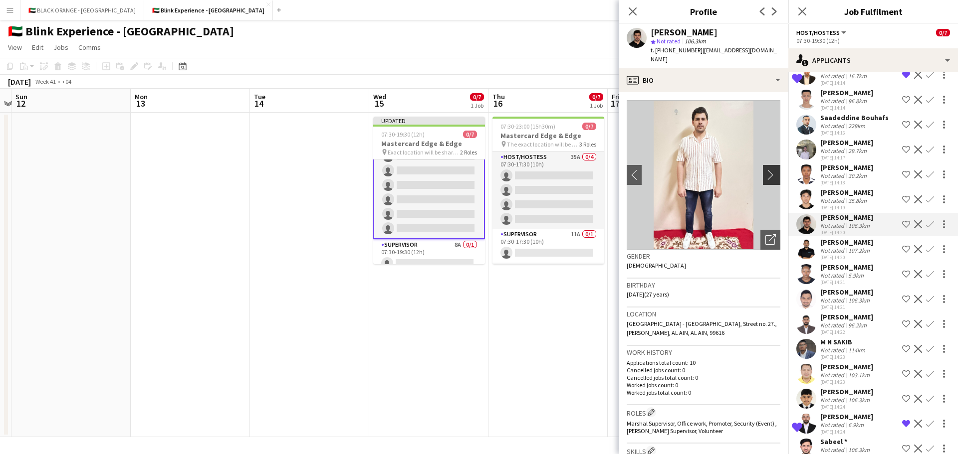
click at [765, 170] on app-icon "chevron-right" at bounding box center [772, 175] width 15 height 10
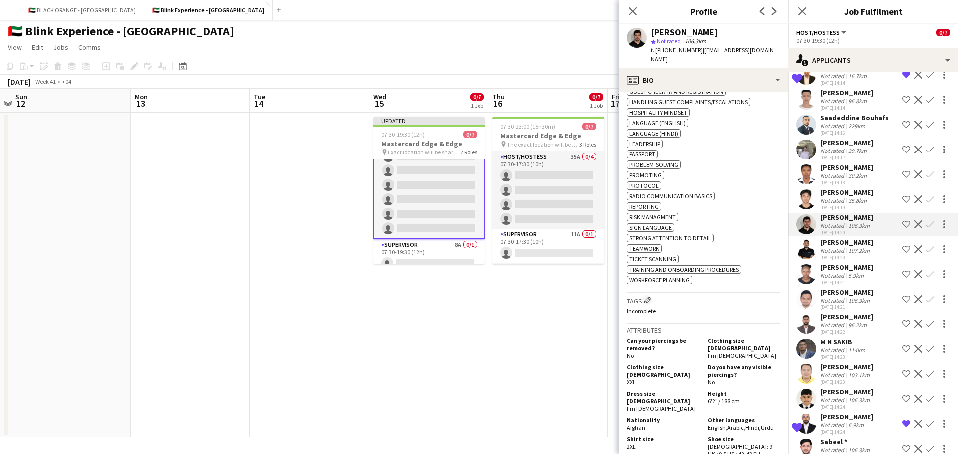
scroll to position [649, 0]
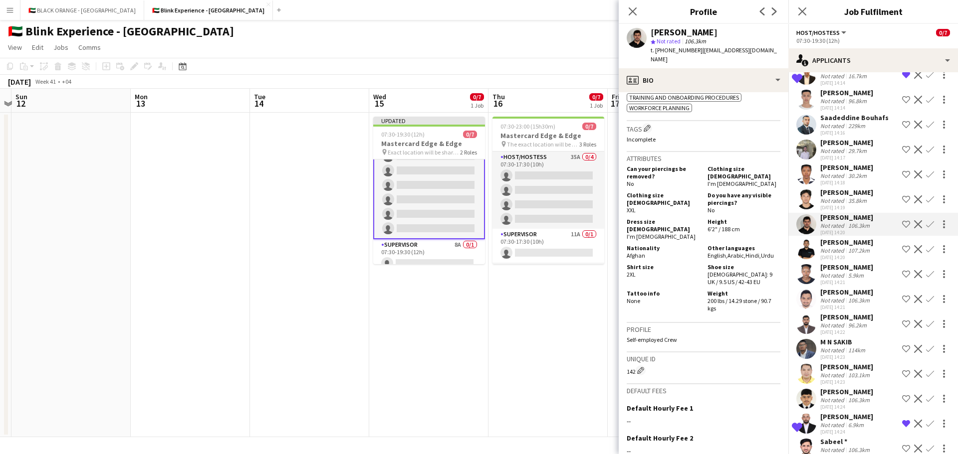
click at [844, 254] on div "Not rated" at bounding box center [833, 250] width 26 height 7
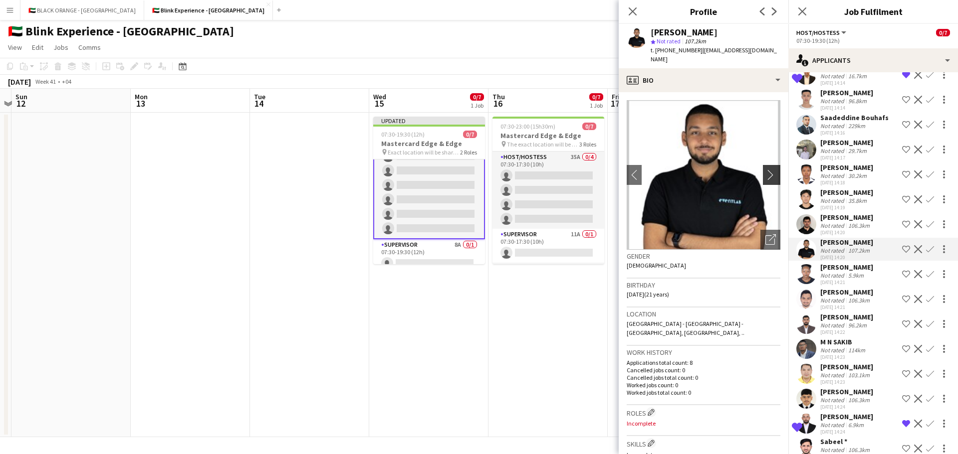
click at [765, 170] on app-icon "chevron-right" at bounding box center [772, 175] width 15 height 10
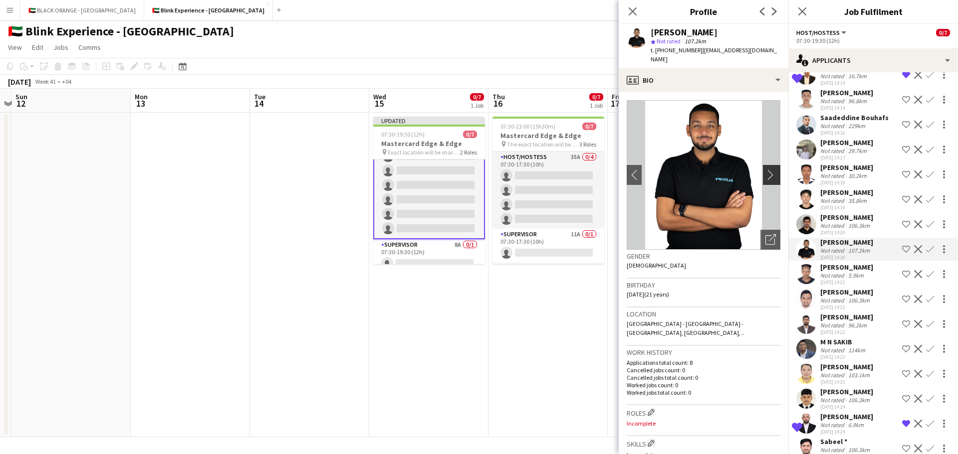
click at [765, 170] on app-icon "chevron-right" at bounding box center [772, 175] width 15 height 10
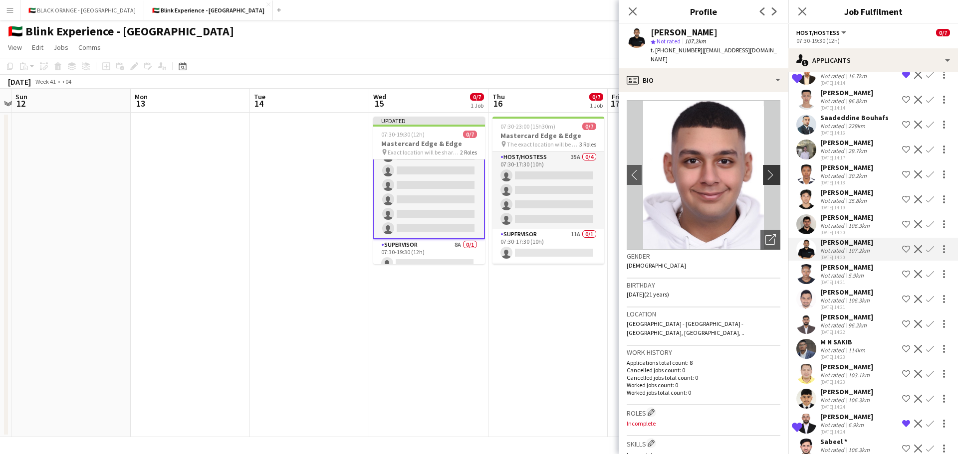
click at [765, 170] on app-icon "chevron-right" at bounding box center [772, 175] width 15 height 10
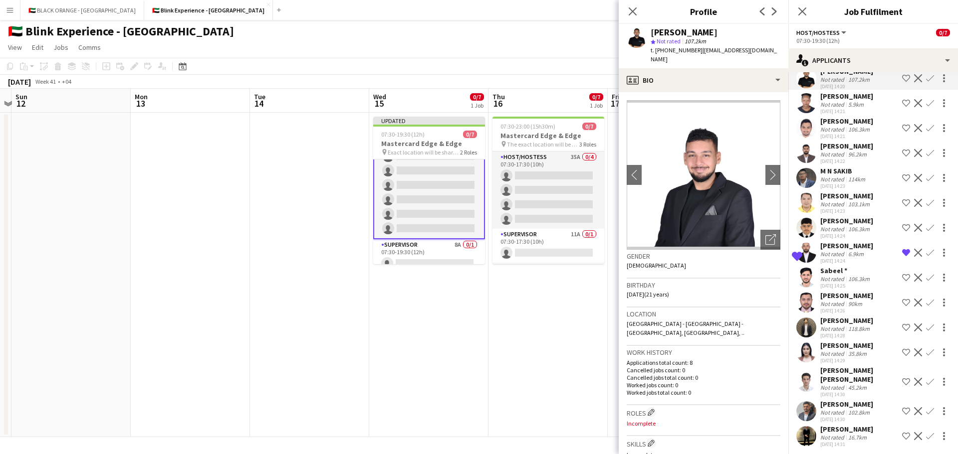
scroll to position [524, 0]
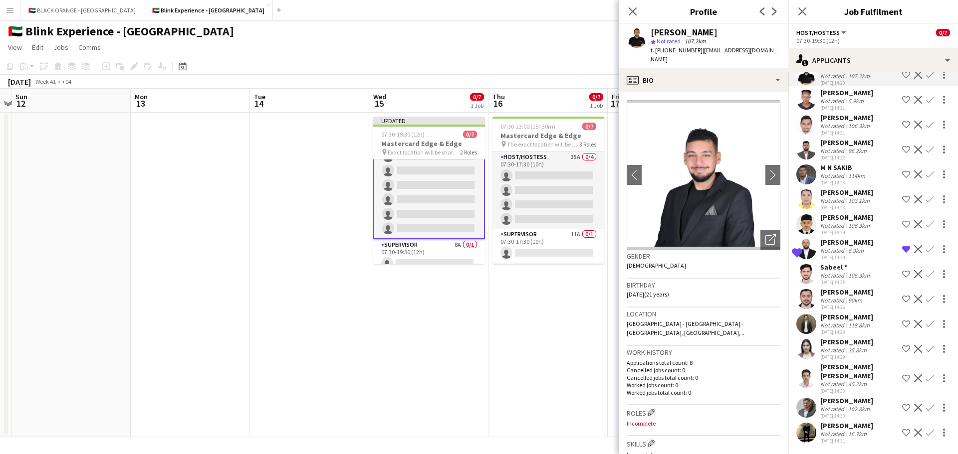
click at [833, 347] on div "Patricia Tolentino" at bounding box center [846, 342] width 53 height 9
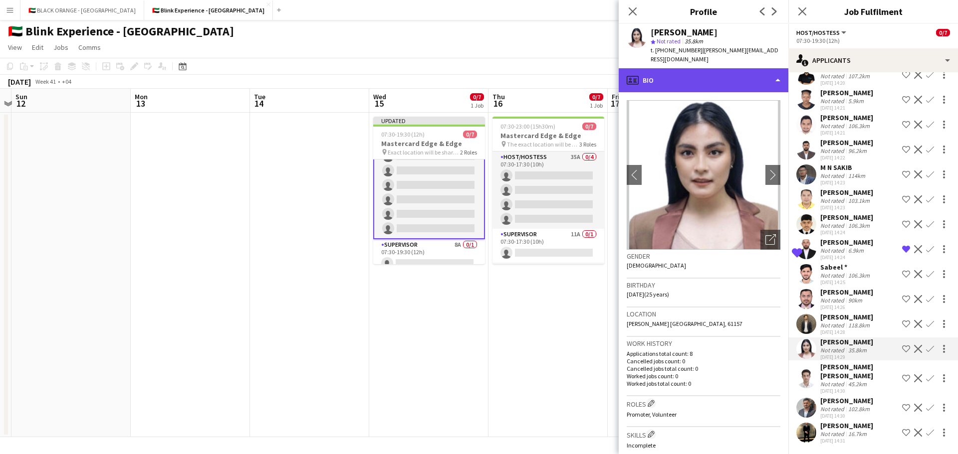
click at [771, 82] on div "profile Bio" at bounding box center [704, 80] width 170 height 24
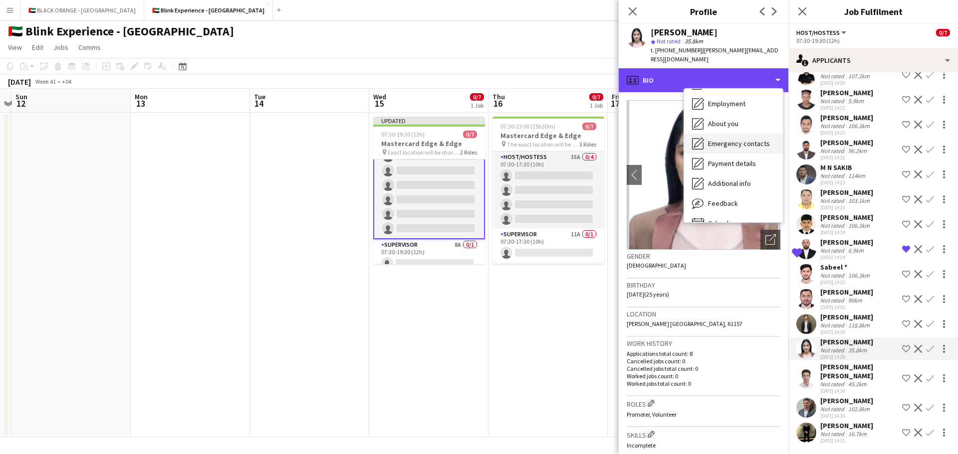
scroll to position [54, 0]
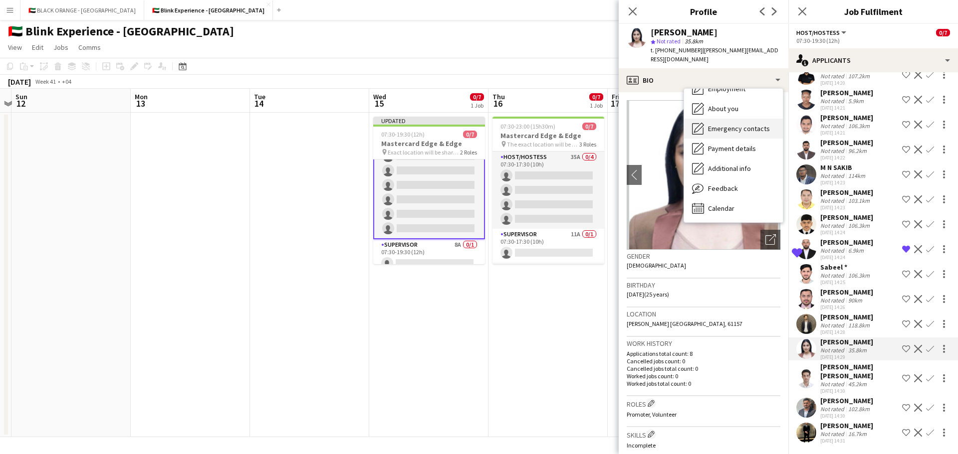
click at [722, 189] on span "Feedback" at bounding box center [723, 188] width 30 height 9
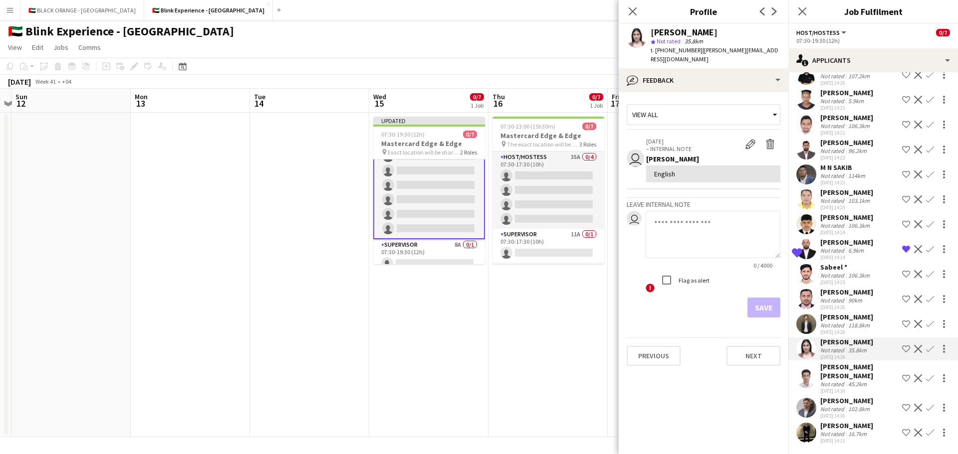
click at [843, 382] on div "Not rated" at bounding box center [833, 384] width 26 height 7
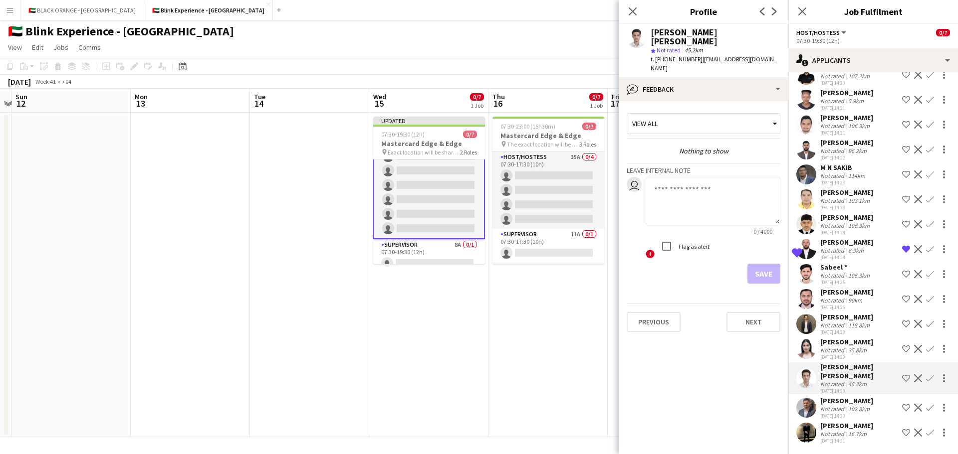
click at [847, 410] on div "102.8km" at bounding box center [858, 409] width 25 height 7
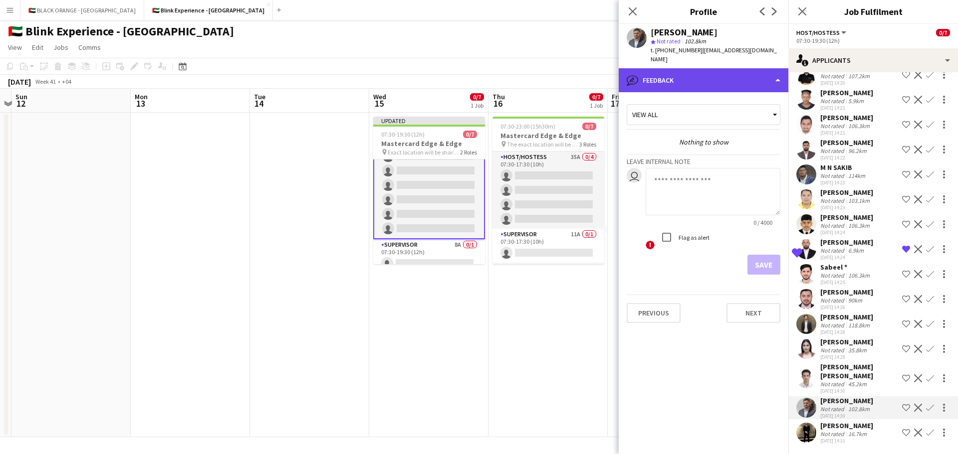
click at [755, 73] on div "bubble-pencil Feedback" at bounding box center [704, 80] width 170 height 24
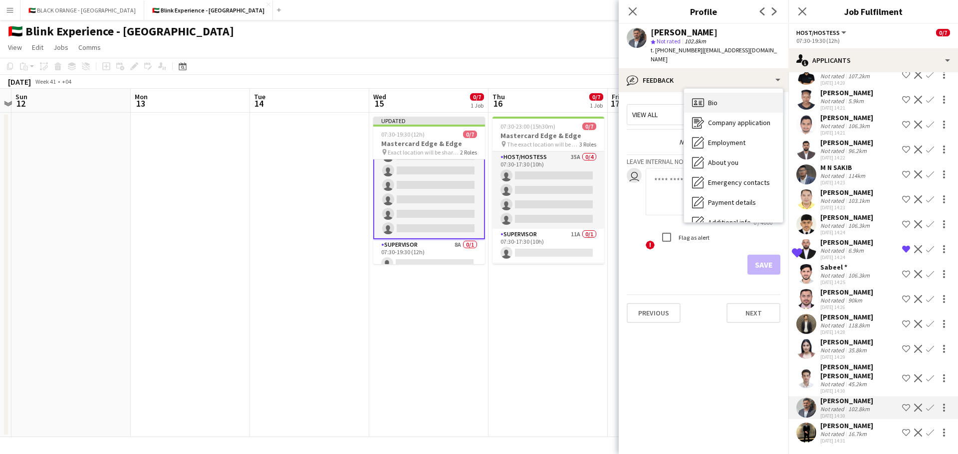
click at [723, 98] on div "Bio Bio" at bounding box center [733, 103] width 99 height 20
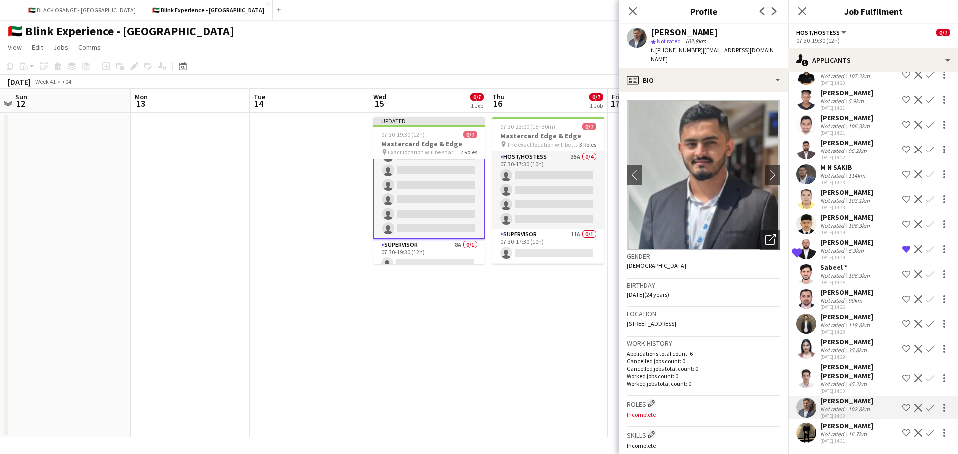
click at [857, 347] on div "Patricia Tolentino" at bounding box center [846, 342] width 53 height 9
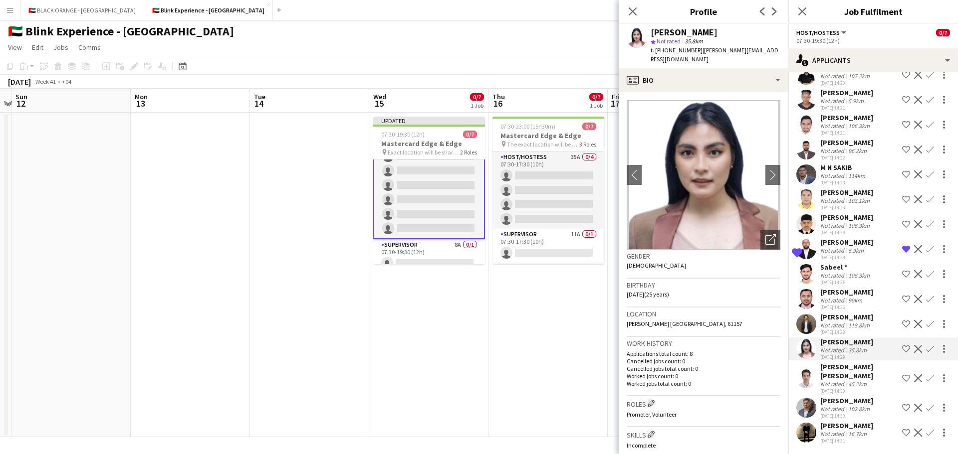
click at [902, 353] on app-icon "Shortlist crew" at bounding box center [906, 349] width 8 height 8
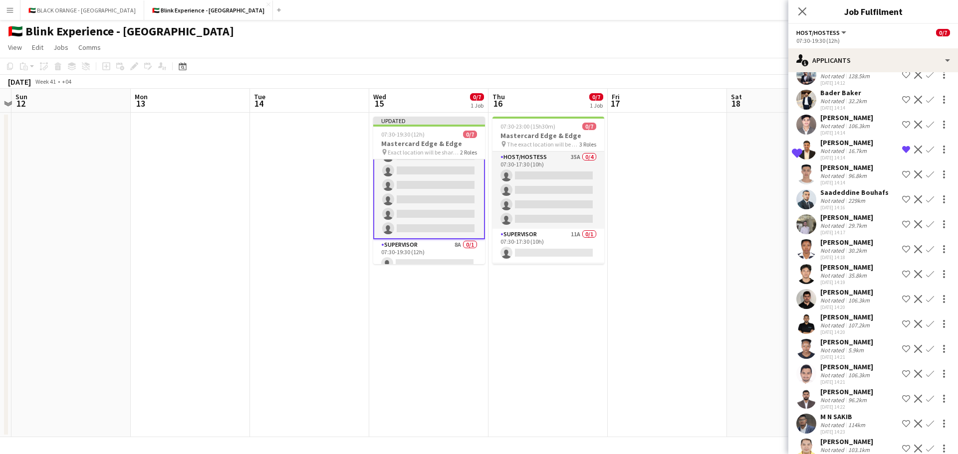
scroll to position [374, 0]
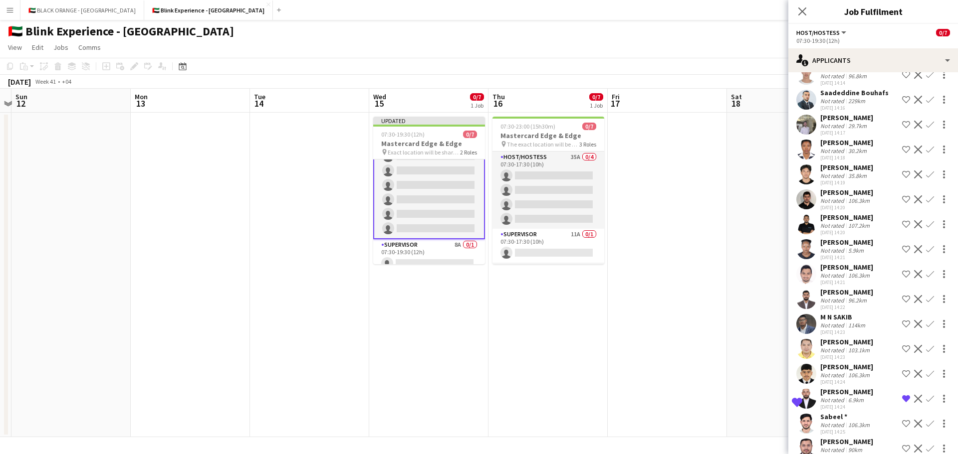
click at [827, 247] on div "Getrude Nayebare" at bounding box center [846, 242] width 53 height 9
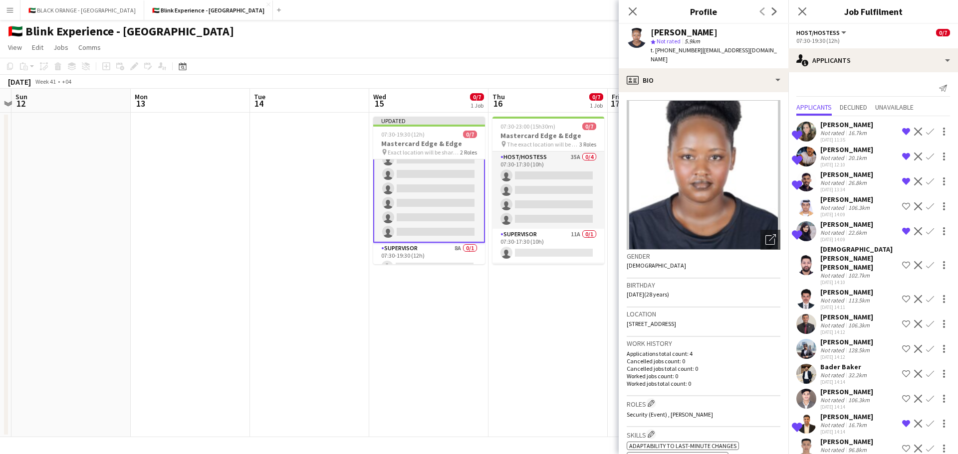
scroll to position [37, 0]
click at [416, 234] on app-card-role "Supervisor 8A 0/1 07:30-19:30 (12h) single-neutral-actions" at bounding box center [429, 247] width 112 height 34
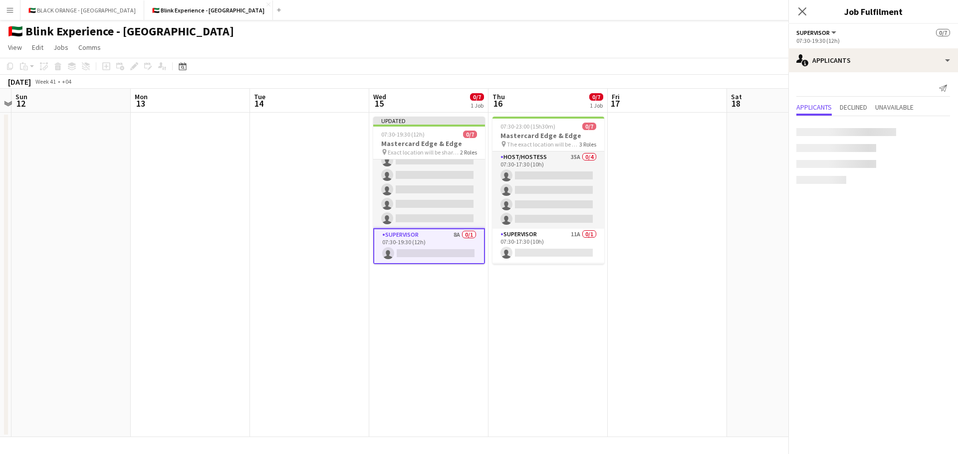
scroll to position [36, 0]
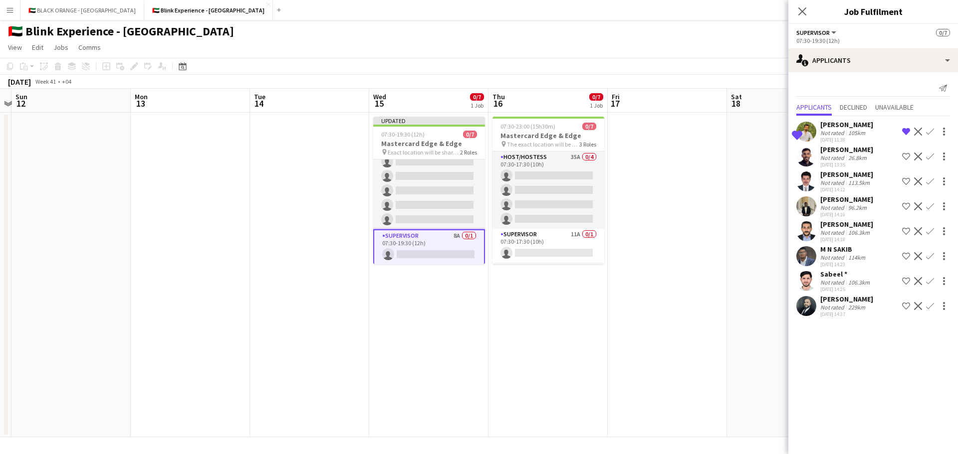
click at [842, 302] on div "Derar Al Salti" at bounding box center [846, 299] width 53 height 9
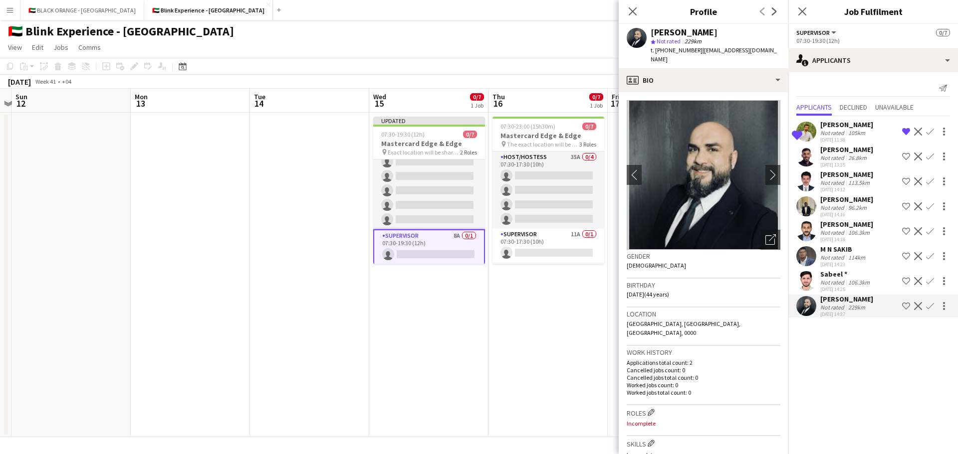
click at [842, 280] on div "Not rated" at bounding box center [833, 282] width 26 height 7
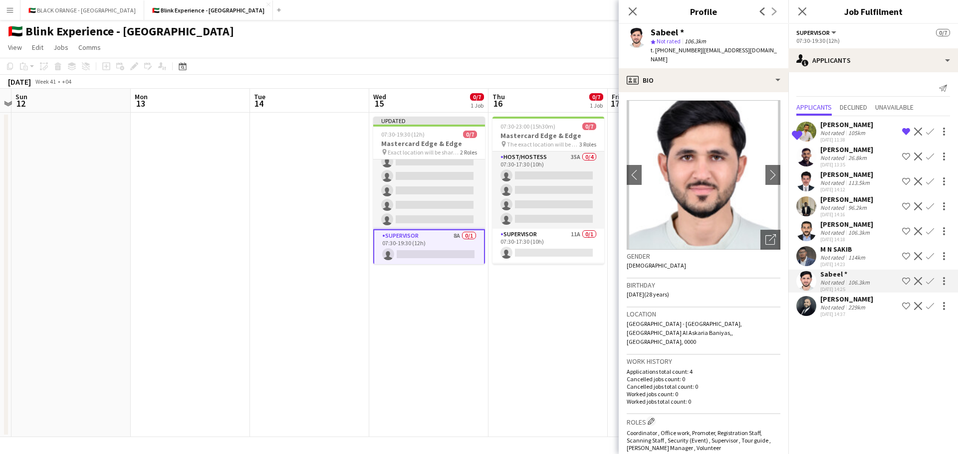
click at [842, 249] on div "M N SAKIB" at bounding box center [843, 249] width 47 height 9
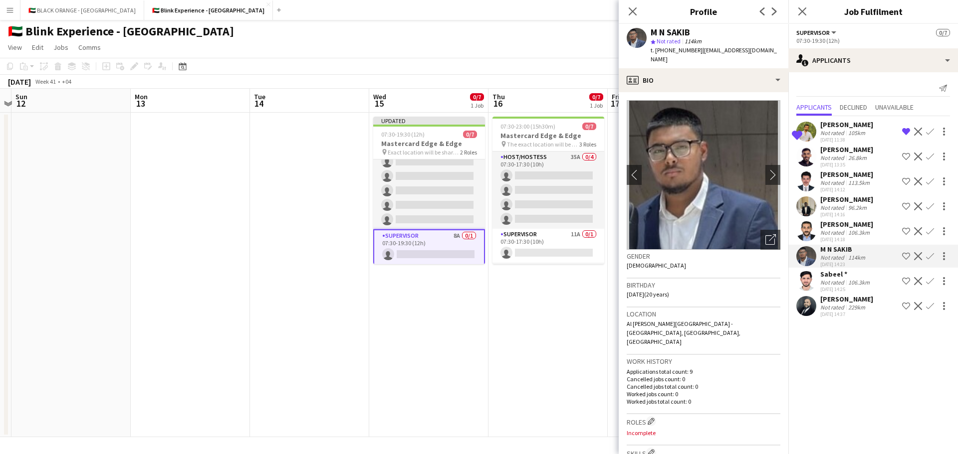
click at [843, 222] on div "Ahmed Samir" at bounding box center [846, 224] width 53 height 9
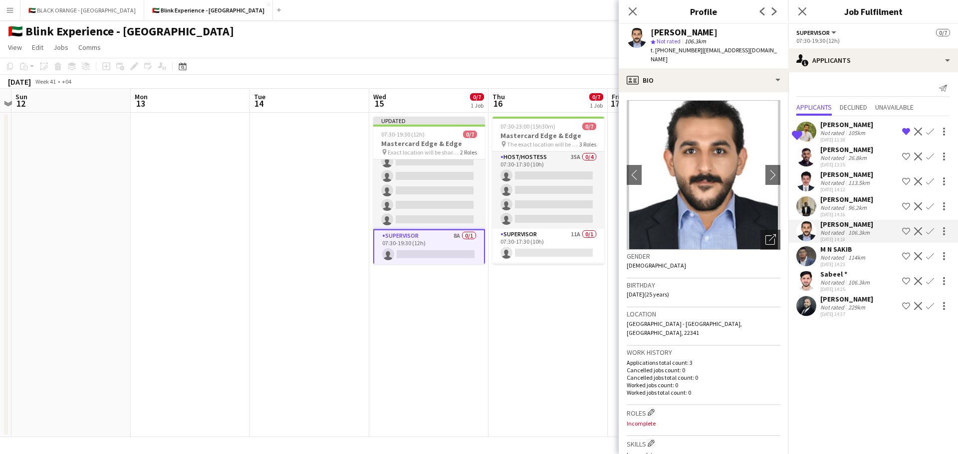
click at [841, 199] on div "Aymen Ibrahim" at bounding box center [846, 199] width 53 height 9
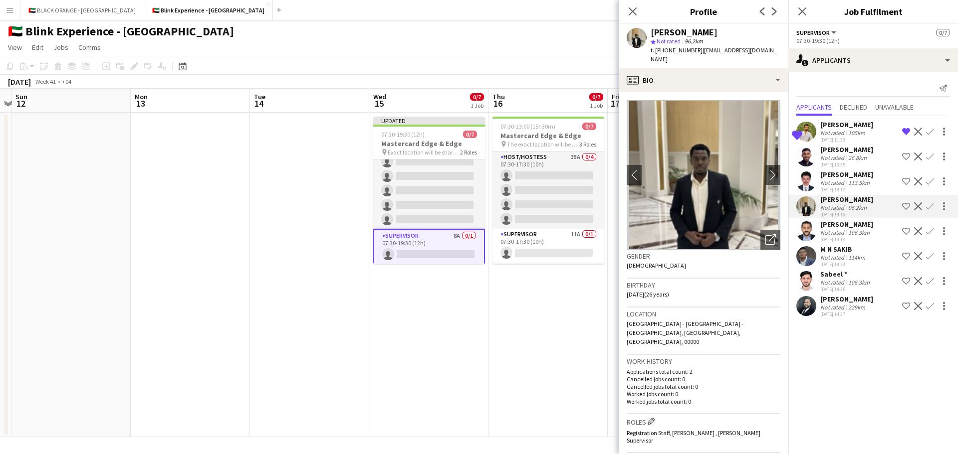
click at [842, 176] on div "Hamdan Qudratullah" at bounding box center [846, 174] width 53 height 9
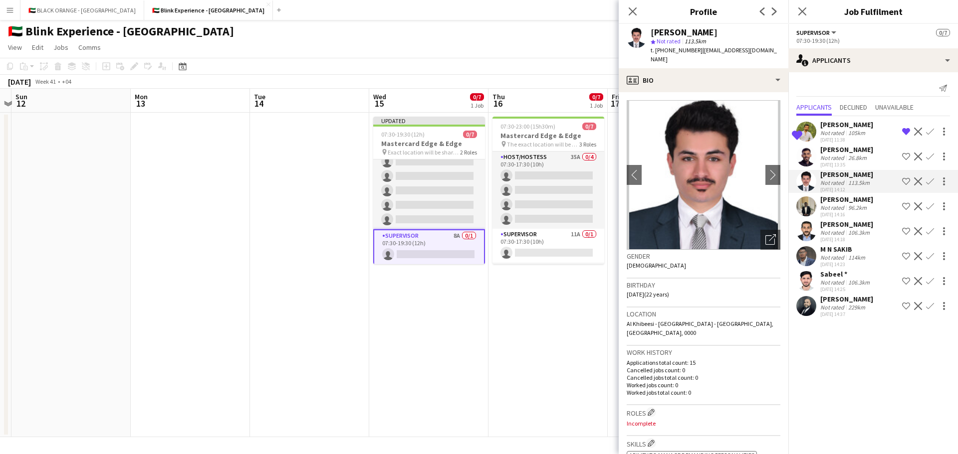
click at [842, 150] on div "Saeid Molavi" at bounding box center [846, 149] width 53 height 9
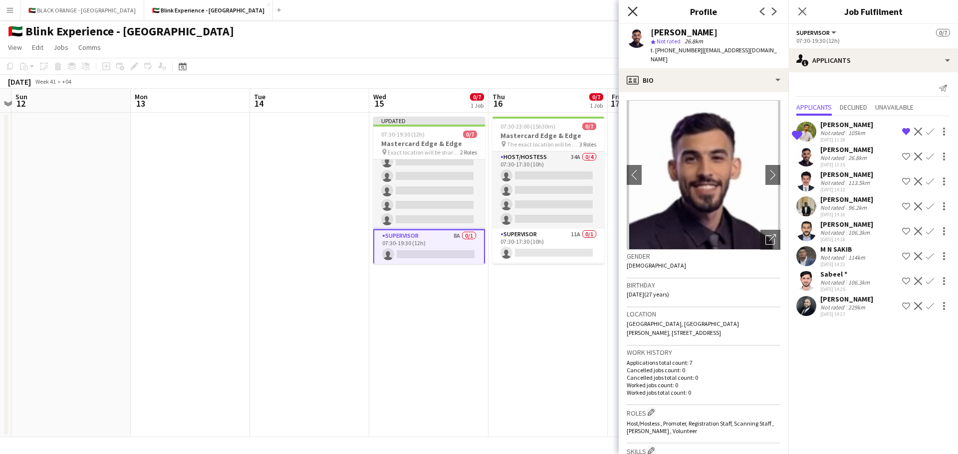
click at [632, 10] on icon "Close pop-in" at bounding box center [632, 10] width 9 height 9
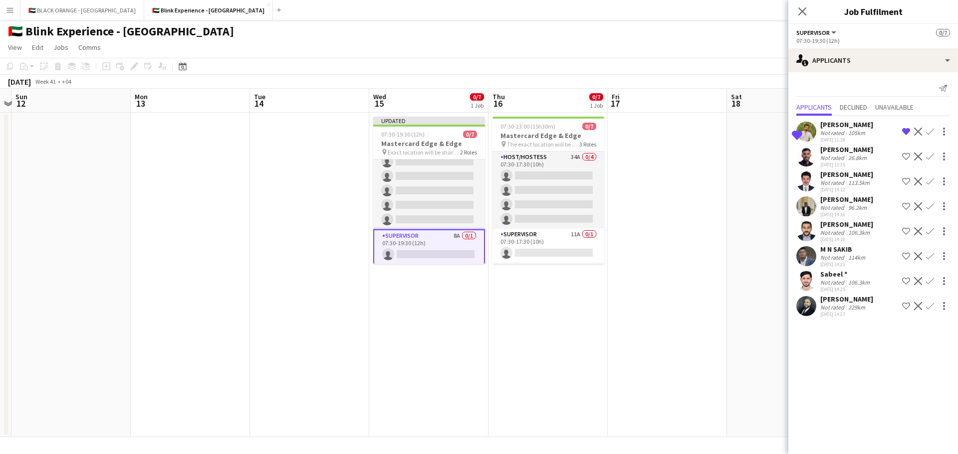
click at [801, 12] on icon at bounding box center [802, 11] width 8 height 8
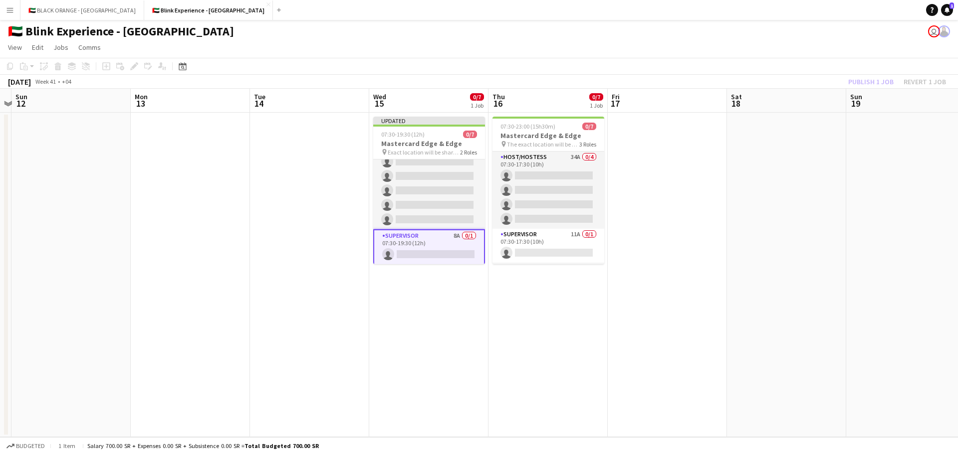
click at [11, 11] on app-icon "Menu" at bounding box center [10, 10] width 8 height 8
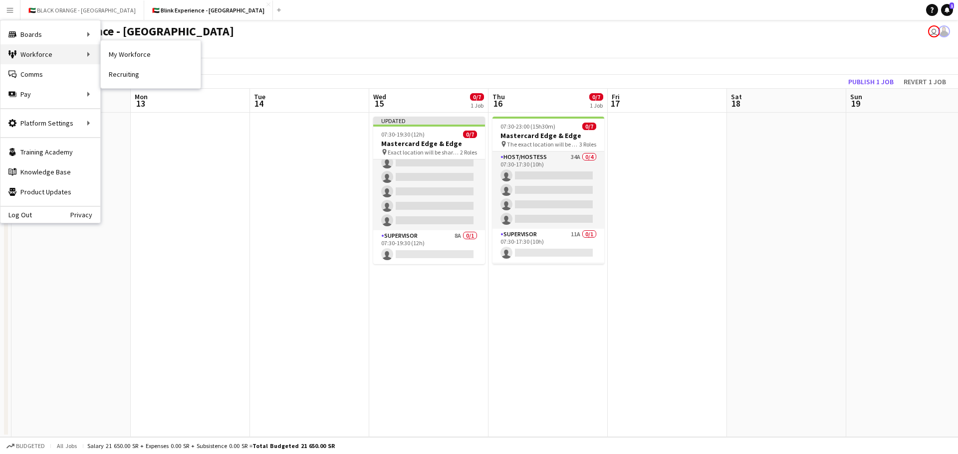
click at [63, 57] on div "Workforce Workforce" at bounding box center [50, 54] width 100 height 20
click at [125, 54] on link "My Workforce" at bounding box center [151, 54] width 100 height 20
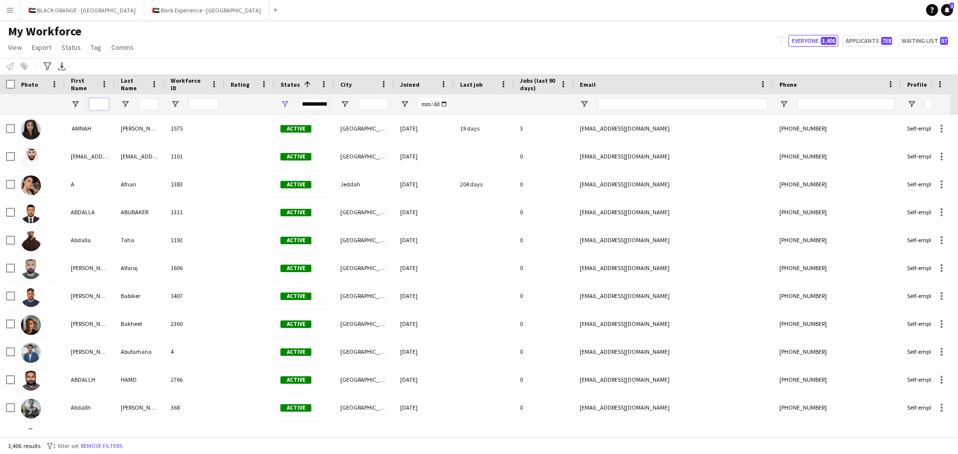
click at [99, 106] on input "First Name Filter Input" at bounding box center [99, 104] width 20 height 12
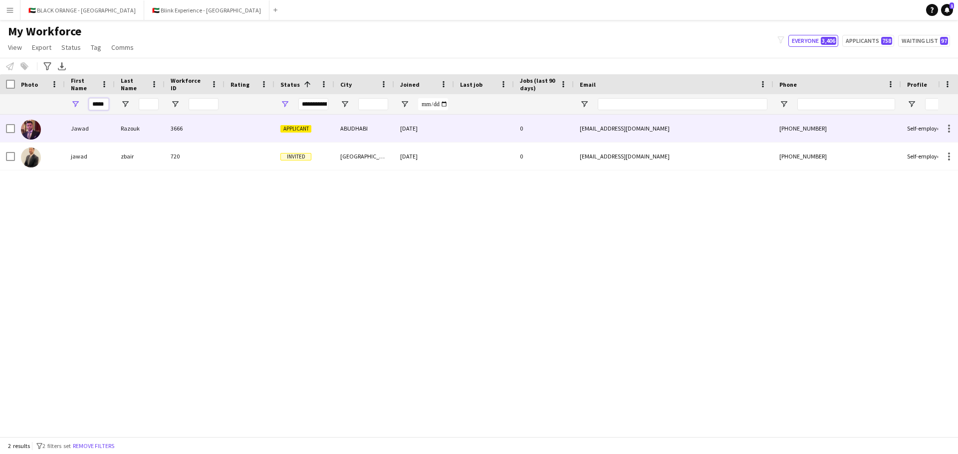
type input "*****"
click at [89, 131] on div "Jawad" at bounding box center [90, 128] width 50 height 27
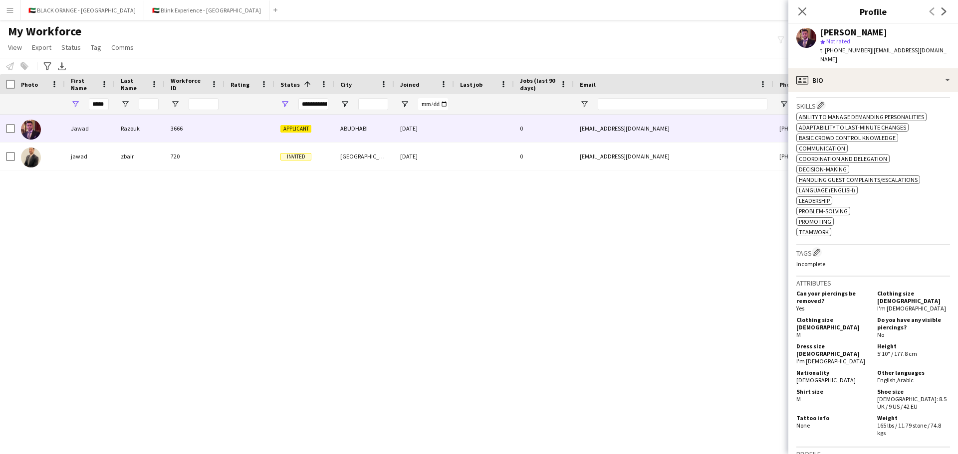
scroll to position [349, 0]
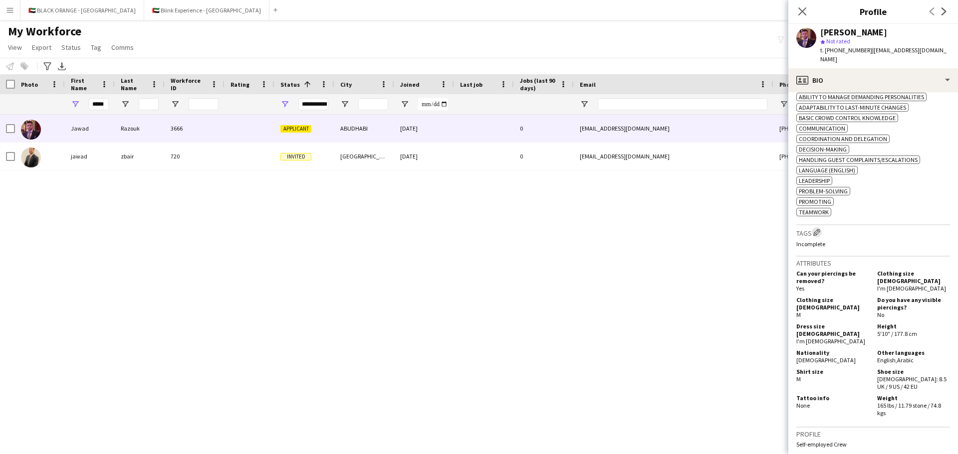
click at [819, 229] on app-icon "Edit crew company tags" at bounding box center [816, 232] width 7 height 7
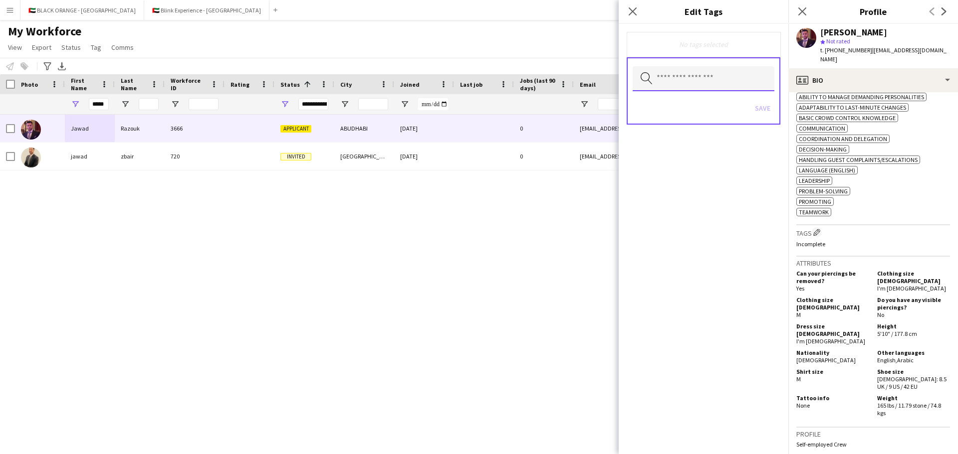
click at [670, 81] on input "text" at bounding box center [704, 78] width 142 height 25
type input "***"
click at [698, 104] on span "[PERSON_NAME]" at bounding box center [704, 107] width 126 height 9
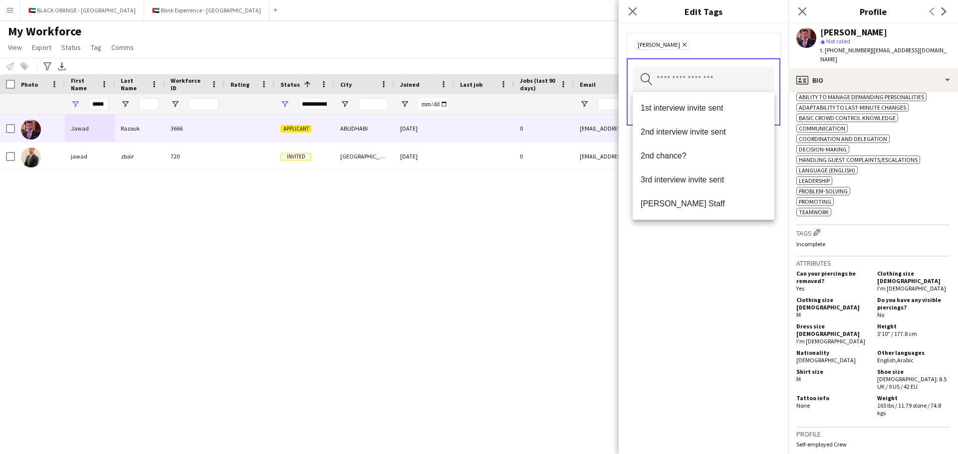
click at [734, 267] on div "[PERSON_NAME] Remove Search by tag name Save" at bounding box center [704, 239] width 170 height 431
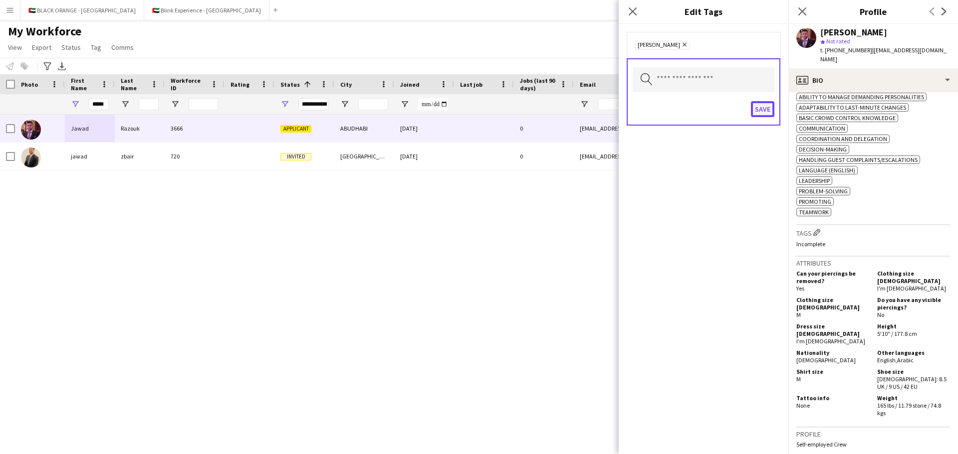
click at [766, 105] on button "Save" at bounding box center [762, 109] width 23 height 16
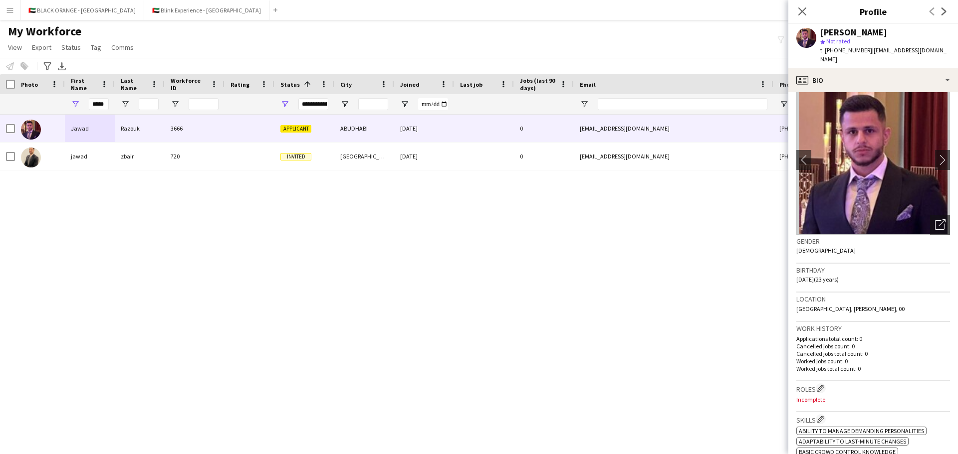
scroll to position [0, 0]
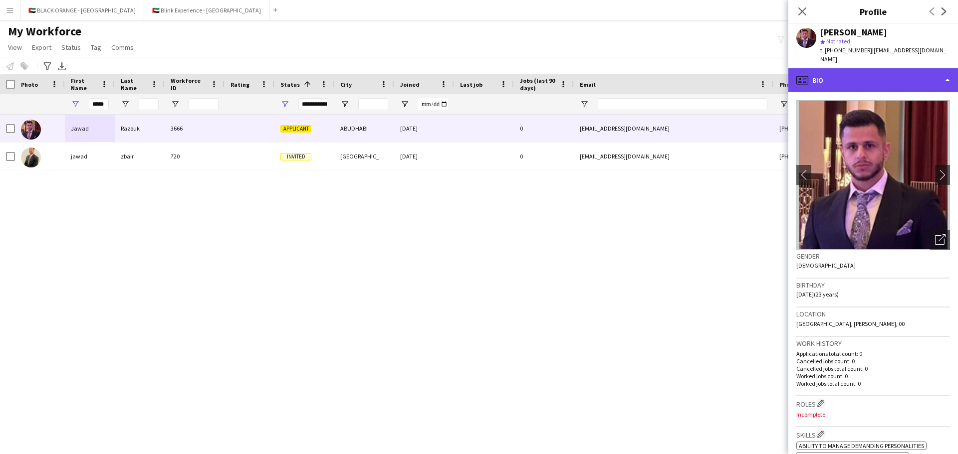
click at [870, 68] on div "profile Bio" at bounding box center [873, 80] width 170 height 24
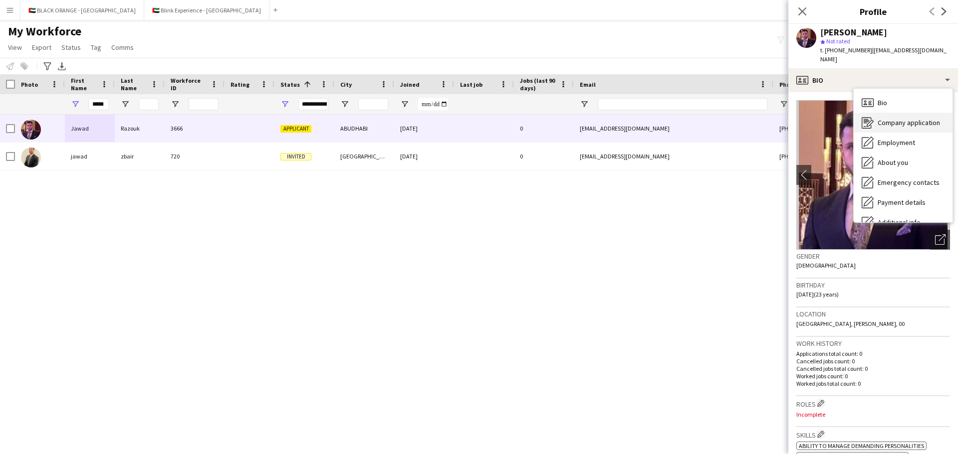
click at [887, 118] on span "Company application" at bounding box center [908, 122] width 62 height 9
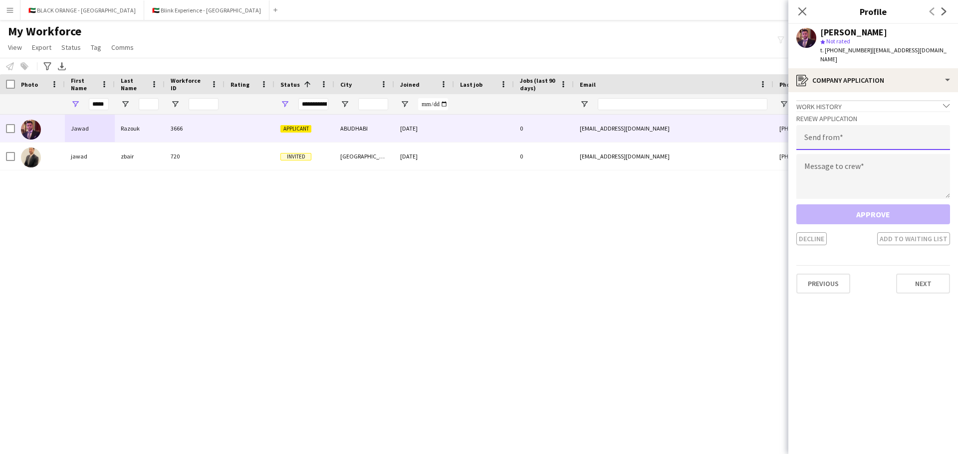
click at [830, 125] on input "email" at bounding box center [873, 137] width 154 height 25
type input "**********"
paste textarea "**********"
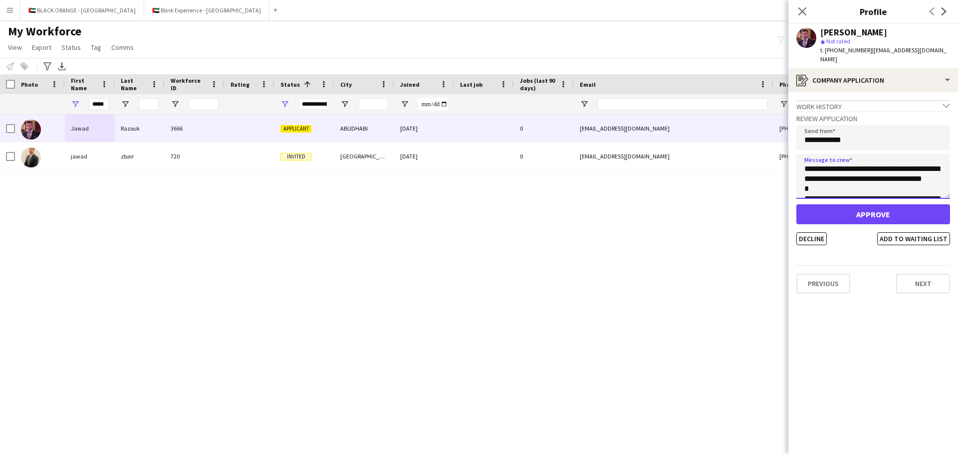
scroll to position [275, 0]
type textarea "**********"
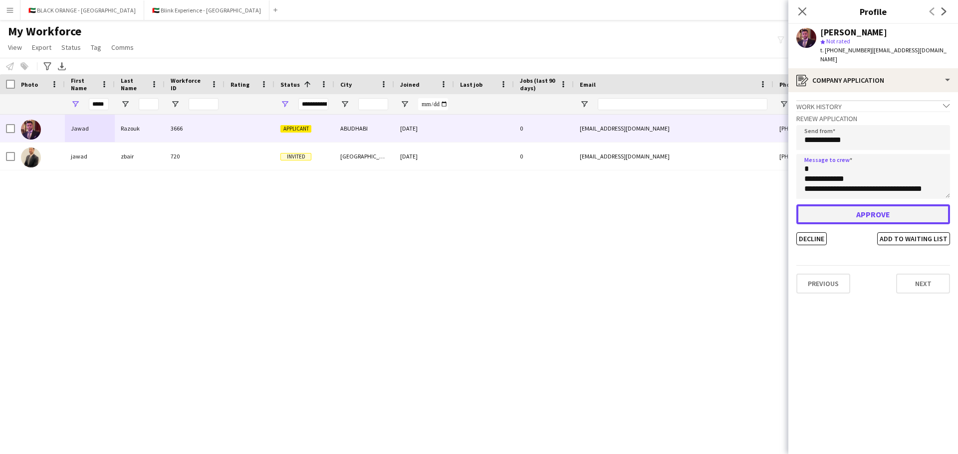
click at [852, 205] on button "Approve" at bounding box center [873, 215] width 154 height 20
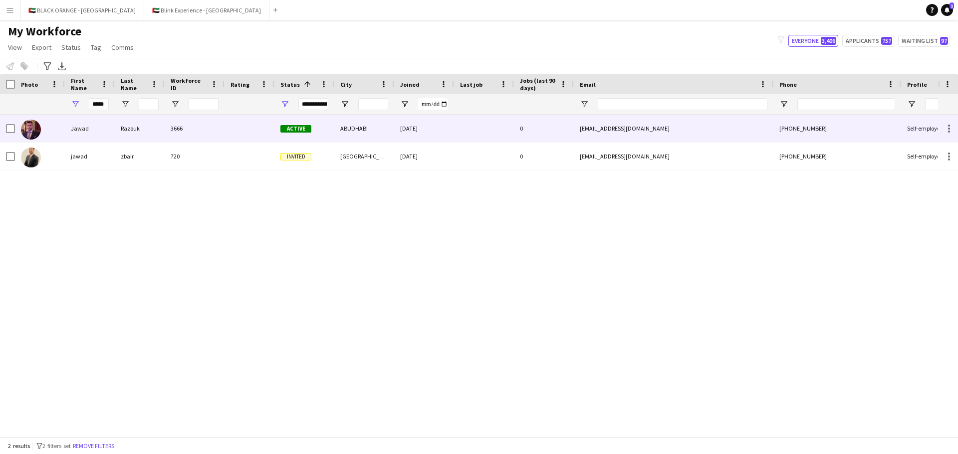
click at [134, 128] on div "Razouk" at bounding box center [140, 128] width 50 height 27
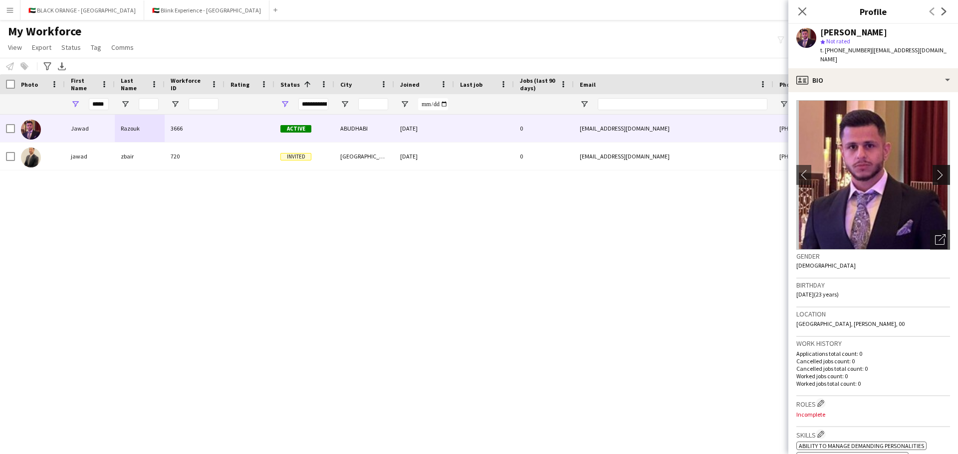
click at [935, 170] on app-icon "chevron-right" at bounding box center [942, 175] width 15 height 10
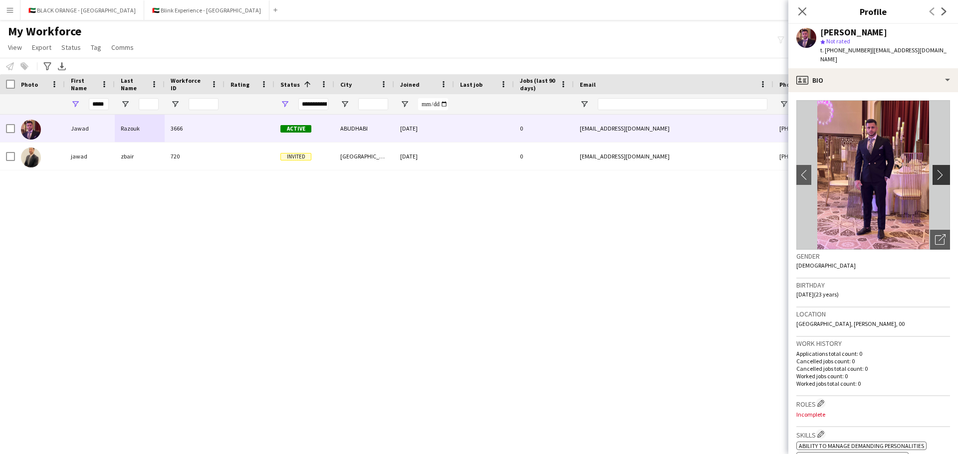
click at [935, 170] on app-icon "chevron-right" at bounding box center [942, 175] width 15 height 10
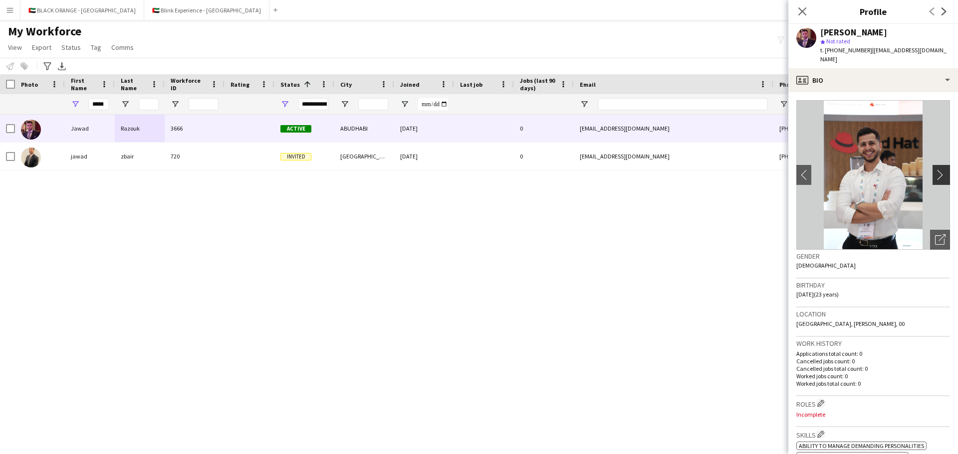
click at [935, 170] on app-icon "chevron-right" at bounding box center [942, 175] width 15 height 10
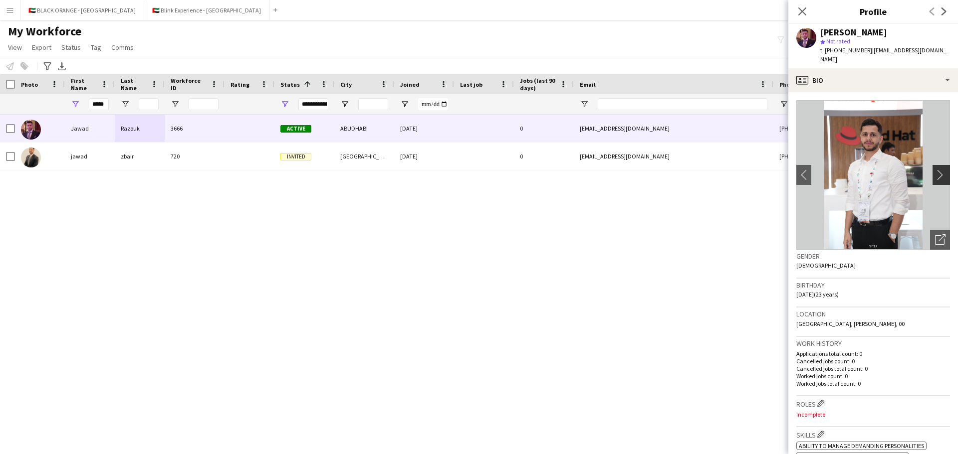
click at [935, 170] on app-icon "chevron-right" at bounding box center [942, 175] width 15 height 10
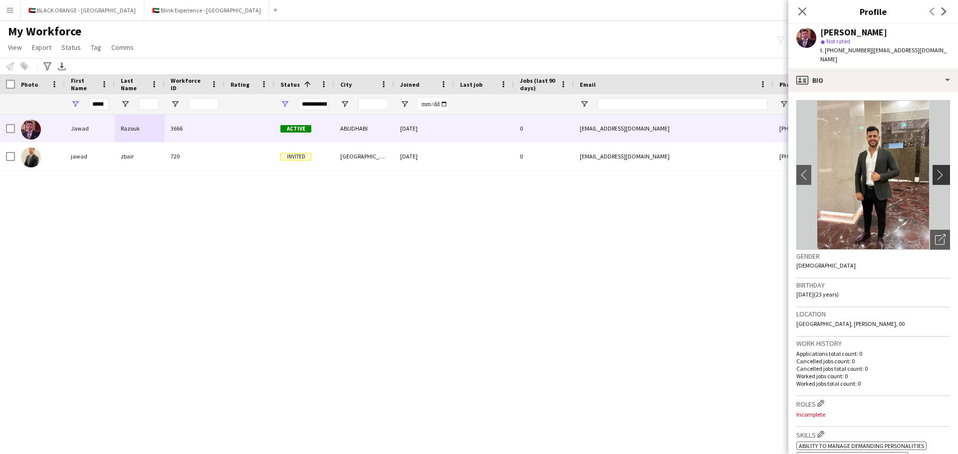
click at [935, 170] on app-icon "chevron-right" at bounding box center [942, 175] width 15 height 10
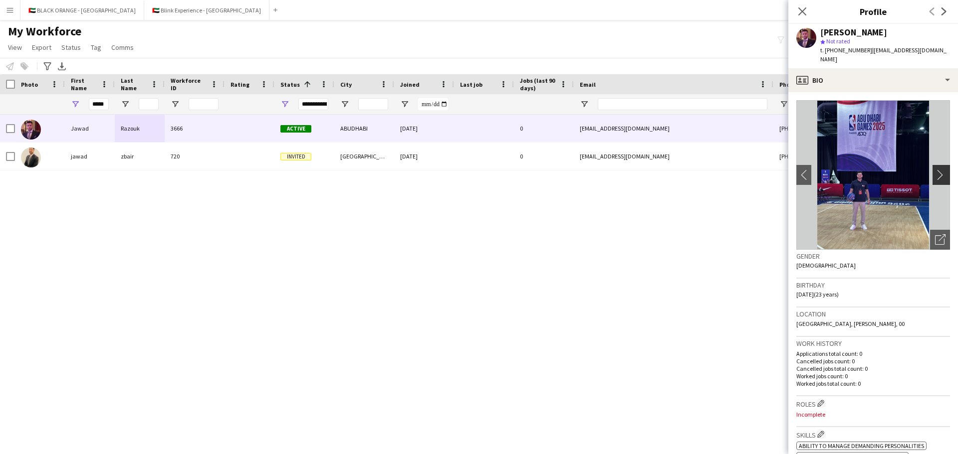
click at [935, 170] on app-icon "chevron-right" at bounding box center [942, 175] width 15 height 10
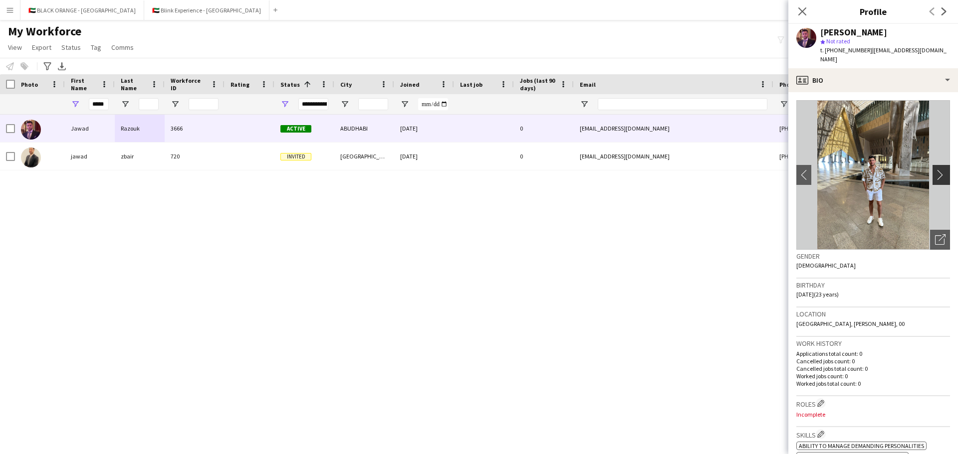
click at [935, 170] on app-icon "chevron-right" at bounding box center [942, 175] width 15 height 10
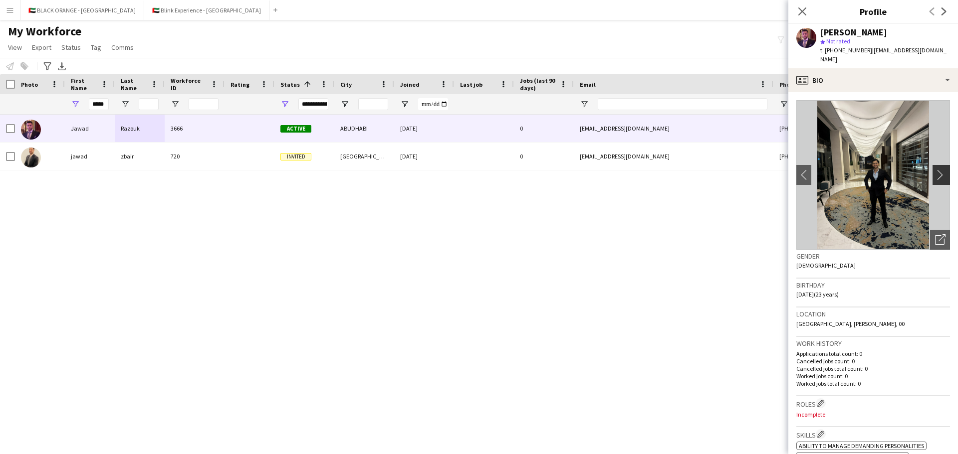
click at [935, 170] on app-icon "chevron-right" at bounding box center [942, 175] width 15 height 10
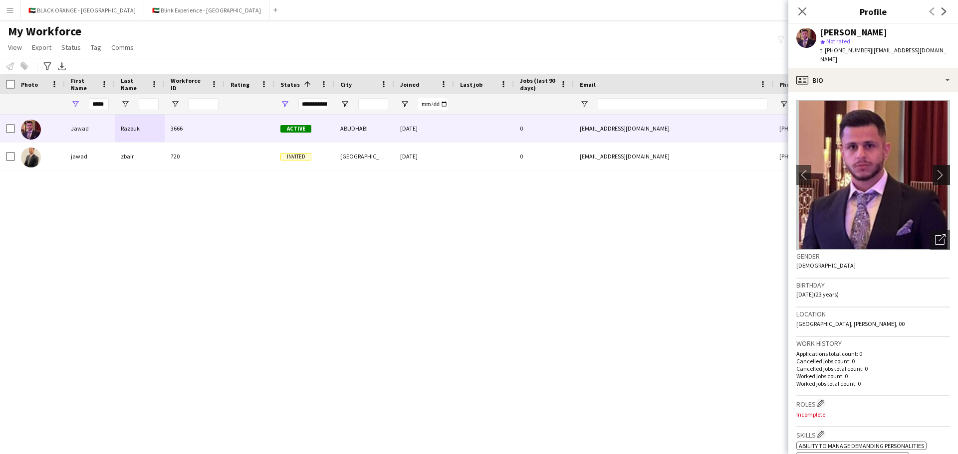
click at [935, 170] on app-icon "chevron-right" at bounding box center [942, 175] width 15 height 10
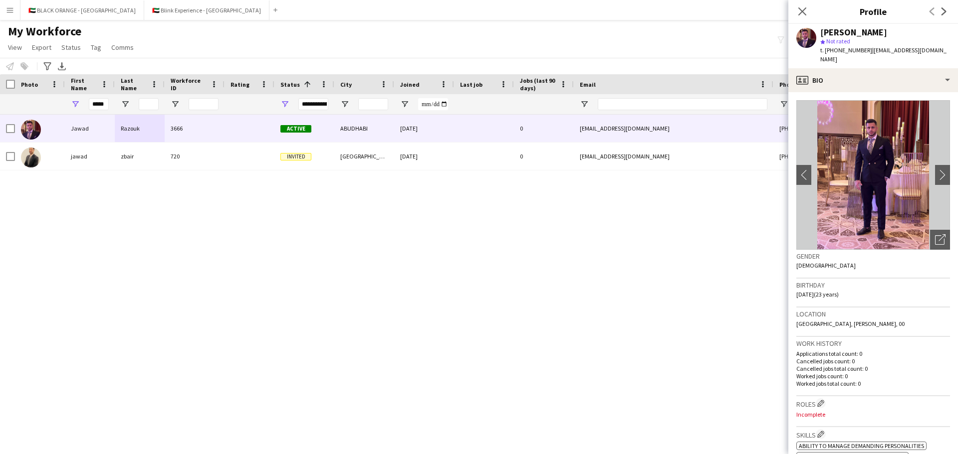
click at [671, 255] on div "Jawad Razouk 3666 Active ABUDHABI 05-10-2025 0 jawad462002@hotmail.com +9715029…" at bounding box center [469, 272] width 938 height 315
click at [802, 10] on icon "Close pop-in" at bounding box center [801, 10] width 9 height 9
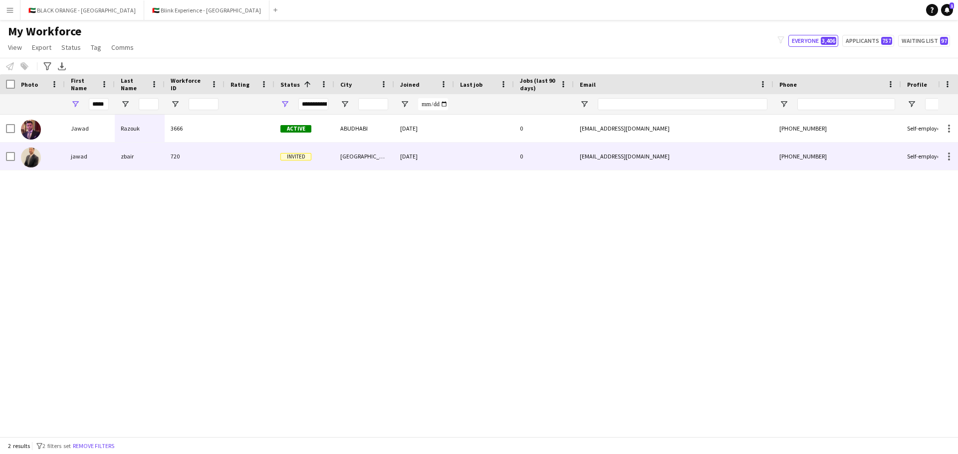
click at [171, 156] on div "720" at bounding box center [195, 156] width 60 height 27
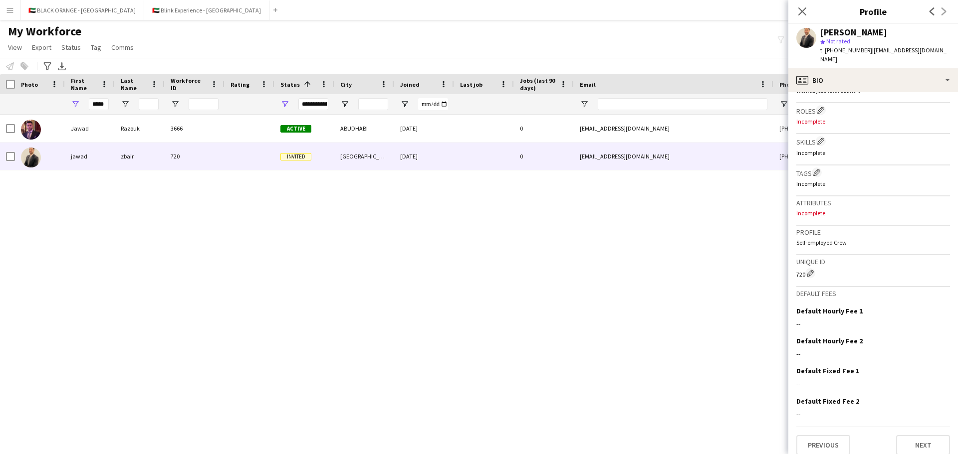
scroll to position [0, 0]
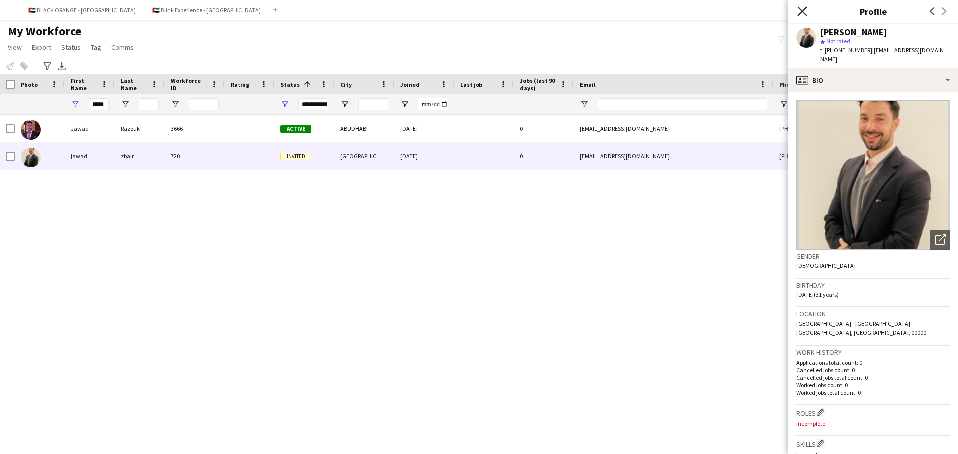
click at [799, 12] on icon "Close pop-in" at bounding box center [801, 10] width 9 height 9
